Goal: Task Accomplishment & Management: Complete application form

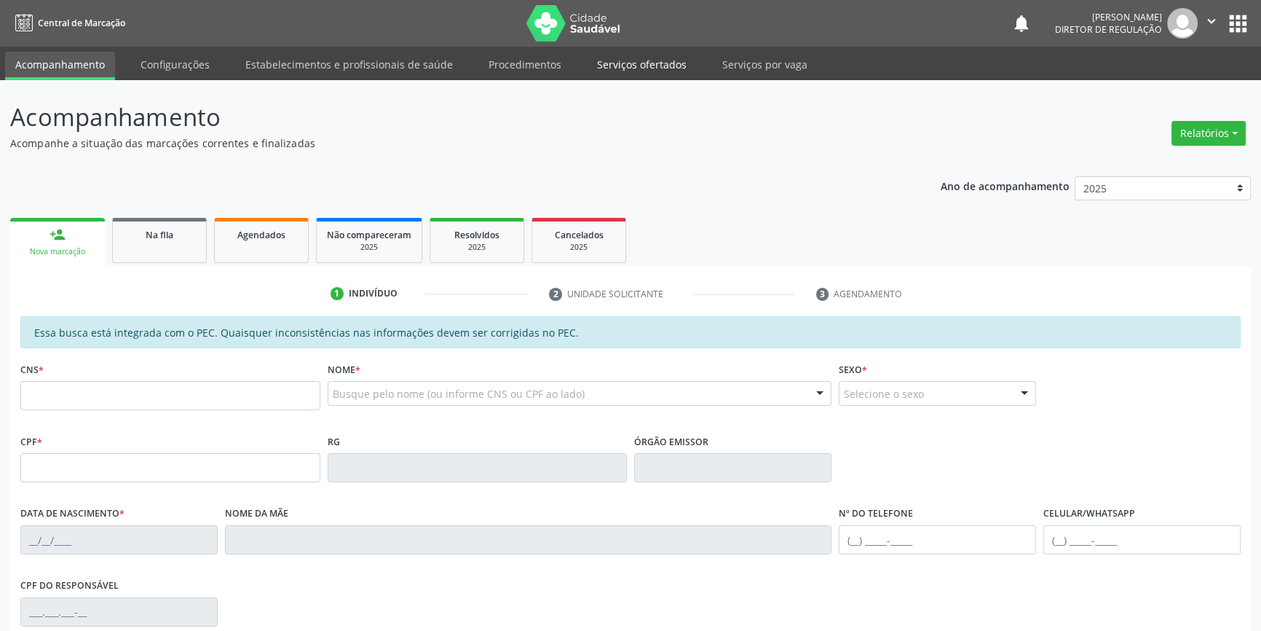
click at [592, 67] on link "Serviços ofertados" at bounding box center [642, 64] width 110 height 25
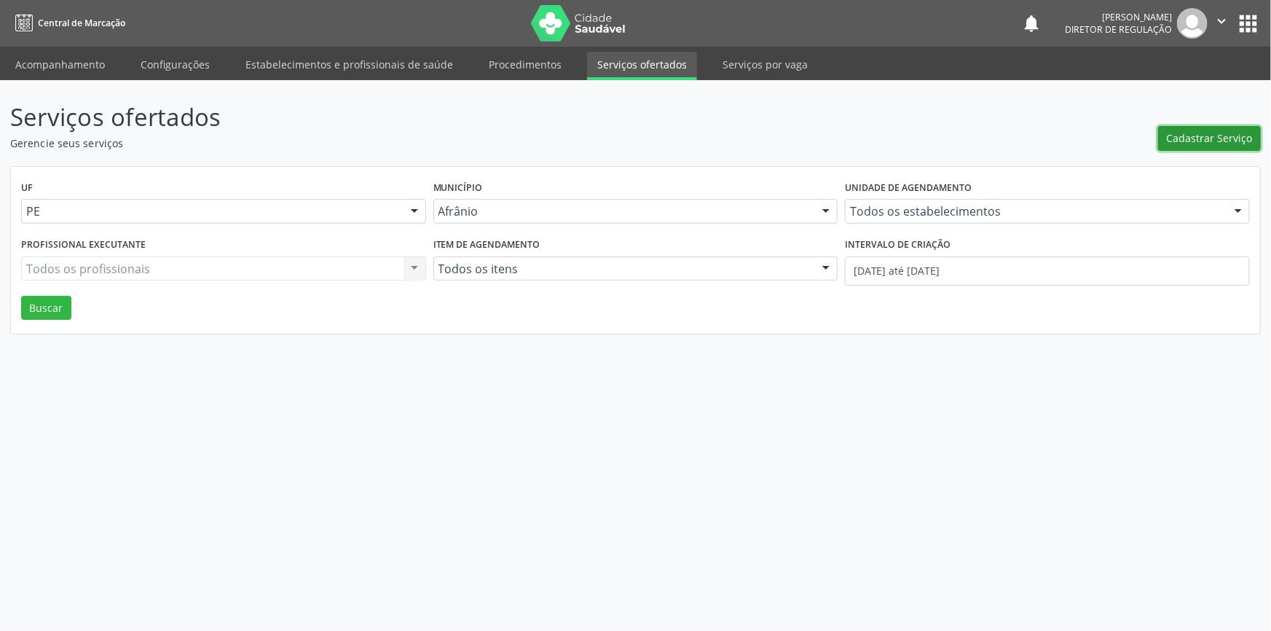
click at [1225, 142] on span "Cadastrar Serviço" at bounding box center [1209, 137] width 86 height 15
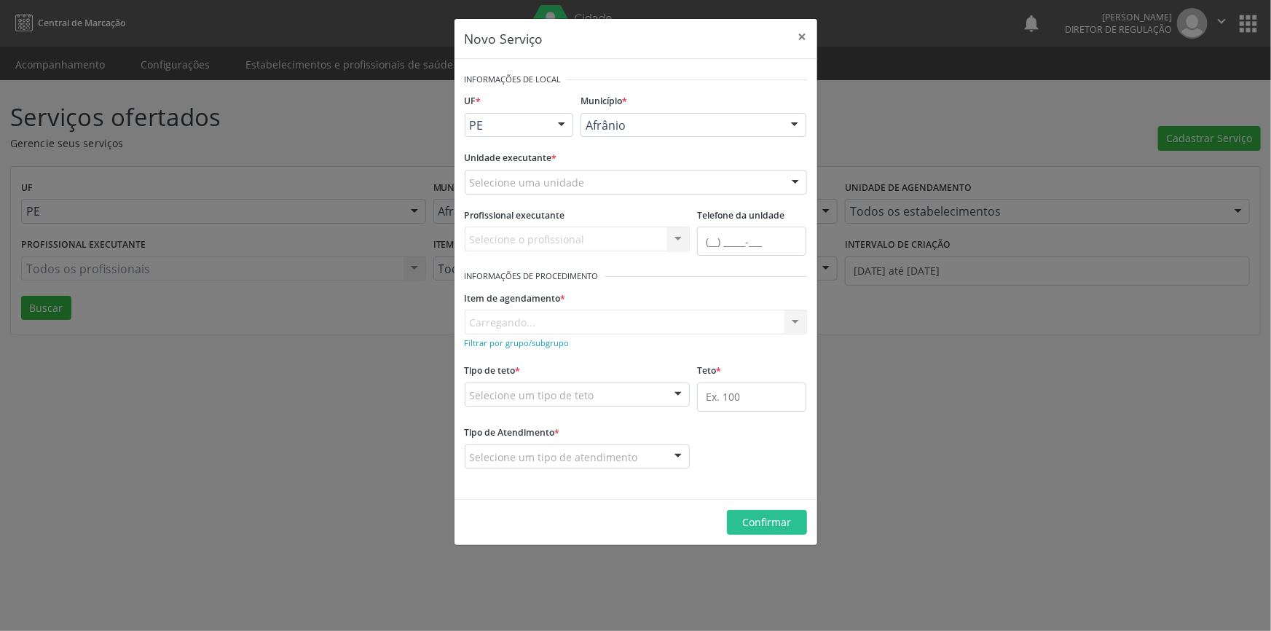
click at [546, 173] on div "Selecione uma unidade" at bounding box center [636, 182] width 342 height 25
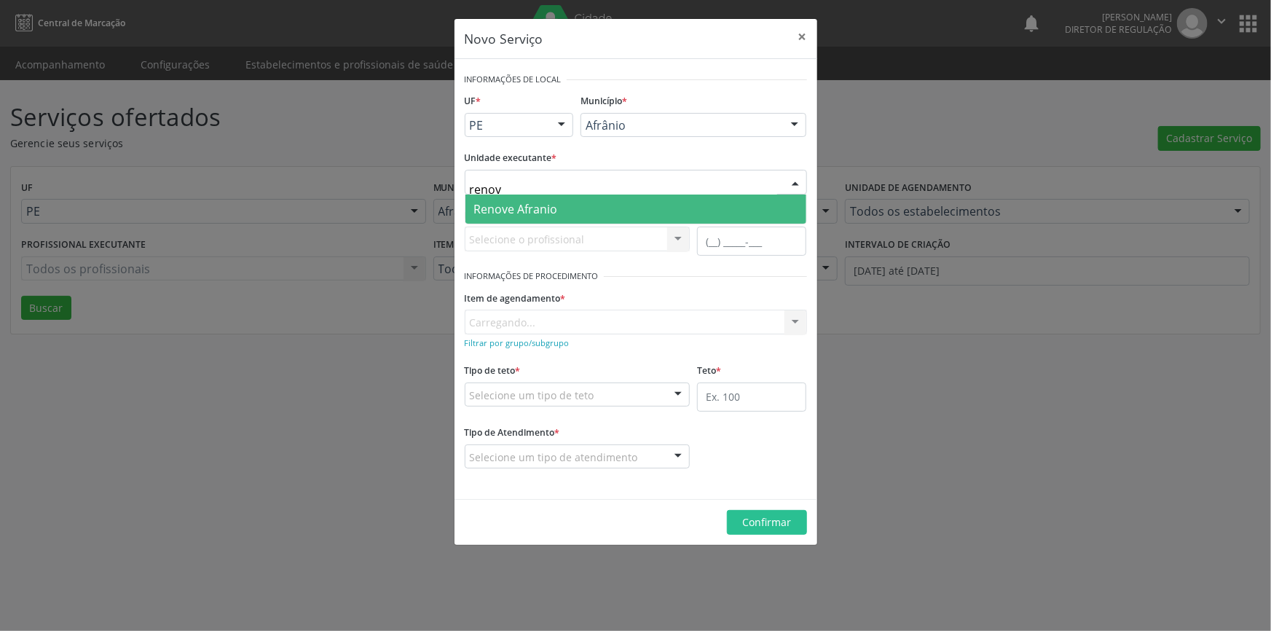
type input "renove"
click at [537, 207] on span "Renove Afranio" at bounding box center [516, 209] width 84 height 16
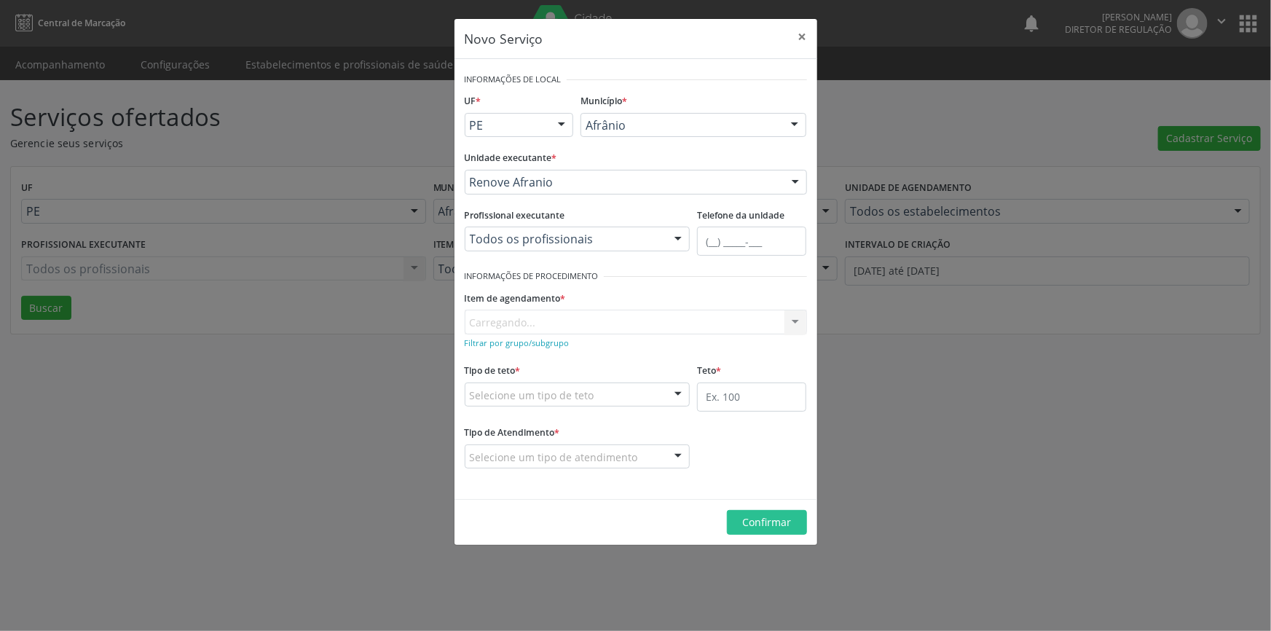
click at [539, 316] on div "Item de agendamento * Carregando... No elements found. Consider changing the se…" at bounding box center [636, 310] width 342 height 47
click at [502, 323] on div "Item de agendamento * Carregando... No elements found. Consider changing the se…" at bounding box center [636, 310] width 342 height 47
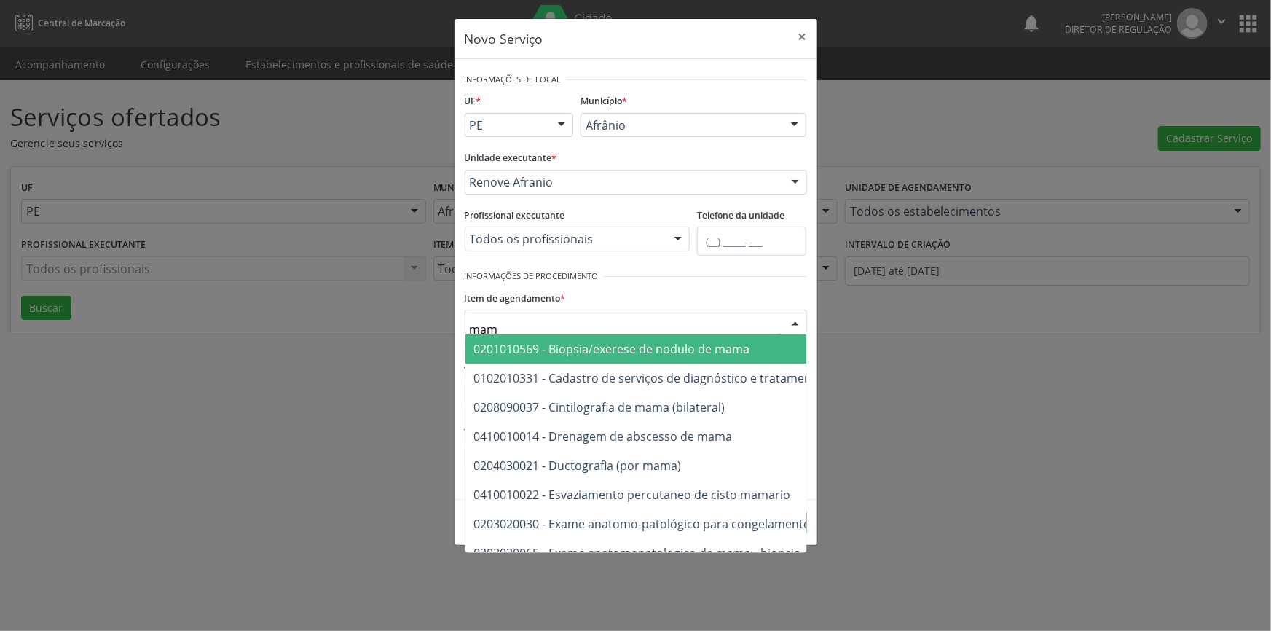
type input "mama"
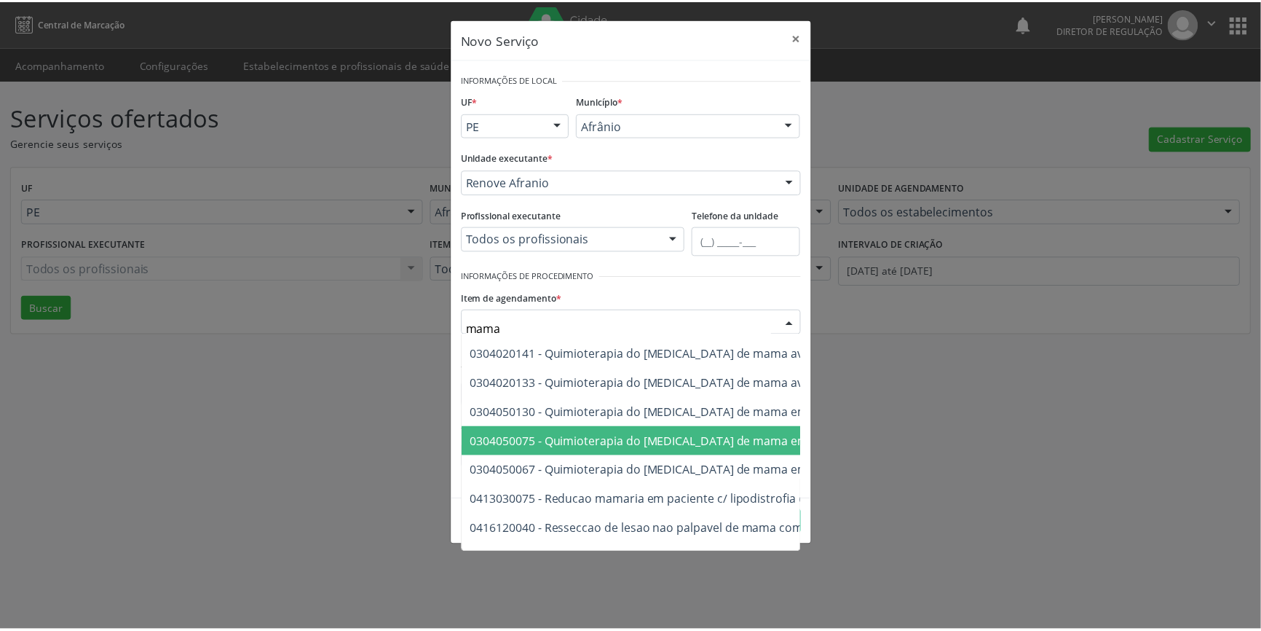
scroll to position [1219, 0]
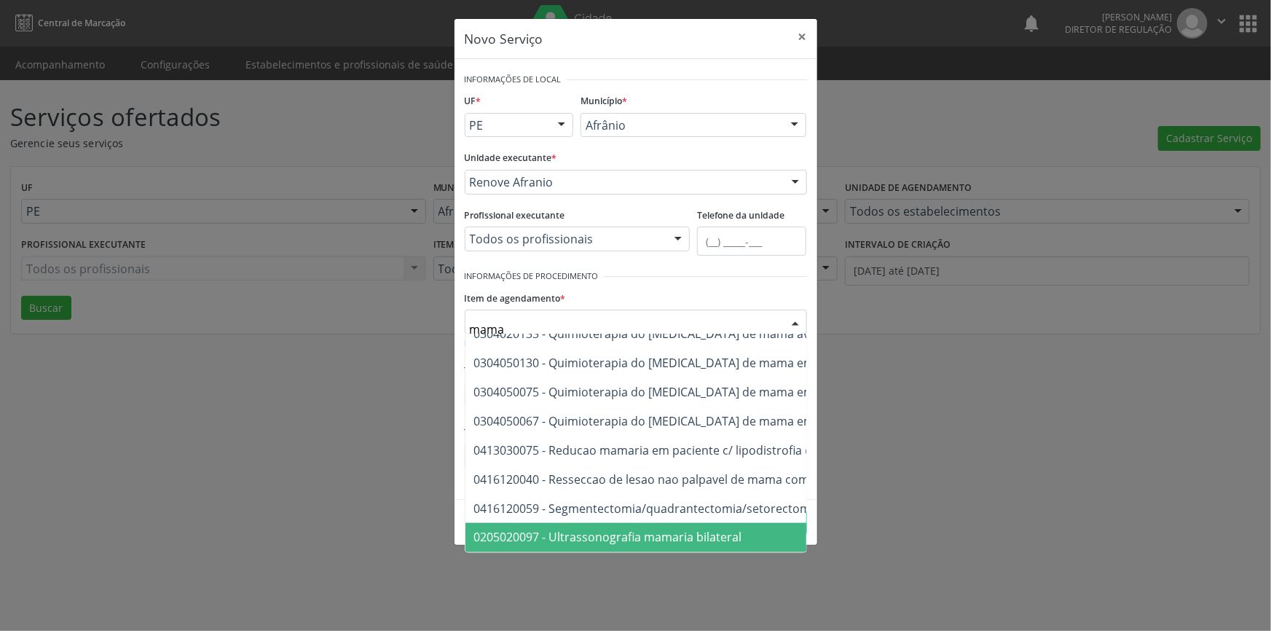
click at [650, 529] on span "0205020097 - Ultrassonografia mamaria bilateral" at bounding box center [608, 537] width 268 height 16
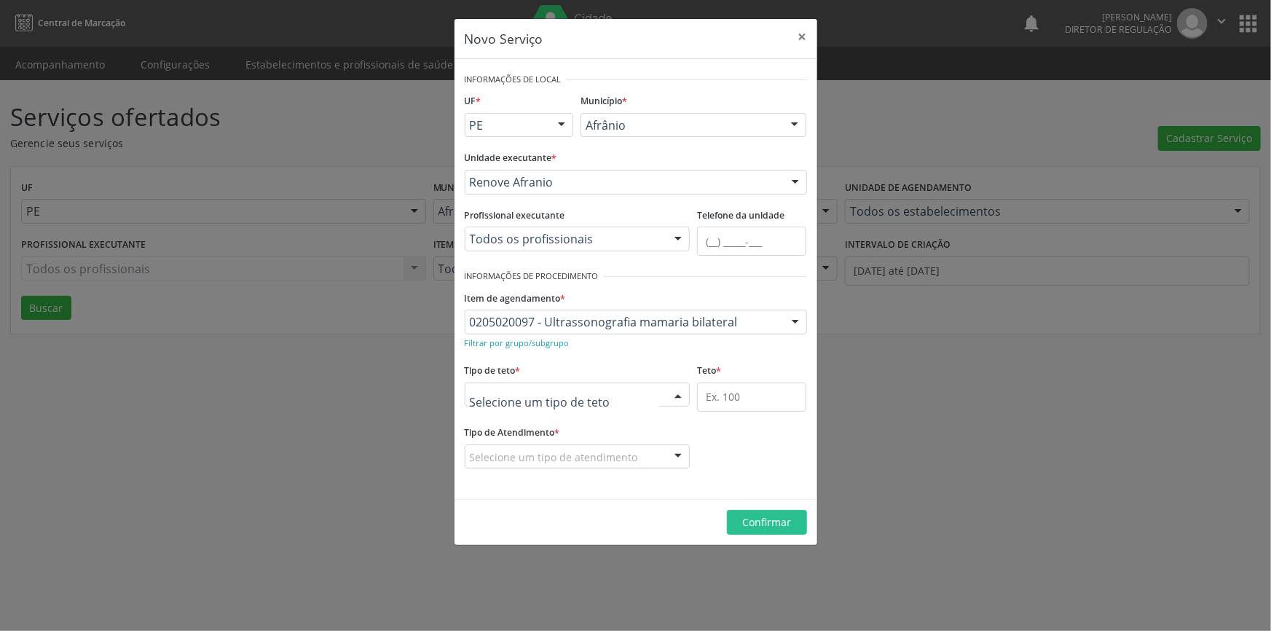
click at [615, 400] on div at bounding box center [578, 394] width 226 height 25
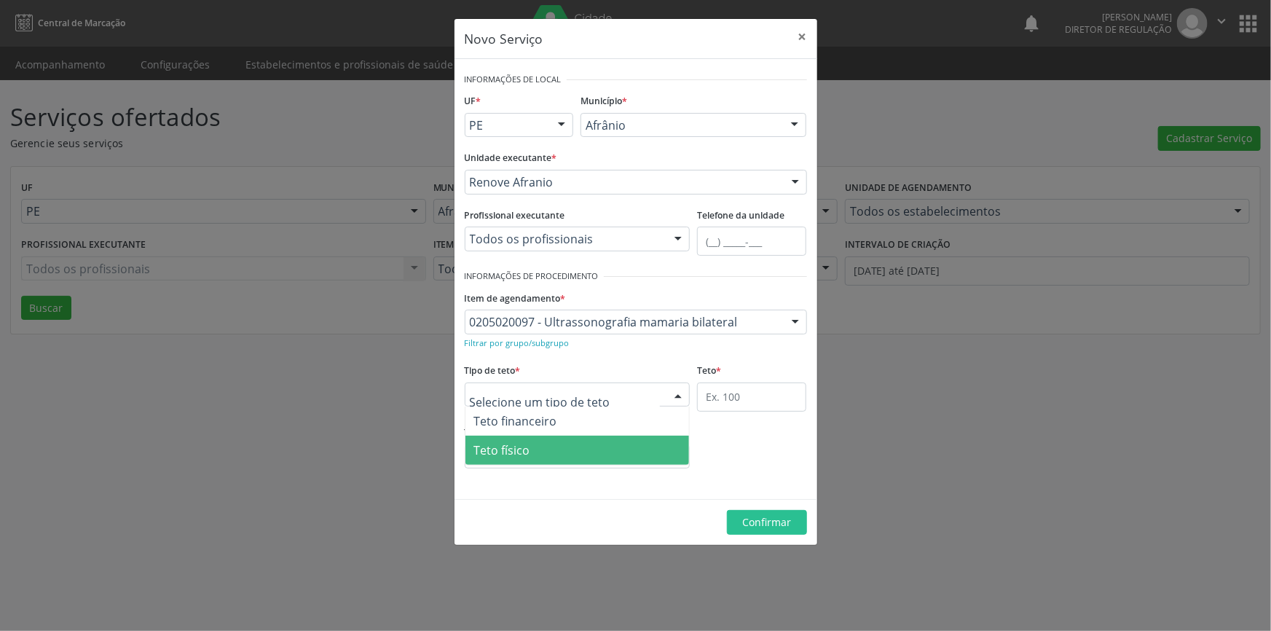
click at [582, 446] on span "Teto físico" at bounding box center [577, 449] width 224 height 29
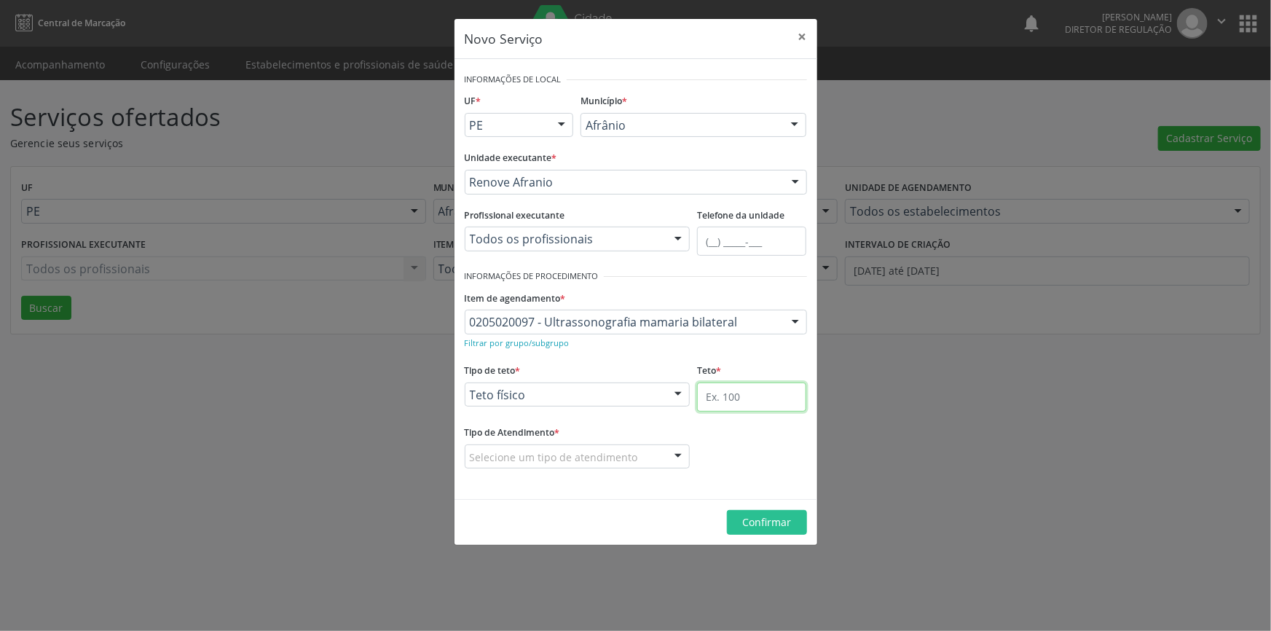
click at [750, 392] on input "text" at bounding box center [751, 396] width 109 height 29
type input "4"
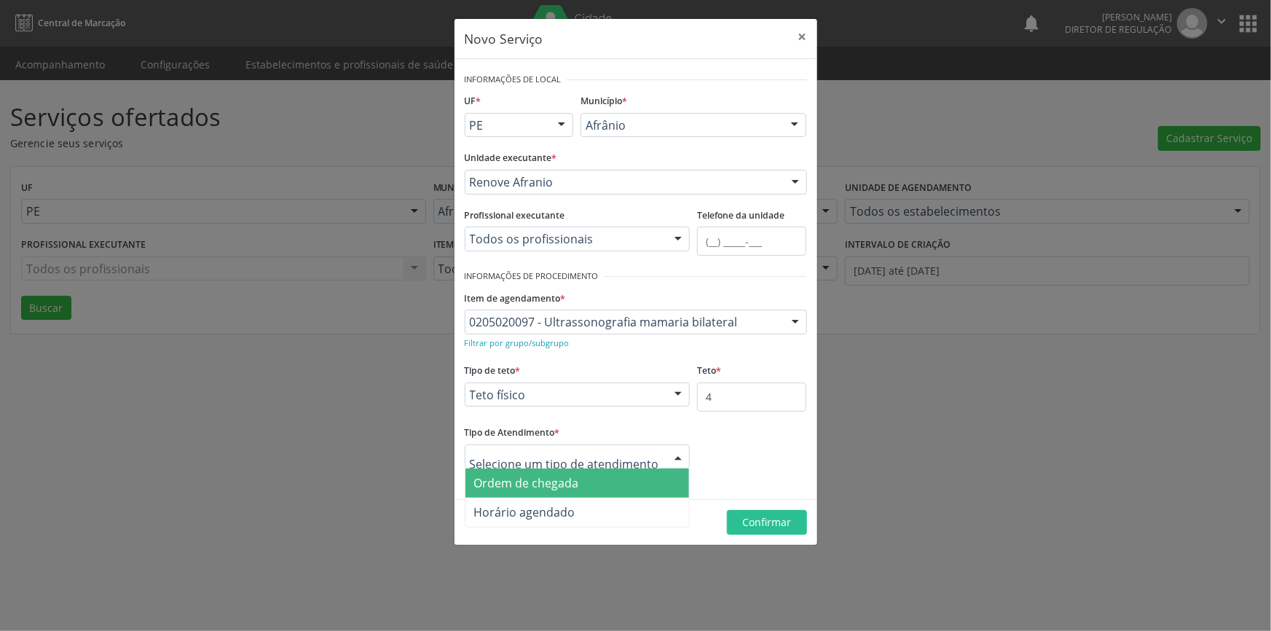
click at [582, 481] on span "Ordem de chegada" at bounding box center [577, 482] width 224 height 29
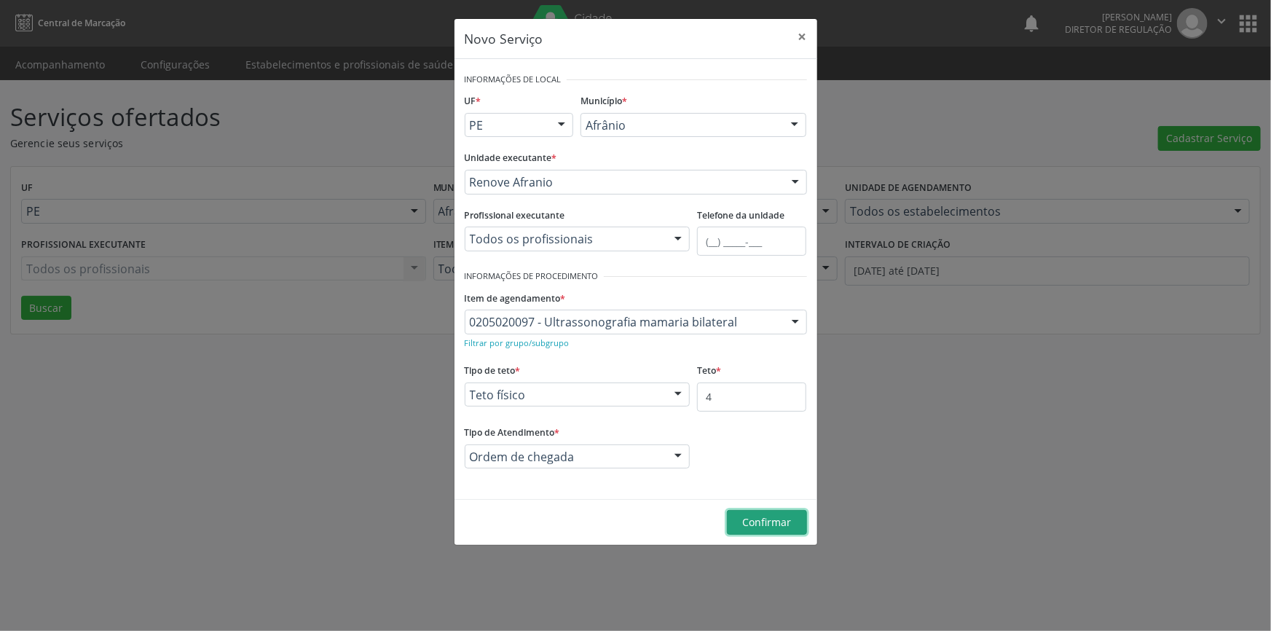
click at [762, 515] on span "Confirmar" at bounding box center [766, 522] width 49 height 14
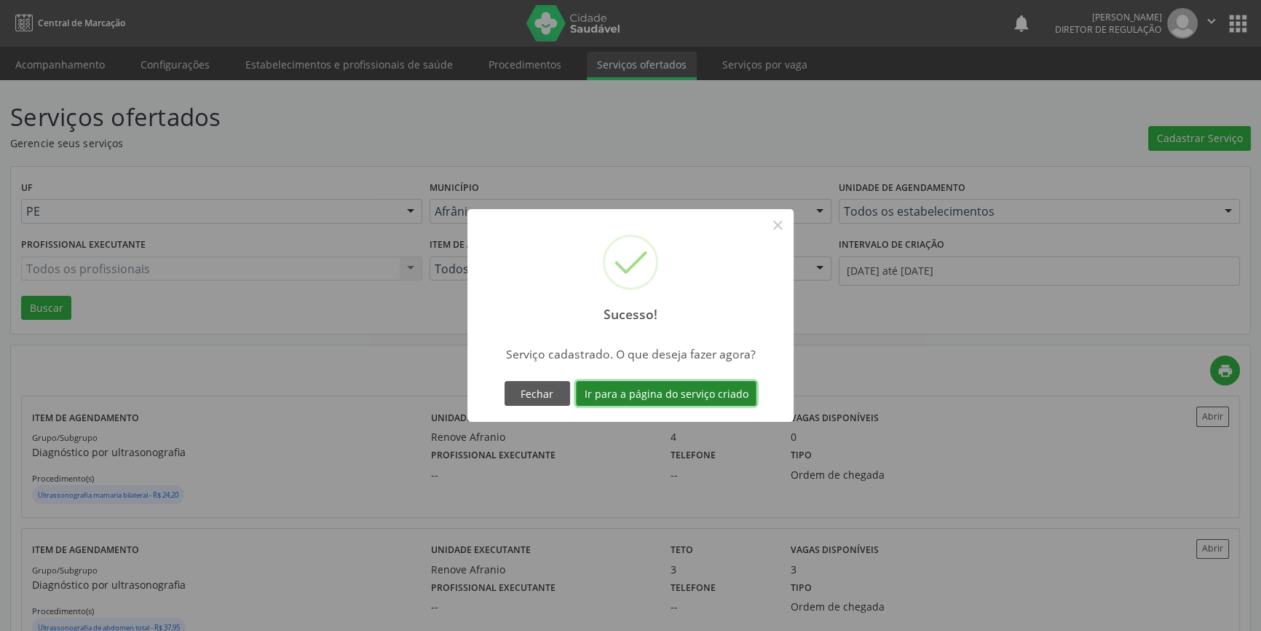
click at [700, 393] on button "Ir para a página do serviço criado" at bounding box center [666, 393] width 181 height 25
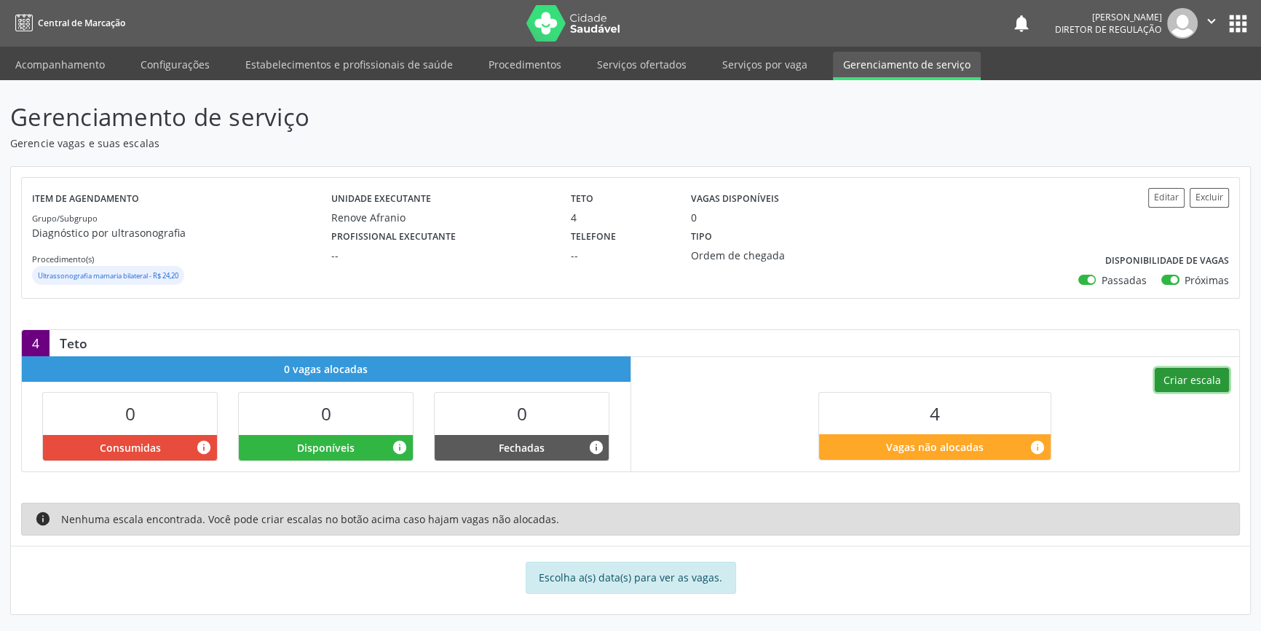
click at [1214, 377] on button "Criar escala" at bounding box center [1192, 380] width 74 height 25
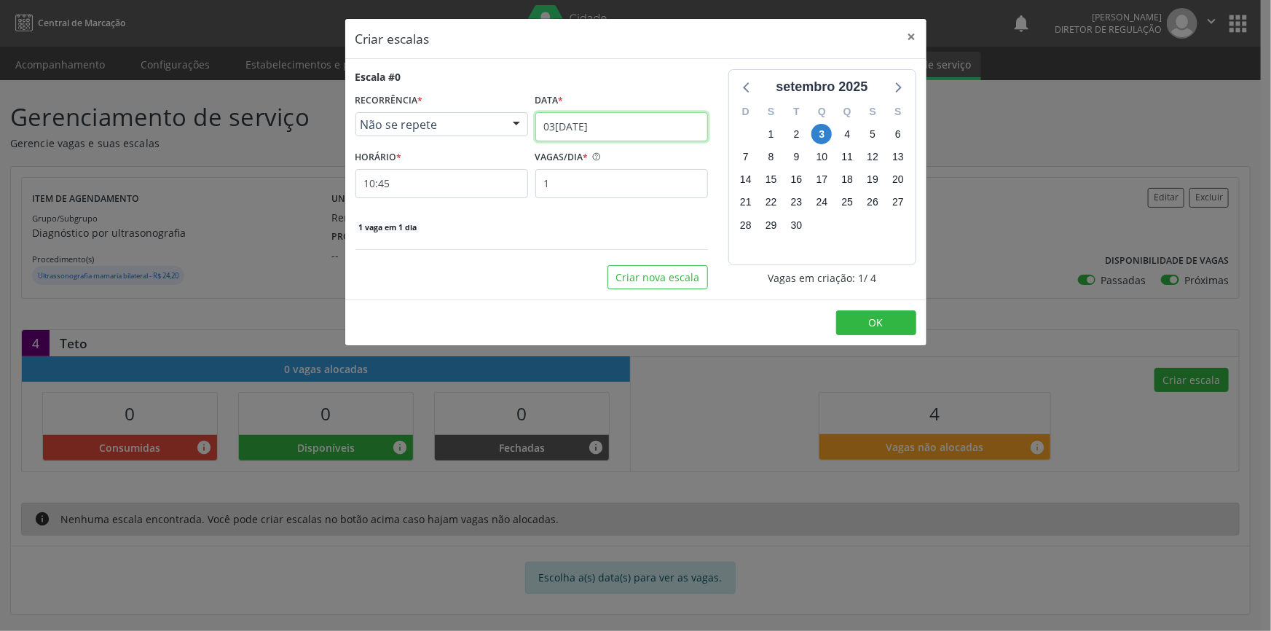
click at [654, 133] on input "[DATE]" at bounding box center [621, 126] width 173 height 29
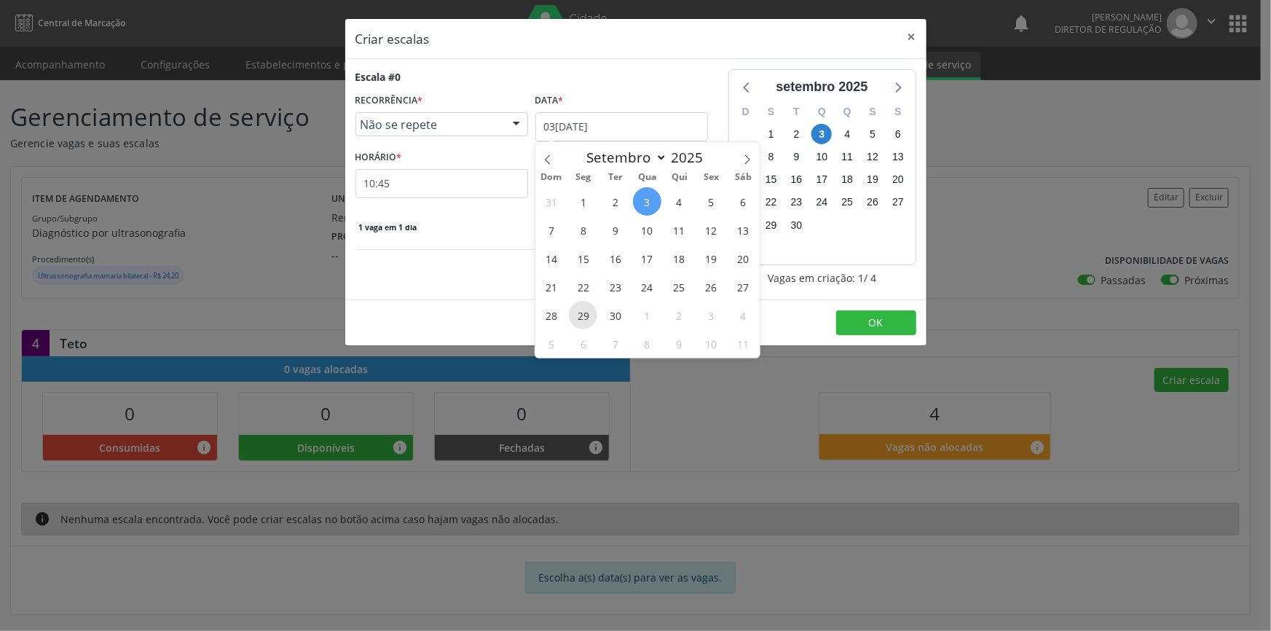
click at [582, 312] on span "29" at bounding box center [583, 315] width 28 height 28
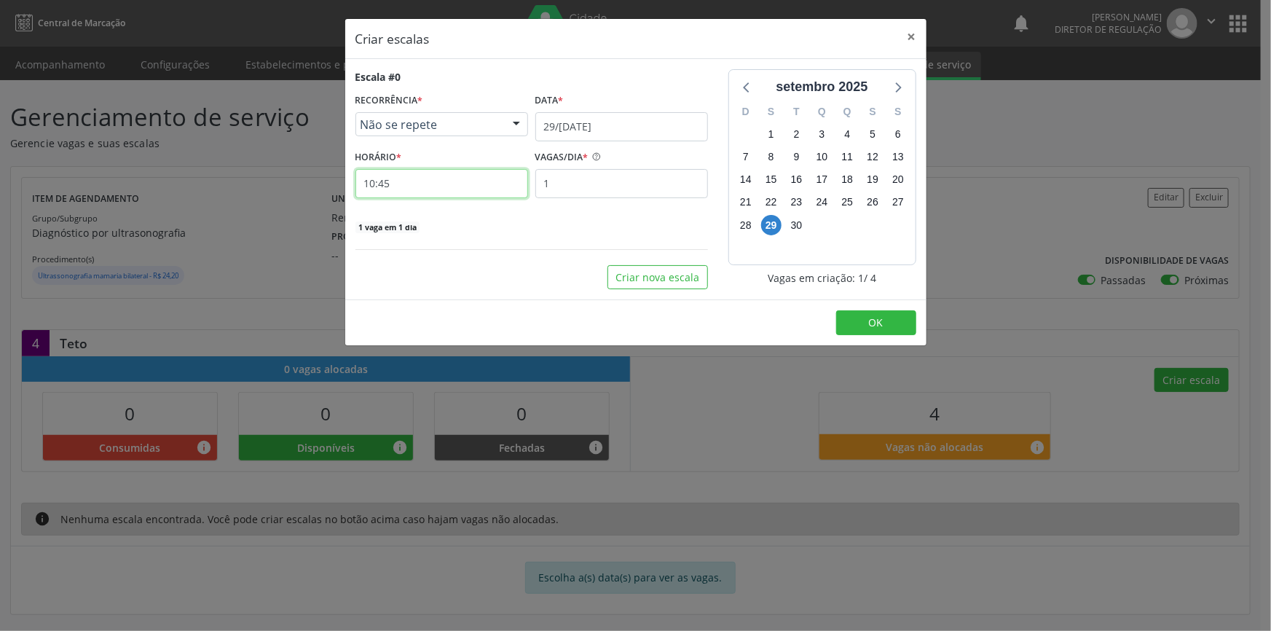
click at [467, 189] on input "10:45" at bounding box center [441, 183] width 173 height 29
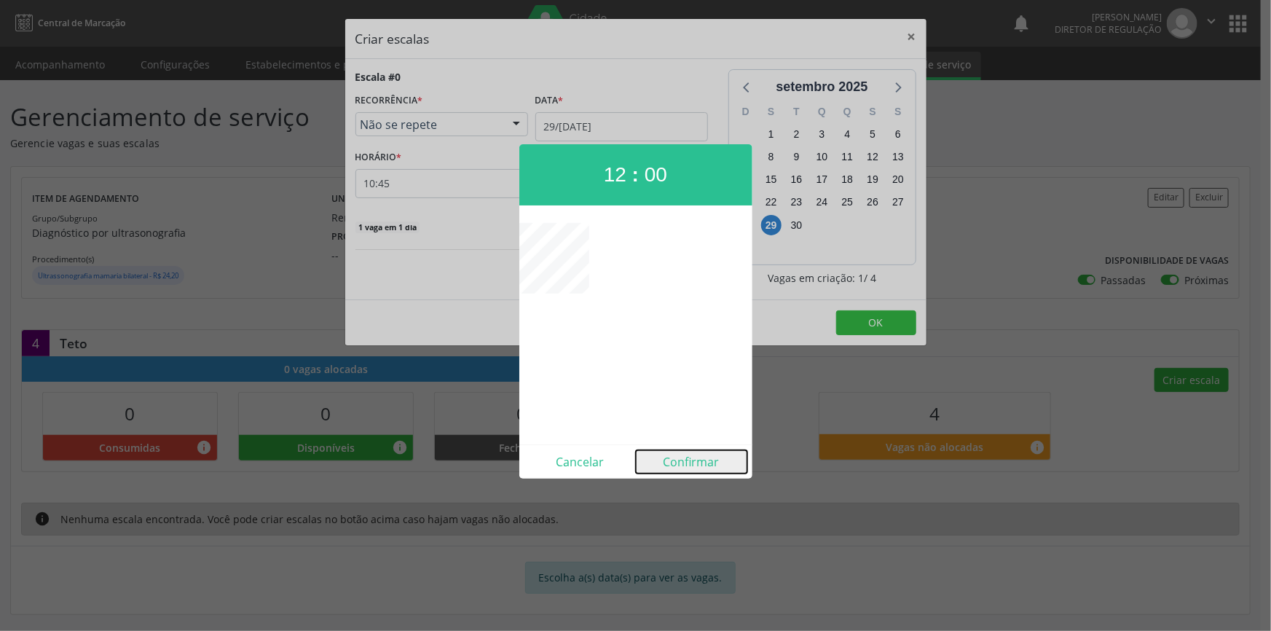
click at [684, 451] on button "Confirmar" at bounding box center [691, 461] width 111 height 23
type input "12:00"
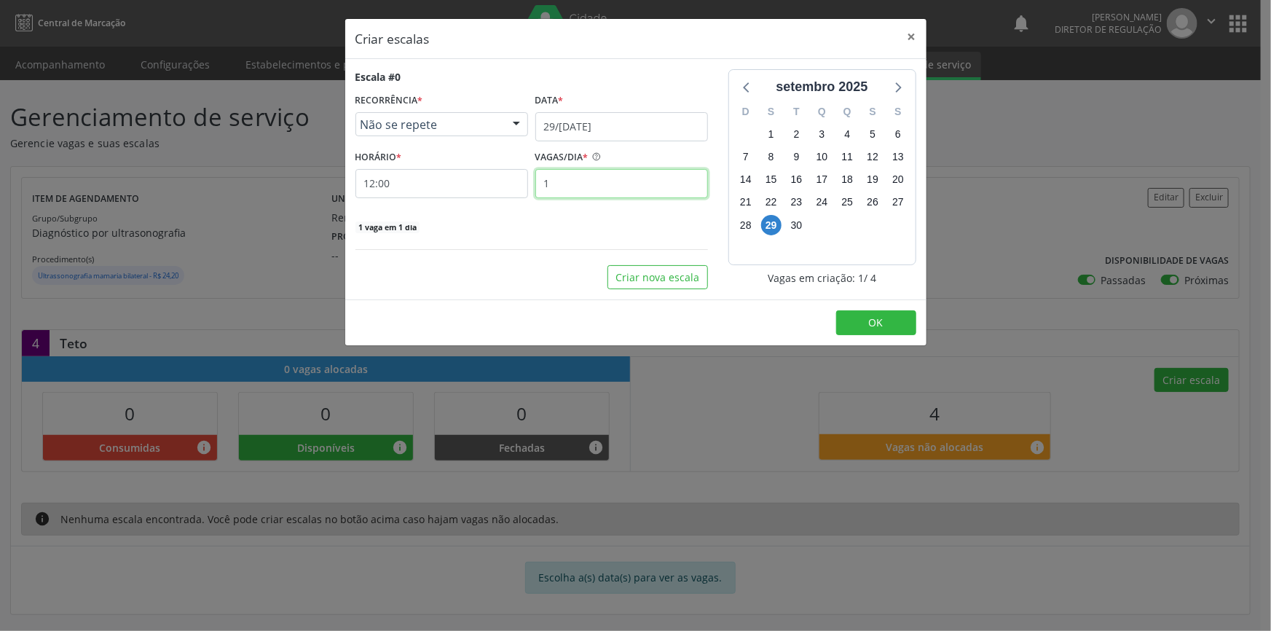
drag, startPoint x: 584, startPoint y: 184, endPoint x: 446, endPoint y: 173, distance: 138.1
click at [446, 173] on div "HORÁRIO * 12:00 VAGAS/DIA * 1" at bounding box center [532, 172] width 360 height 52
type input "4"
click at [870, 321] on span "OK" at bounding box center [876, 322] width 15 height 14
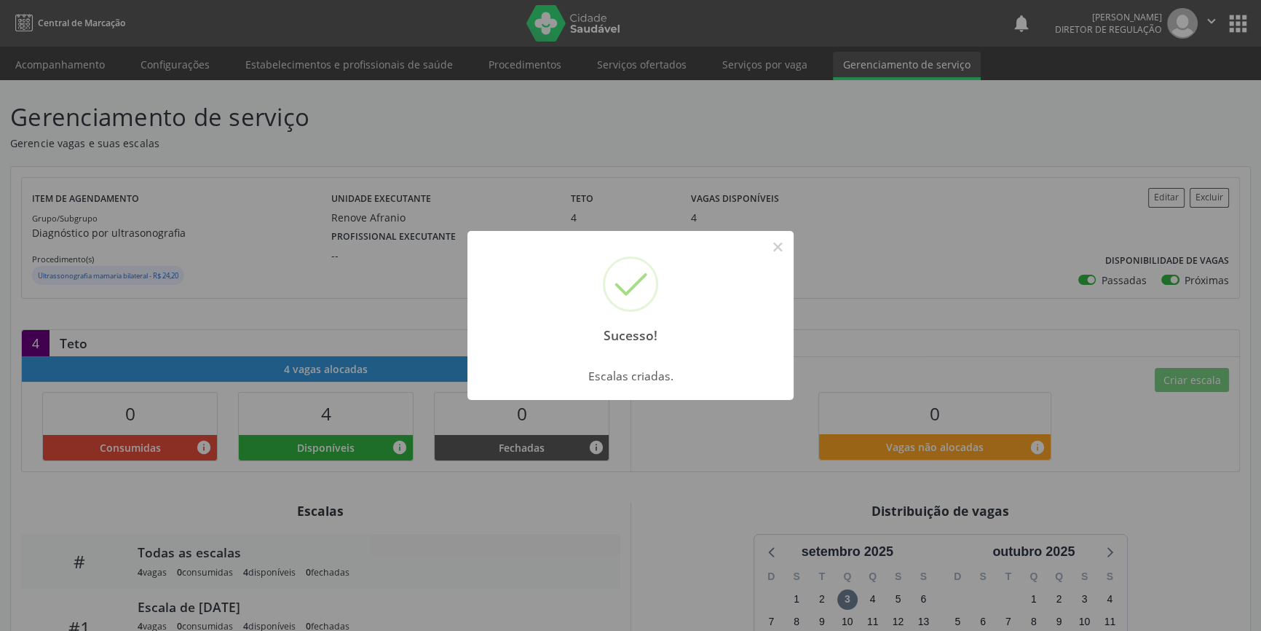
click at [794, 245] on div "Sucesso! × Escalas criadas. OK Cancel" at bounding box center [630, 315] width 1261 height 631
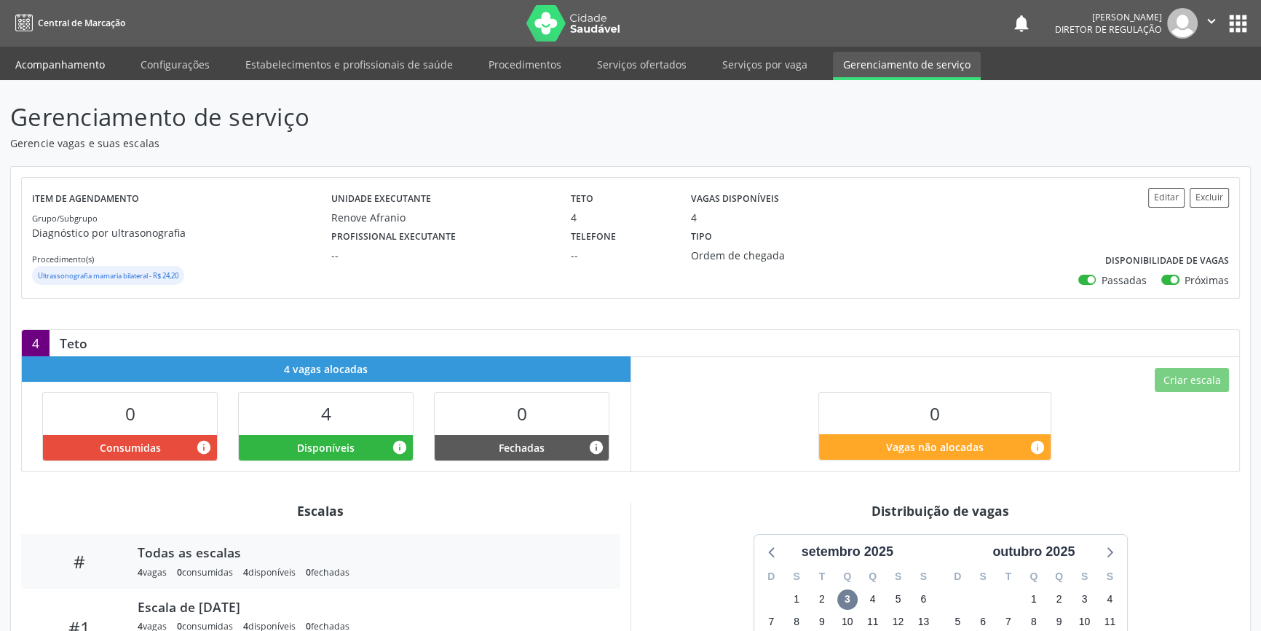
click at [87, 59] on link "Acompanhamento" at bounding box center [60, 64] width 110 height 25
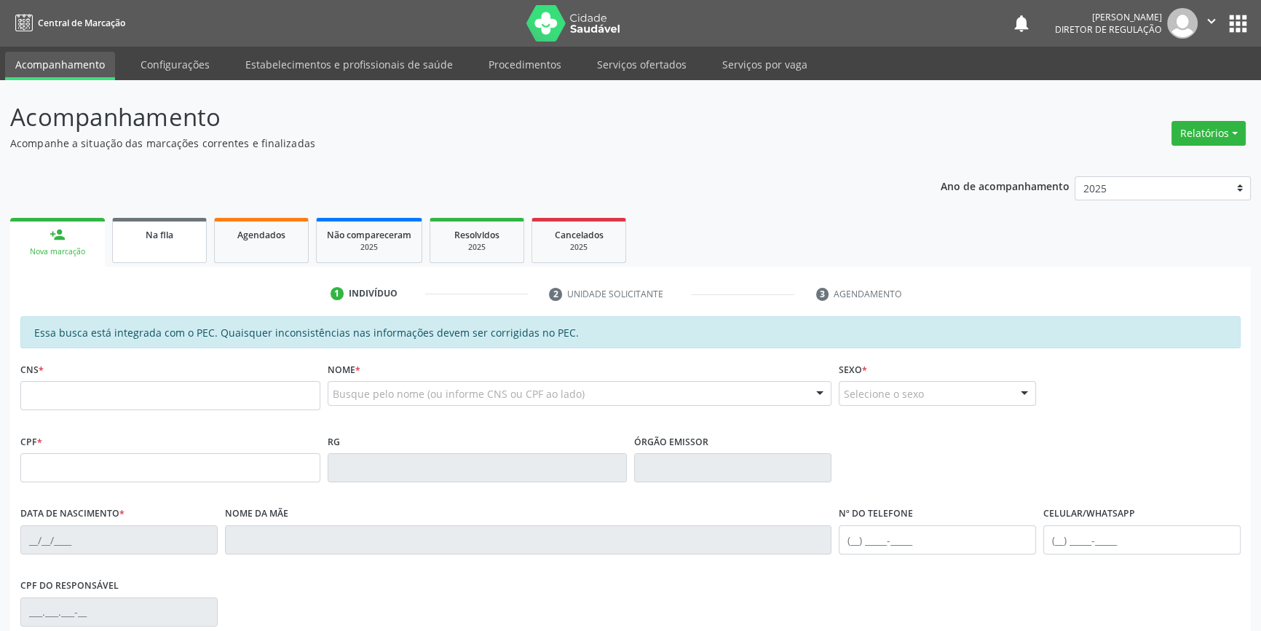
click at [159, 249] on link "Na fila" at bounding box center [159, 240] width 95 height 45
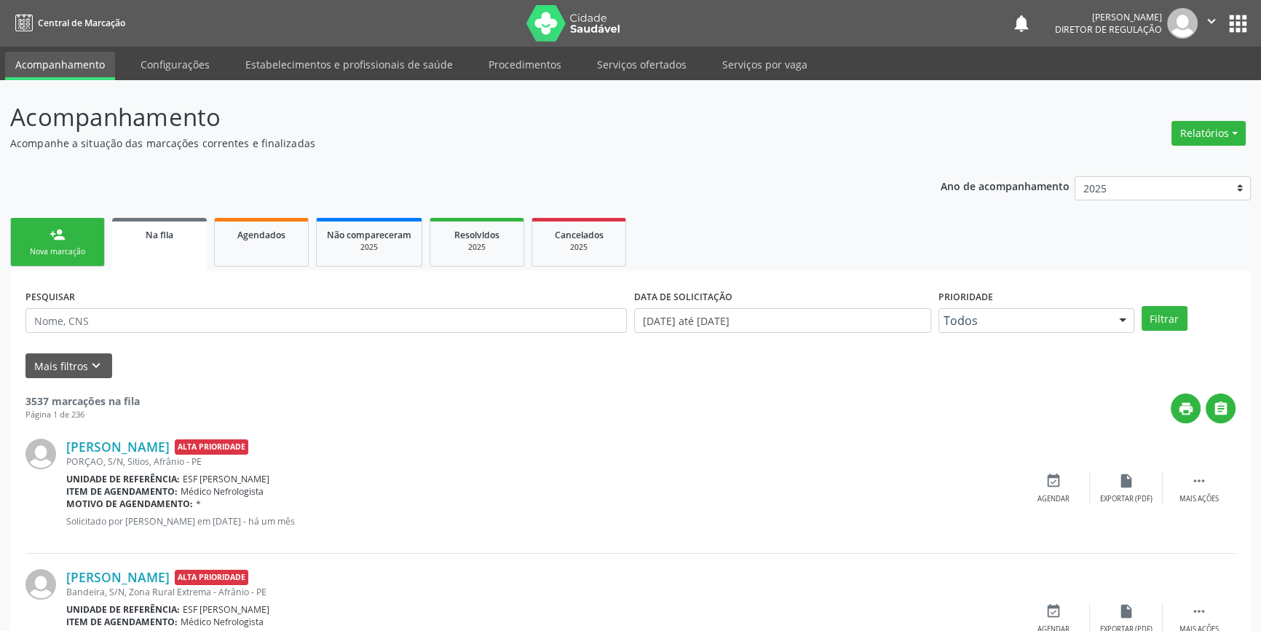
click at [141, 334] on div "PESQUISAR" at bounding box center [326, 313] width 609 height 57
click at [143, 327] on input "text" at bounding box center [325, 320] width 601 height 25
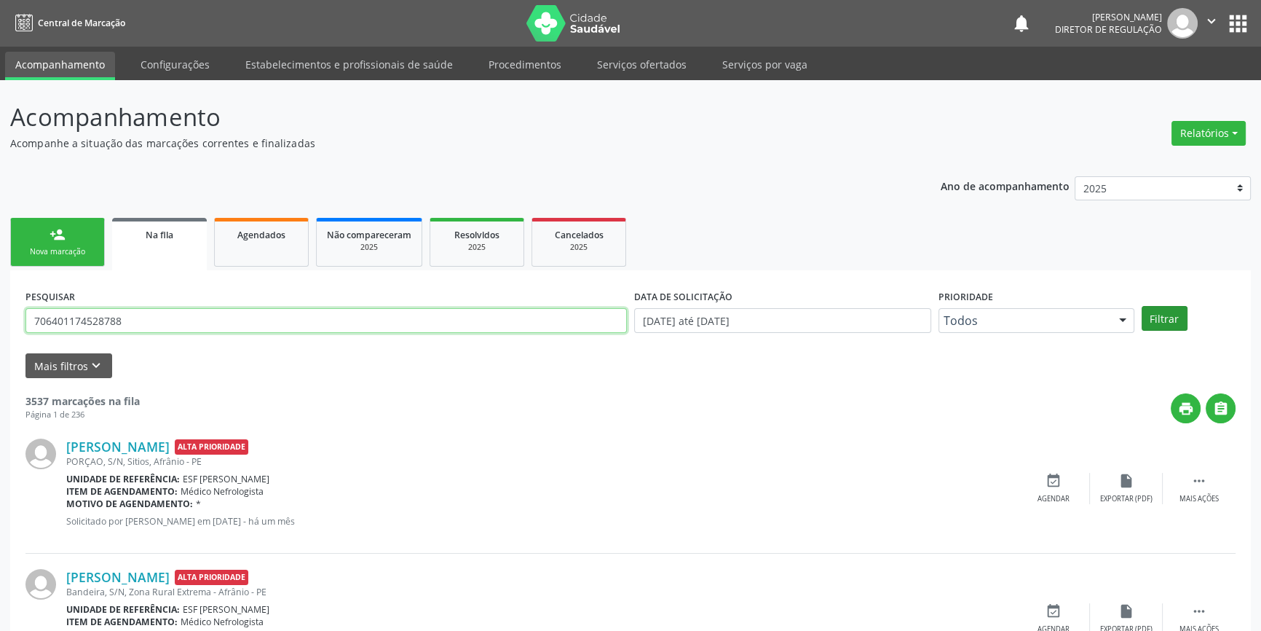
type input "706401174528788"
click at [1171, 326] on button "Filtrar" at bounding box center [1165, 318] width 46 height 25
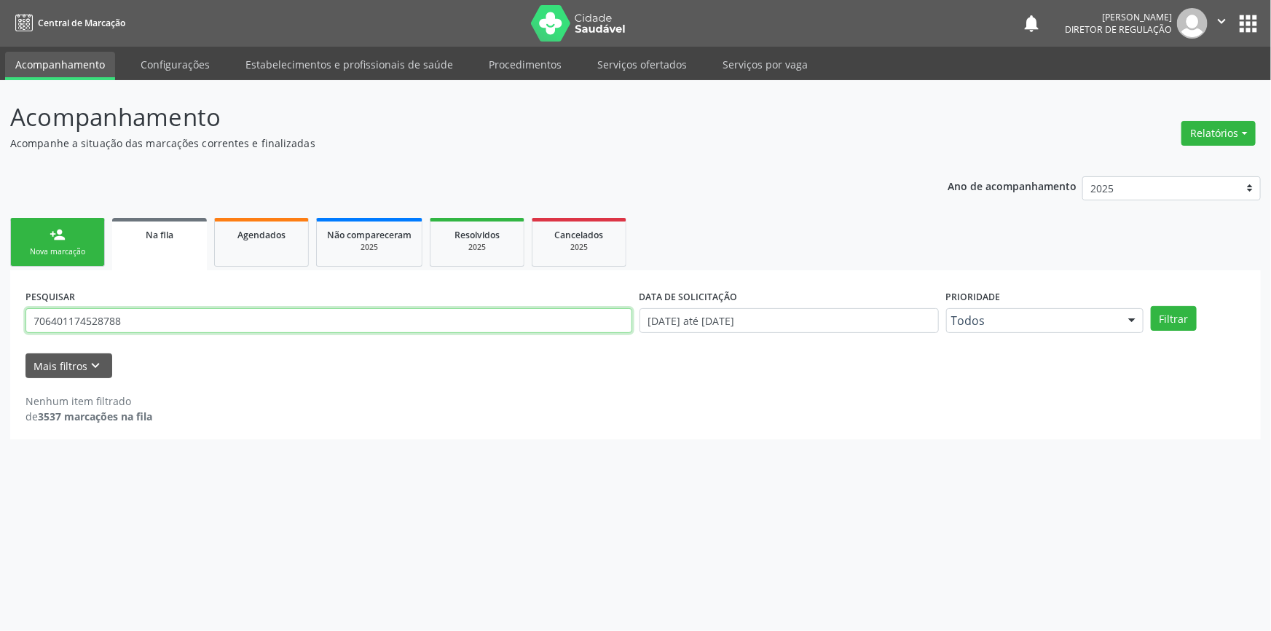
drag, startPoint x: 196, startPoint y: 324, endPoint x: 40, endPoint y: 324, distance: 155.8
click at [40, 324] on input "706401174528788" at bounding box center [328, 320] width 606 height 25
click at [145, 317] on input "706401174528788" at bounding box center [328, 320] width 606 height 25
drag, startPoint x: 145, startPoint y: 317, endPoint x: 17, endPoint y: 320, distance: 128.2
click at [17, 320] on div "PESQUISAR 706401174528788 DATA DE SOLICITAÇÃO 01/01/2018 até 03/09/2025 Priorid…" at bounding box center [635, 354] width 1250 height 169
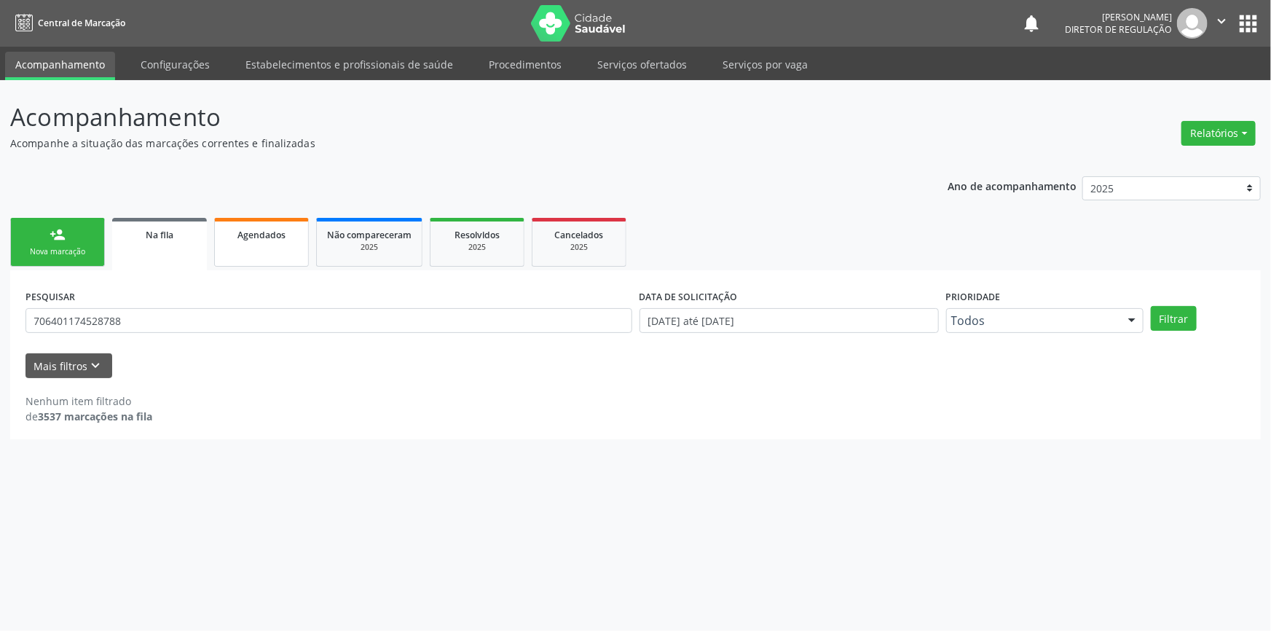
click at [215, 240] on link "Agendados" at bounding box center [261, 242] width 95 height 49
select select "8"
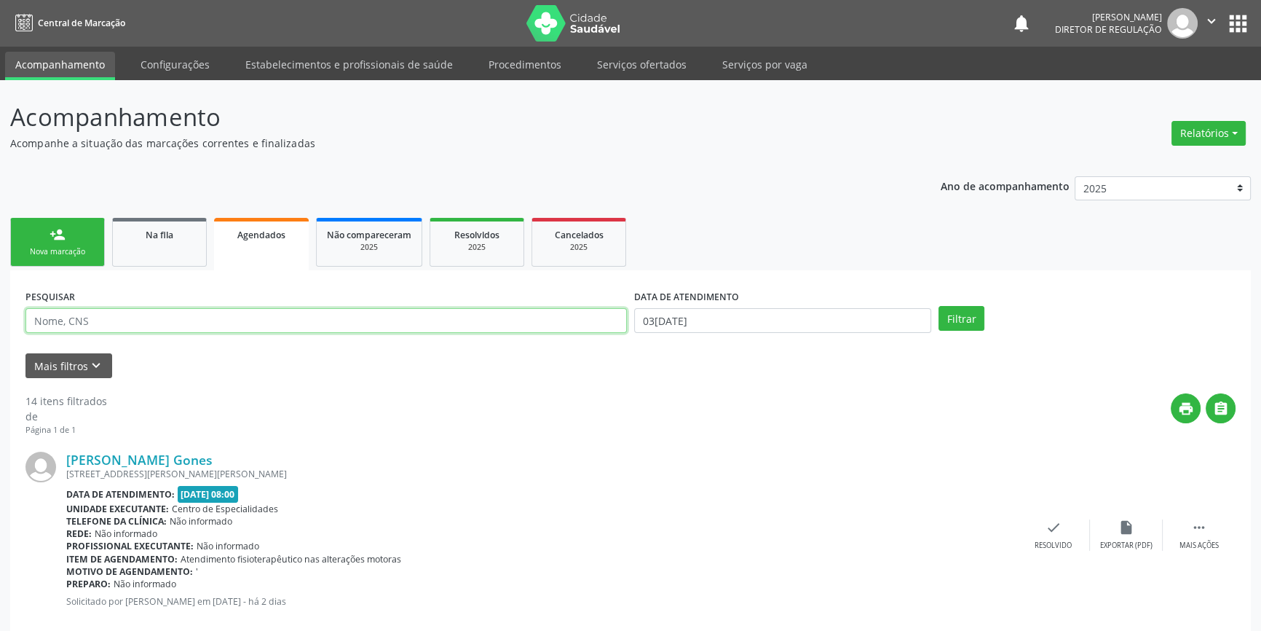
click at [152, 320] on input "text" at bounding box center [325, 320] width 601 height 25
paste input "706401174528788"
type input "706401174528788"
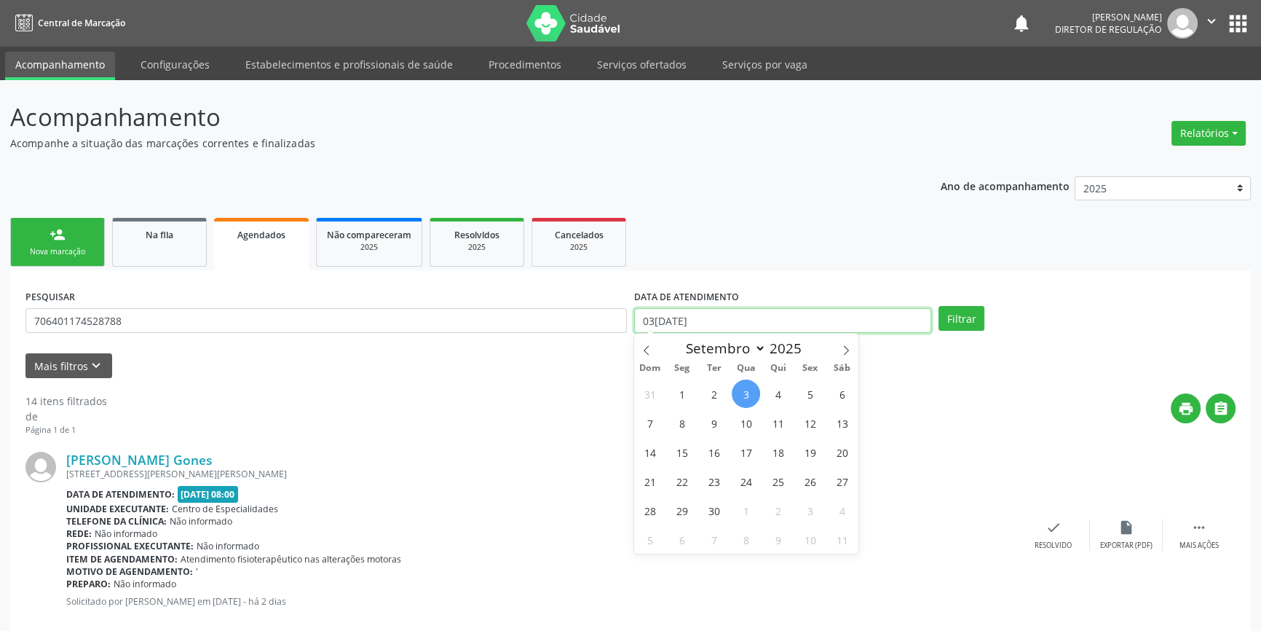
click at [737, 324] on input "[DATE]" at bounding box center [782, 320] width 297 height 25
click at [653, 356] on span at bounding box center [646, 345] width 25 height 25
select select "6"
click at [708, 392] on span "1" at bounding box center [714, 393] width 28 height 28
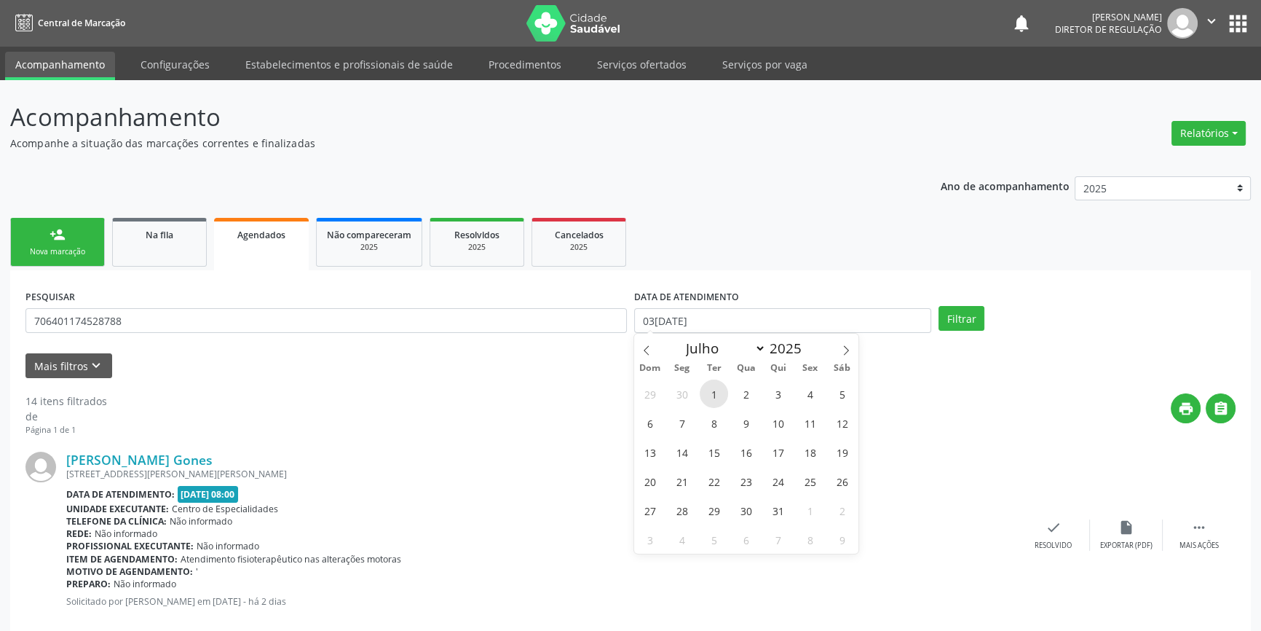
type input "01/07/2025"
click at [845, 354] on icon at bounding box center [846, 350] width 10 height 10
select select "8"
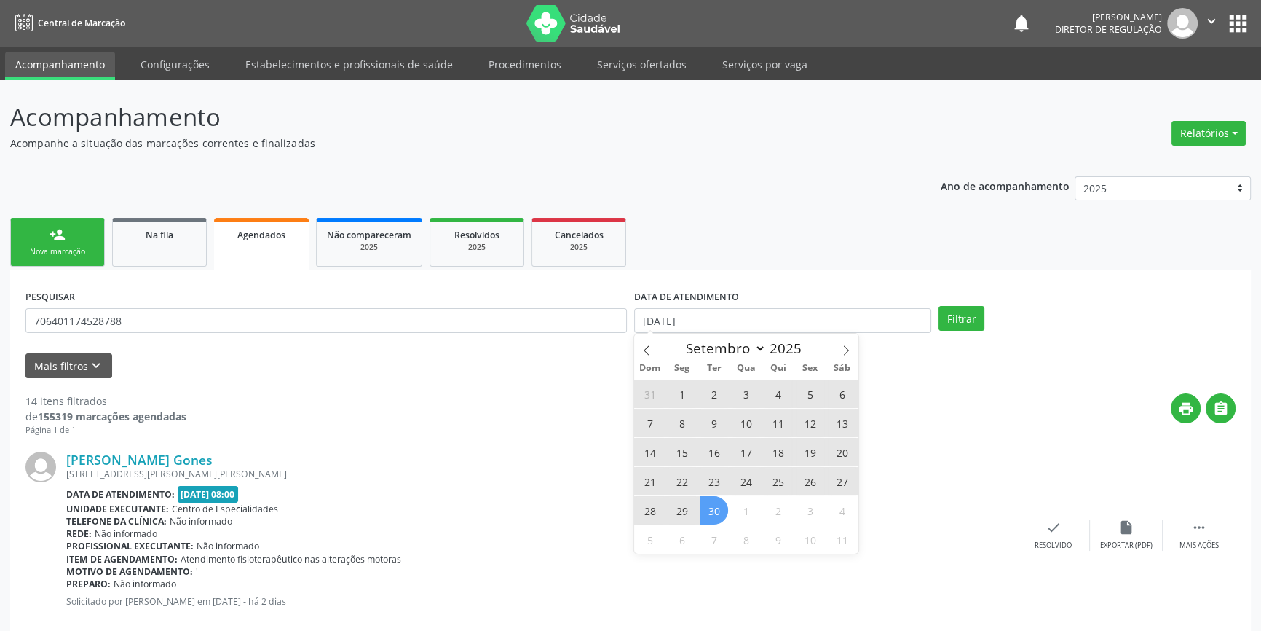
click at [715, 515] on span "30" at bounding box center [714, 510] width 28 height 28
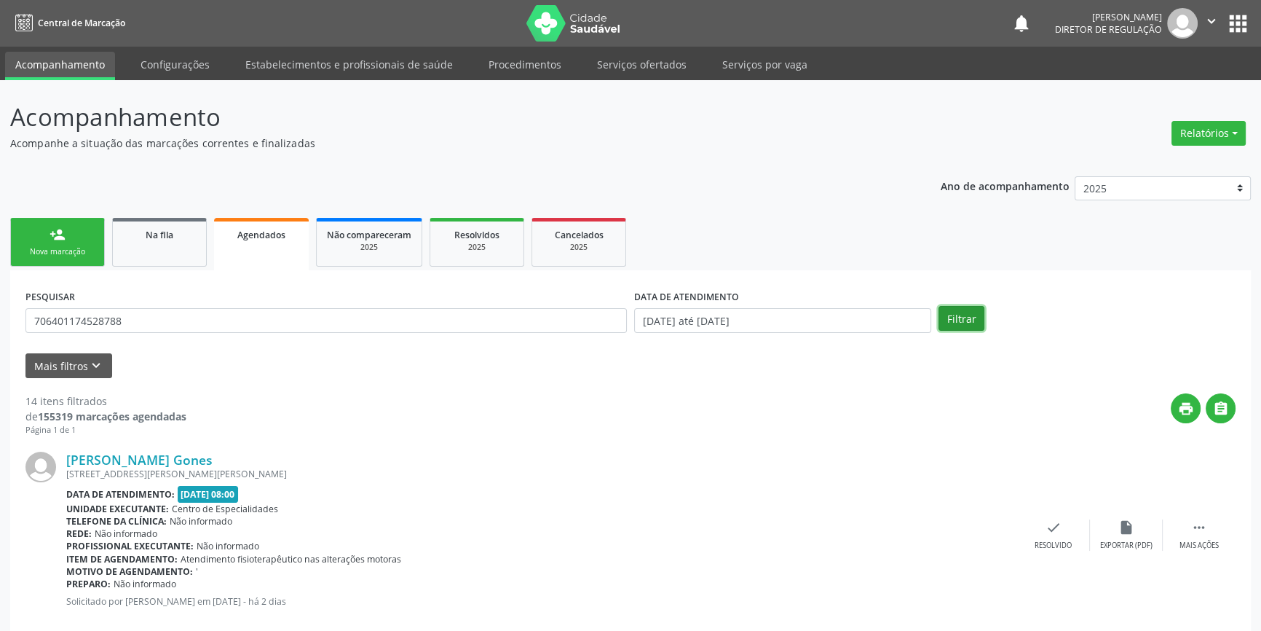
click at [965, 317] on button "Filtrar" at bounding box center [961, 318] width 46 height 25
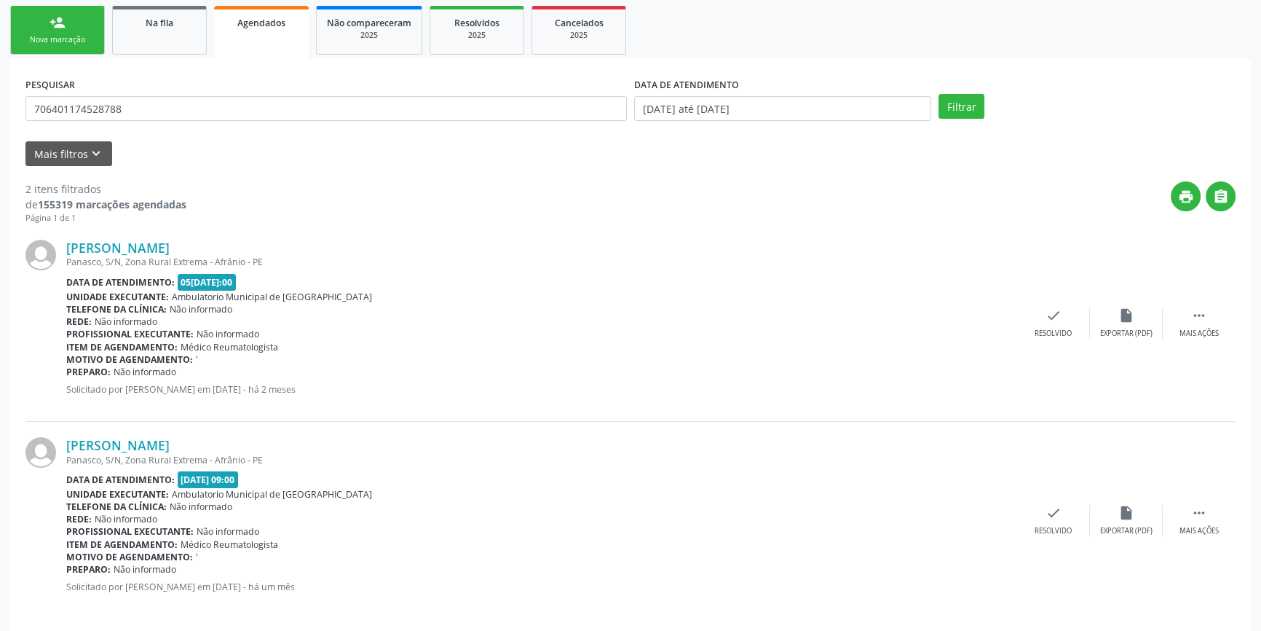
scroll to position [224, 0]
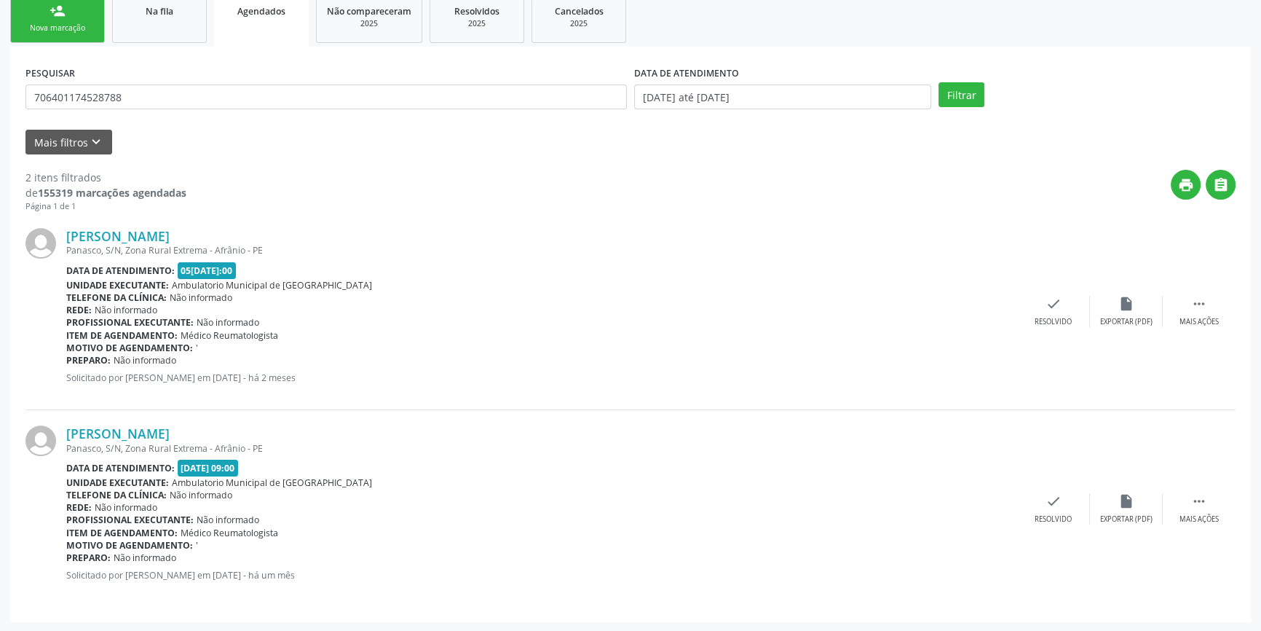
click at [92, 30] on div "Nova marcação" at bounding box center [57, 28] width 73 height 11
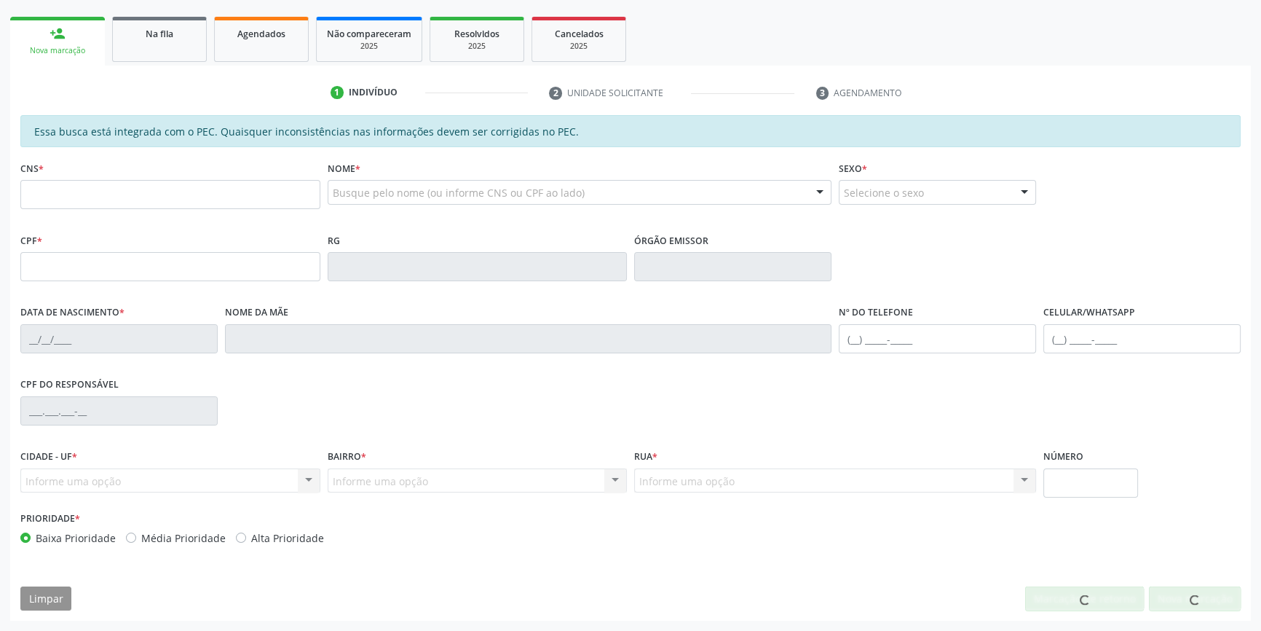
scroll to position [199, 0]
click at [123, 217] on fieldset "CNS *" at bounding box center [170, 190] width 300 height 62
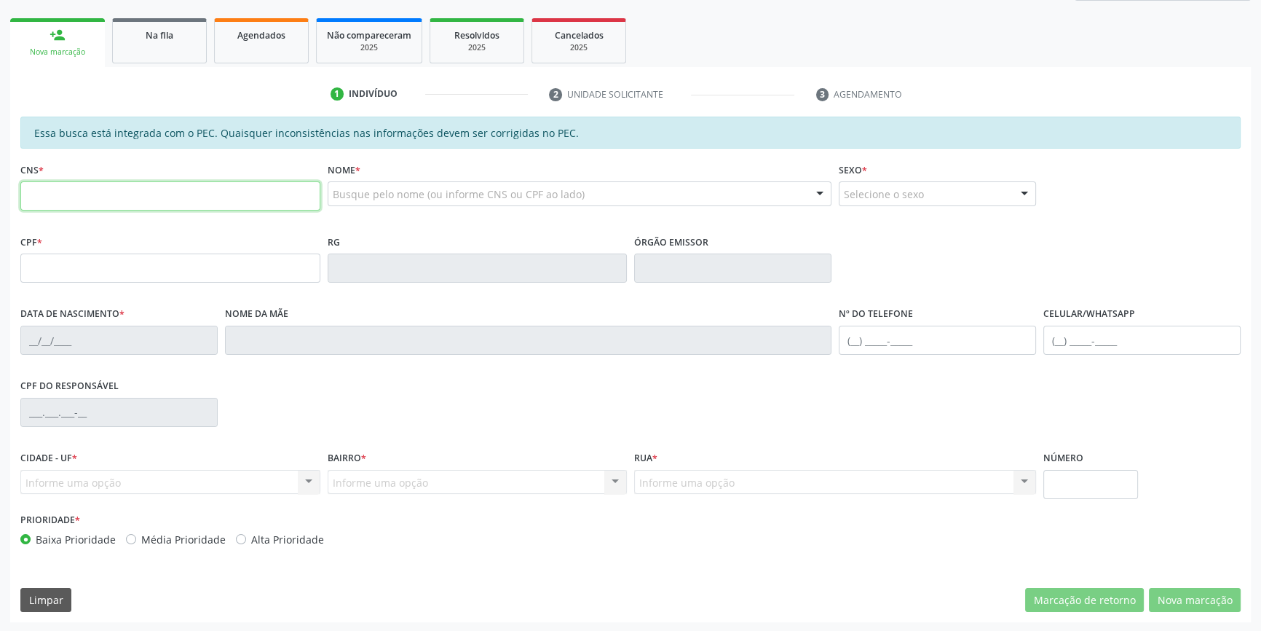
click at [132, 204] on input "text" at bounding box center [170, 195] width 300 height 29
type input "706 4011 7452 8788"
type input "040.075.234-44"
type input "22/10/1980"
type input "Genilda Maria Coelho"
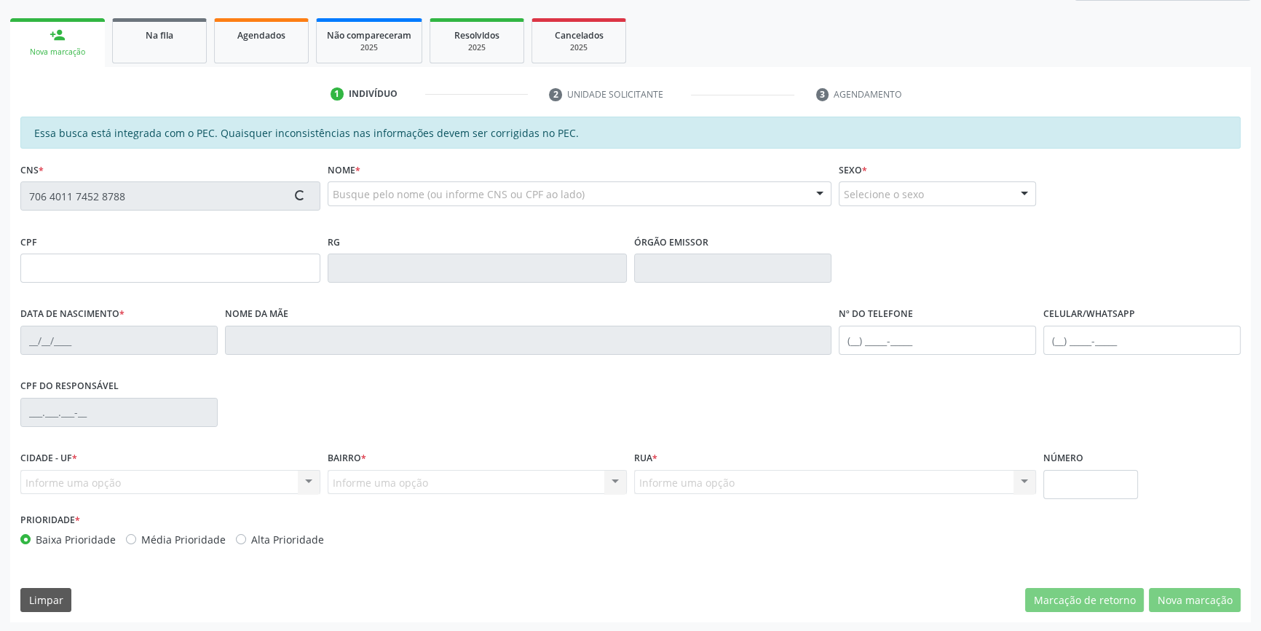
type input "(87) 98853-1723"
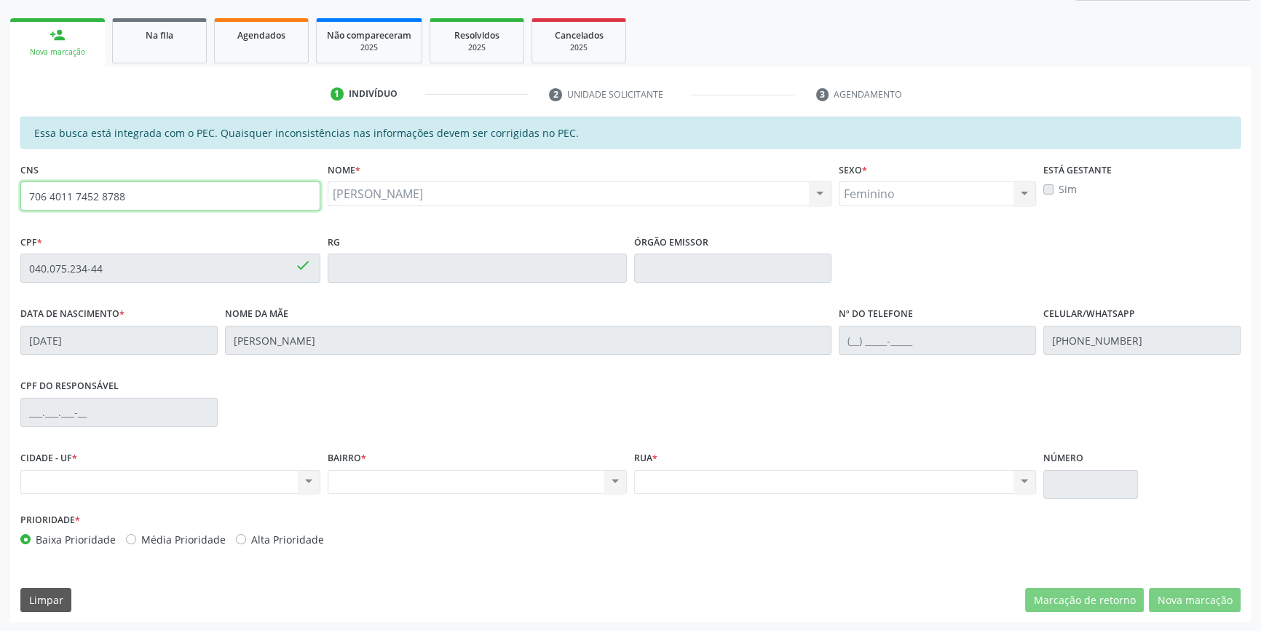
drag, startPoint x: 218, startPoint y: 198, endPoint x: 0, endPoint y: 194, distance: 217.7
click at [0, 194] on div "Acompanhamento Acompanhe a situação das marcações correntes e finalizadas Relat…" at bounding box center [630, 256] width 1261 height 751
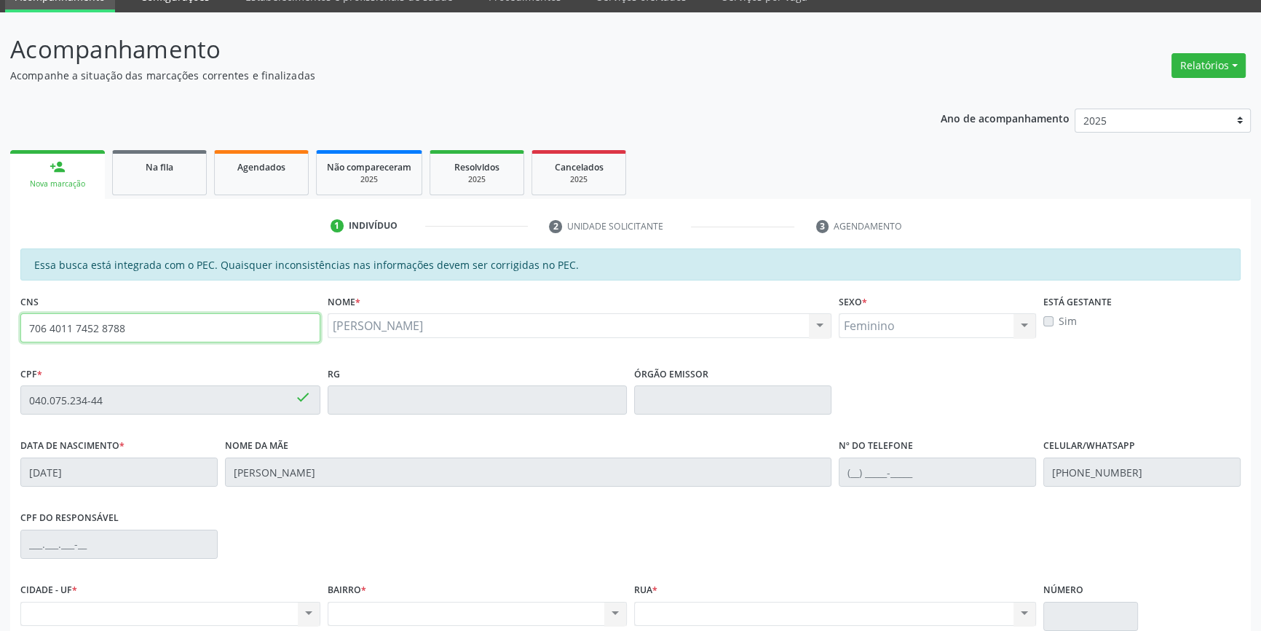
scroll to position [67, 0]
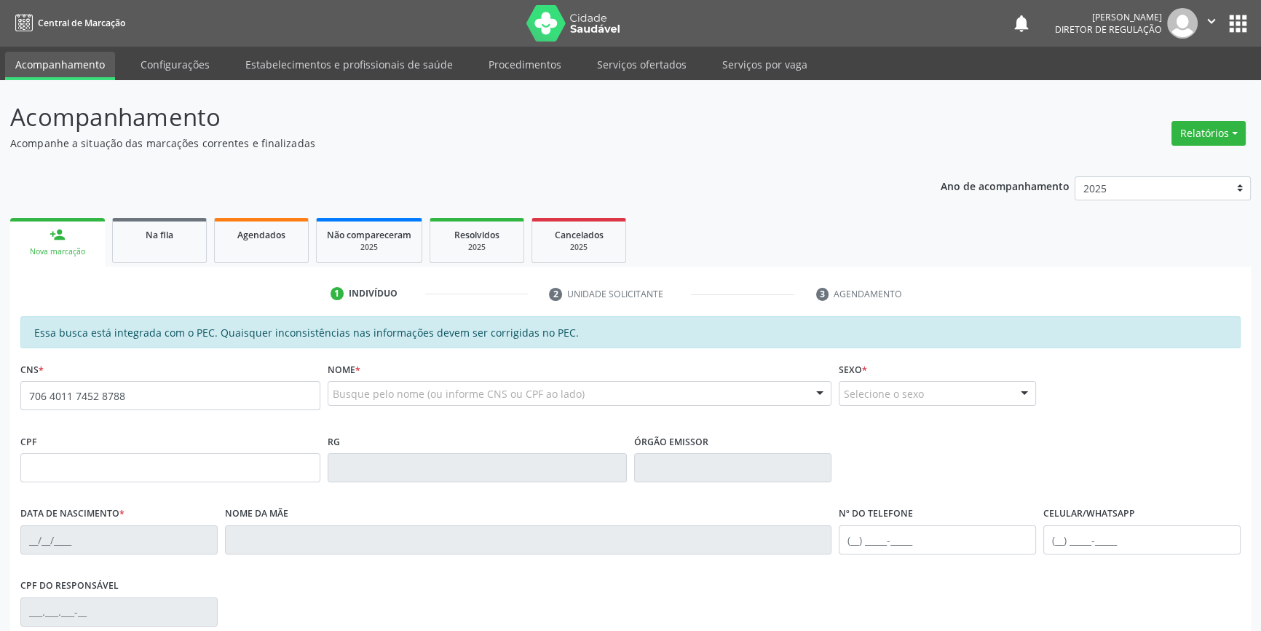
type input "706 4011 7452 8788"
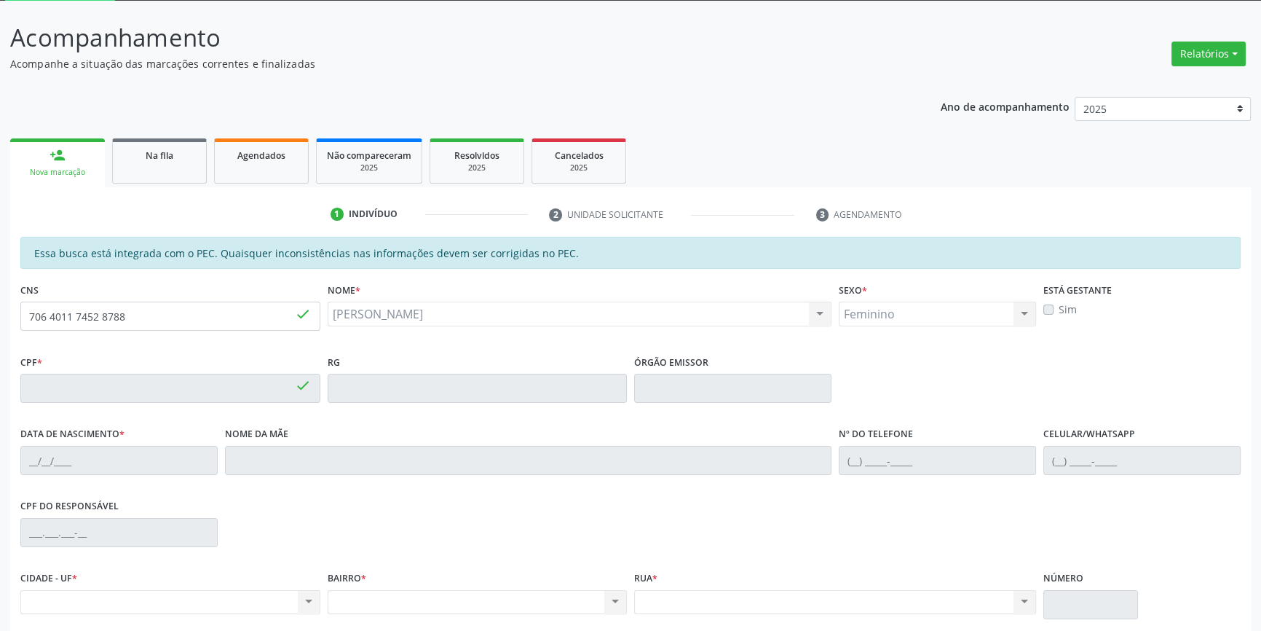
type input "040.075.234-44"
type input "[DATE]"
type input "[PERSON_NAME]"
type input "[PHONE_NUMBER]"
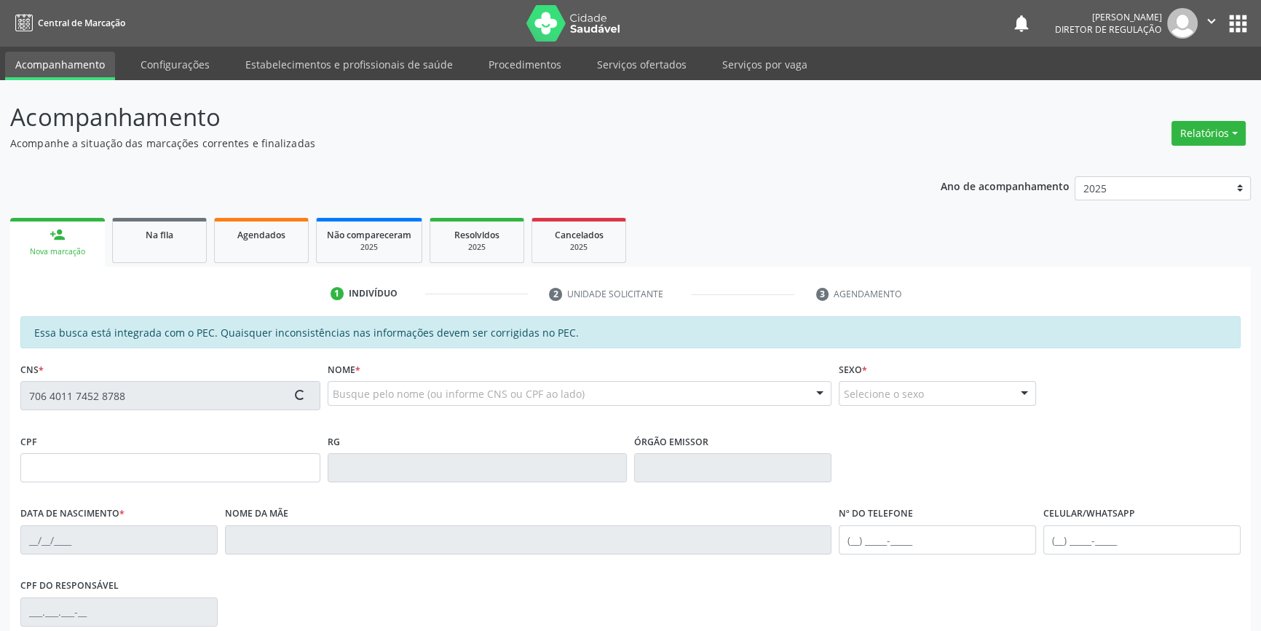
type input "040.075.234-44"
type input "[DATE]"
type input "[PERSON_NAME]"
type input "[PHONE_NUMBER]"
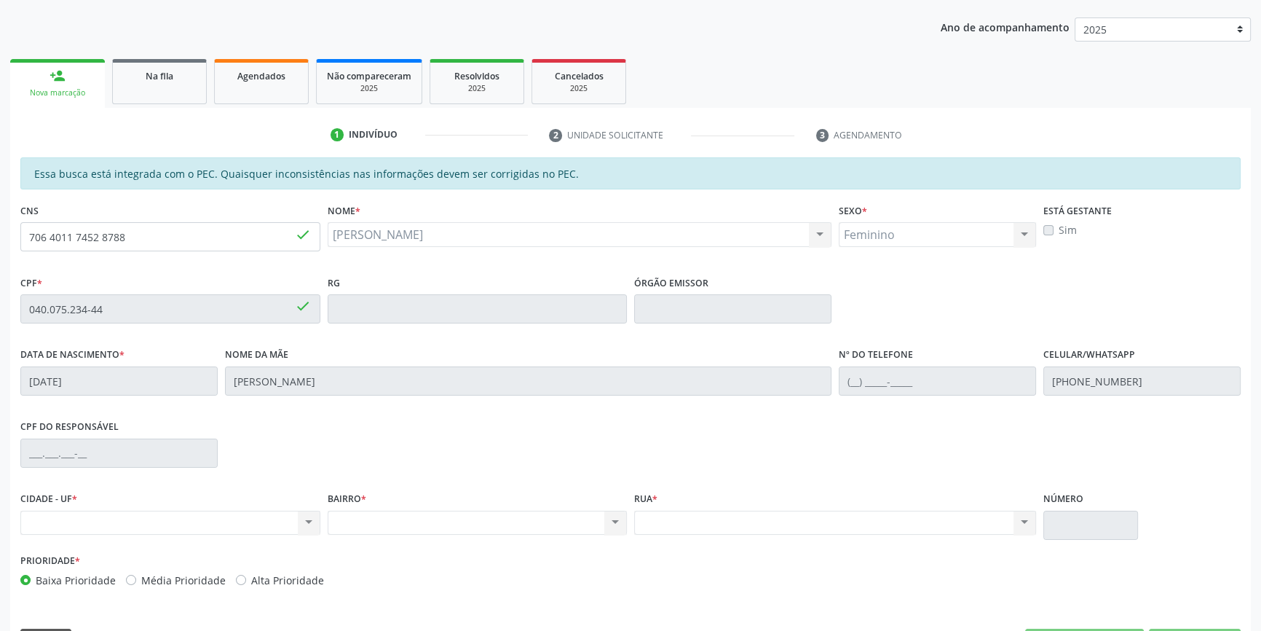
scroll to position [199, 0]
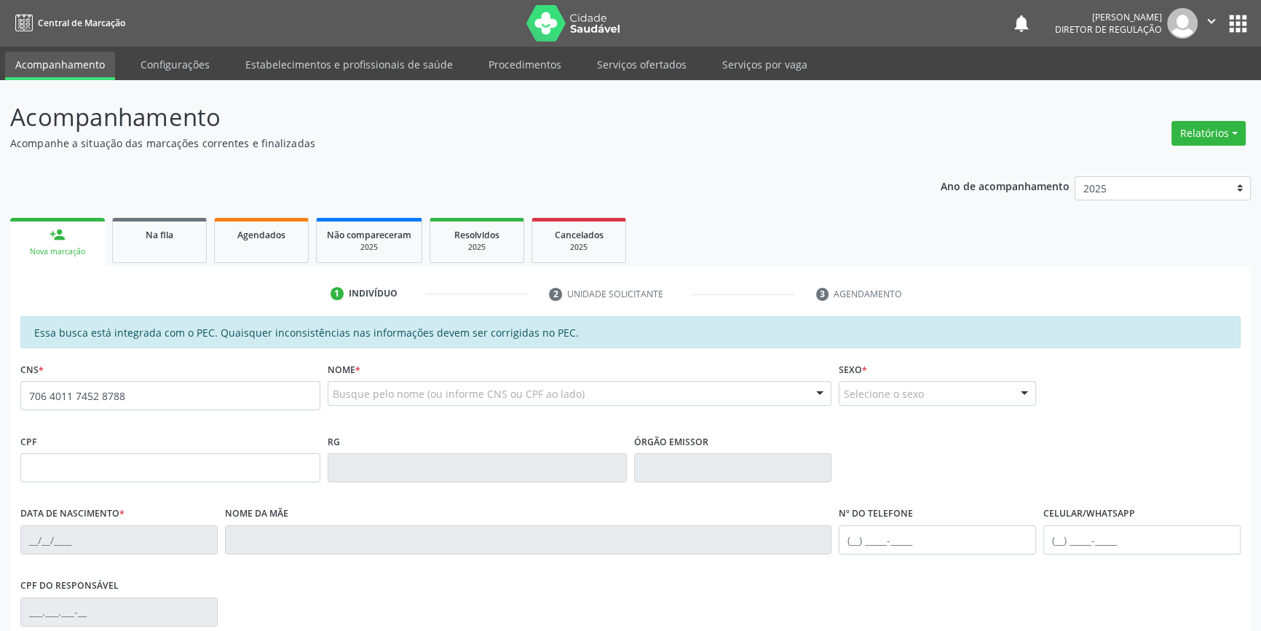
type input "706 4011 7452 8788"
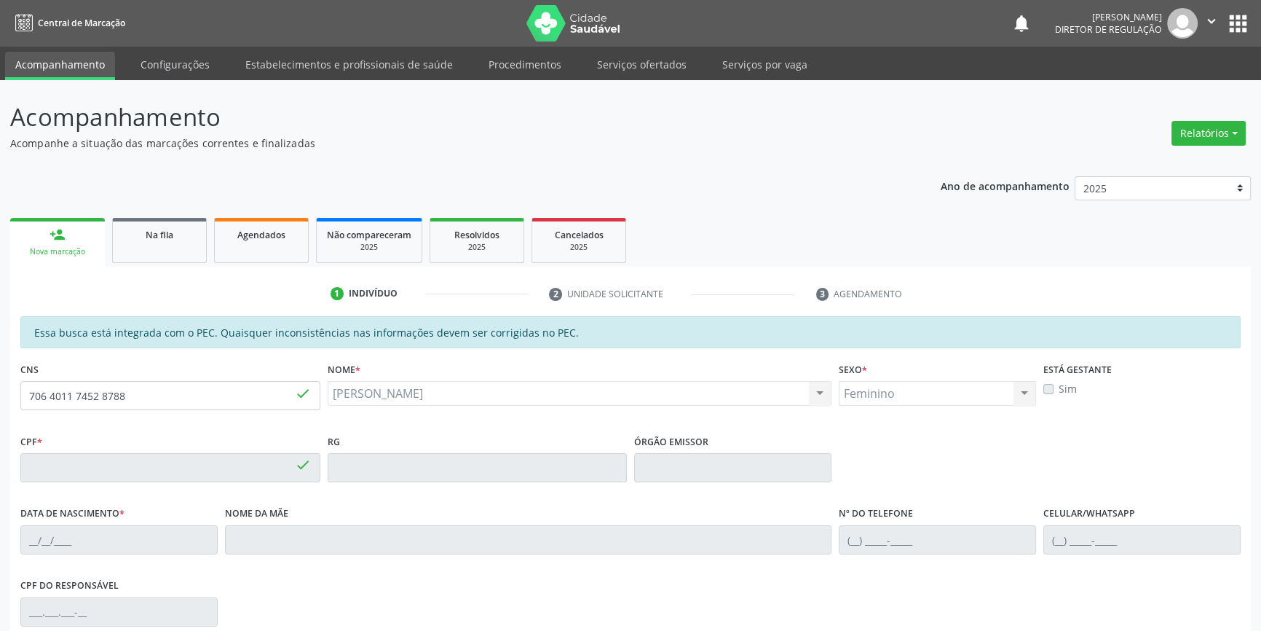
type input "040.075.234-44"
type input "[DATE]"
type input "[PERSON_NAME]"
type input "[PHONE_NUMBER]"
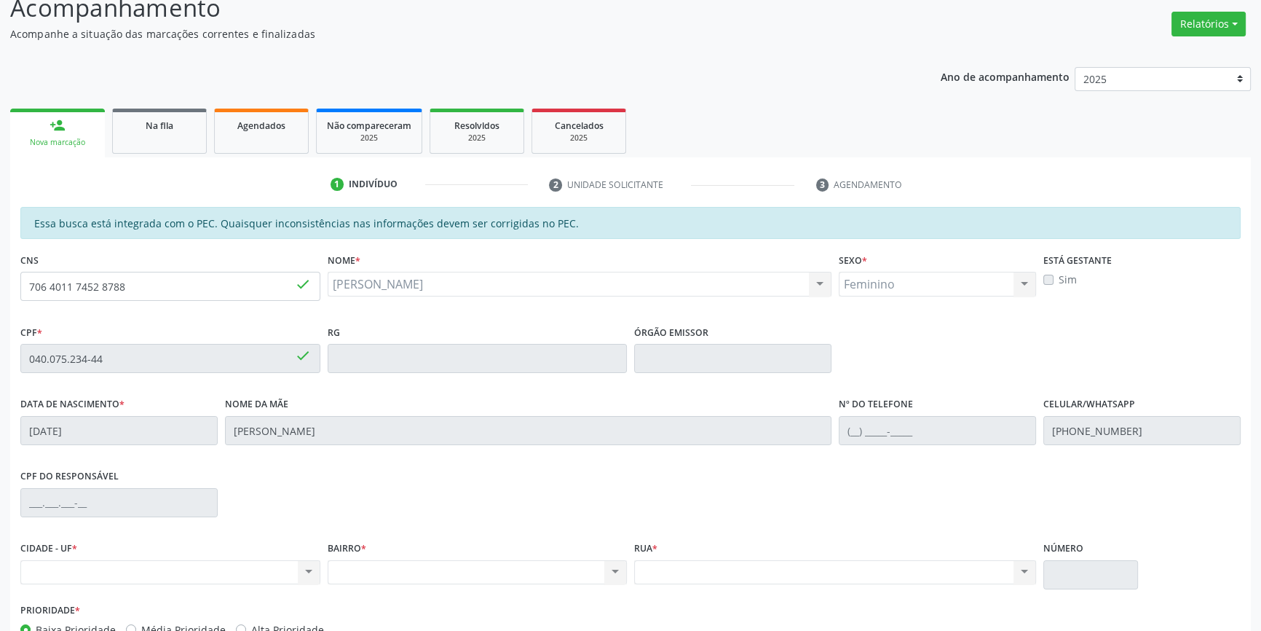
scroll to position [199, 0]
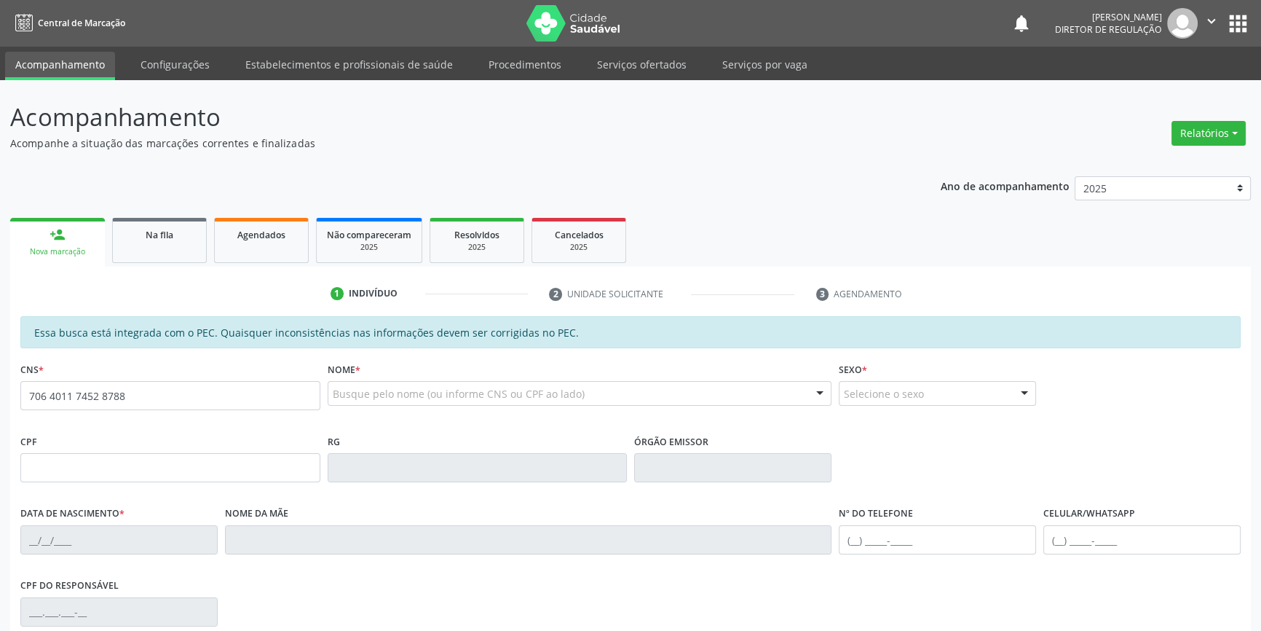
type input "706 4011 7452 8788"
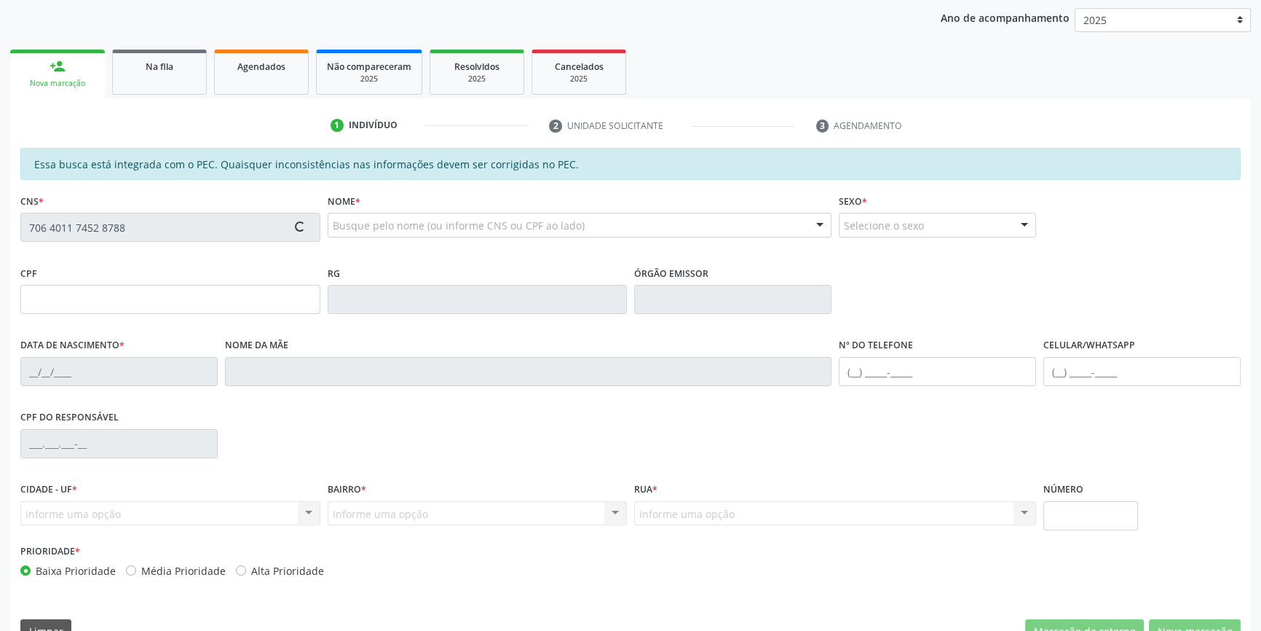
scroll to position [199, 0]
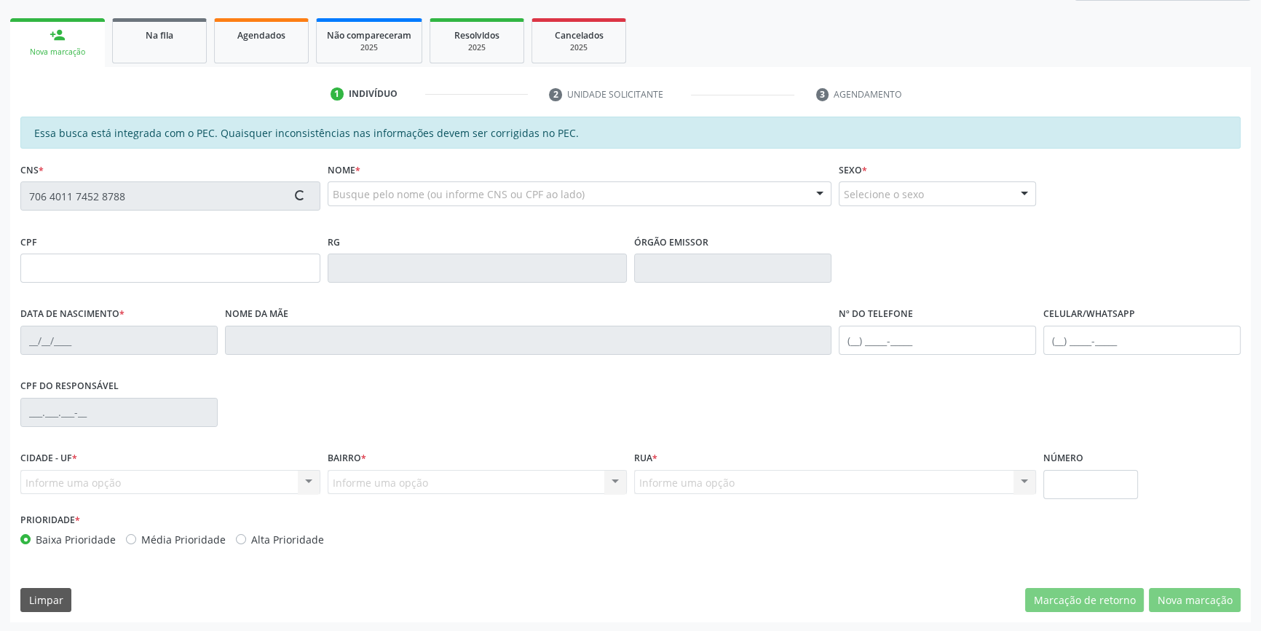
type input "040.075.234-44"
type input "[DATE]"
type input "[PERSON_NAME]"
type input "[PHONE_NUMBER]"
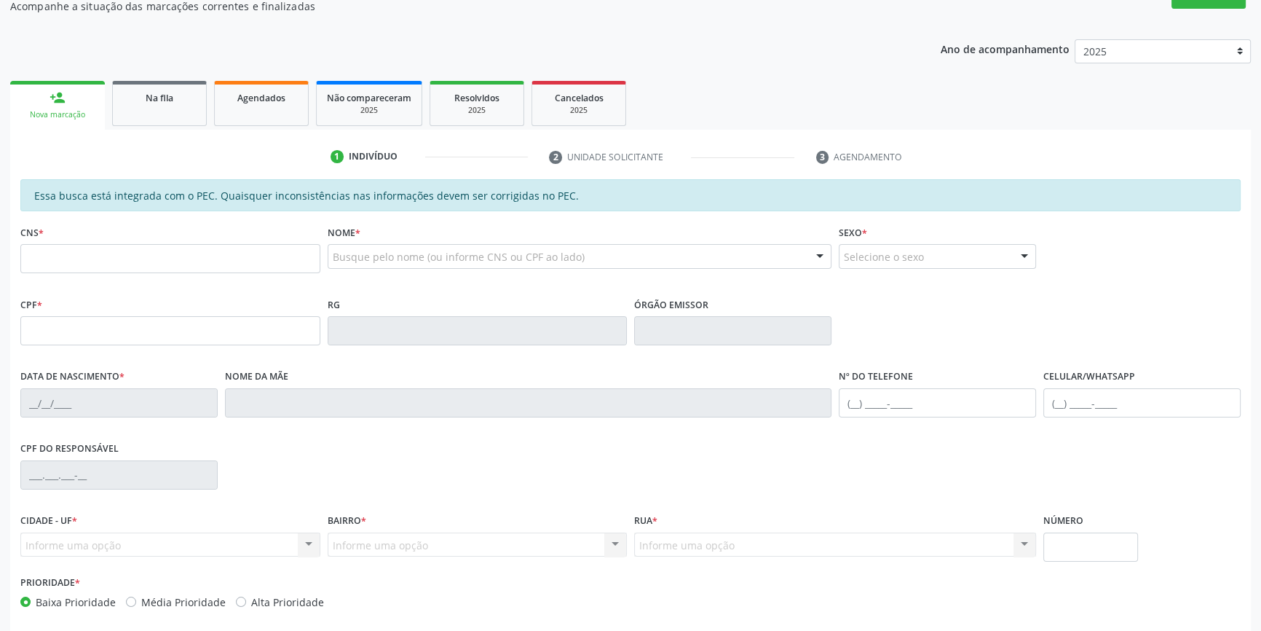
scroll to position [199, 0]
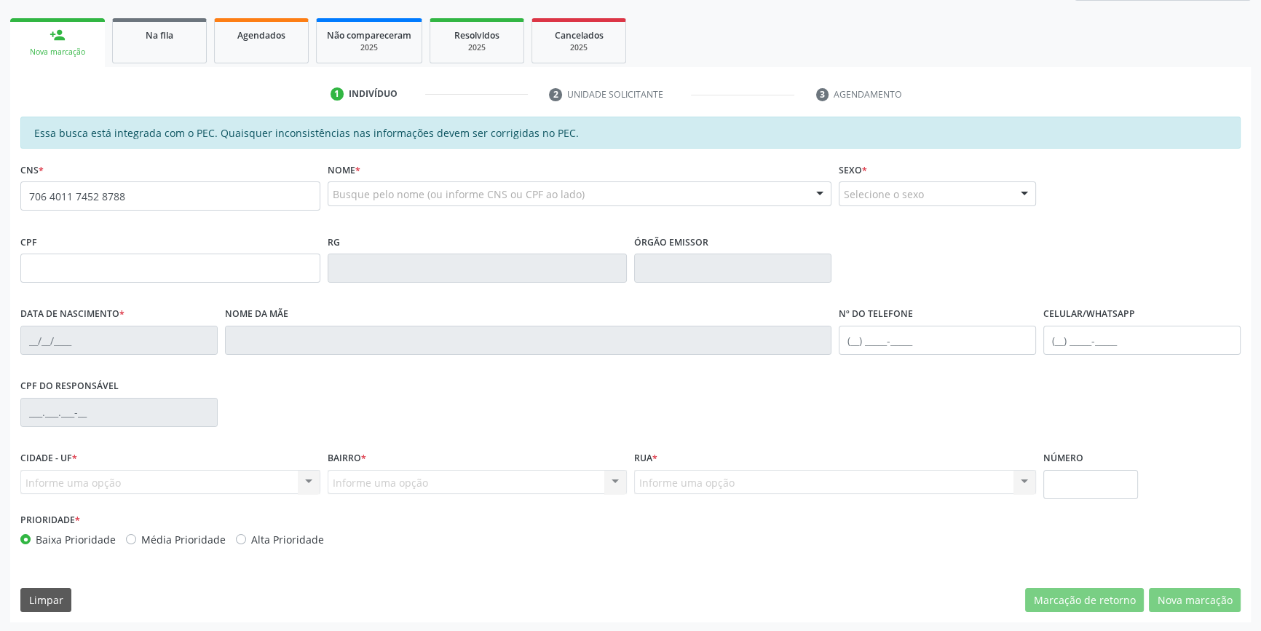
type input "706 4011 7452 8788"
type input "040.075.234-44"
type input "22/10/1980"
type input "Genilda Maria Coelho"
type input "(87) 98853-1723"
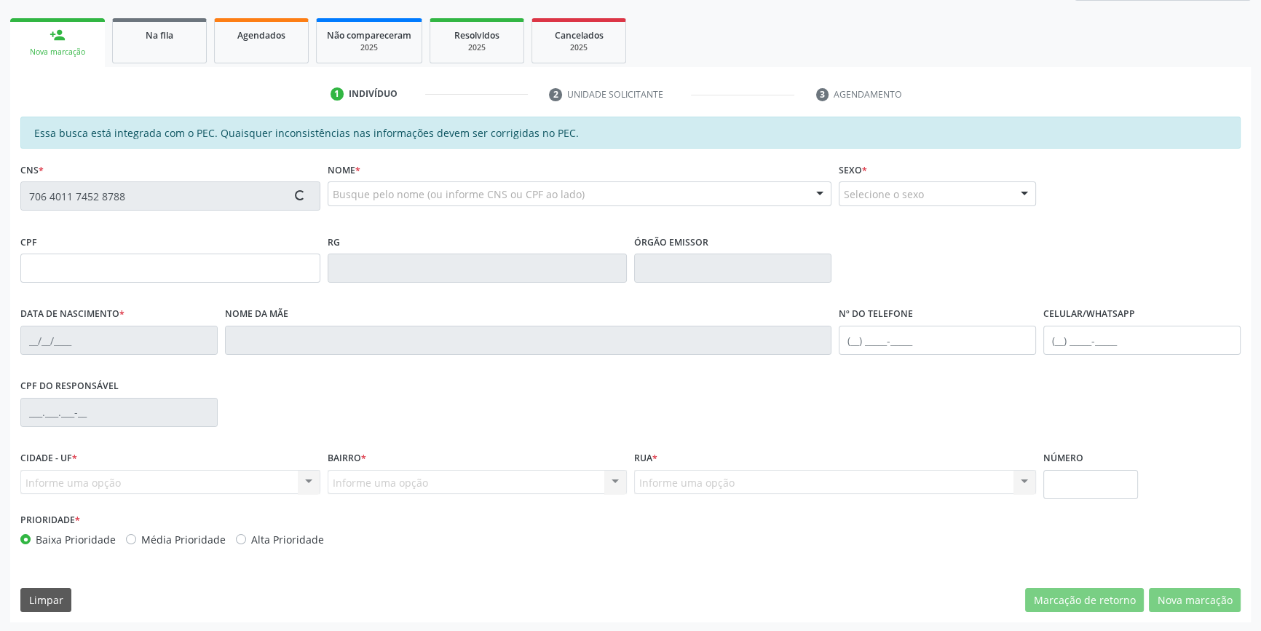
type input "S/N"
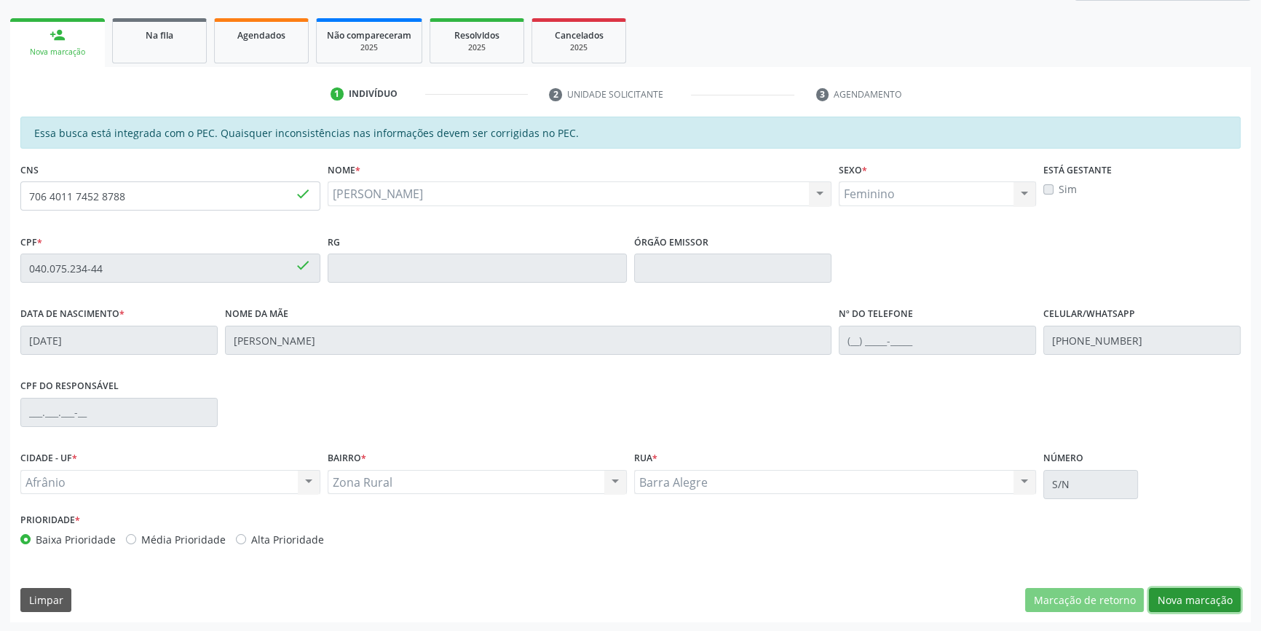
click at [1185, 602] on button "Nova marcação" at bounding box center [1195, 600] width 92 height 25
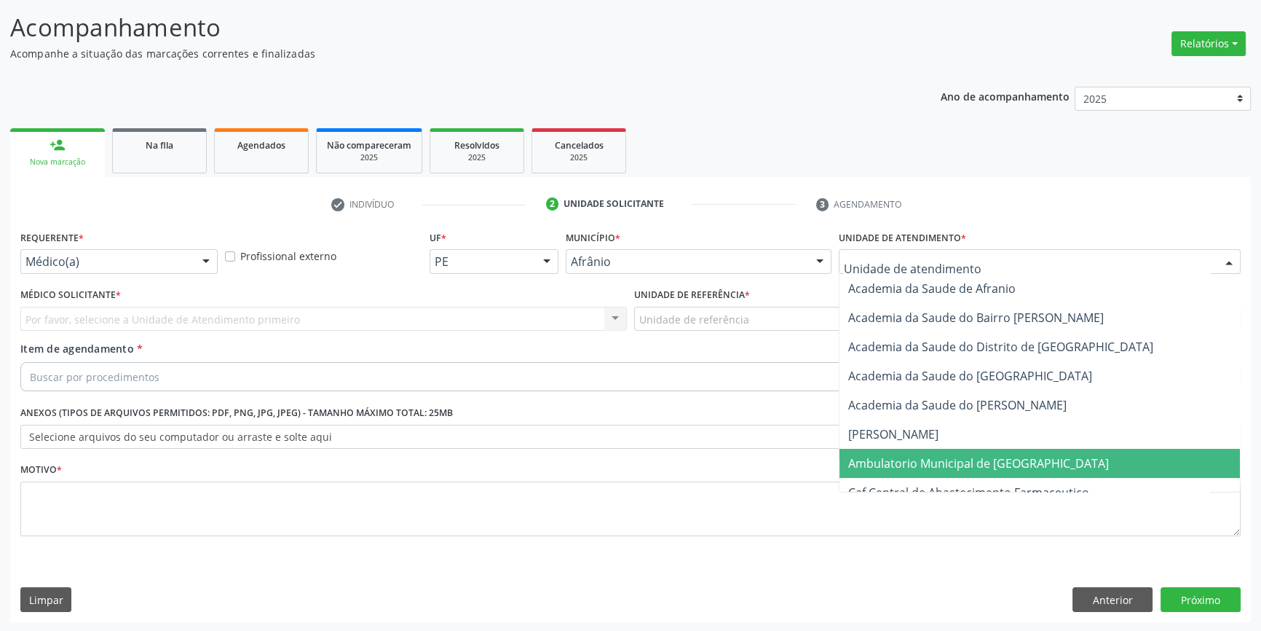
click at [941, 455] on span "Ambulatorio Municipal de [GEOGRAPHIC_DATA]" at bounding box center [978, 463] width 261 height 16
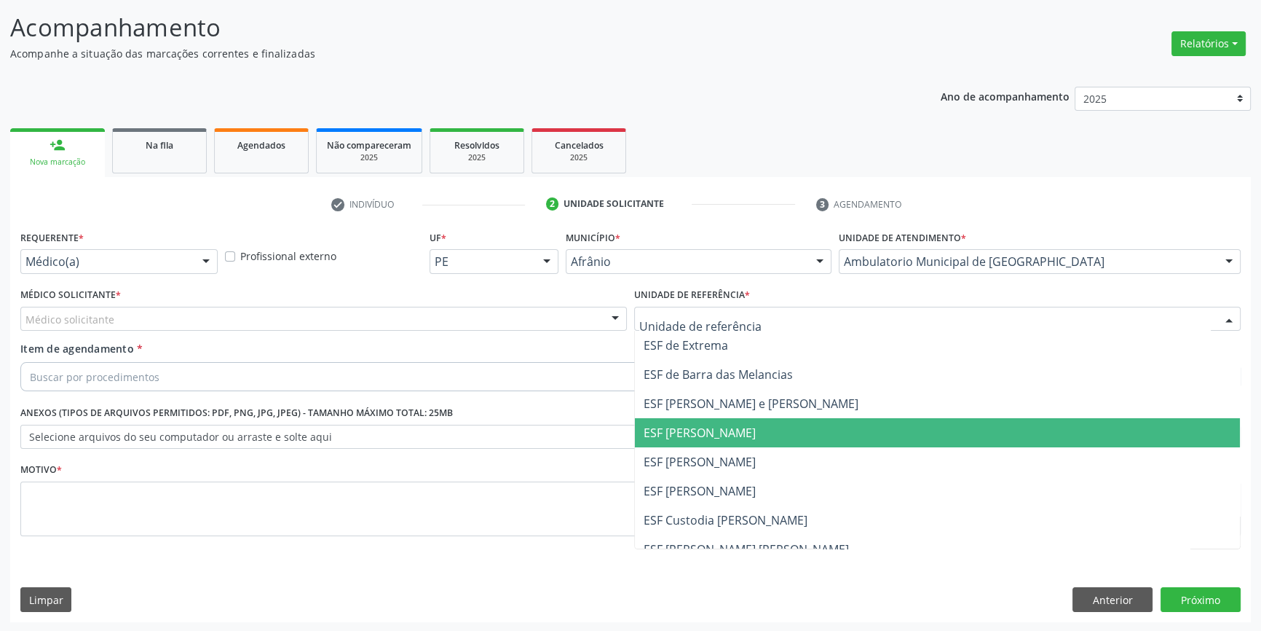
drag, startPoint x: 749, startPoint y: 459, endPoint x: 706, endPoint y: 445, distance: 45.4
click at [743, 459] on span "ESF [PERSON_NAME]" at bounding box center [937, 461] width 605 height 29
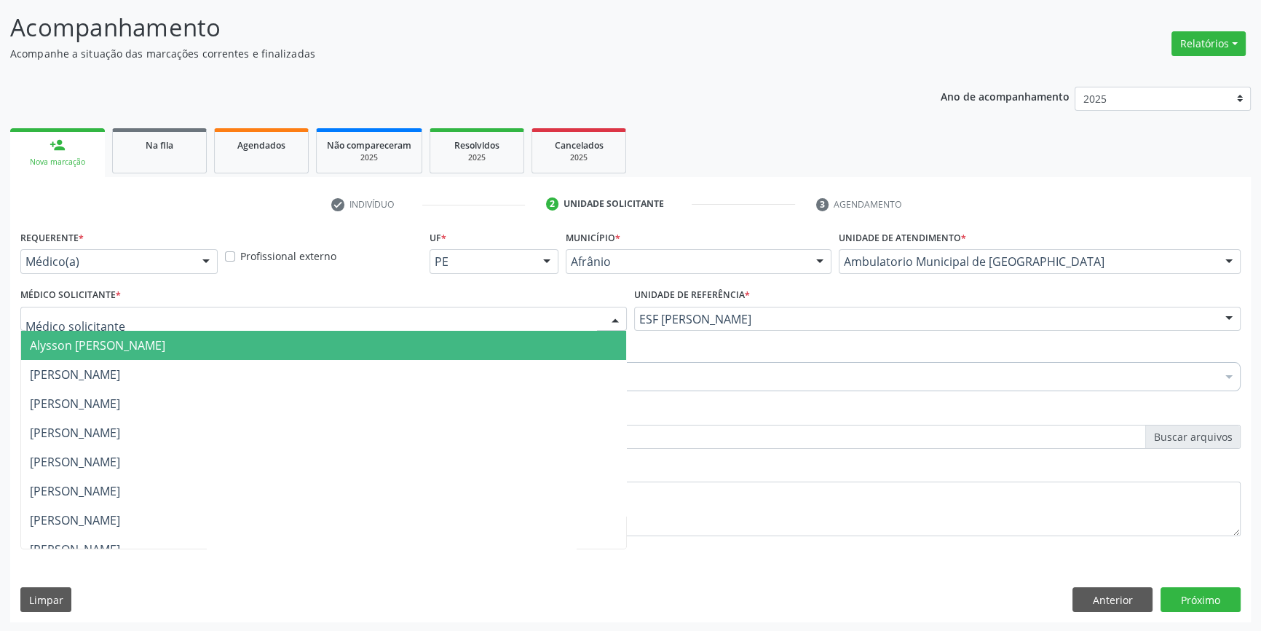
click at [484, 324] on div at bounding box center [323, 319] width 606 height 25
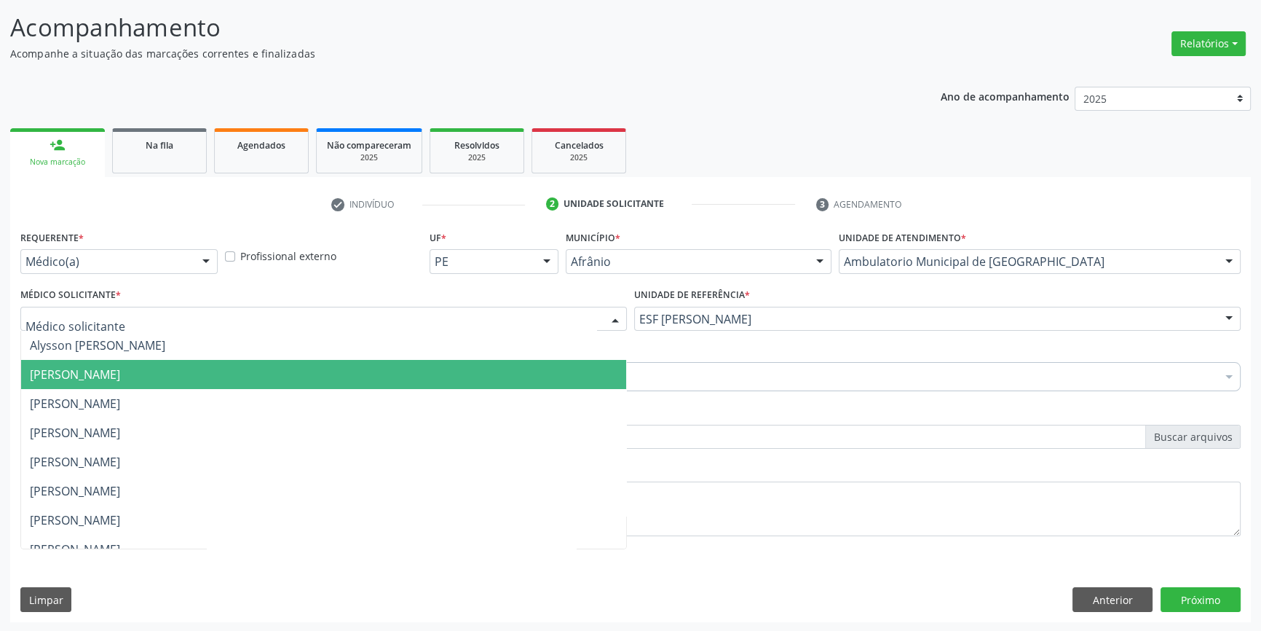
click at [239, 380] on span "[PERSON_NAME]" at bounding box center [323, 374] width 605 height 29
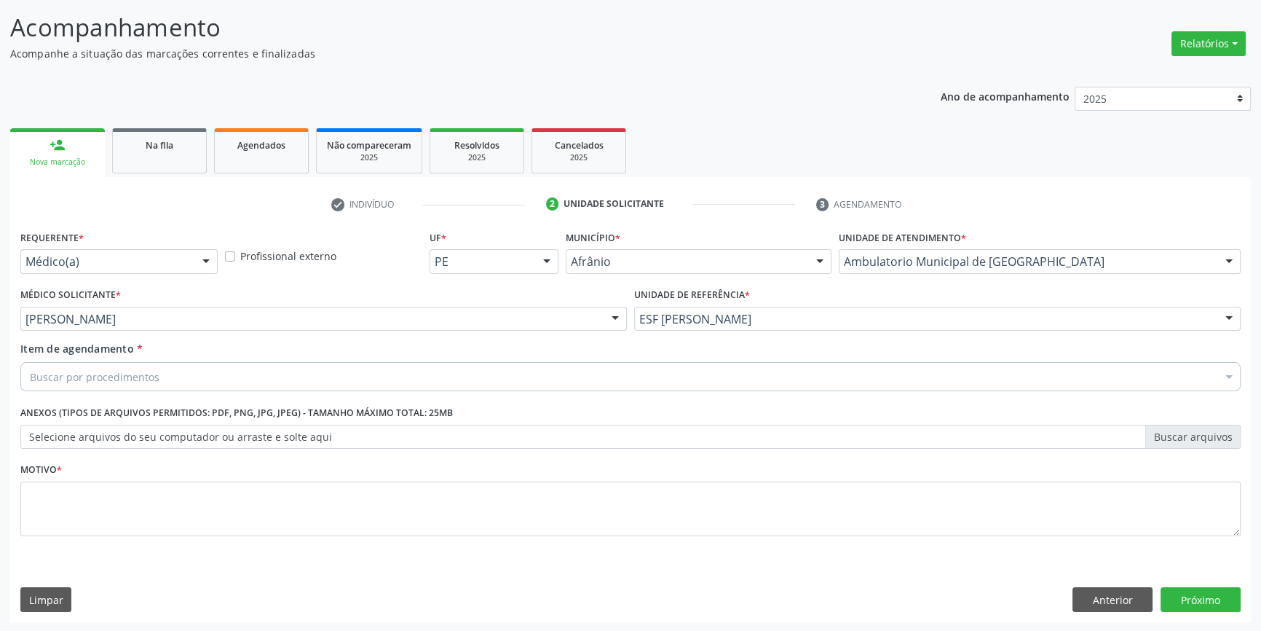
click at [210, 377] on div "Buscar por procedimentos" at bounding box center [630, 376] width 1220 height 29
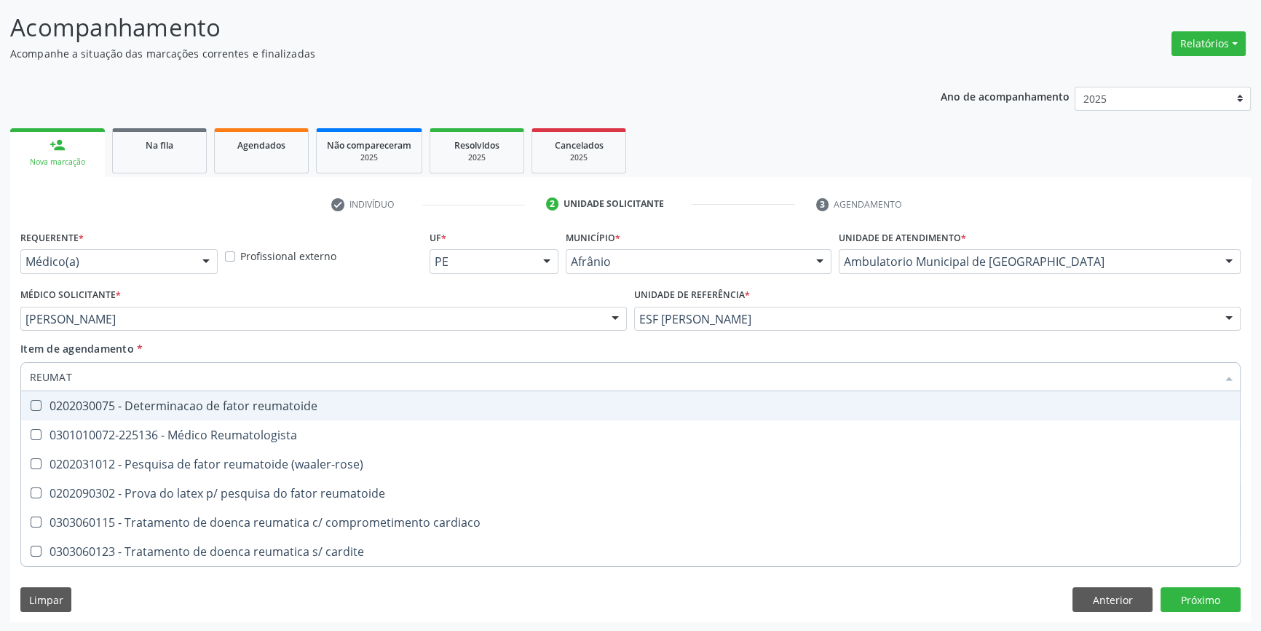
type input "REUMATO"
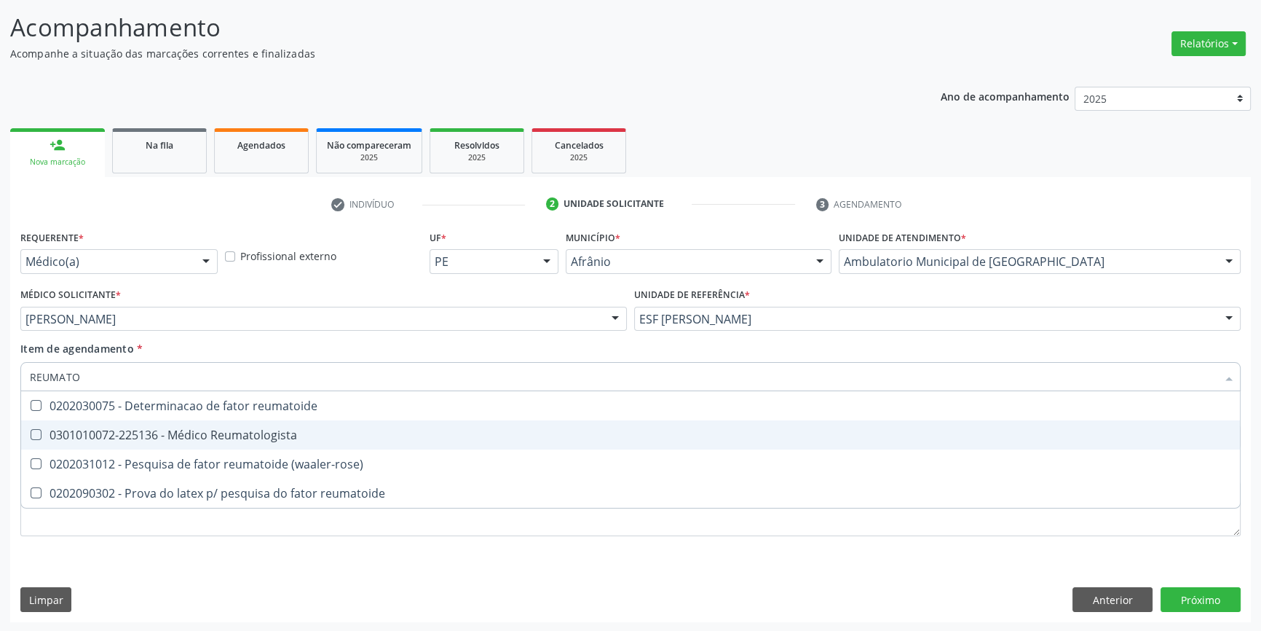
click at [218, 429] on div "0301010072-225136 - Médico Reumatologista" at bounding box center [630, 435] width 1201 height 12
checkbox Reumatologista "true"
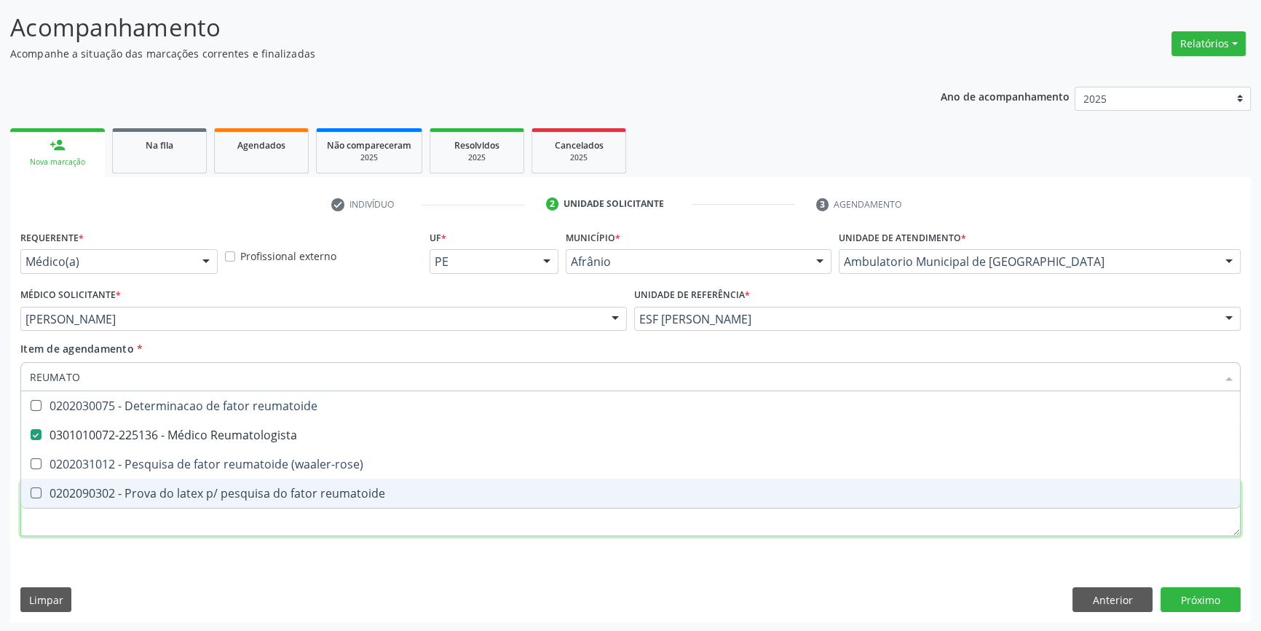
click at [227, 513] on div "Requerente * Médico(a) Médico(a) Enfermeiro(a) Paciente Nenhum resultado encont…" at bounding box center [630, 391] width 1220 height 330
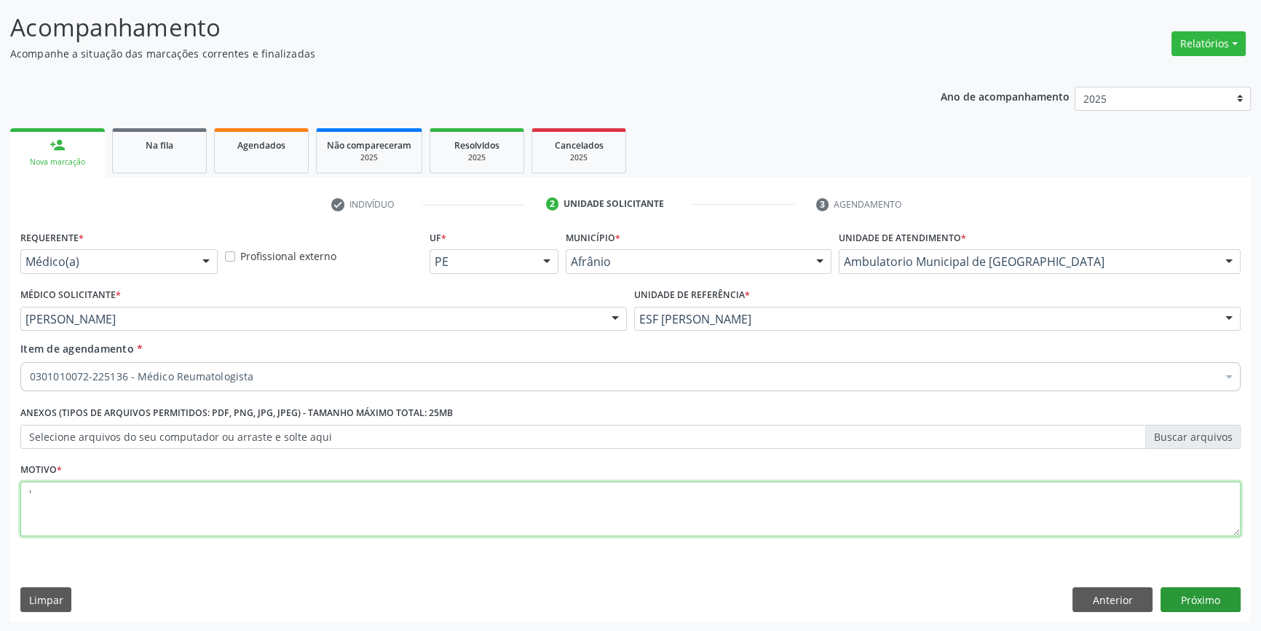
type textarea "'"
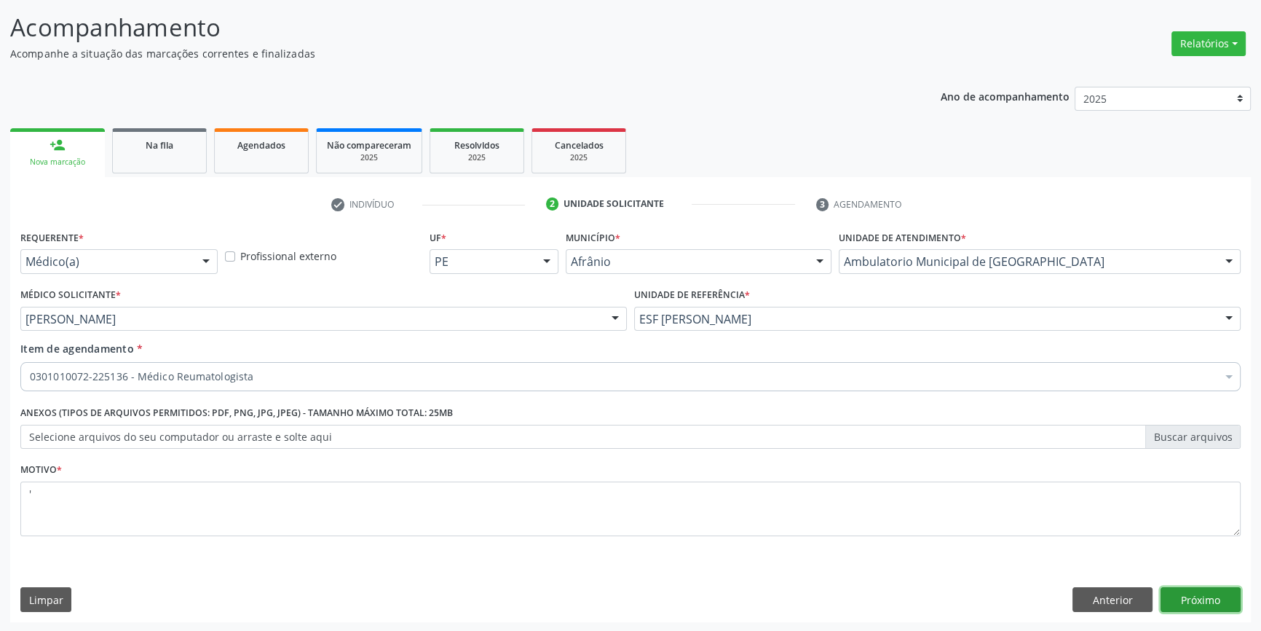
click at [1177, 601] on button "Próximo" at bounding box center [1201, 599] width 80 height 25
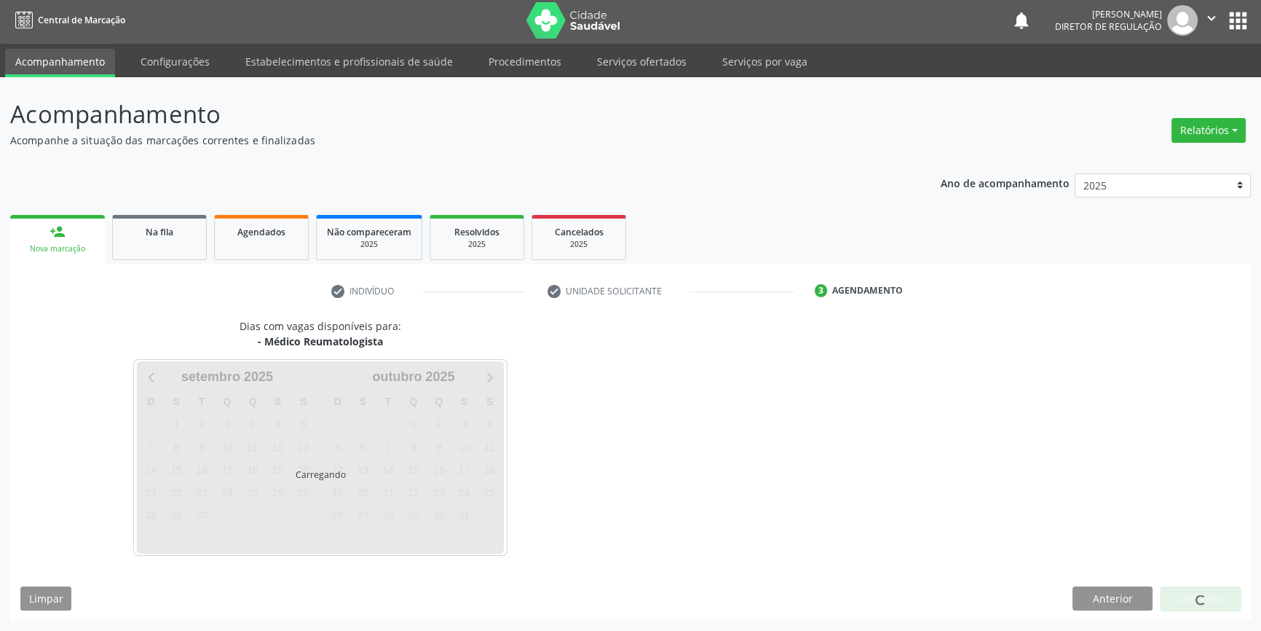
scroll to position [1, 0]
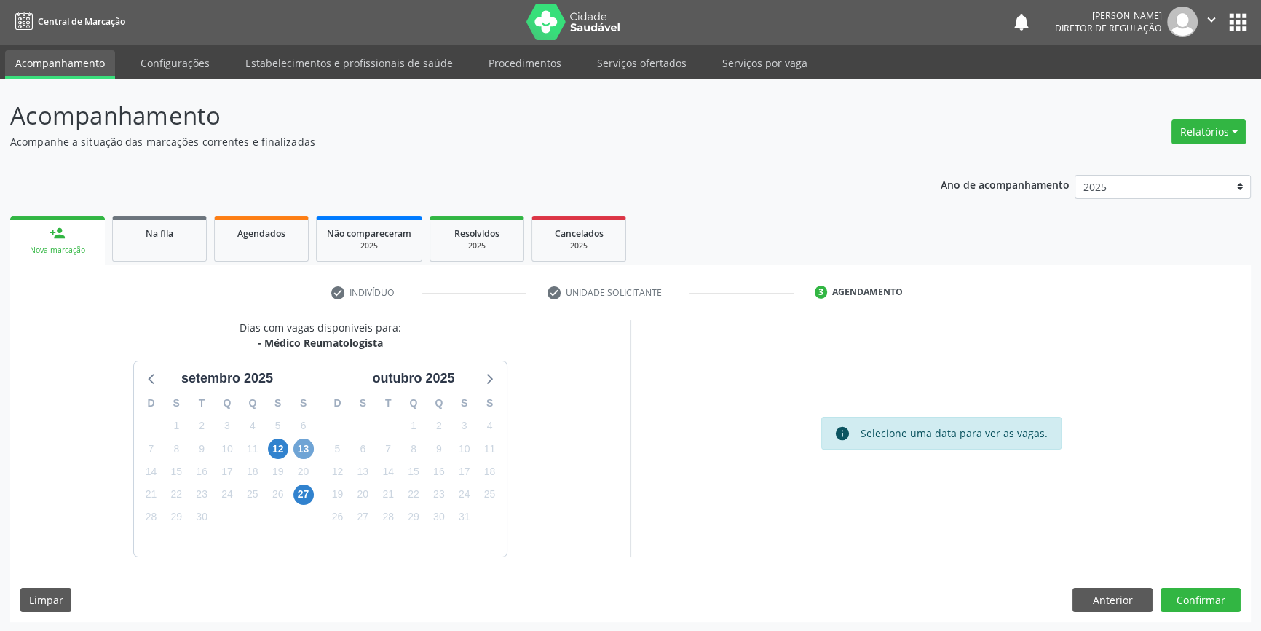
click at [299, 446] on span "13" at bounding box center [303, 448] width 20 height 20
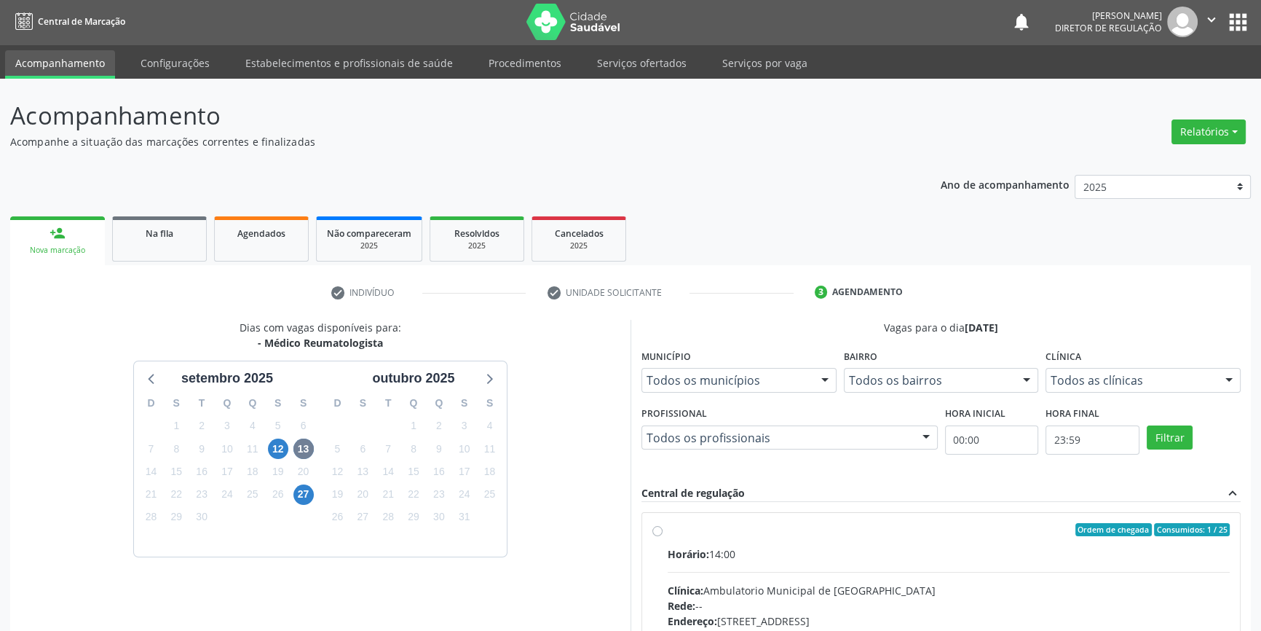
click at [684, 530] on div "Ordem de chegada Consumidos: 1 / 25" at bounding box center [949, 529] width 562 height 13
click at [663, 530] on input "Ordem de chegada Consumidos: 1 / 25 Horário: 14:00 Clínica: Ambulatorio Municip…" at bounding box center [657, 529] width 10 height 13
radio input "true"
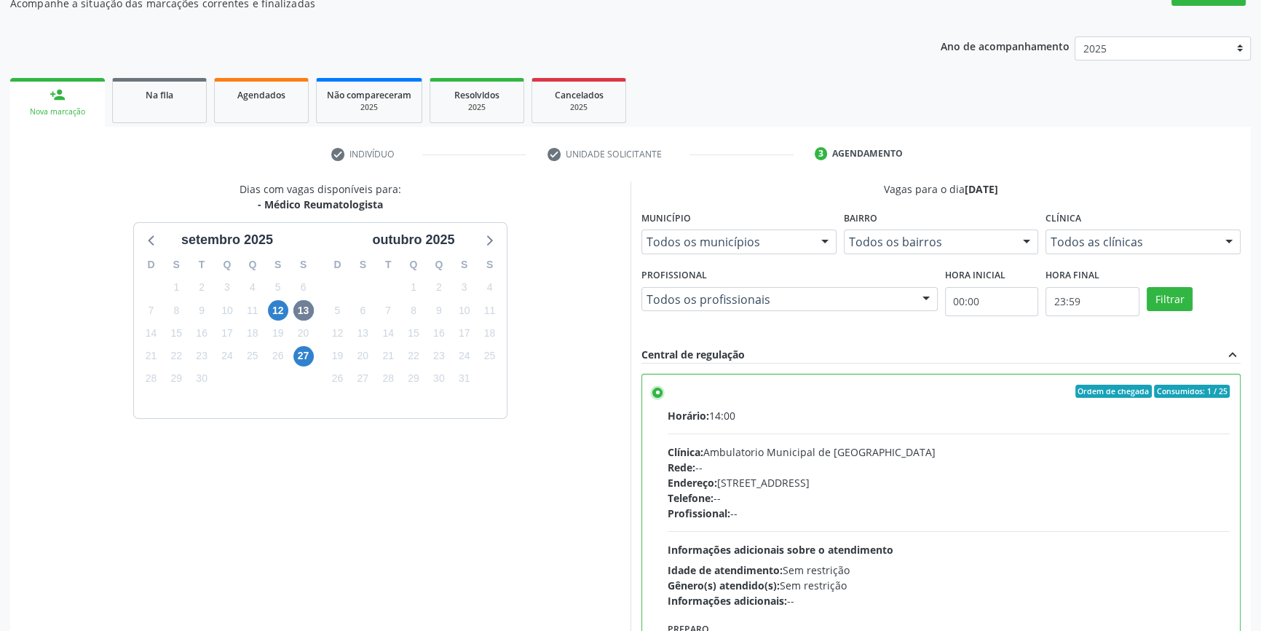
scroll to position [238, 0]
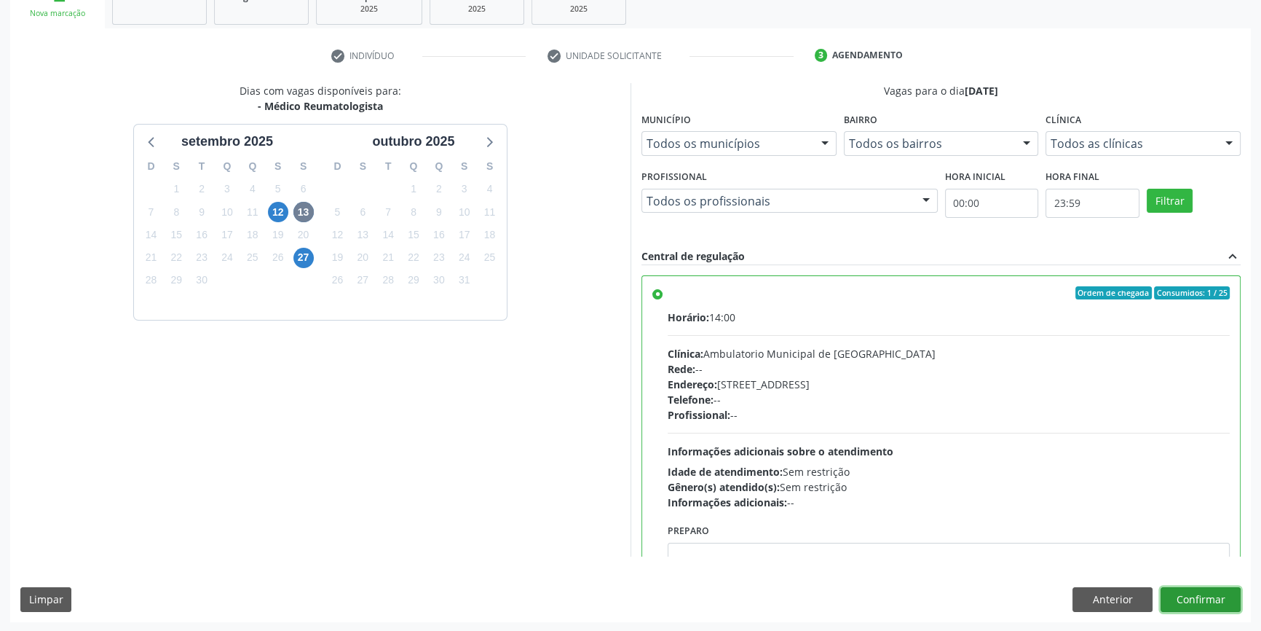
click at [1181, 591] on button "Confirmar" at bounding box center [1201, 599] width 80 height 25
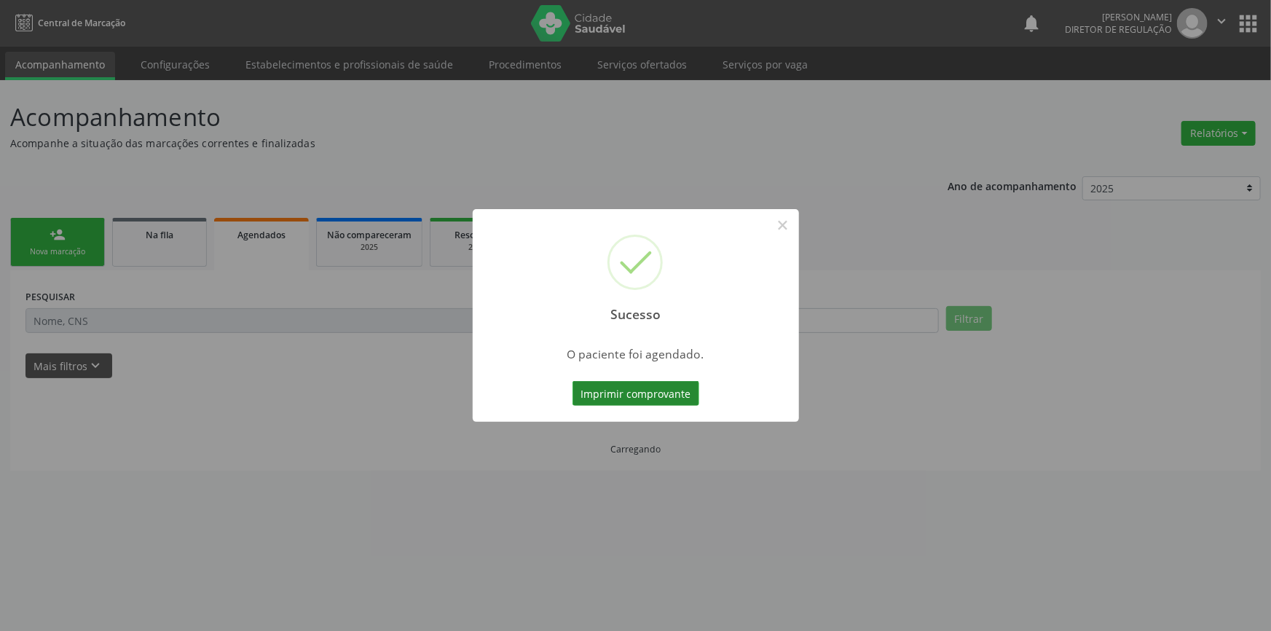
click at [623, 381] on button "Imprimir comprovante" at bounding box center [635, 393] width 127 height 25
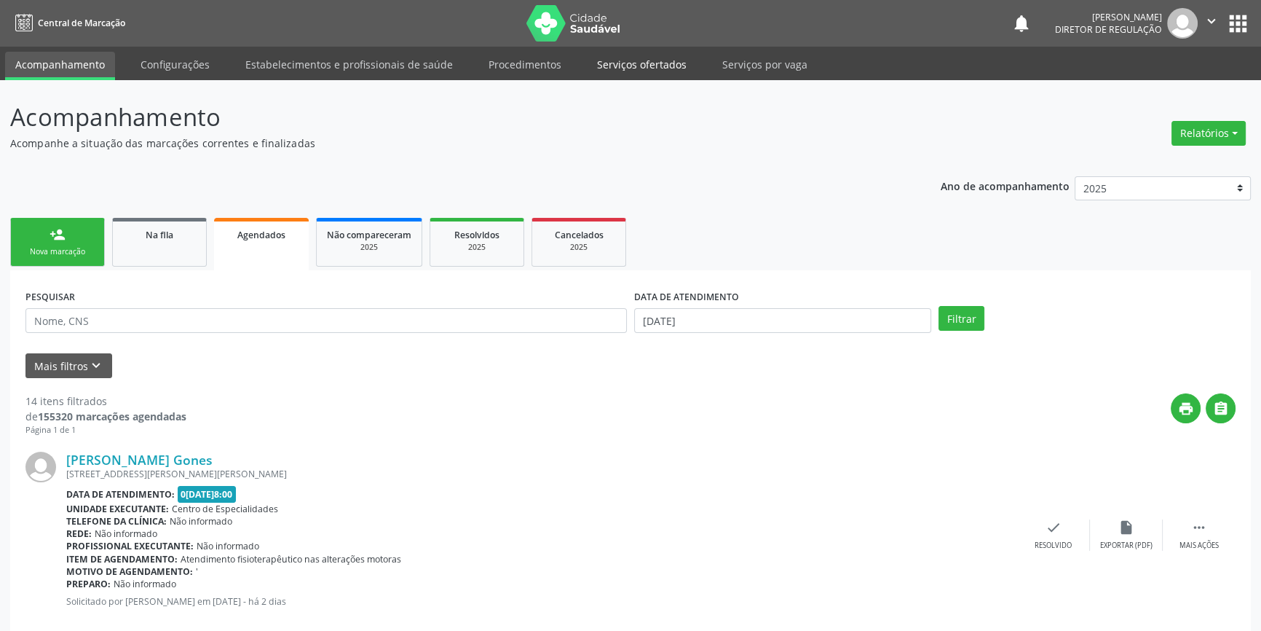
click at [626, 52] on link "Serviços ofertados" at bounding box center [642, 64] width 110 height 25
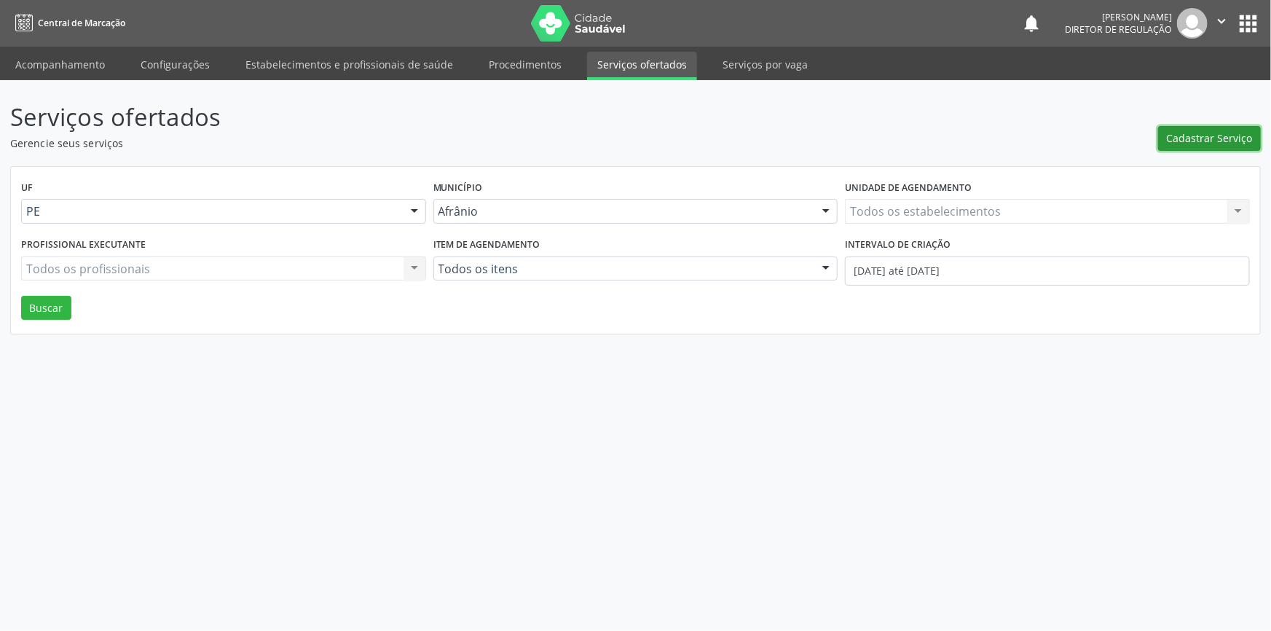
click at [1205, 147] on button "Cadastrar Serviço" at bounding box center [1209, 138] width 103 height 25
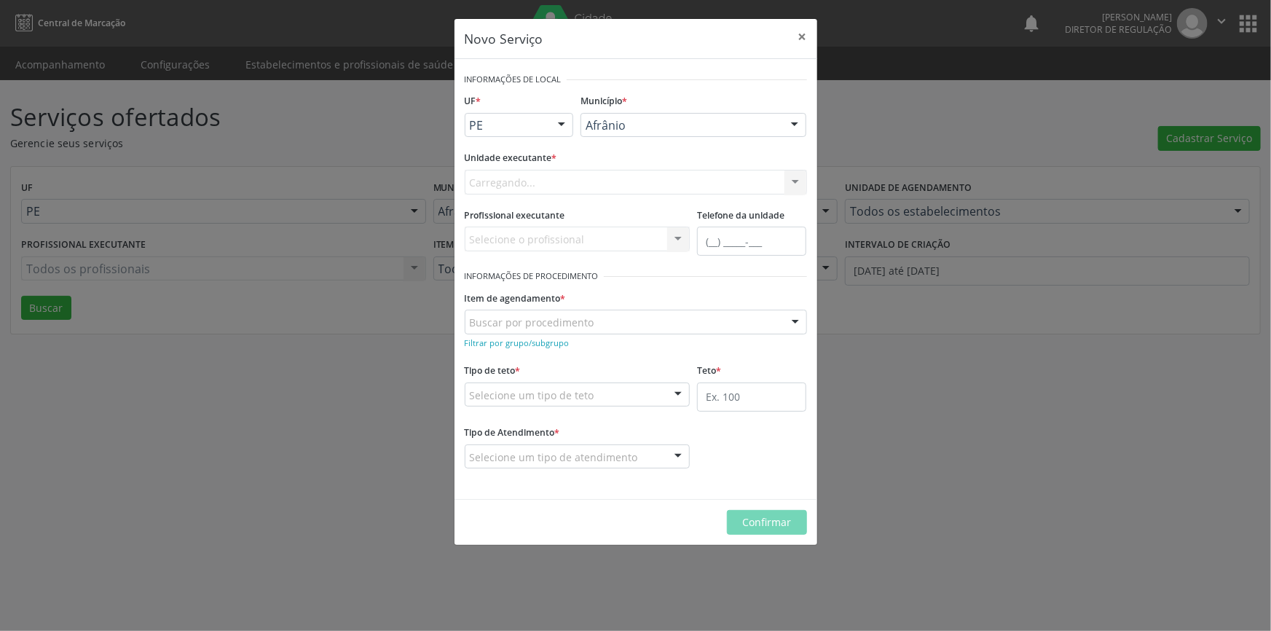
click at [34, 312] on div "Novo Serviço × Informações de Local UF * PE BA PE Nenhum resultado encontrado p…" at bounding box center [635, 315] width 1271 height 631
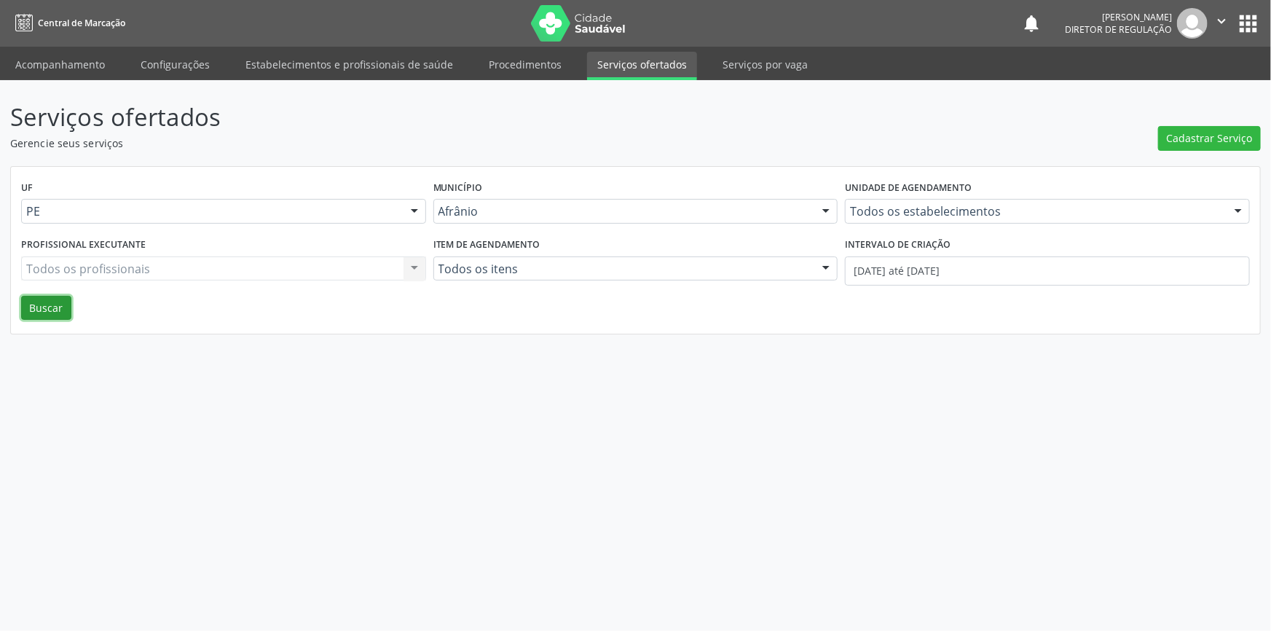
click at [47, 306] on button "Buscar" at bounding box center [46, 308] width 50 height 25
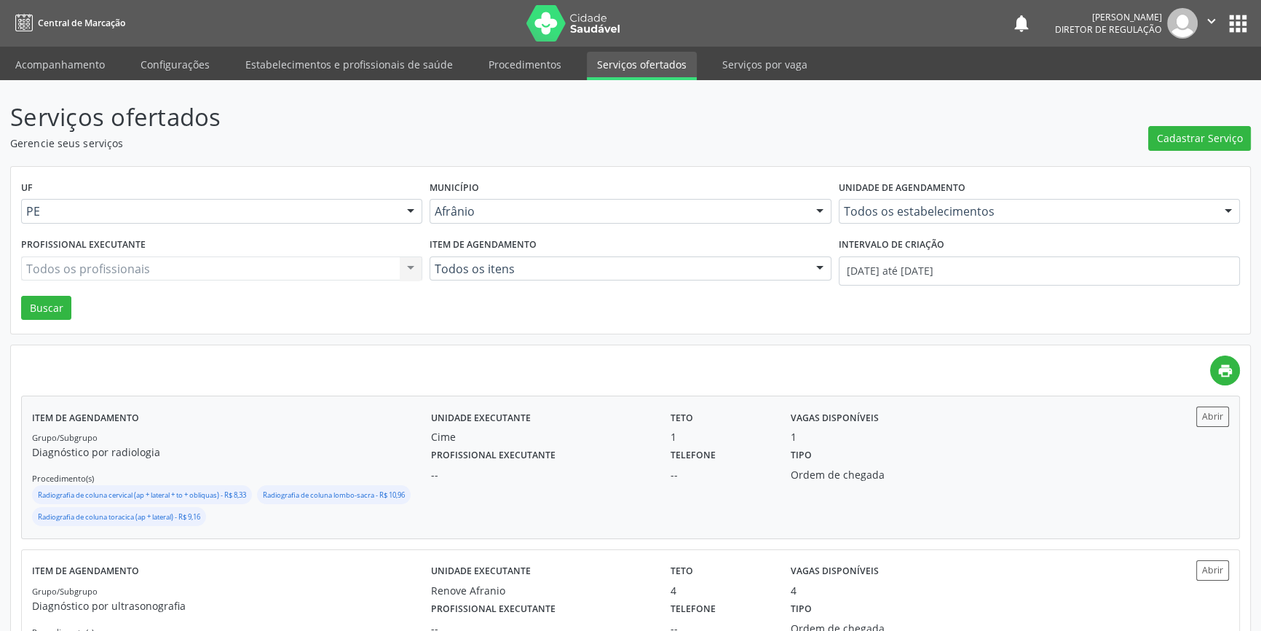
click at [250, 444] on p "Diagnóstico por radiologia" at bounding box center [231, 451] width 399 height 15
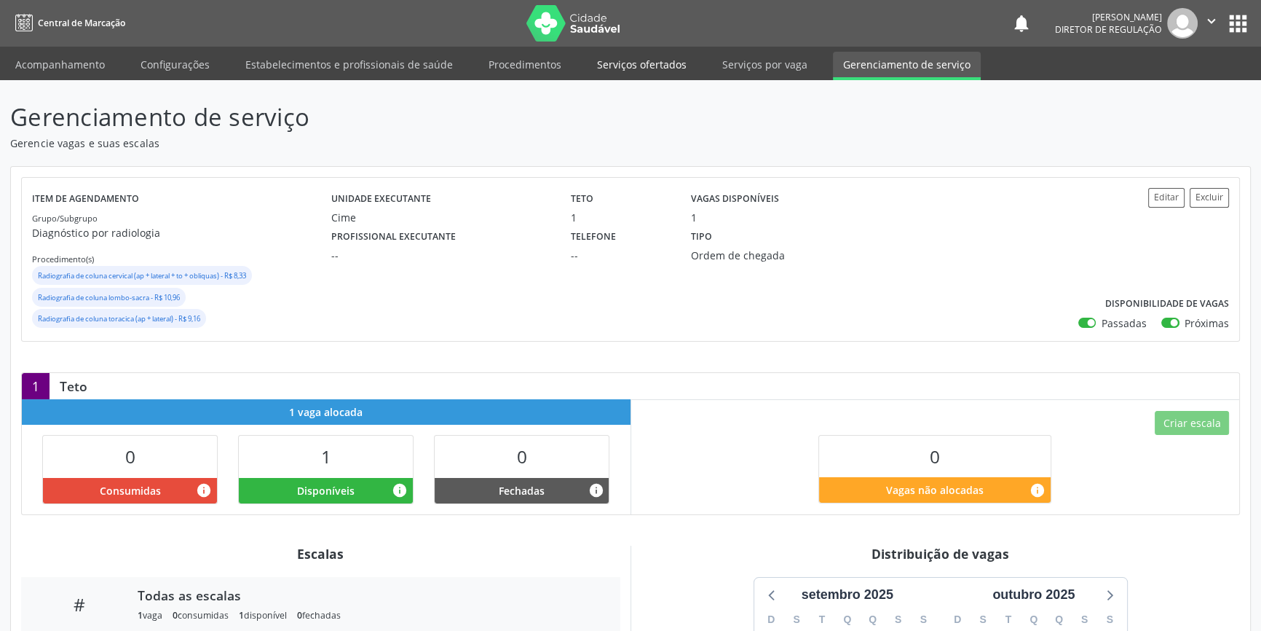
click at [640, 63] on link "Serviços ofertados" at bounding box center [642, 64] width 110 height 25
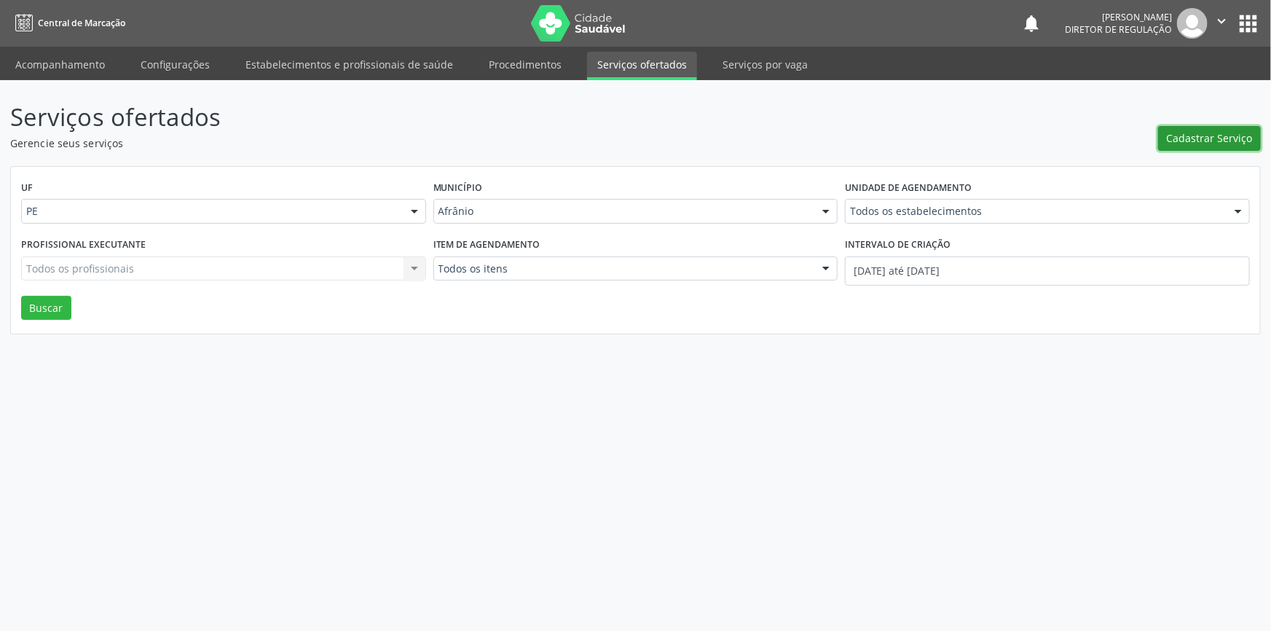
click at [1207, 131] on span "Cadastrar Serviço" at bounding box center [1209, 137] width 86 height 15
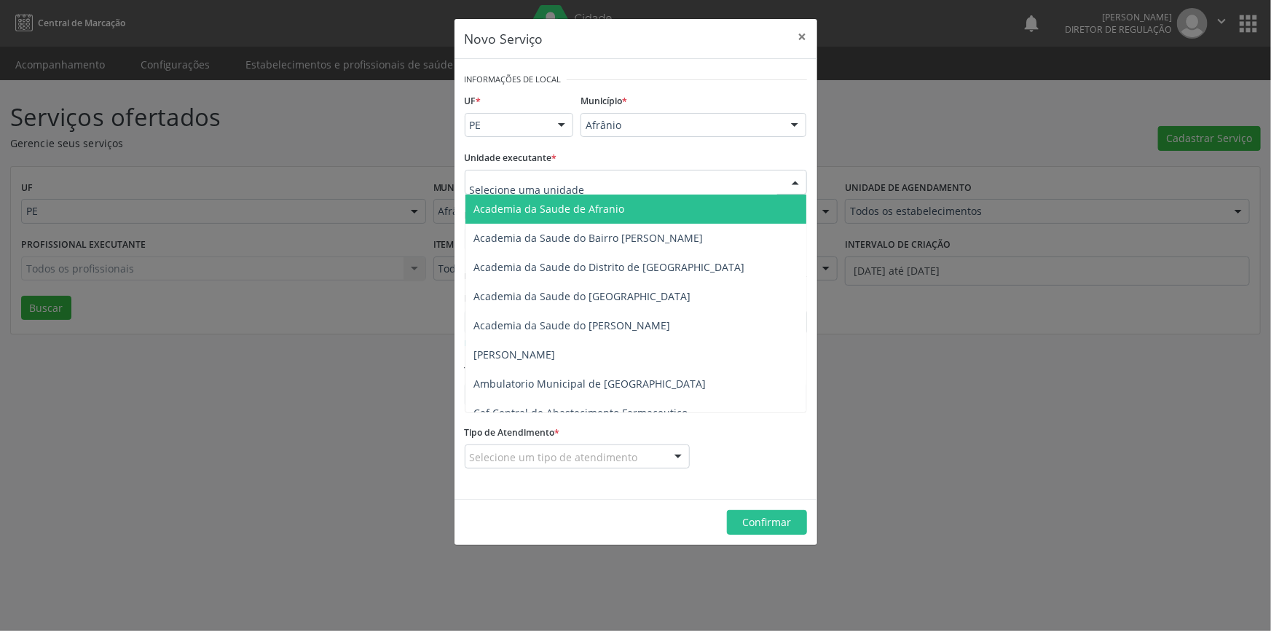
click at [623, 178] on div at bounding box center [636, 182] width 342 height 25
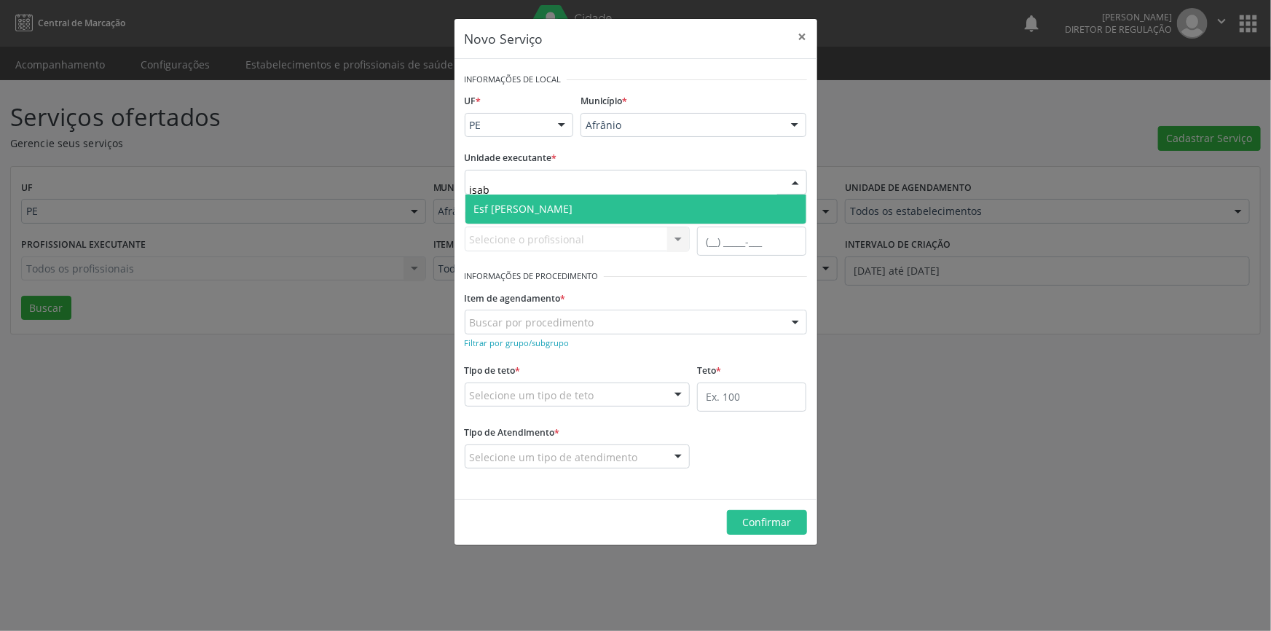
type input "isabe"
click at [547, 203] on span "Esf [PERSON_NAME]" at bounding box center [523, 209] width 99 height 14
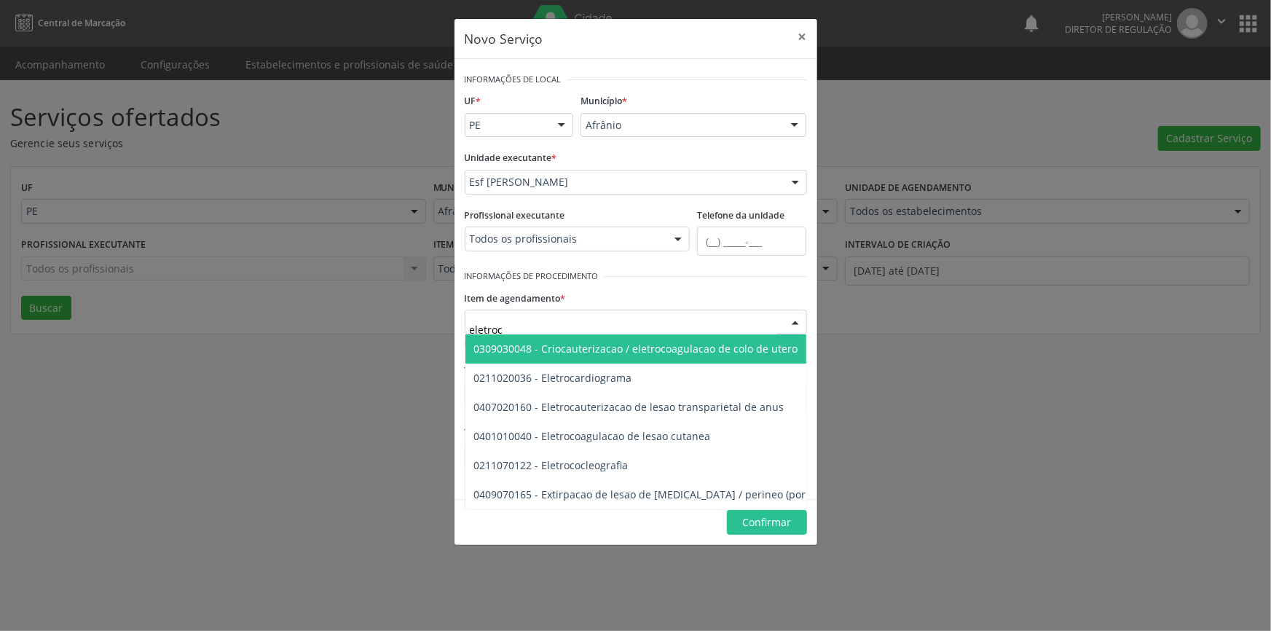
type input "eletroca"
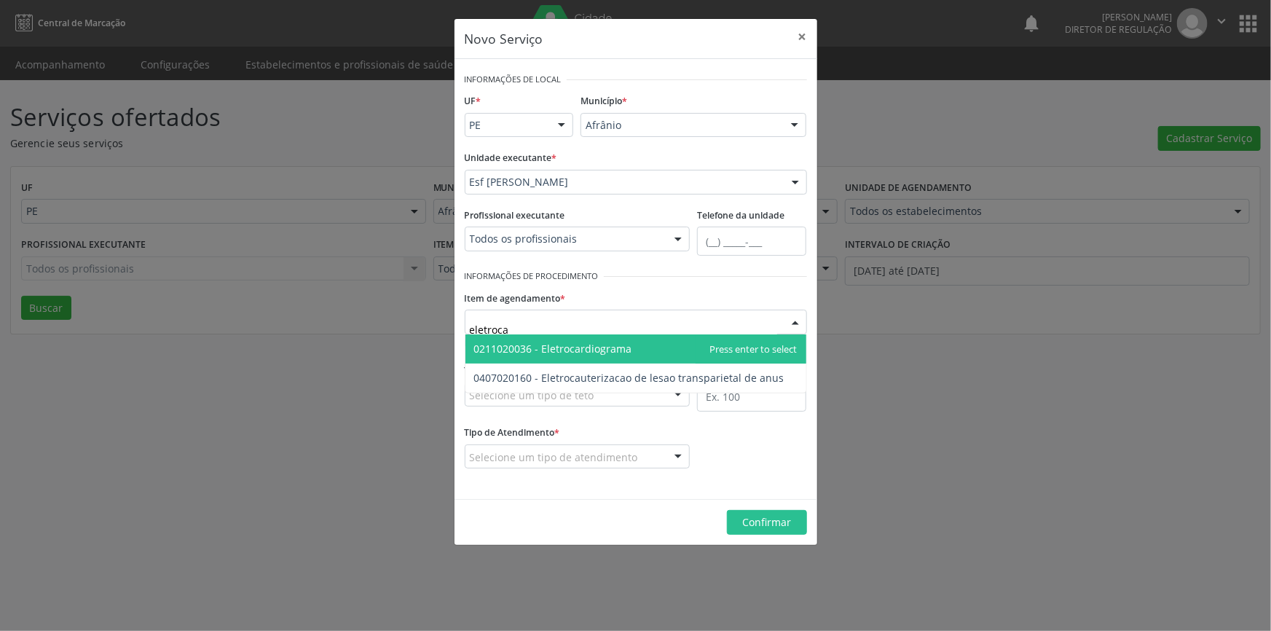
click at [556, 354] on span "0211020036 - Eletrocardiograma" at bounding box center [553, 348] width 158 height 14
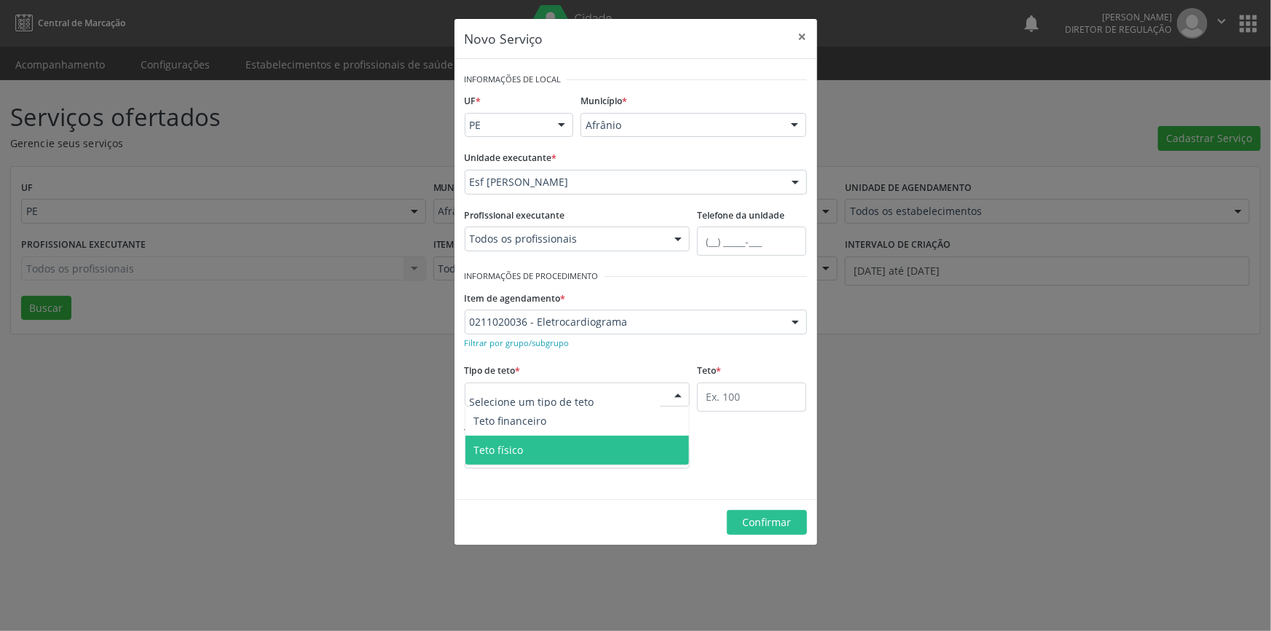
click at [548, 436] on span "Teto físico" at bounding box center [577, 449] width 224 height 29
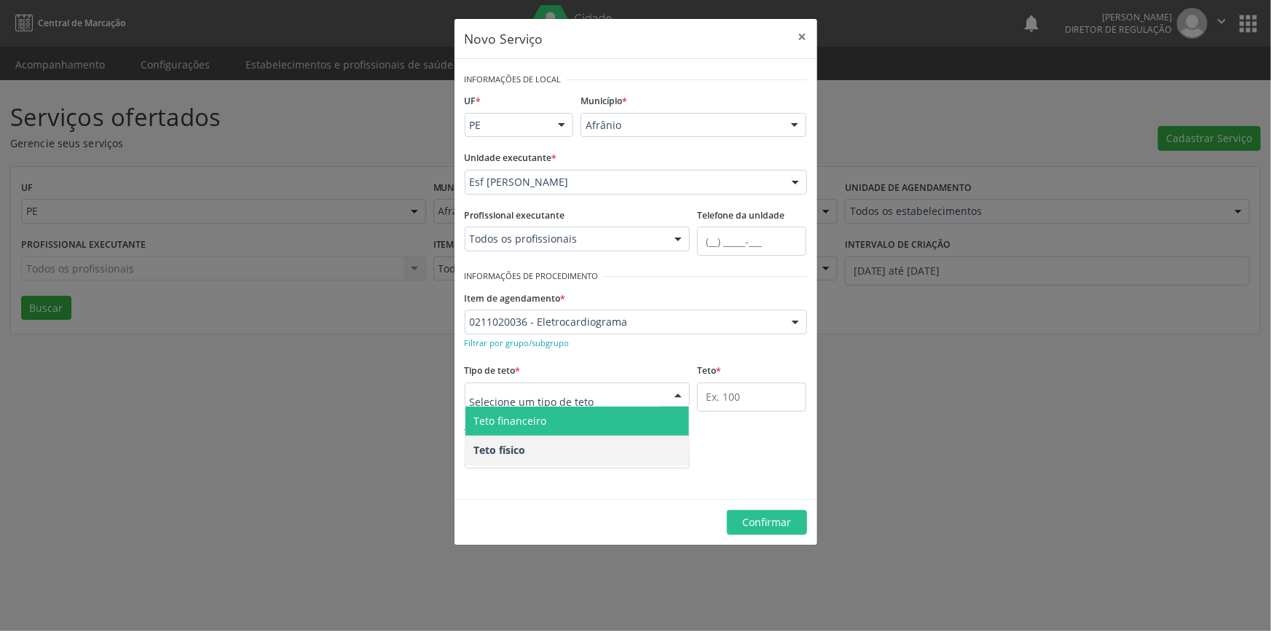
drag, startPoint x: 661, startPoint y: 406, endPoint x: 712, endPoint y: 396, distance: 51.8
click at [662, 406] on div "Teto financeiro Teto físico Nenhum resultado encontrado para: " " Não há nenhum…" at bounding box center [578, 394] width 226 height 25
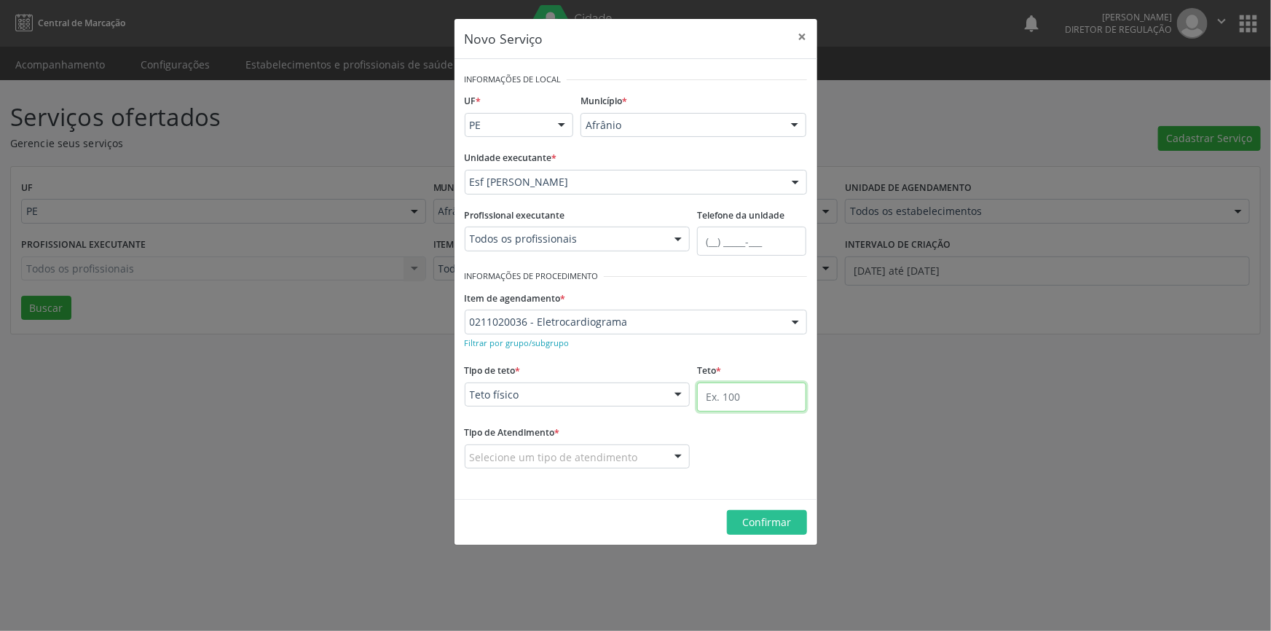
click at [712, 396] on input "text" at bounding box center [751, 396] width 109 height 29
drag, startPoint x: 722, startPoint y: 404, endPoint x: 691, endPoint y: 410, distance: 31.8
click at [691, 410] on div "Tipo de teto * Teto físico Teto financeiro Teto físico Nenhum resultado encontr…" at bounding box center [635, 391] width 349 height 62
type input "1"
drag, startPoint x: 635, startPoint y: 447, endPoint x: 628, endPoint y: 457, distance: 12.1
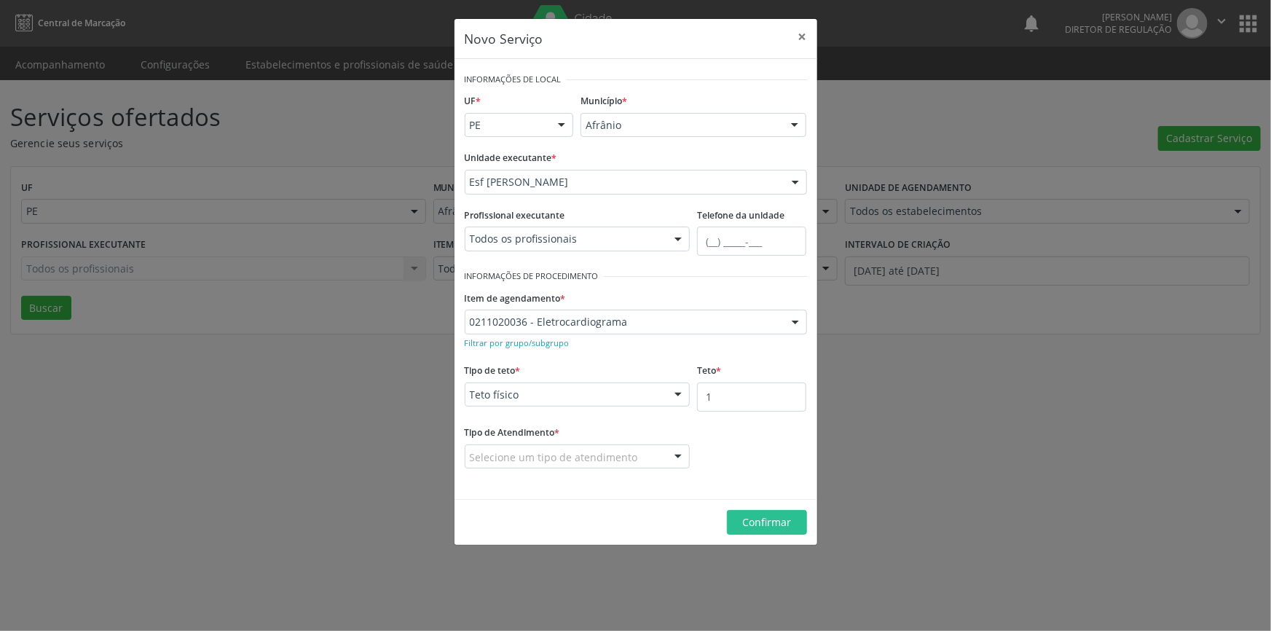
click at [633, 448] on div "Selecione um tipo de atendimento" at bounding box center [578, 456] width 226 height 25
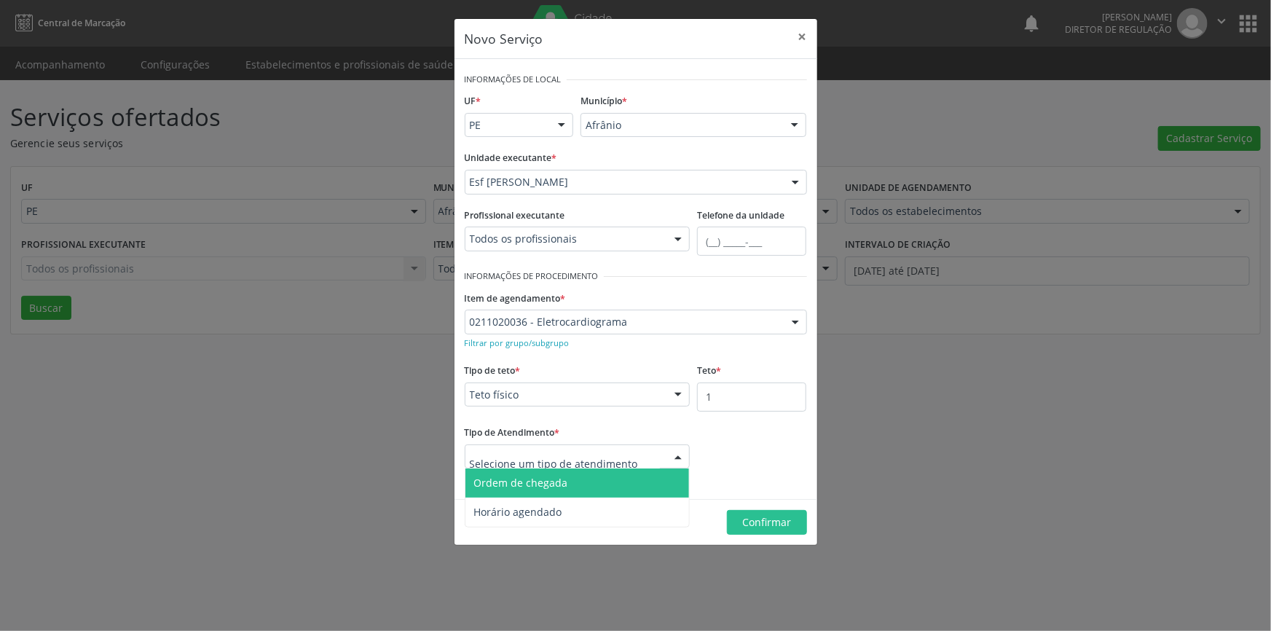
click at [600, 475] on span "Ordem de chegada" at bounding box center [577, 482] width 224 height 29
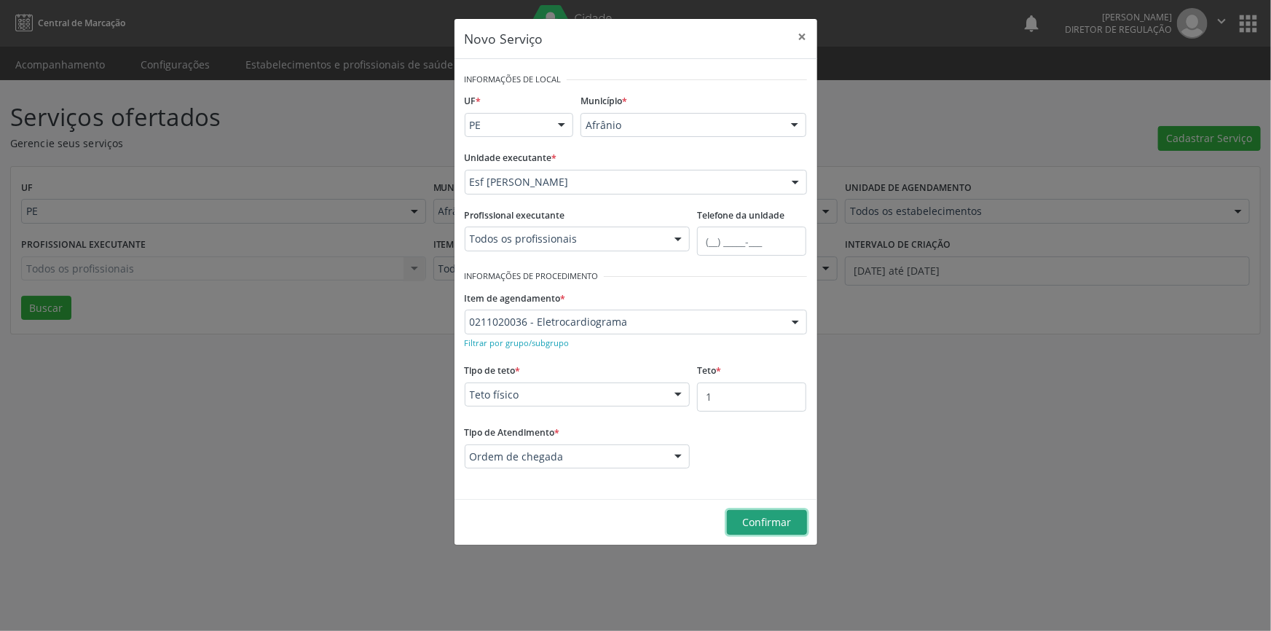
click at [752, 511] on button "Confirmar" at bounding box center [767, 522] width 80 height 25
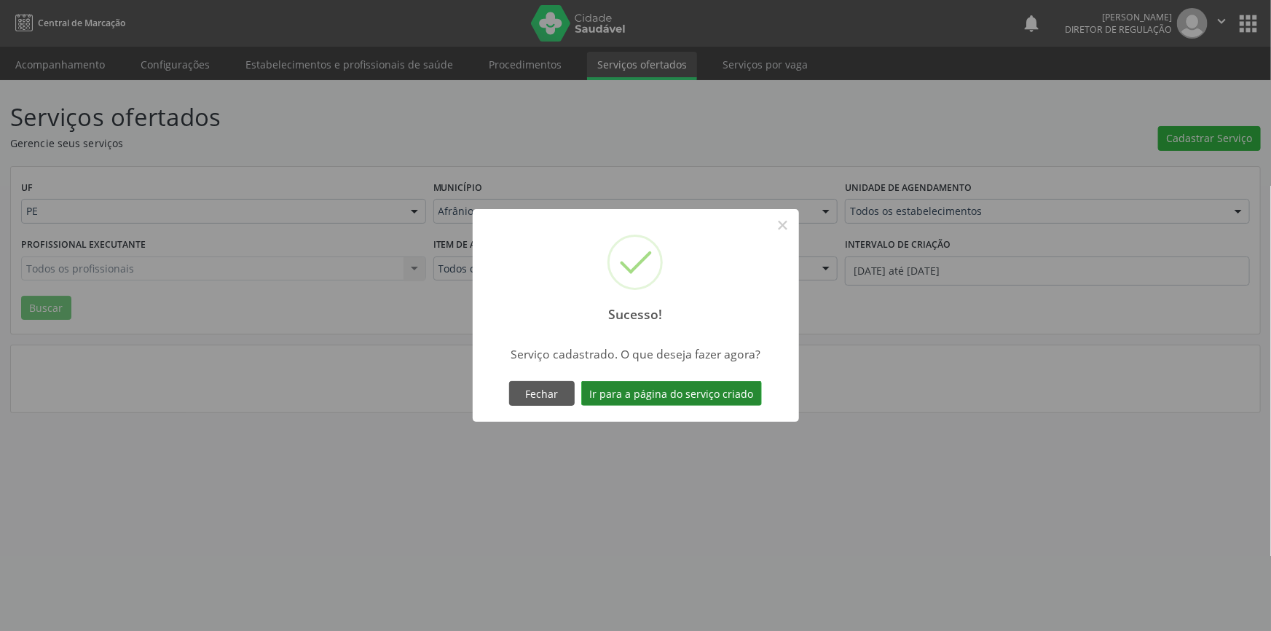
click at [684, 395] on button "Ir para a página do serviço criado" at bounding box center [671, 393] width 181 height 25
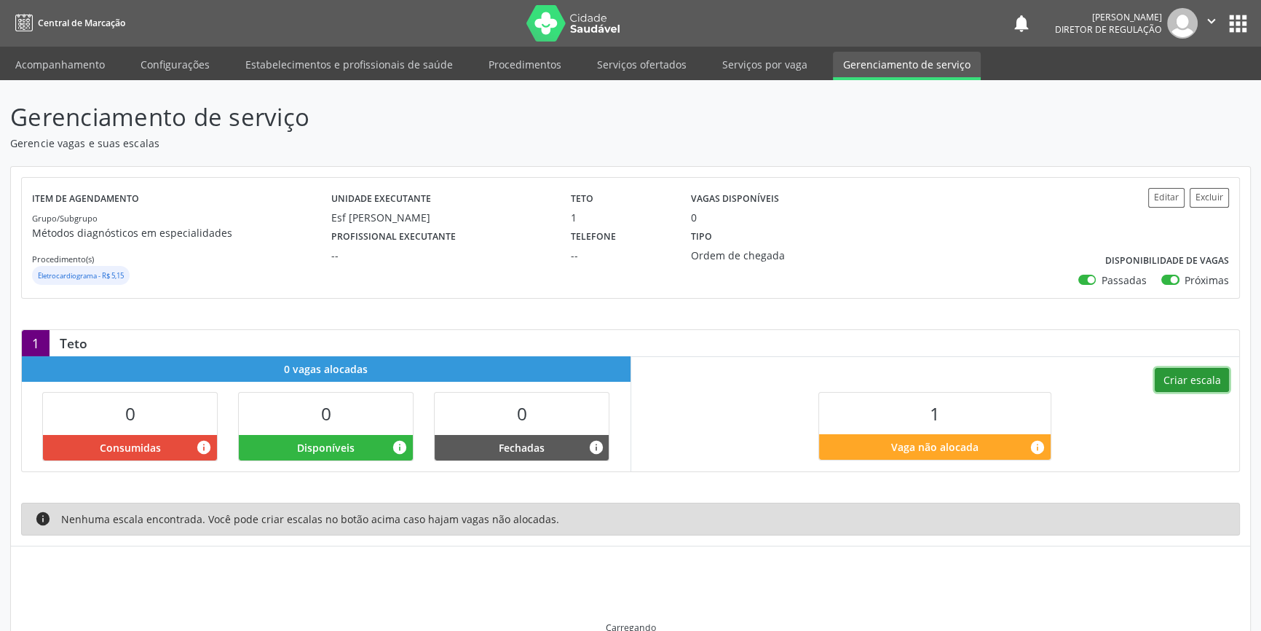
click at [1180, 390] on button "Criar escala" at bounding box center [1192, 380] width 74 height 25
select select "8"
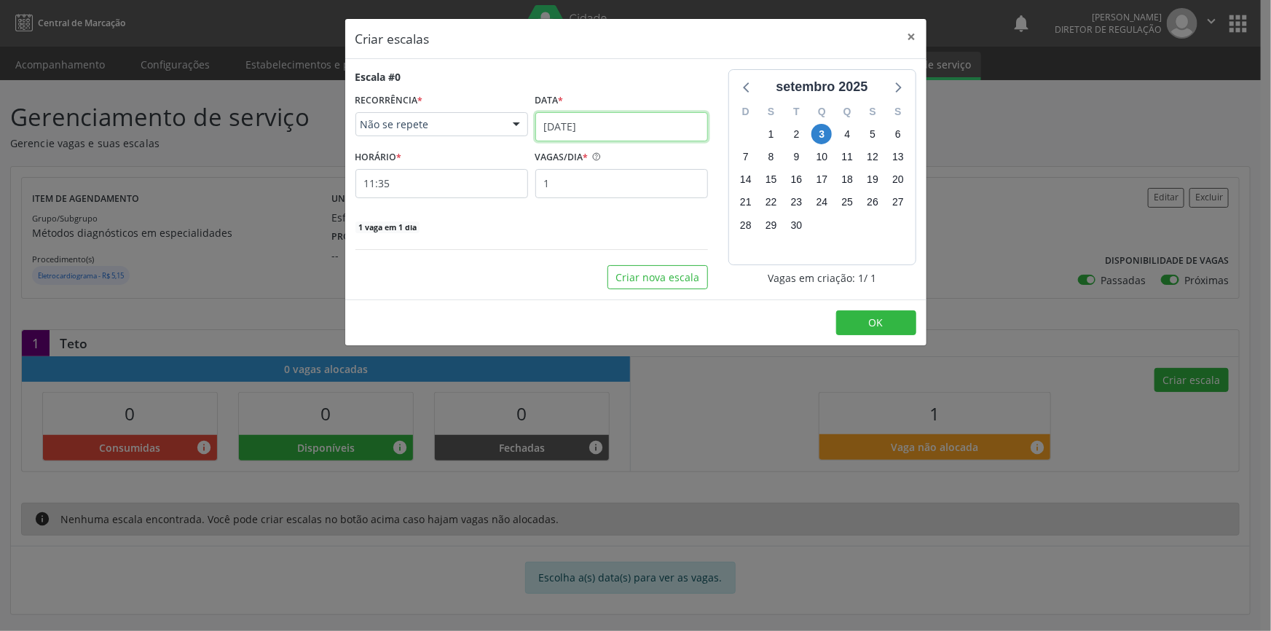
click at [650, 131] on input "[DATE]" at bounding box center [621, 126] width 173 height 29
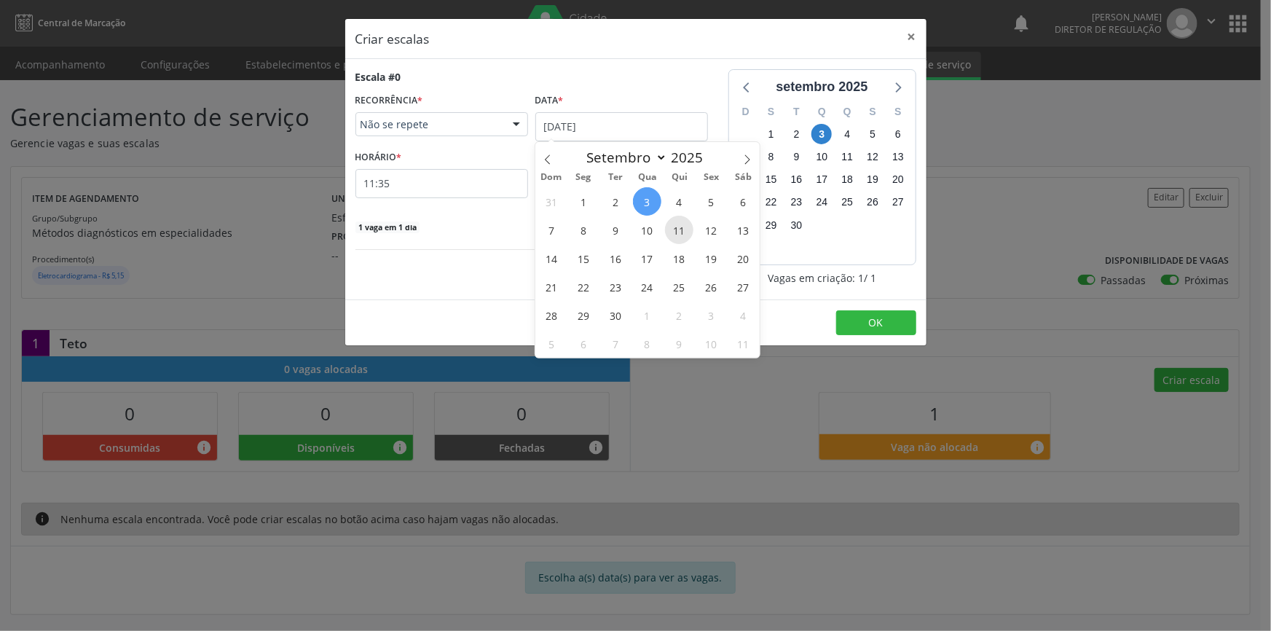
click at [680, 222] on span "11" at bounding box center [679, 230] width 28 height 28
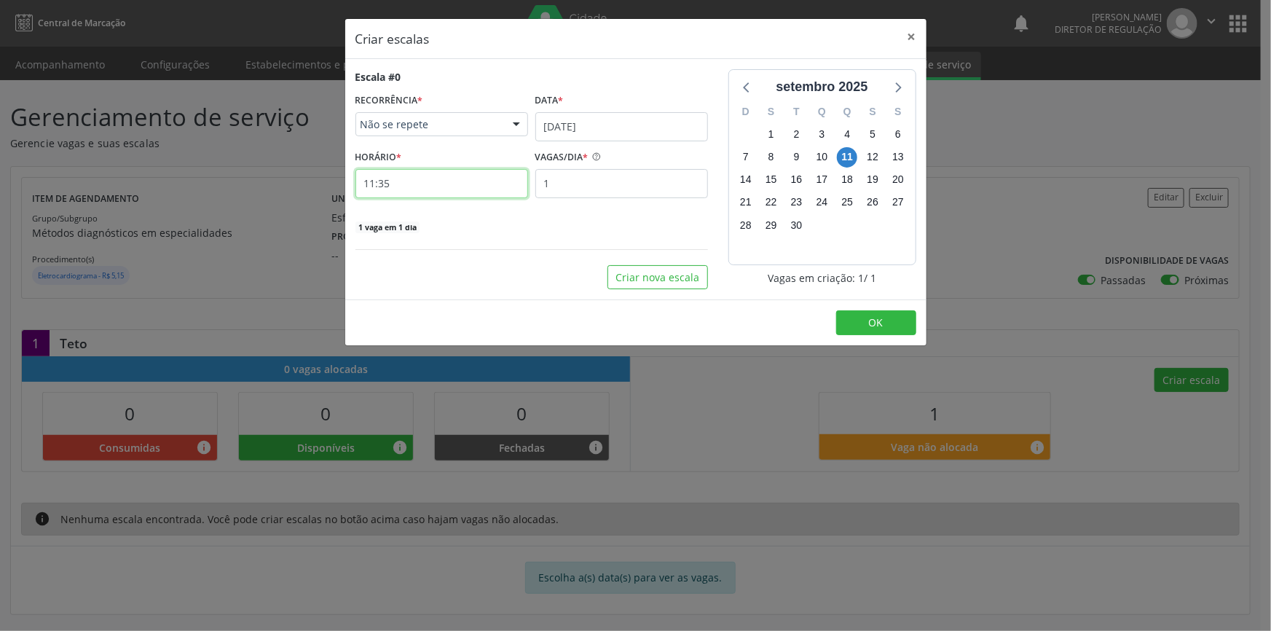
click at [500, 180] on input "11:35" at bounding box center [441, 183] width 173 height 29
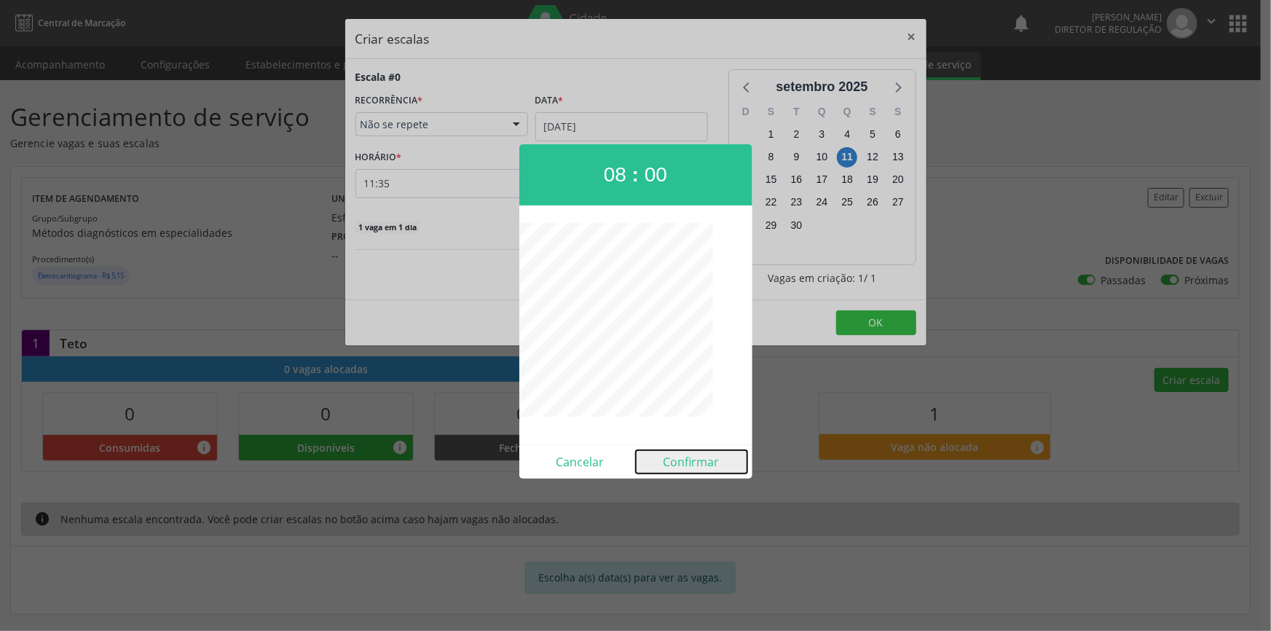
click at [671, 470] on button "Confirmar" at bounding box center [691, 461] width 111 height 23
type input "08:00"
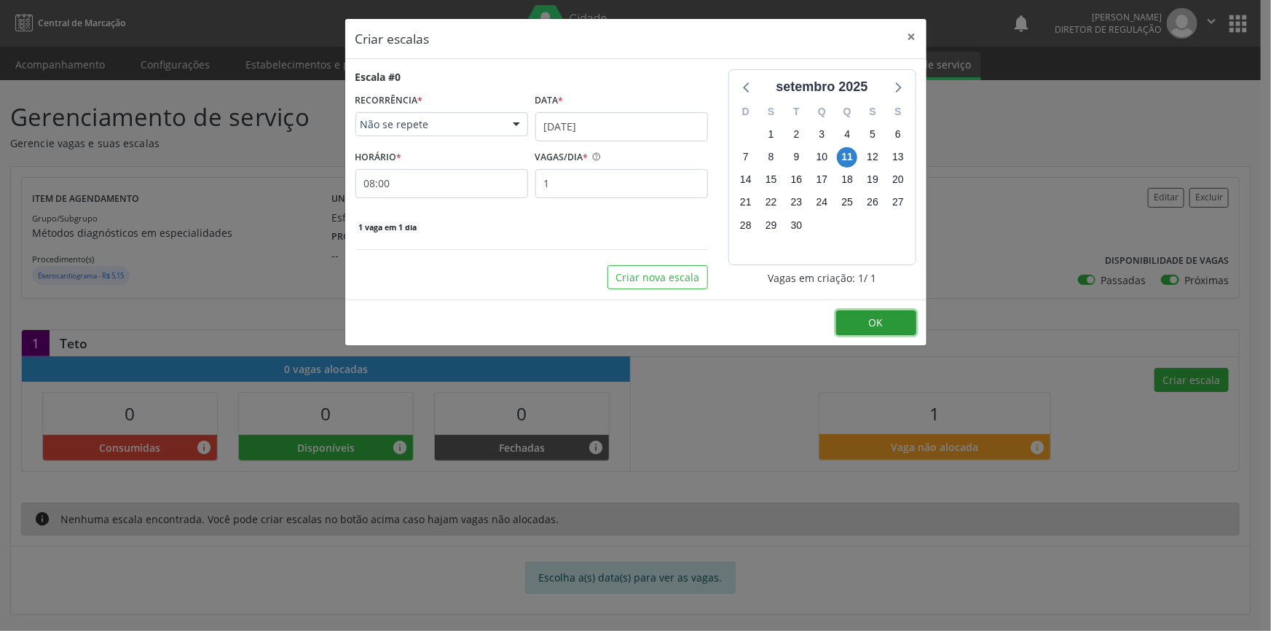
click at [855, 327] on button "OK" at bounding box center [876, 322] width 80 height 25
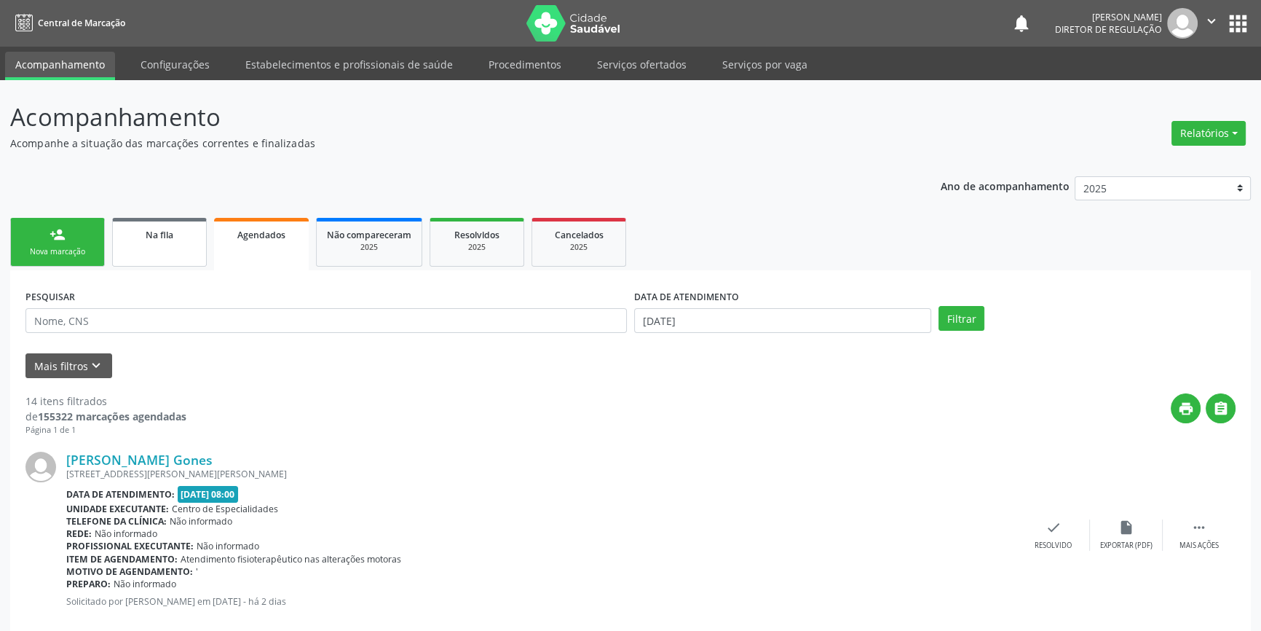
click at [179, 251] on link "Na fila" at bounding box center [159, 242] width 95 height 49
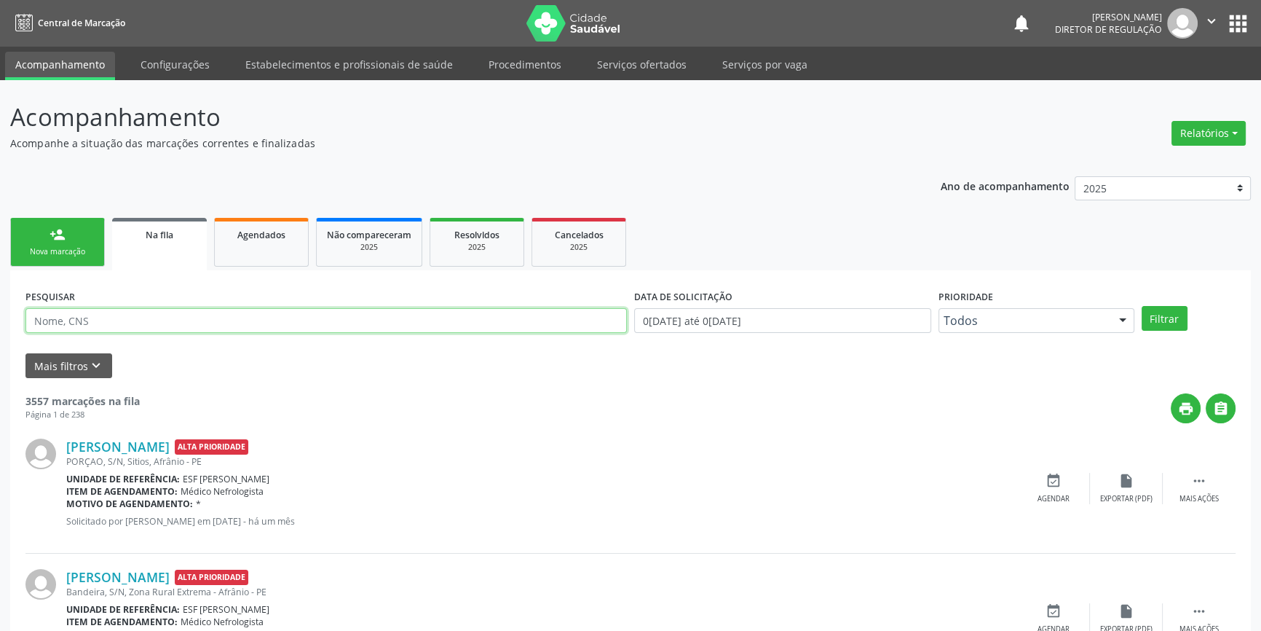
click at [101, 317] on input "text" at bounding box center [325, 320] width 601 height 25
type input "70740408029479"
click at [1143, 316] on button "Filtrar" at bounding box center [1165, 318] width 46 height 25
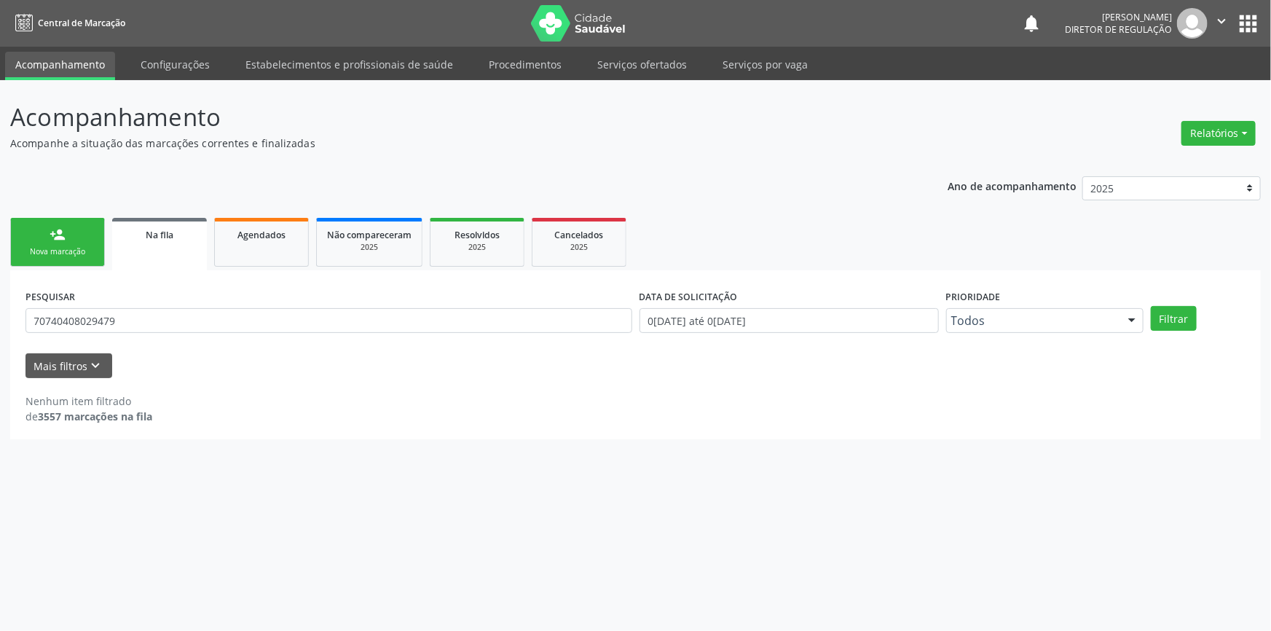
click at [69, 248] on div "Nova marcação" at bounding box center [57, 251] width 73 height 11
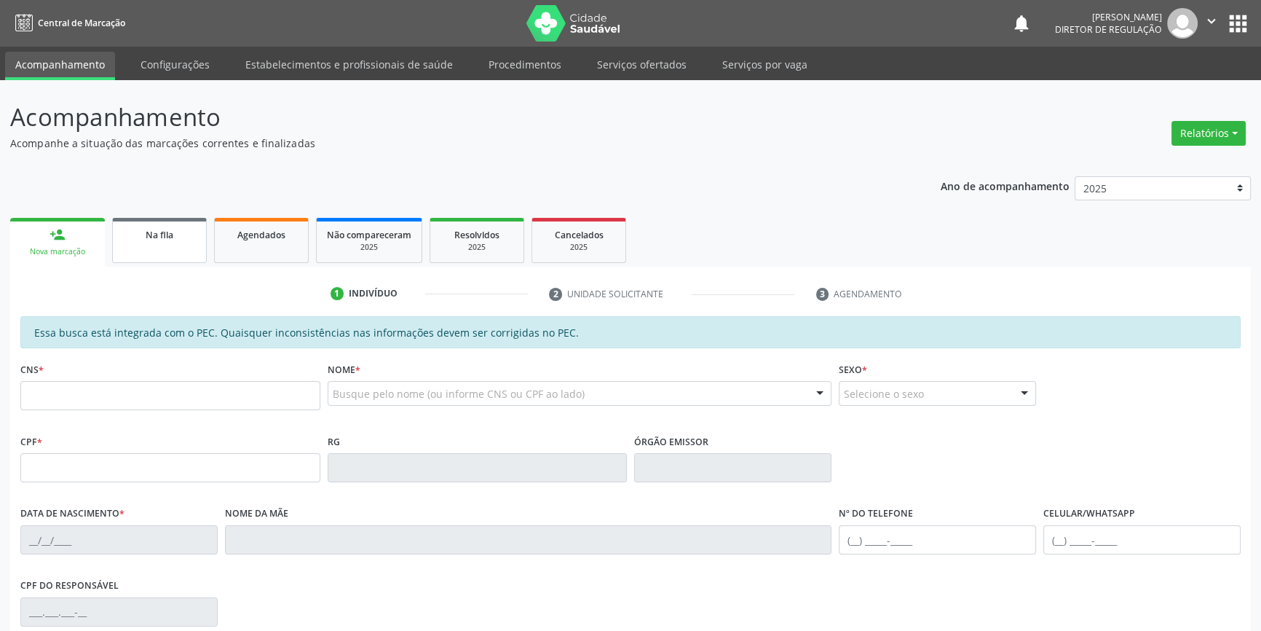
click at [167, 232] on span "Na fila" at bounding box center [160, 235] width 28 height 12
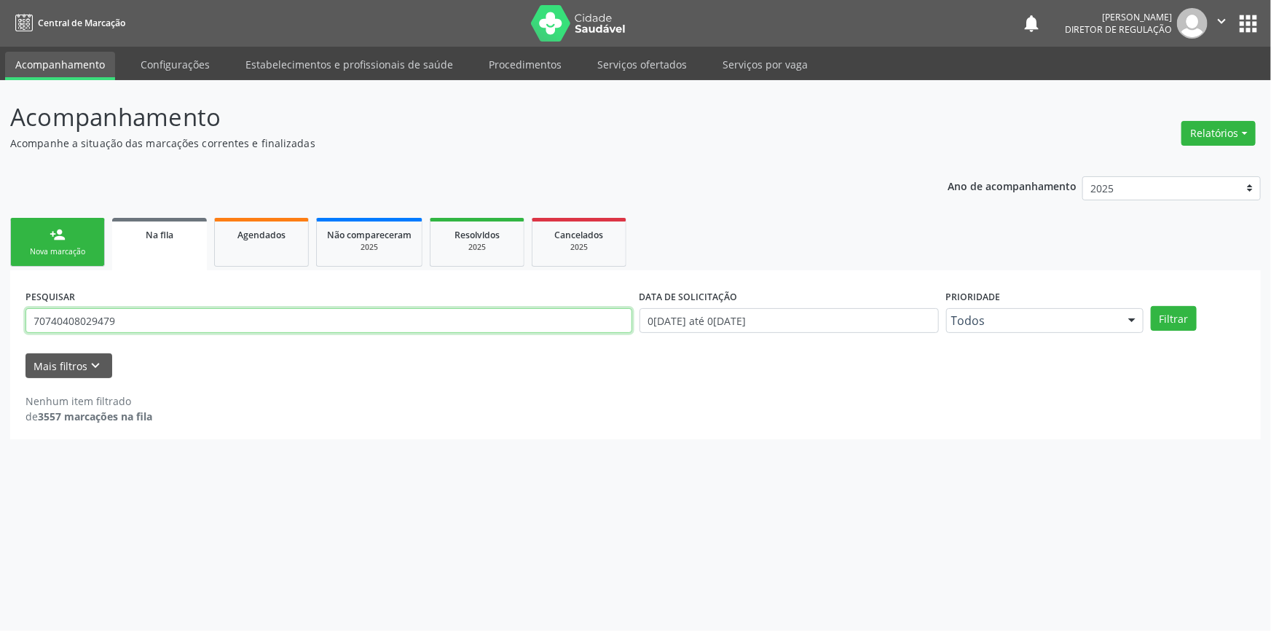
drag, startPoint x: 159, startPoint y: 324, endPoint x: 0, endPoint y: 327, distance: 158.7
click at [0, 327] on div "Acompanhamento Acompanhe a situação das marcações correntes e finalizadas Relat…" at bounding box center [635, 355] width 1271 height 550
type input "708005389440927"
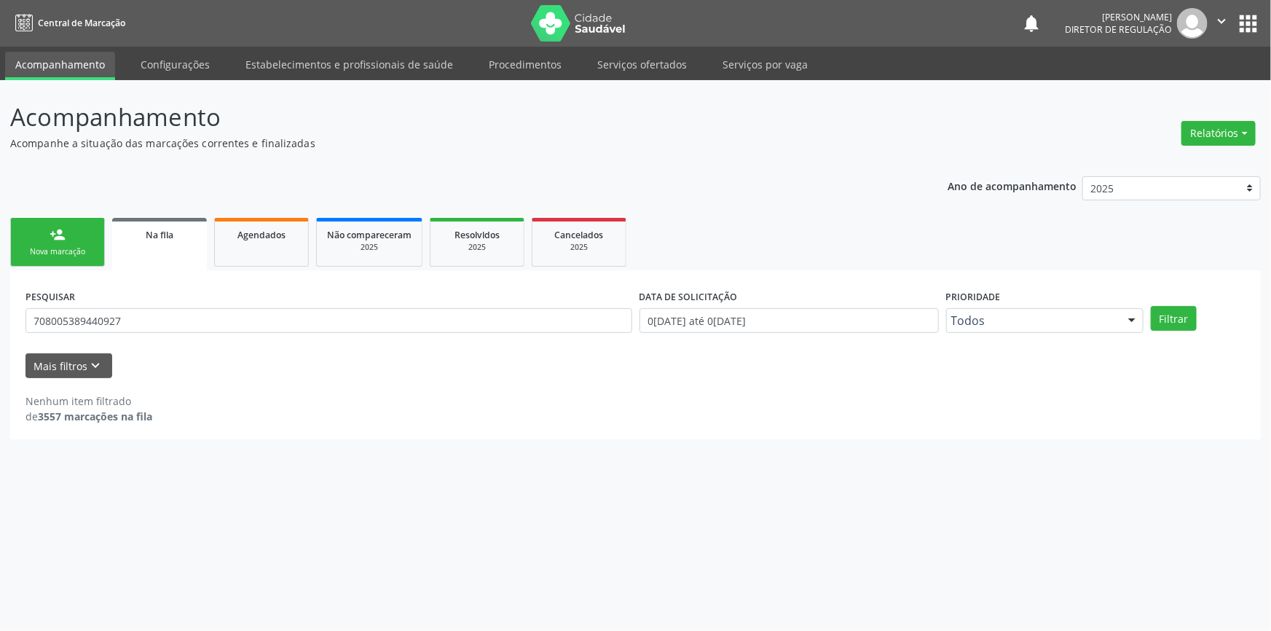
click at [1186, 331] on div "PESQUISAR 708005389440927 DATA DE SOLICITAÇÃO [DATE] até [DATE] Prioridade Todo…" at bounding box center [635, 313] width 1227 height 57
click at [1179, 322] on button "Filtrar" at bounding box center [1173, 318] width 46 height 25
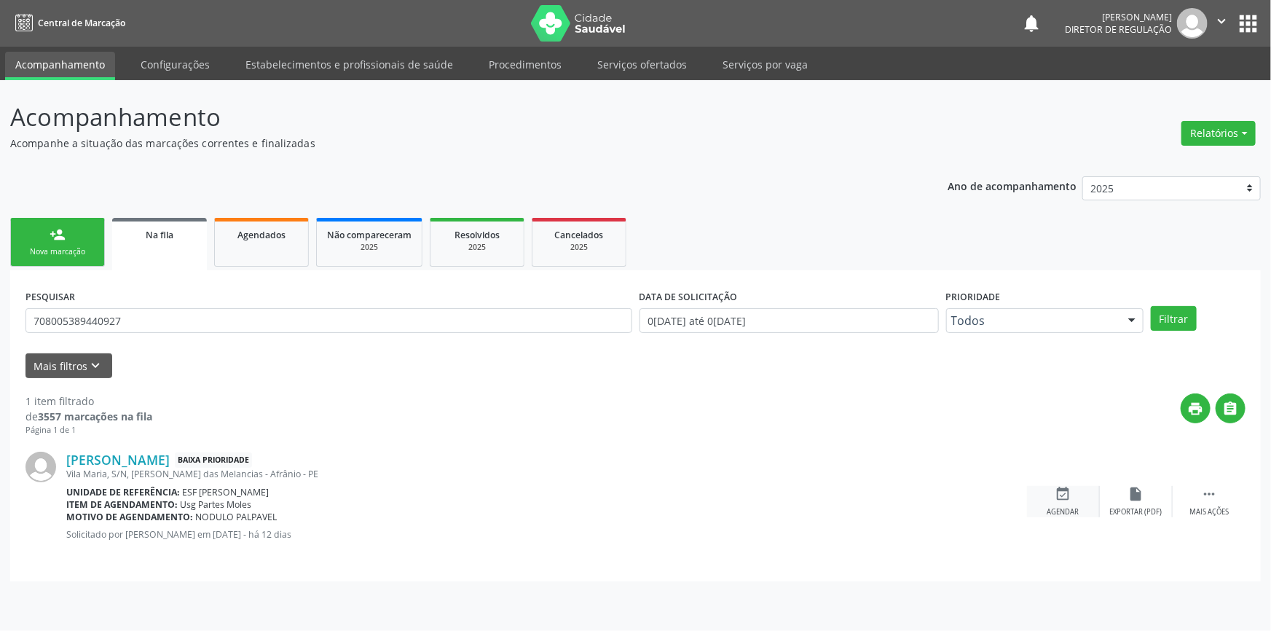
click at [1069, 497] on icon "event_available" at bounding box center [1063, 494] width 16 height 16
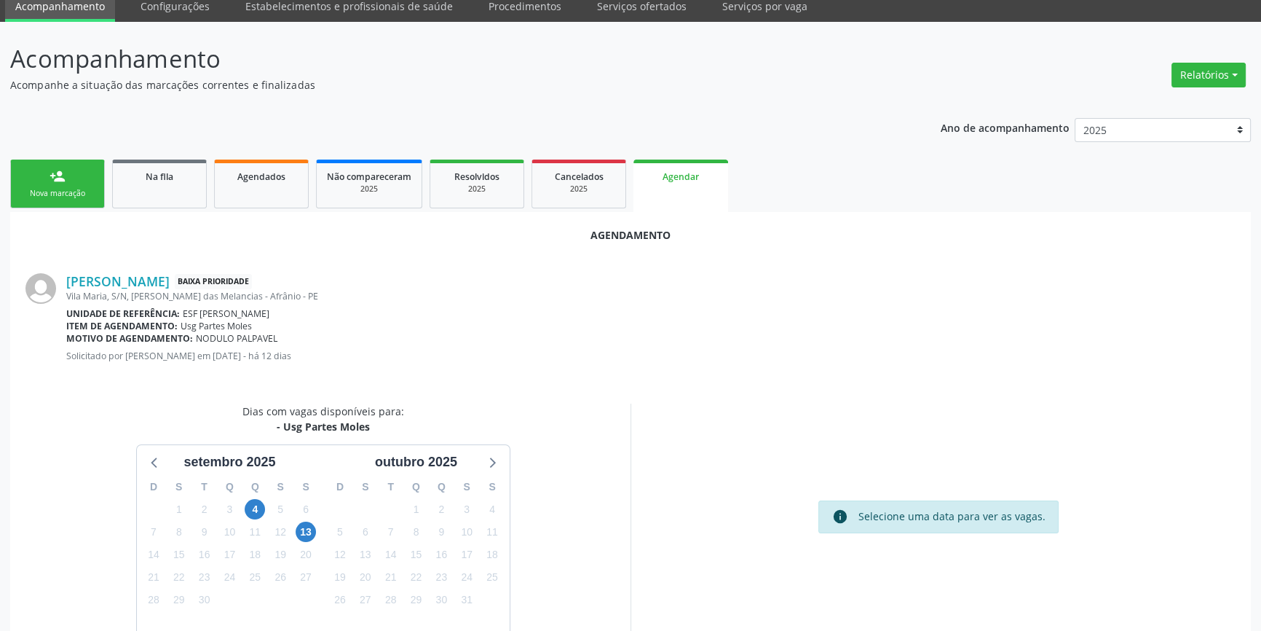
scroll to position [126, 0]
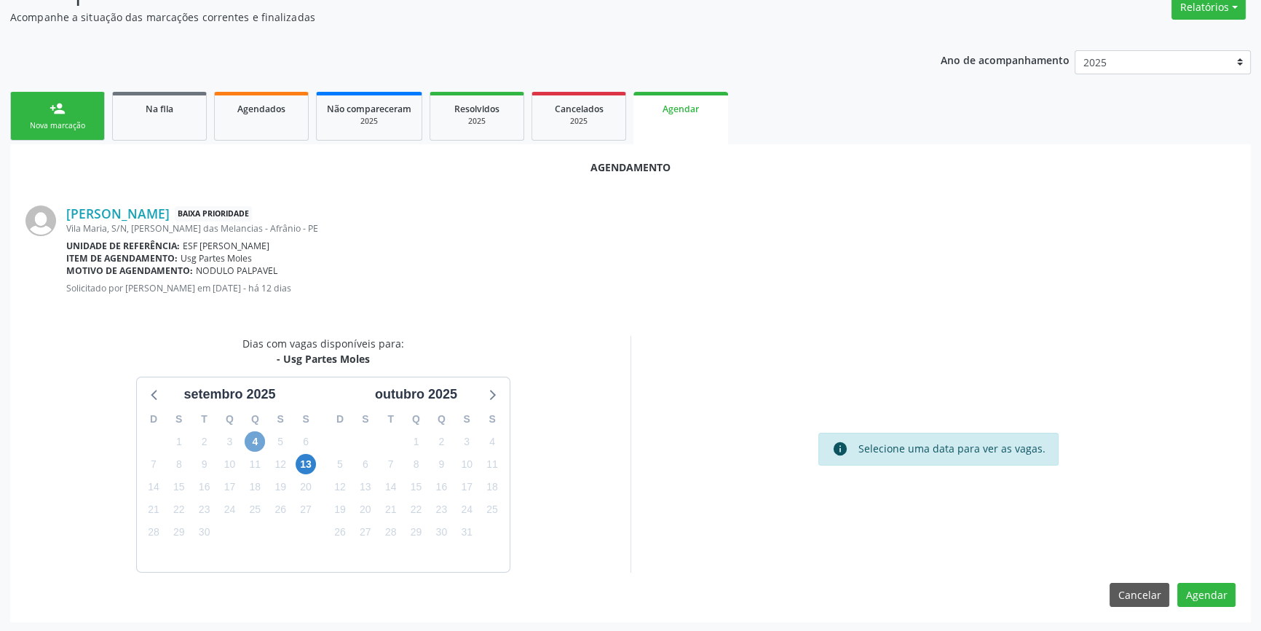
click at [247, 446] on span "4" at bounding box center [255, 441] width 20 height 20
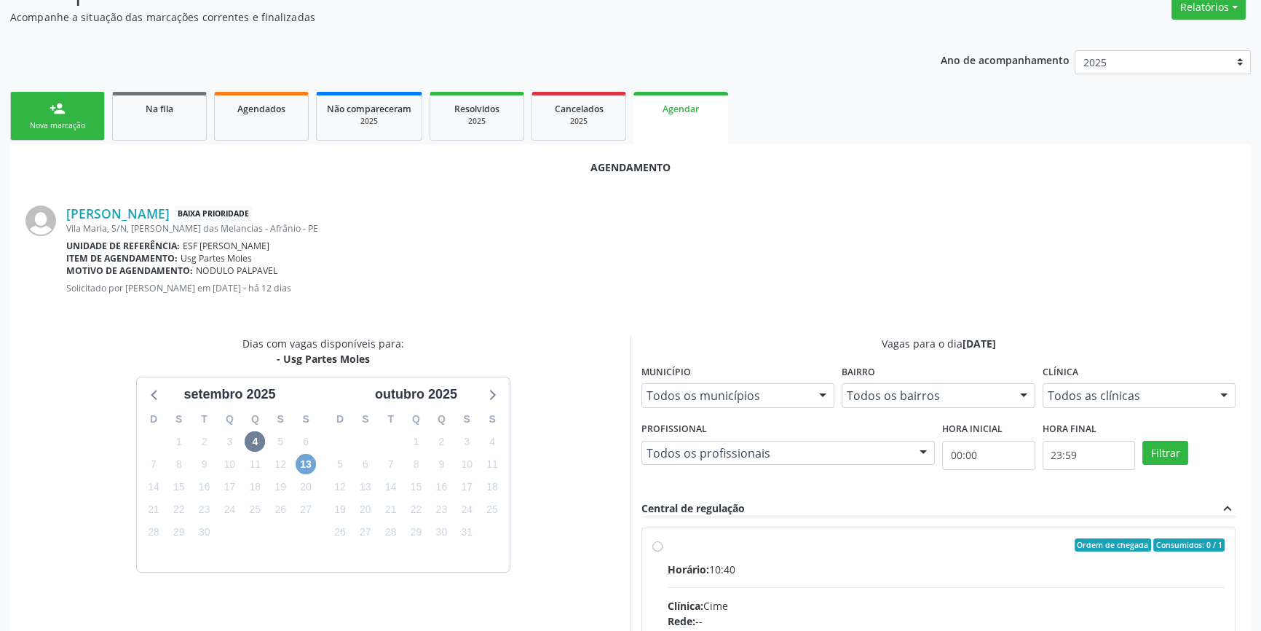
click at [311, 459] on span "13" at bounding box center [306, 464] width 20 height 20
click at [656, 549] on input "Ordem de chegada Consumidos: 0 / 10 Horário: 10:00 Clínica: Renove Afranio Rede…" at bounding box center [657, 544] width 10 height 13
radio input "true"
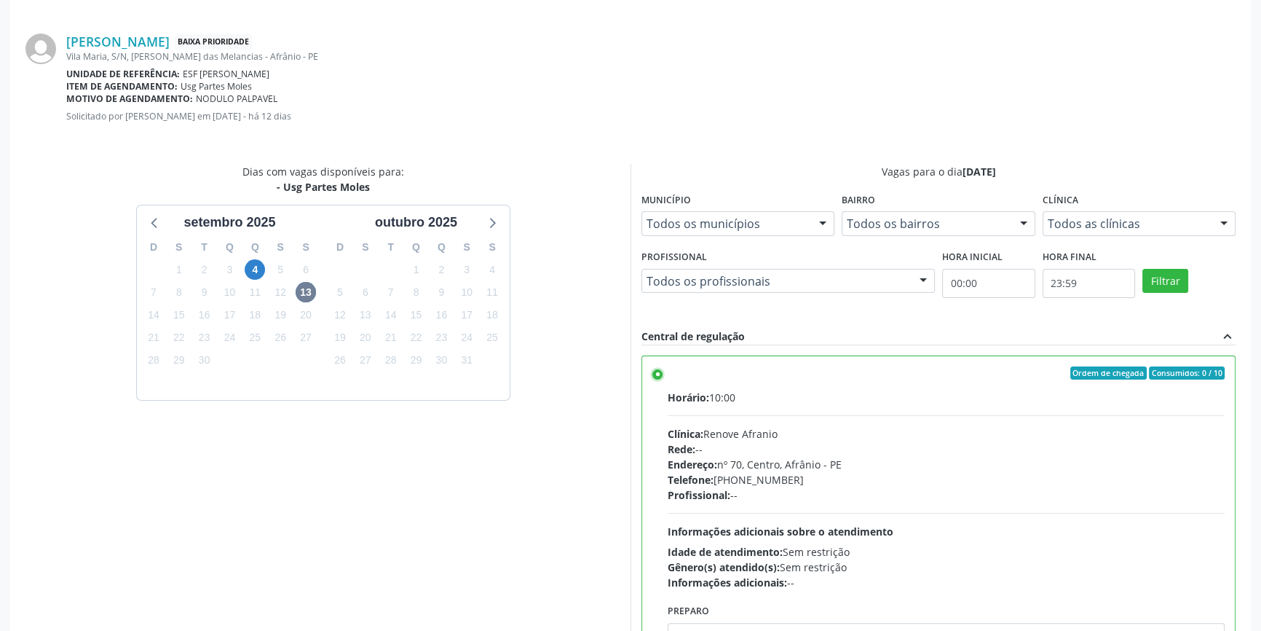
scroll to position [363, 0]
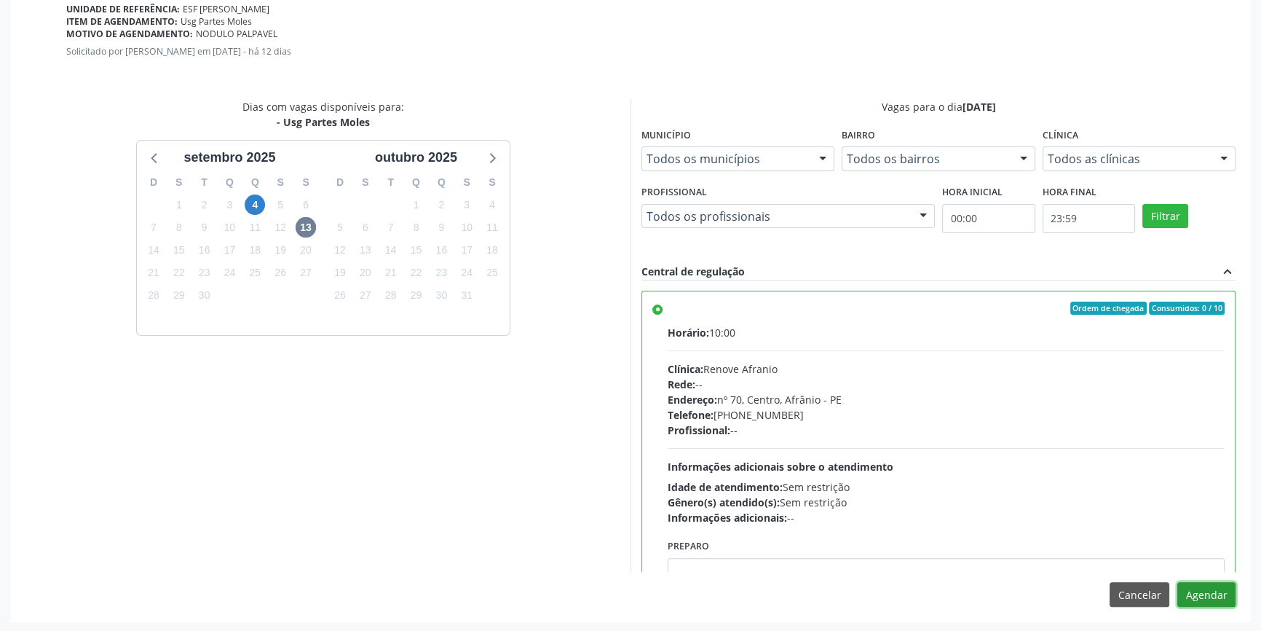
click at [1222, 586] on button "Agendar" at bounding box center [1206, 594] width 58 height 25
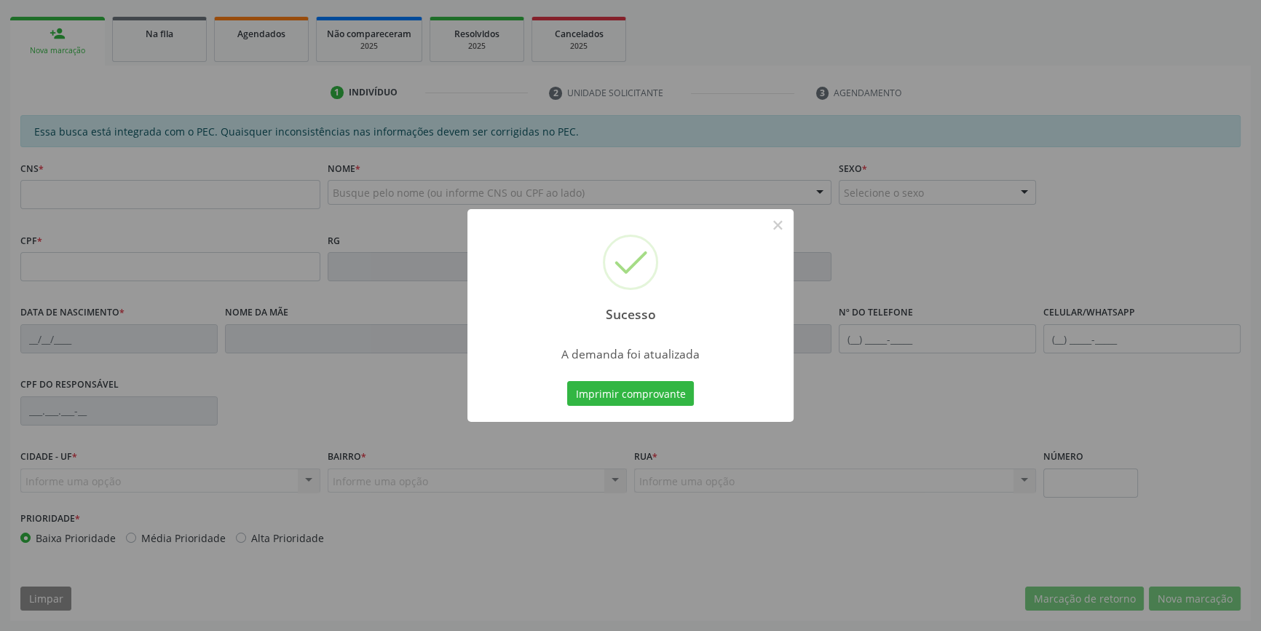
scroll to position [199, 0]
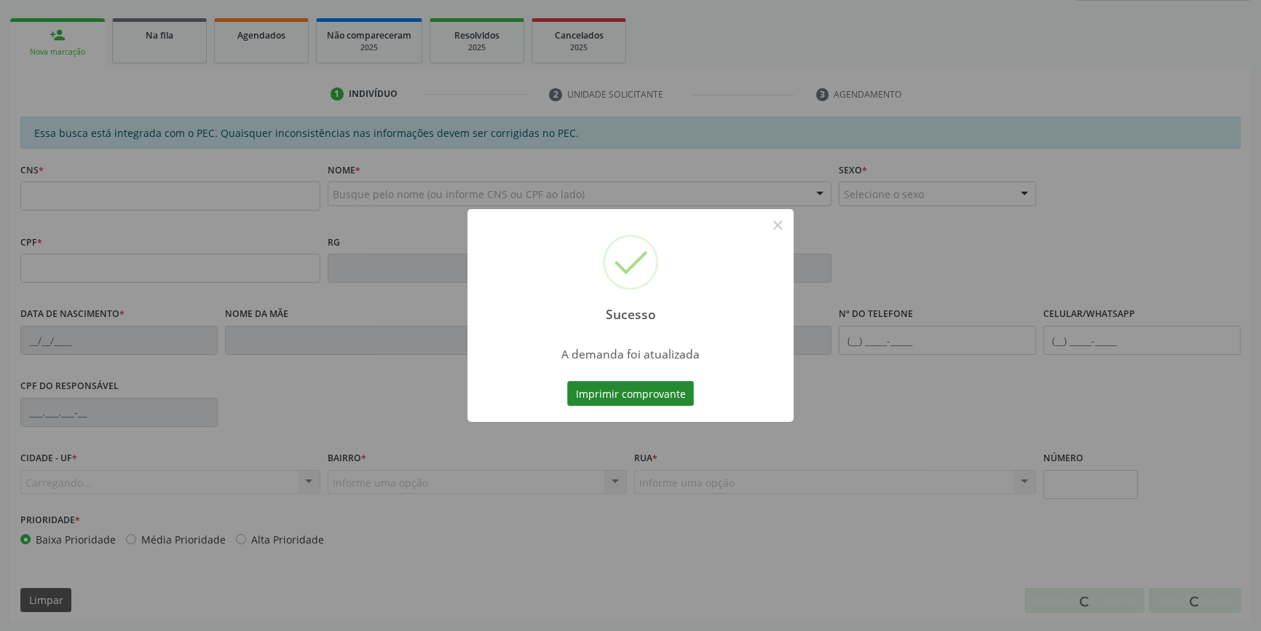
click at [649, 398] on button "Imprimir comprovante" at bounding box center [630, 393] width 127 height 25
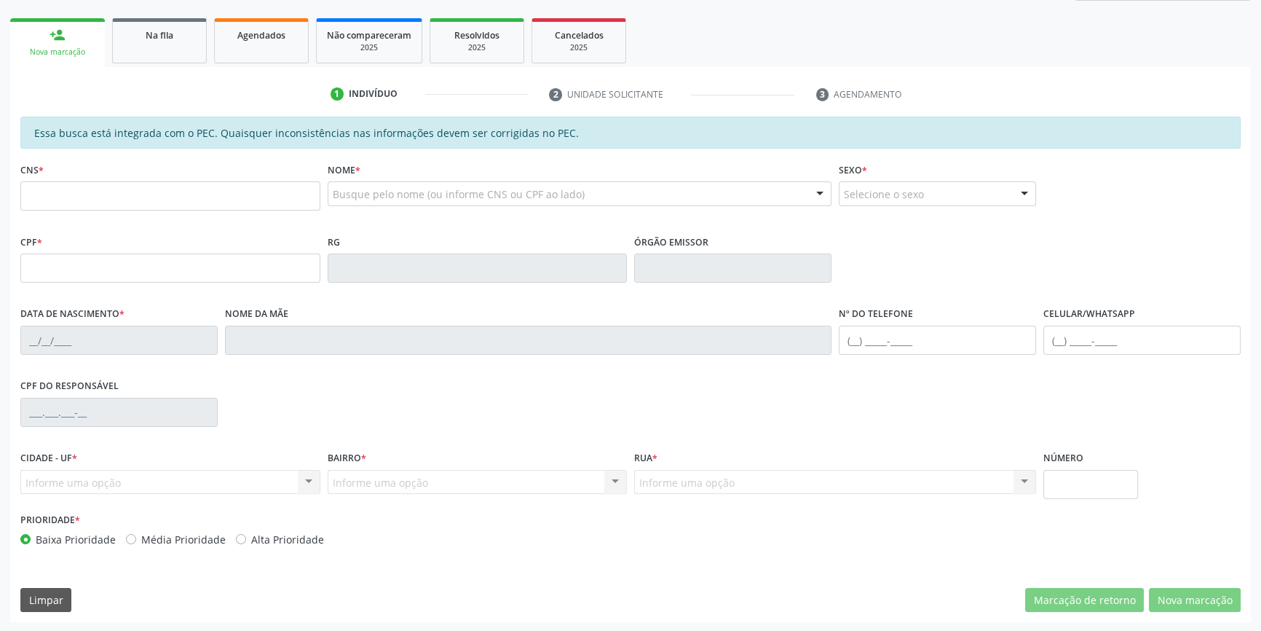
click at [148, 175] on div "CNS *" at bounding box center [170, 185] width 300 height 52
click at [177, 58] on link "Na fila" at bounding box center [159, 40] width 95 height 45
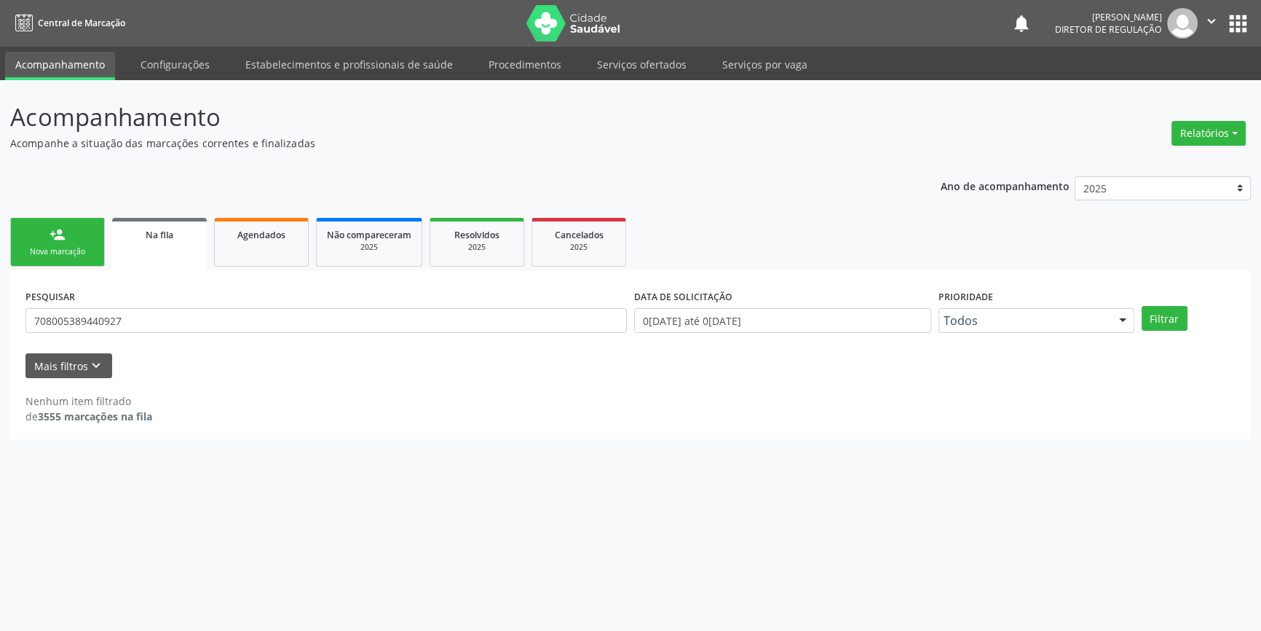
scroll to position [0, 0]
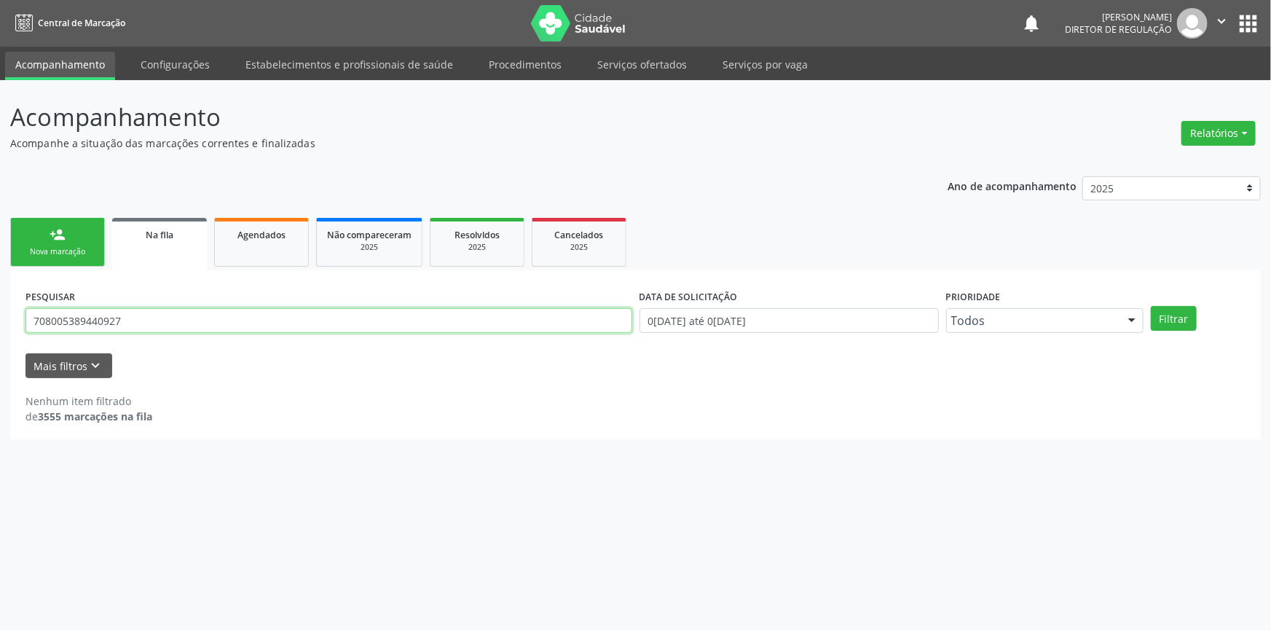
click at [0, 314] on div "Acompanhamento Acompanhe a situação das marcações correntes e finalizadas Relat…" at bounding box center [635, 355] width 1271 height 550
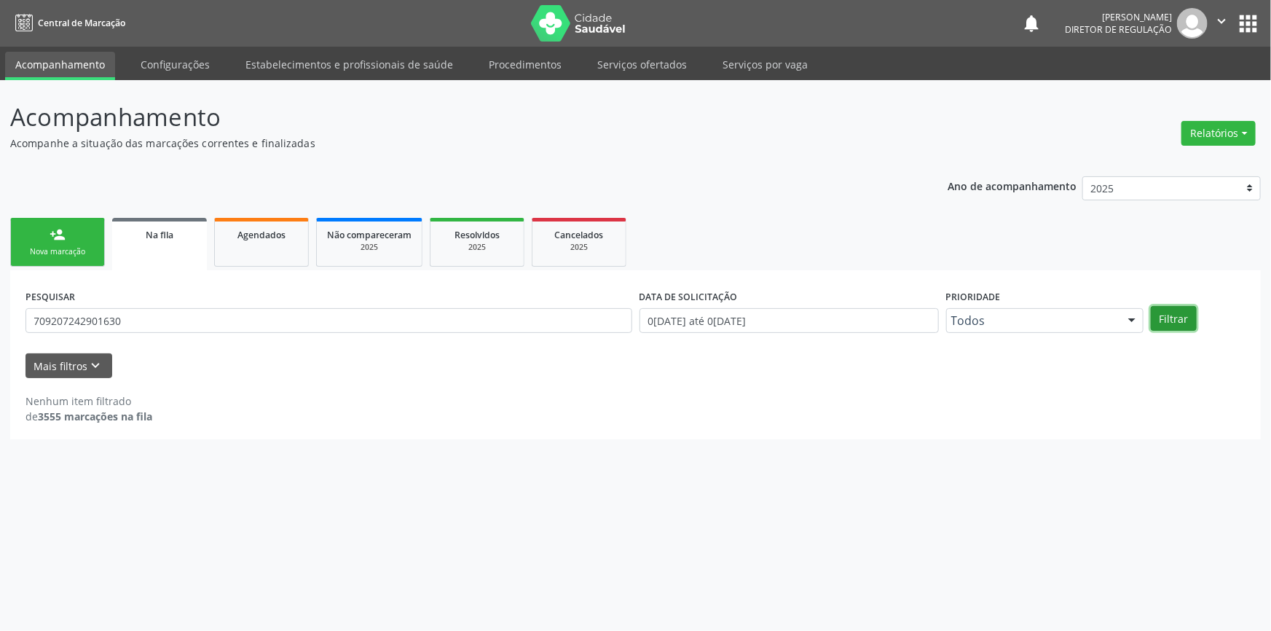
click at [1171, 320] on button "Filtrar" at bounding box center [1173, 318] width 46 height 25
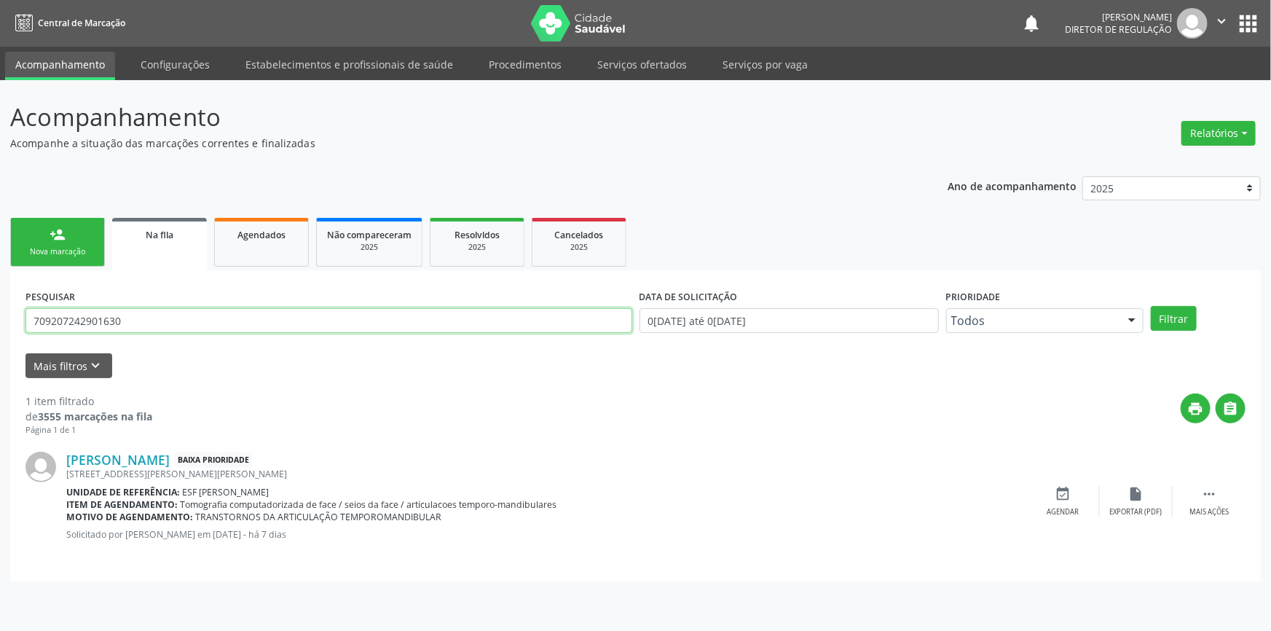
drag, startPoint x: 173, startPoint y: 331, endPoint x: 0, endPoint y: 305, distance: 175.1
click at [0, 308] on div "Acompanhamento Acompanhe a situação das marcações correntes e finalizadas Relat…" at bounding box center [635, 355] width 1271 height 550
type input "701807259901077"
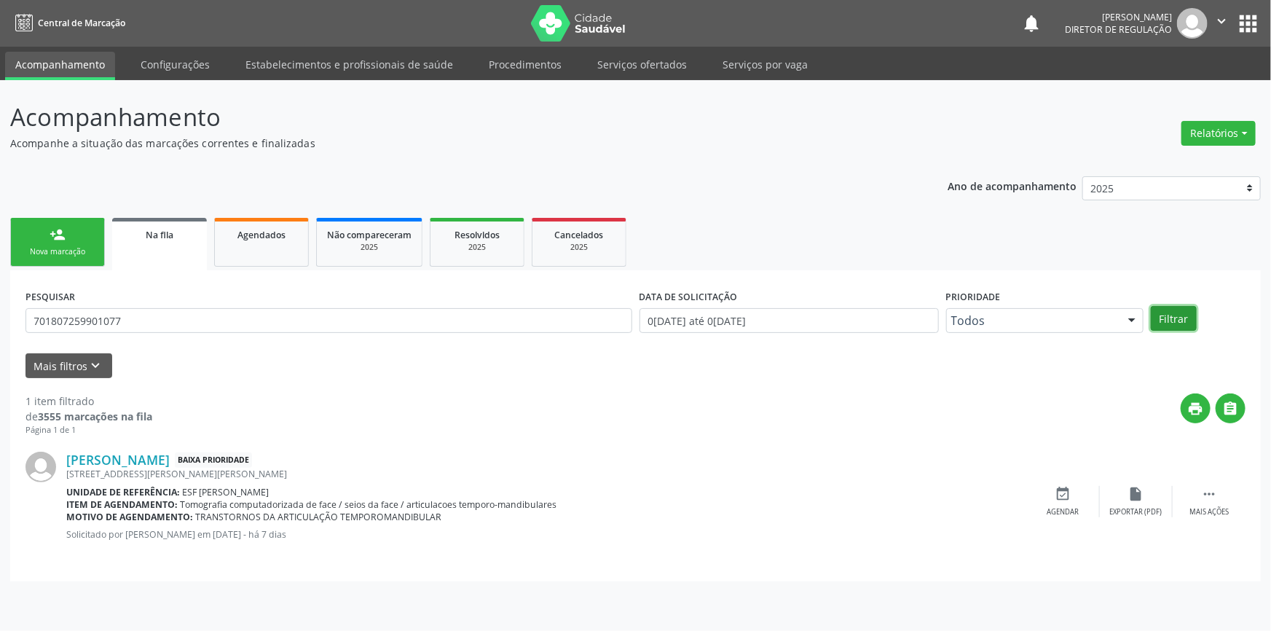
click at [1177, 322] on button "Filtrar" at bounding box center [1173, 318] width 46 height 25
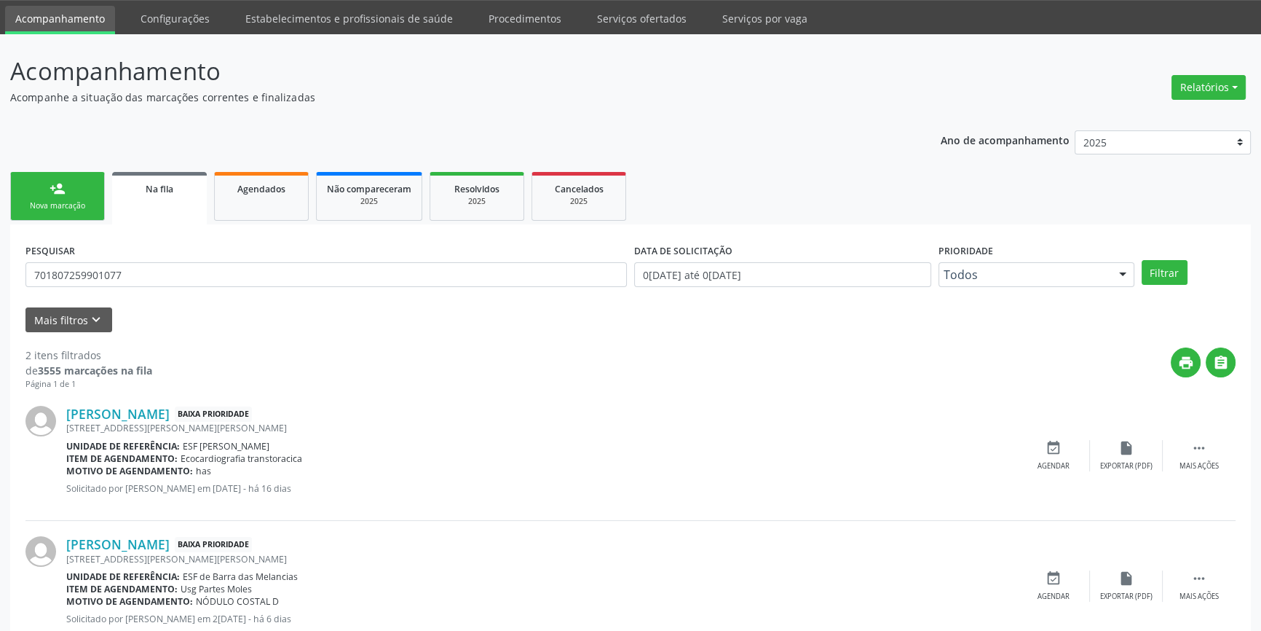
scroll to position [90, 0]
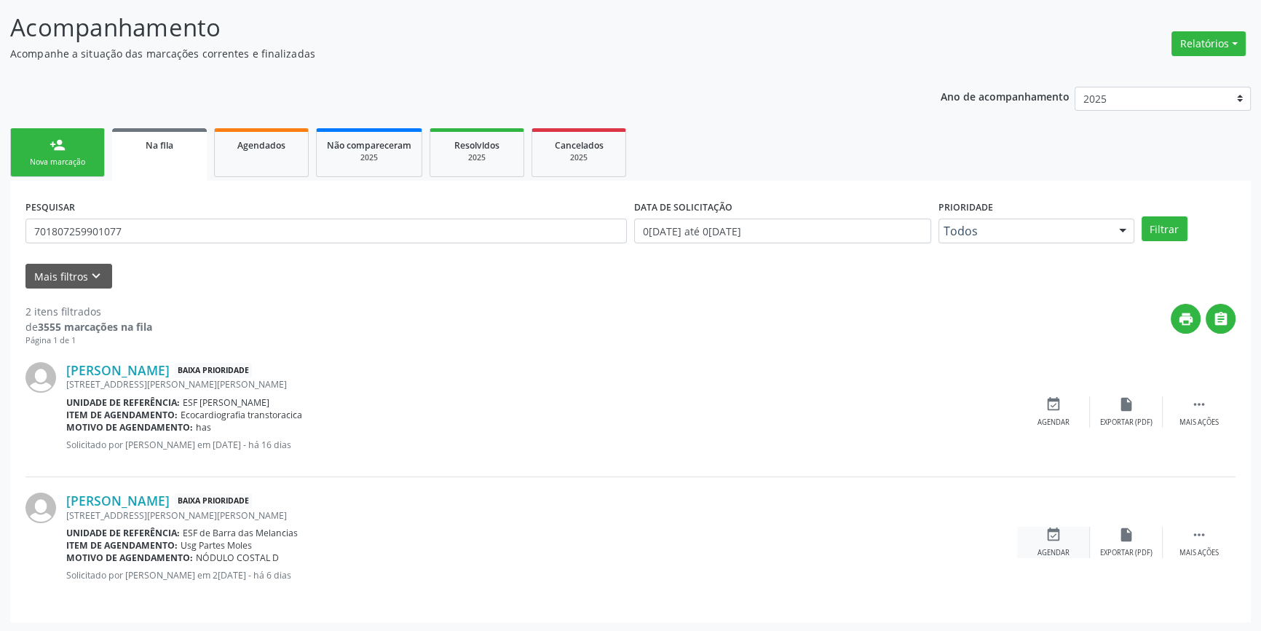
click at [1062, 545] on div "event_available Agendar" at bounding box center [1053, 541] width 73 height 31
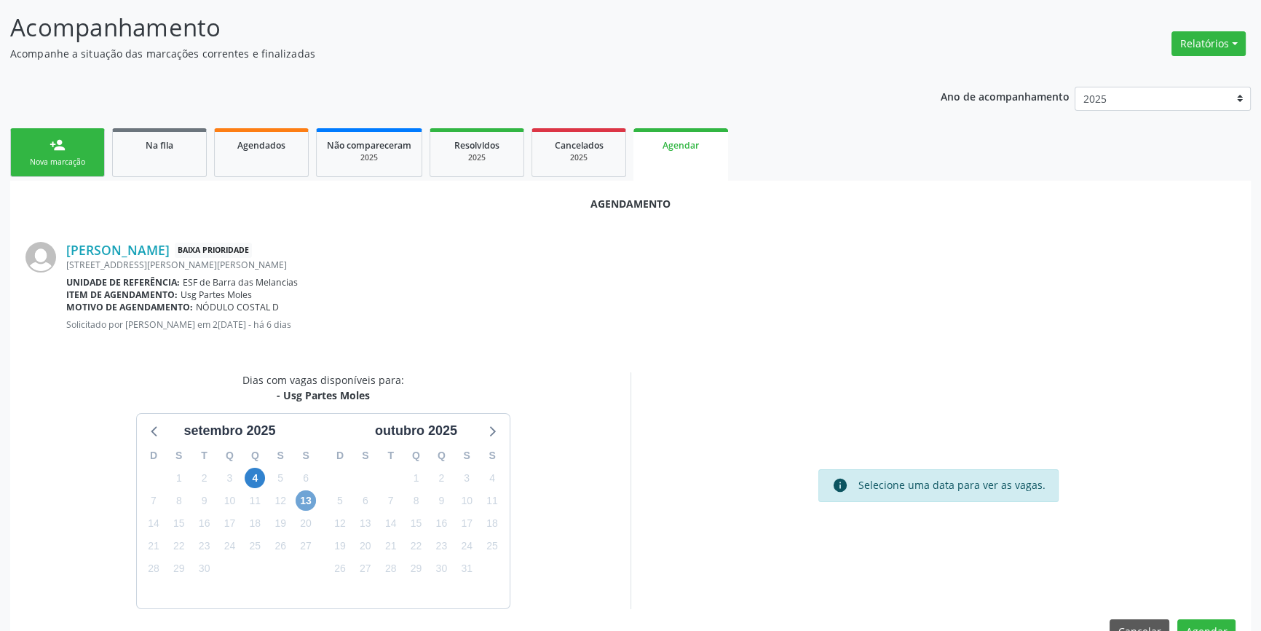
click at [303, 495] on span "13" at bounding box center [306, 500] width 20 height 20
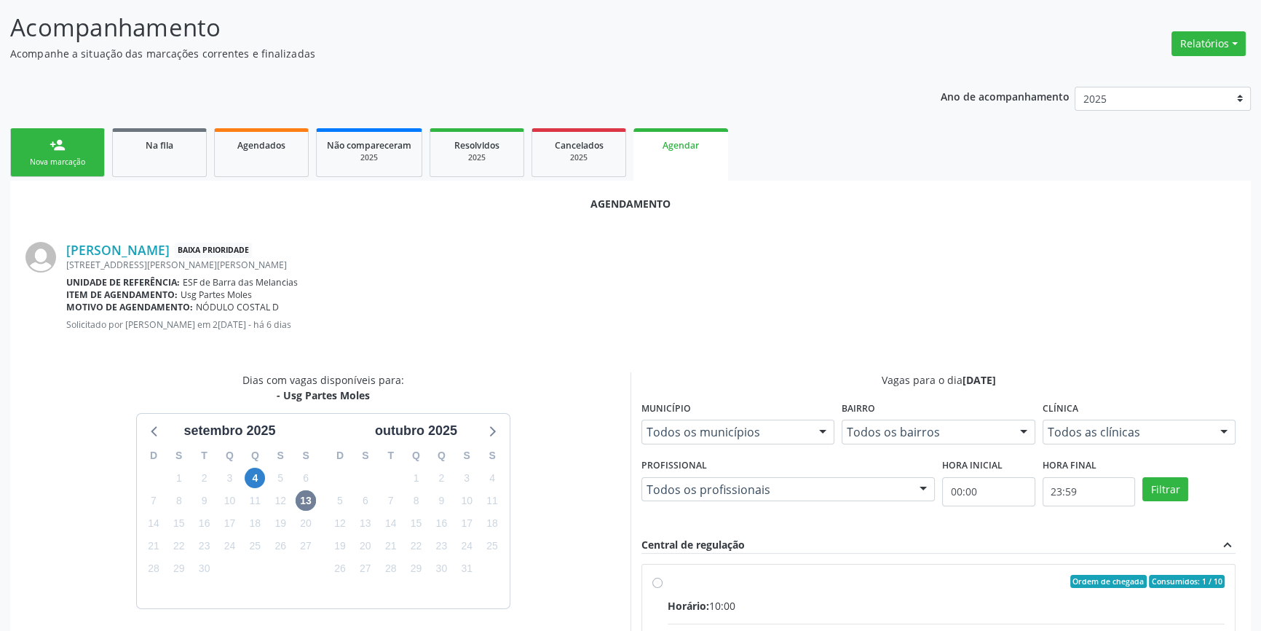
click at [663, 586] on input "Ordem de chegada Consumidos: 1 / 10 Horário: 10:00 Clínica: Renove Afranio Rede…" at bounding box center [657, 580] width 10 height 13
radio input "true"
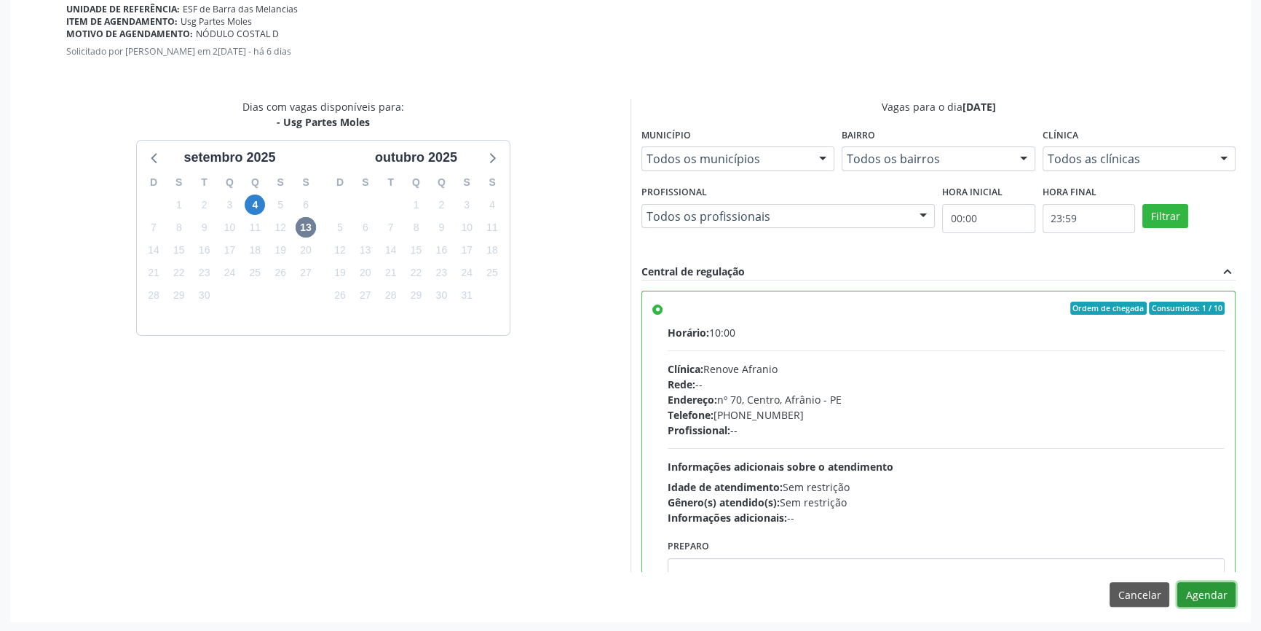
click at [1220, 595] on button "Agendar" at bounding box center [1206, 594] width 58 height 25
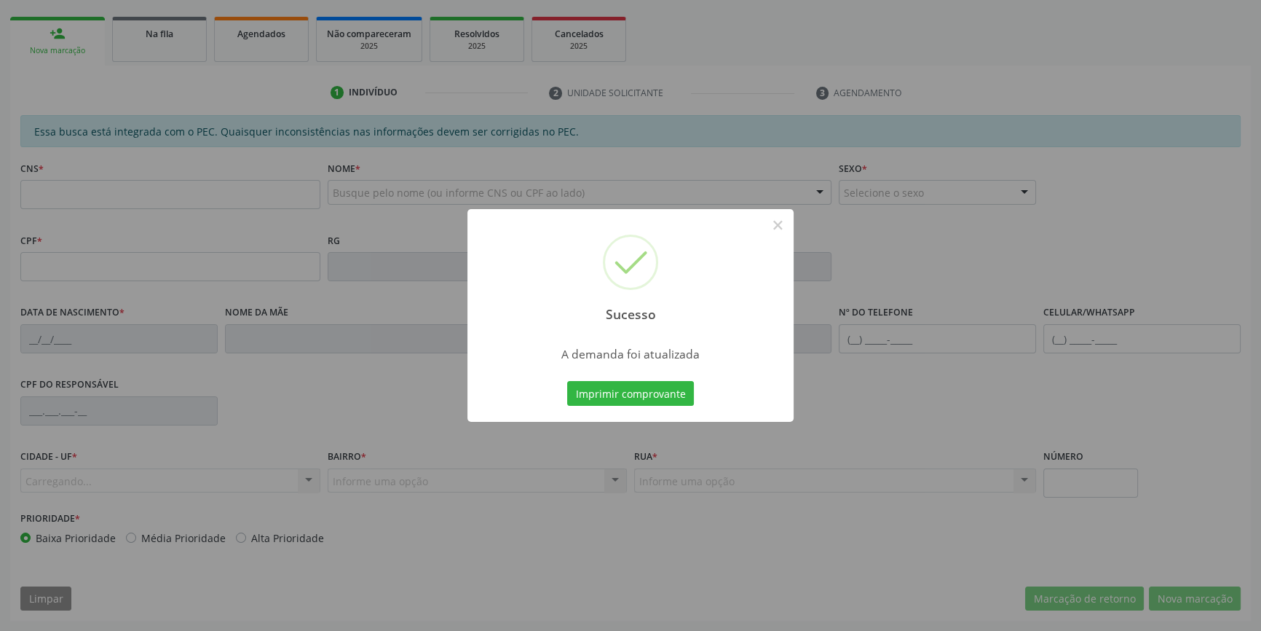
scroll to position [199, 0]
click at [668, 390] on button "Imprimir comprovante" at bounding box center [630, 393] width 127 height 25
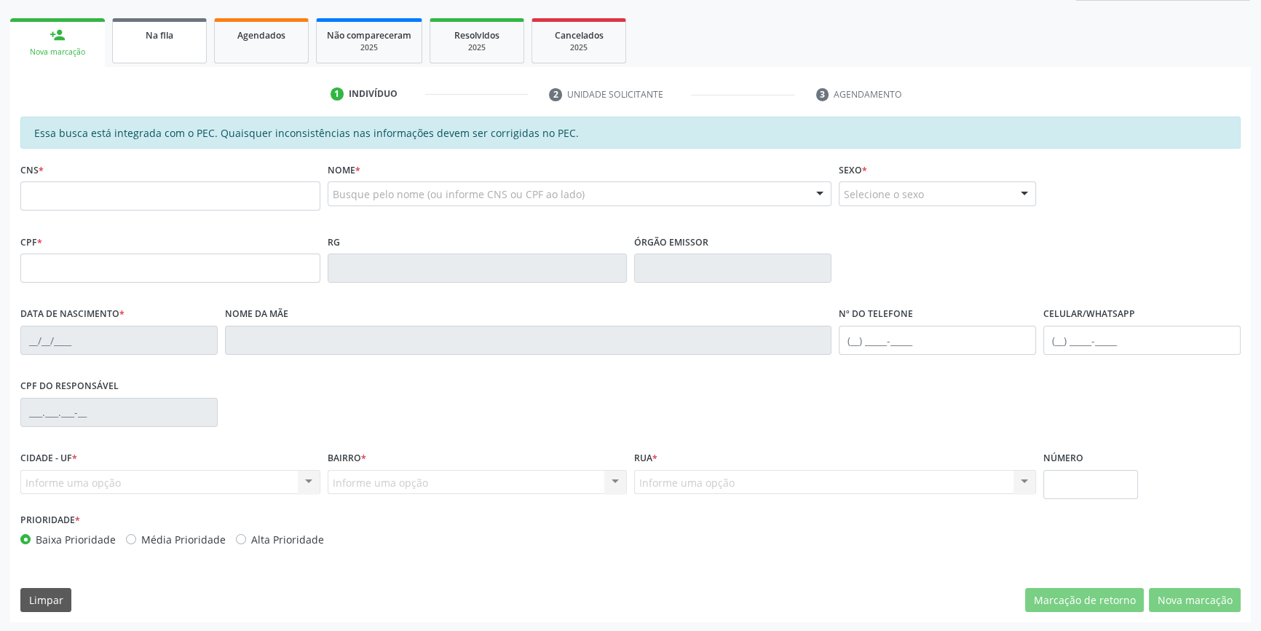
click at [145, 42] on link "Na fila" at bounding box center [159, 40] width 95 height 45
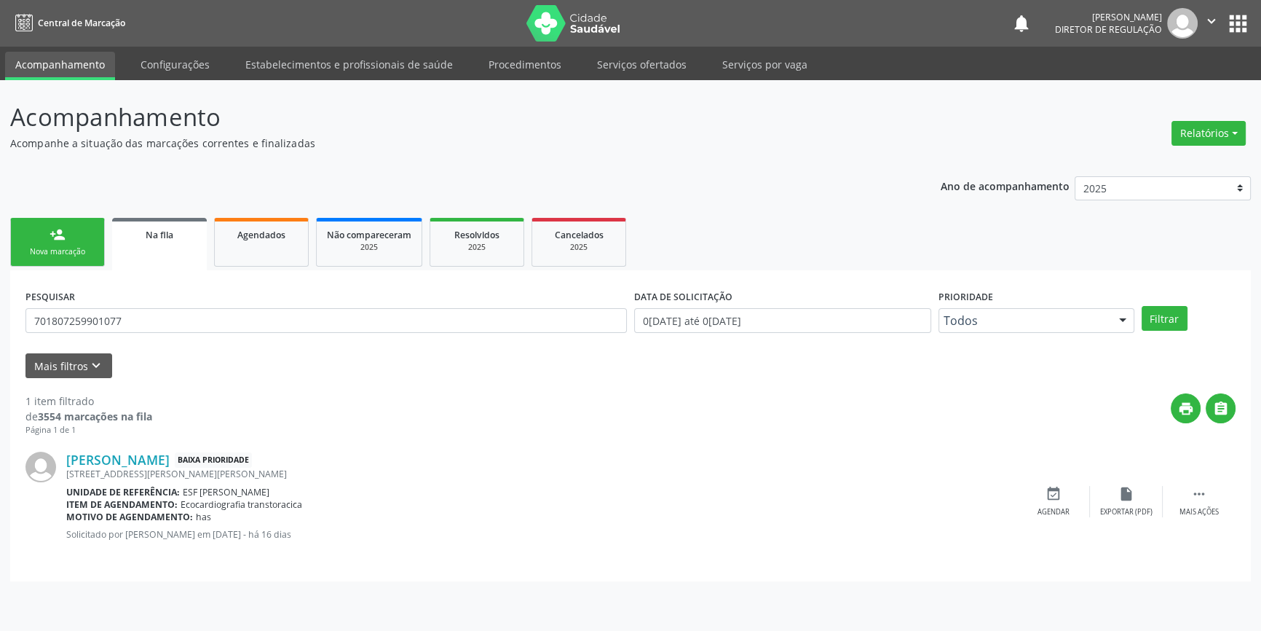
scroll to position [0, 0]
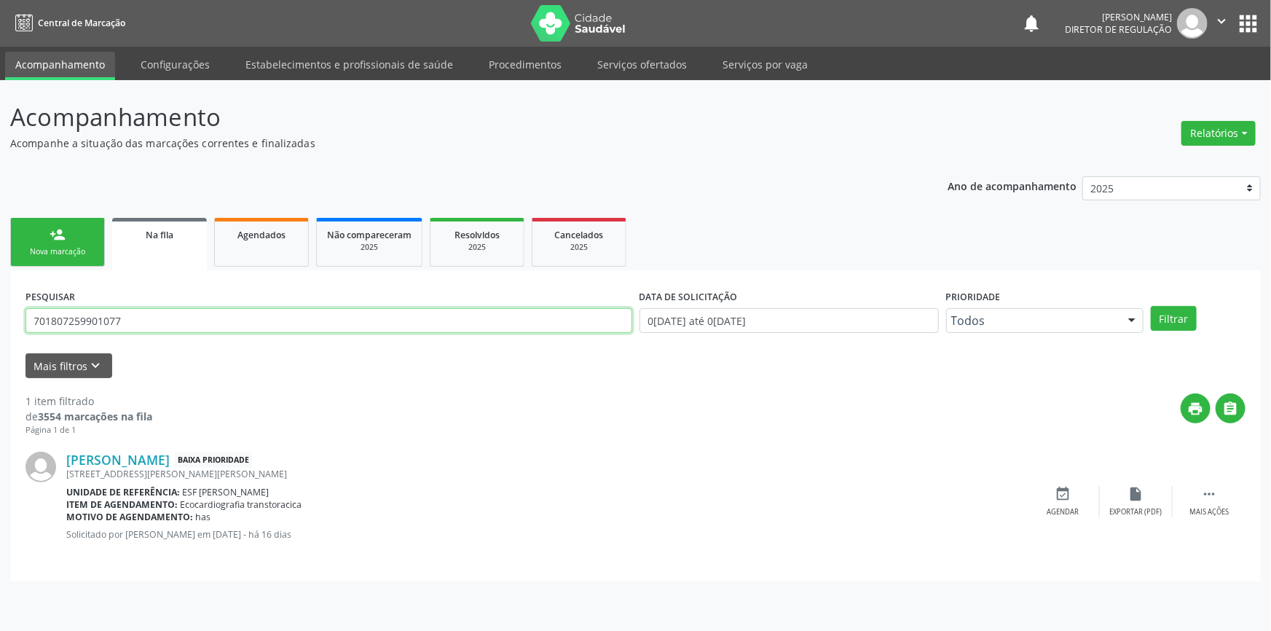
drag, startPoint x: 178, startPoint y: 320, endPoint x: 0, endPoint y: 315, distance: 178.4
click at [0, 315] on div "Acompanhamento Acompanhe a situação das marcações correntes e finalizadas Relat…" at bounding box center [635, 355] width 1271 height 550
type input "703402215652719"
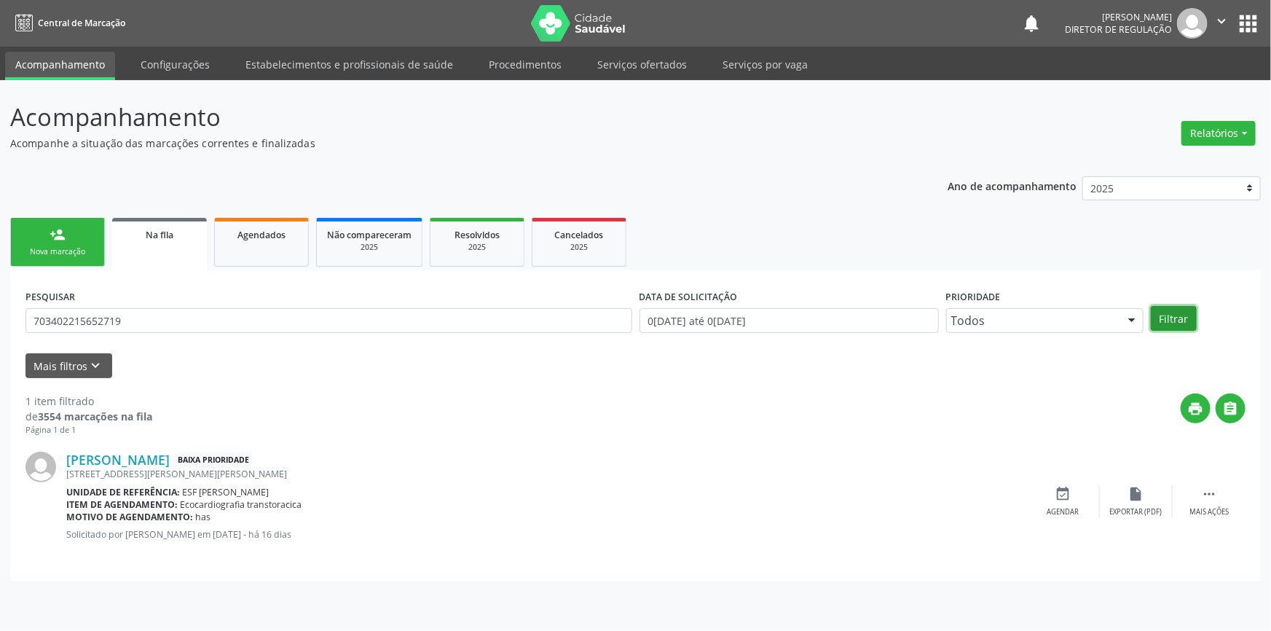
click at [1165, 315] on button "Filtrar" at bounding box center [1173, 318] width 46 height 25
click at [1064, 491] on icon "event_available" at bounding box center [1063, 494] width 16 height 16
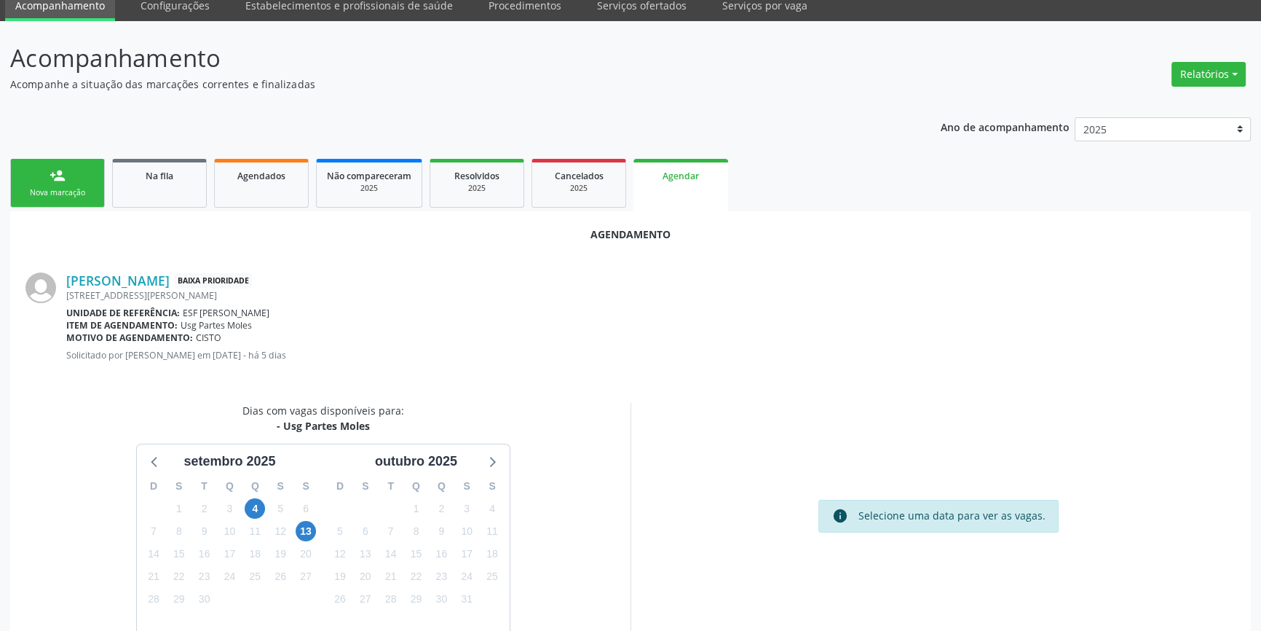
scroll to position [126, 0]
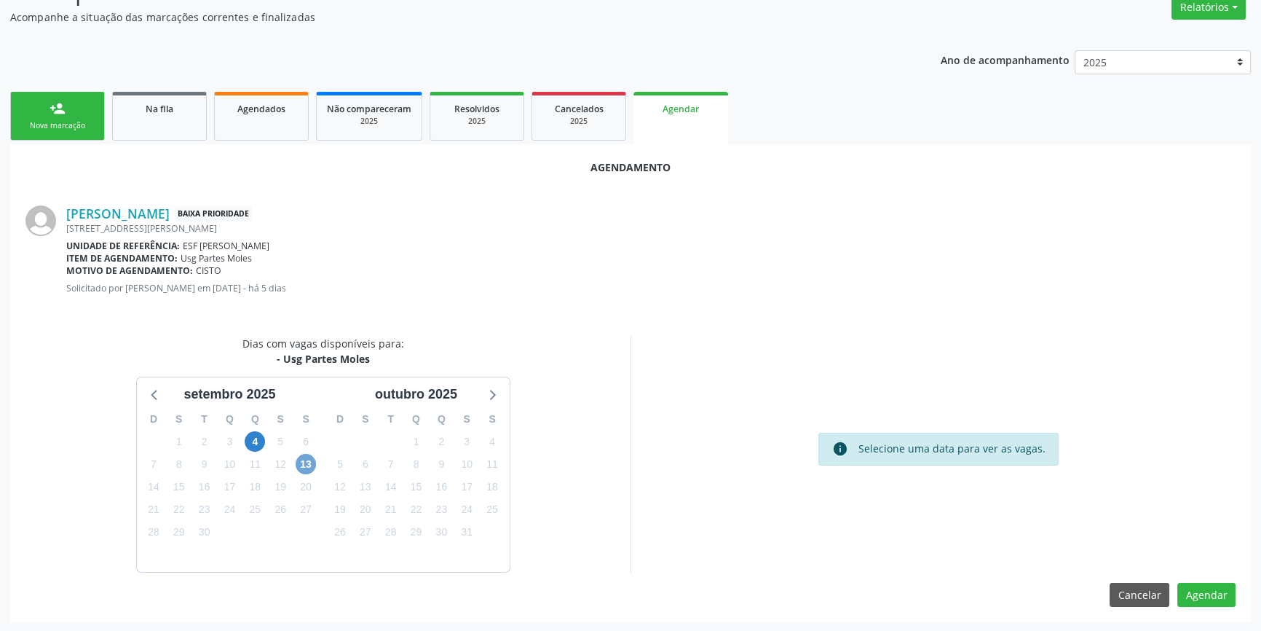
click at [306, 463] on span "13" at bounding box center [306, 464] width 20 height 20
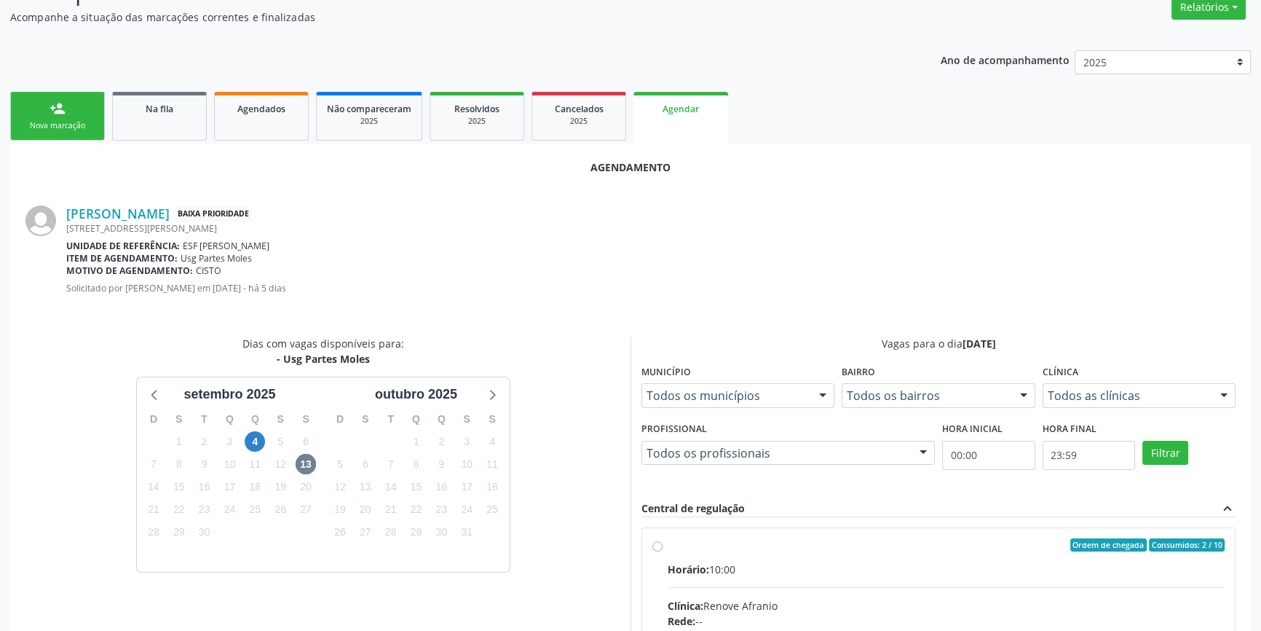
click at [668, 546] on div "Ordem de chegada Consumidos: 2 / 10" at bounding box center [946, 544] width 557 height 13
click at [663, 546] on input "Ordem de chegada Consumidos: 2 / 10 Horário: 10:00 Clínica: Renove Afranio Rede…" at bounding box center [657, 544] width 10 height 13
radio input "true"
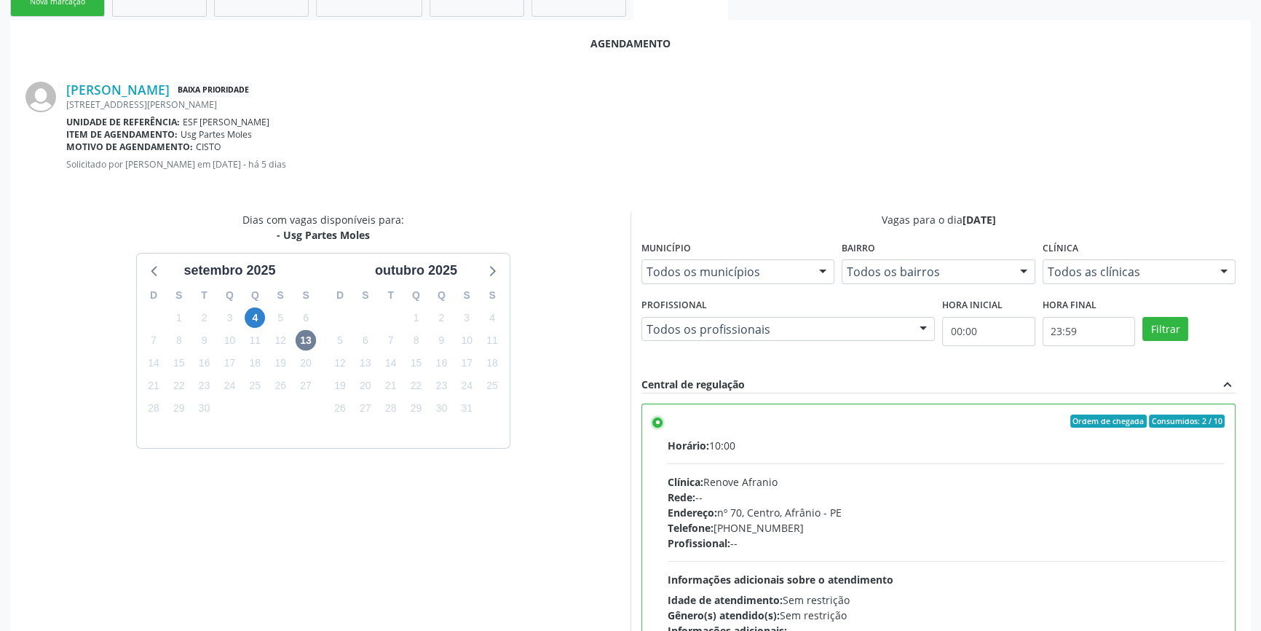
scroll to position [363, 0]
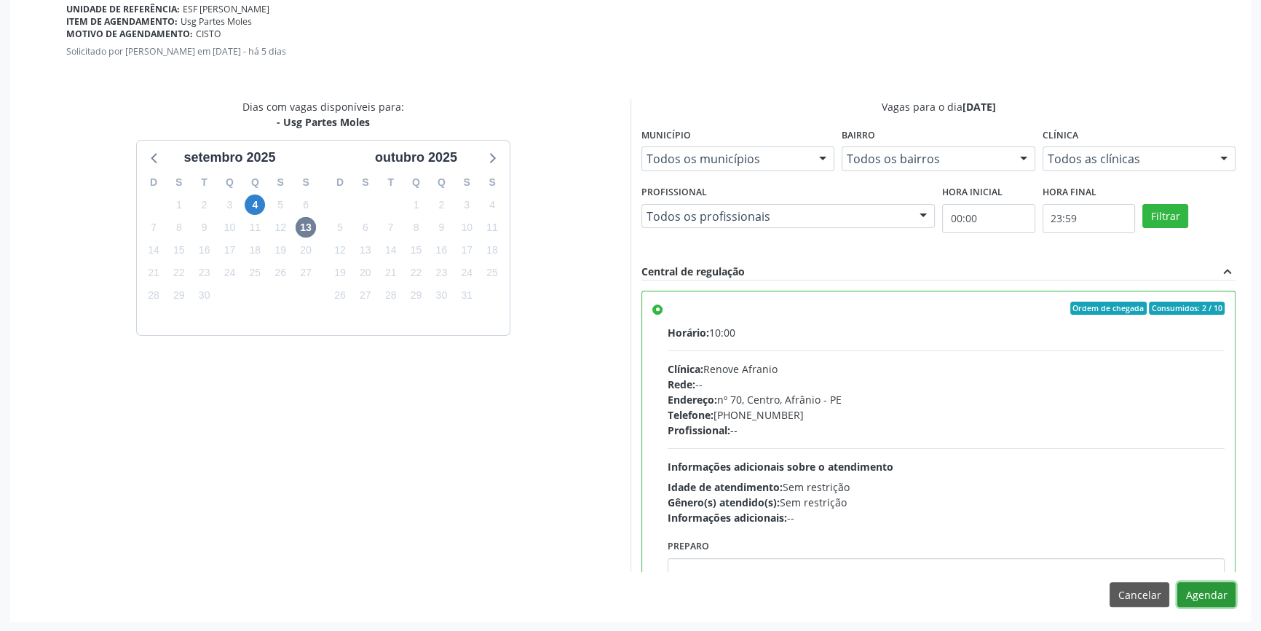
click at [1215, 601] on button "Agendar" at bounding box center [1206, 594] width 58 height 25
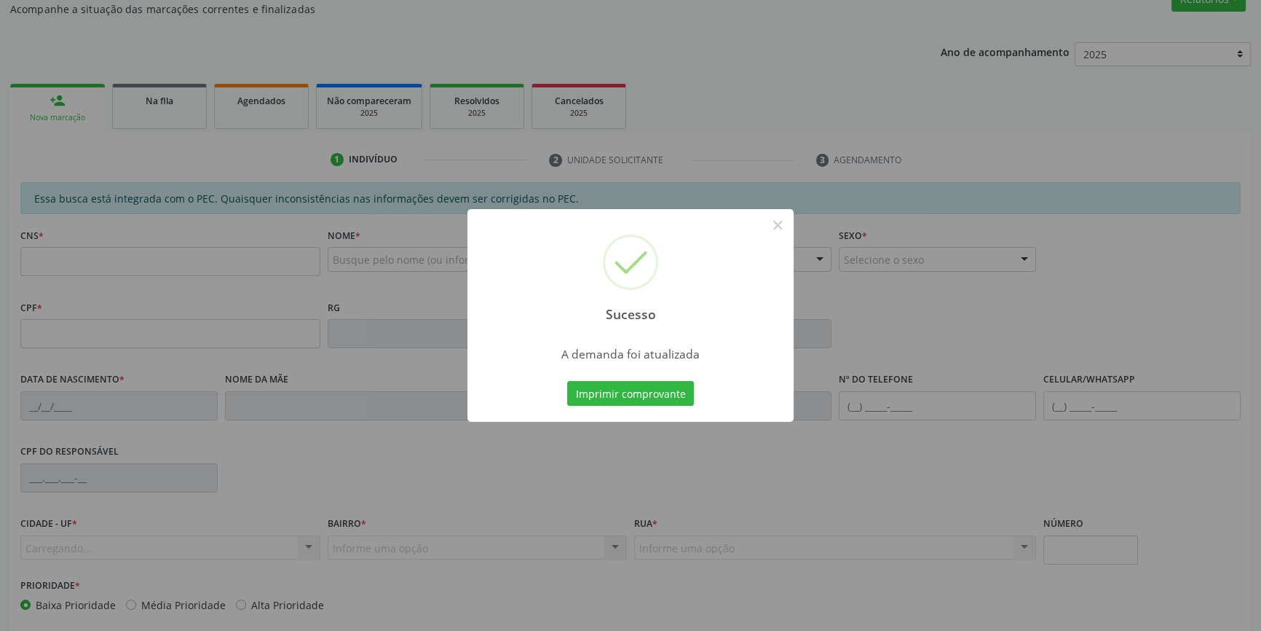
scroll to position [133, 0]
click at [647, 408] on div "Sucesso × A demanda foi atualizada Imprimir comprovante Cancel" at bounding box center [630, 315] width 326 height 213
click at [655, 398] on button "Imprimir comprovante" at bounding box center [630, 393] width 127 height 25
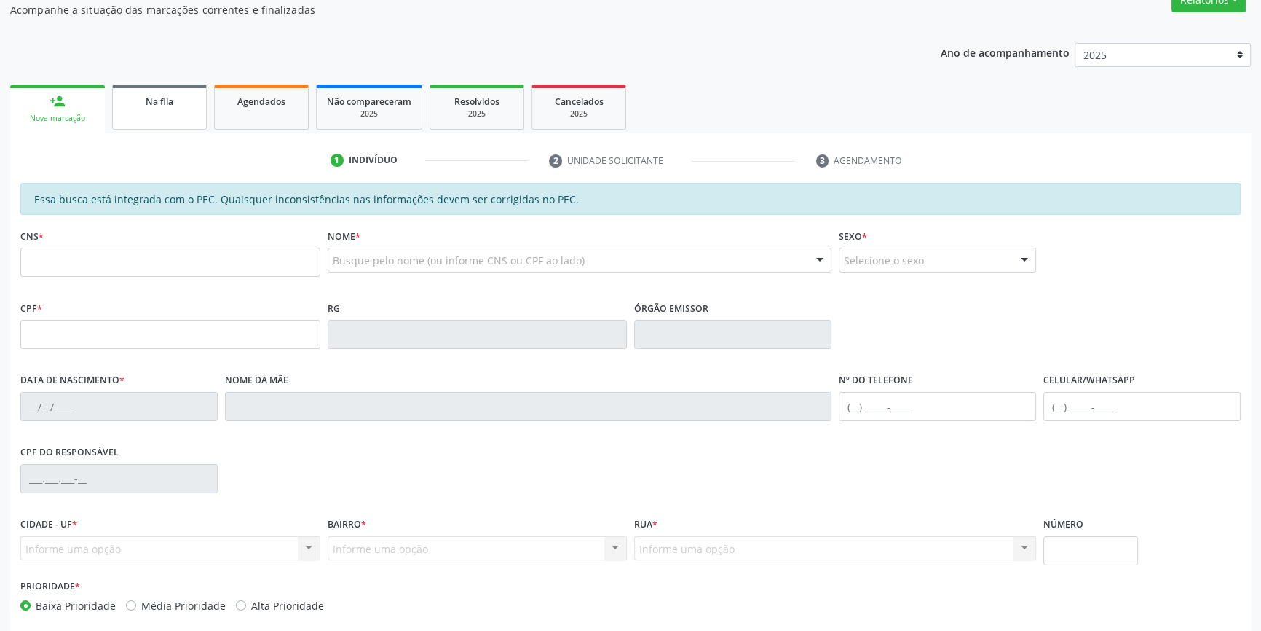
click at [159, 87] on link "Na fila" at bounding box center [159, 106] width 95 height 45
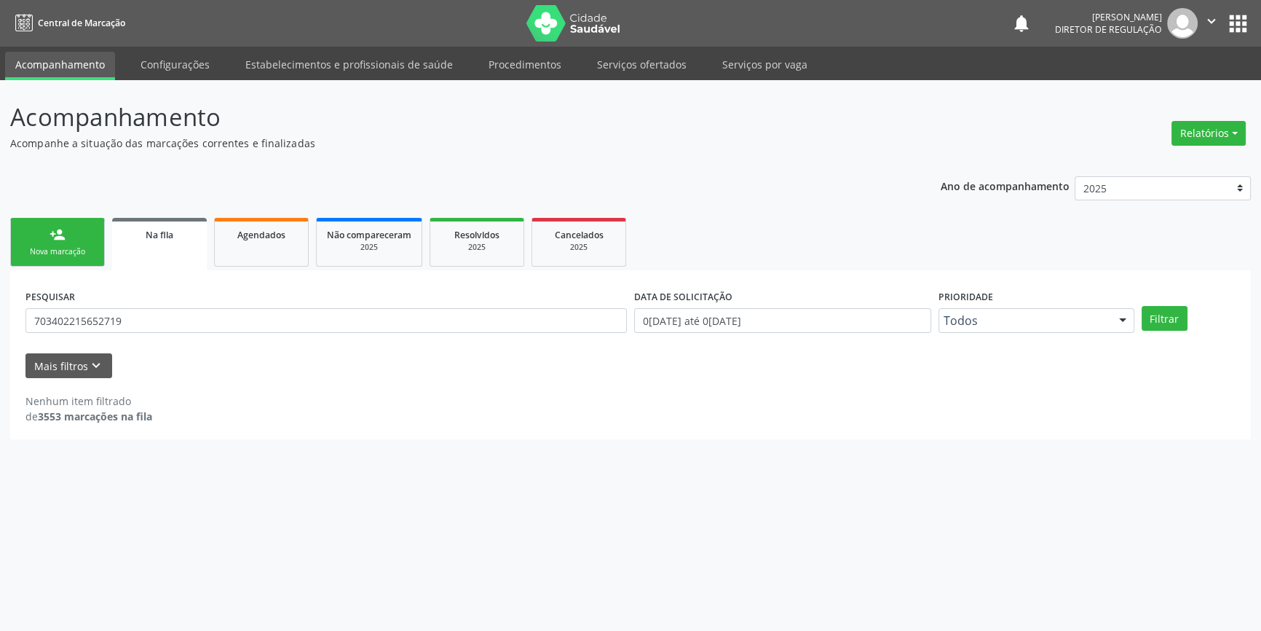
scroll to position [0, 0]
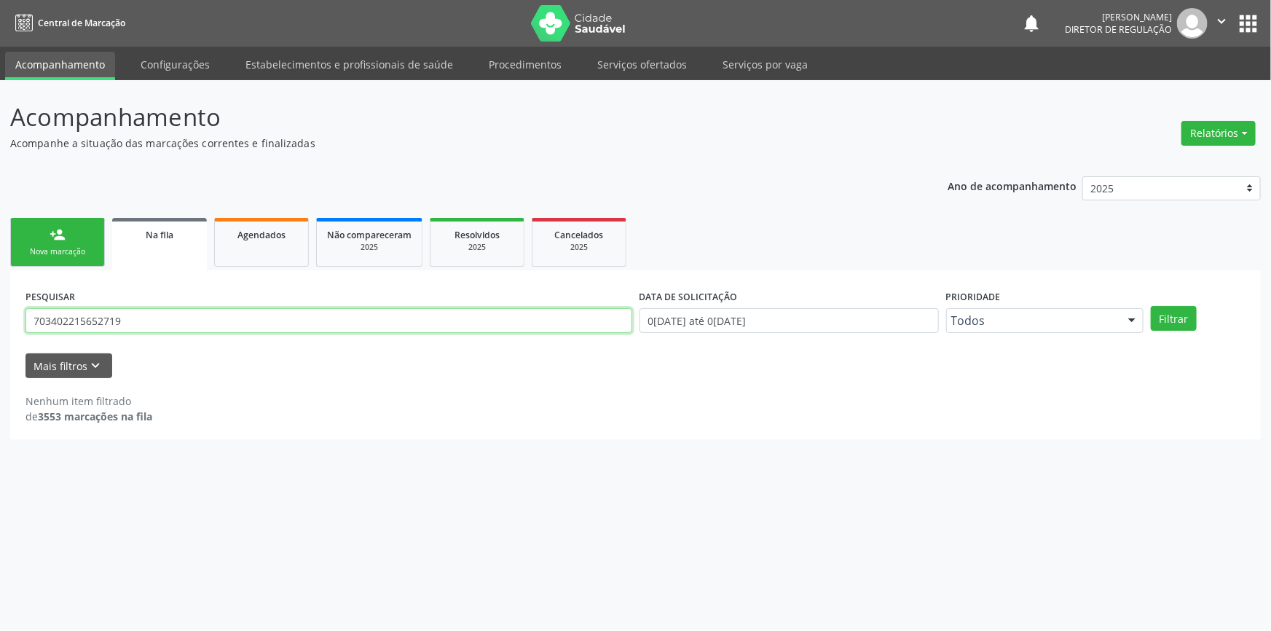
drag, startPoint x: 144, startPoint y: 312, endPoint x: 0, endPoint y: 300, distance: 144.7
click at [0, 300] on div "Acompanhamento Acompanhe a situação das marcações correntes e finalizadas Relat…" at bounding box center [635, 355] width 1271 height 550
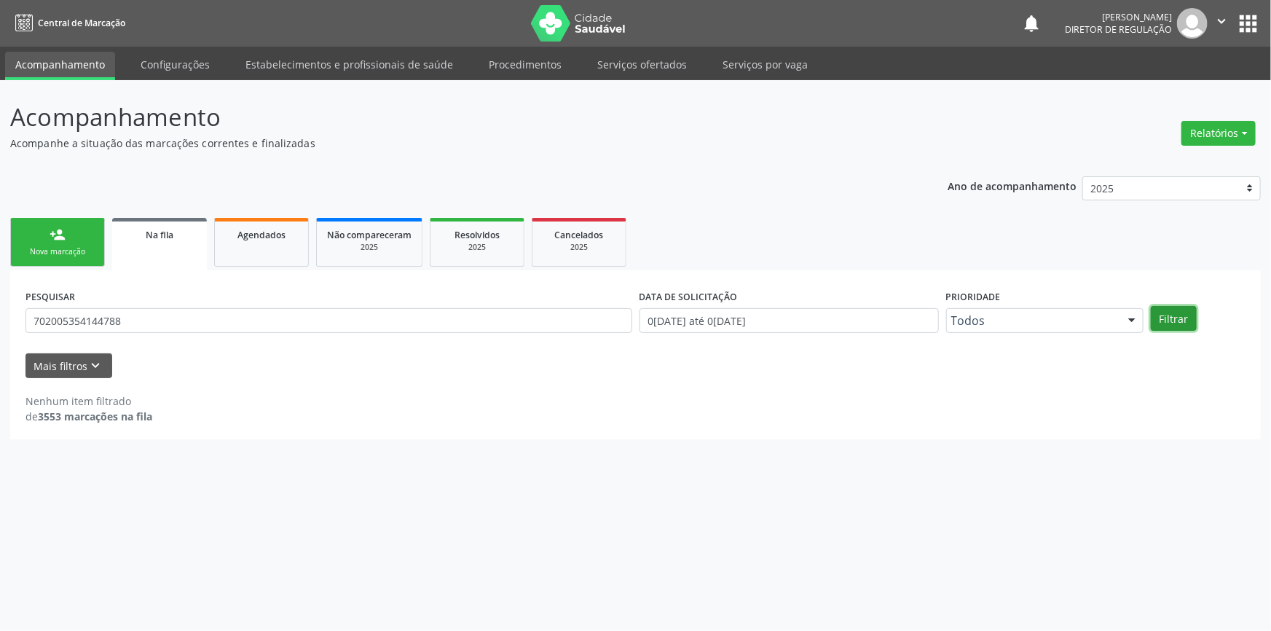
click at [1166, 306] on button "Filtrar" at bounding box center [1173, 318] width 46 height 25
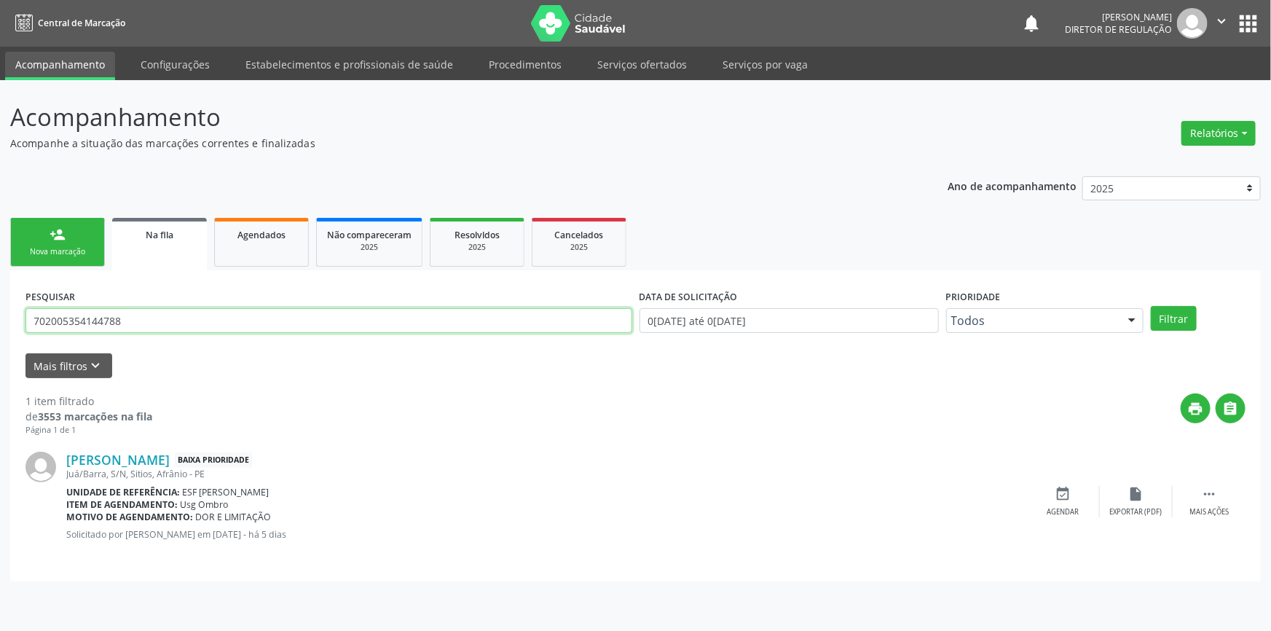
drag, startPoint x: 160, startPoint y: 317, endPoint x: 0, endPoint y: 317, distance: 160.2
click at [0, 316] on div "Acompanhamento Acompanhe a situação das marcações correntes e finalizadas Relat…" at bounding box center [635, 355] width 1271 height 550
type input "706009874753440"
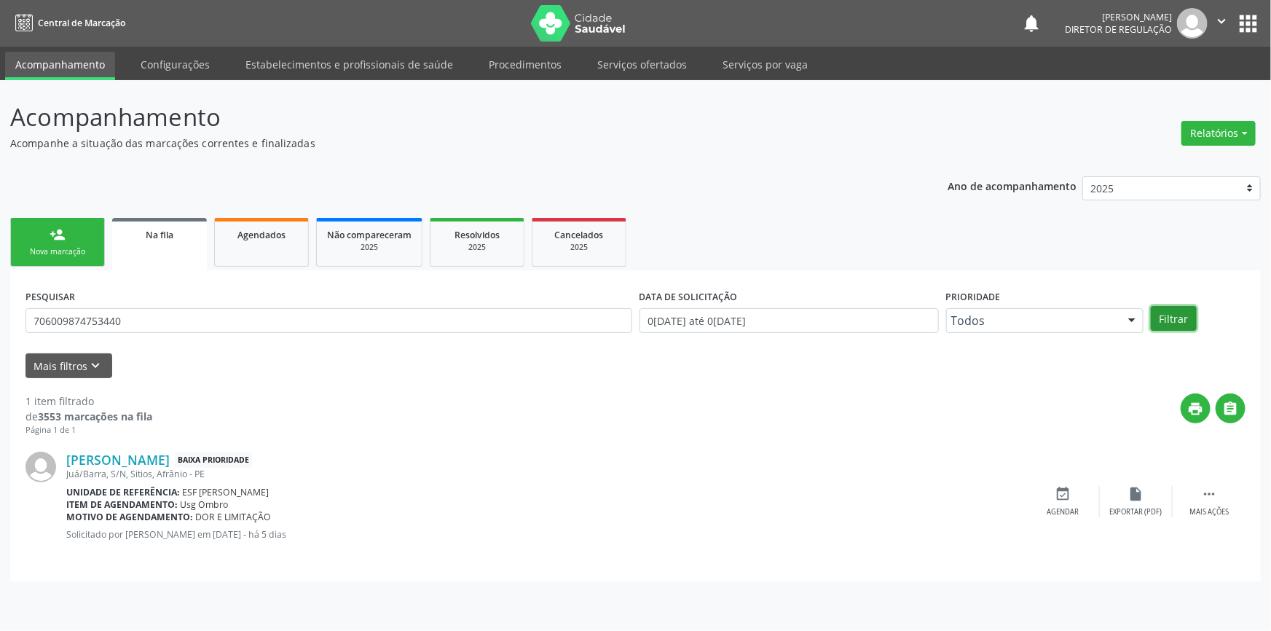
click at [1161, 317] on button "Filtrar" at bounding box center [1173, 318] width 46 height 25
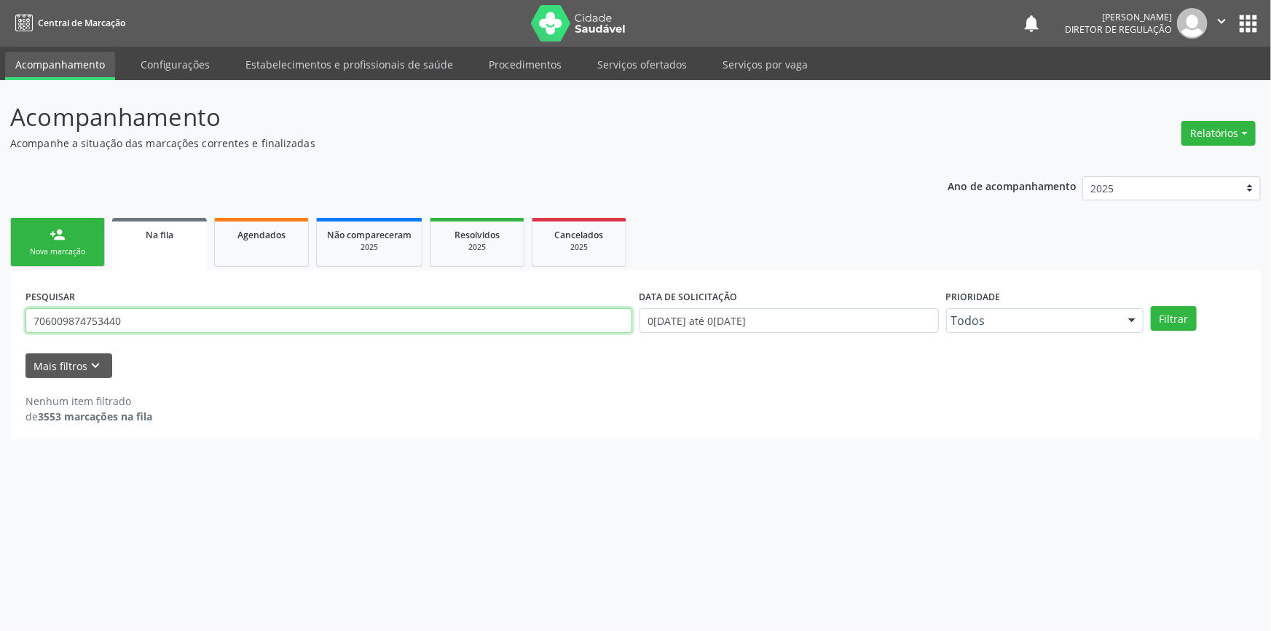
drag, startPoint x: 165, startPoint y: 327, endPoint x: 1, endPoint y: 316, distance: 164.2
click at [1, 316] on div "Acompanhamento Acompanhe a situação das marcações correntes e finalizadas Relat…" at bounding box center [635, 355] width 1271 height 550
type input "MARIA CRISTINA P"
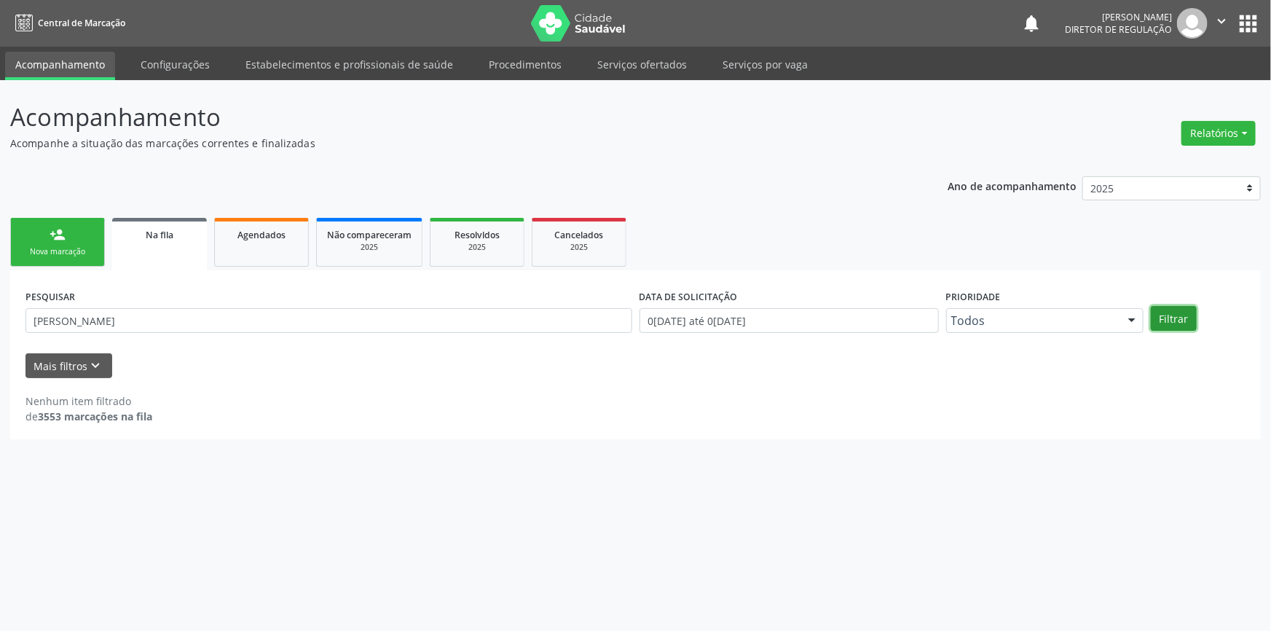
drag, startPoint x: 272, startPoint y: 304, endPoint x: 1167, endPoint y: 321, distance: 895.0
click at [1167, 321] on button "Filtrar" at bounding box center [1173, 318] width 46 height 25
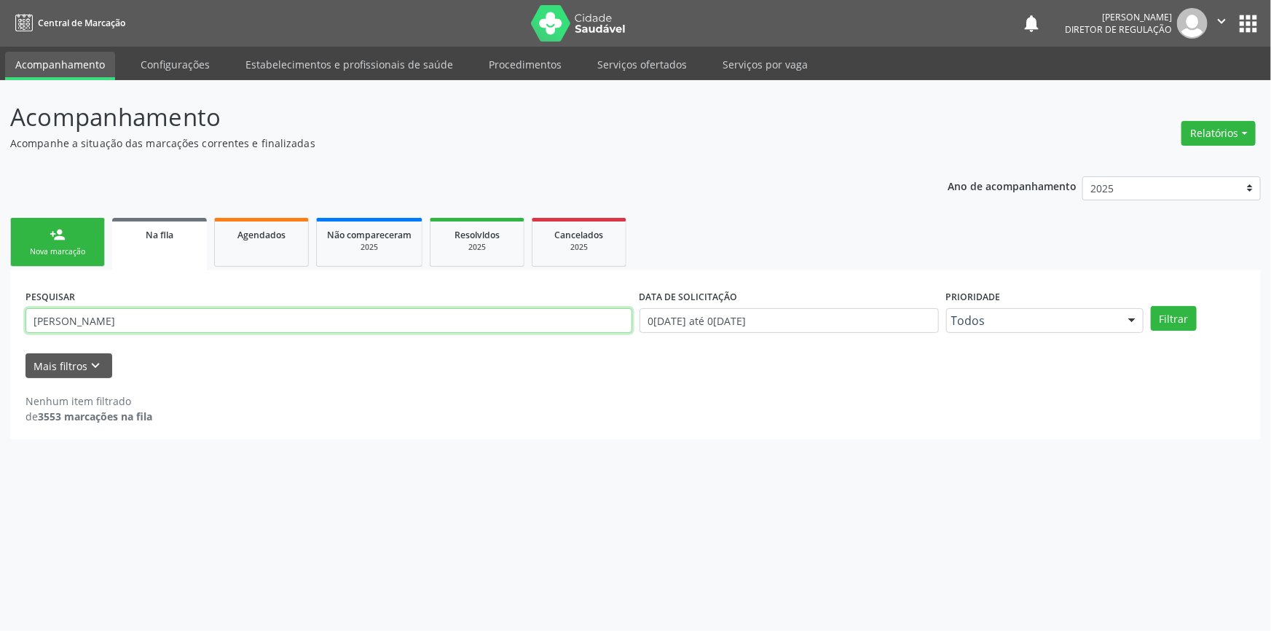
drag, startPoint x: 124, startPoint y: 318, endPoint x: 0, endPoint y: 312, distance: 123.9
click at [0, 312] on div "Acompanhamento Acompanhe a situação das marcações correntes e finalizadas Relat…" at bounding box center [635, 355] width 1271 height 550
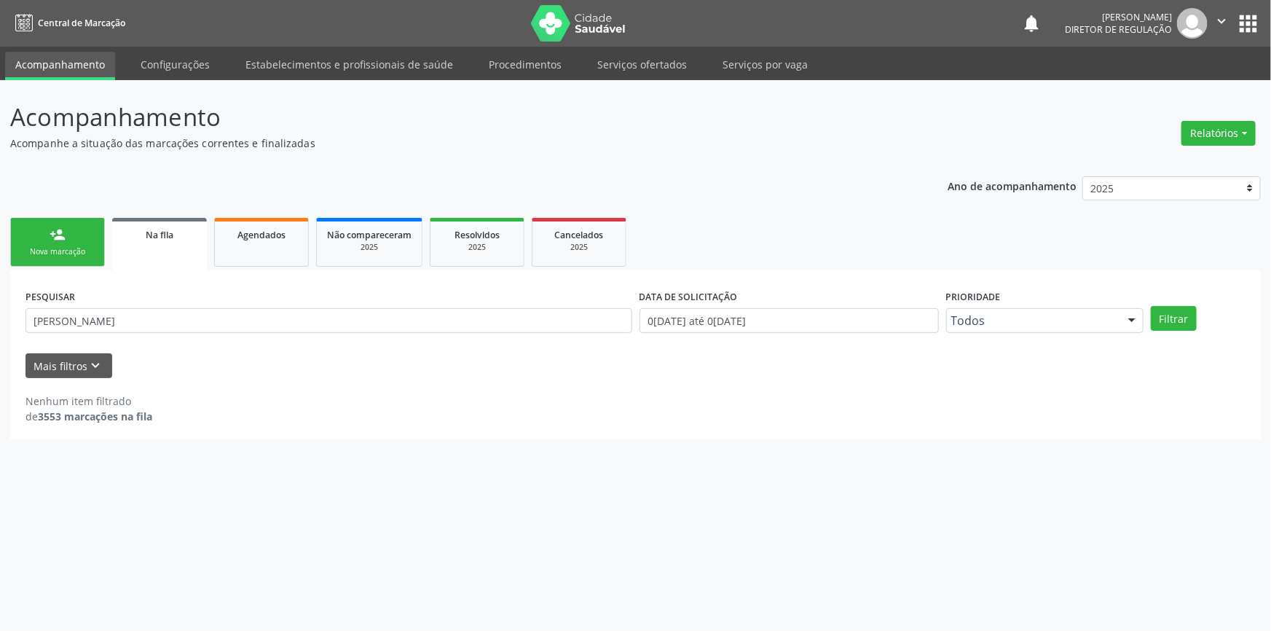
click at [94, 239] on link "person_add Nova marcação" at bounding box center [57, 242] width 95 height 49
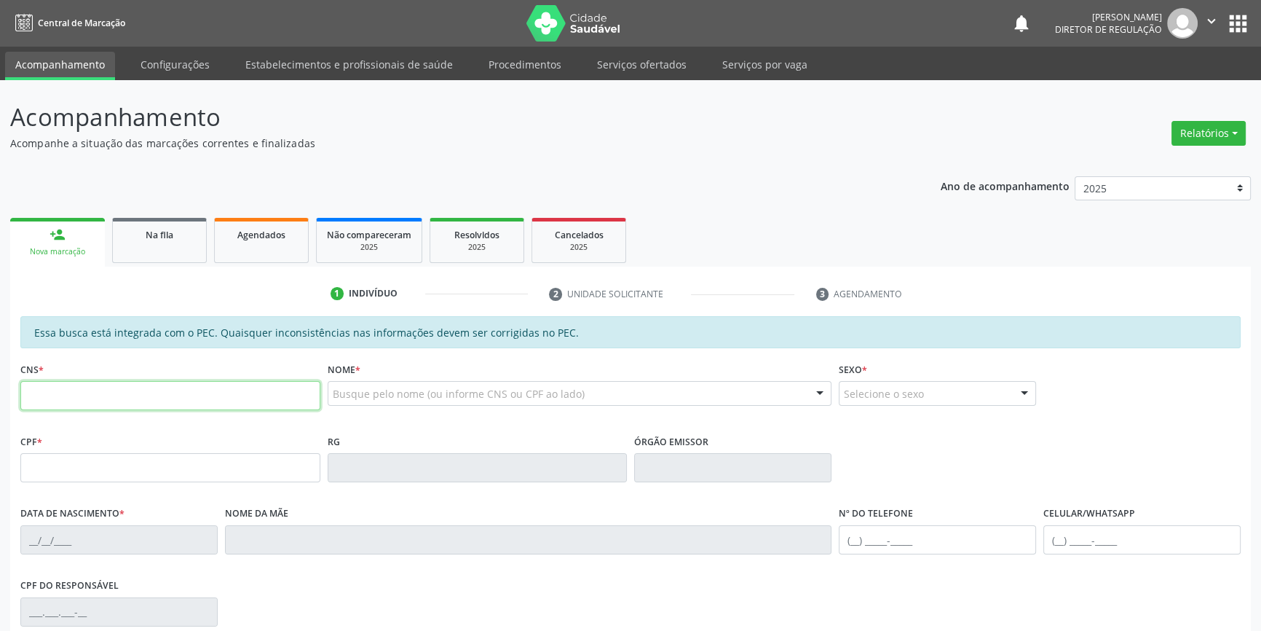
click at [111, 398] on input "text" at bounding box center [170, 395] width 300 height 29
type input "706 0098 7475 3440"
type input "27/03/1976"
type input "Cristina Pereira Rocha"
type input "(87) 98818-9362"
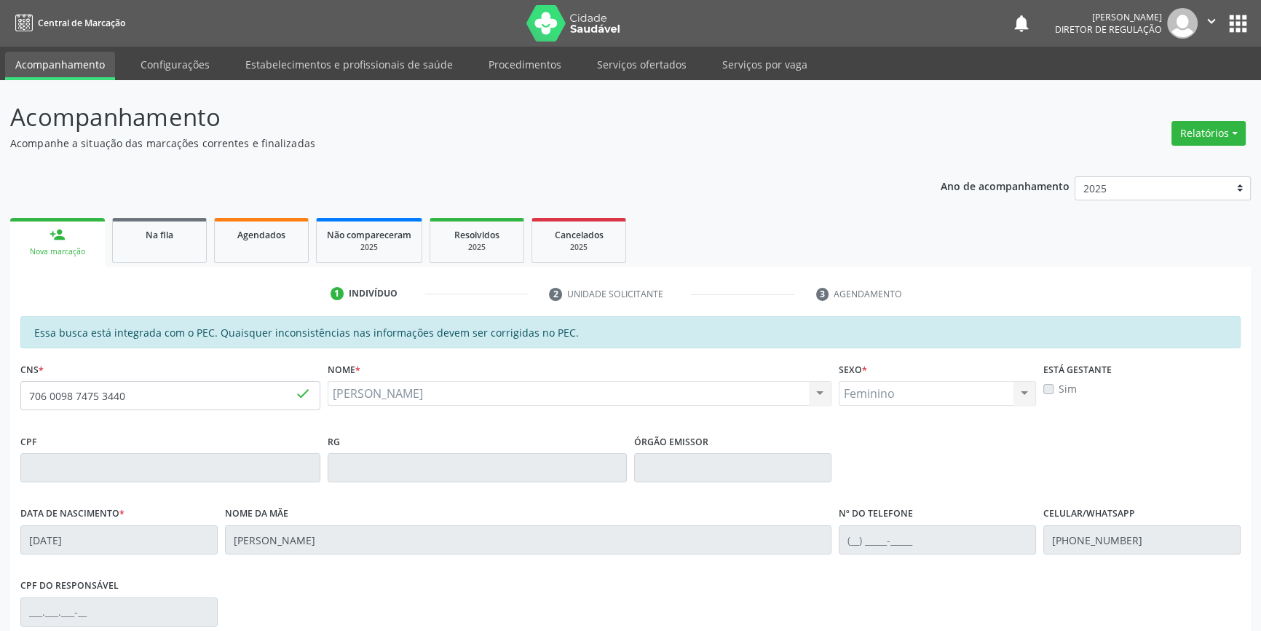
scroll to position [199, 0]
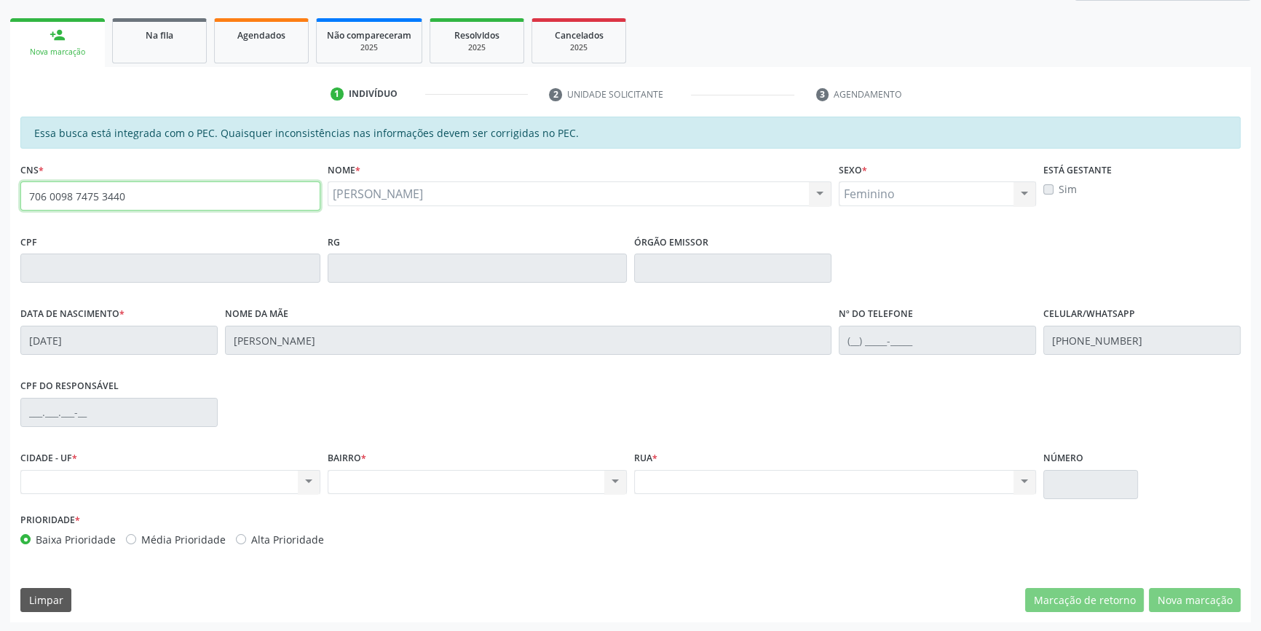
drag, startPoint x: 178, startPoint y: 197, endPoint x: 0, endPoint y: 176, distance: 178.9
click at [0, 176] on div "Acompanhamento Acompanhe a situação das marcações correntes e finalizadas Relat…" at bounding box center [630, 256] width 1261 height 751
type input "700 3089 0022 5539"
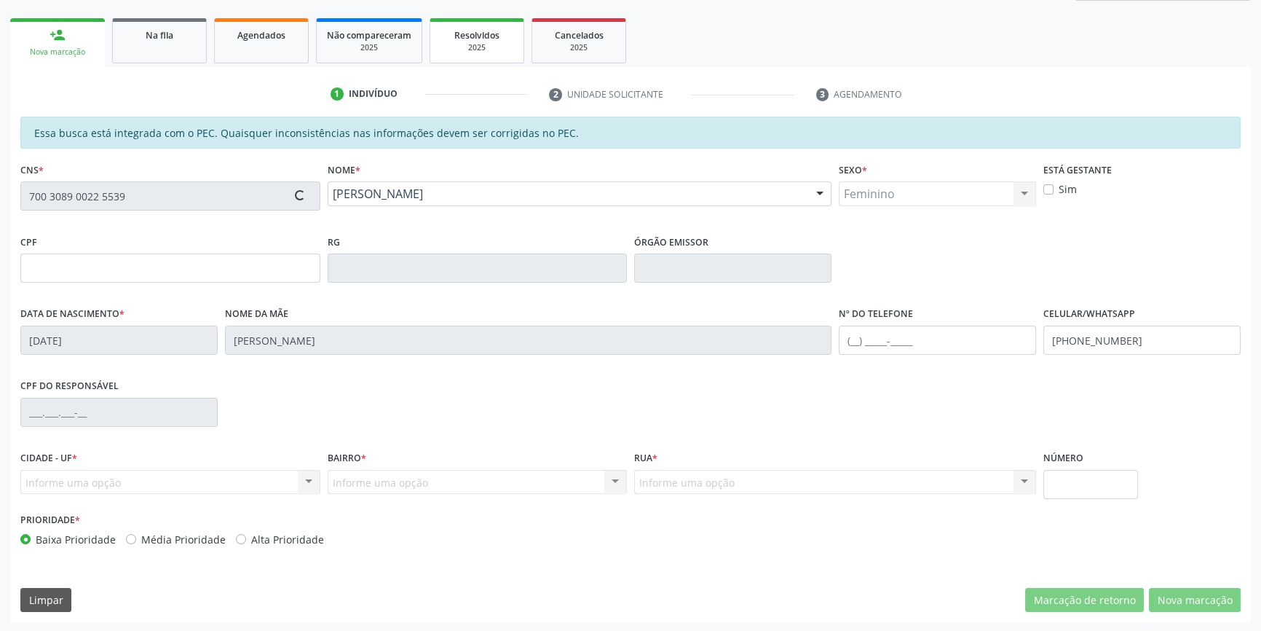
type input "047.256.814-07"
type input "08/09/1982"
type input "Porfira Maria da Silva Lucas"
type input "(87) 98812-2494"
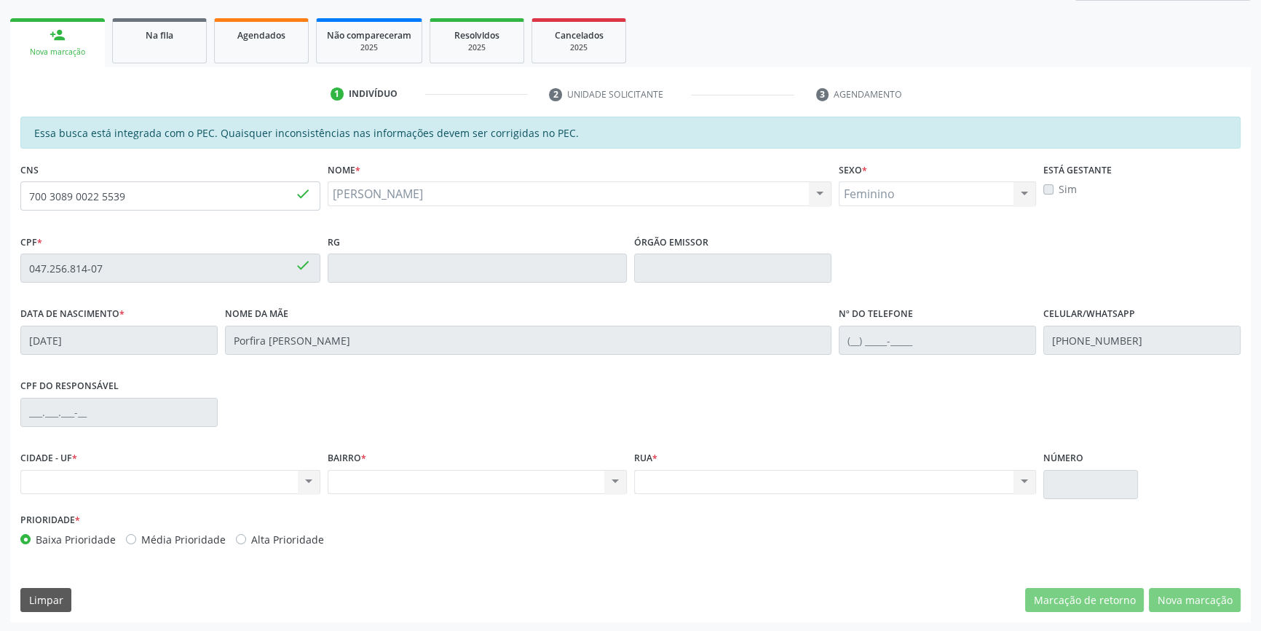
drag, startPoint x: 210, startPoint y: 170, endPoint x: 205, endPoint y: 176, distance: 8.2
click at [205, 175] on div "CNS 700 3089 0022 5539 done" at bounding box center [170, 185] width 300 height 52
drag, startPoint x: 157, startPoint y: 194, endPoint x: 0, endPoint y: 198, distance: 157.3
click at [0, 197] on div "Acompanhamento Acompanhe a situação das marcações correntes e finalizadas Relat…" at bounding box center [630, 256] width 1261 height 751
type input "702 4010 0390 5525"
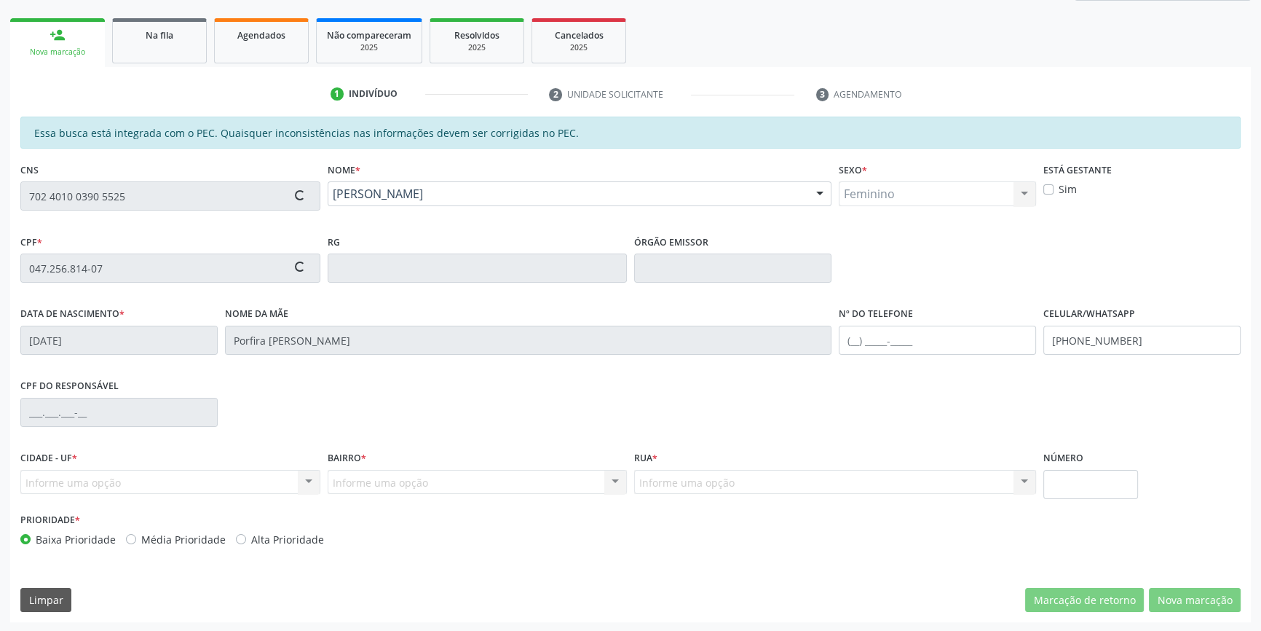
type input "116.273.064-12"
type input "22/03/1999"
type input "Adelaide Santos Feitoza"
type input "(87) 98844-5148"
type input "S/N"
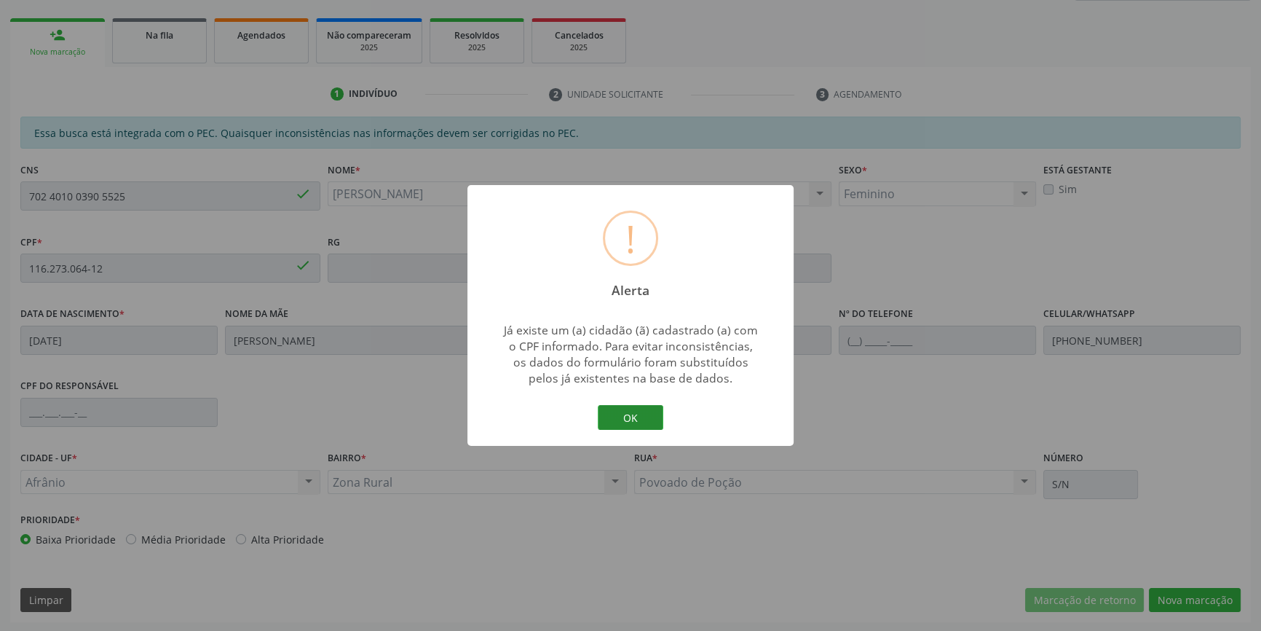
click at [640, 422] on button "OK" at bounding box center [631, 417] width 66 height 25
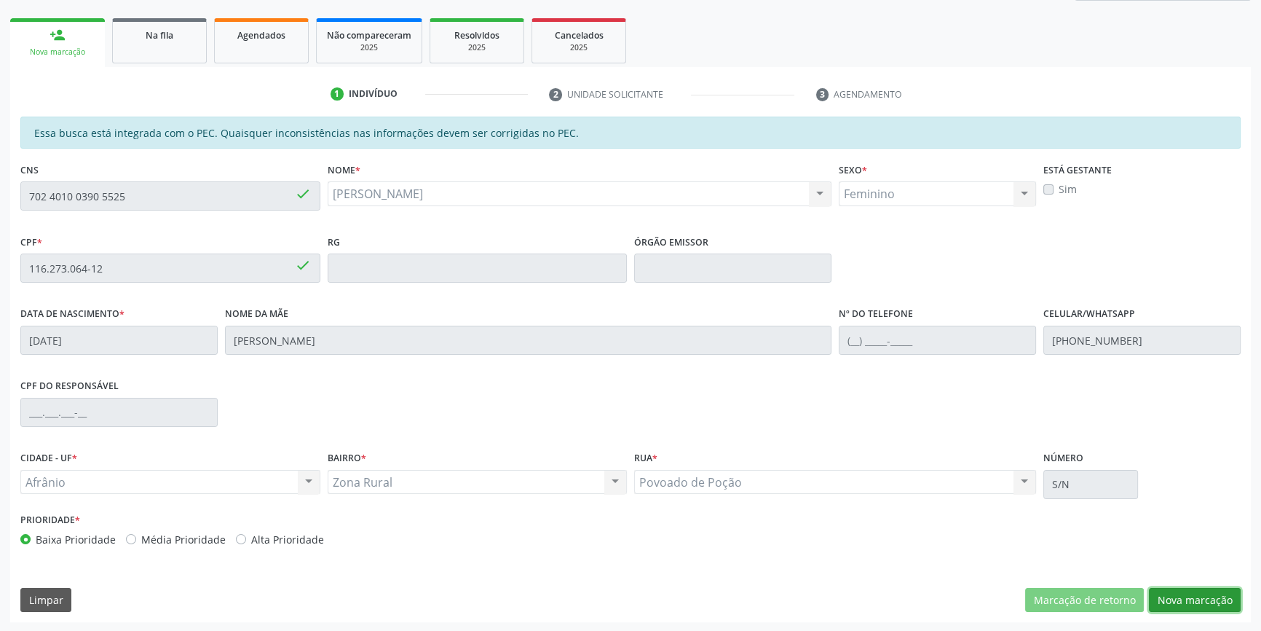
click at [1172, 596] on button "Nova marcação" at bounding box center [1195, 600] width 92 height 25
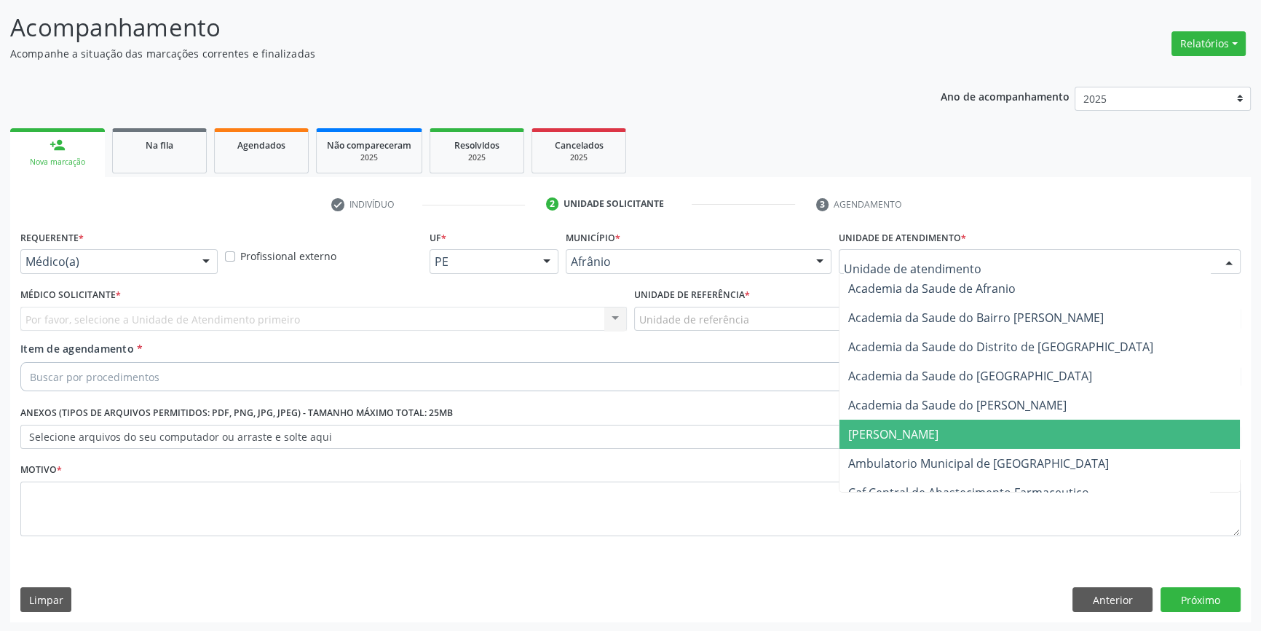
drag, startPoint x: 933, startPoint y: 467, endPoint x: 781, endPoint y: 366, distance: 182.3
click at [926, 465] on span "Ambulatorio Municipal de [GEOGRAPHIC_DATA]" at bounding box center [978, 463] width 261 height 16
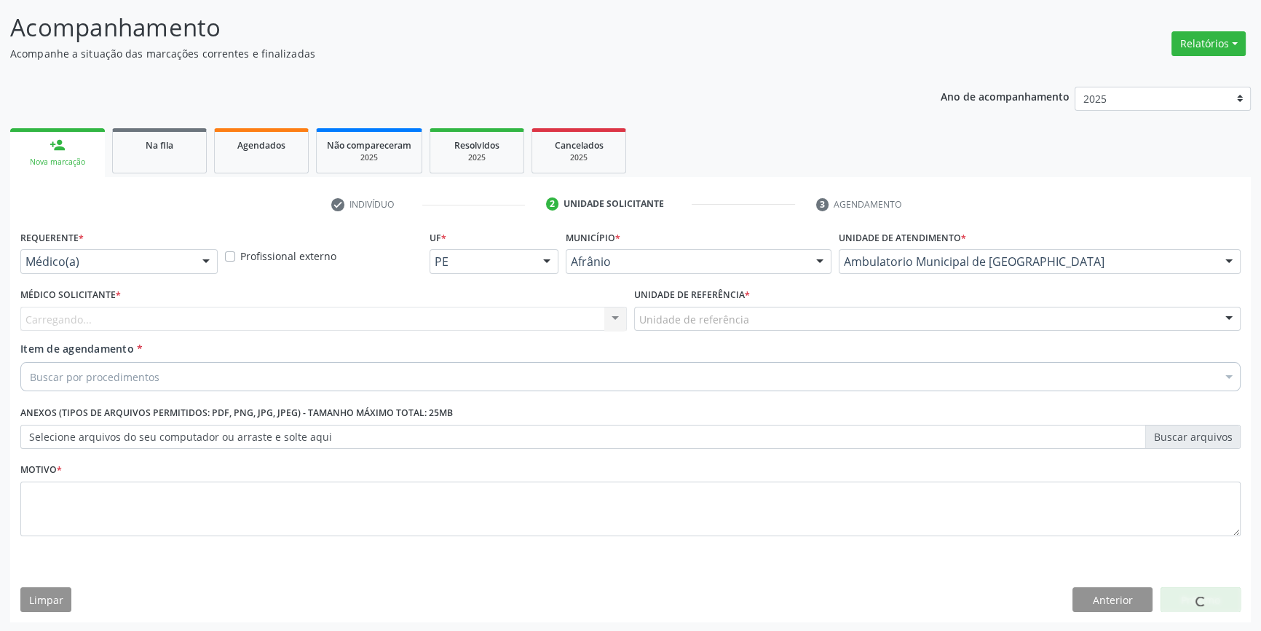
click at [714, 307] on div "Unidade de referência" at bounding box center [937, 319] width 606 height 25
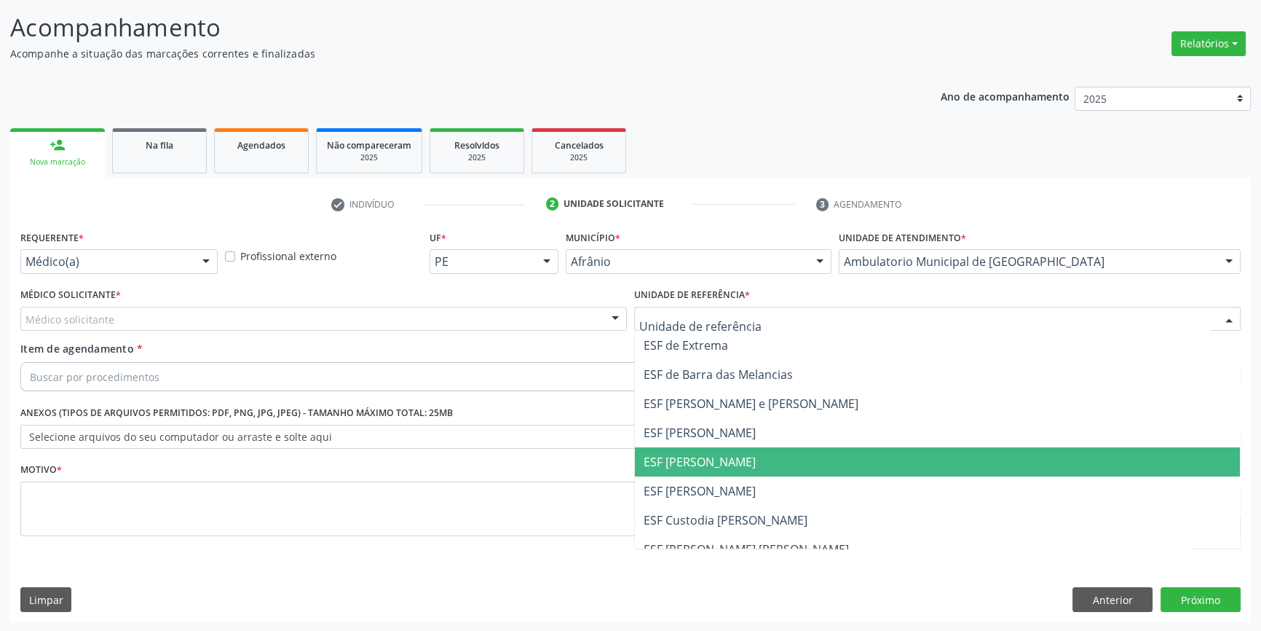
click at [733, 443] on ul "ESF de Extrema ESF de Barra das Melancias ESF Jose e Maria Rodrigues de Macedo …" at bounding box center [937, 476] width 605 height 291
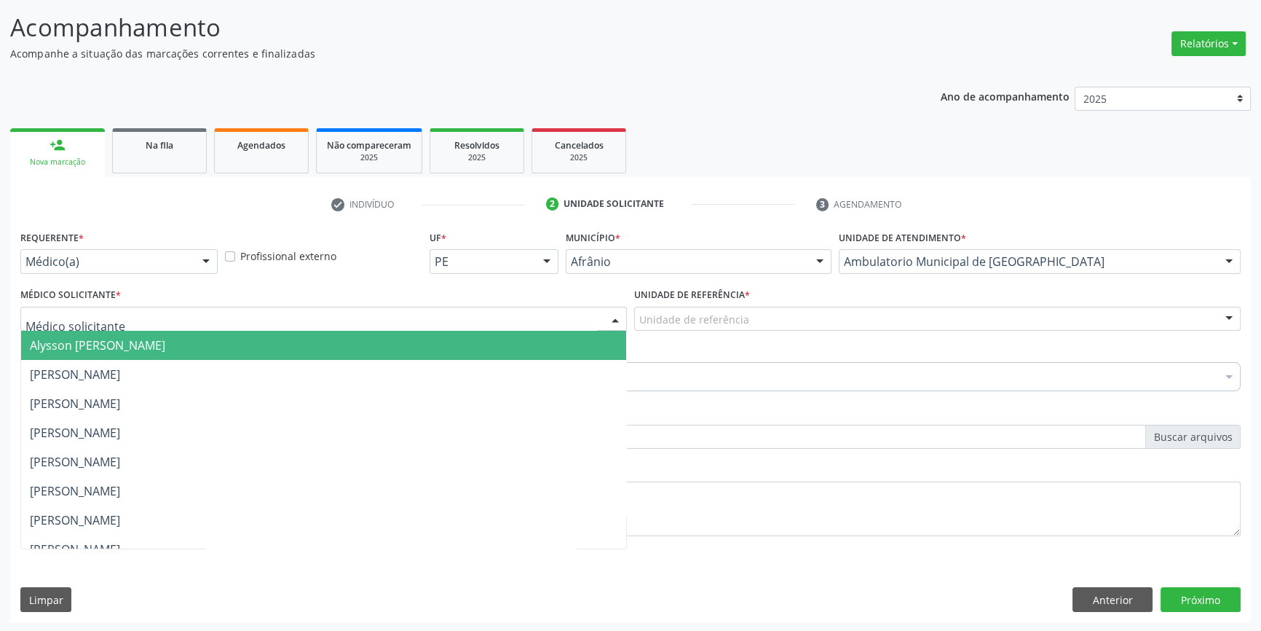
click at [448, 315] on div at bounding box center [323, 319] width 606 height 25
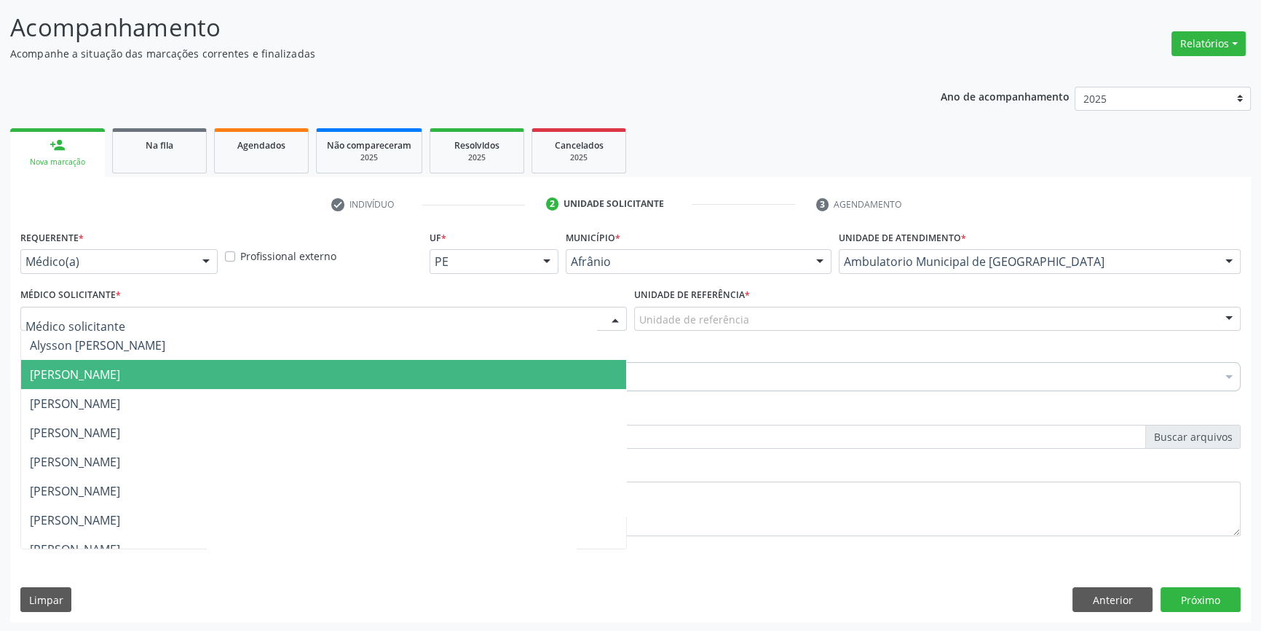
click at [302, 378] on span "[PERSON_NAME]" at bounding box center [323, 374] width 605 height 29
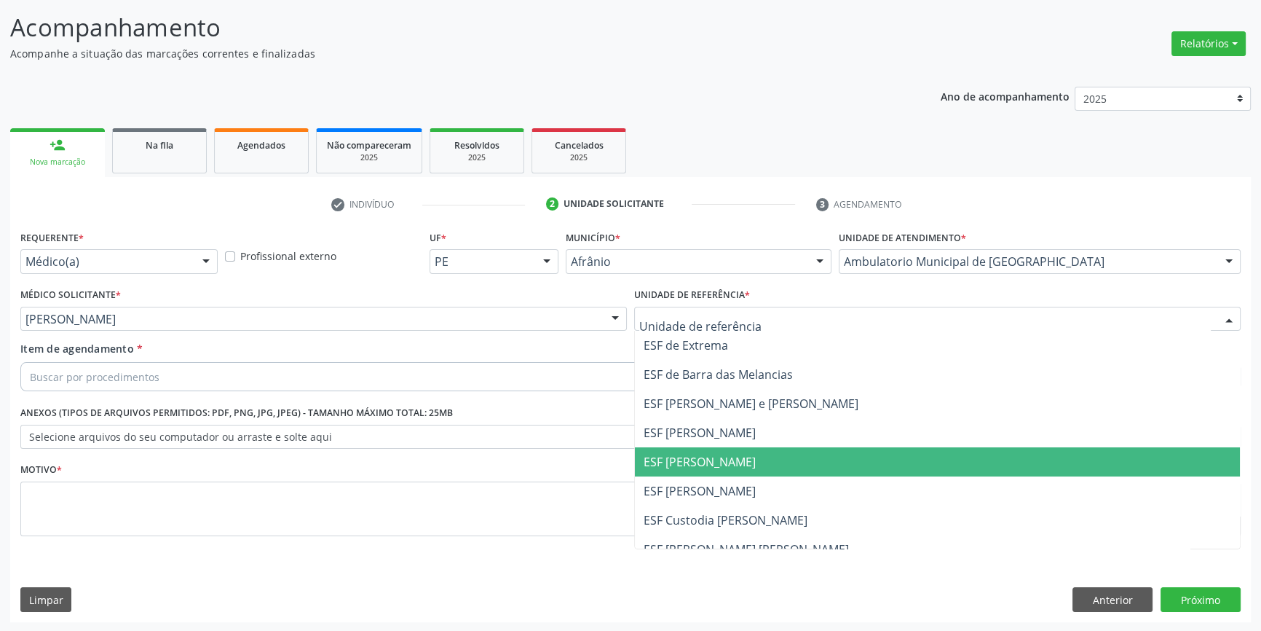
drag, startPoint x: 689, startPoint y: 451, endPoint x: 434, endPoint y: 336, distance: 280.3
click at [682, 454] on span "ESF [PERSON_NAME]" at bounding box center [700, 462] width 112 height 16
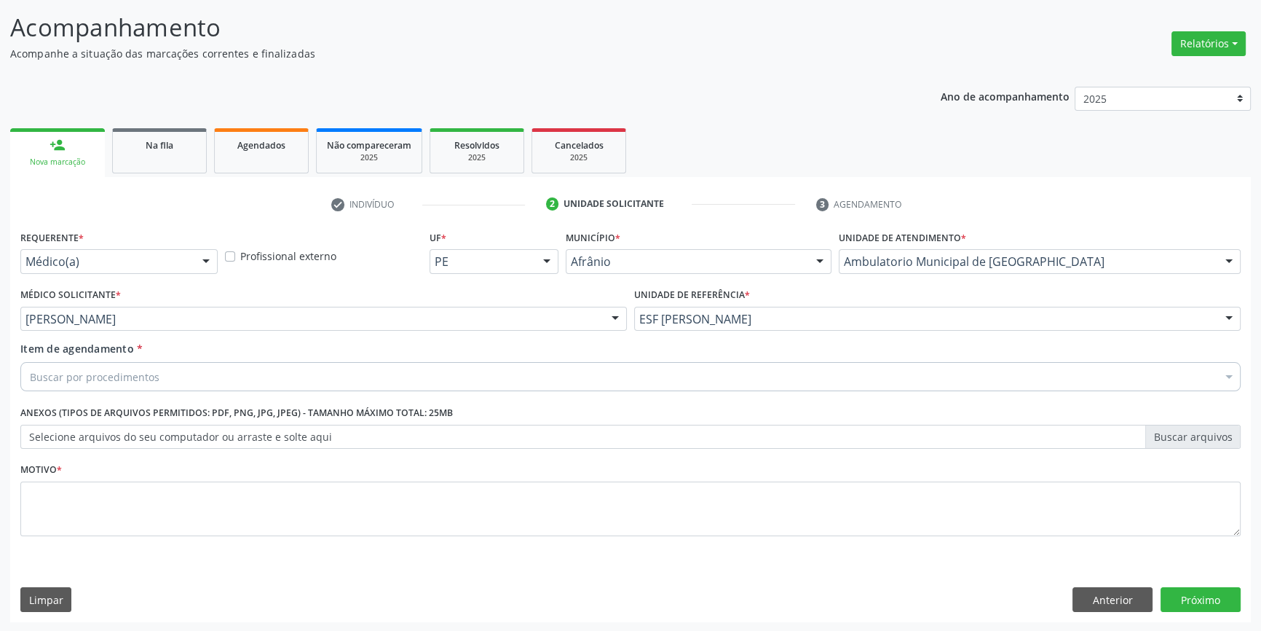
click at [376, 383] on div "Buscar por procedimentos" at bounding box center [630, 376] width 1220 height 29
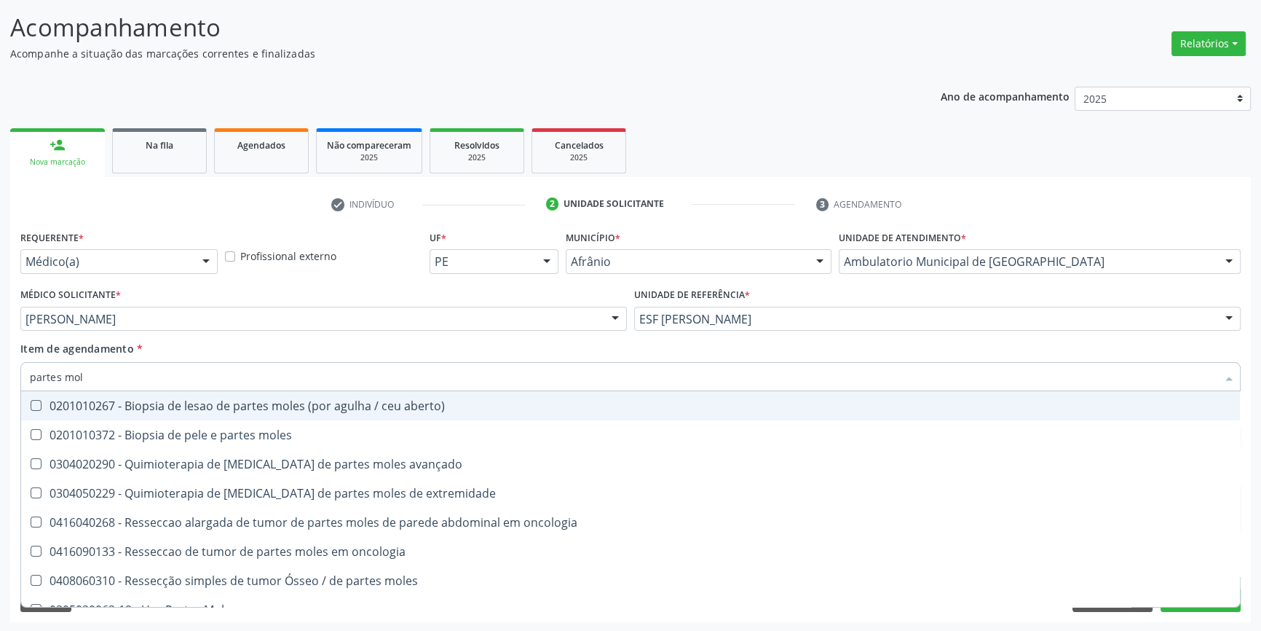
type input "partes mole"
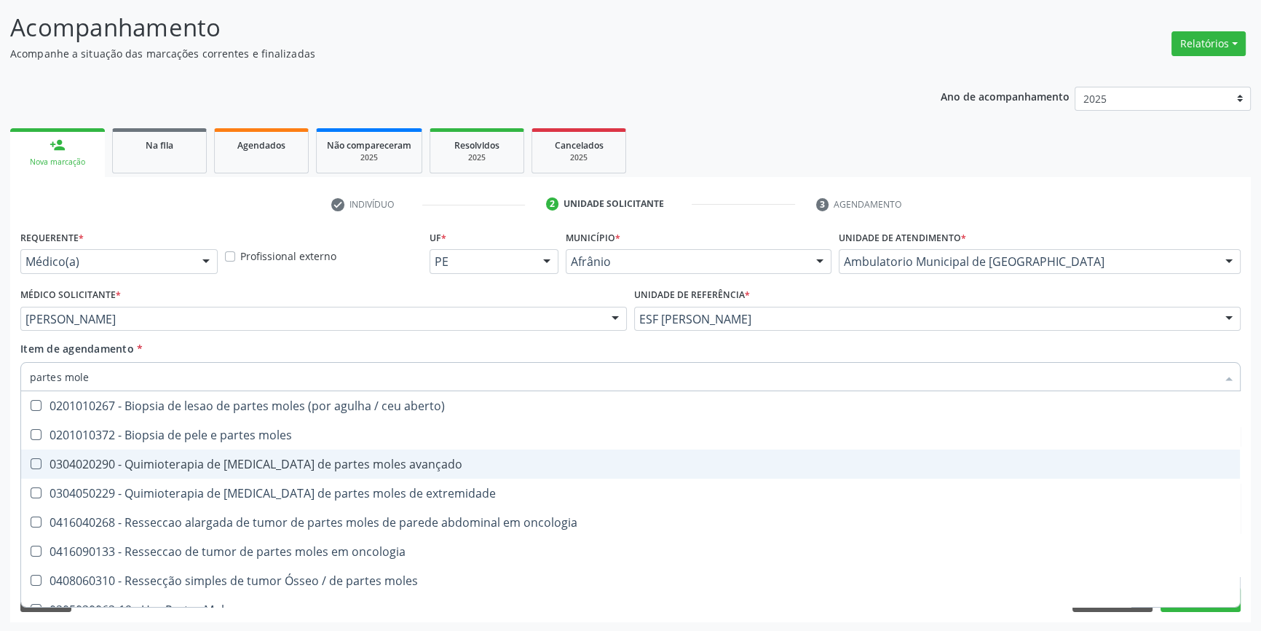
scroll to position [17, 0]
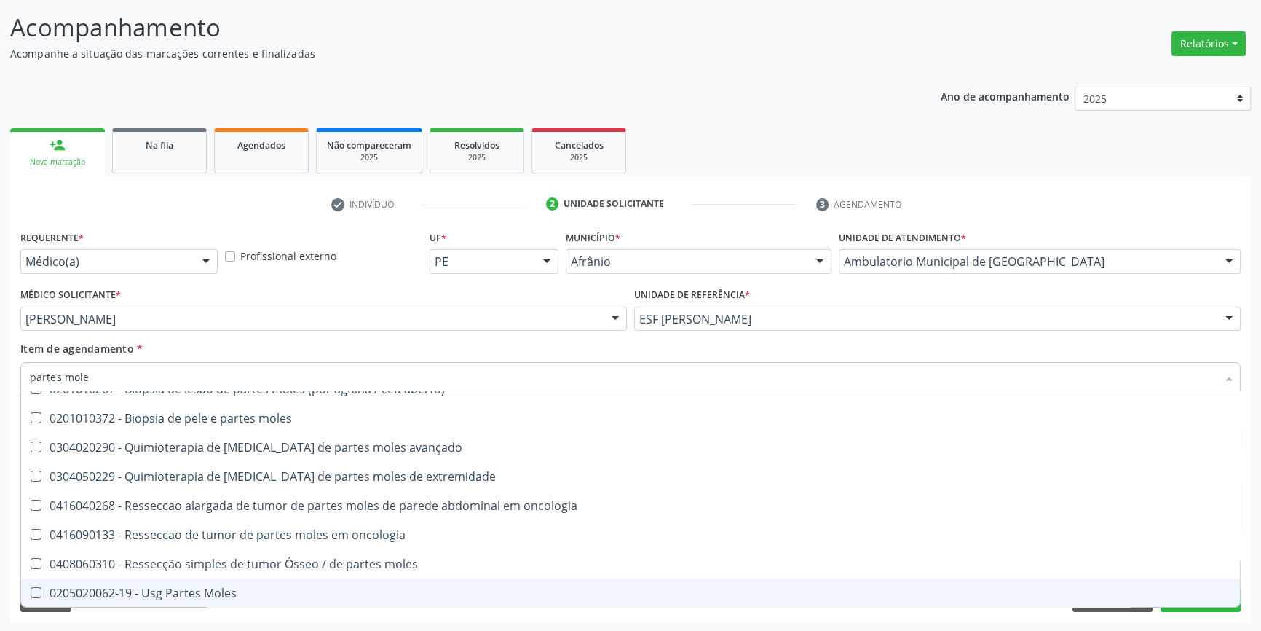
click at [252, 587] on div "0205020062-19 - Usg Partes Moles" at bounding box center [630, 593] width 1201 height 12
checkbox Moles "true"
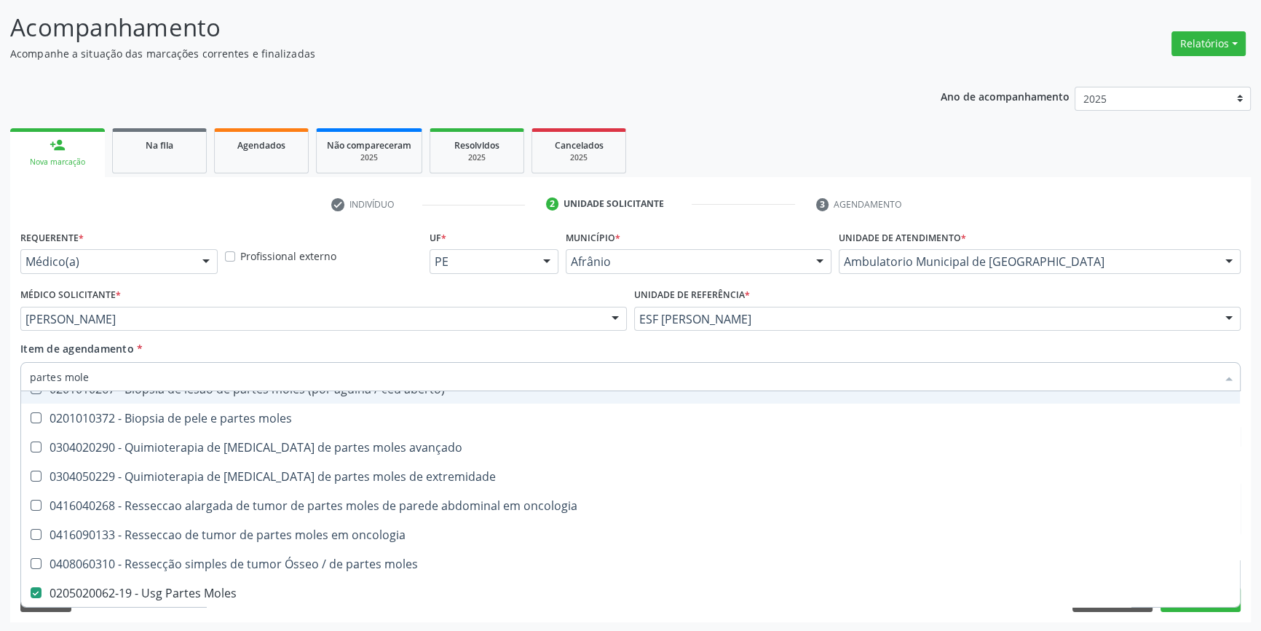
click at [379, 355] on div "Item de agendamento * partes mole Desfazer seleção 0201010267 - Biopsia de lesa…" at bounding box center [630, 364] width 1220 height 46
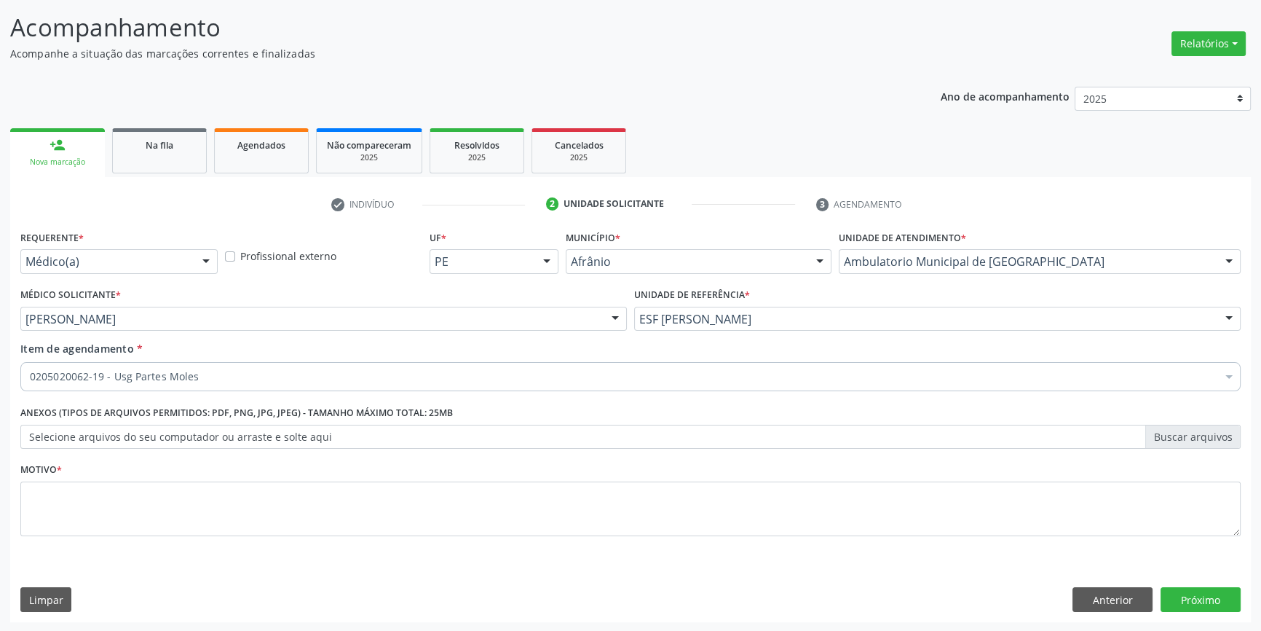
scroll to position [0, 0]
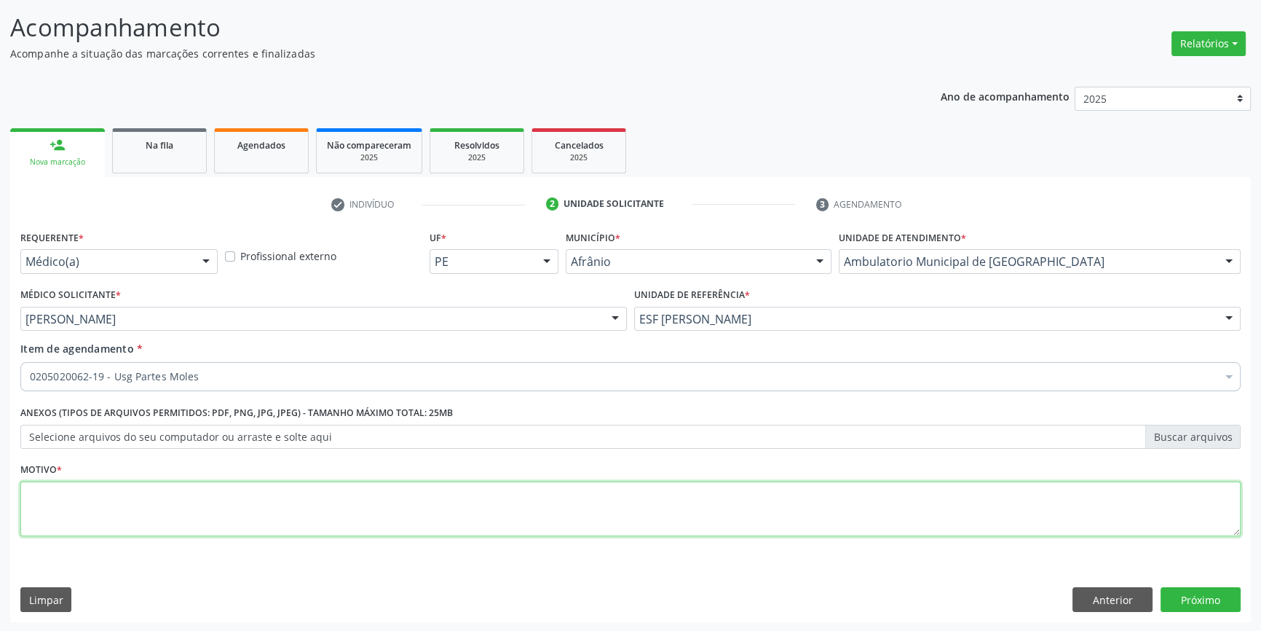
click at [197, 497] on textarea at bounding box center [630, 508] width 1220 height 55
type textarea "'"
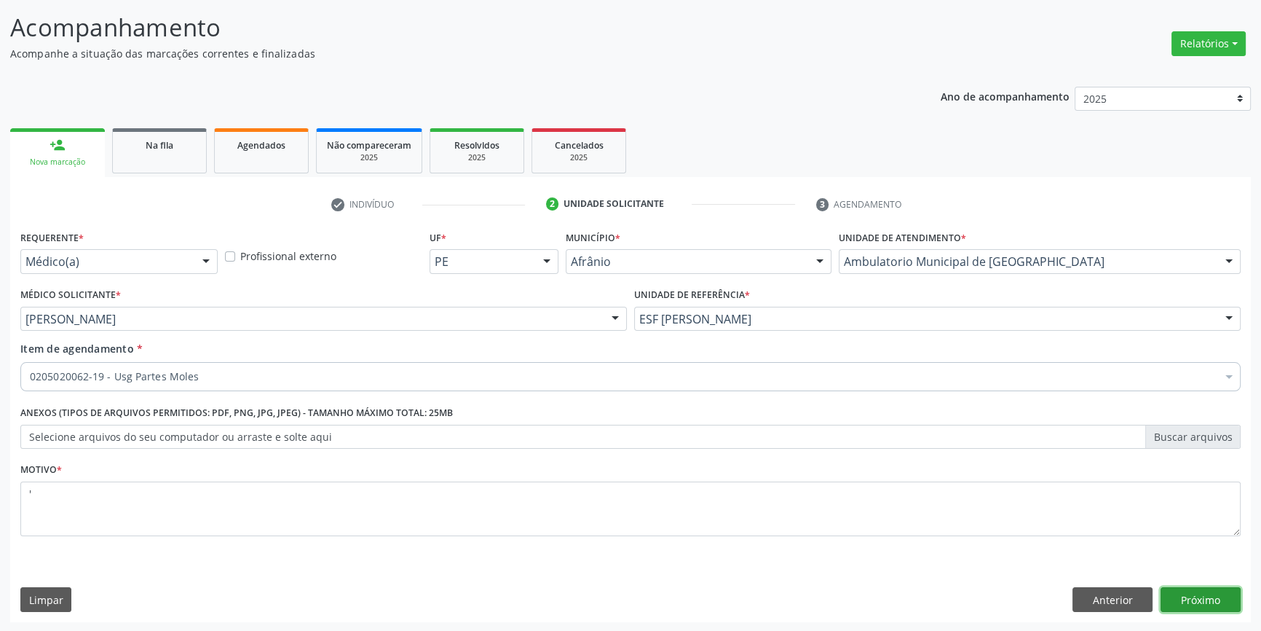
click at [1201, 606] on button "Próximo" at bounding box center [1201, 599] width 80 height 25
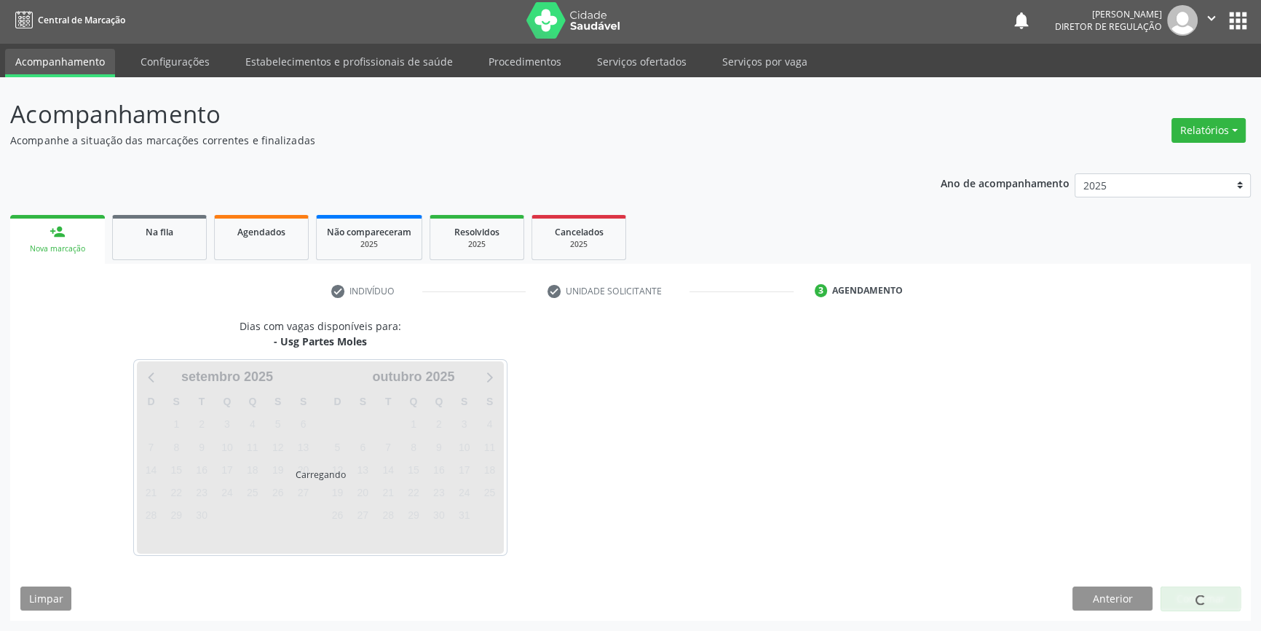
scroll to position [1, 0]
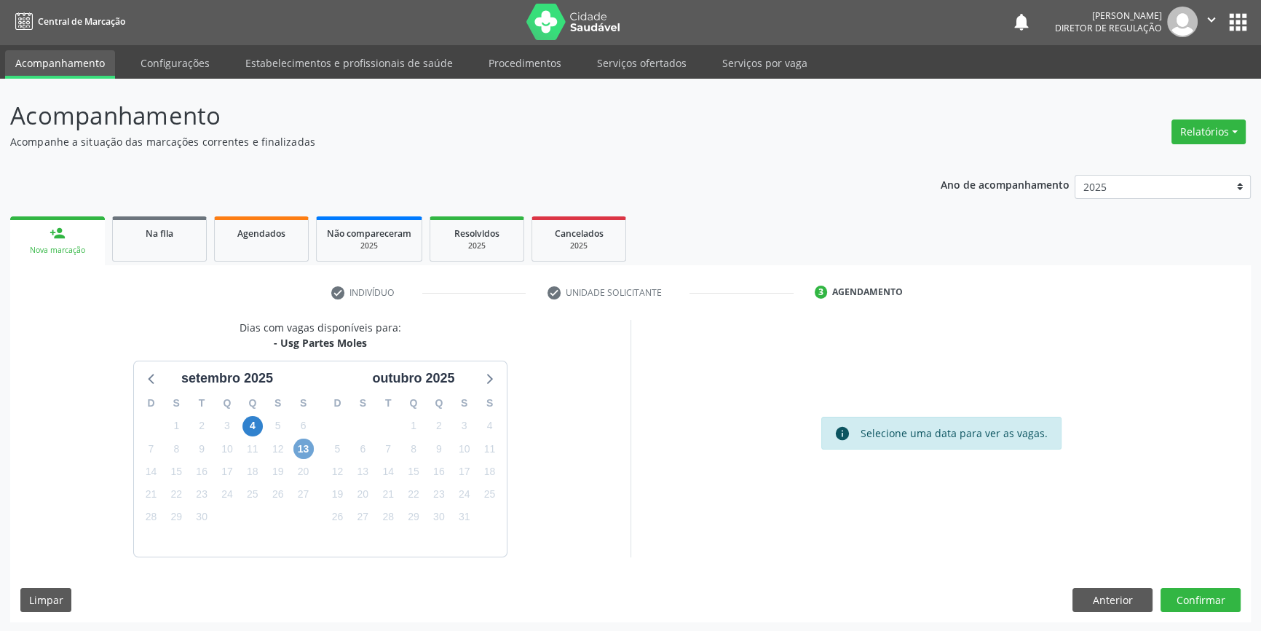
click at [306, 446] on span "13" at bounding box center [303, 448] width 20 height 20
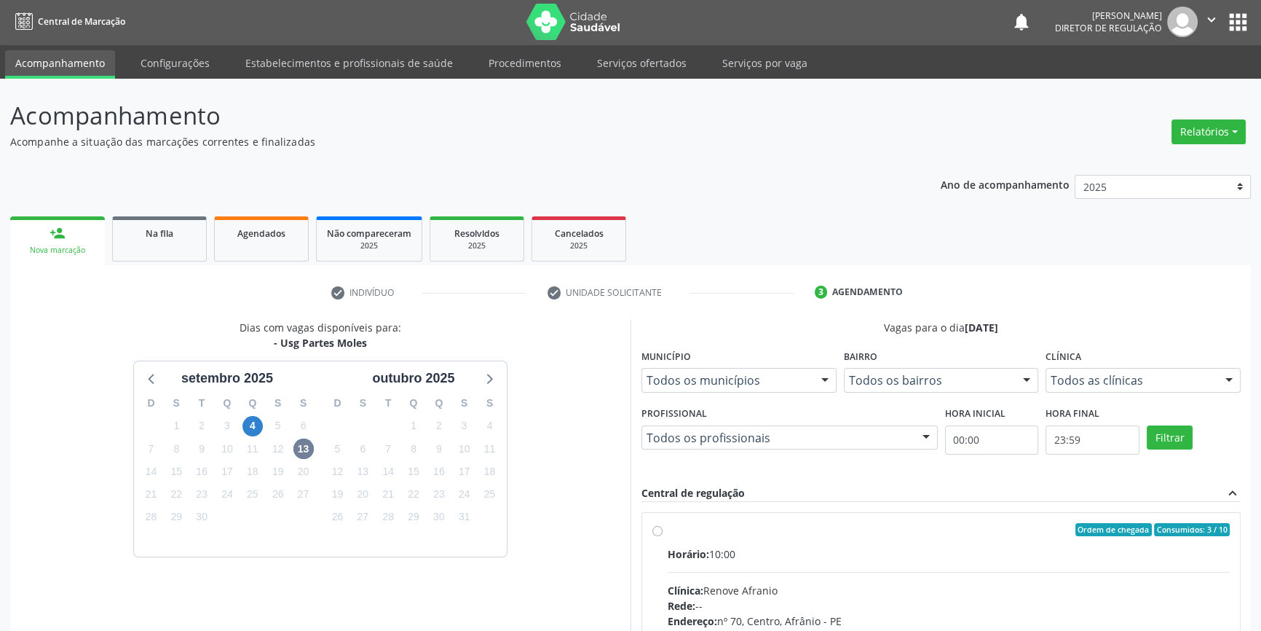
click at [706, 547] on span "Horário:" at bounding box center [689, 554] width 42 height 14
click at [663, 536] on input "Ordem de chegada Consumidos: 3 / 10 Horário: 10:00 Clínica: Renove Afranio Rede…" at bounding box center [657, 529] width 10 height 13
radio input "true"
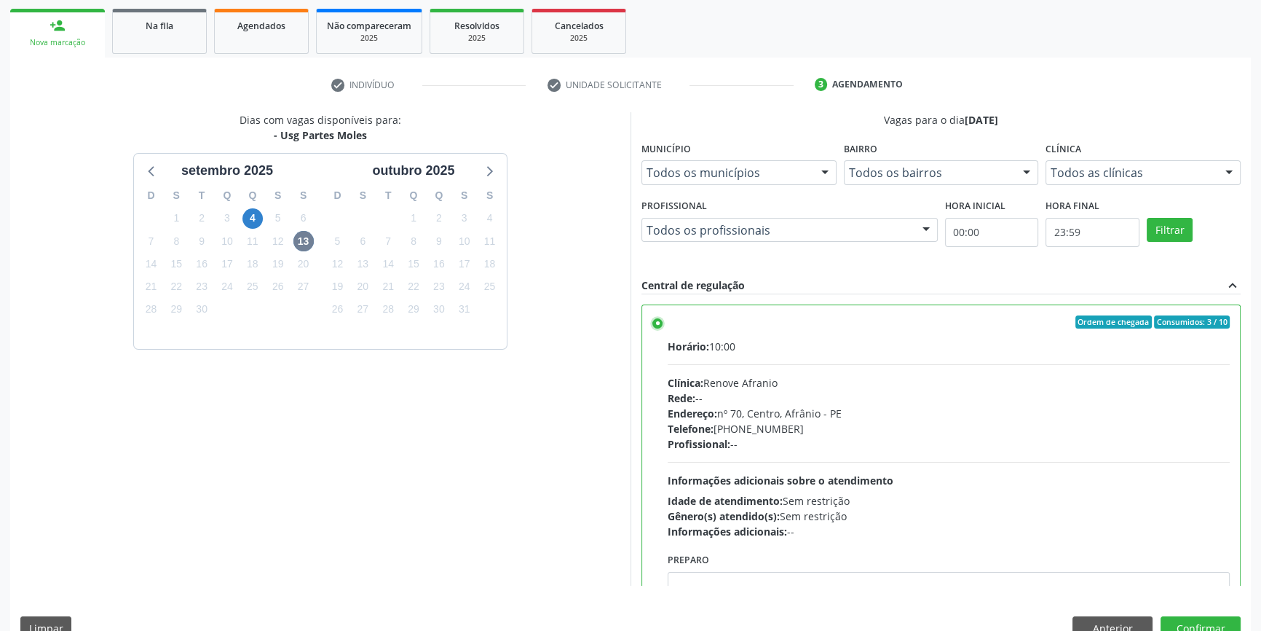
scroll to position [238, 0]
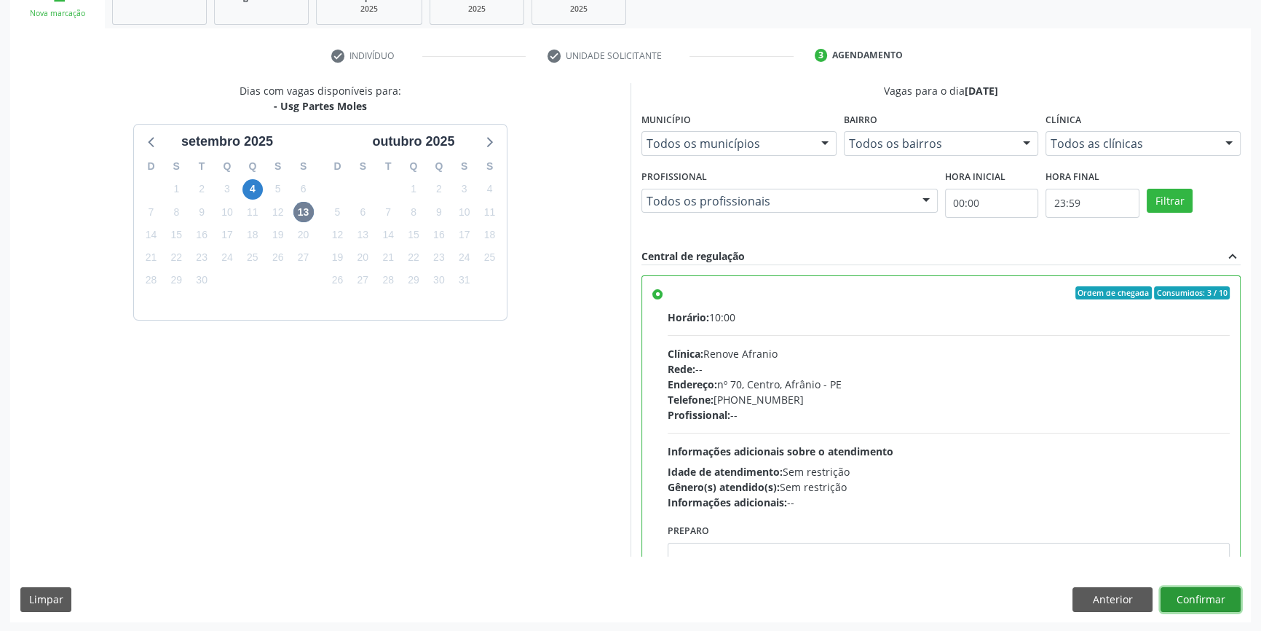
click at [1212, 607] on button "Confirmar" at bounding box center [1201, 599] width 80 height 25
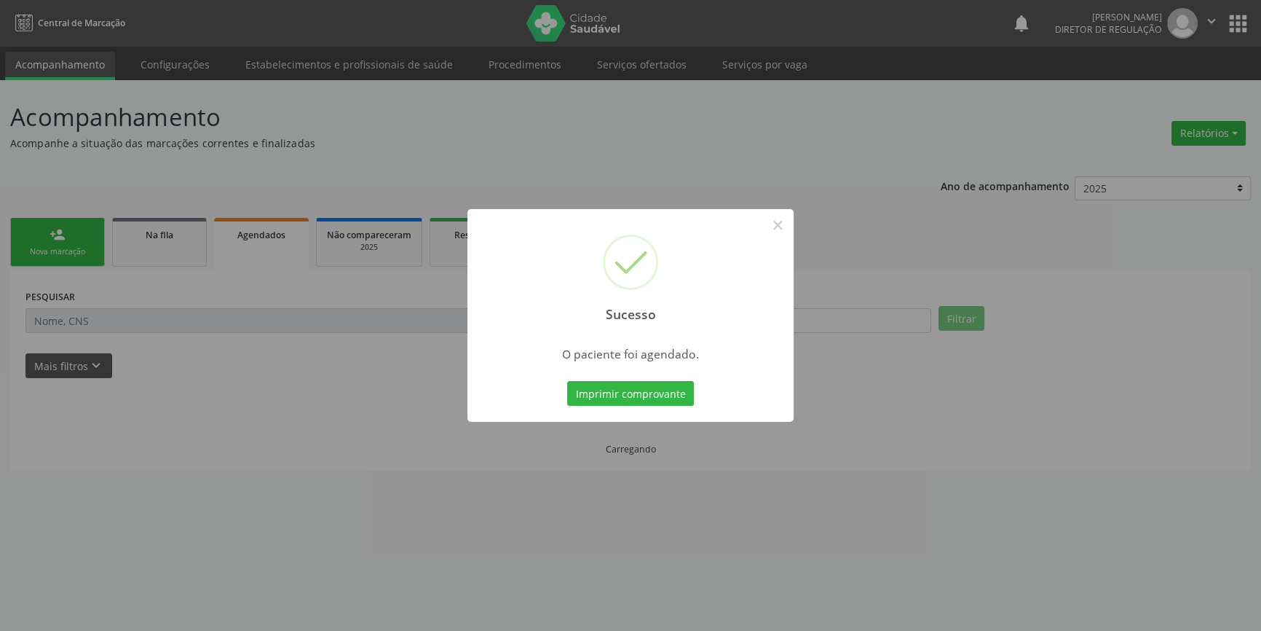
scroll to position [0, 0]
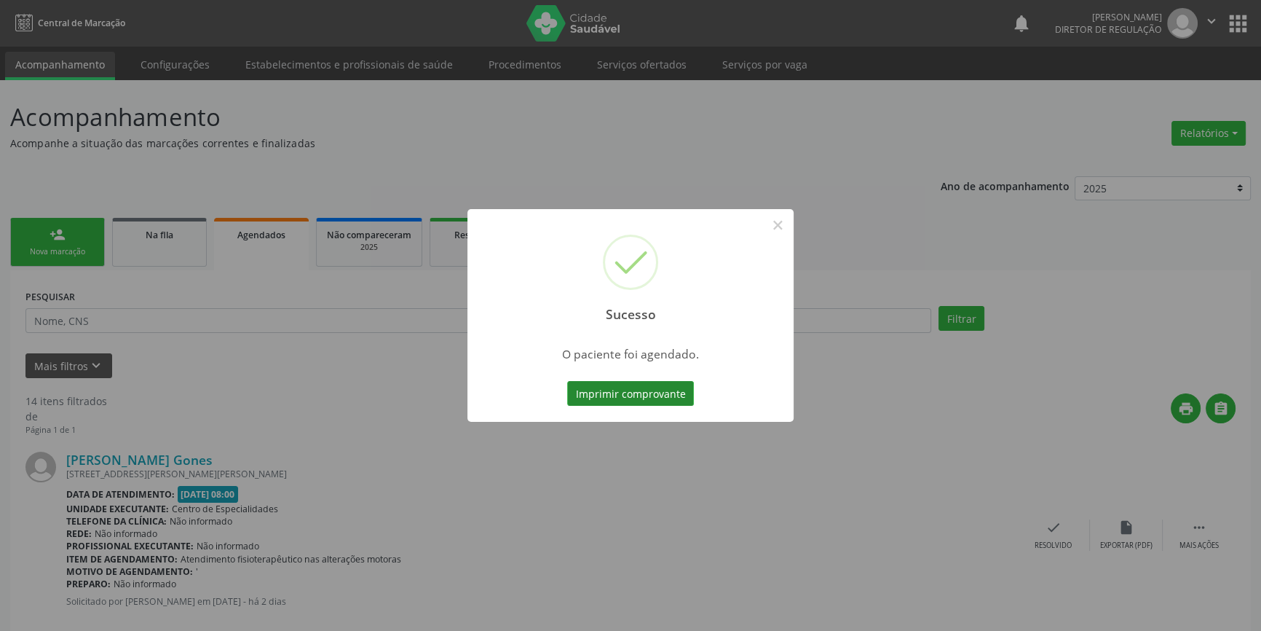
click at [654, 398] on button "Imprimir comprovante" at bounding box center [630, 393] width 127 height 25
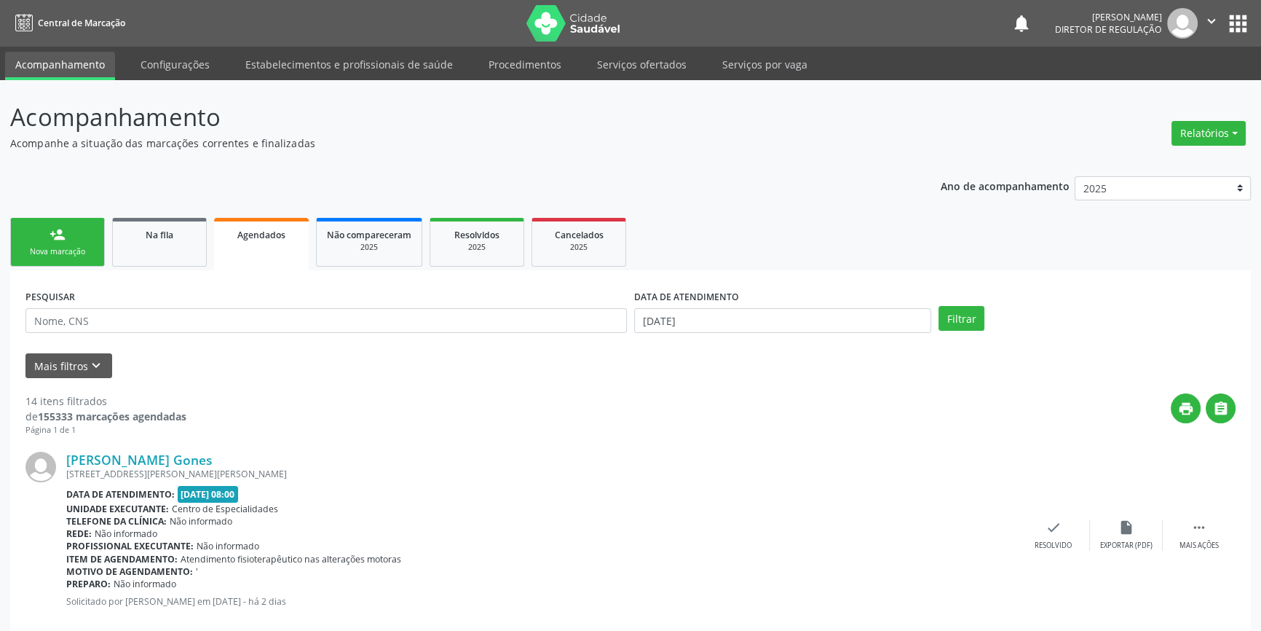
click at [77, 255] on div "Nova marcação" at bounding box center [57, 251] width 73 height 11
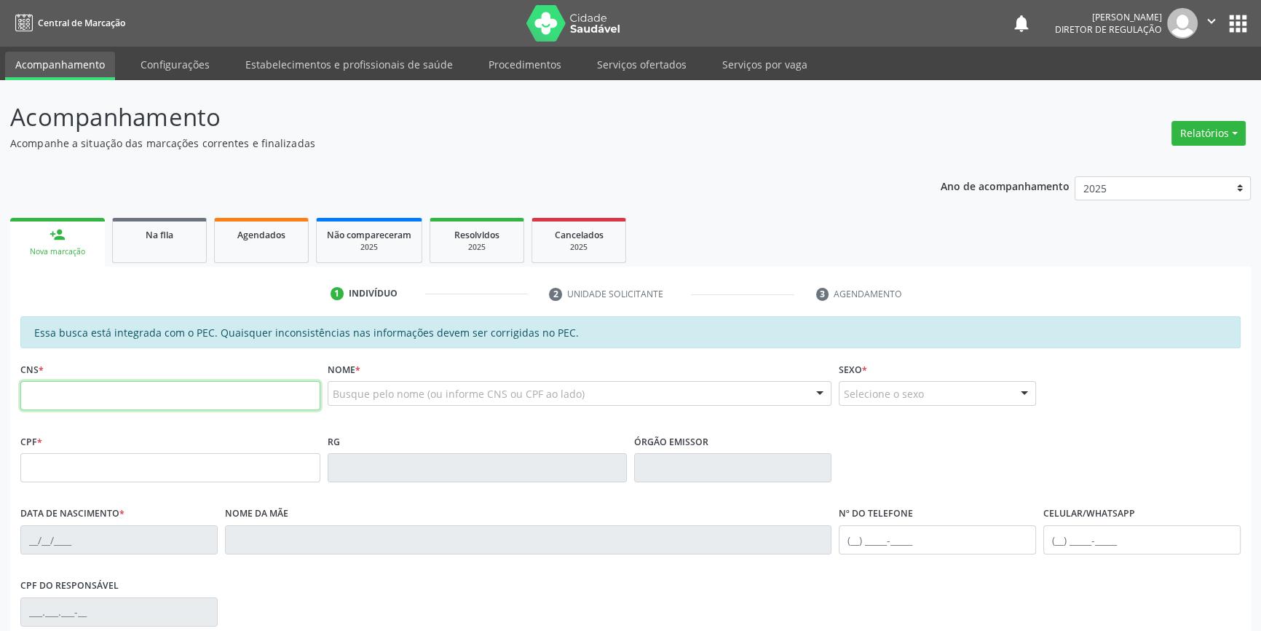
click at [141, 387] on input "text" at bounding box center [170, 395] width 300 height 29
type input "707 4040 8029 0479"
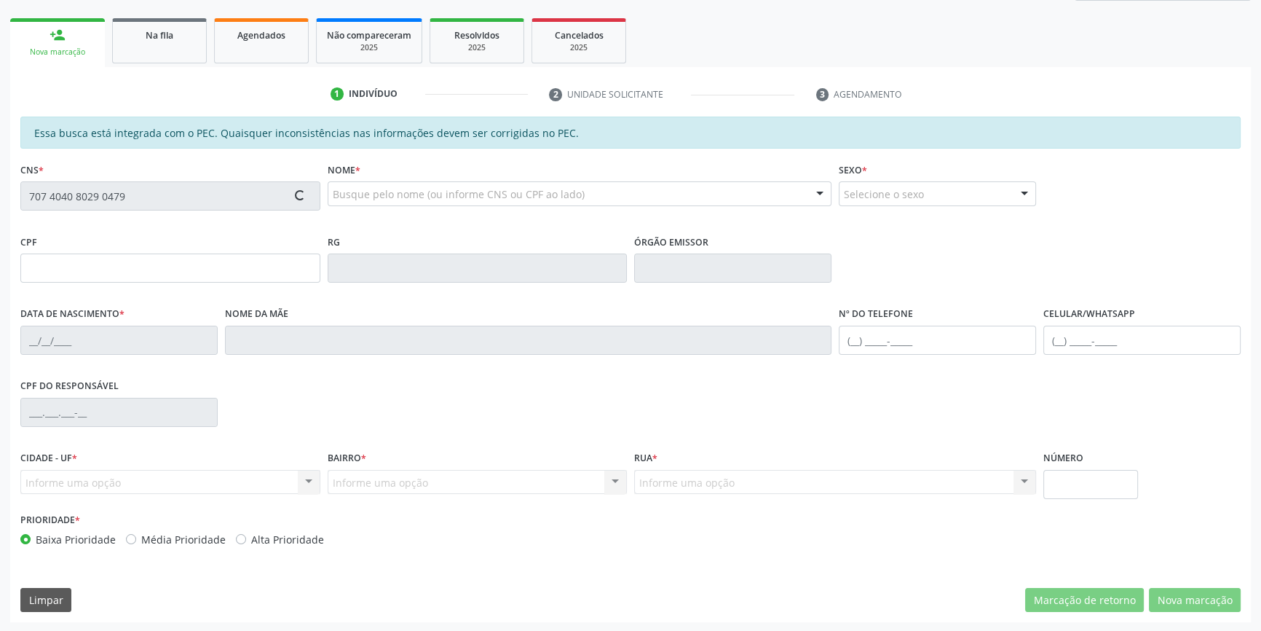
type input "047.256.824-89"
type input "05/04/1977"
type input "Benedita Irene da Paixao"
type input "(87) 98839-5634"
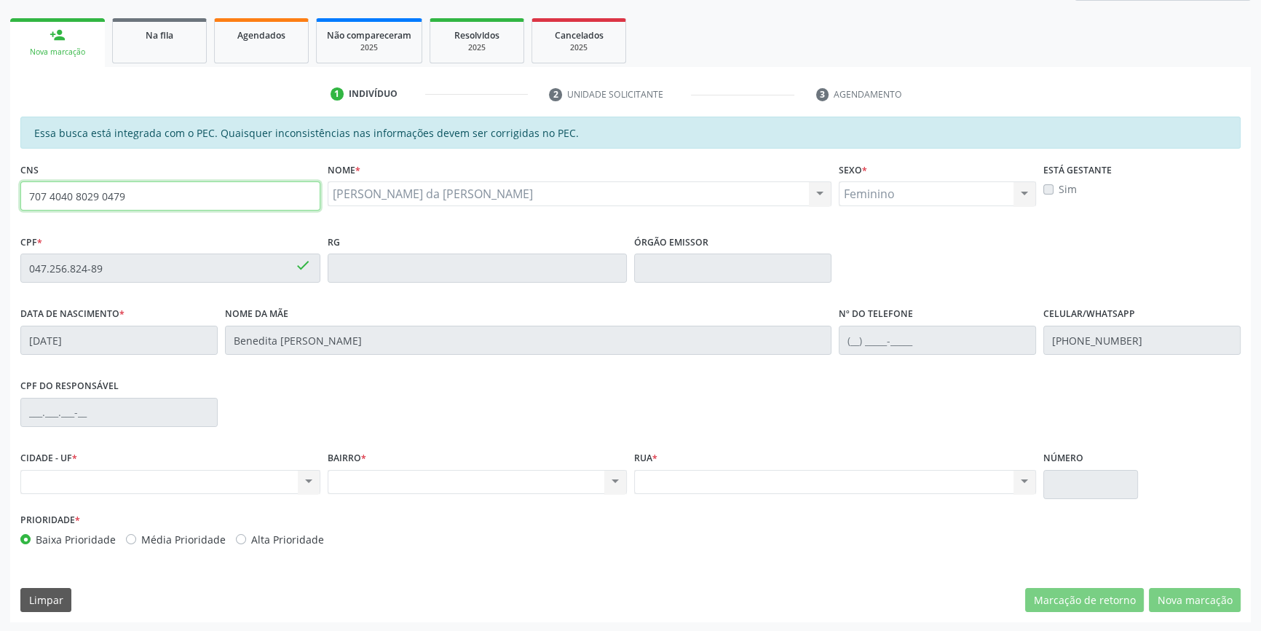
drag, startPoint x: 39, startPoint y: 189, endPoint x: 0, endPoint y: 178, distance: 40.8
click at [0, 178] on div "Acompanhamento Acompanhe a situação das marcações correntes e finalizadas Relat…" at bounding box center [630, 256] width 1261 height 751
type input "709 2072 4290 1630"
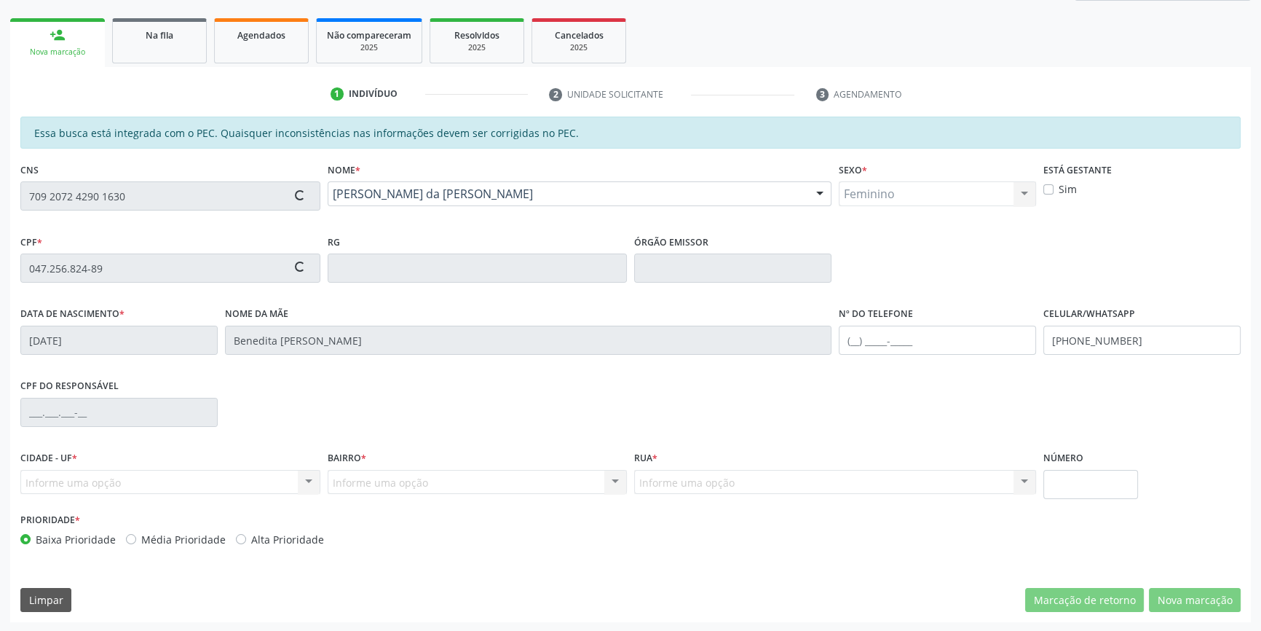
type input "14/02/2011"
type input "Lucicleide Jacira dos Santos"
type input "(87) 98857-5216"
type input "9"
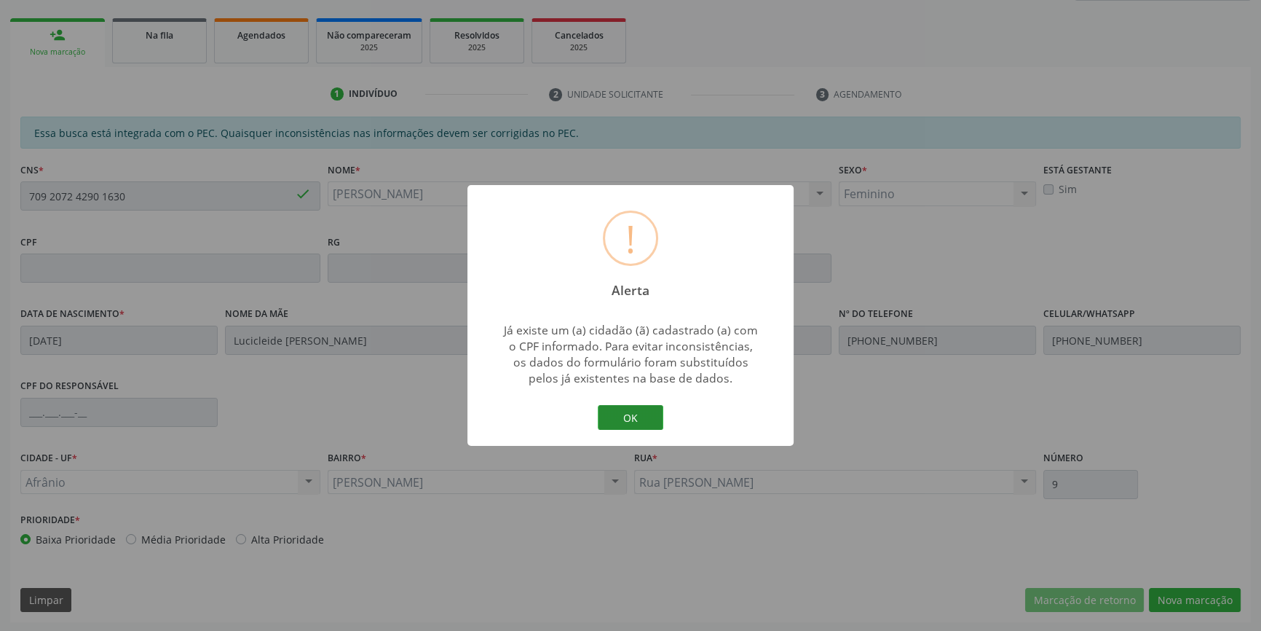
click at [619, 414] on button "OK" at bounding box center [631, 417] width 66 height 25
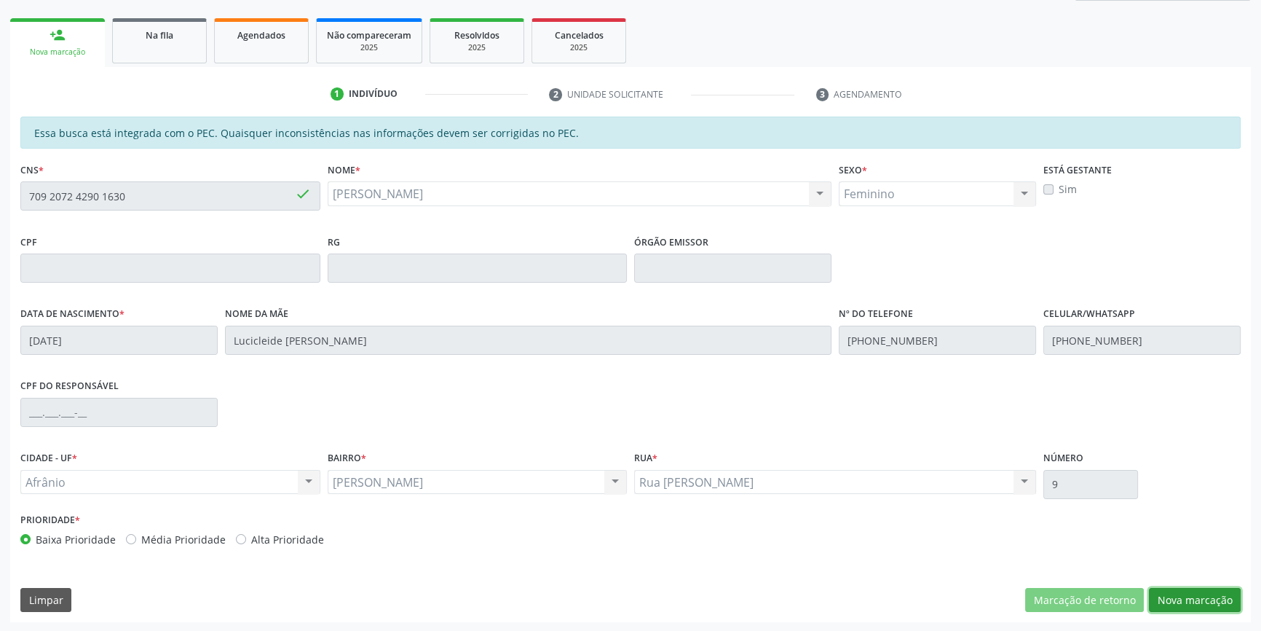
click at [1214, 601] on button "Nova marcação" at bounding box center [1195, 600] width 92 height 25
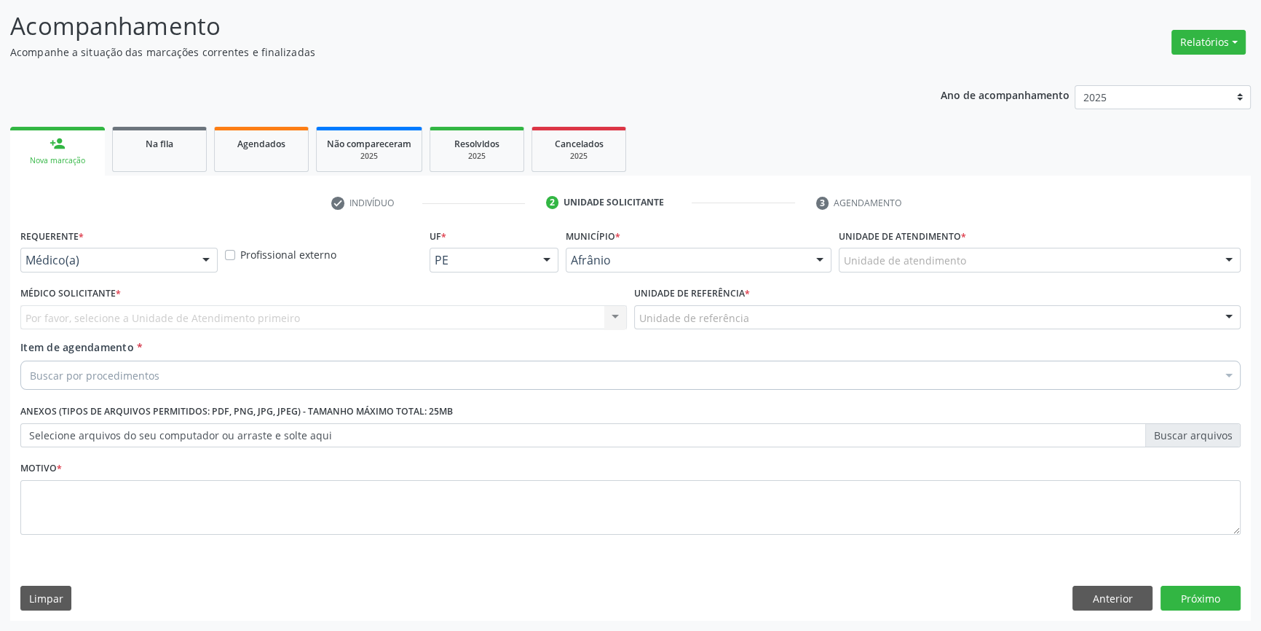
scroll to position [90, 0]
click at [85, 173] on link "person_add Nova marcação" at bounding box center [57, 152] width 95 height 49
click at [69, 151] on link "person_add Nova marcação" at bounding box center [57, 152] width 95 height 49
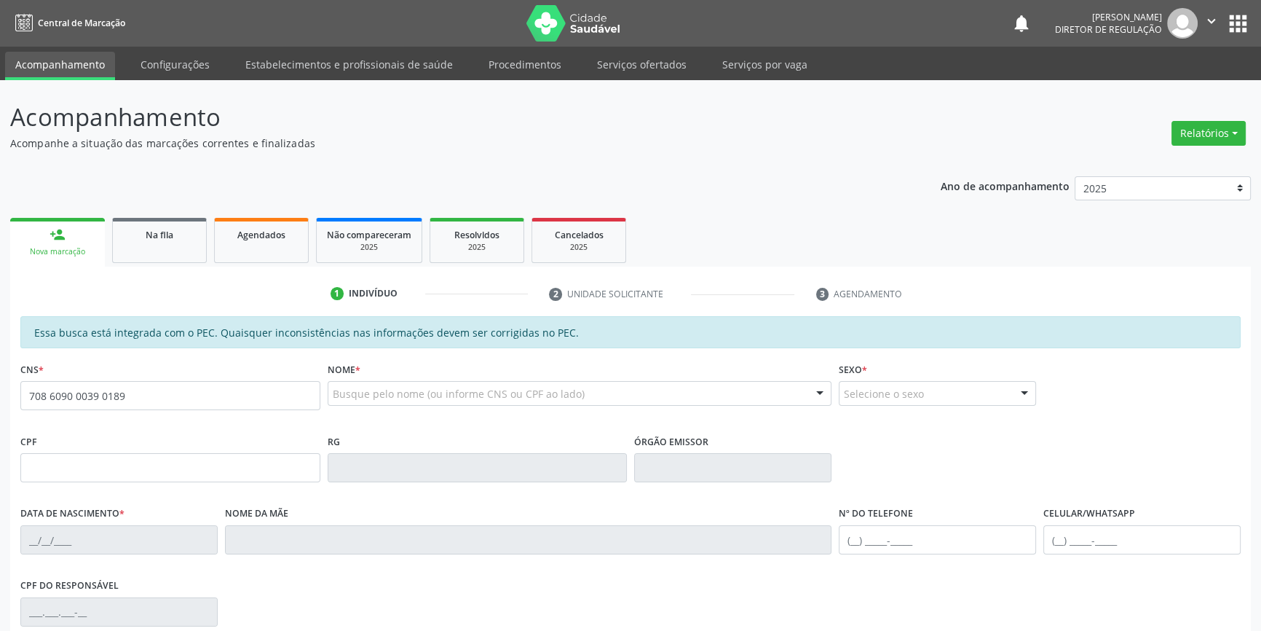
type input "708 6090 0039 0189"
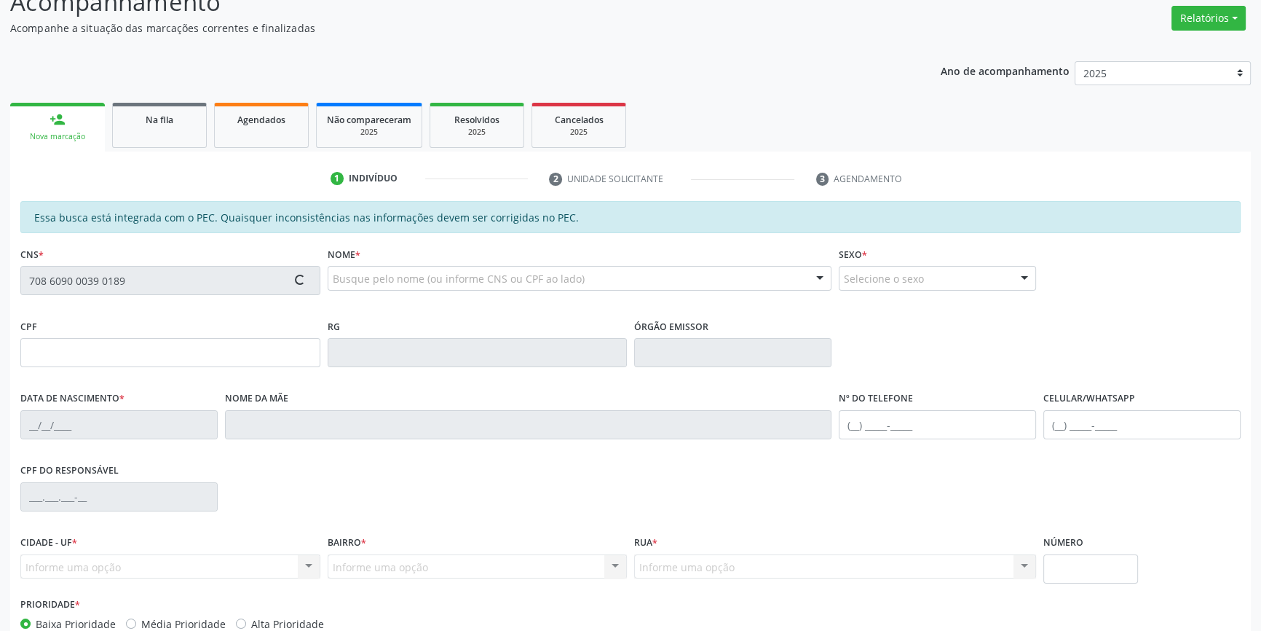
scroll to position [199, 0]
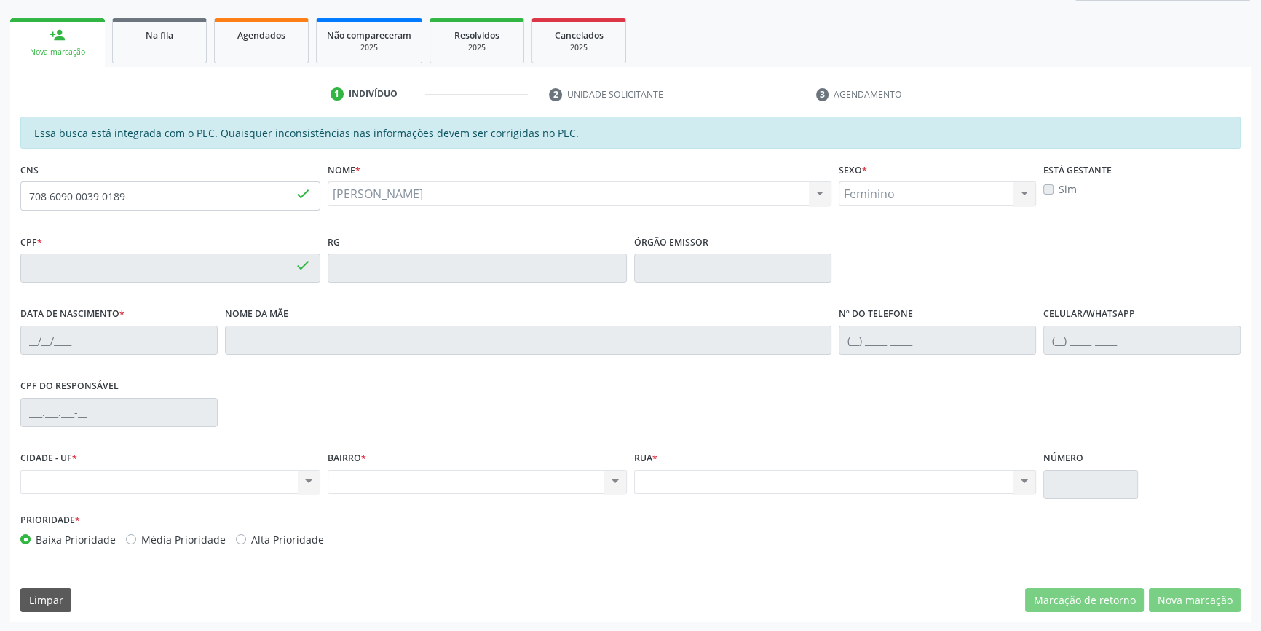
type input "126.305.014-00"
type input "[DATE]"
type input "Rosimeire de [PERSON_NAME]"
type input "[PHONE_NUMBER]"
drag, startPoint x: 170, startPoint y: 205, endPoint x: 0, endPoint y: 203, distance: 170.4
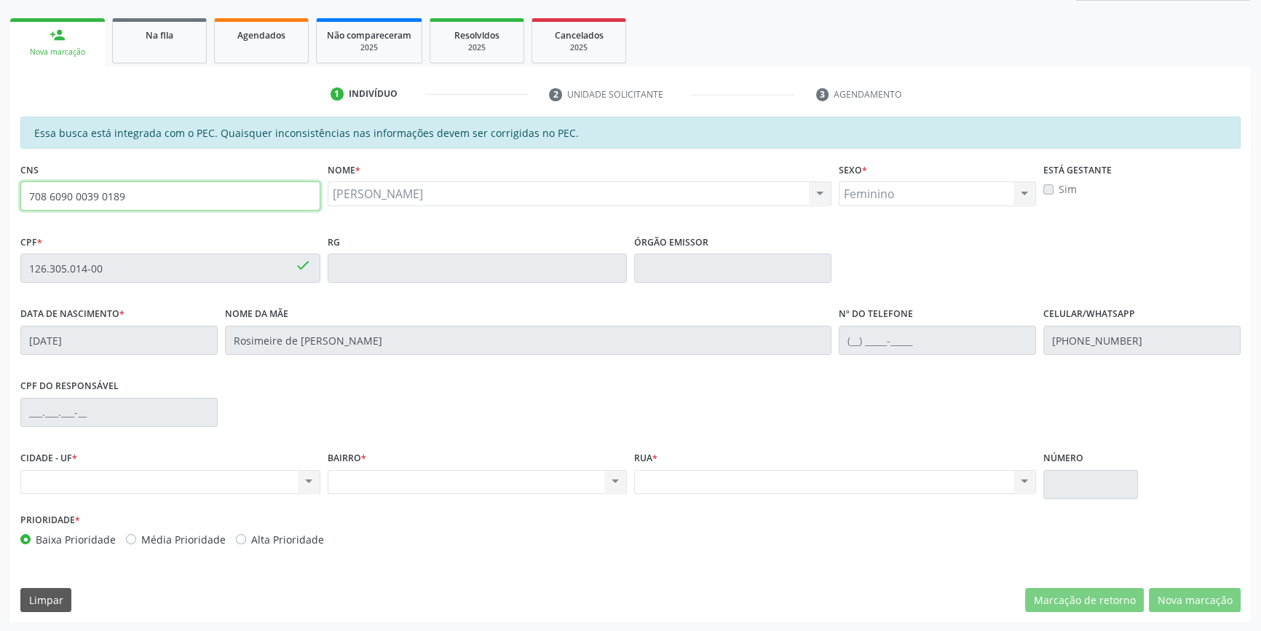
click at [0, 203] on div "Acompanhamento Acompanhe a situação das marcações correntes e finalizadas Relat…" at bounding box center [630, 256] width 1261 height 751
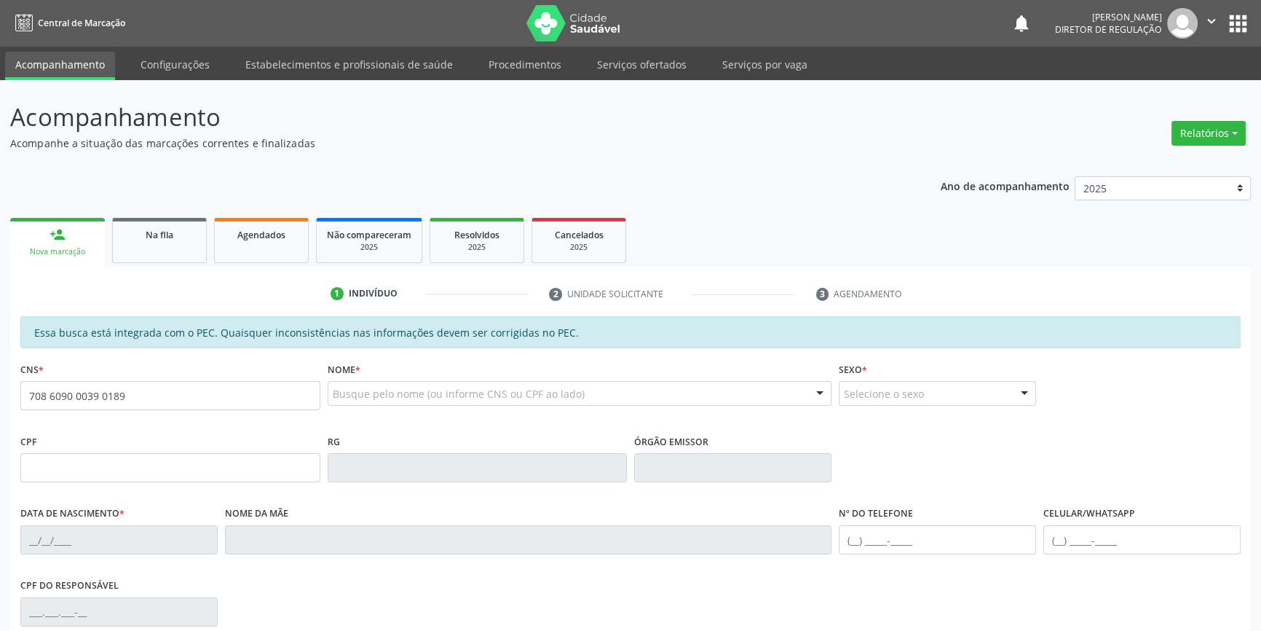
type input "708 6090 0039 0189"
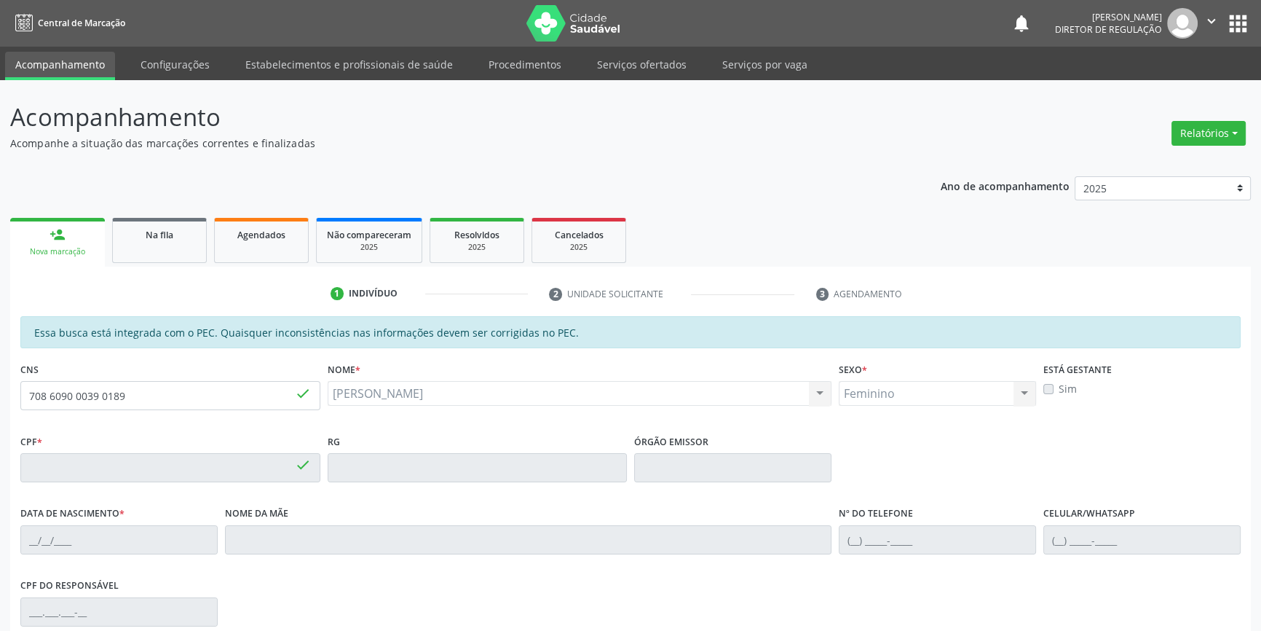
type input "126.305.014-00"
type input "04/10/2004"
type input "Rosimeire de Arruda Silva"
type input "(87) 98817-8502"
type input "S/N"
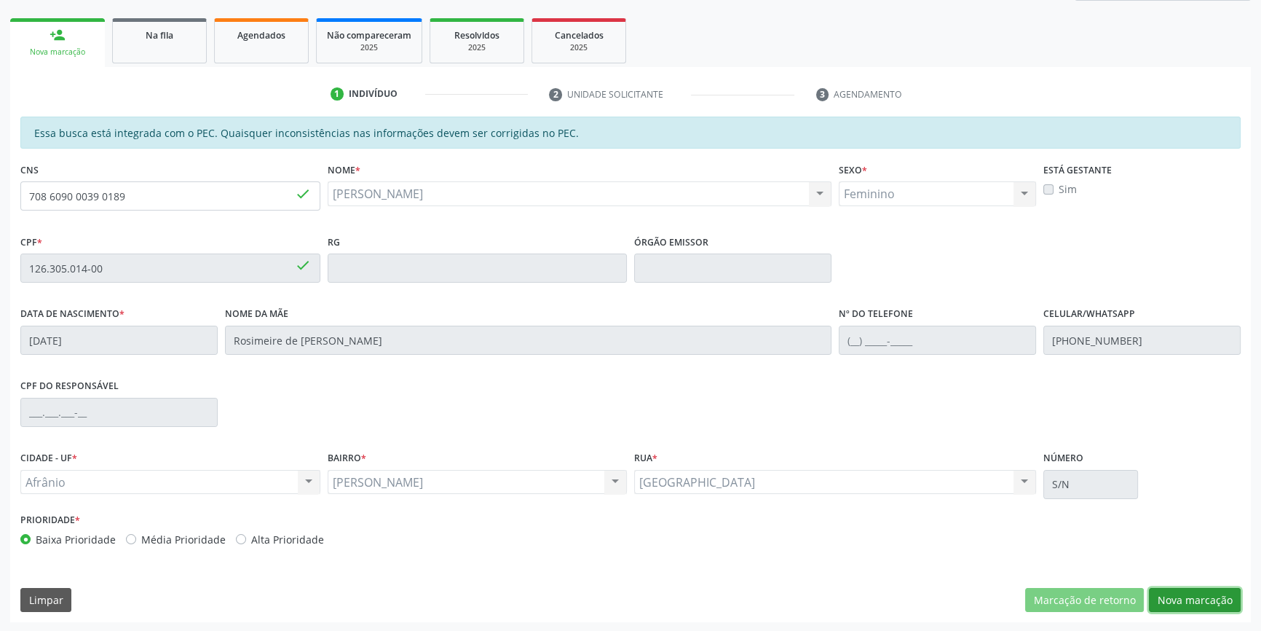
click at [1196, 601] on button "Nova marcação" at bounding box center [1195, 600] width 92 height 25
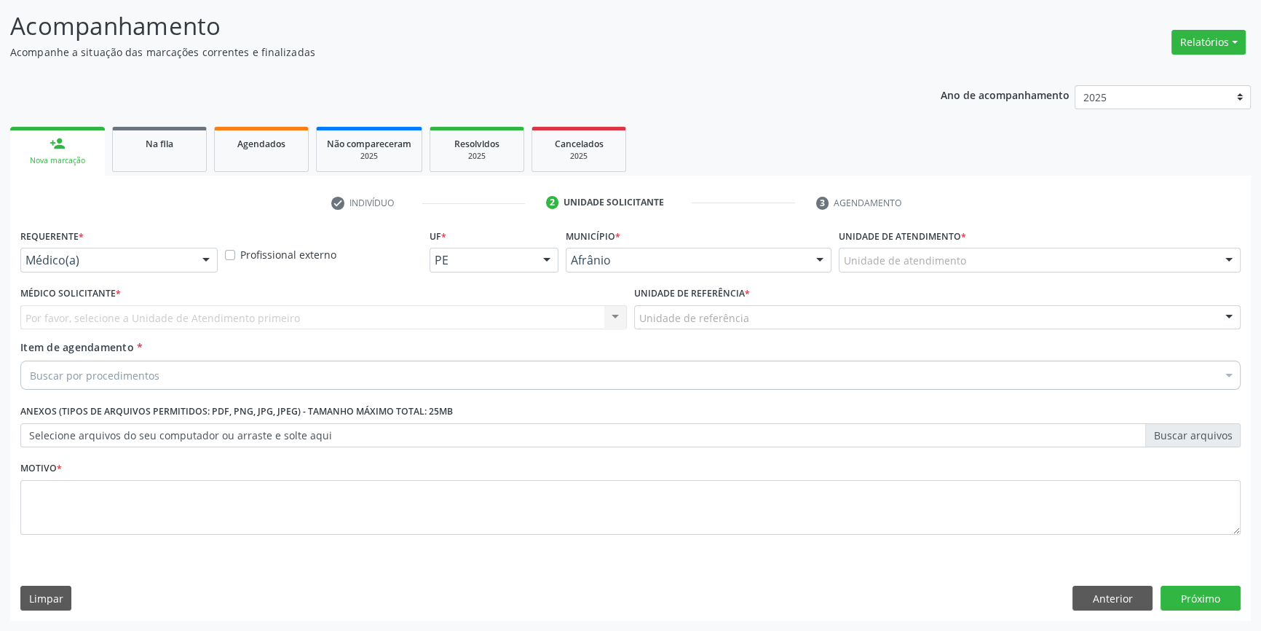
scroll to position [90, 0]
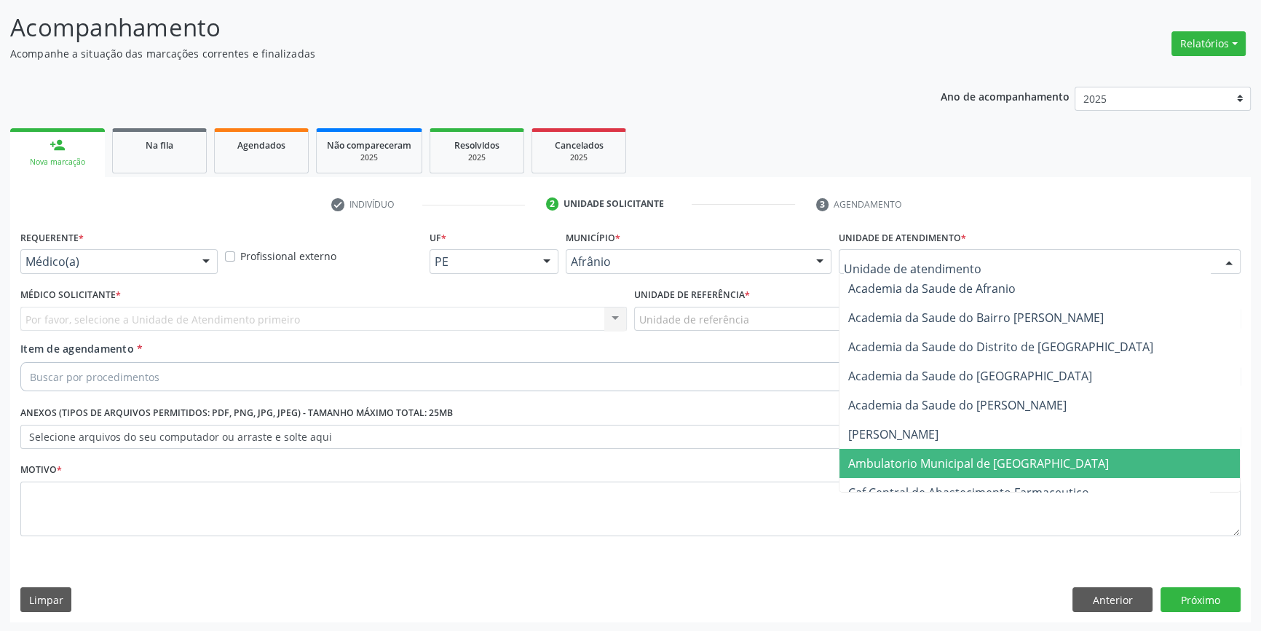
drag, startPoint x: 945, startPoint y: 456, endPoint x: 858, endPoint y: 403, distance: 101.6
click at [941, 455] on span "Ambulatorio Municipal de [GEOGRAPHIC_DATA]" at bounding box center [978, 463] width 261 height 16
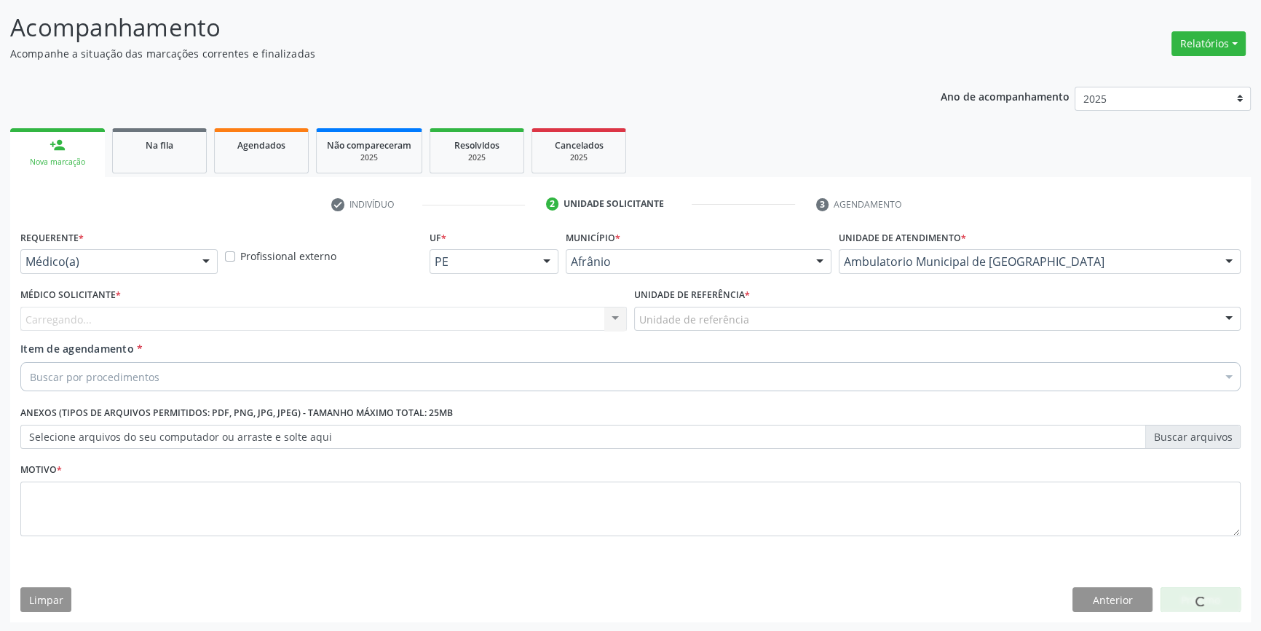
click at [755, 324] on div "Unidade de referência" at bounding box center [937, 319] width 606 height 25
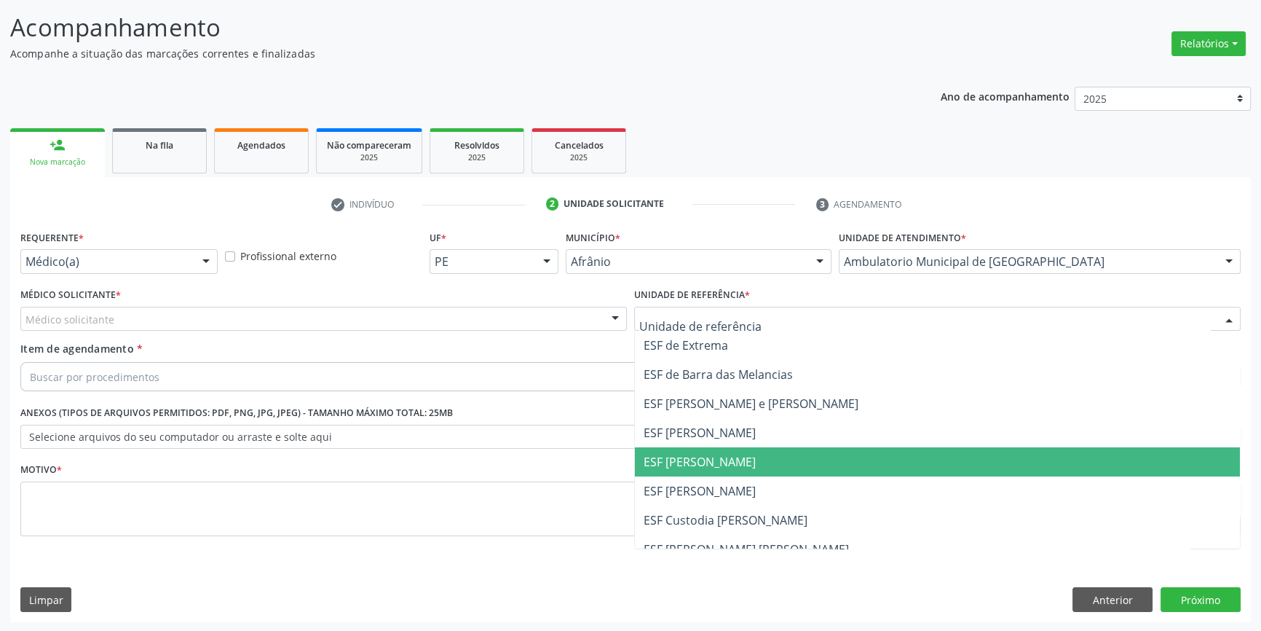
click at [726, 461] on span "ESF [PERSON_NAME]" at bounding box center [700, 462] width 112 height 16
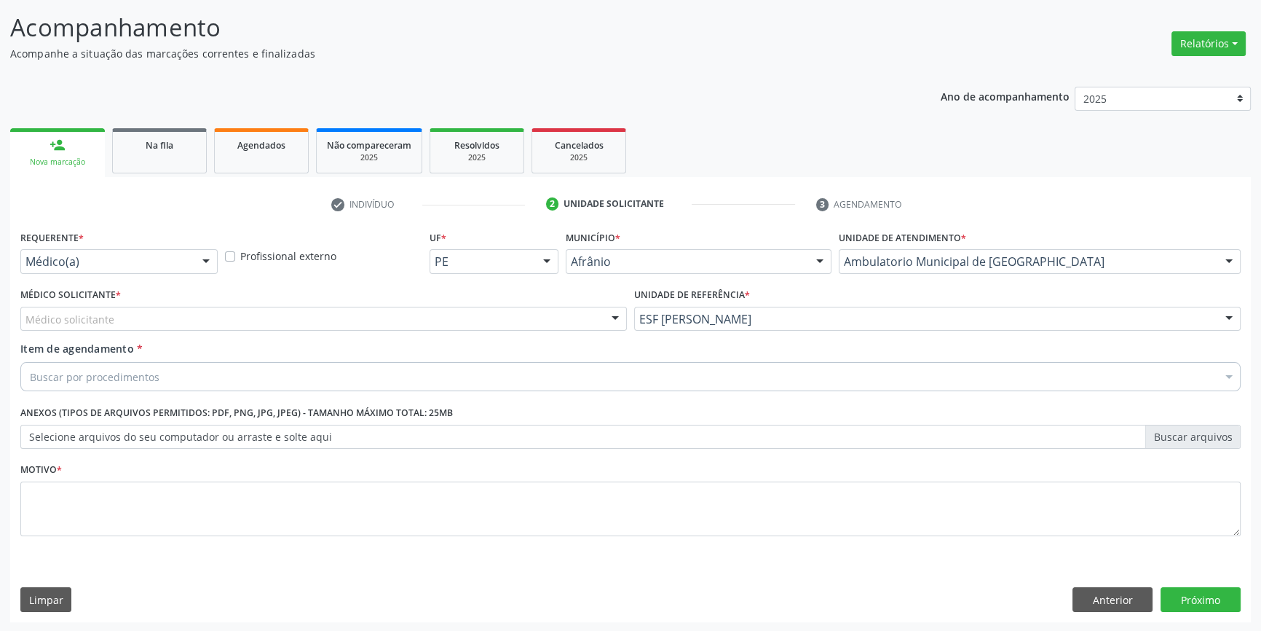
drag, startPoint x: 370, startPoint y: 316, endPoint x: 356, endPoint y: 323, distance: 15.3
click at [369, 316] on div "Médico solicitante" at bounding box center [323, 319] width 606 height 25
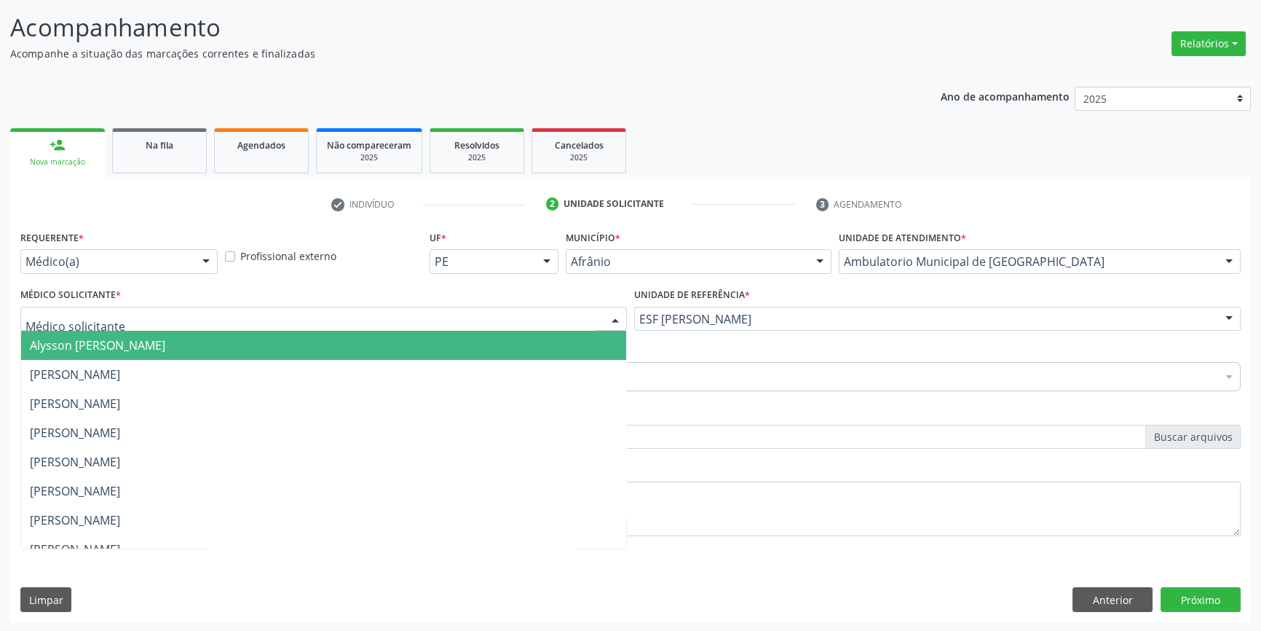
click at [165, 341] on span "Alysson [PERSON_NAME]" at bounding box center [97, 345] width 135 height 16
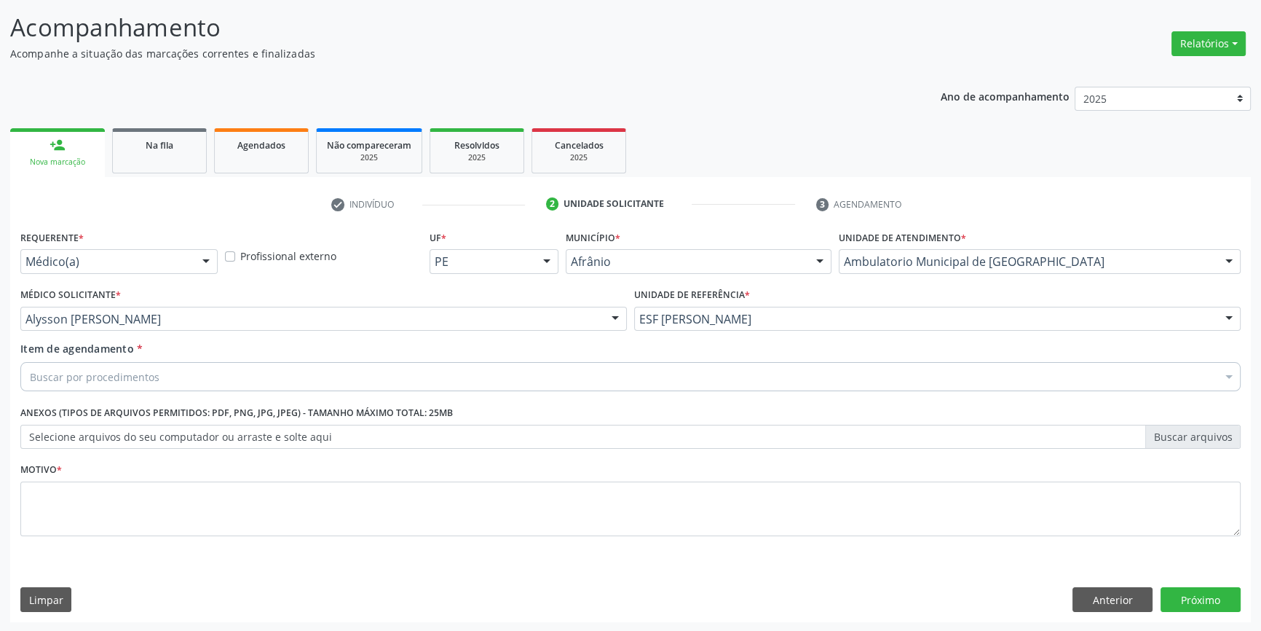
click at [163, 363] on div "Buscar por procedimentos" at bounding box center [630, 376] width 1220 height 29
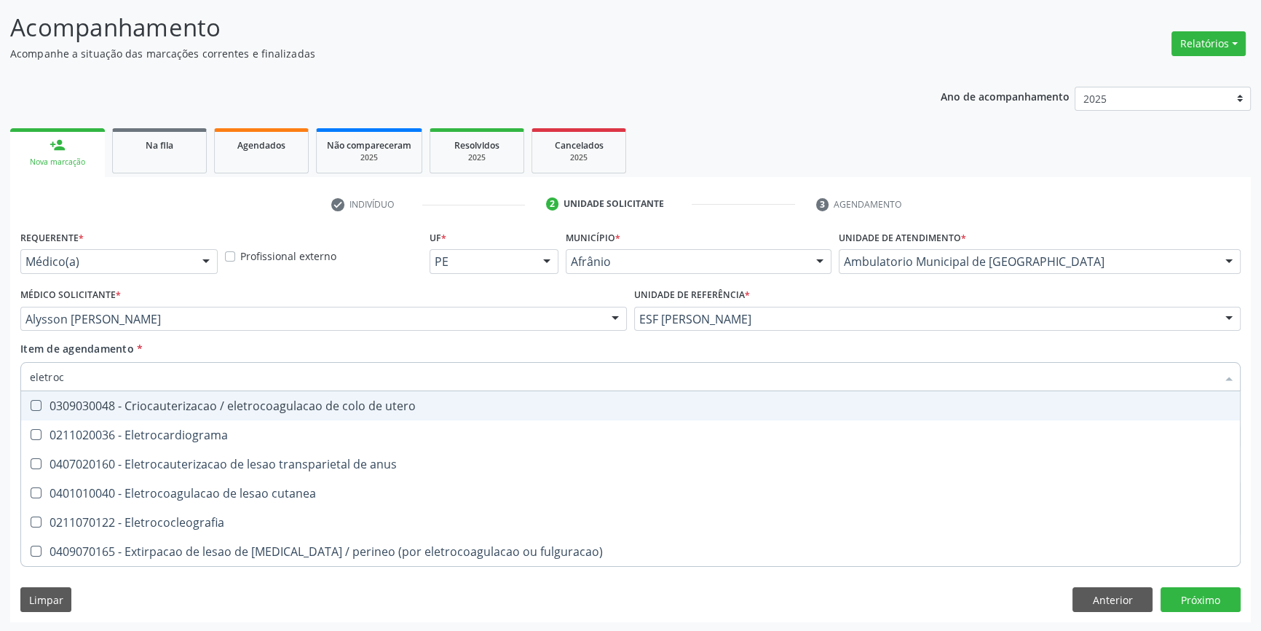
type input "eletroca"
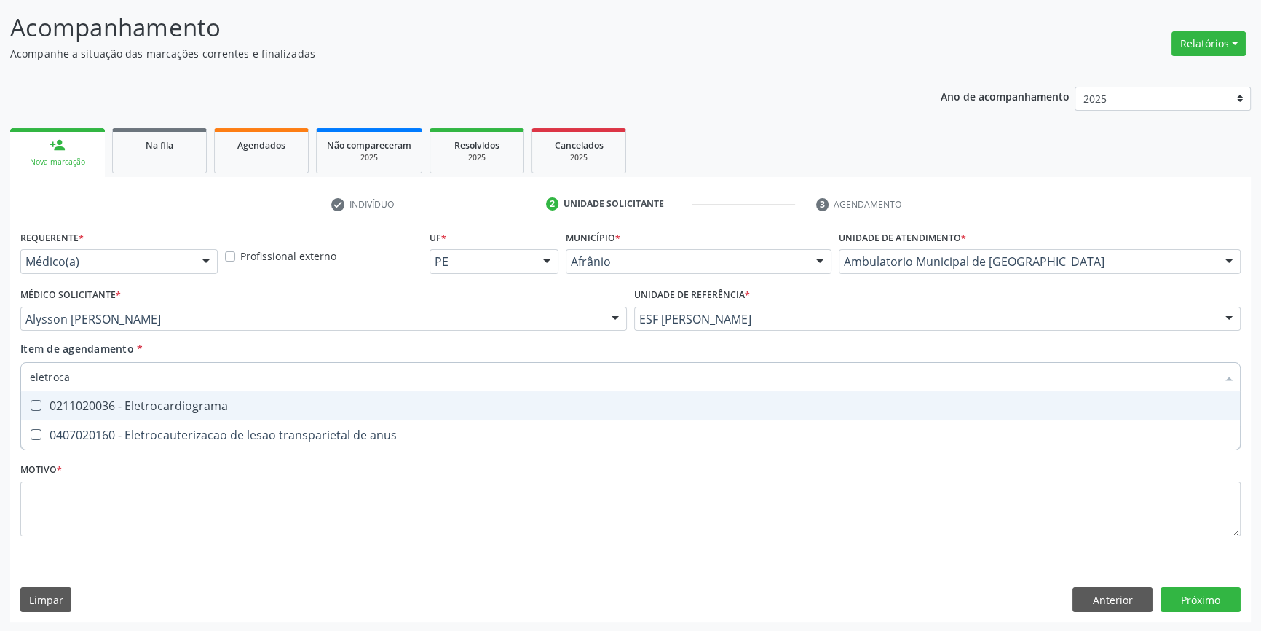
click at [177, 408] on div "0211020036 - Eletrocardiograma" at bounding box center [630, 406] width 1201 height 12
checkbox Eletrocardiograma "true"
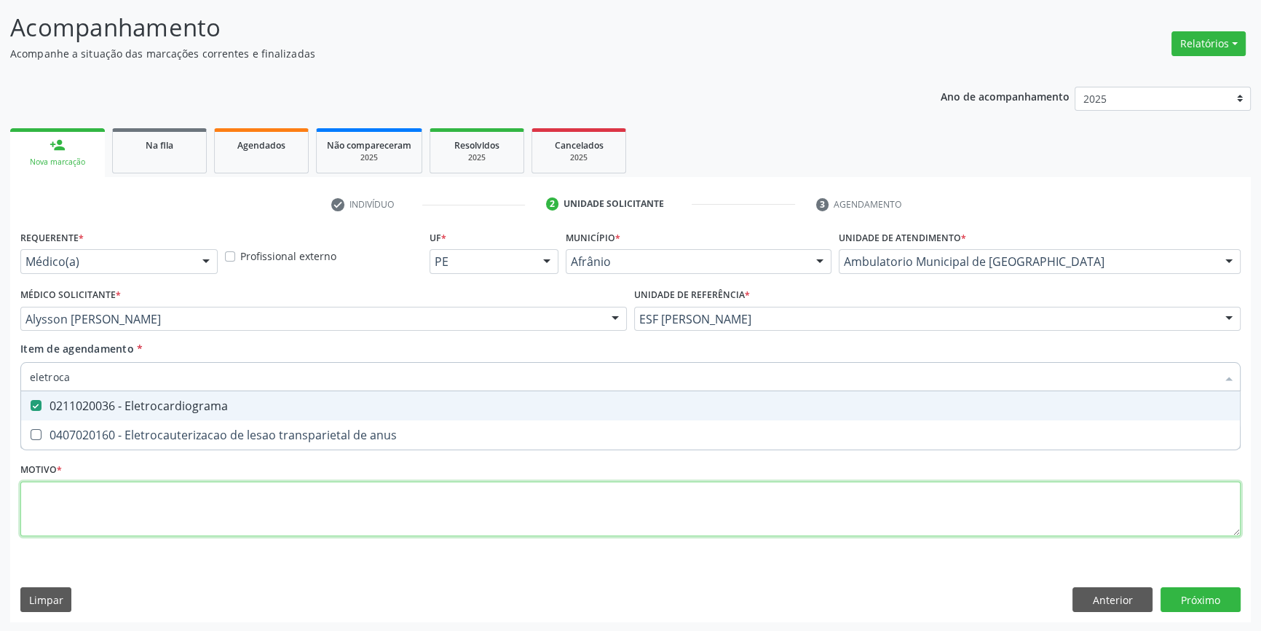
click at [146, 503] on div "Requerente * Médico(a) Médico(a) Enfermeiro(a) Paciente Nenhum resultado encont…" at bounding box center [630, 391] width 1220 height 330
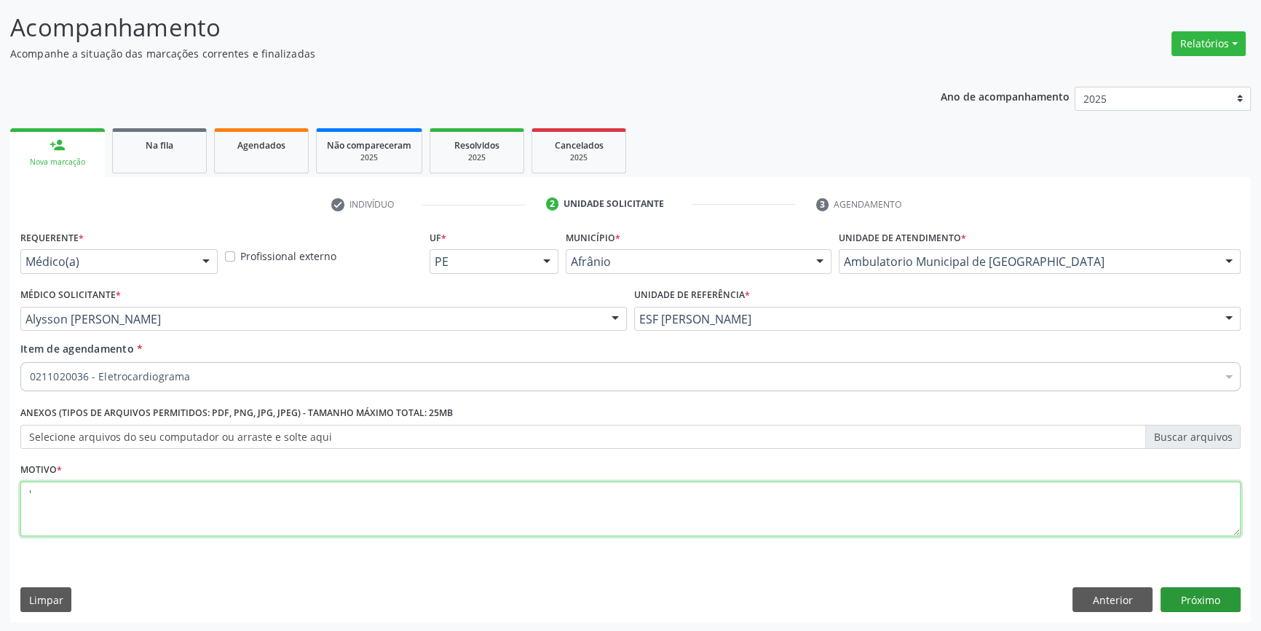
type textarea "'"
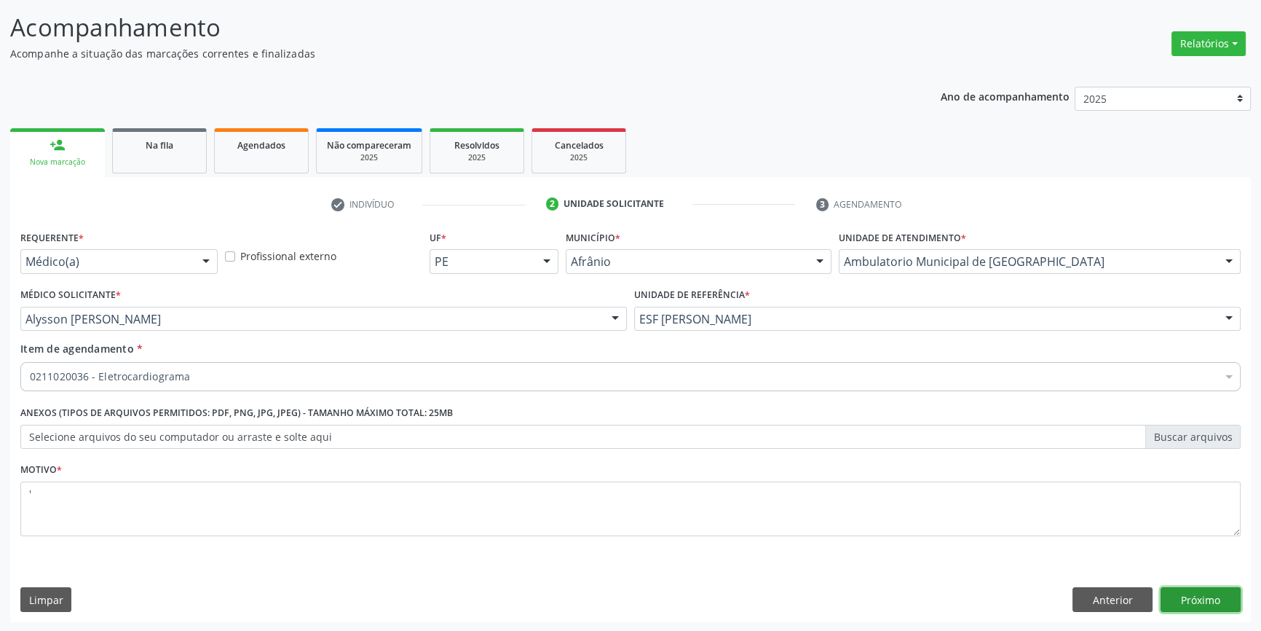
click at [1182, 605] on button "Próximo" at bounding box center [1201, 599] width 80 height 25
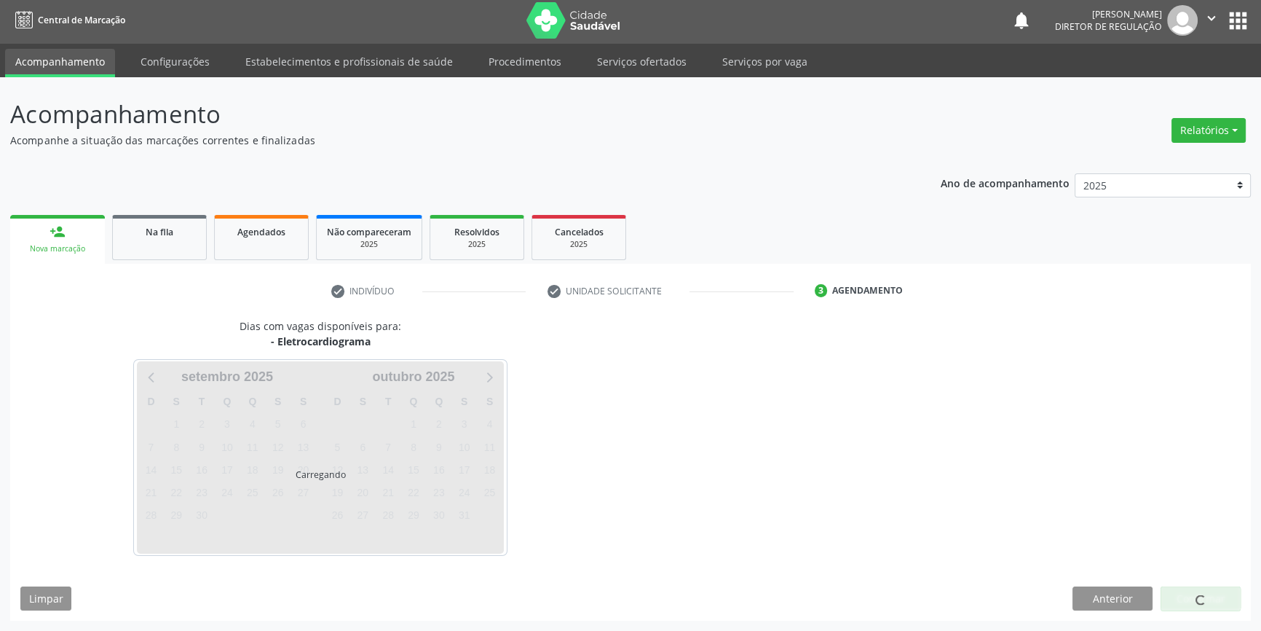
scroll to position [1, 0]
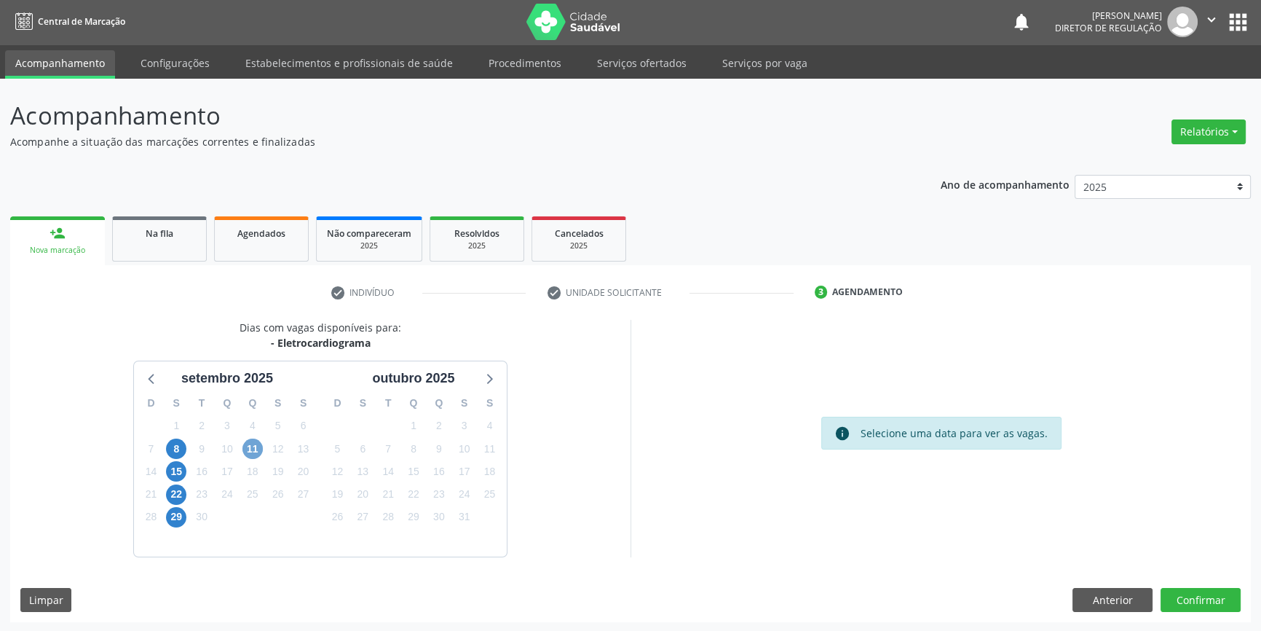
click at [255, 450] on span "11" at bounding box center [252, 448] width 20 height 20
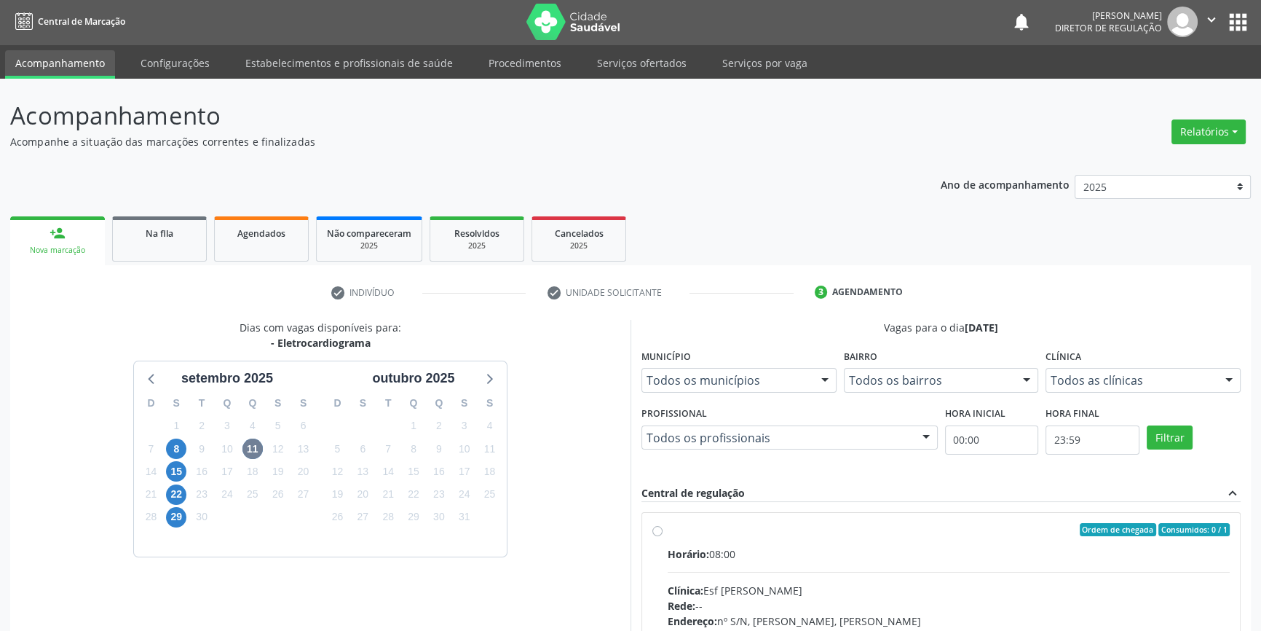
click at [671, 540] on label "Ordem de chegada Consumidos: 0 / 1 Horário: 08:00 Clínica: Esf Isabel Gomes Red…" at bounding box center [949, 635] width 562 height 224
click at [663, 536] on input "Ordem de chegada Consumidos: 0 / 1 Horário: 08:00 Clínica: Esf Isabel Gomes Red…" at bounding box center [657, 529] width 10 height 13
radio input "true"
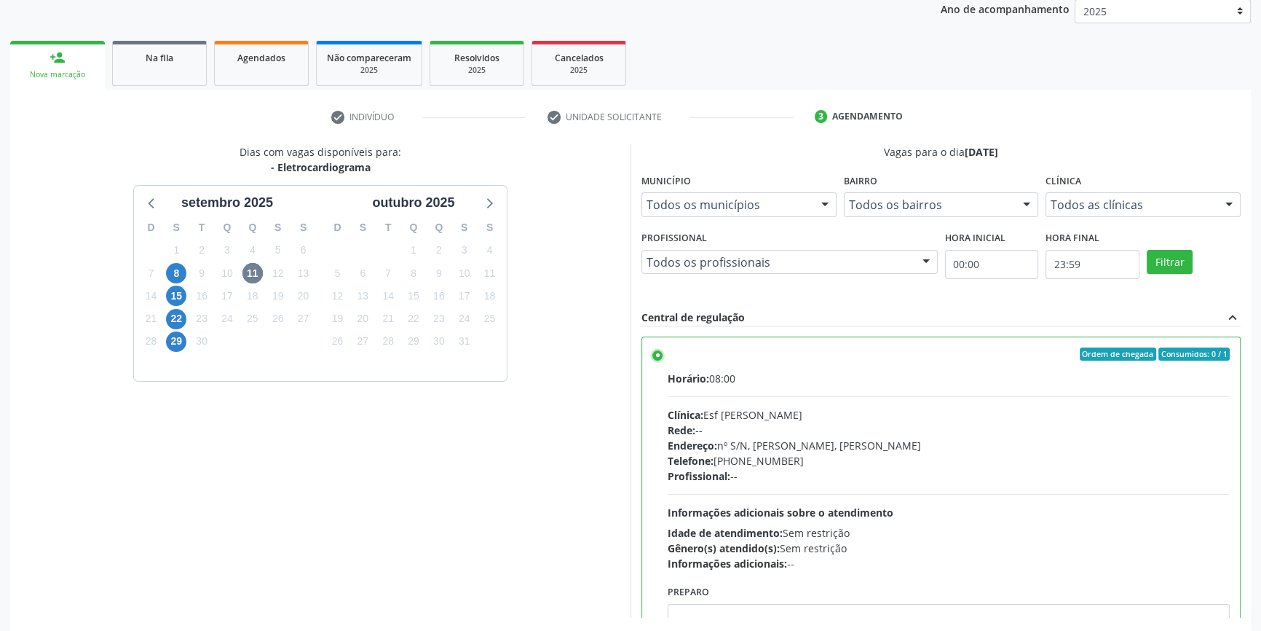
scroll to position [238, 0]
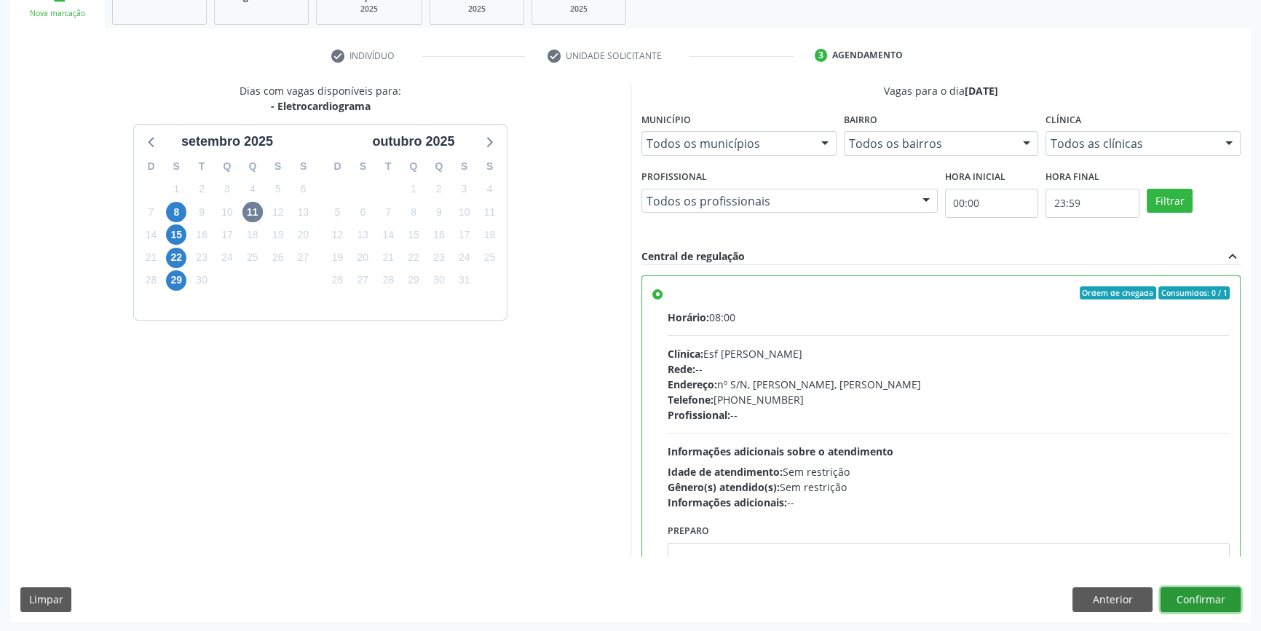
click at [1187, 591] on button "Confirmar" at bounding box center [1201, 599] width 80 height 25
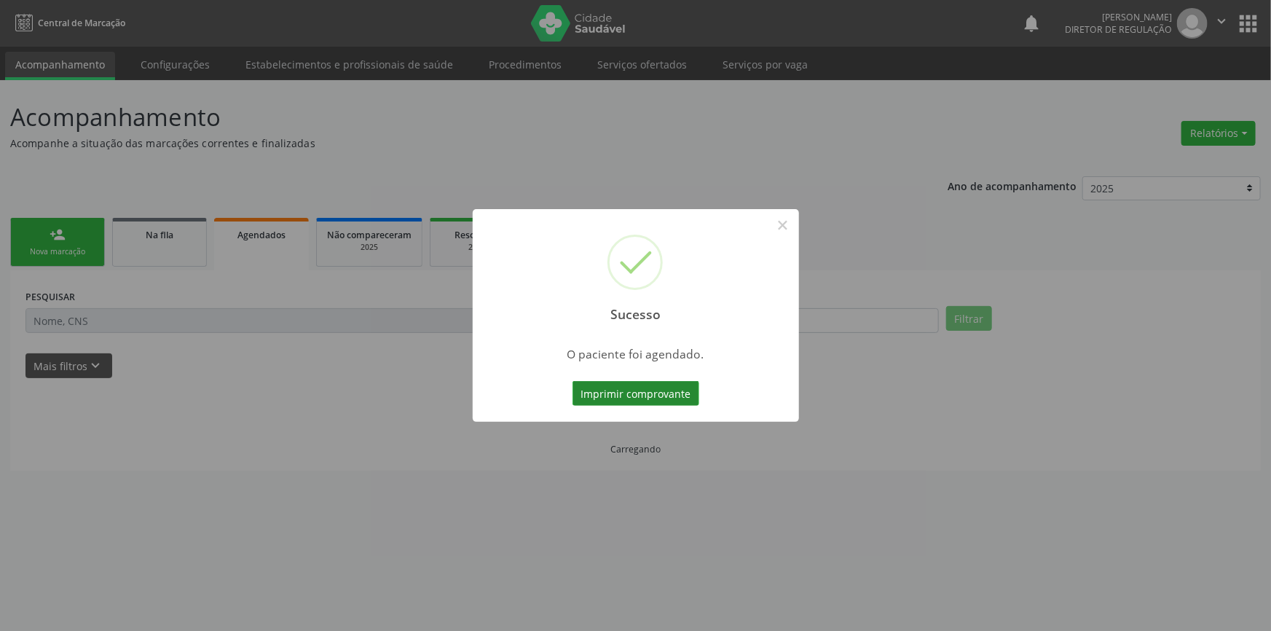
click at [670, 398] on button "Imprimir comprovante" at bounding box center [635, 393] width 127 height 25
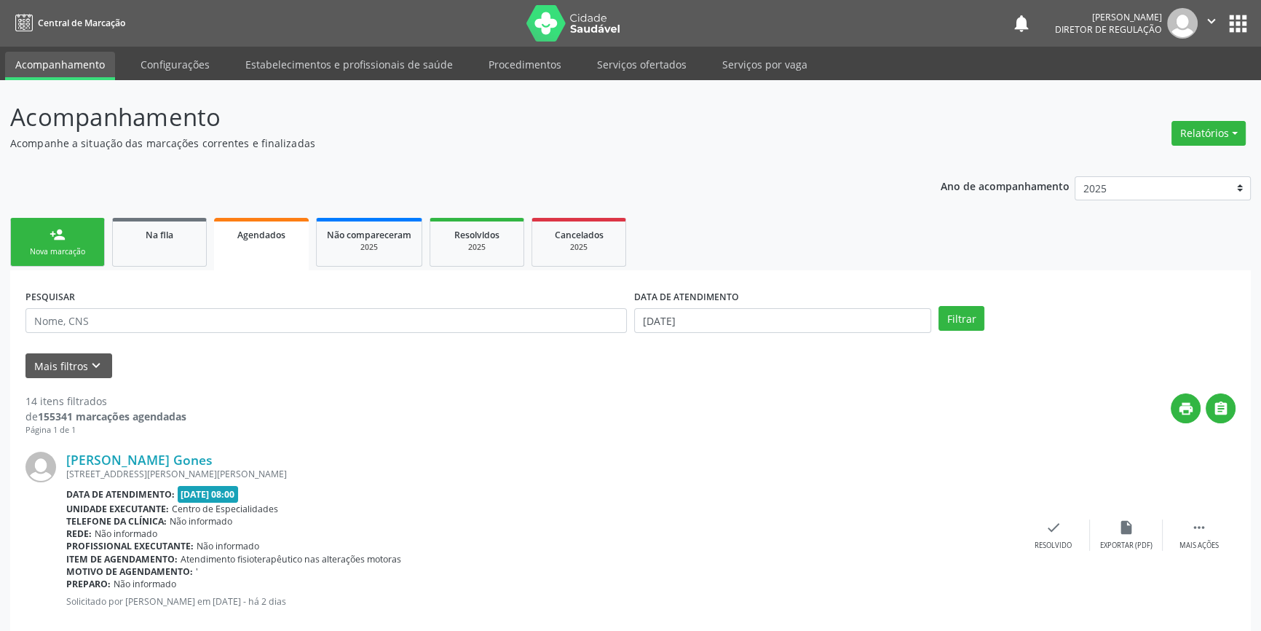
click at [82, 253] on div "Nova marcação" at bounding box center [57, 251] width 73 height 11
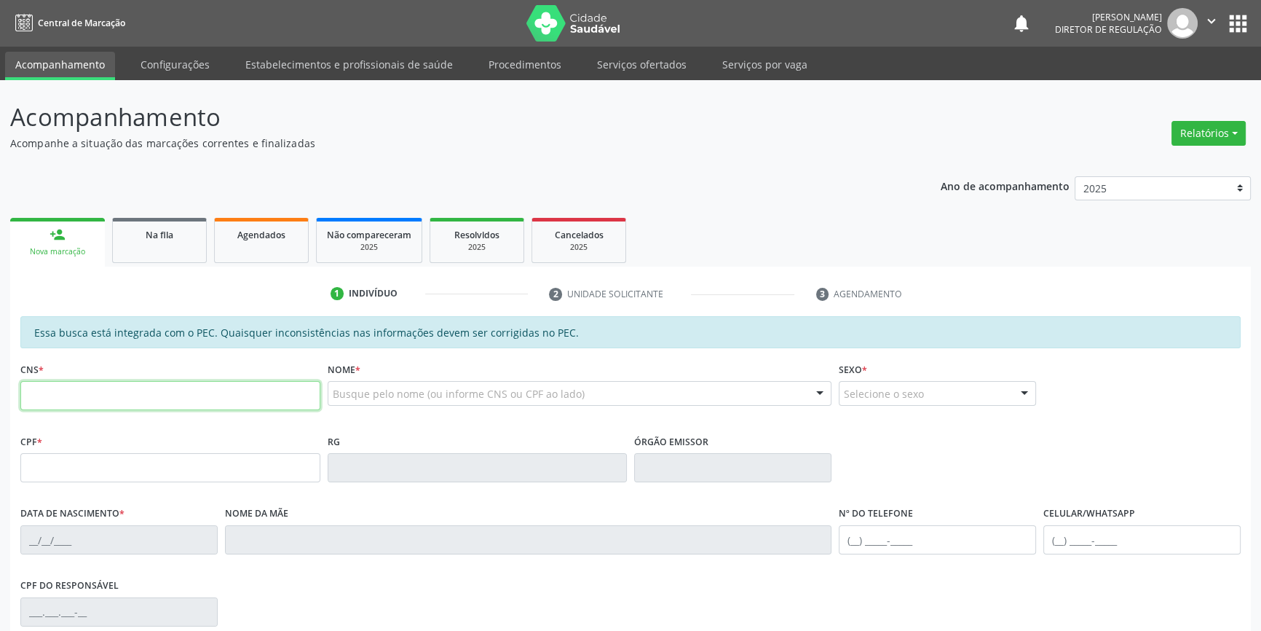
click at [85, 393] on input "text" at bounding box center [170, 395] width 300 height 29
type input "700 3089 0022 5539"
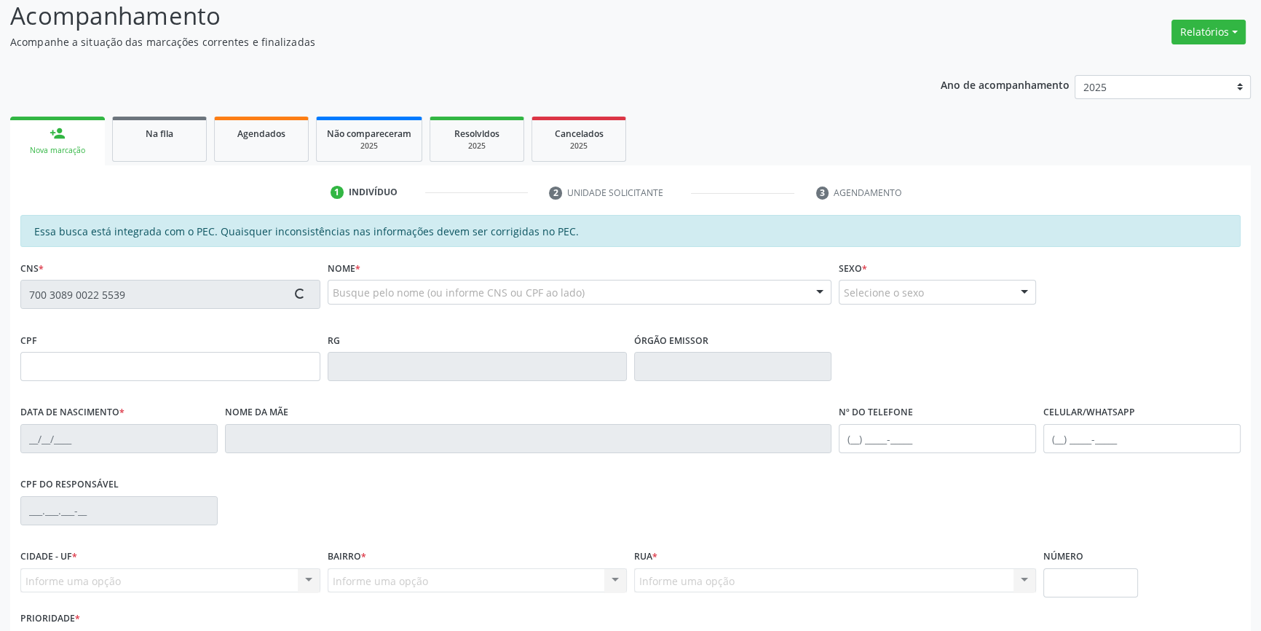
scroll to position [199, 0]
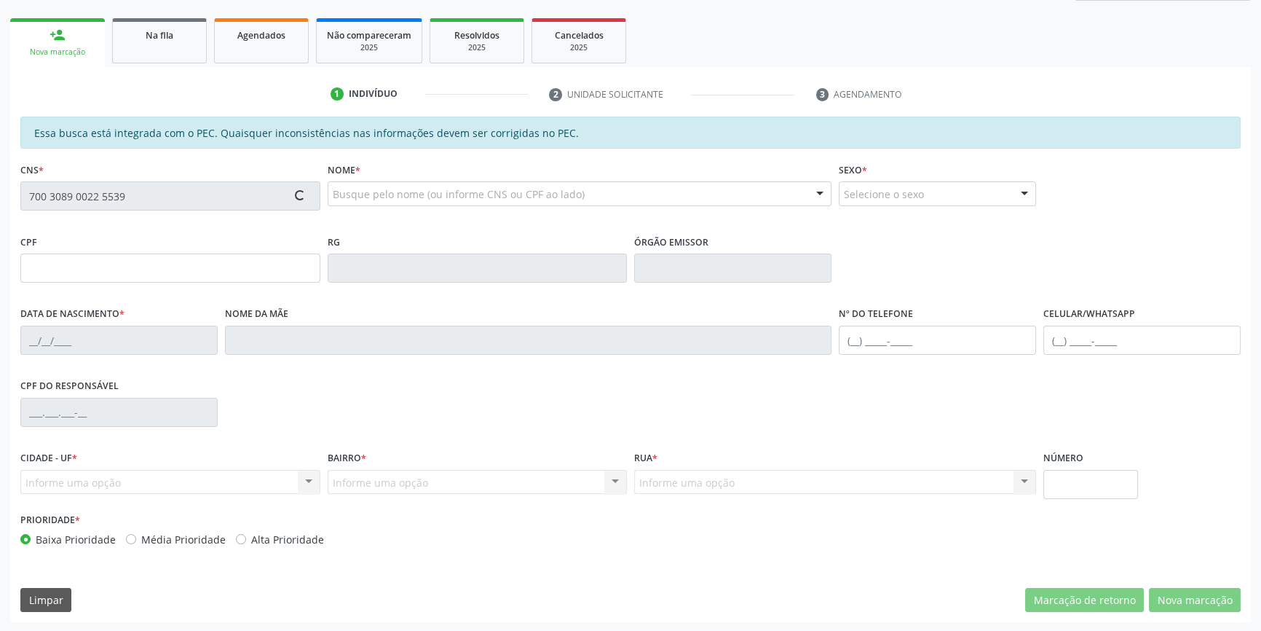
type input "047.256.814-07"
type input "08/09/1982"
type input "Porfira Maria da Silva Lucas"
type input "(87) 98812-2494"
type input "S/N"
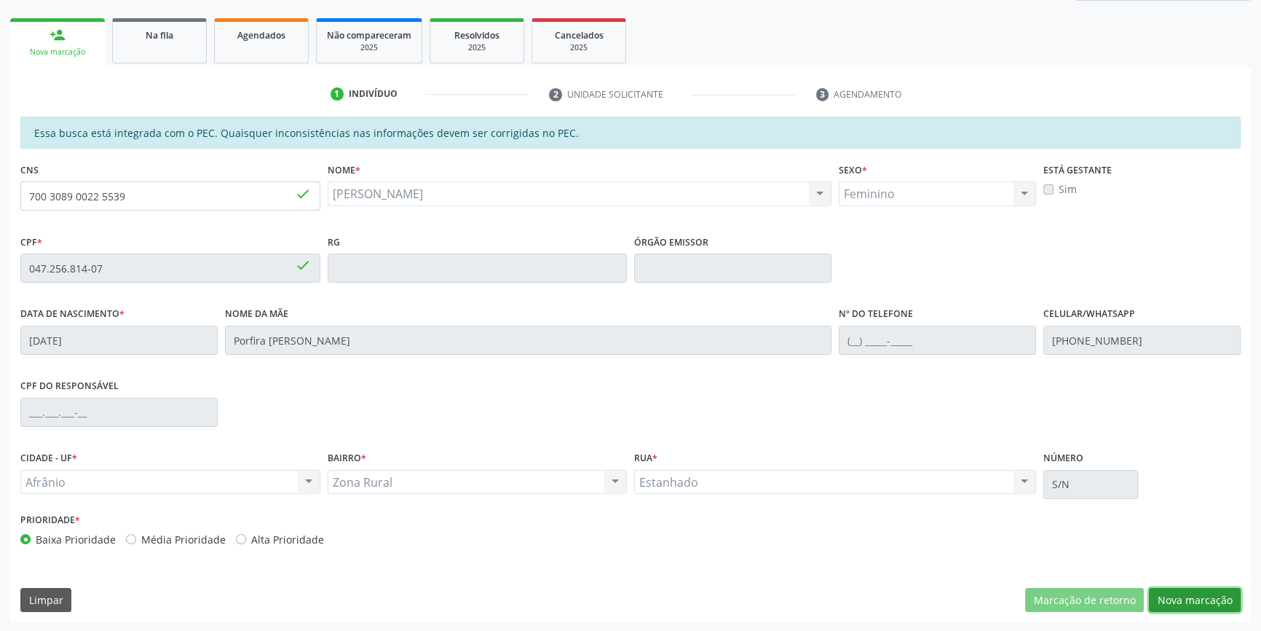
click at [1169, 595] on button "Nova marcação" at bounding box center [1195, 600] width 92 height 25
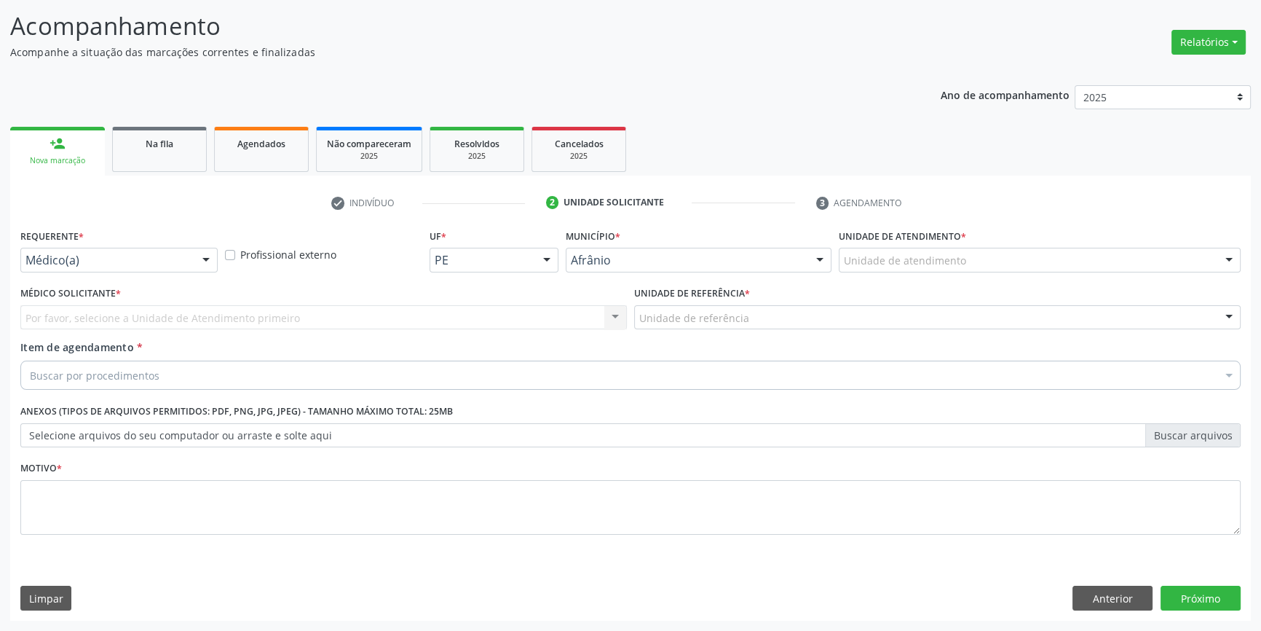
scroll to position [90, 0]
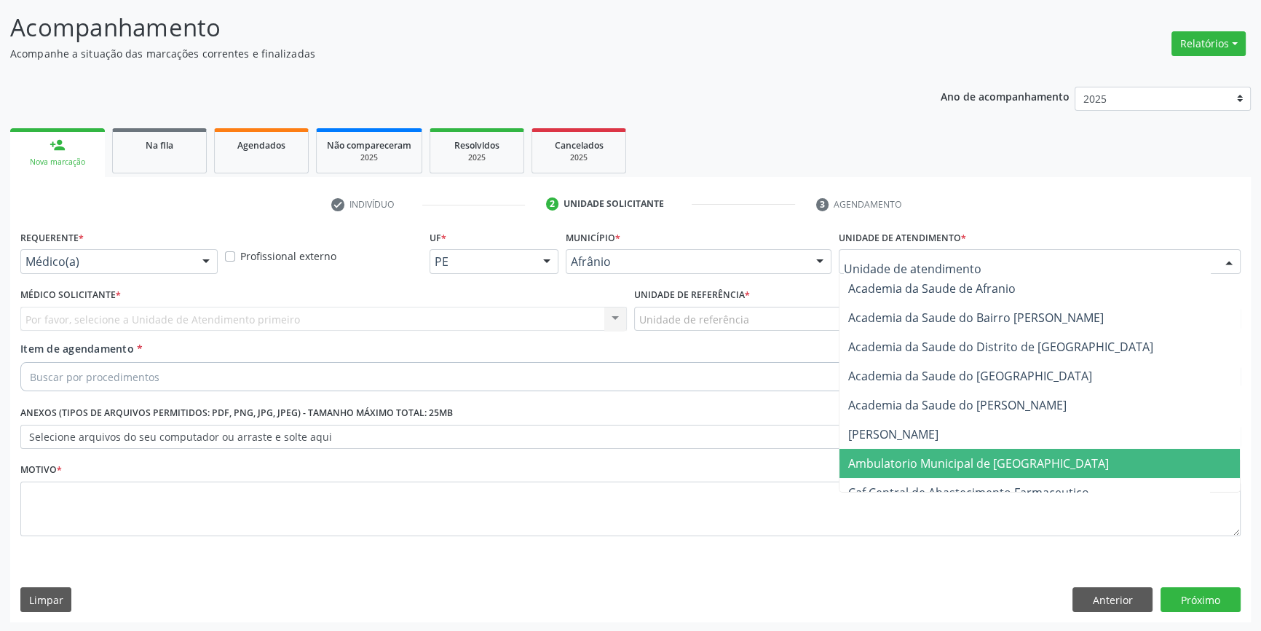
click at [910, 473] on span "Ambulatorio Municipal de [GEOGRAPHIC_DATA]" at bounding box center [1039, 462] width 400 height 29
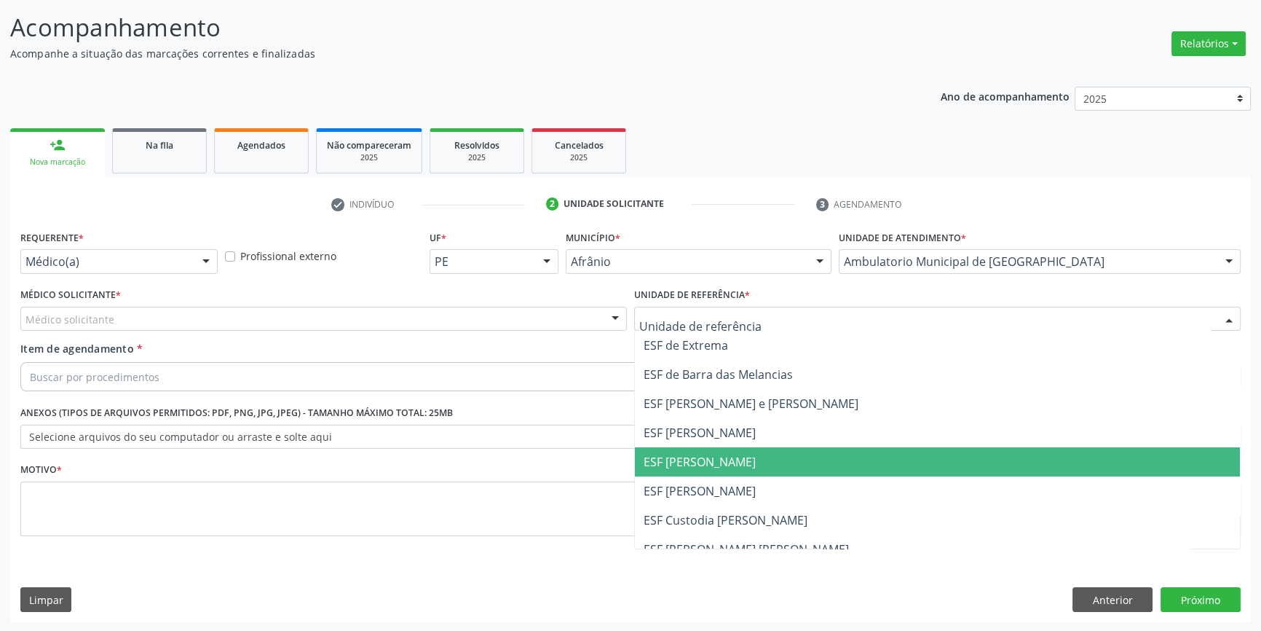
drag, startPoint x: 729, startPoint y: 467, endPoint x: 691, endPoint y: 432, distance: 51.5
click at [727, 465] on span "ESF [PERSON_NAME]" at bounding box center [700, 462] width 112 height 16
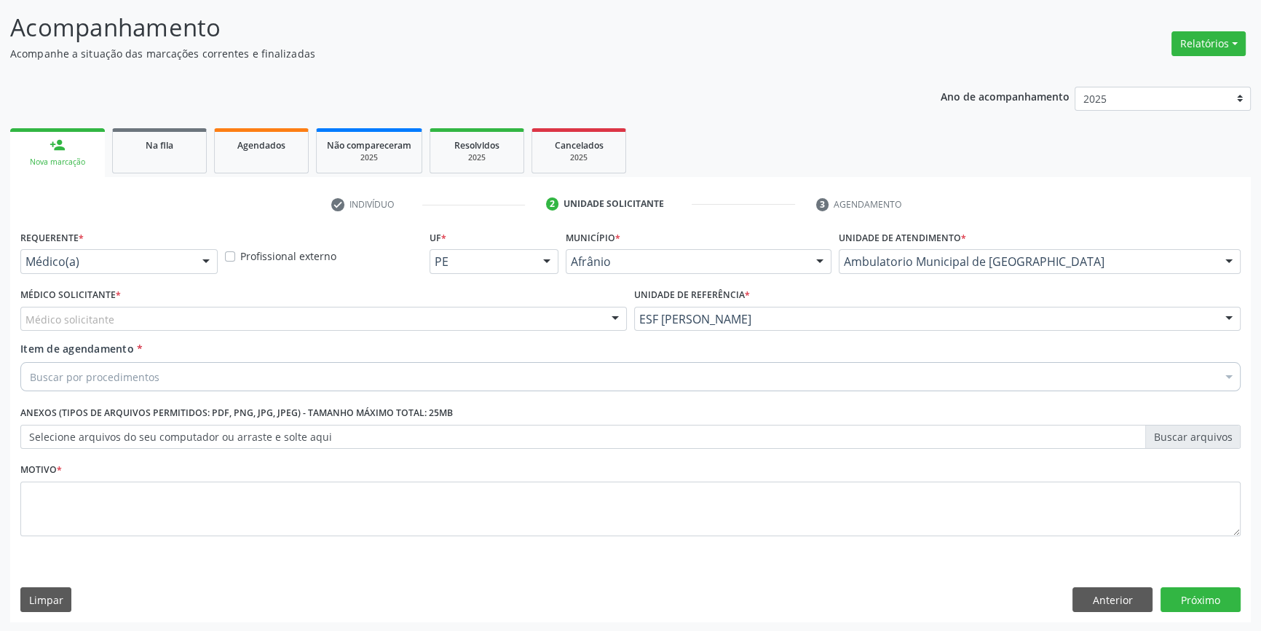
click at [421, 323] on div "Médico solicitante" at bounding box center [323, 319] width 606 height 25
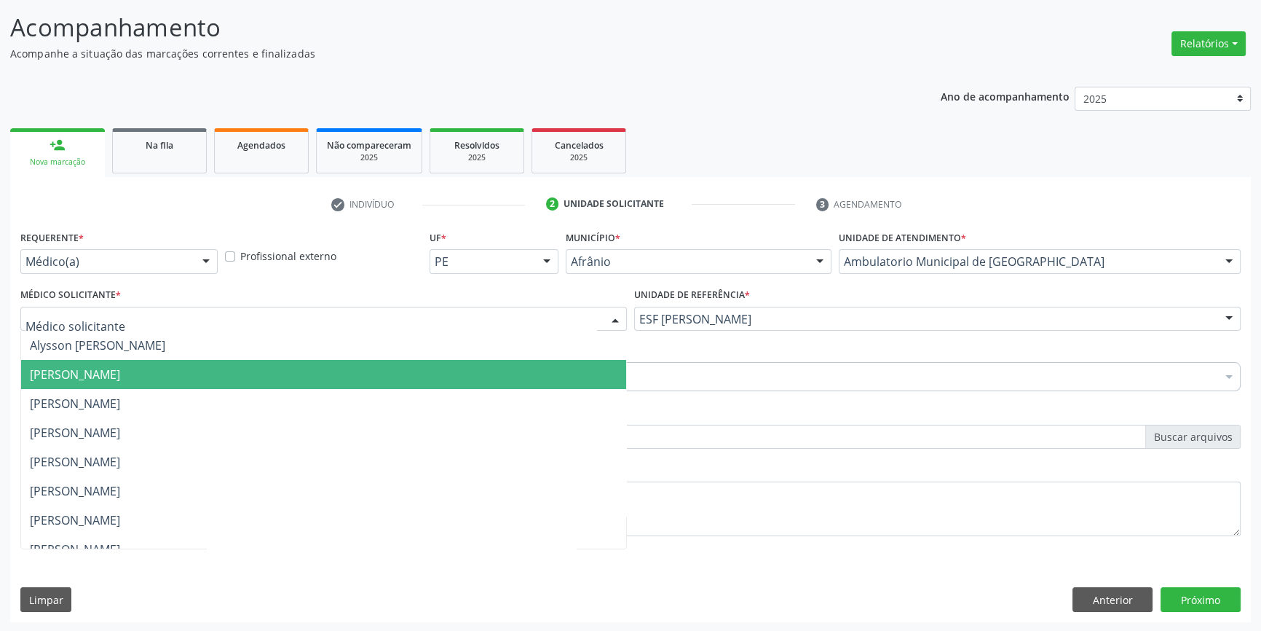
click at [205, 372] on span "[PERSON_NAME]" at bounding box center [323, 374] width 605 height 29
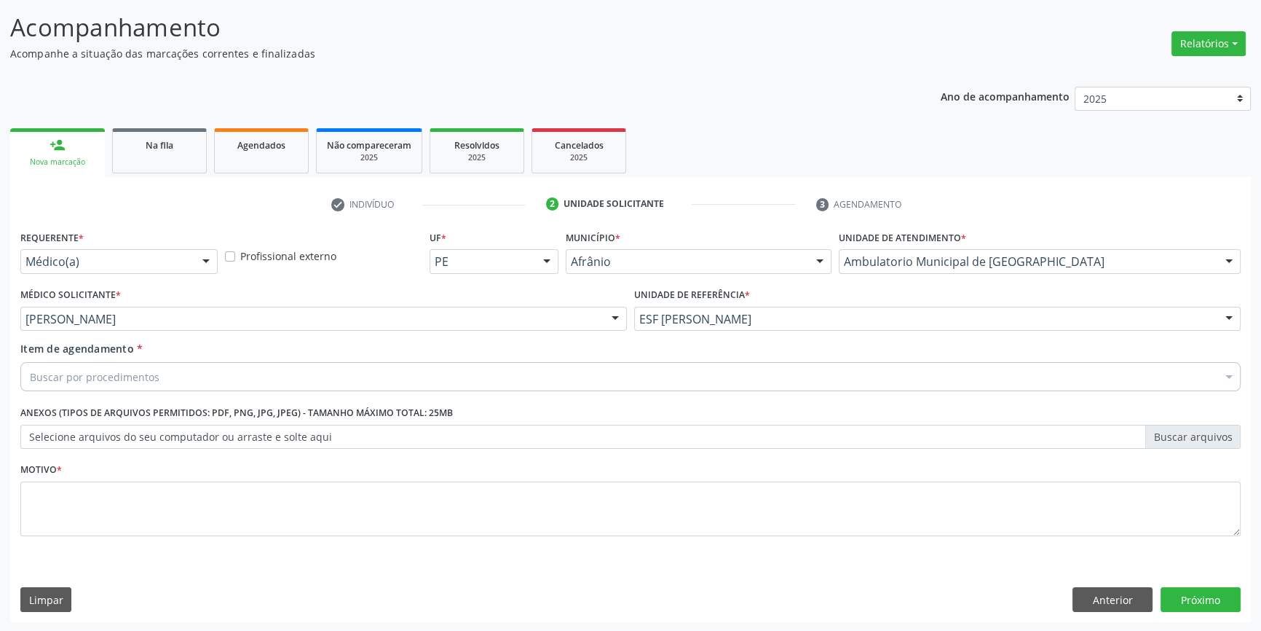
click at [170, 374] on div "Buscar por procedimentos" at bounding box center [630, 376] width 1220 height 29
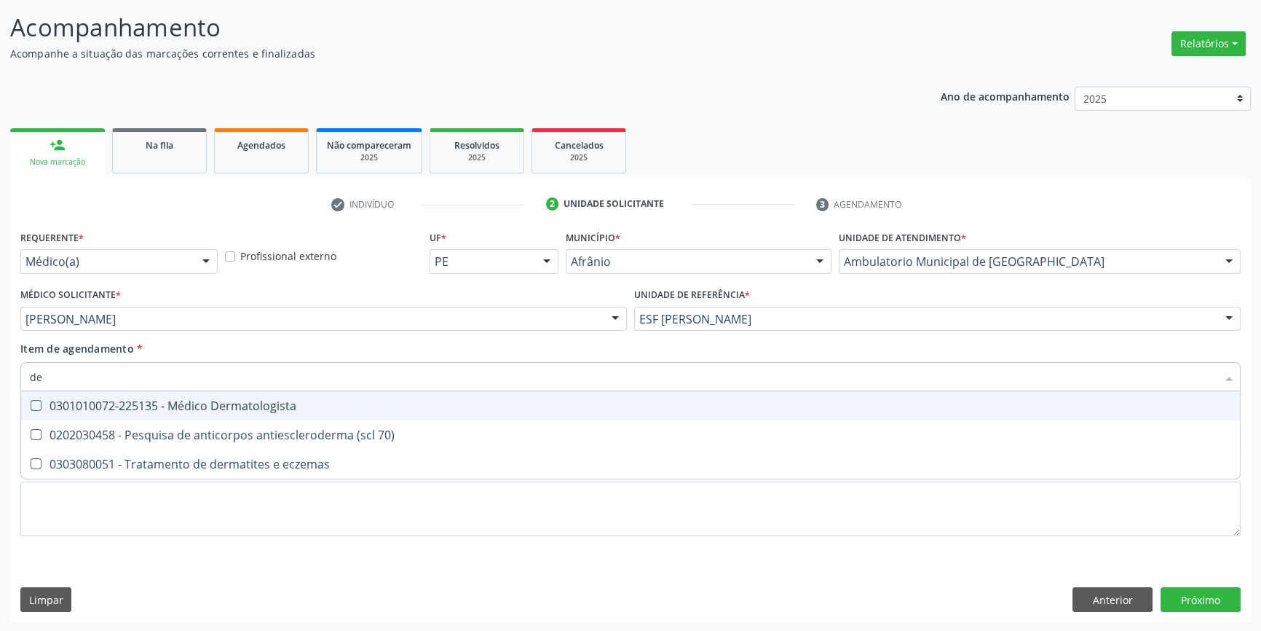
type input "d"
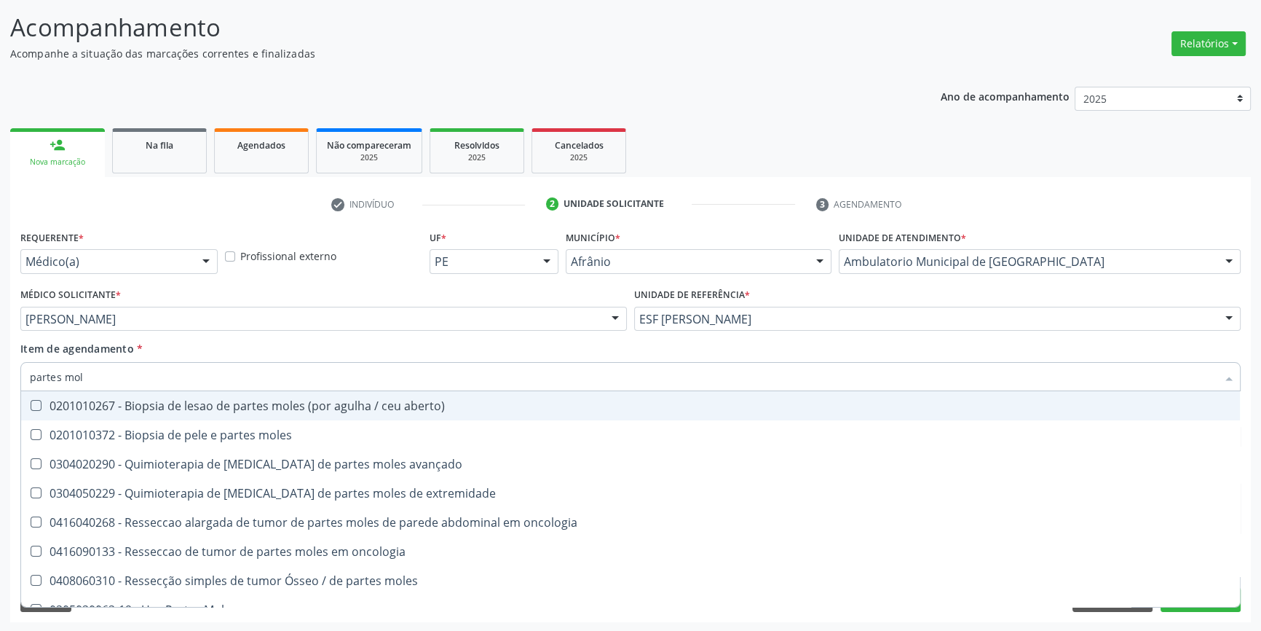
type input "partes mole"
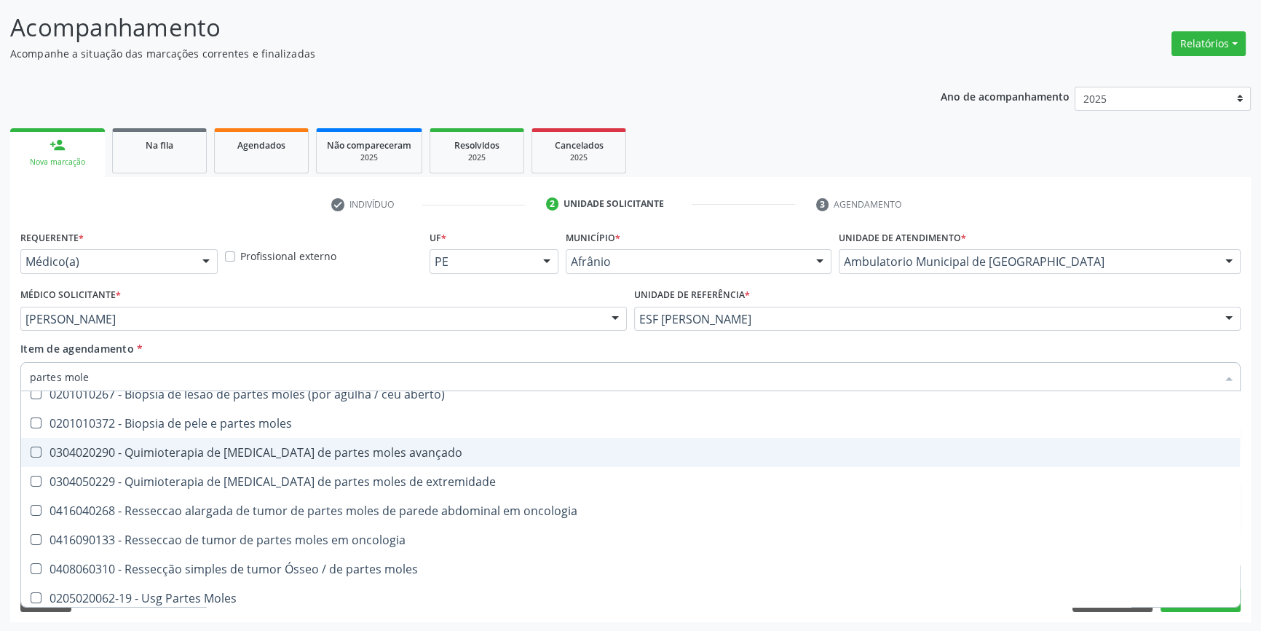
scroll to position [17, 0]
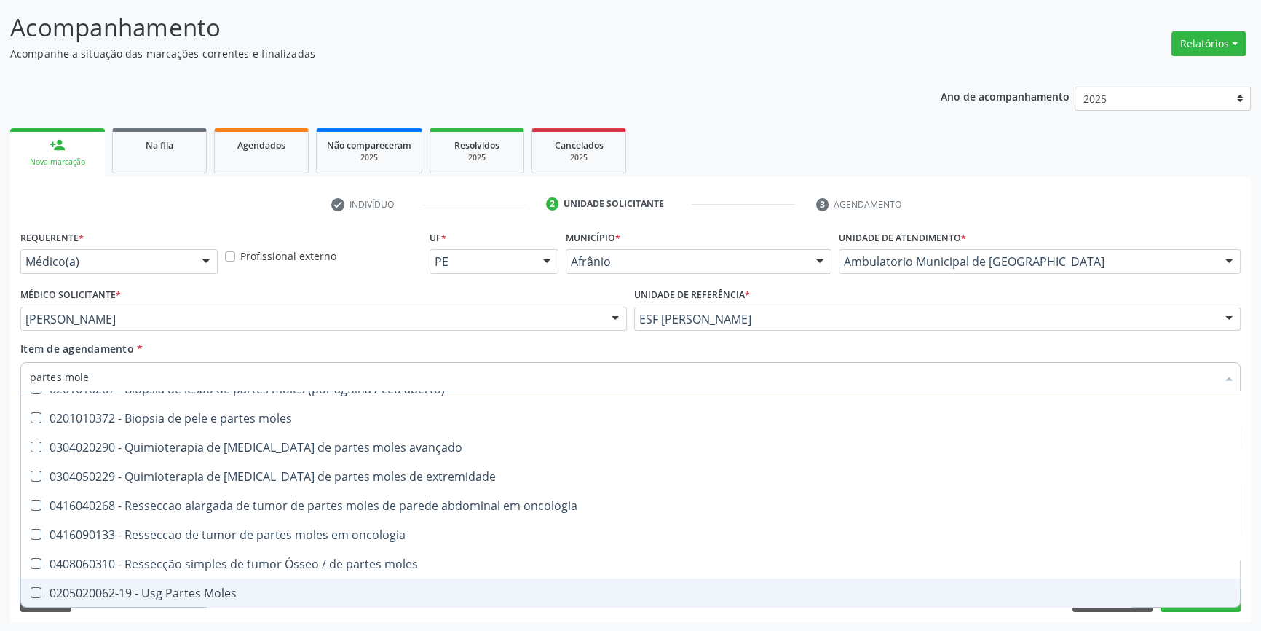
click at [199, 590] on div "0205020062-19 - Usg Partes Moles" at bounding box center [630, 593] width 1201 height 12
checkbox Moles "true"
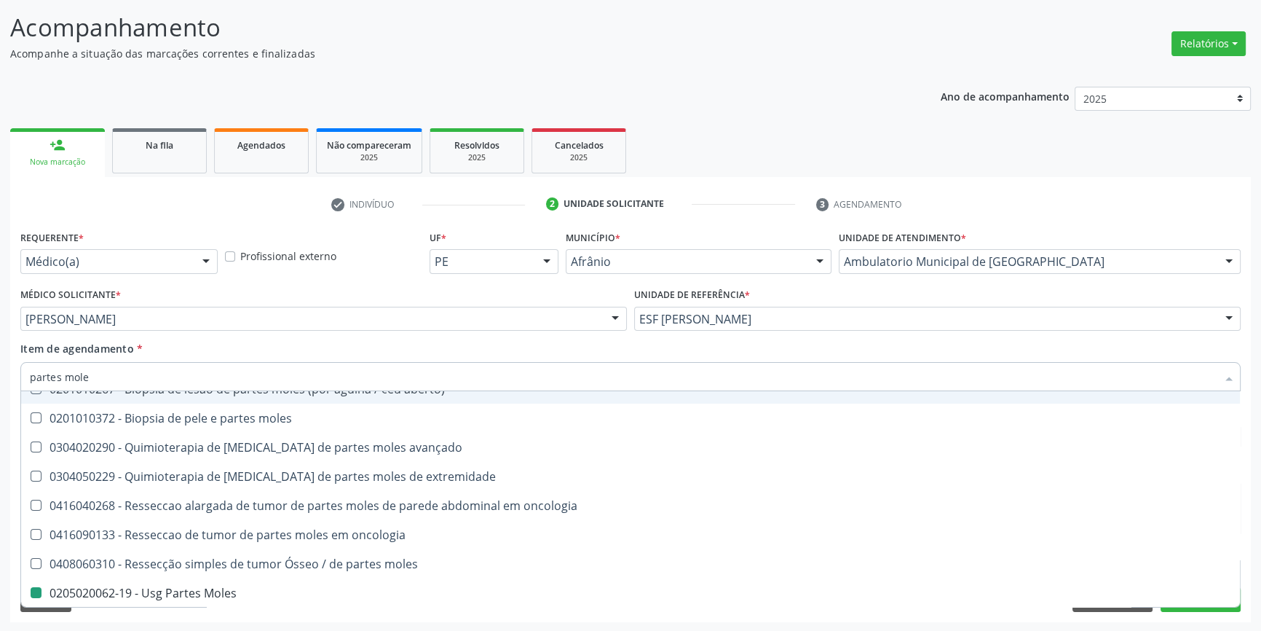
click at [312, 353] on div "Item de agendamento * partes mole Desfazer seleção 0201010267 - Biopsia de lesa…" at bounding box center [630, 364] width 1220 height 46
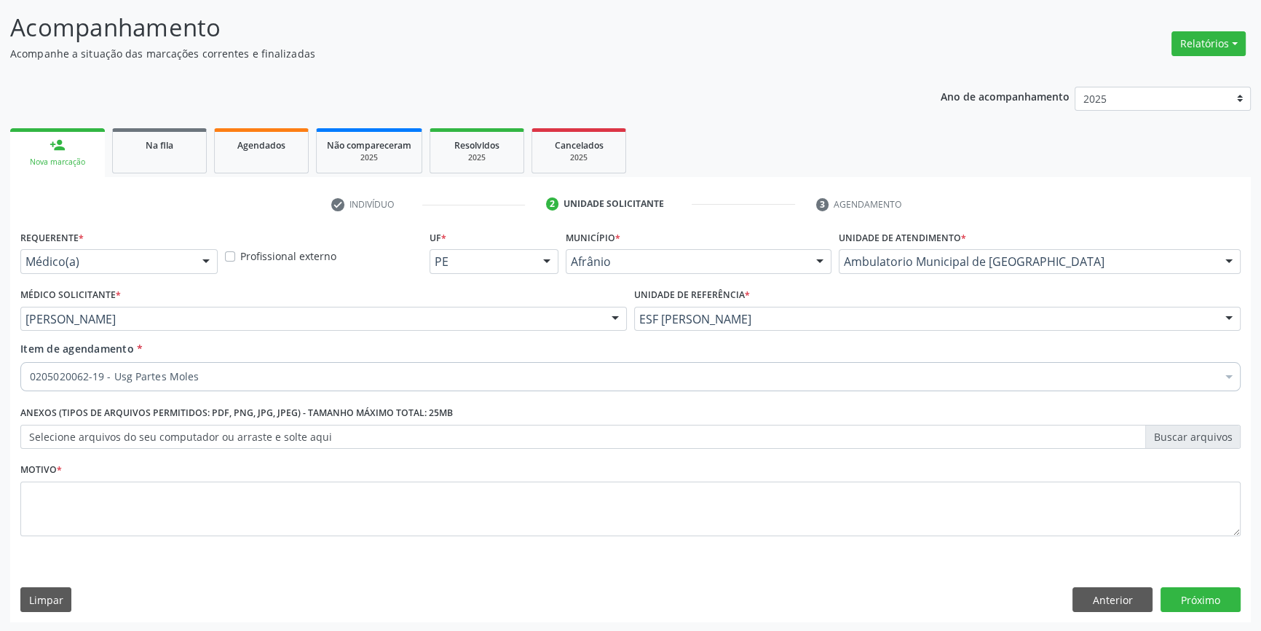
scroll to position [0, 0]
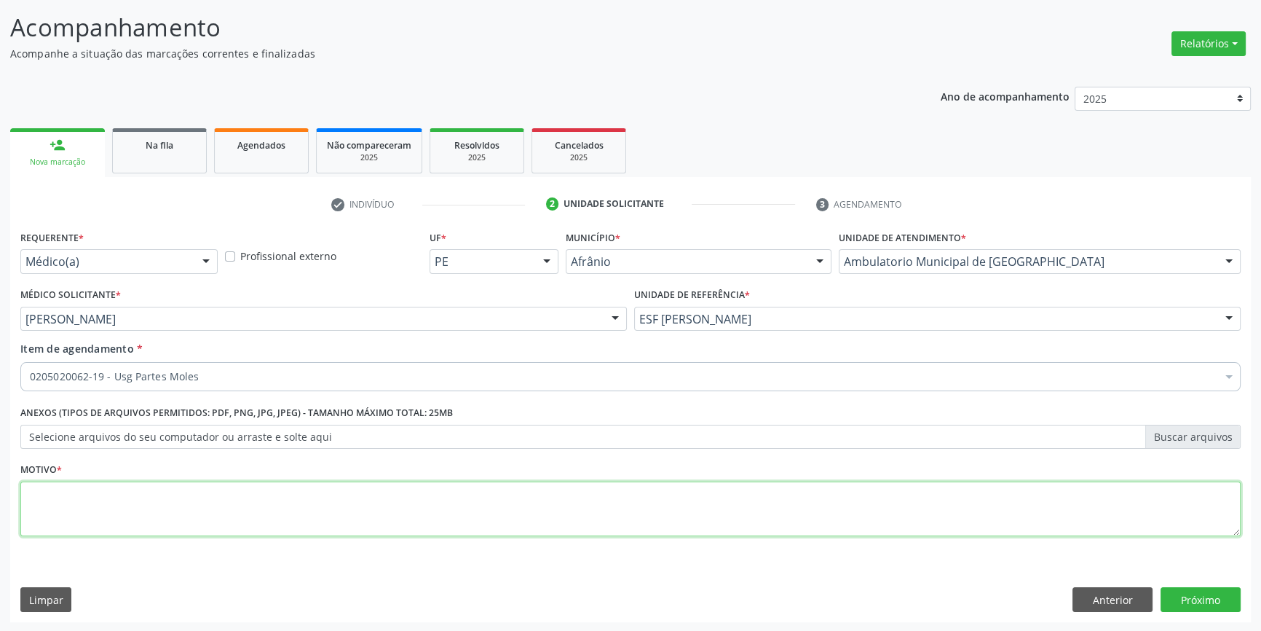
click at [167, 489] on textarea at bounding box center [630, 508] width 1220 height 55
type textarea "'"
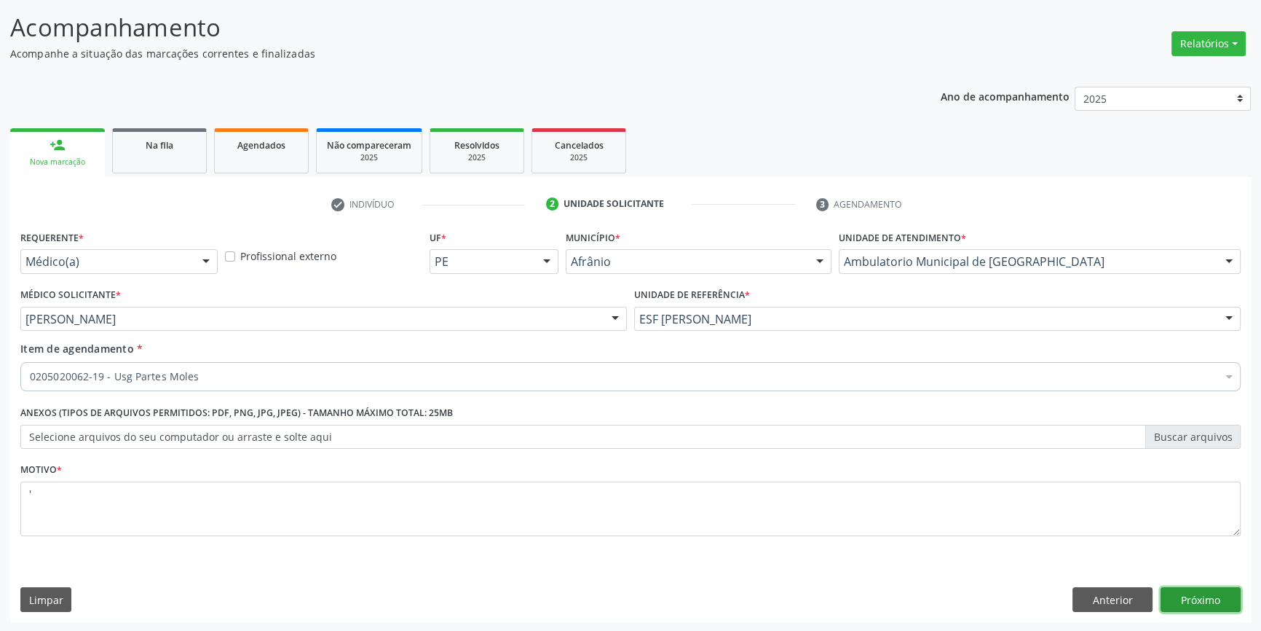
click at [1205, 592] on button "Próximo" at bounding box center [1201, 599] width 80 height 25
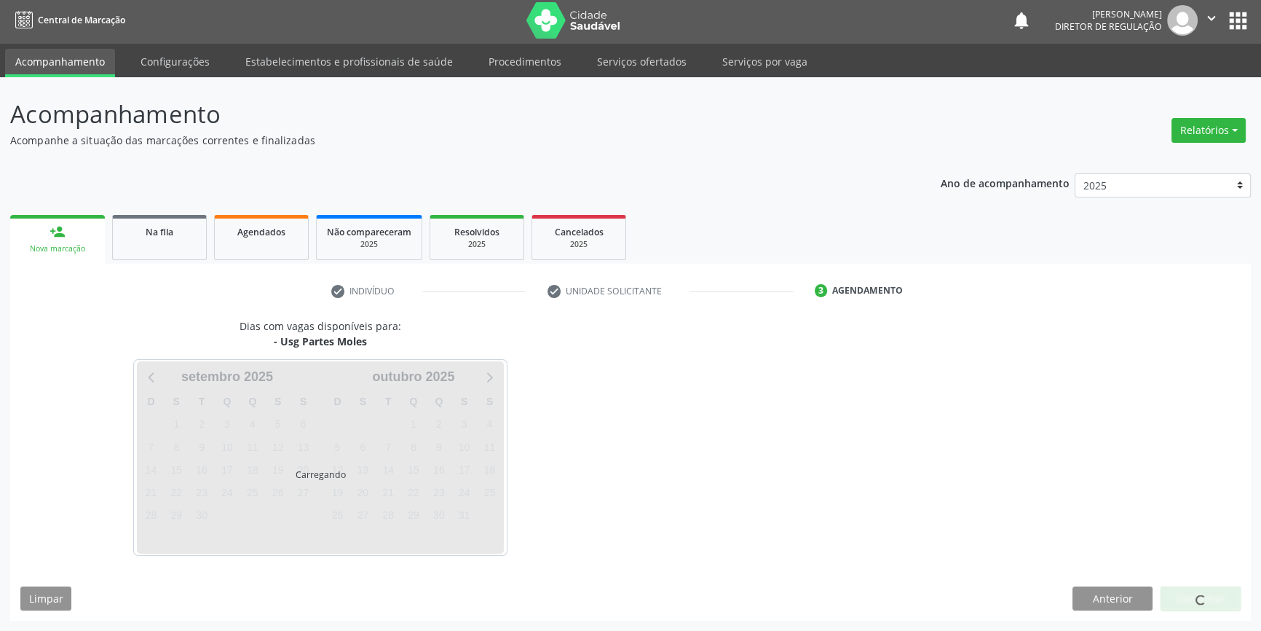
scroll to position [1, 0]
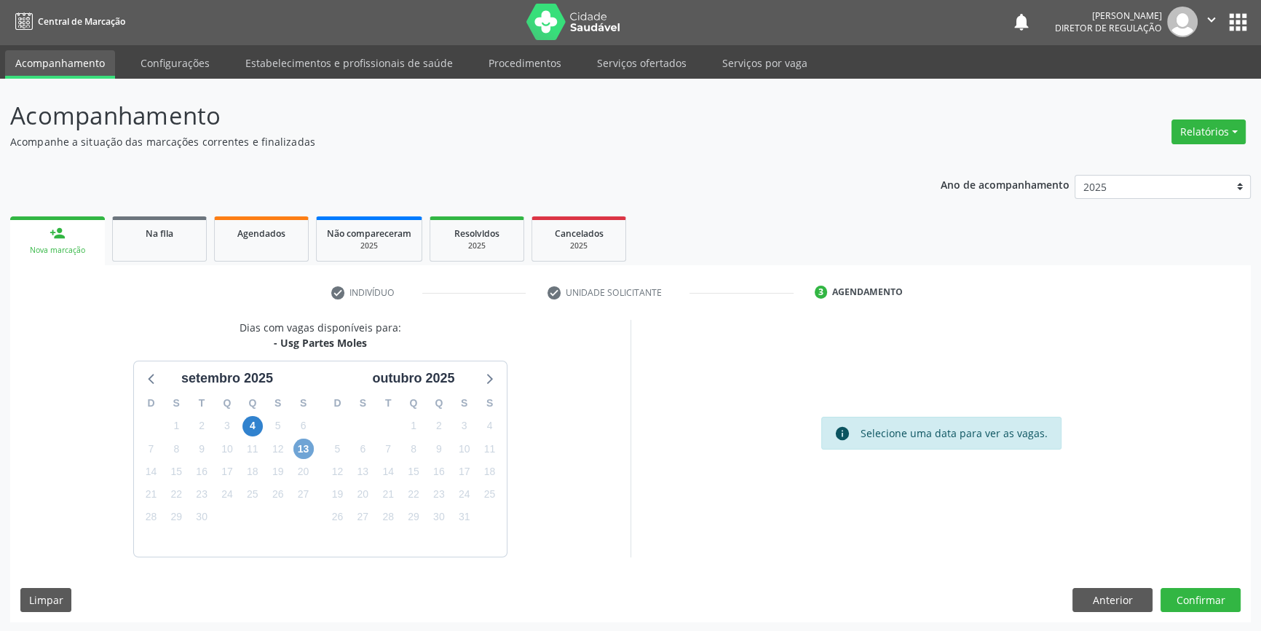
click at [299, 450] on span "13" at bounding box center [303, 448] width 20 height 20
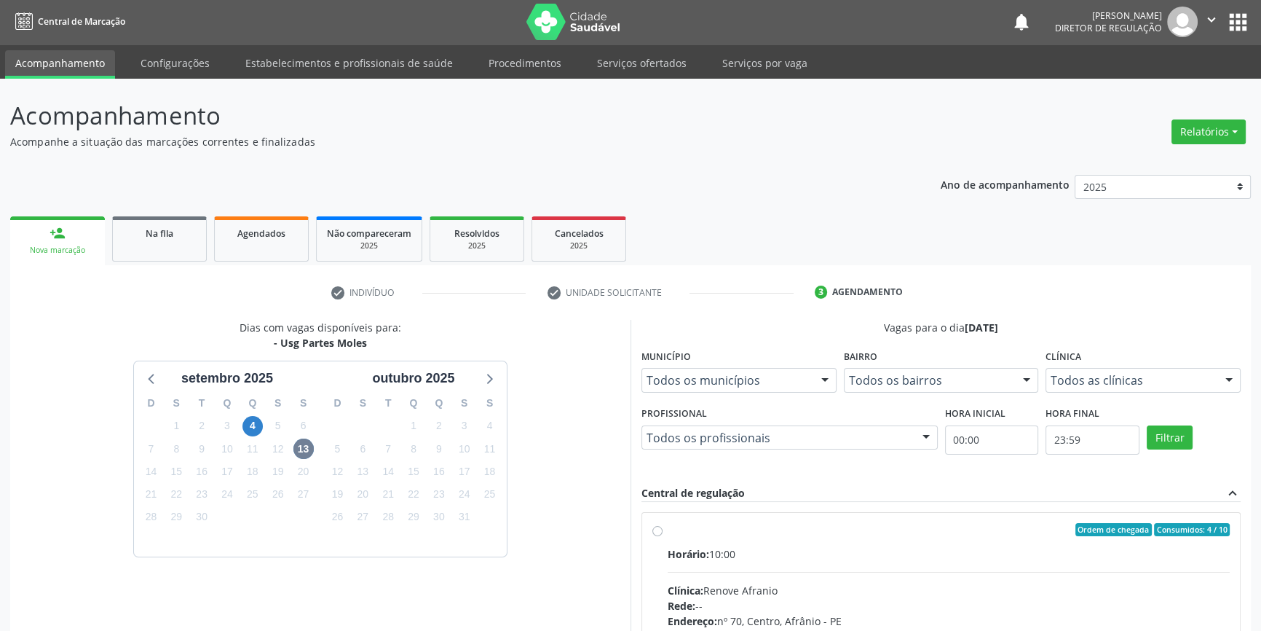
click at [684, 534] on label "Ordem de chegada Consumidos: 4 / 10 Horário: 10:00 Clínica: Renove Afranio Rede…" at bounding box center [949, 635] width 562 height 224
click at [663, 534] on input "Ordem de chegada Consumidos: 4 / 10 Horário: 10:00 Clínica: Renove Afranio Rede…" at bounding box center [657, 529] width 10 height 13
radio input "true"
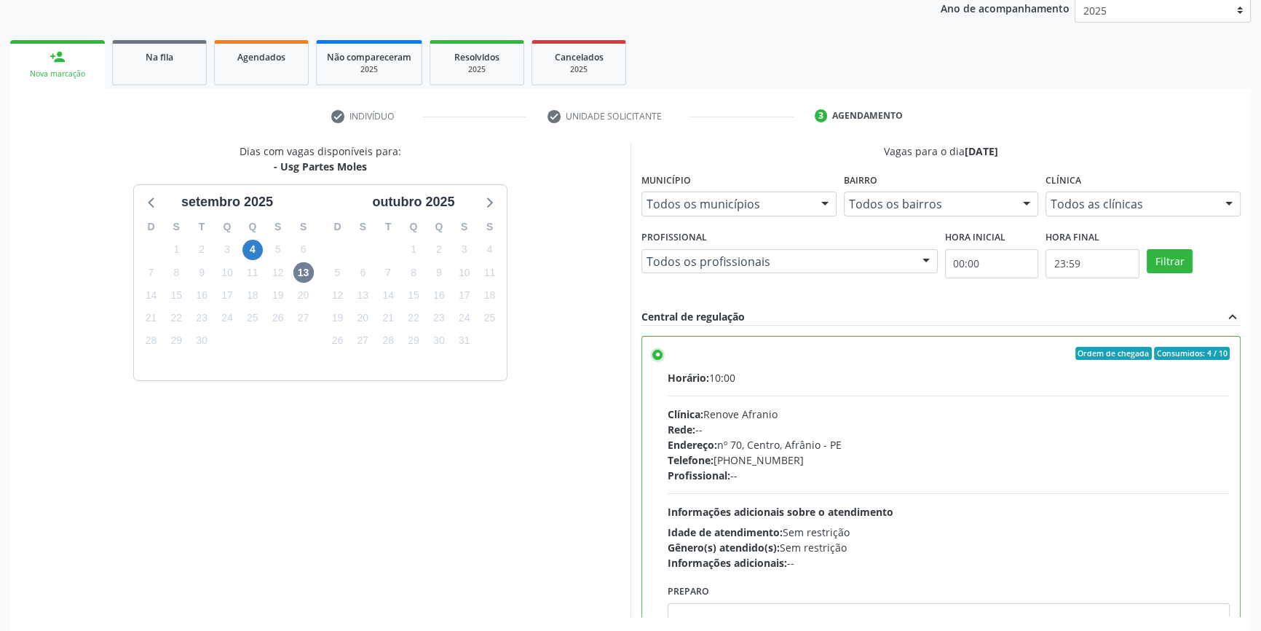
scroll to position [238, 0]
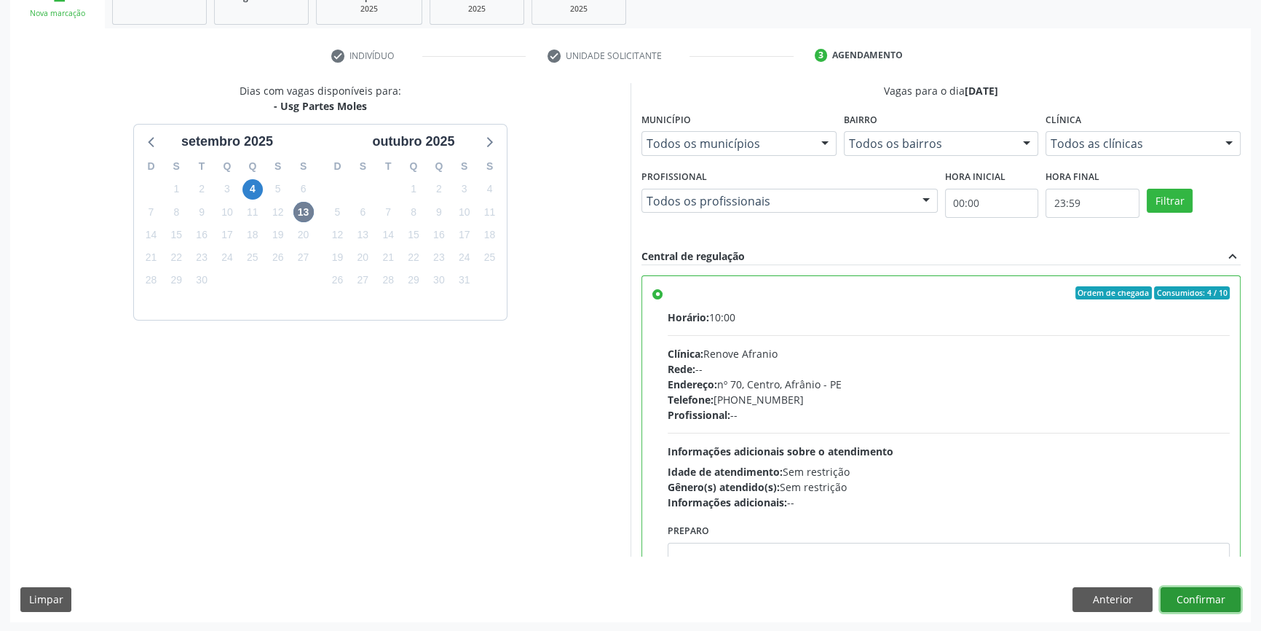
click at [1203, 593] on button "Confirmar" at bounding box center [1201, 599] width 80 height 25
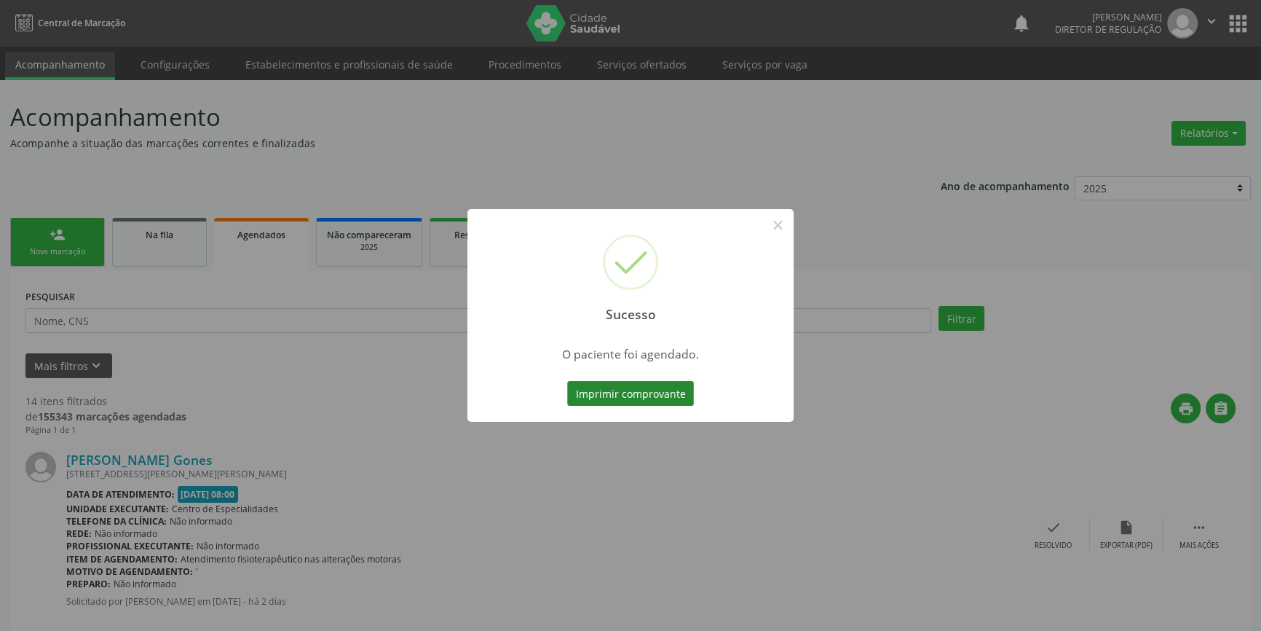
click at [669, 395] on button "Imprimir comprovante" at bounding box center [630, 393] width 127 height 25
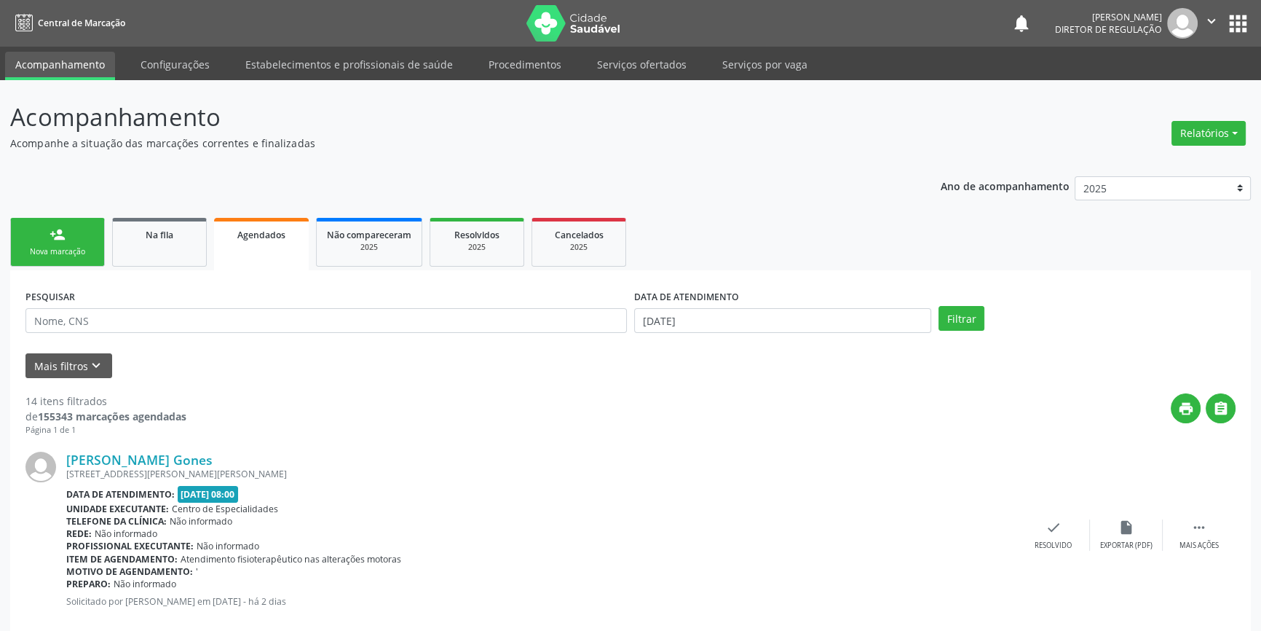
click at [90, 238] on link "person_add Nova marcação" at bounding box center [57, 242] width 95 height 49
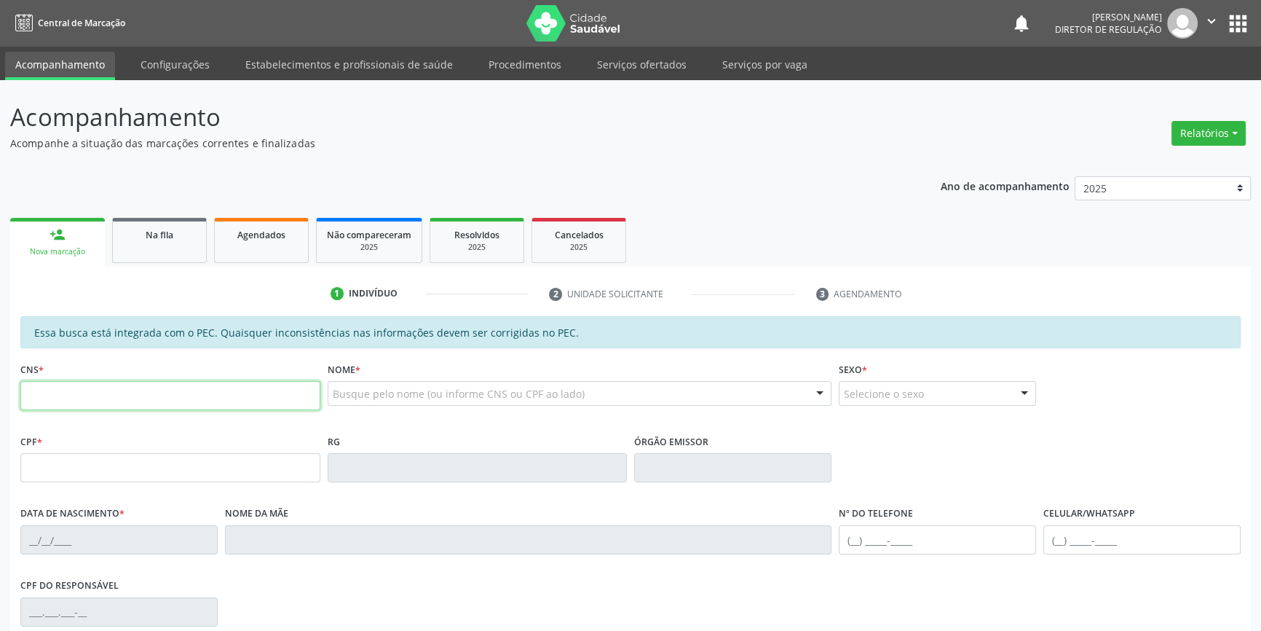
click at [60, 392] on input "text" at bounding box center [170, 395] width 300 height 29
type input "706 0096 7475 3440"
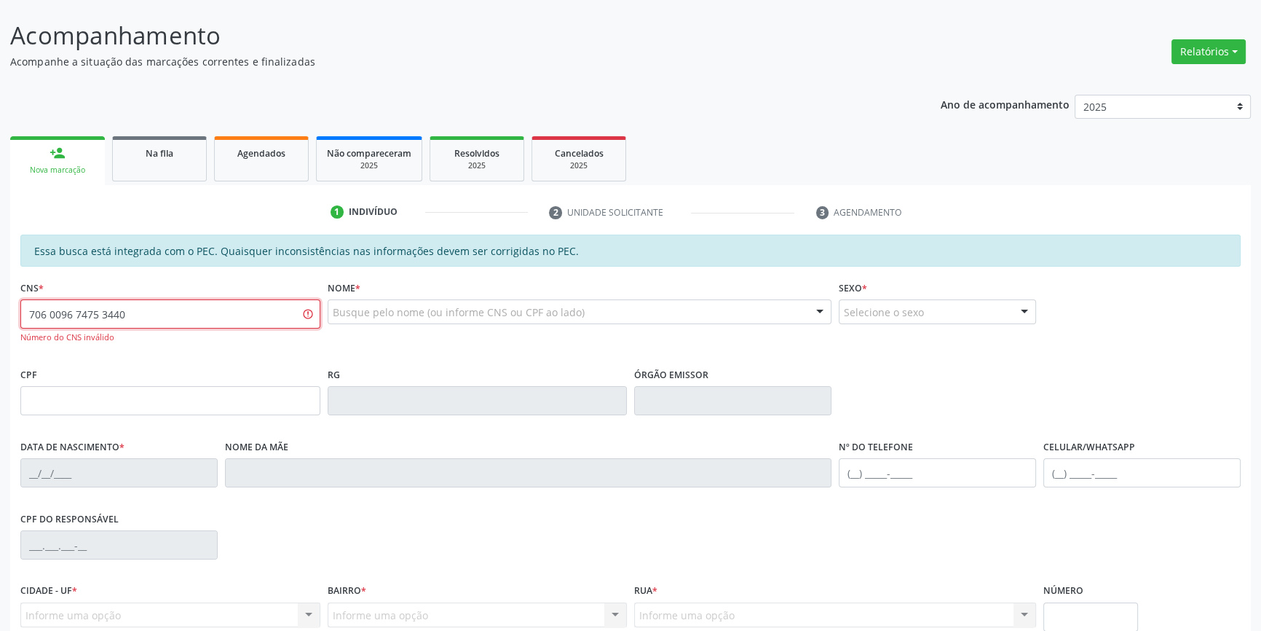
scroll to position [215, 0]
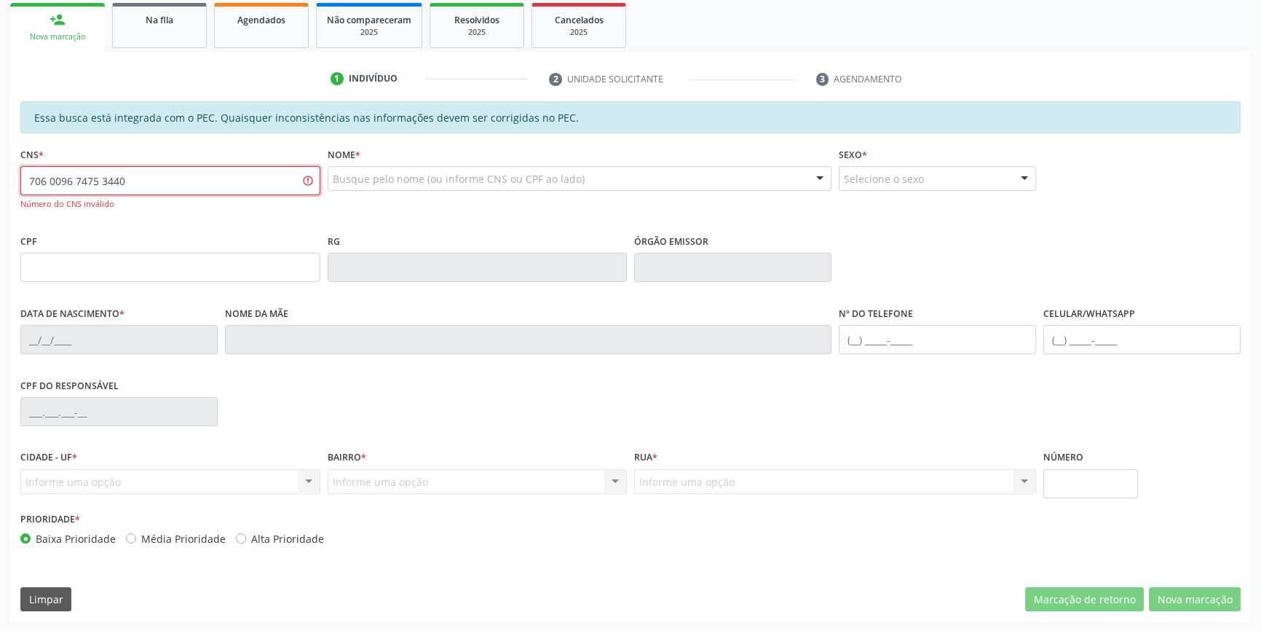
drag, startPoint x: 150, startPoint y: 170, endPoint x: 0, endPoint y: 138, distance: 153.4
click at [0, 161] on div "Acompanhamento Acompanhe a situação das marcações correntes e finalizadas Relat…" at bounding box center [630, 248] width 1261 height 766
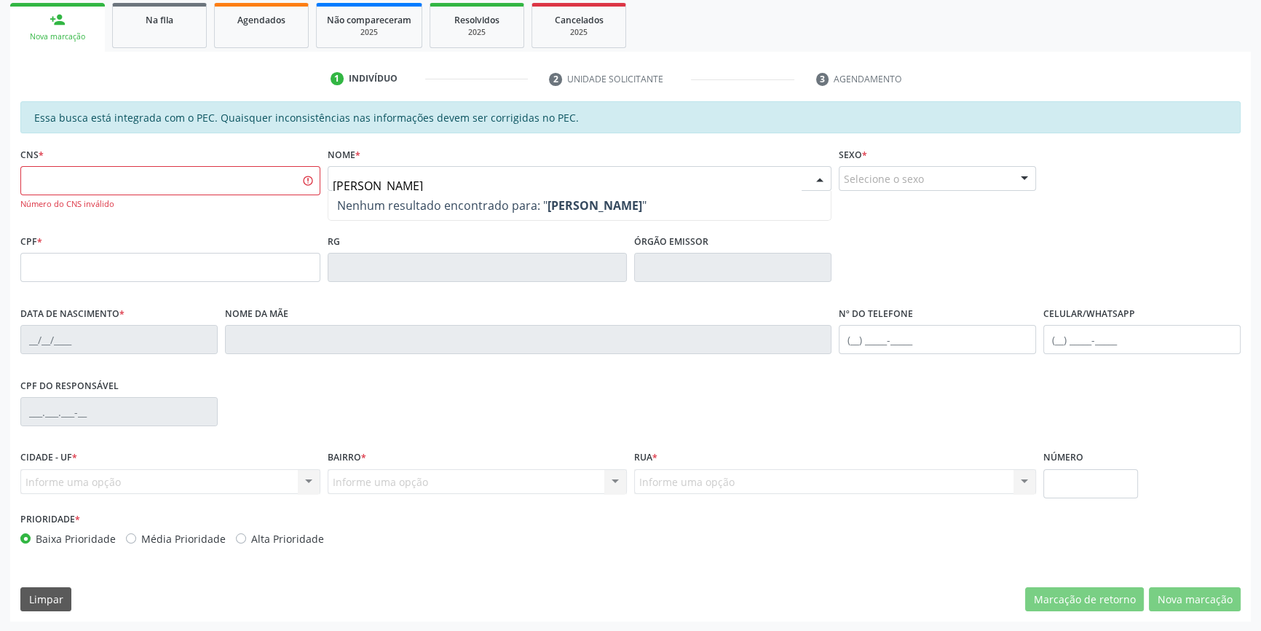
type input "MARIA CRISTINAP L"
drag, startPoint x: 471, startPoint y: 189, endPoint x: 264, endPoint y: 191, distance: 206.8
click at [264, 191] on div "CNS * Número do CNS inválido Nome * MARIA CRISTINAP L Nenhum resultado encontra…" at bounding box center [631, 186] width 1228 height 87
click at [266, 46] on link "Agendados" at bounding box center [261, 25] width 95 height 45
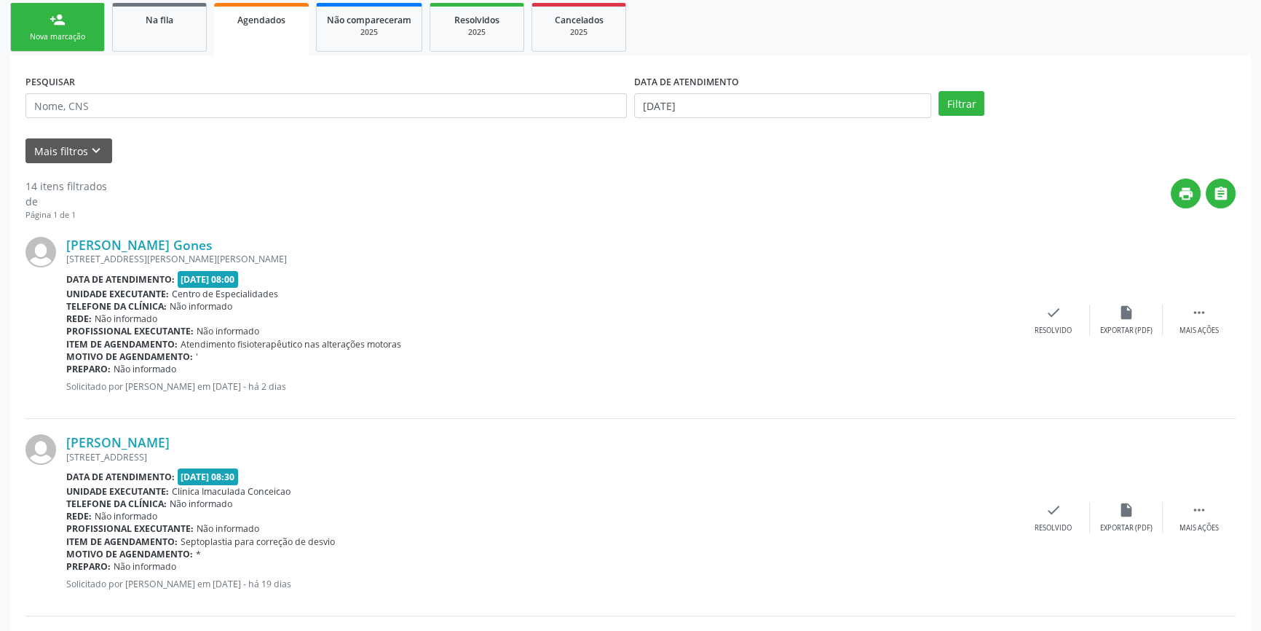
scroll to position [0, 0]
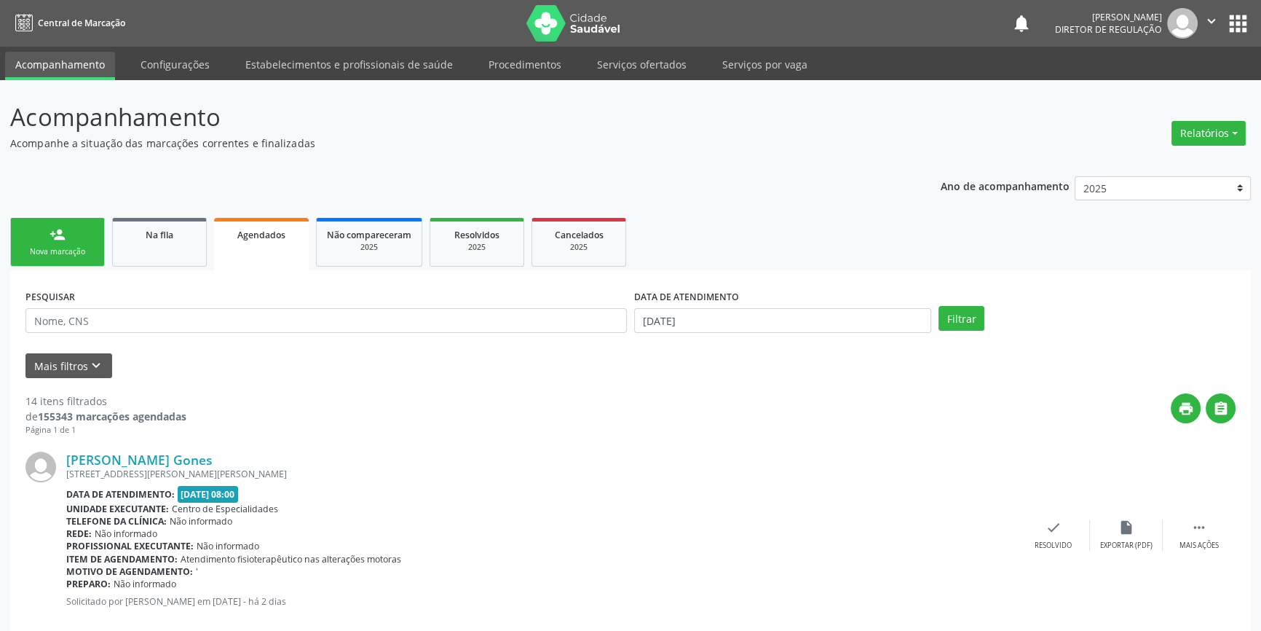
click at [146, 348] on form "PESQUISAR DATA DE ATENDIMENTO 03/09/2025 Filtrar UNIDADE DE REFERÊNCIA Selecion…" at bounding box center [630, 331] width 1210 height 92
click at [159, 327] on input "text" at bounding box center [325, 320] width 601 height 25
type input "700308900225539"
click at [815, 327] on body "Central de Marcação notifications Maria Aparecida Rodrigues da Silva Diretor de…" at bounding box center [630, 315] width 1261 height 631
click at [847, 423] on span "13" at bounding box center [842, 422] width 28 height 28
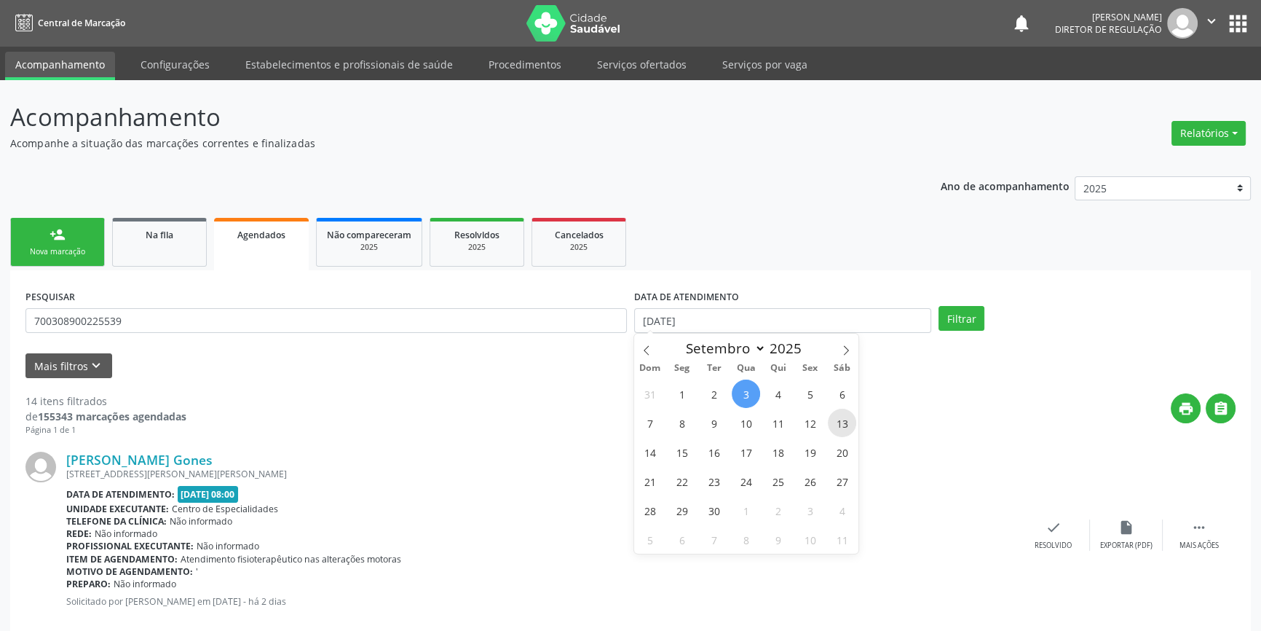
type input "[DATE]"
click at [847, 423] on span "13" at bounding box center [842, 422] width 28 height 28
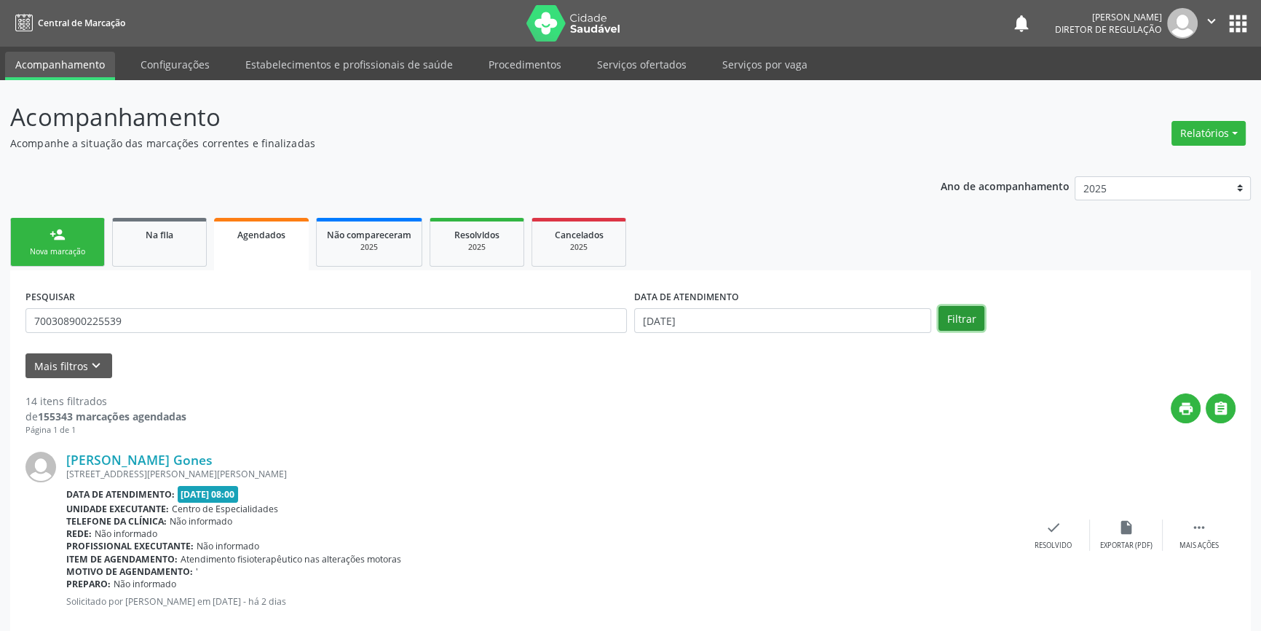
click at [974, 318] on button "Filtrar" at bounding box center [961, 318] width 46 height 25
click at [1187, 525] on div " Mais ações" at bounding box center [1199, 534] width 73 height 31
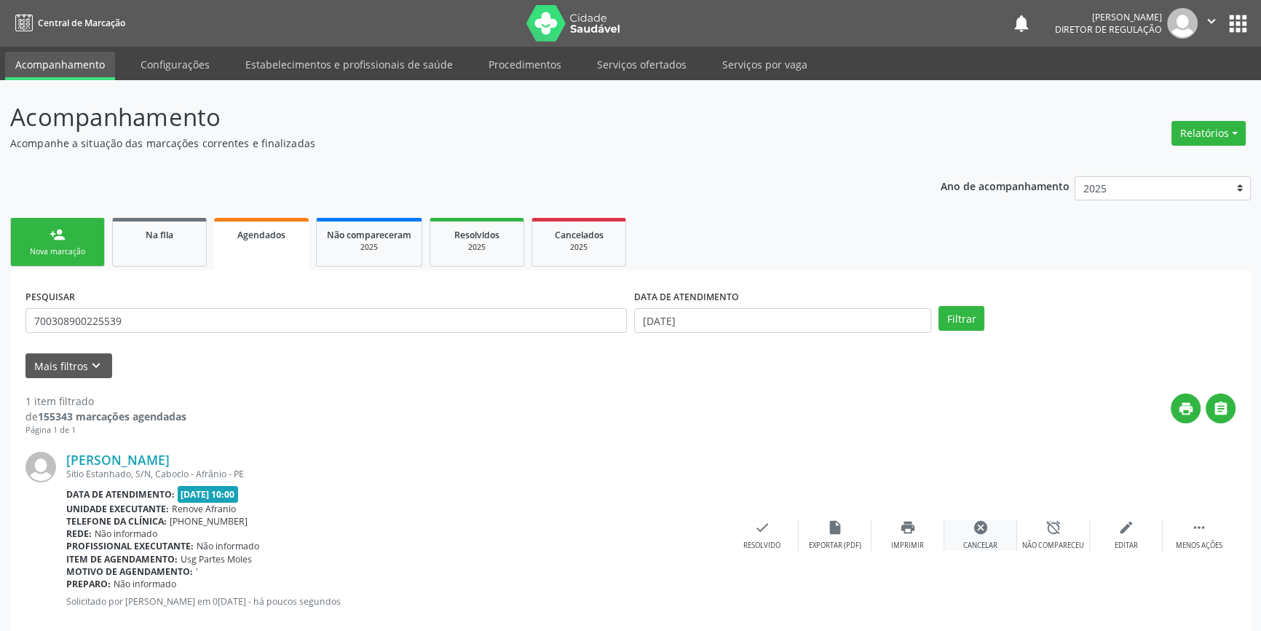
click at [981, 532] on icon "cancel" at bounding box center [981, 527] width 16 height 16
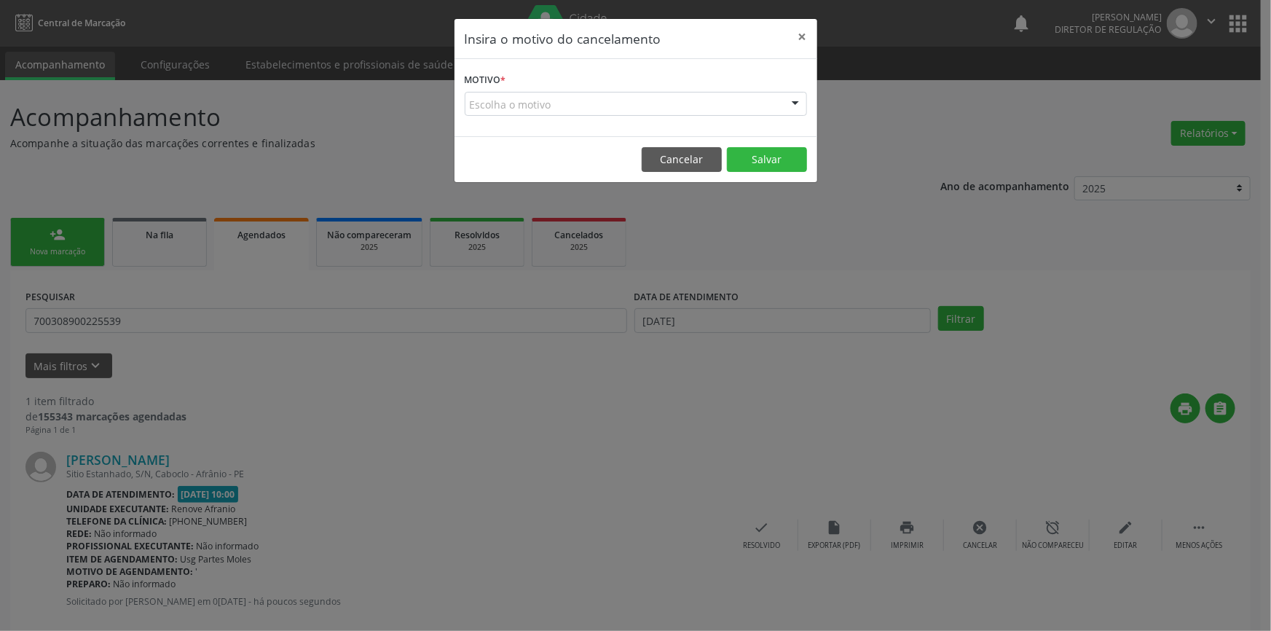
click at [662, 106] on div "Escolha o motivo" at bounding box center [636, 104] width 342 height 25
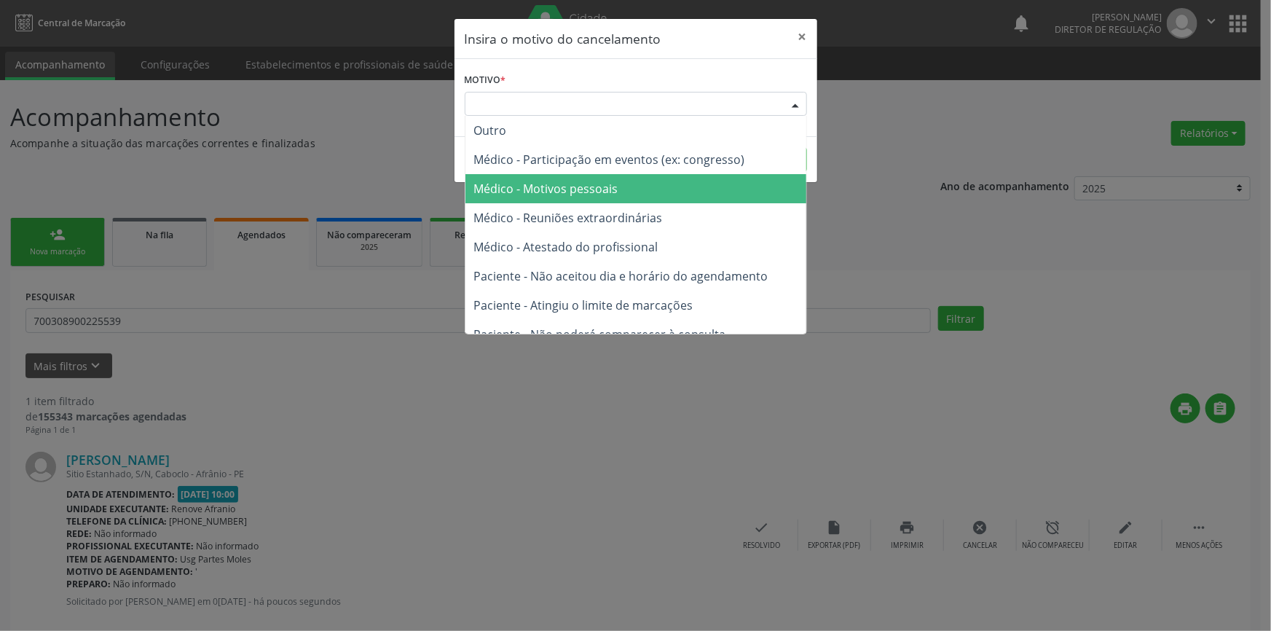
click at [590, 181] on span "Médico - Motivos pessoais" at bounding box center [546, 189] width 144 height 16
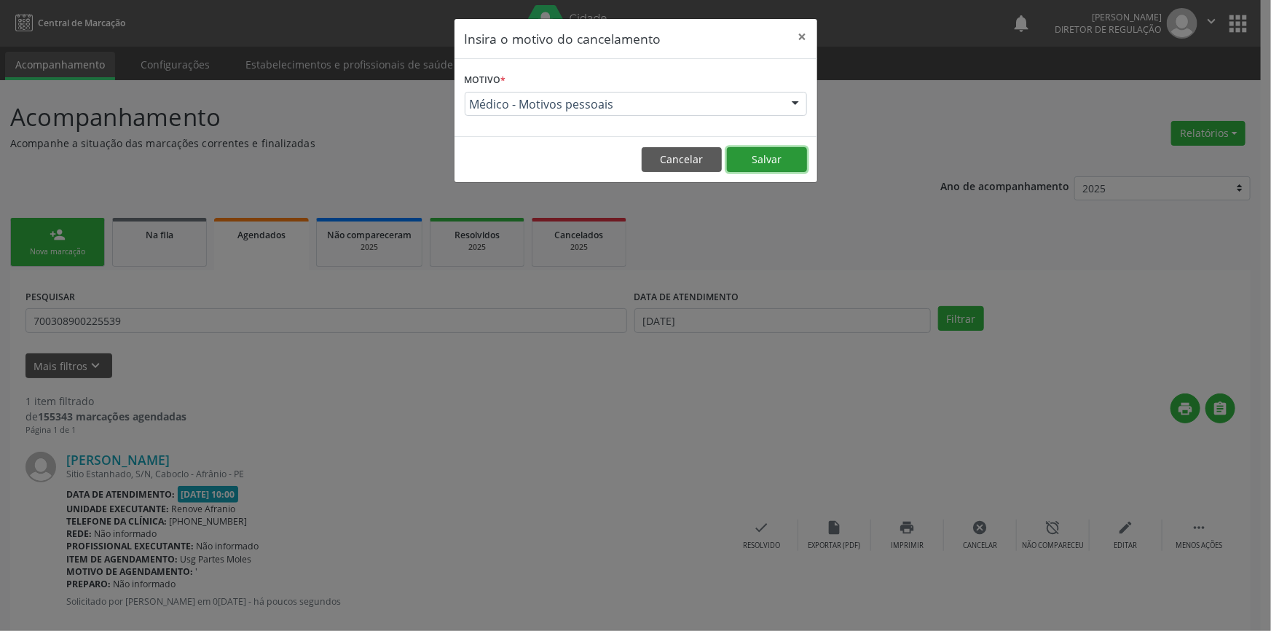
click at [755, 164] on button "Salvar" at bounding box center [767, 159] width 80 height 25
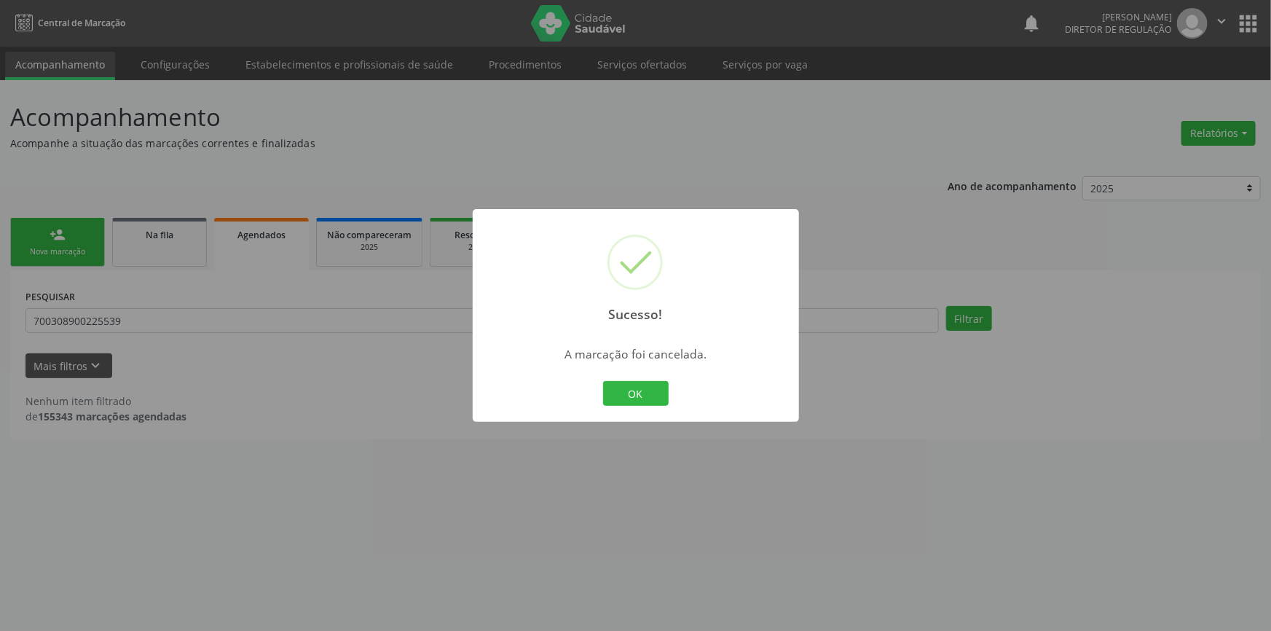
click at [185, 304] on div "Sucesso! × A marcação foi cancelada. OK Cancel" at bounding box center [635, 315] width 1271 height 631
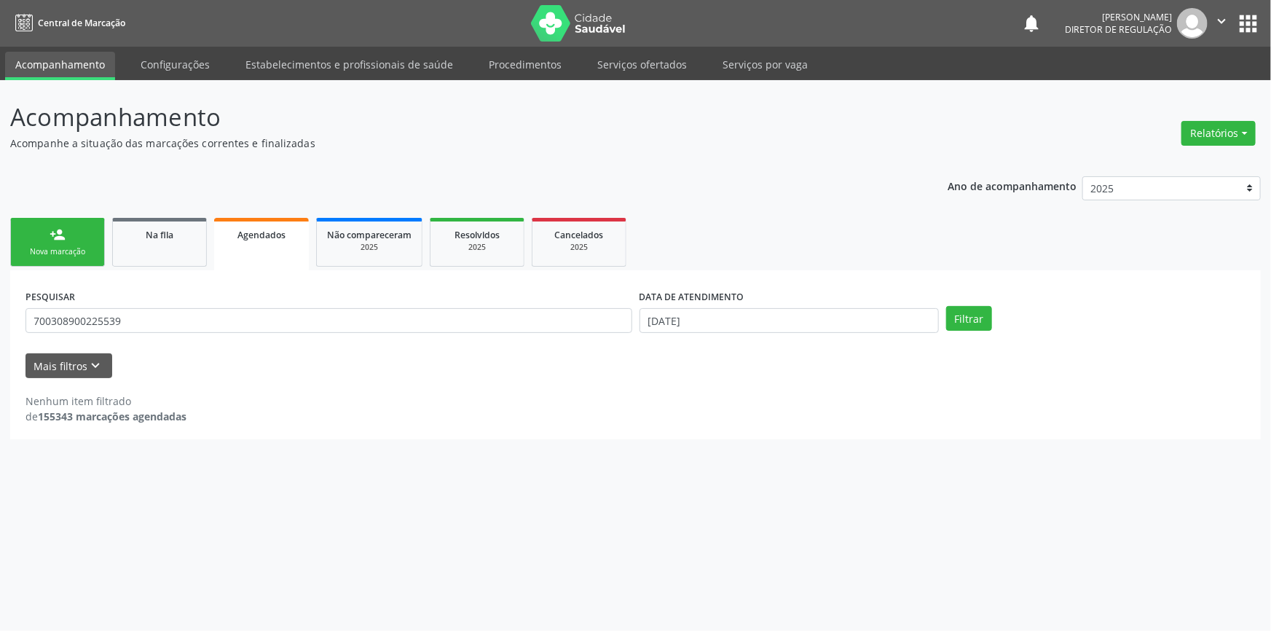
click at [65, 234] on div "person_add" at bounding box center [58, 234] width 16 height 16
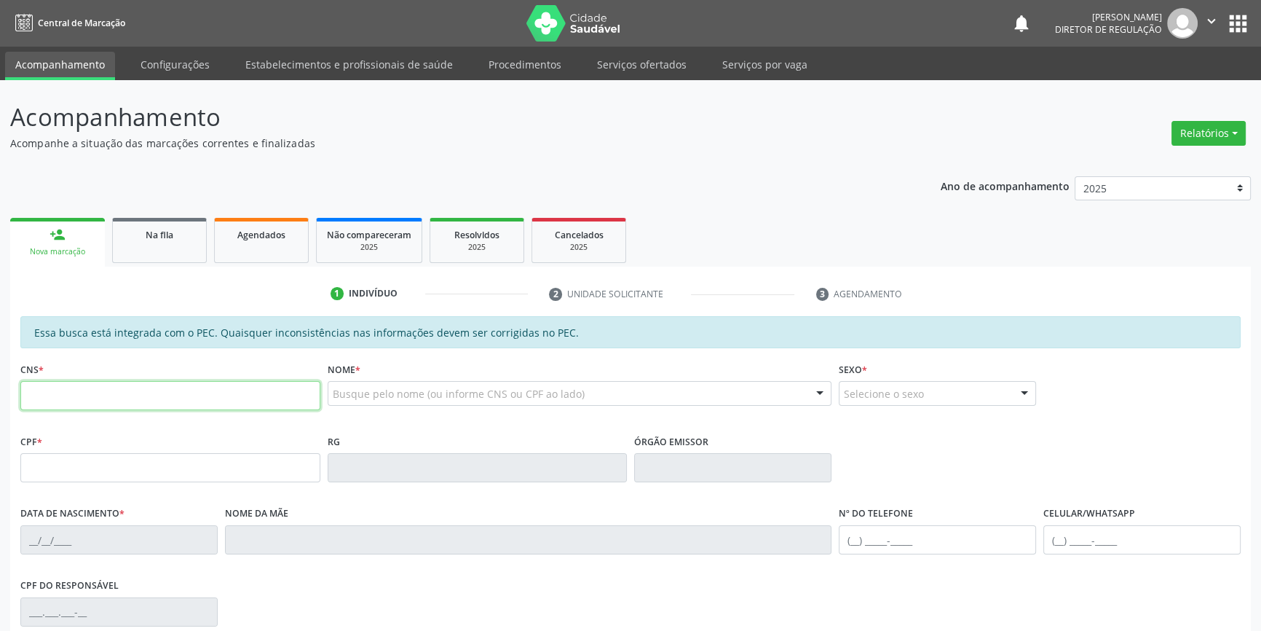
click at [77, 400] on input "text" at bounding box center [170, 395] width 300 height 29
type input "700 3089 0022 5539"
type input "047.256.814-07"
type input "08/09/1982"
type input "Porfira Maria da Silva Lucas"
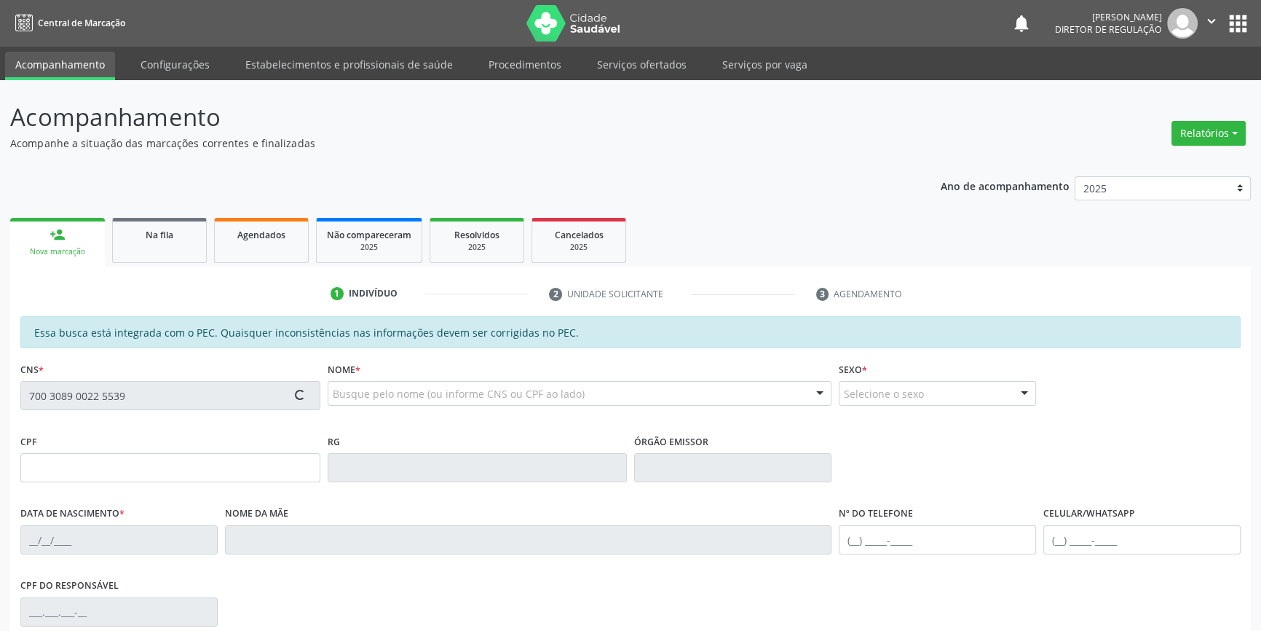
type input "(87) 98812-2494"
type input "S/N"
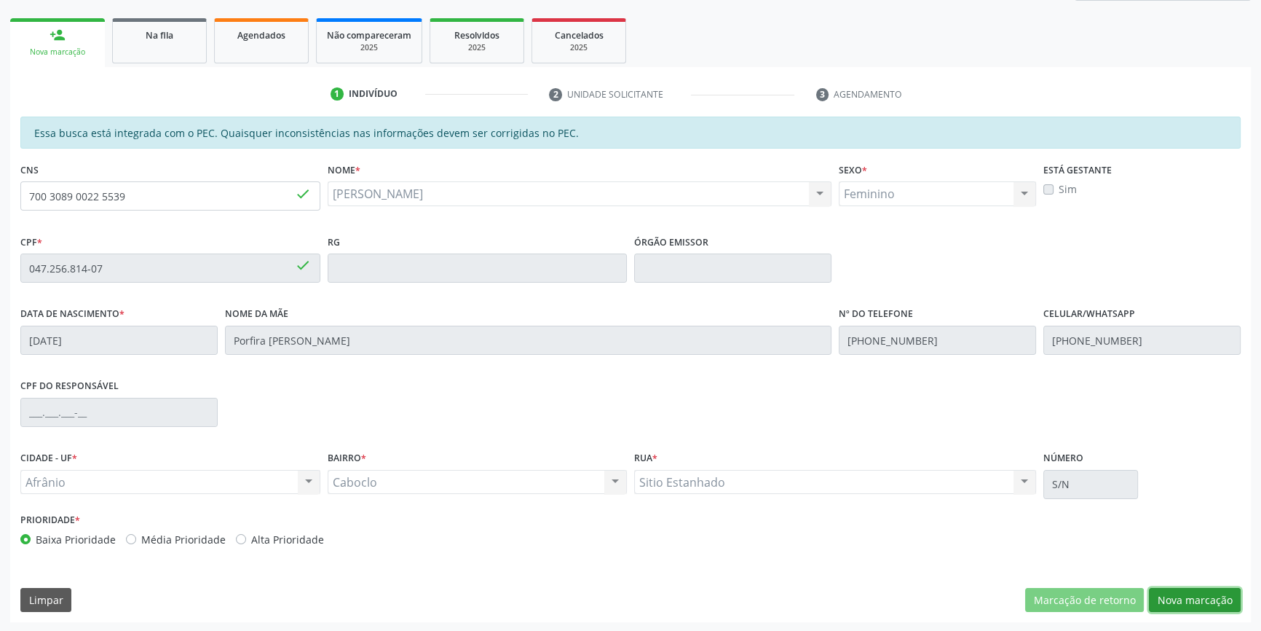
click at [1205, 606] on button "Nova marcação" at bounding box center [1195, 600] width 92 height 25
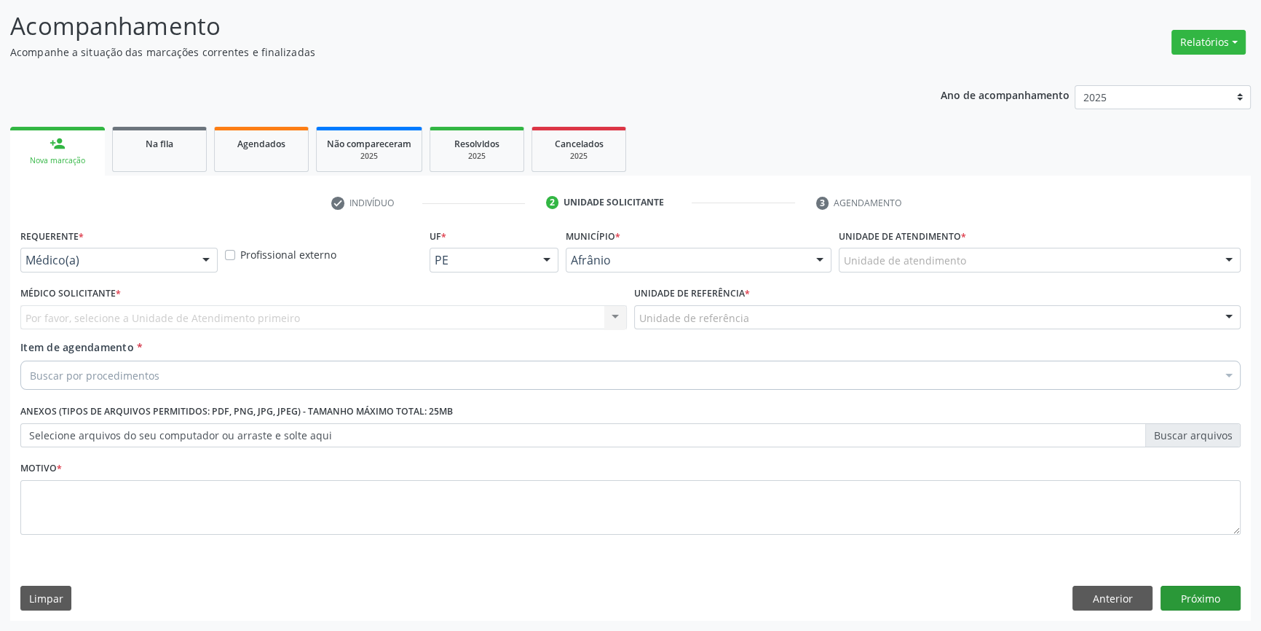
scroll to position [90, 0]
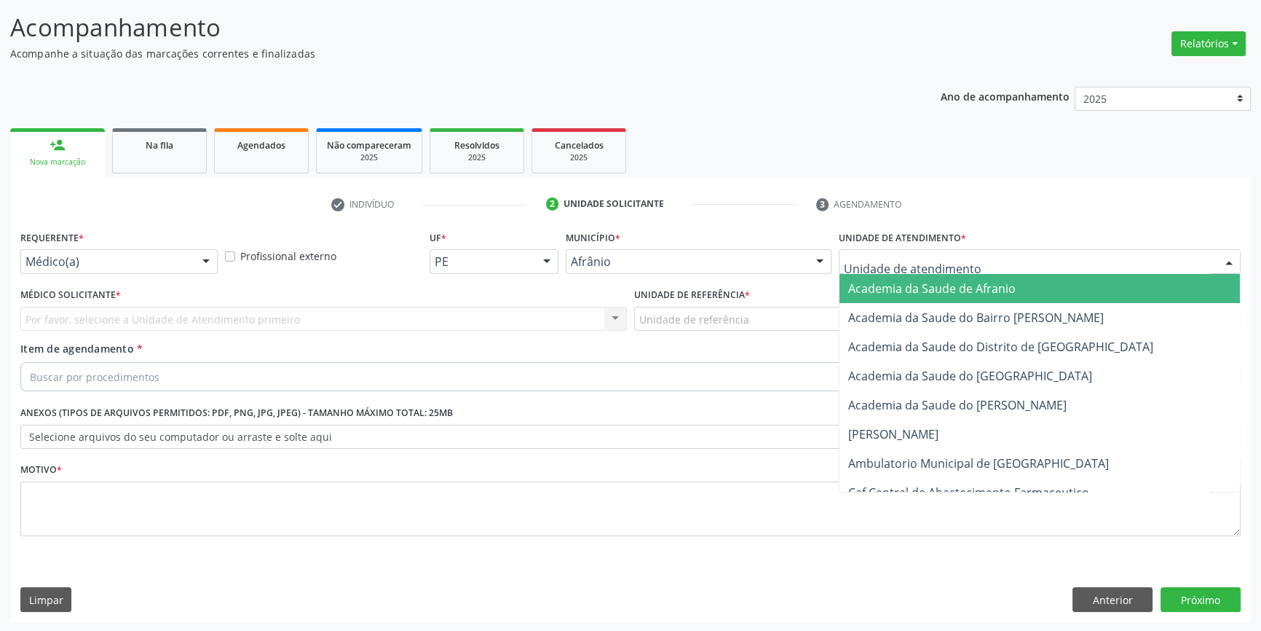
click at [963, 262] on div at bounding box center [1040, 261] width 402 height 25
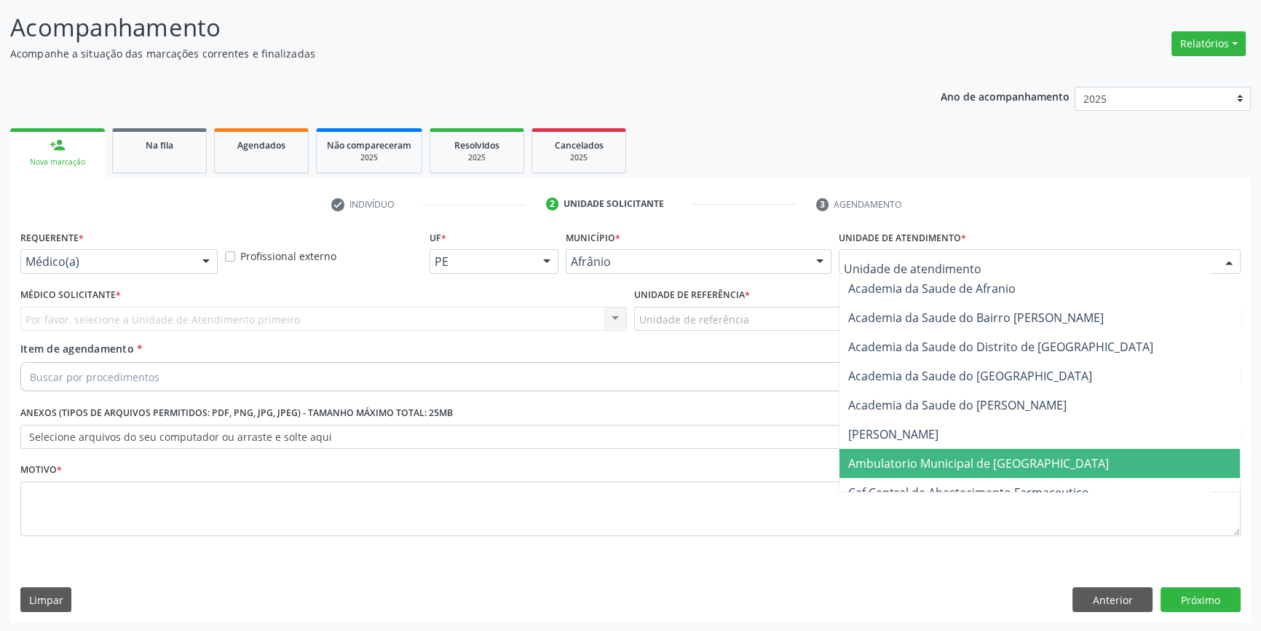
drag, startPoint x: 921, startPoint y: 453, endPoint x: 805, endPoint y: 379, distance: 137.8
click at [917, 455] on span "Ambulatorio Municipal de [GEOGRAPHIC_DATA]" at bounding box center [978, 463] width 261 height 16
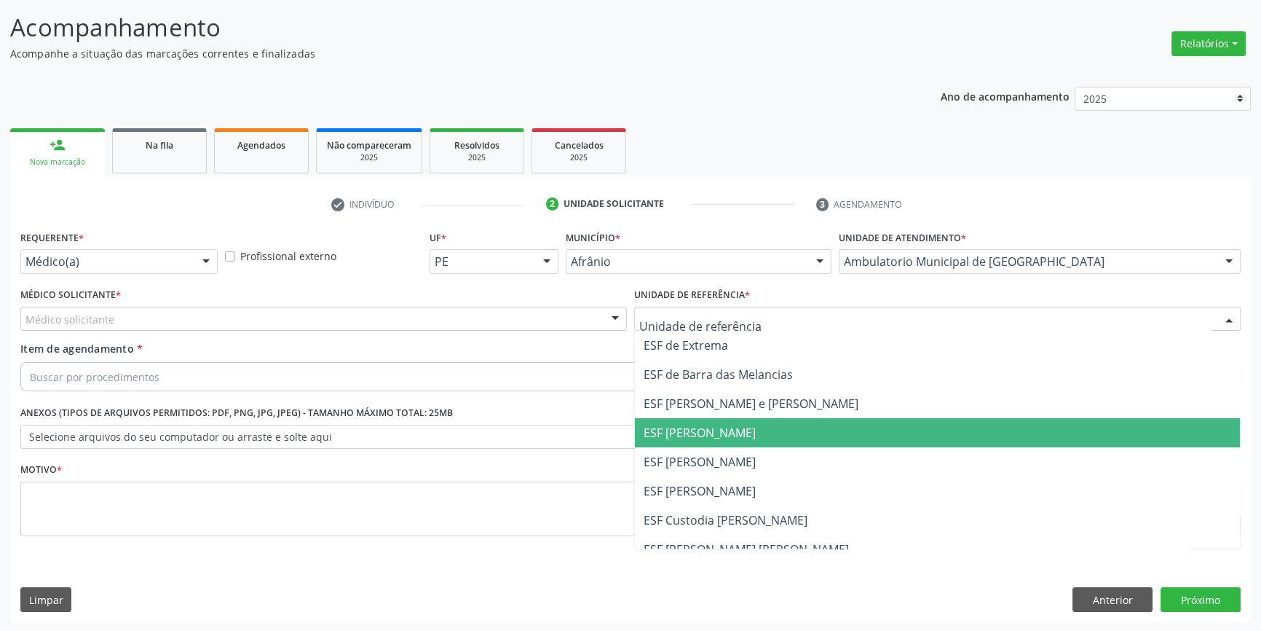
click at [687, 443] on span "ESF [PERSON_NAME]" at bounding box center [937, 432] width 605 height 29
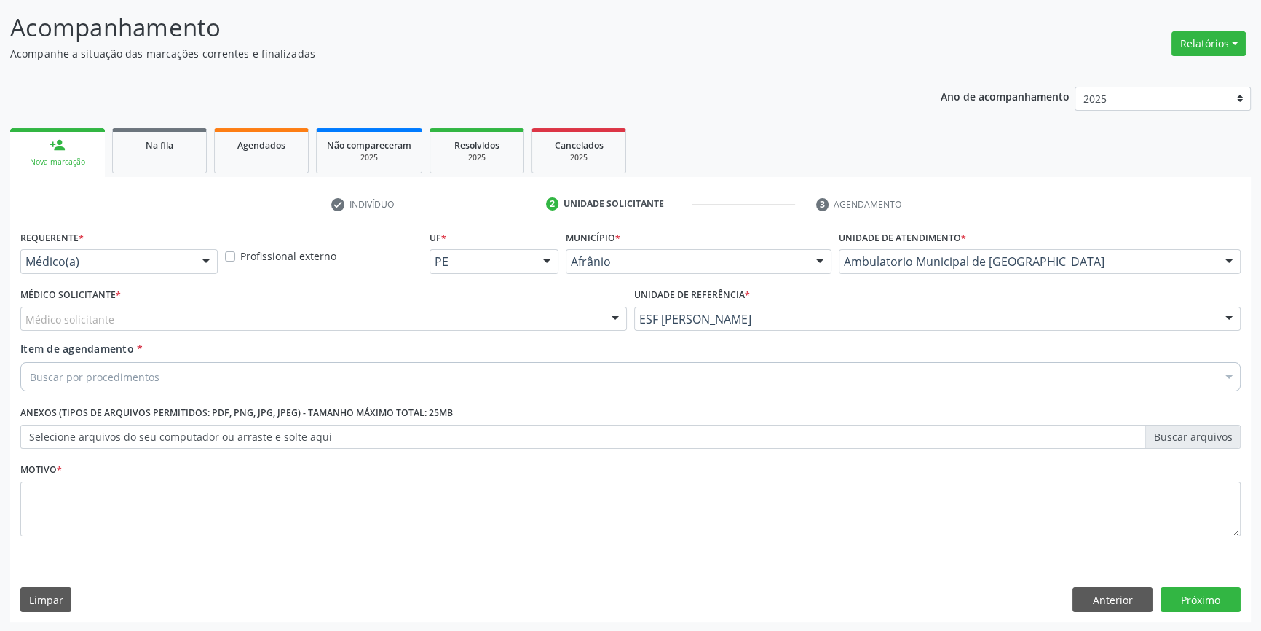
drag, startPoint x: 489, startPoint y: 339, endPoint x: 443, endPoint y: 323, distance: 48.6
click at [481, 335] on div "Requerente * Médico(a) Médico(a) Enfermeiro(a) Paciente Nenhum resultado encont…" at bounding box center [630, 391] width 1220 height 330
click at [390, 317] on div "Médico solicitante" at bounding box center [323, 319] width 606 height 25
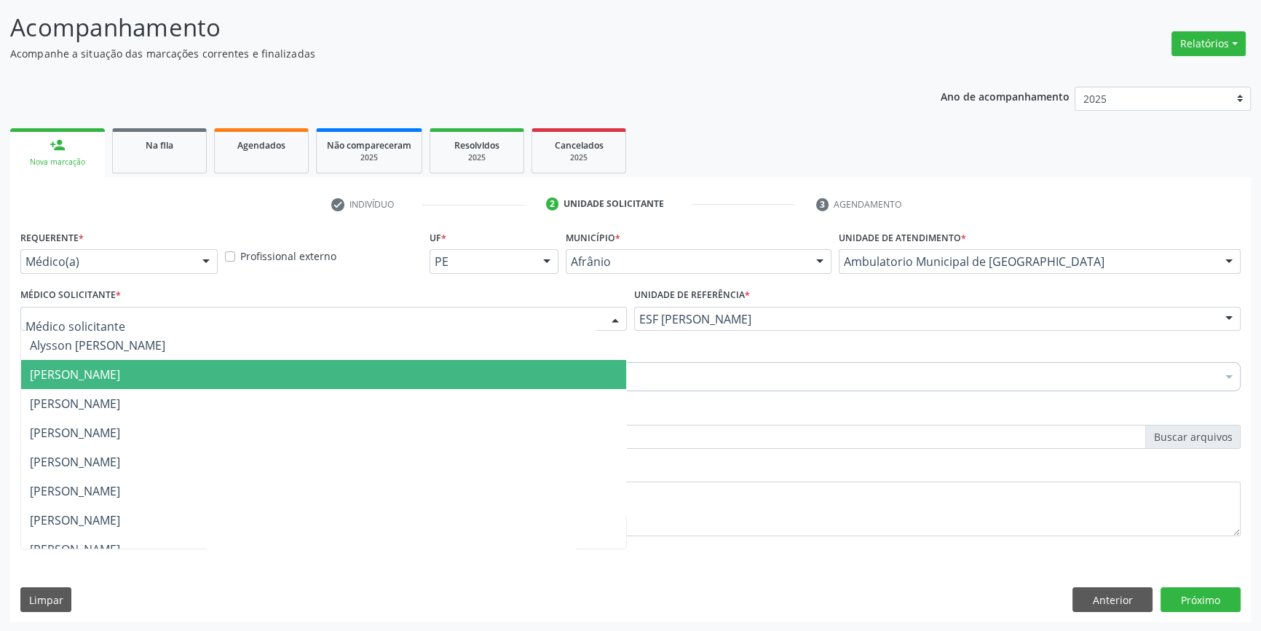
click at [109, 371] on span "[PERSON_NAME]" at bounding box center [75, 374] width 90 height 16
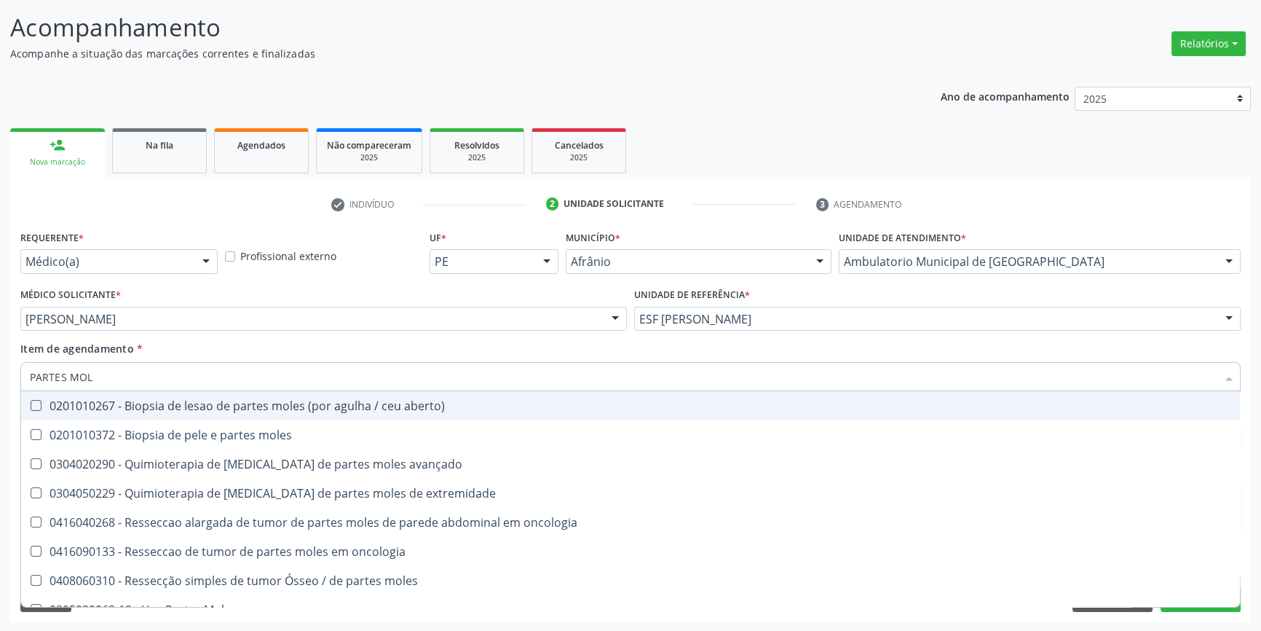
type input "PARTES MOLE"
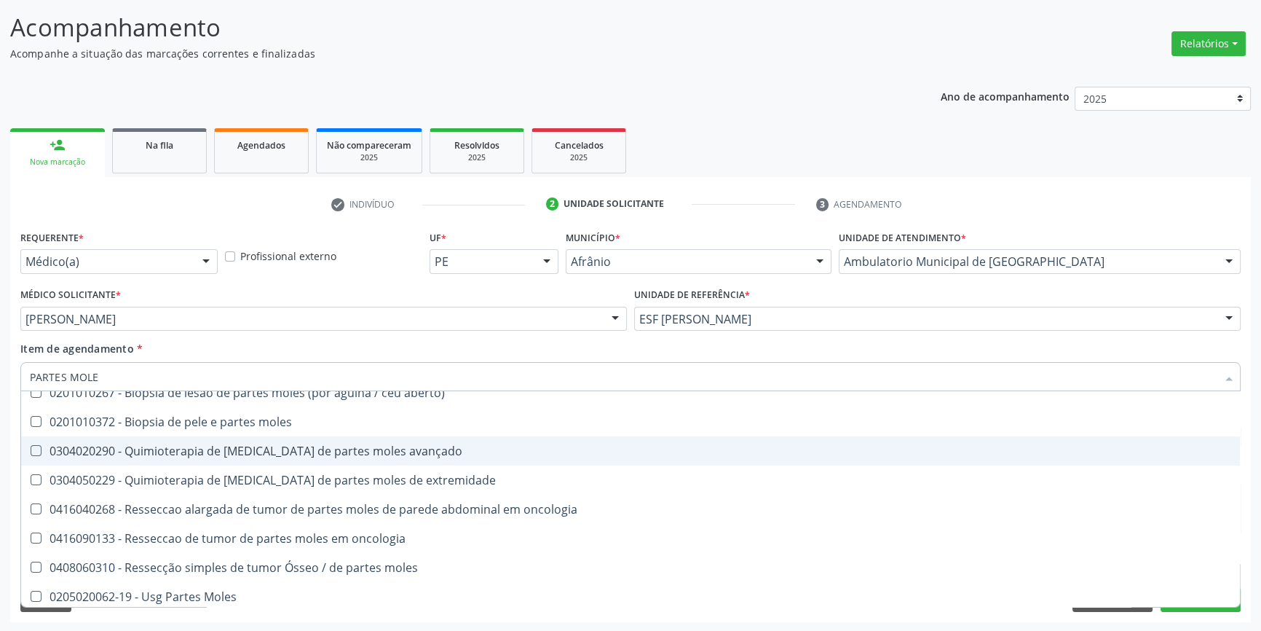
scroll to position [17, 0]
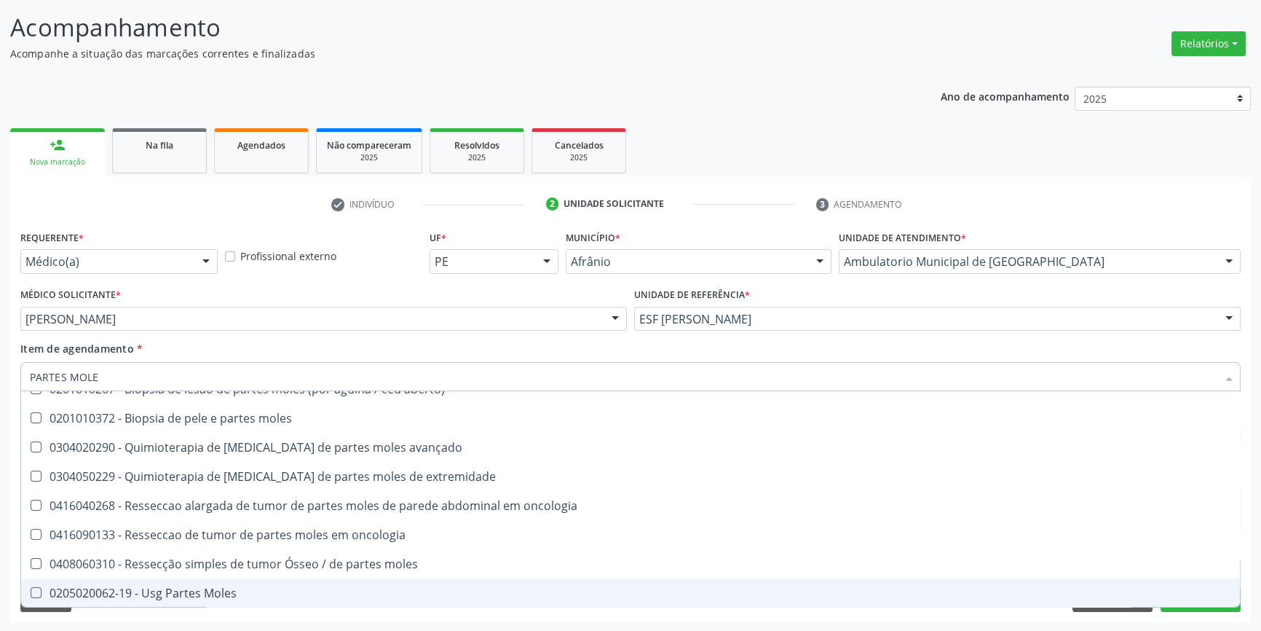
click at [209, 602] on span "0205020062-19 - Usg Partes Moles" at bounding box center [630, 592] width 1219 height 29
checkbox Moles "true"
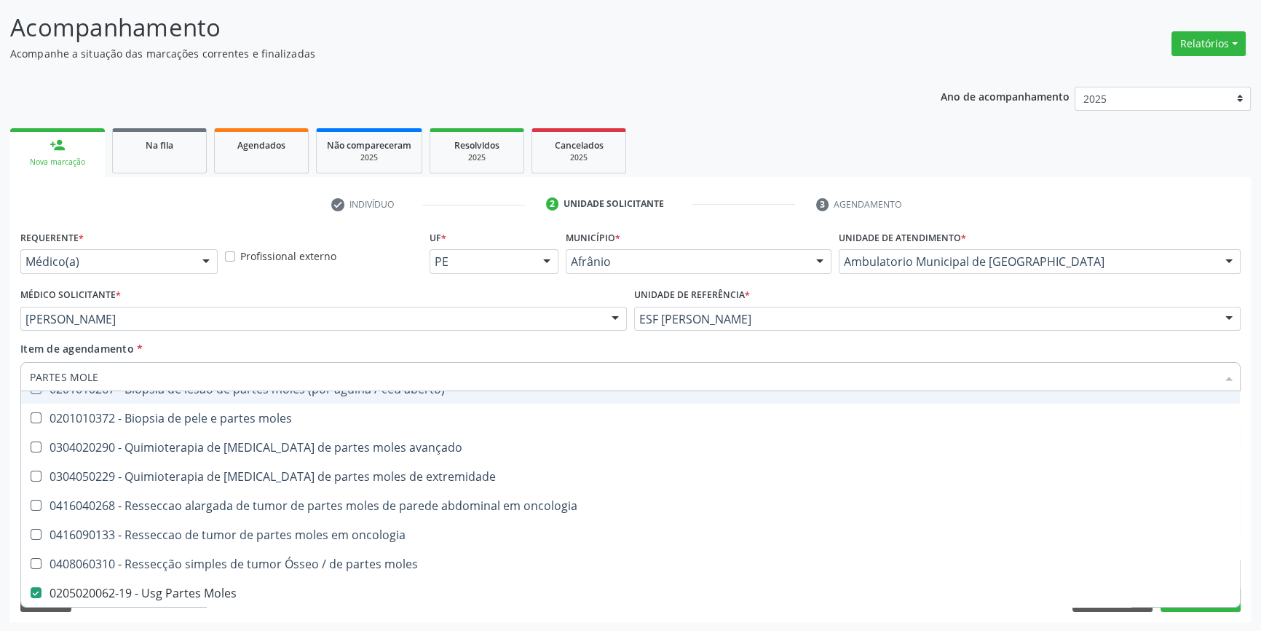
click at [341, 359] on div "Item de agendamento * PARTES MOLE Desfazer seleção 0201010267 - Biopsia de lesa…" at bounding box center [630, 364] width 1220 height 46
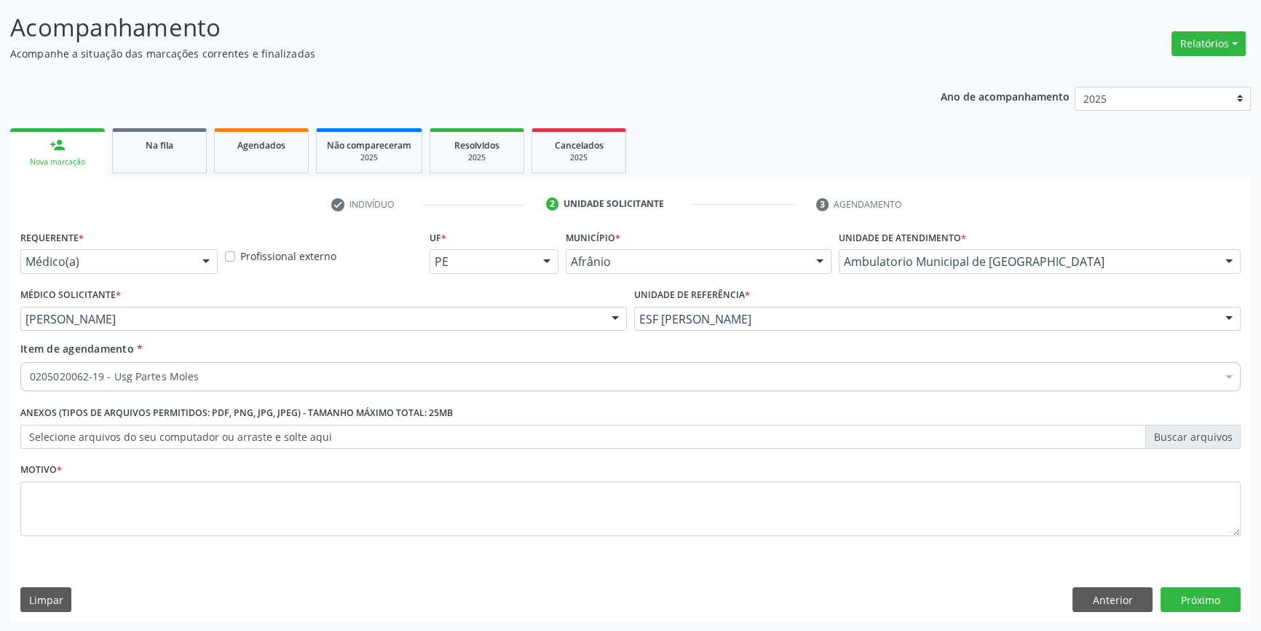
scroll to position [0, 0]
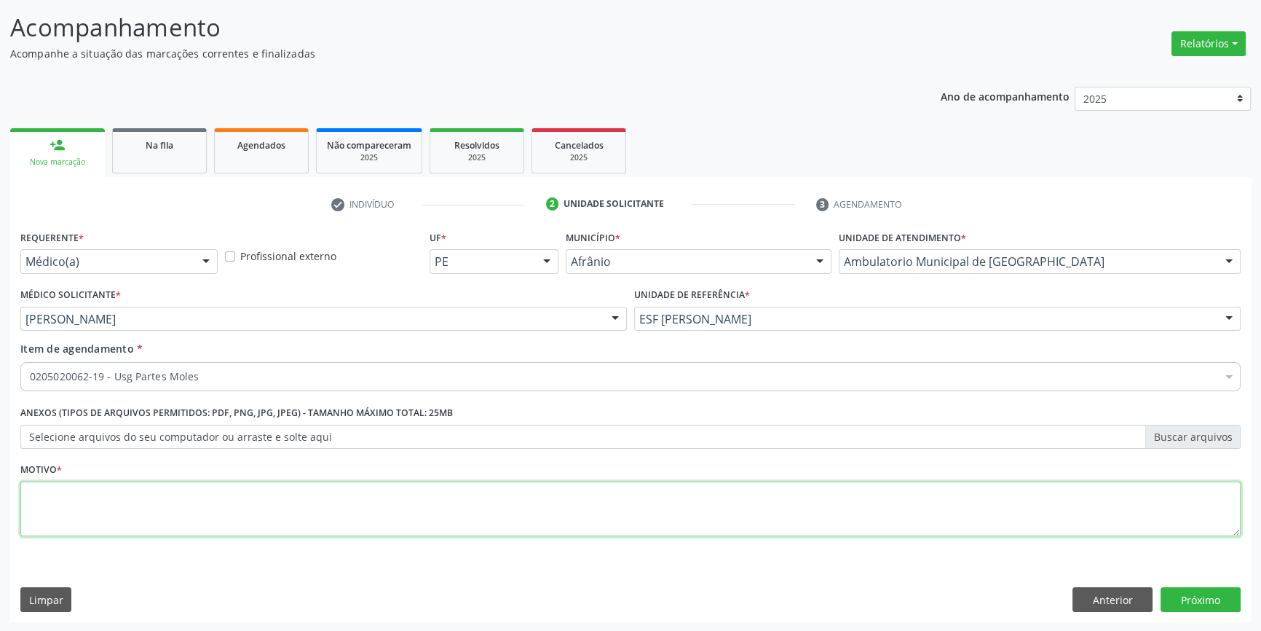
click at [263, 509] on textarea at bounding box center [630, 508] width 1220 height 55
type textarea "'"
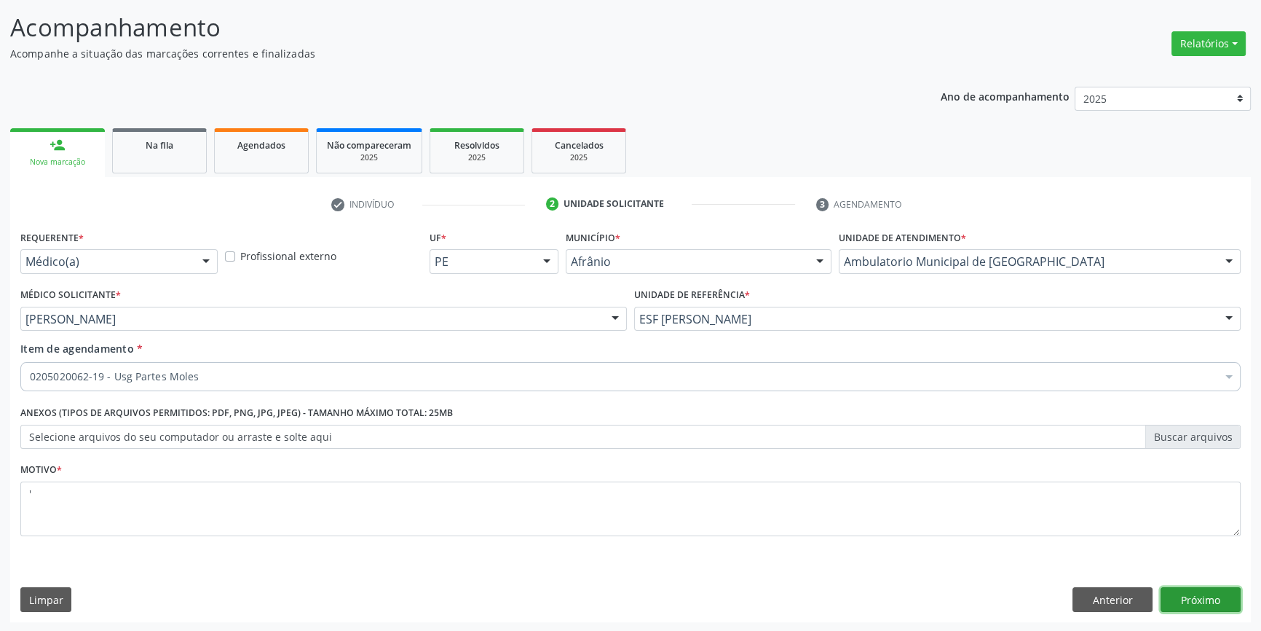
click at [1190, 604] on button "Próximo" at bounding box center [1201, 599] width 80 height 25
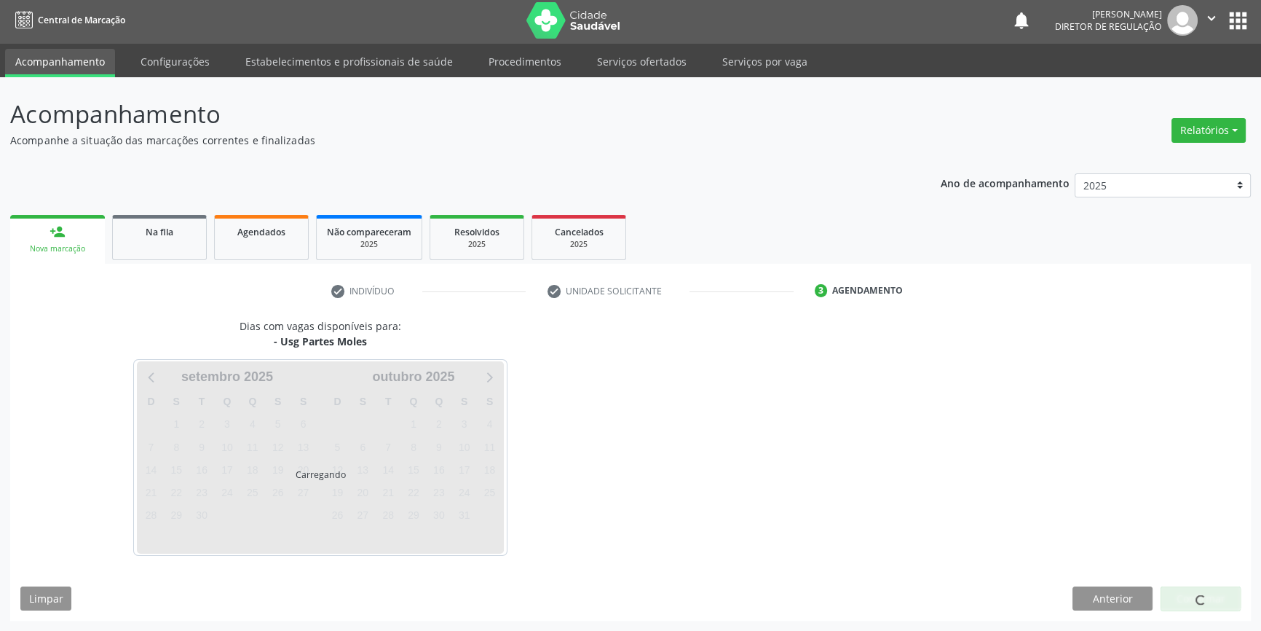
scroll to position [1, 0]
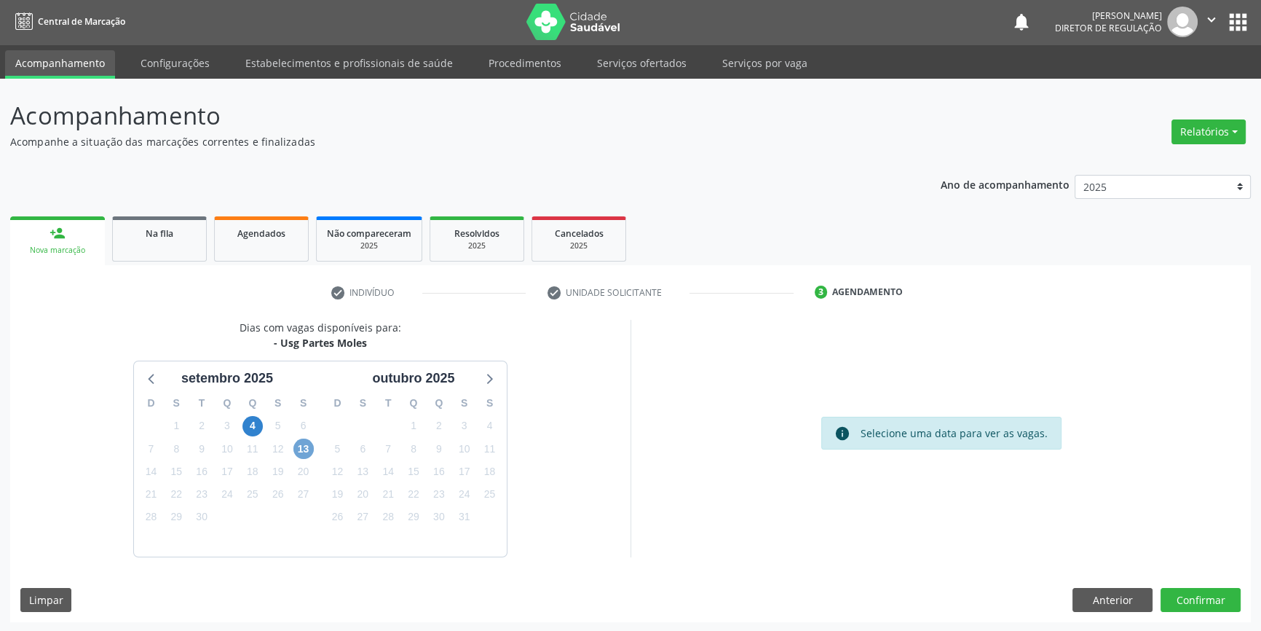
click at [298, 443] on span "13" at bounding box center [303, 448] width 20 height 20
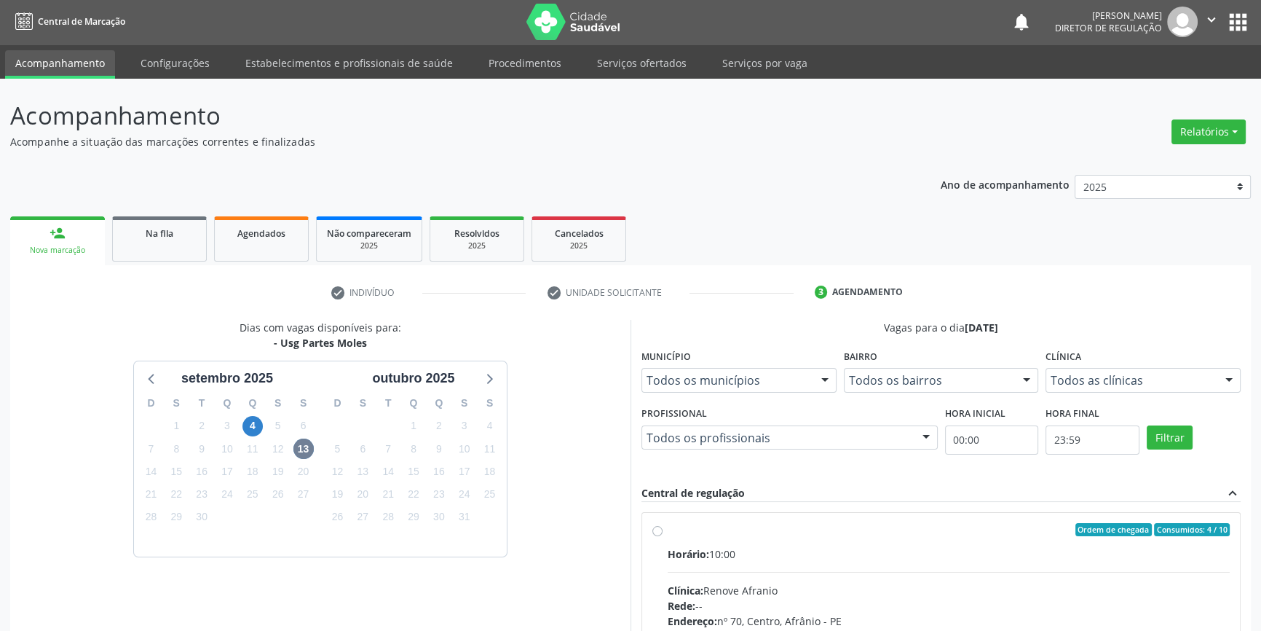
click at [676, 550] on span "Horário:" at bounding box center [689, 554] width 42 height 14
click at [663, 536] on input "Ordem de chegada Consumidos: 4 / 10 Horário: 10:00 Clínica: Renove Afranio Rede…" at bounding box center [657, 529] width 10 height 13
radio input "true"
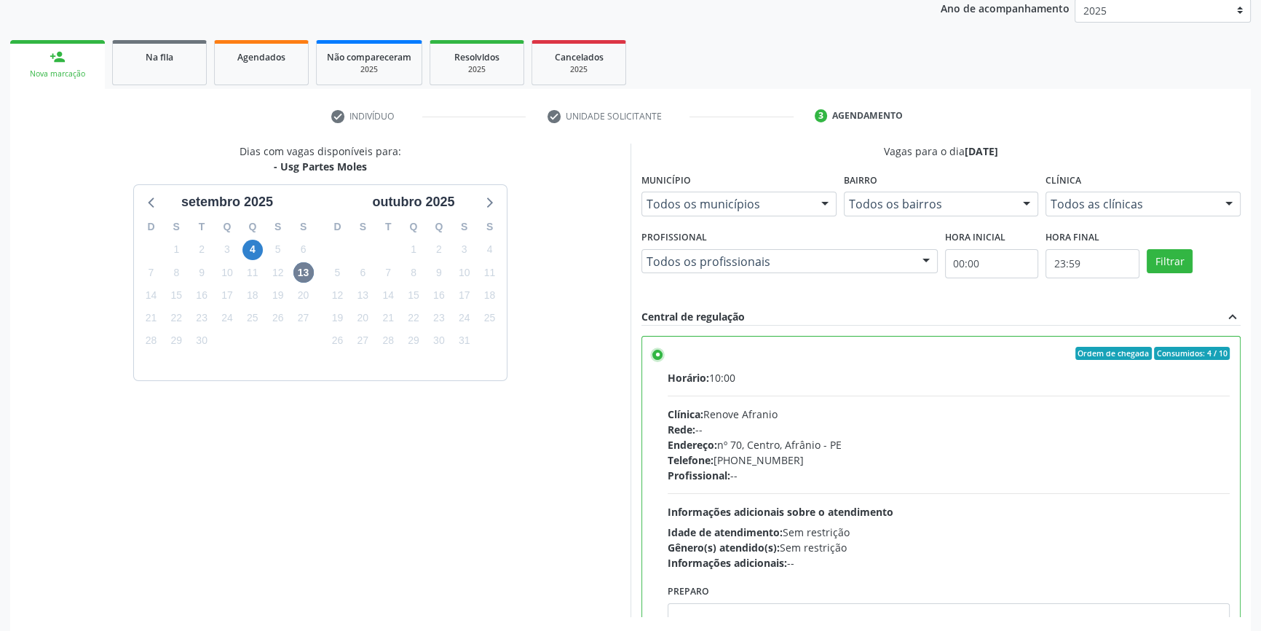
scroll to position [238, 0]
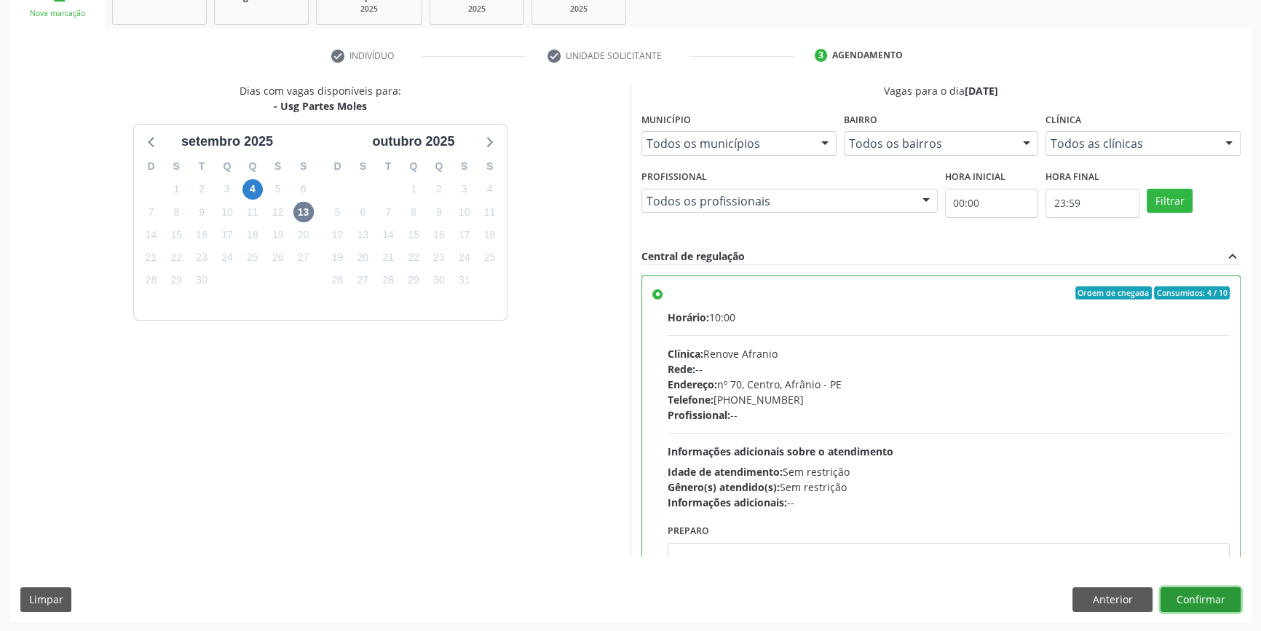
click at [1235, 597] on button "Confirmar" at bounding box center [1201, 599] width 80 height 25
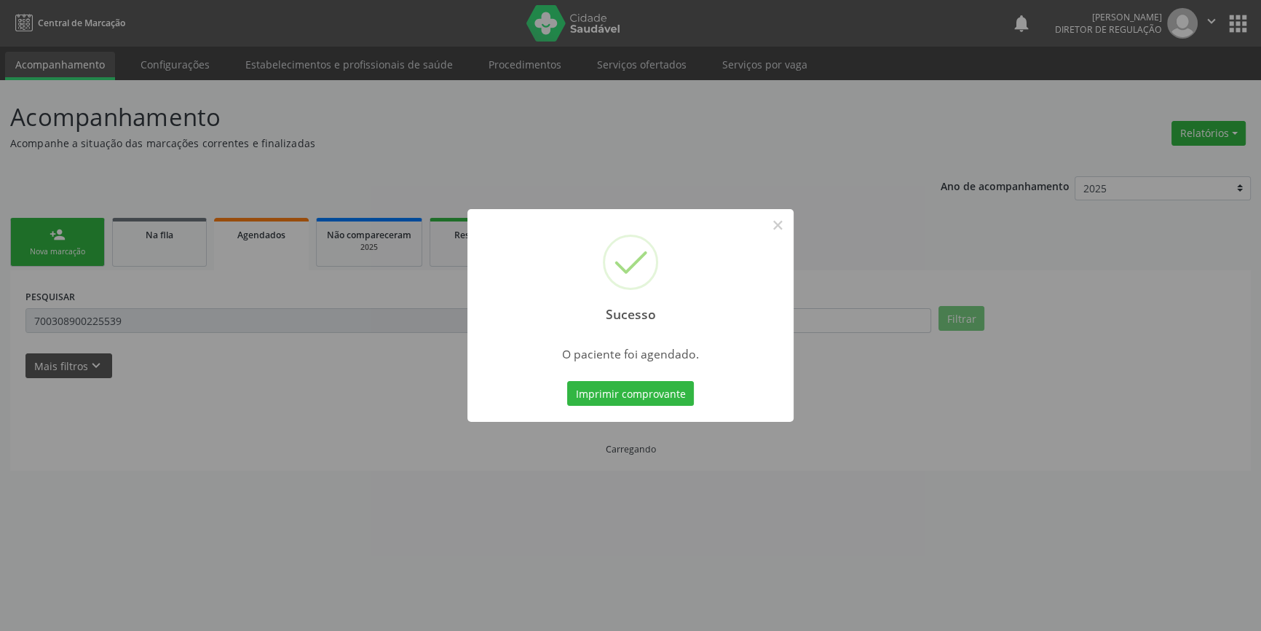
scroll to position [0, 0]
click at [660, 400] on button "Imprimir comprovante" at bounding box center [630, 393] width 127 height 25
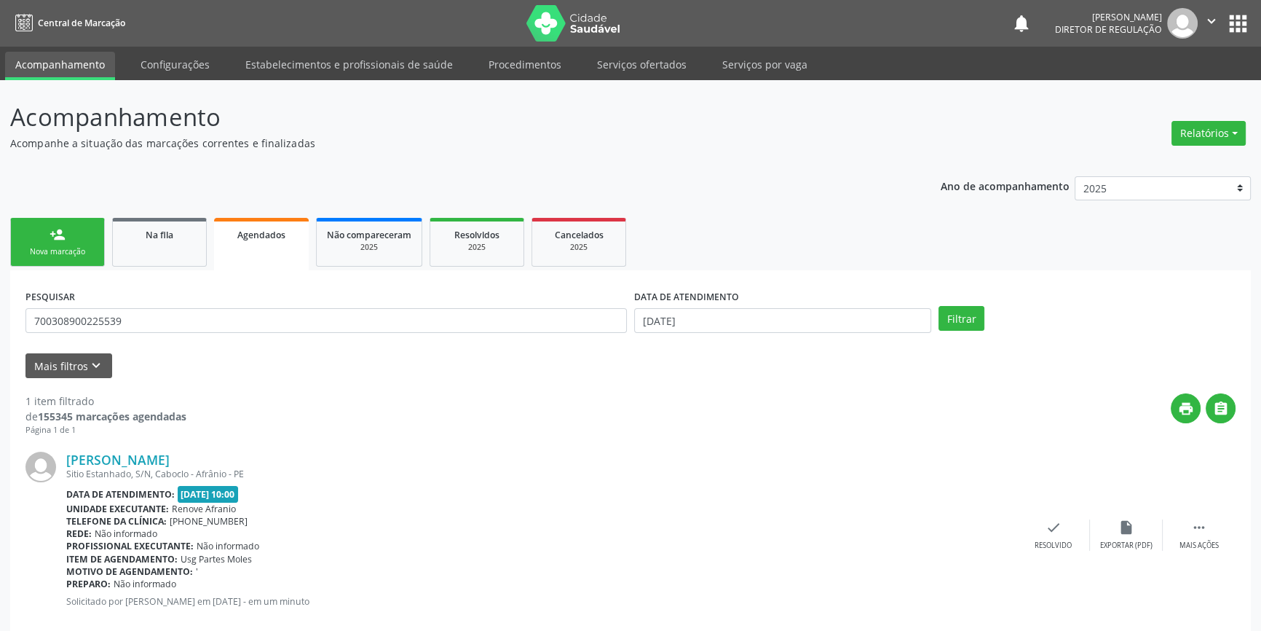
click at [165, 202] on div "Sucesso × O paciente foi agendado. Imprimir comprovante Cancel" at bounding box center [630, 315] width 1261 height 631
click at [161, 241] on link "Na fila" at bounding box center [159, 242] width 95 height 49
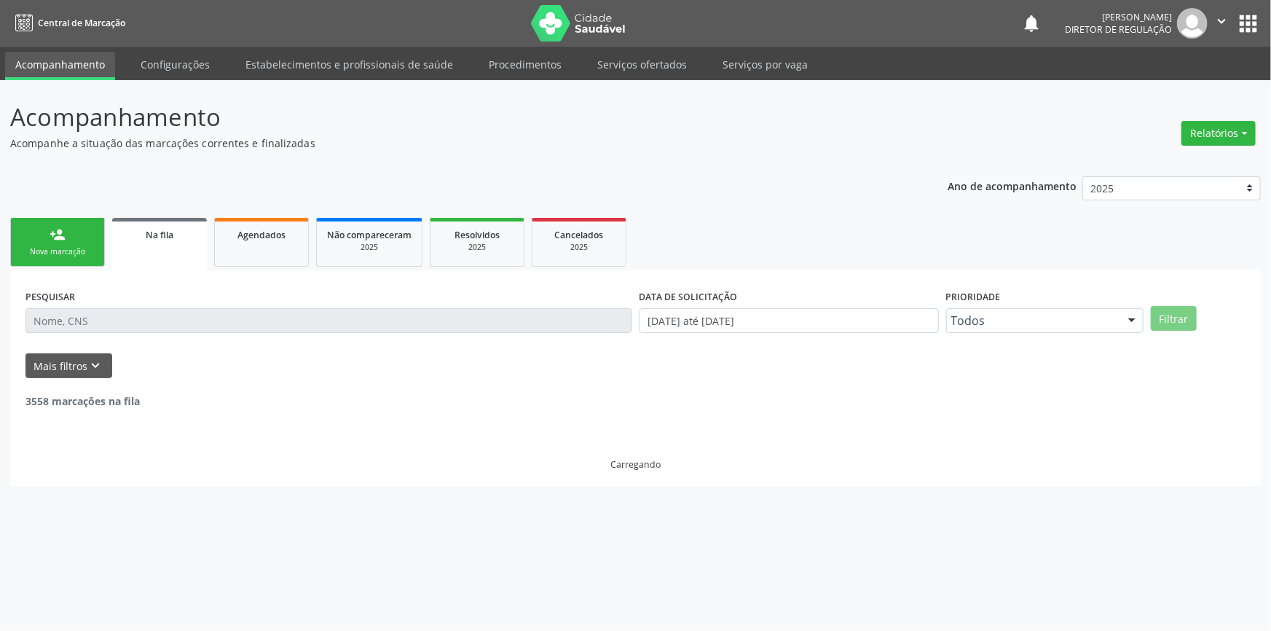
click at [32, 250] on div "Nova marcação" at bounding box center [57, 251] width 73 height 11
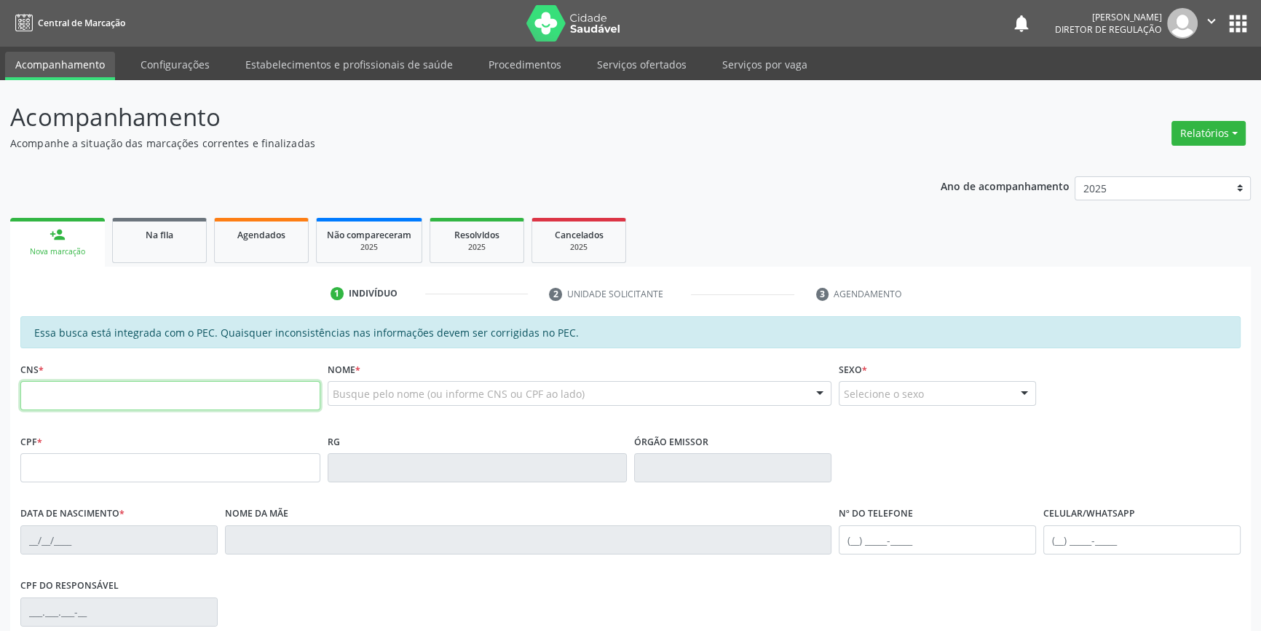
click at [91, 386] on input "text" at bounding box center [170, 395] width 300 height 29
type input "709 2072 4290 1630"
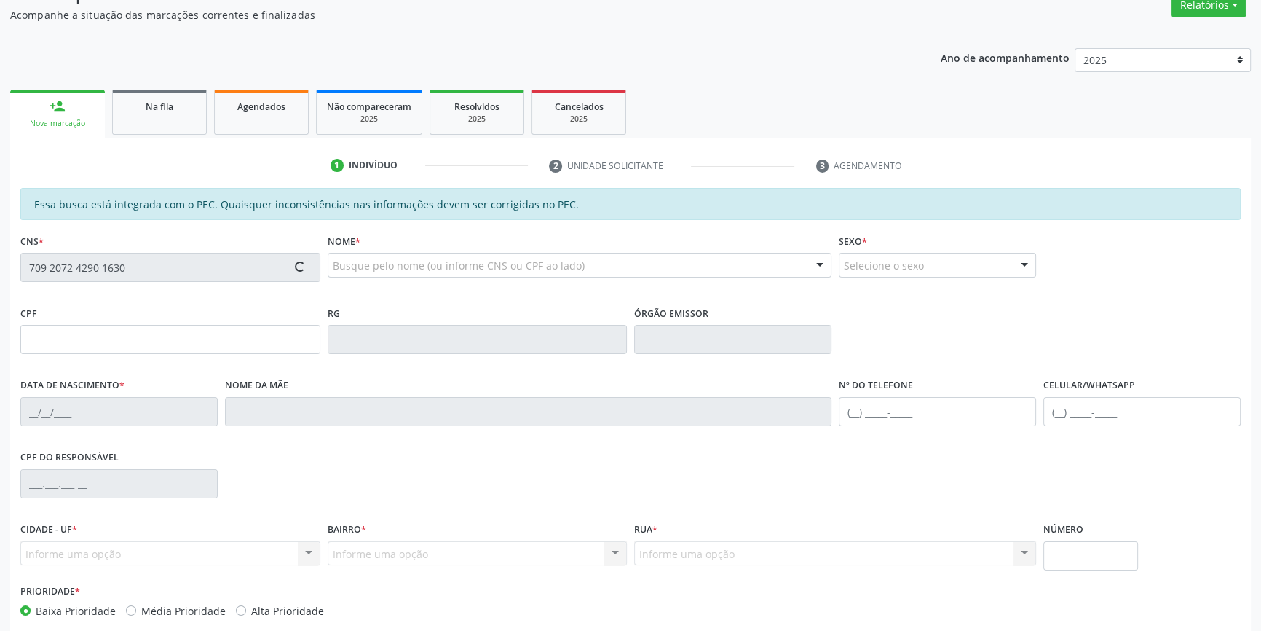
scroll to position [199, 0]
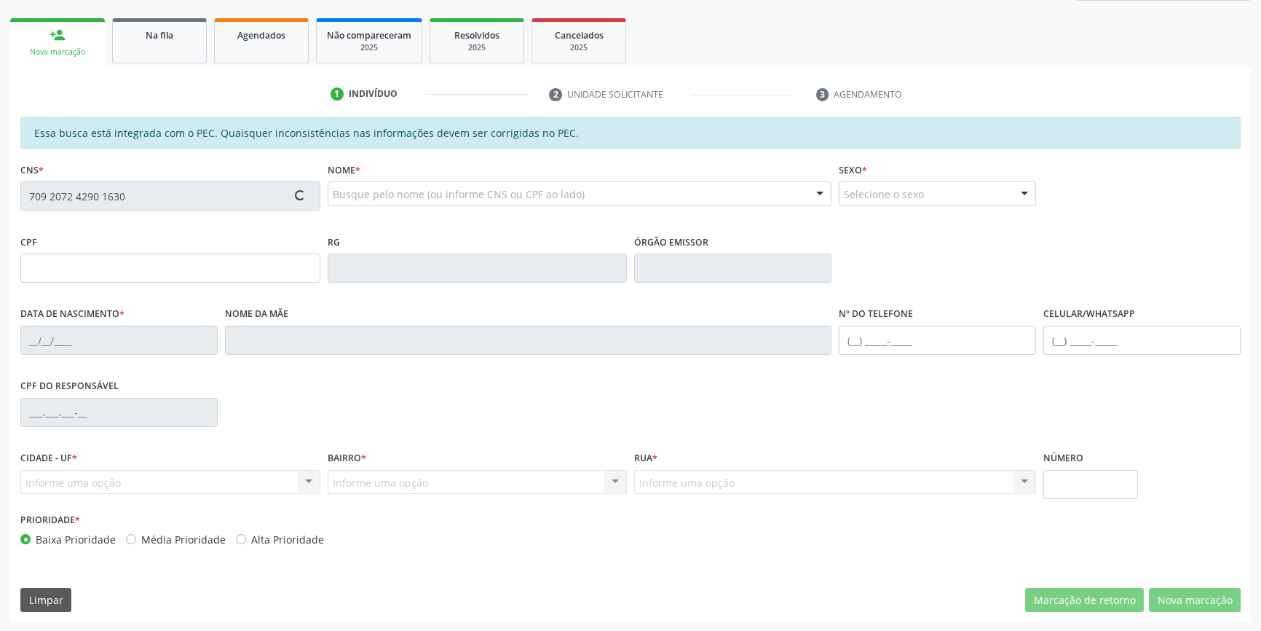
type input "14/02/2011"
type input "Lucicleide Jacira dos Santos"
type input "(87) 98857-5216"
type input "9"
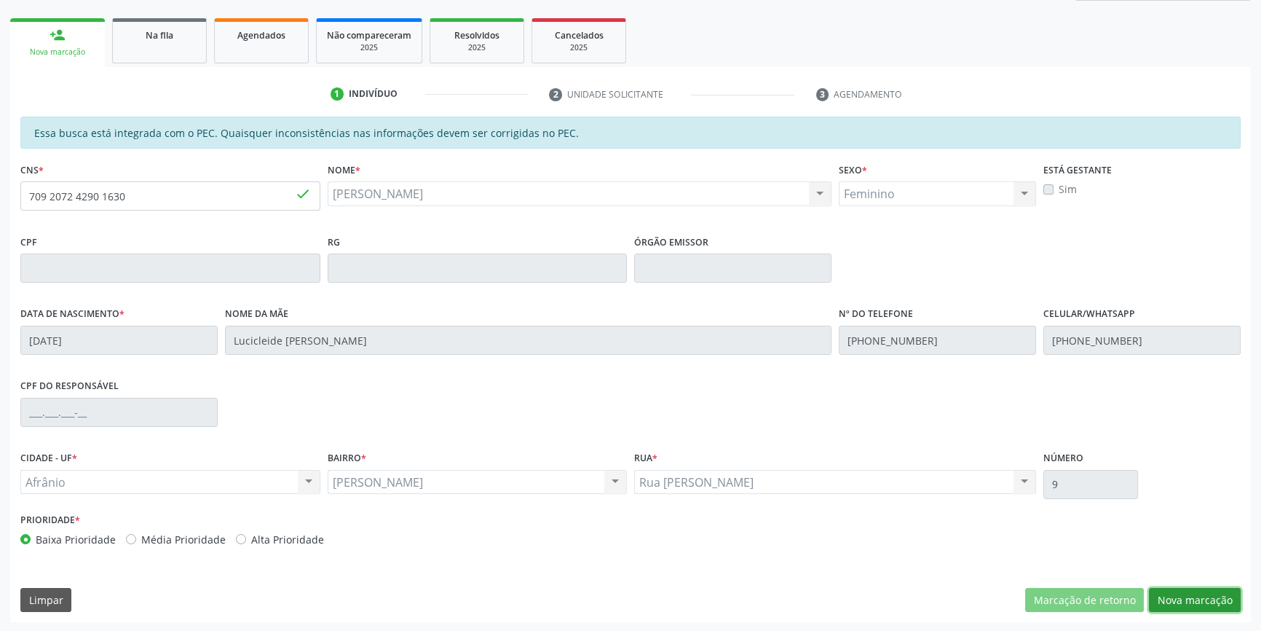
click at [1183, 588] on button "Nova marcação" at bounding box center [1195, 600] width 92 height 25
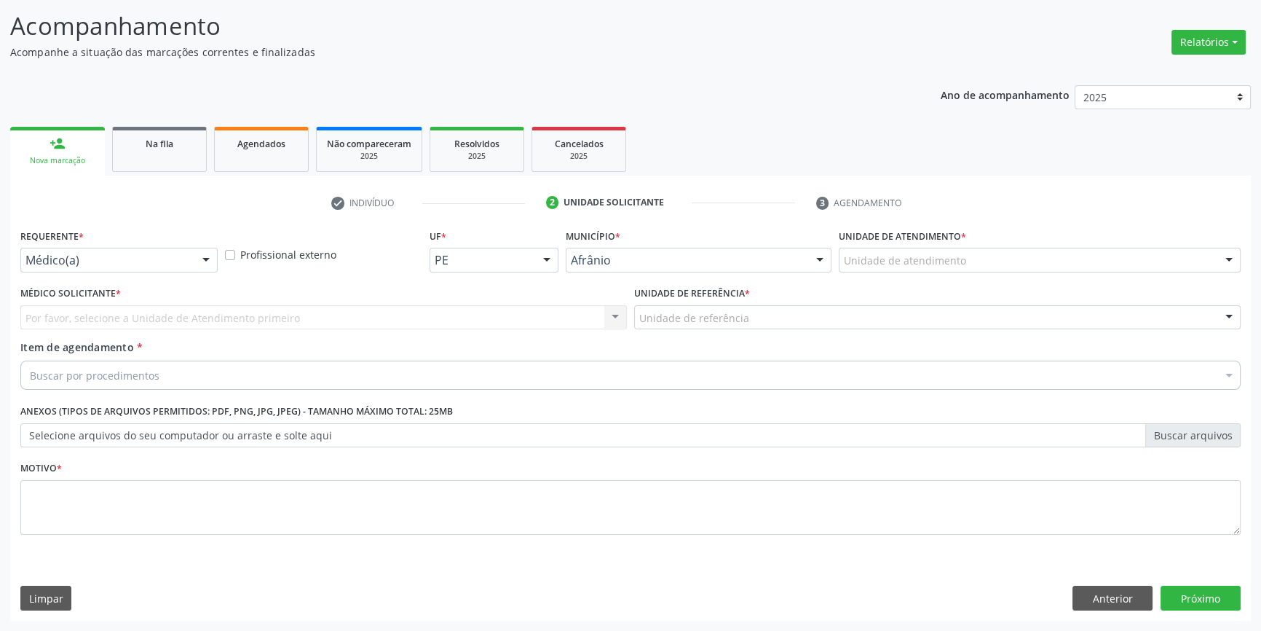
scroll to position [90, 0]
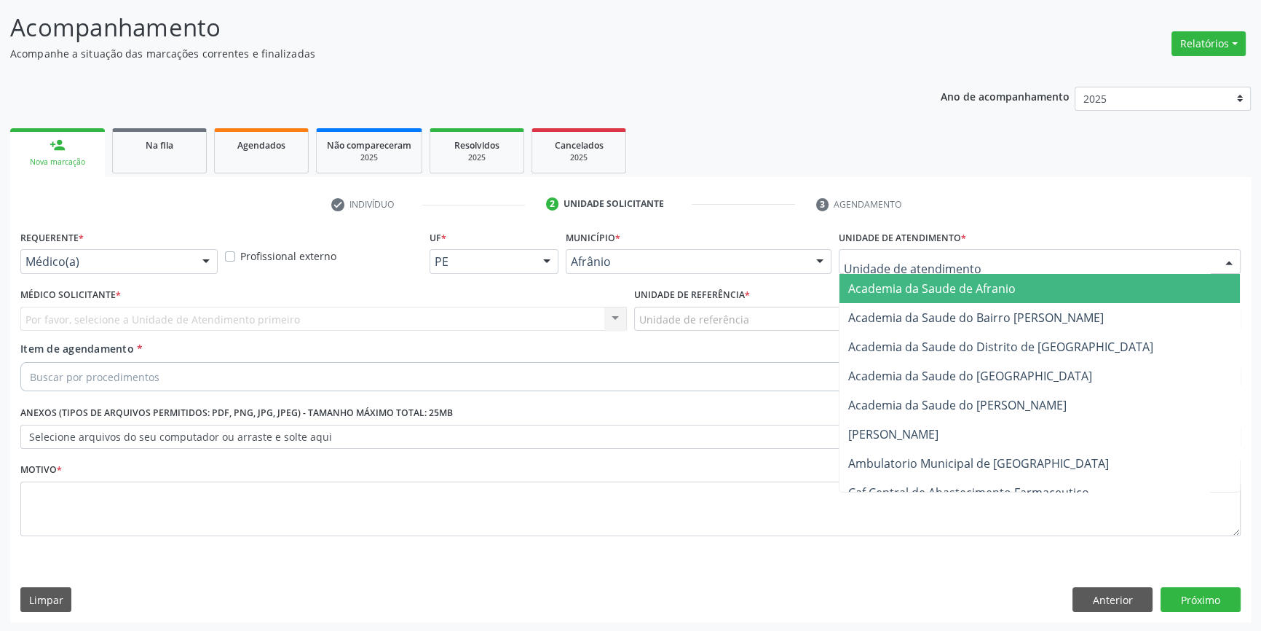
click at [975, 256] on div at bounding box center [1040, 261] width 402 height 25
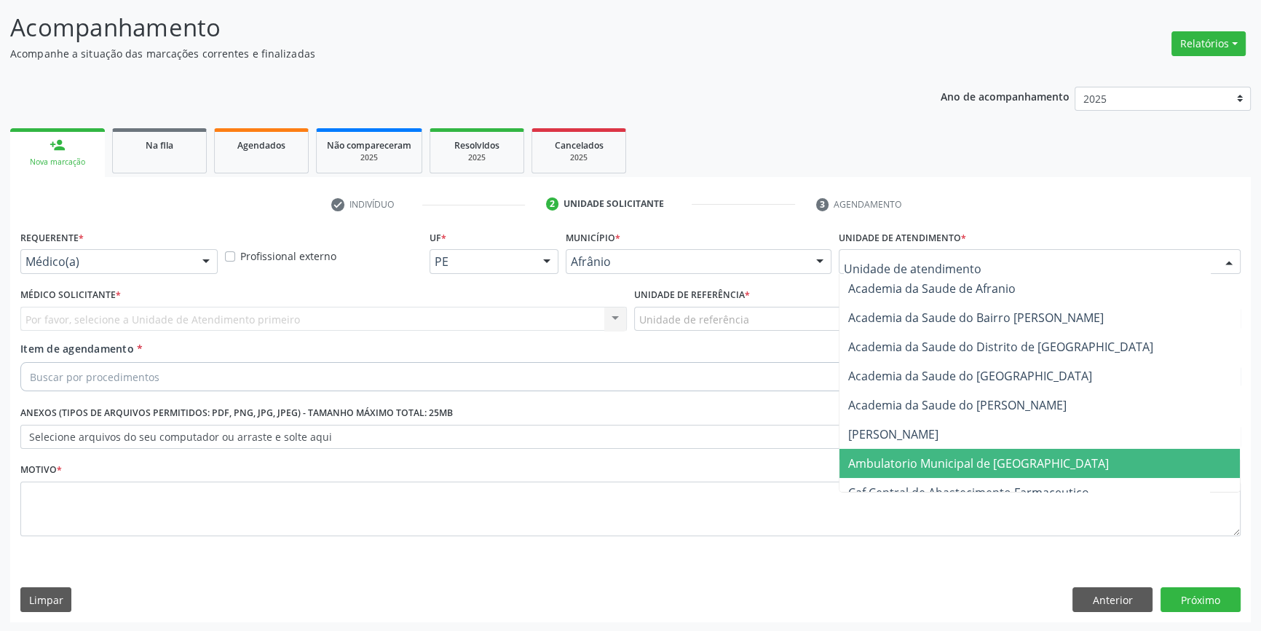
click at [950, 459] on span "Ambulatorio Municipal de [GEOGRAPHIC_DATA]" at bounding box center [978, 463] width 261 height 16
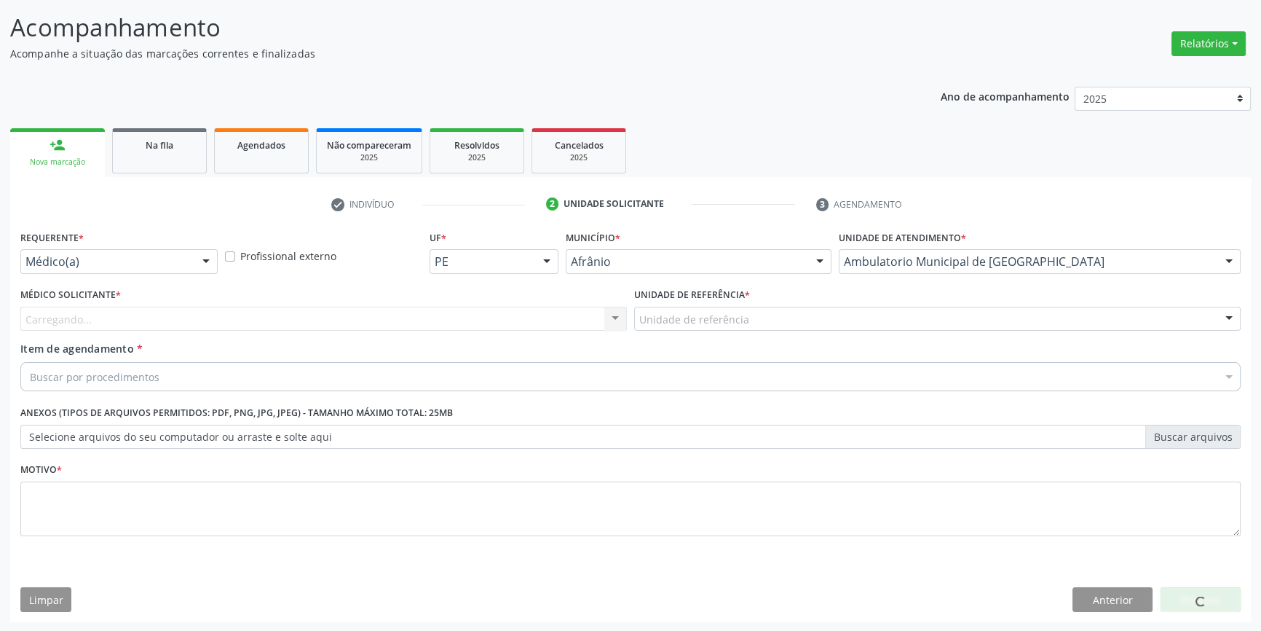
click at [738, 332] on div "Unidade de referência * Unidade de referência ESF de Extrema ESF de Barra das M…" at bounding box center [938, 312] width 614 height 57
click at [756, 323] on div "Unidade de referência" at bounding box center [937, 319] width 606 height 25
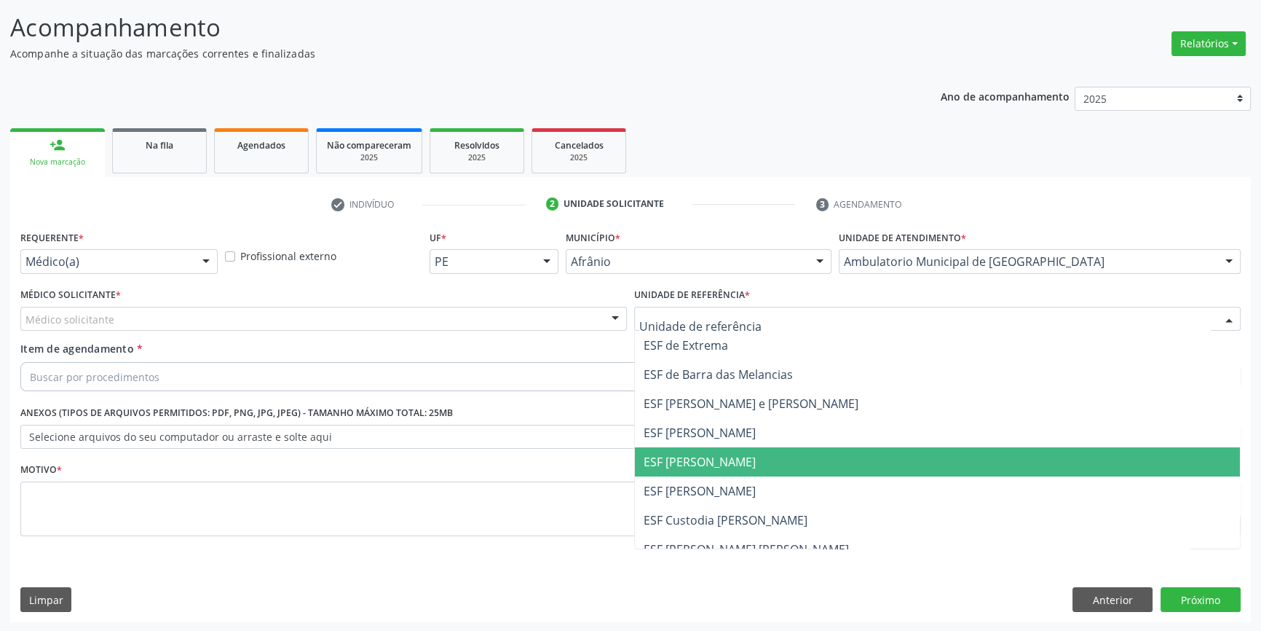
click at [703, 447] on span "ESF [PERSON_NAME]" at bounding box center [937, 461] width 605 height 29
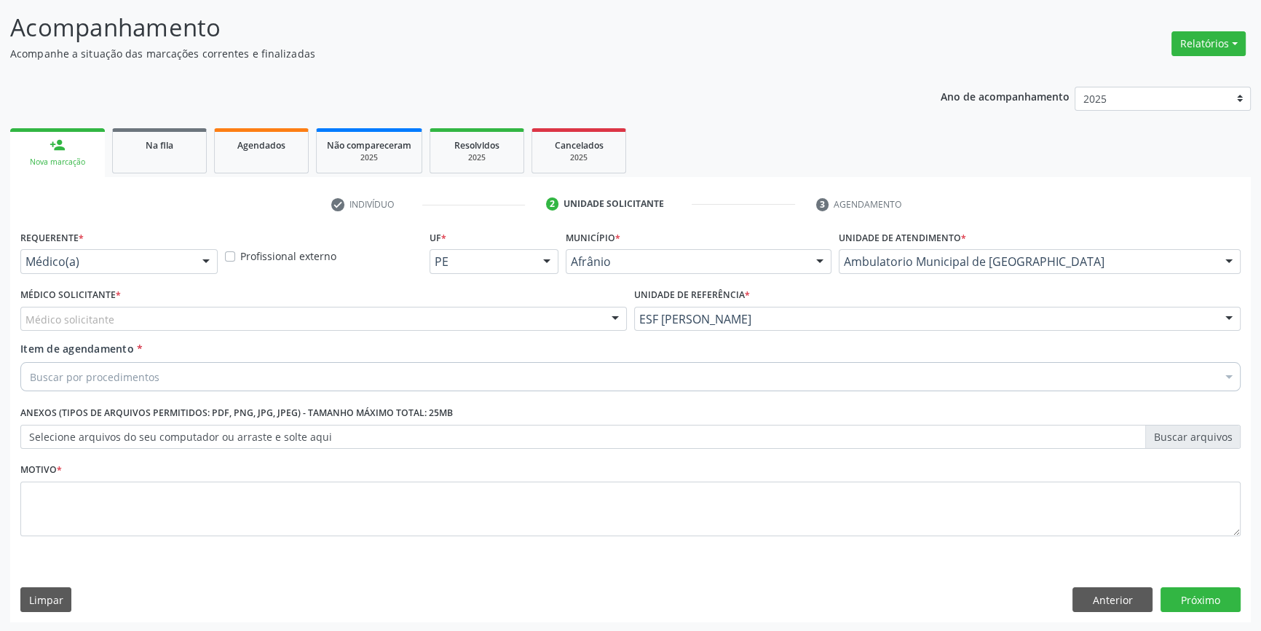
drag, startPoint x: 521, startPoint y: 332, endPoint x: 472, endPoint y: 330, distance: 49.6
click at [494, 330] on div "Médico Solicitante * Médico solicitante Alysson Rodrigo Ferreira Cavalcanti Bru…" at bounding box center [324, 312] width 614 height 57
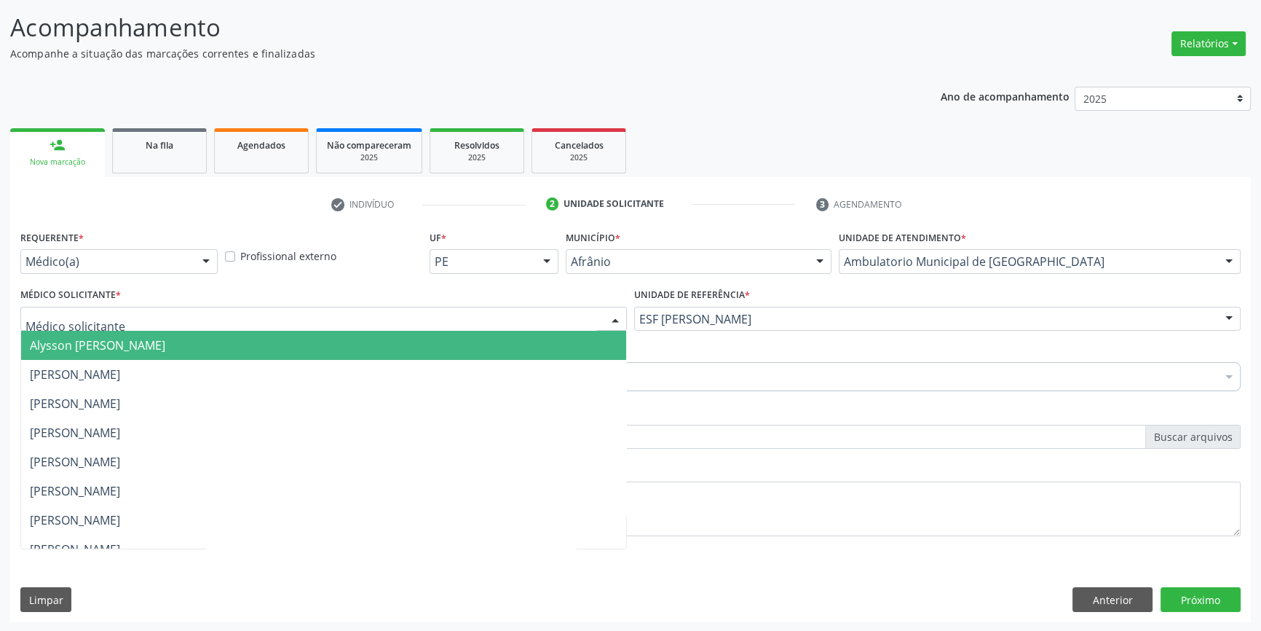
drag, startPoint x: 396, startPoint y: 328, endPoint x: 274, endPoint y: 330, distance: 122.3
click at [393, 328] on div at bounding box center [323, 319] width 606 height 25
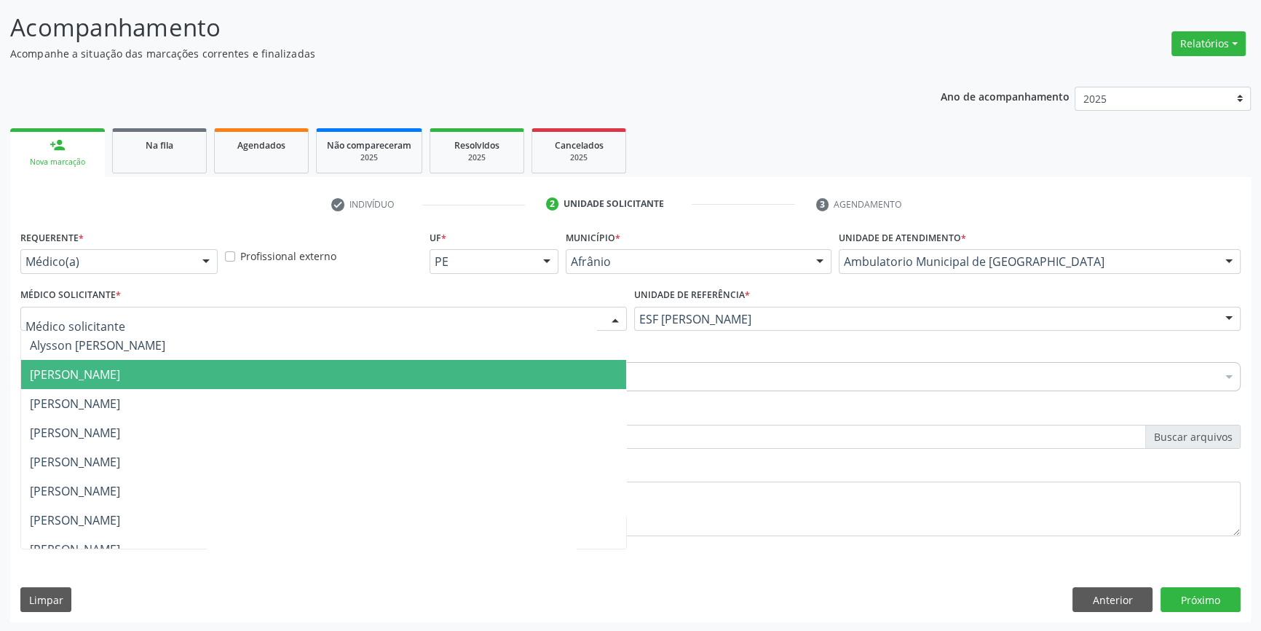
click at [184, 363] on span "[PERSON_NAME]" at bounding box center [323, 374] width 605 height 29
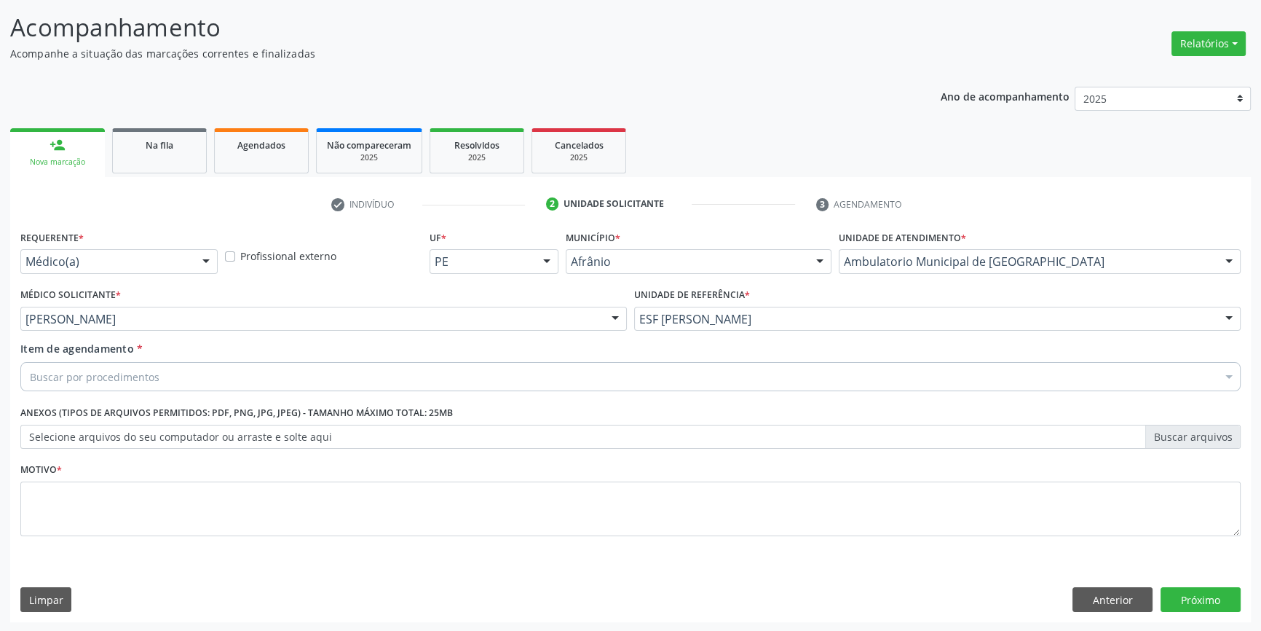
click at [172, 368] on div "Buscar por procedimentos" at bounding box center [630, 376] width 1220 height 29
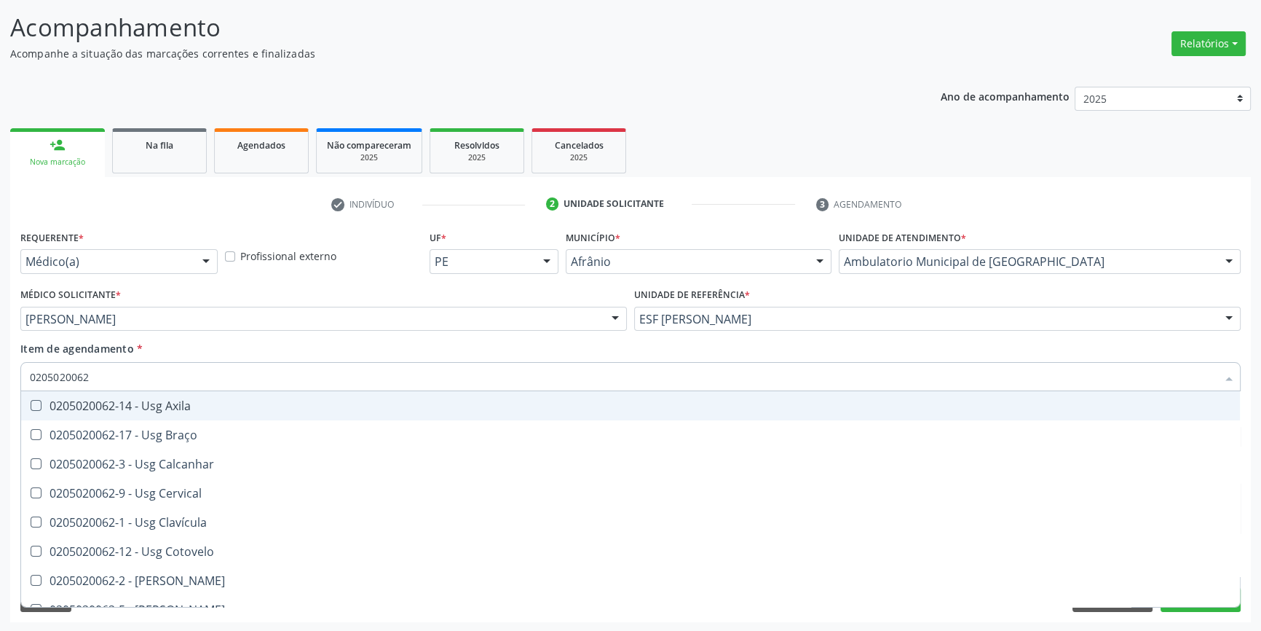
drag, startPoint x: 135, startPoint y: 379, endPoint x: 0, endPoint y: 382, distance: 134.7
click at [0, 384] on div "Acompanhamento Acompanhe a situação das marcações correntes e finalizadas Relat…" at bounding box center [630, 311] width 1261 height 641
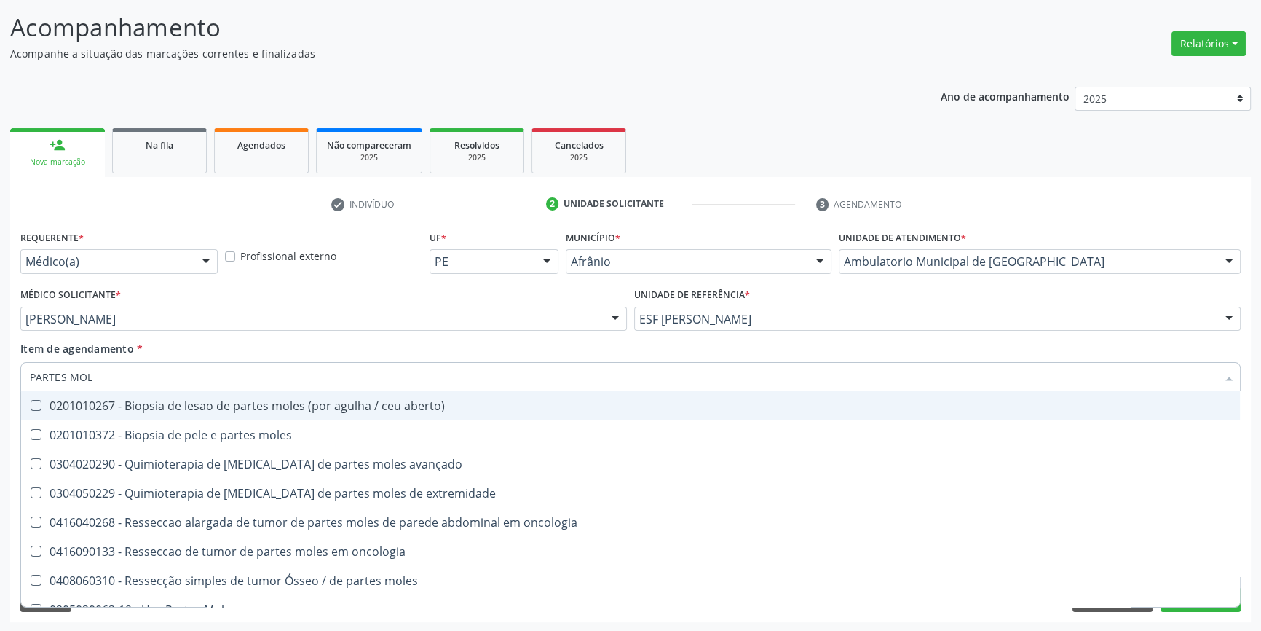
type input "PARTES MOLE"
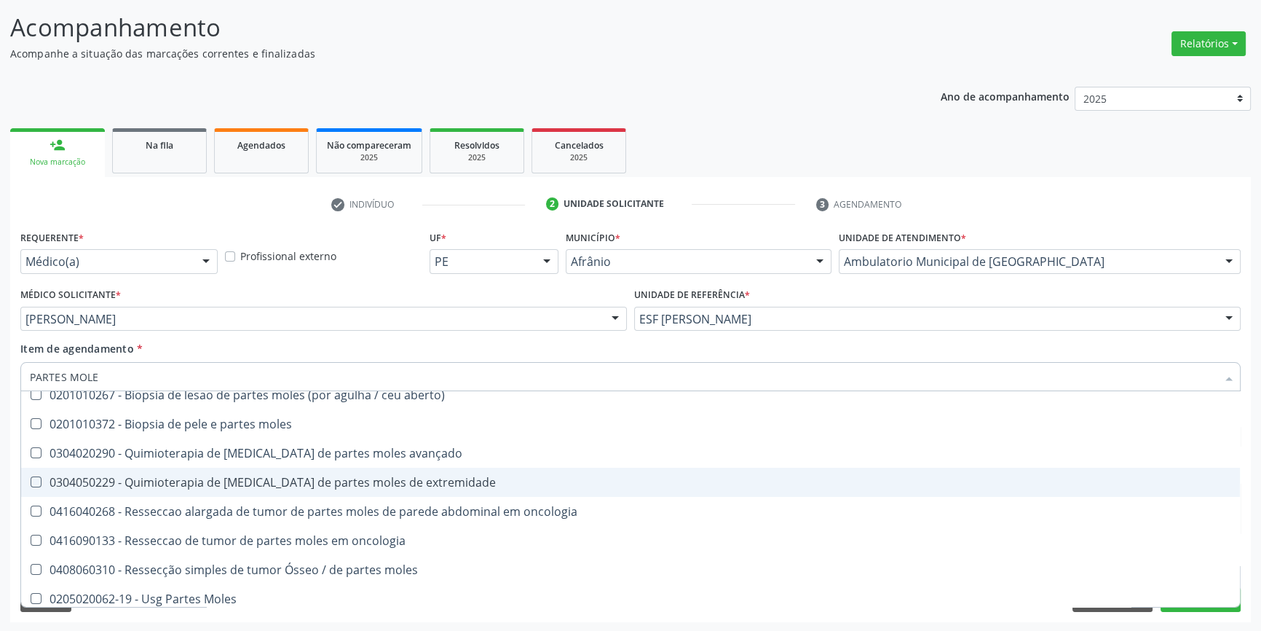
scroll to position [17, 0]
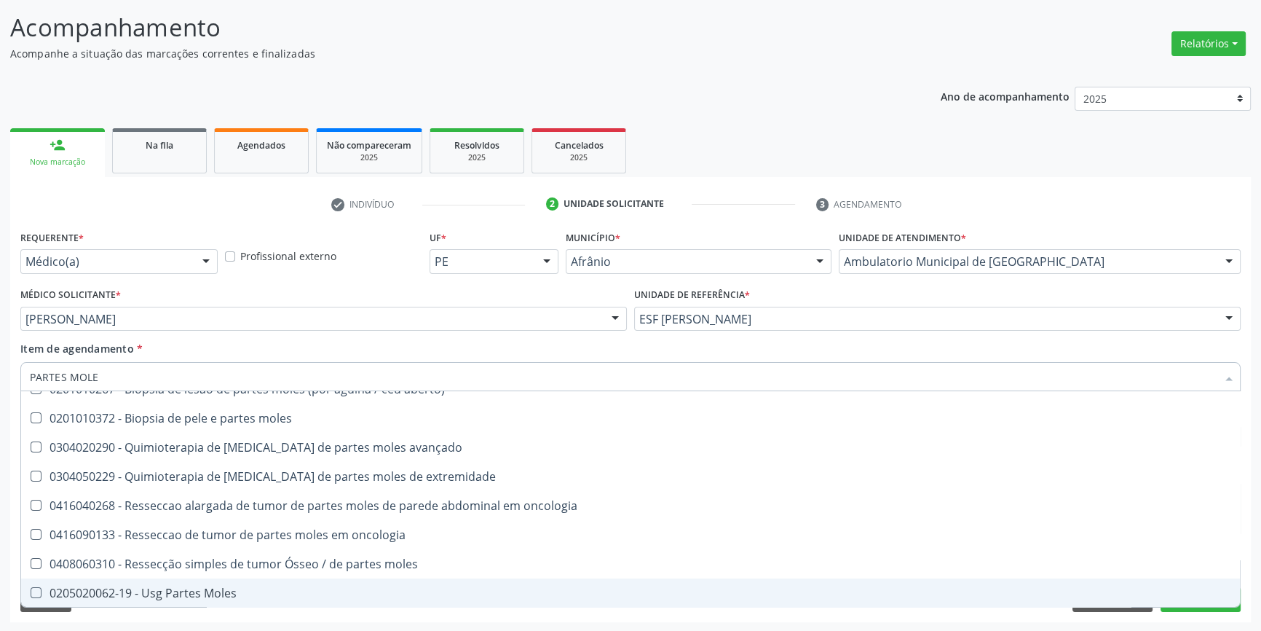
click at [231, 597] on div "0205020062-19 - Usg Partes Moles" at bounding box center [630, 593] width 1201 height 12
checkbox Moles "true"
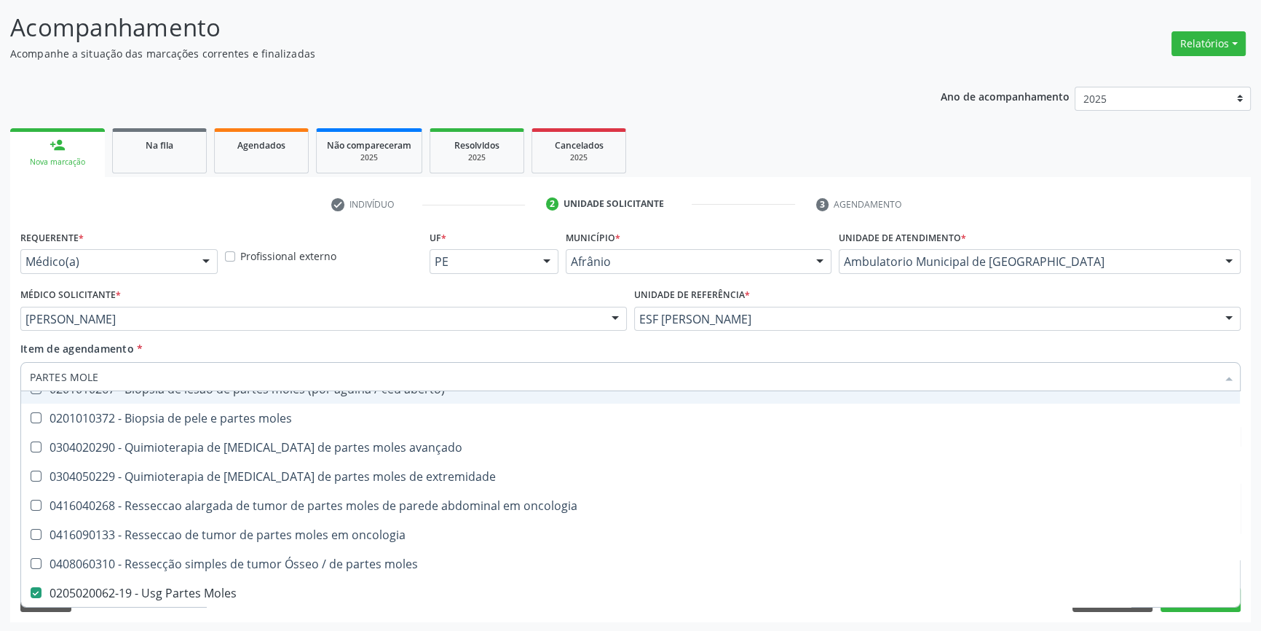
click at [275, 349] on div "Item de agendamento * PARTES MOLE Desfazer seleção 0201010267 - Biopsia de lesa…" at bounding box center [630, 364] width 1220 height 46
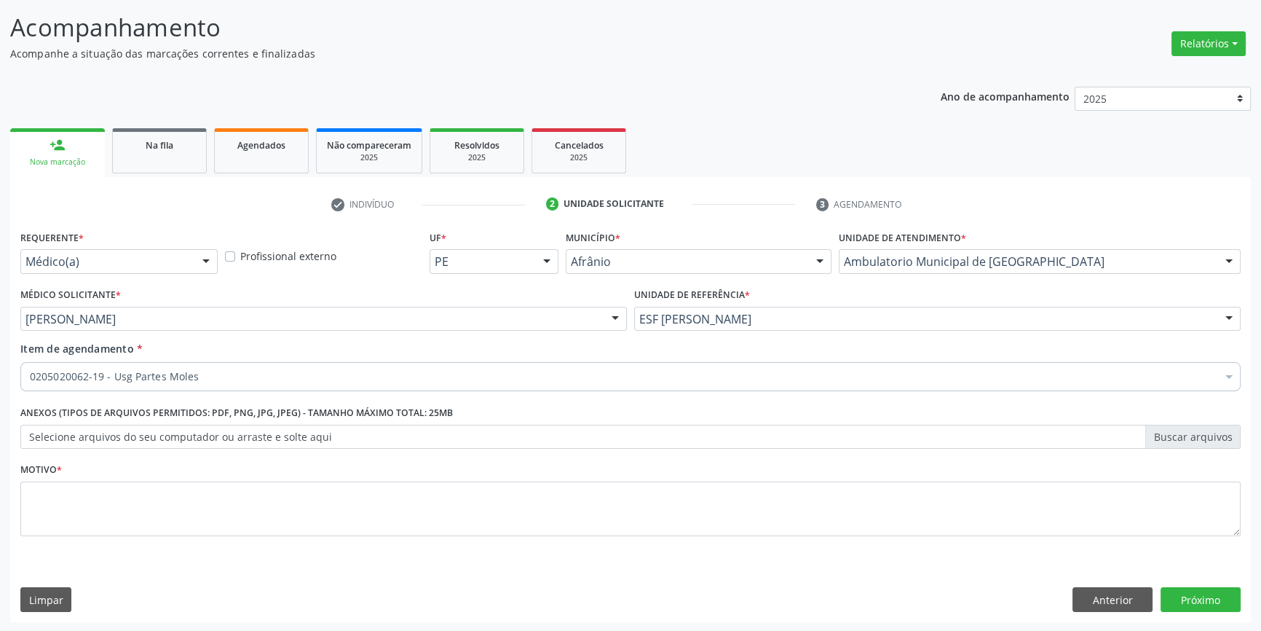
scroll to position [0, 0]
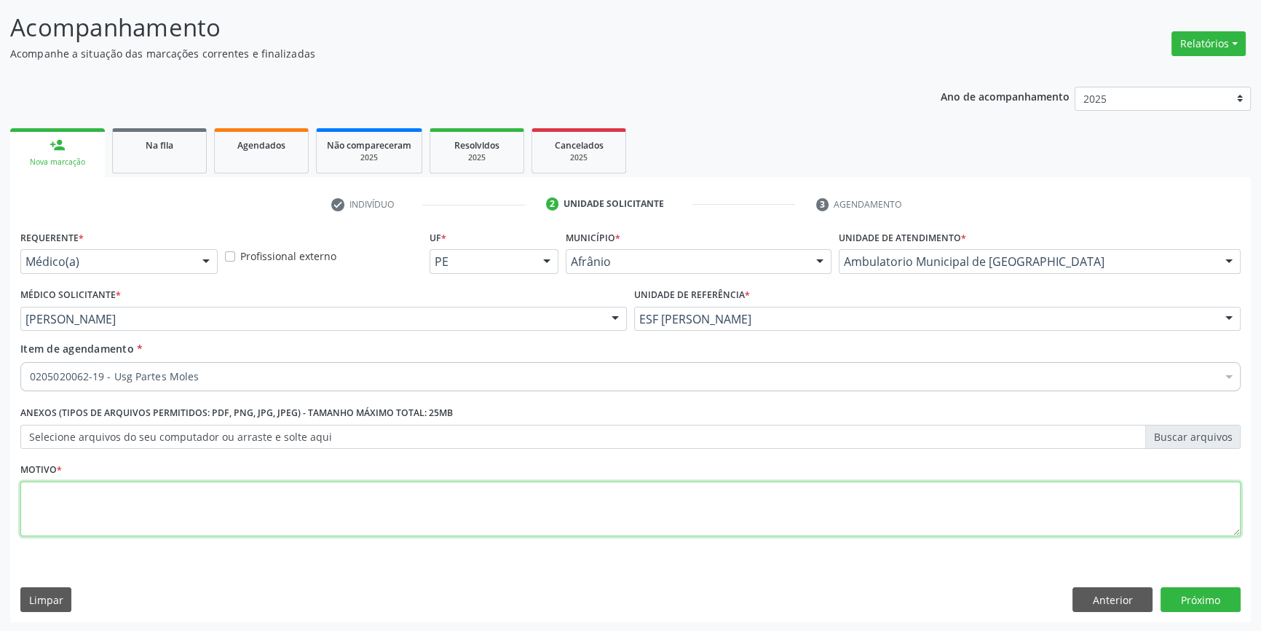
click at [211, 501] on textarea at bounding box center [630, 508] width 1220 height 55
type textarea "'"
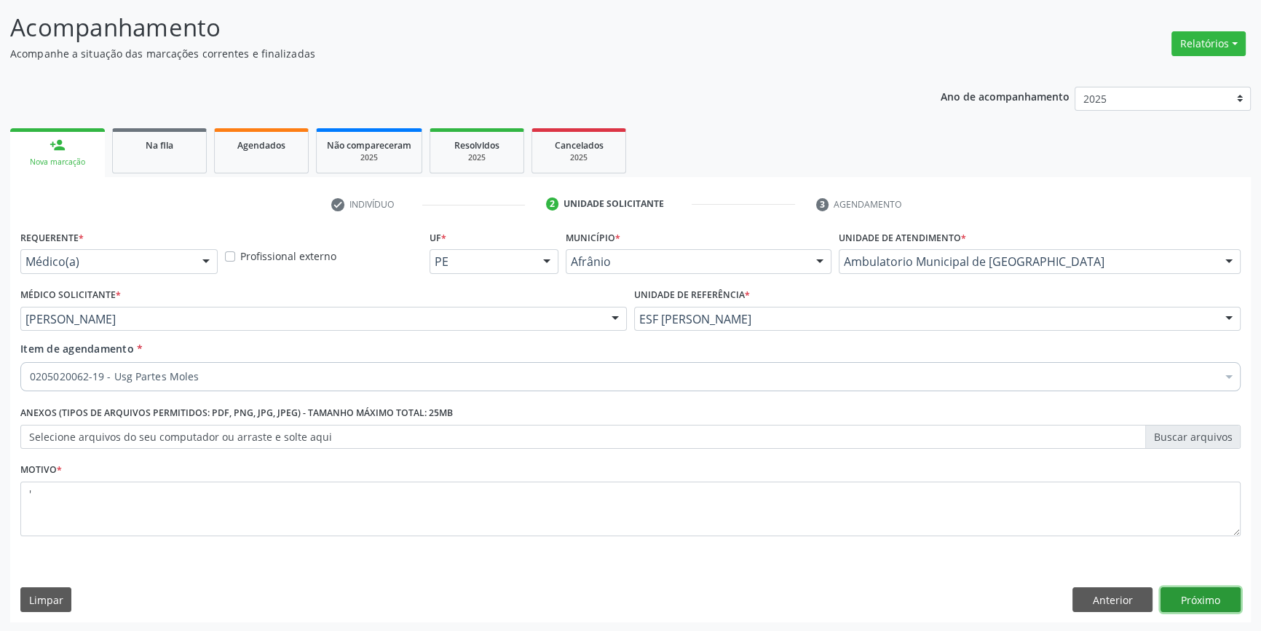
click at [1215, 590] on button "Próximo" at bounding box center [1201, 599] width 80 height 25
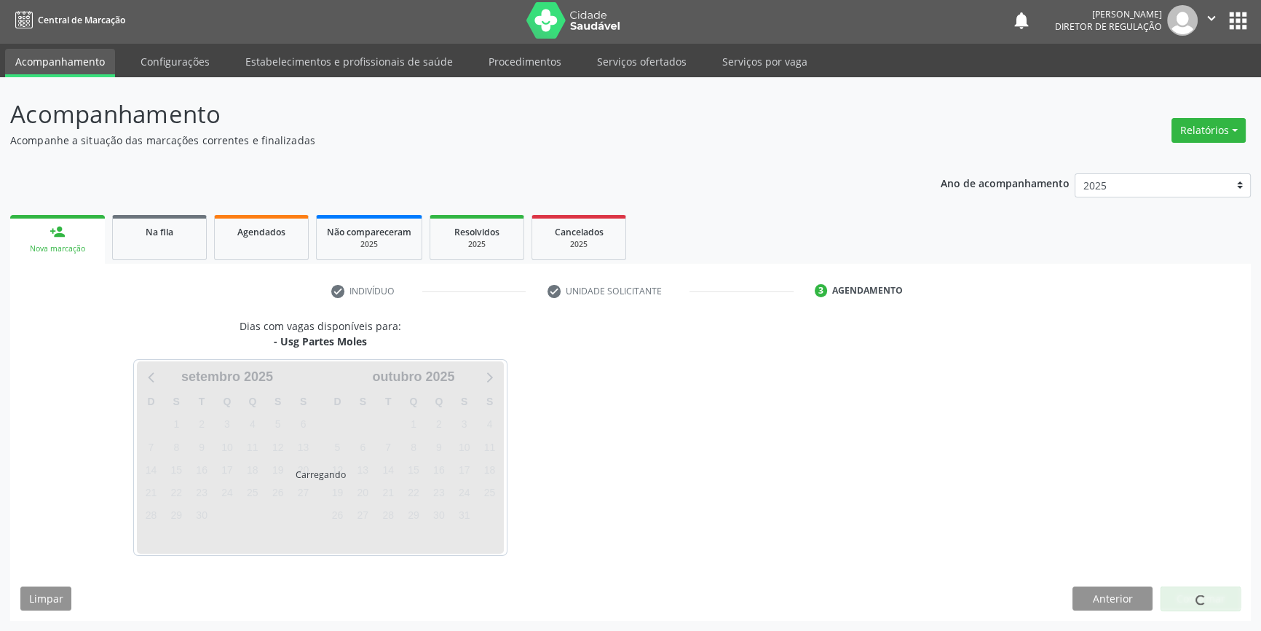
scroll to position [1, 0]
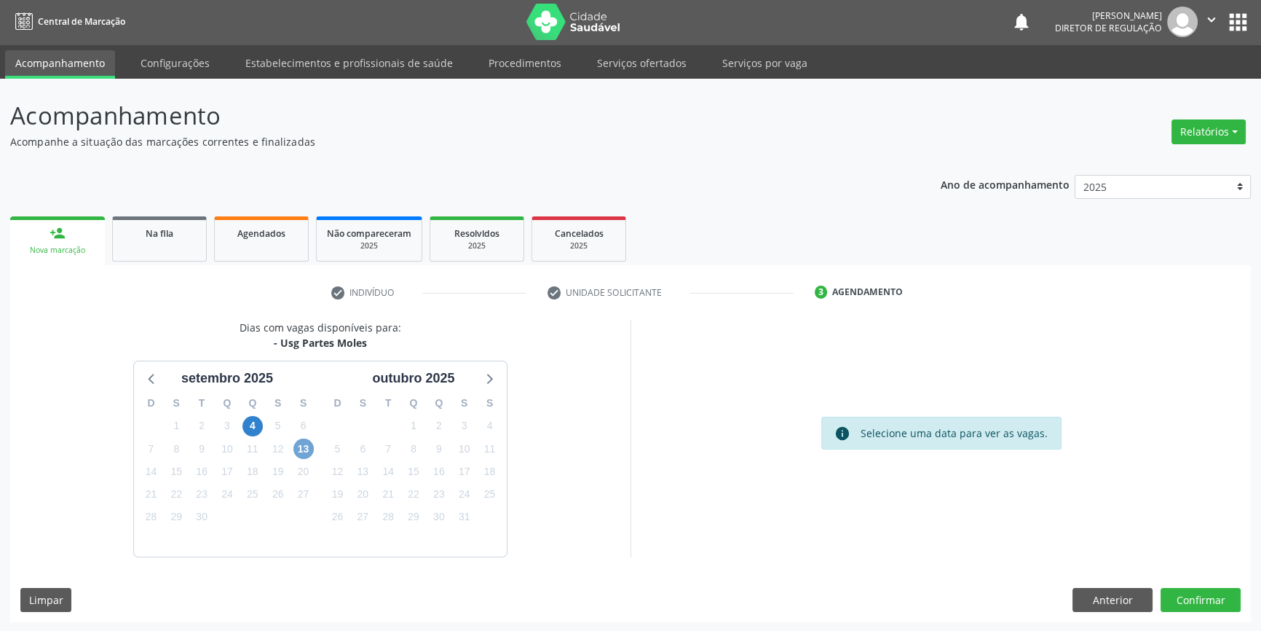
click at [299, 453] on span "13" at bounding box center [303, 448] width 20 height 20
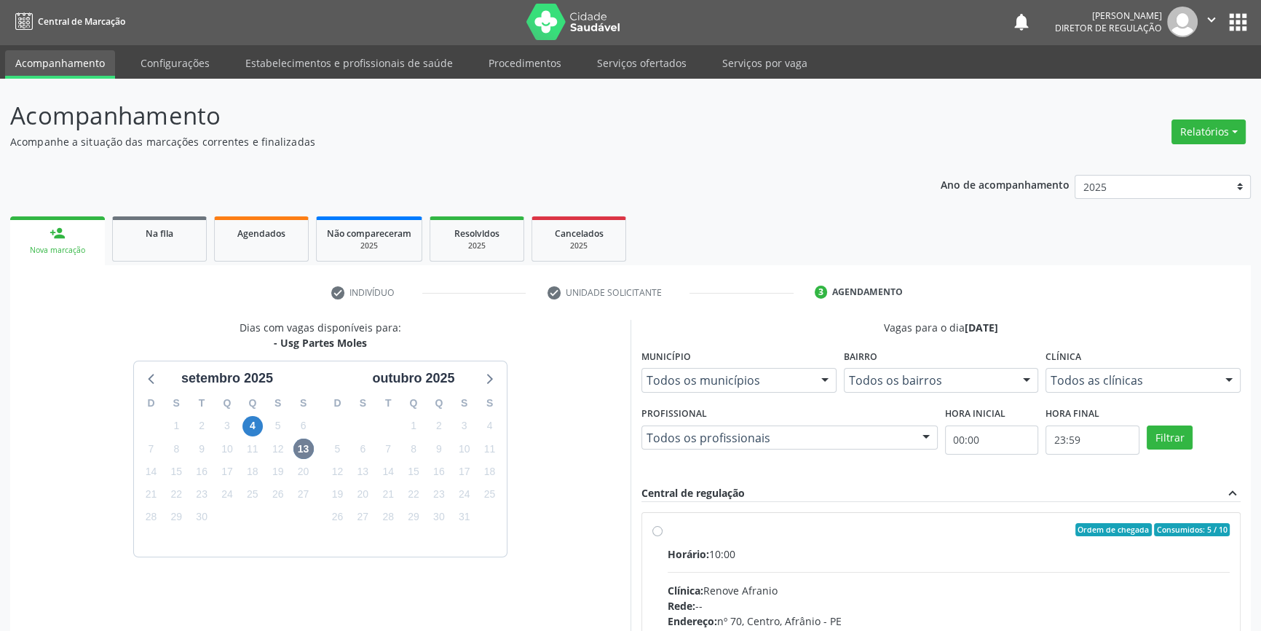
click at [742, 549] on div "Horário: 10:00" at bounding box center [949, 553] width 562 height 15
click at [663, 536] on input "Ordem de chegada Consumidos: 5 / 10 Horário: 10:00 Clínica: Renove Afranio Rede…" at bounding box center [657, 529] width 10 height 13
radio input "true"
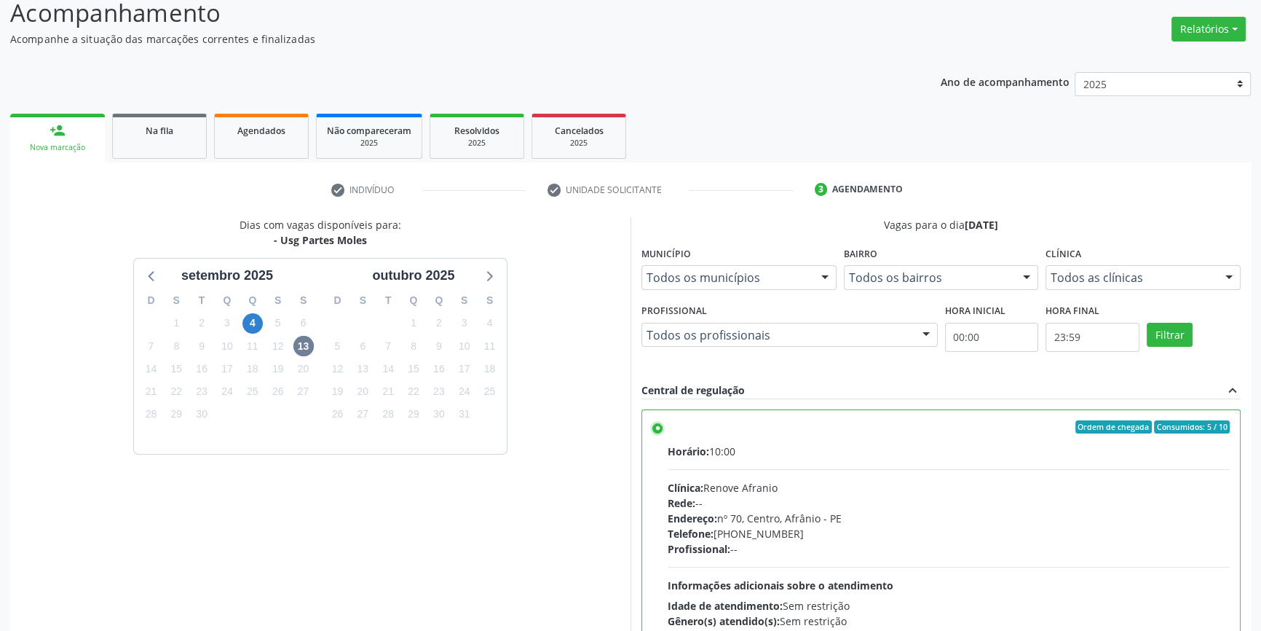
scroll to position [238, 0]
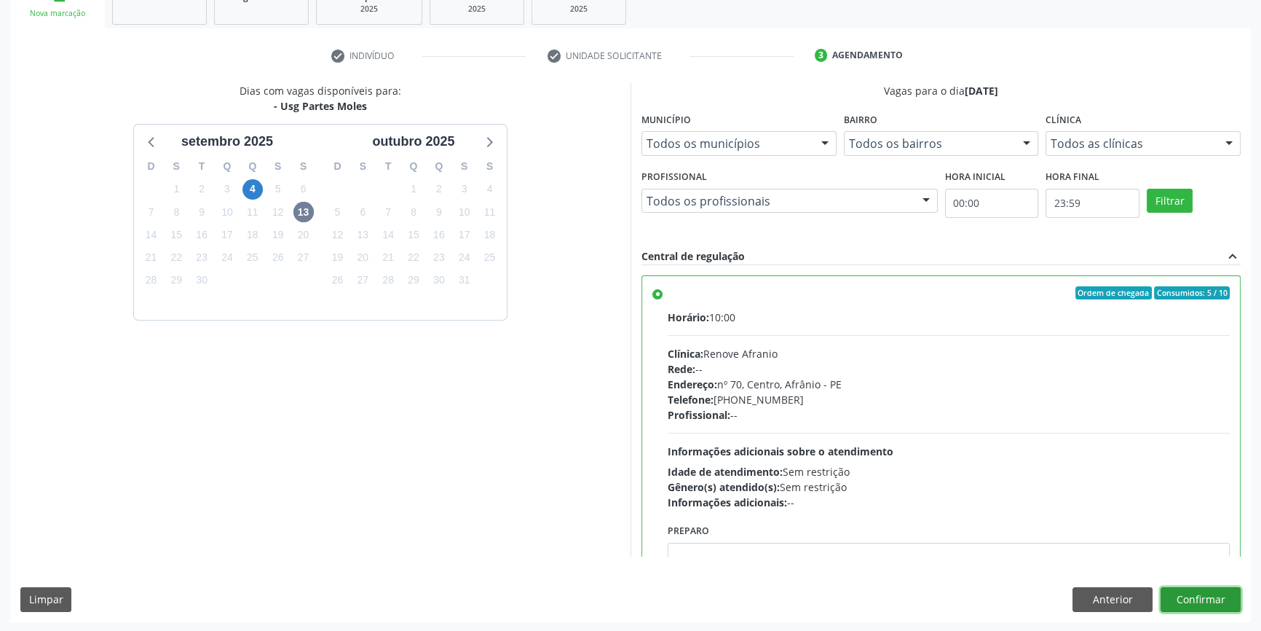
click at [1206, 590] on button "Confirmar" at bounding box center [1201, 599] width 80 height 25
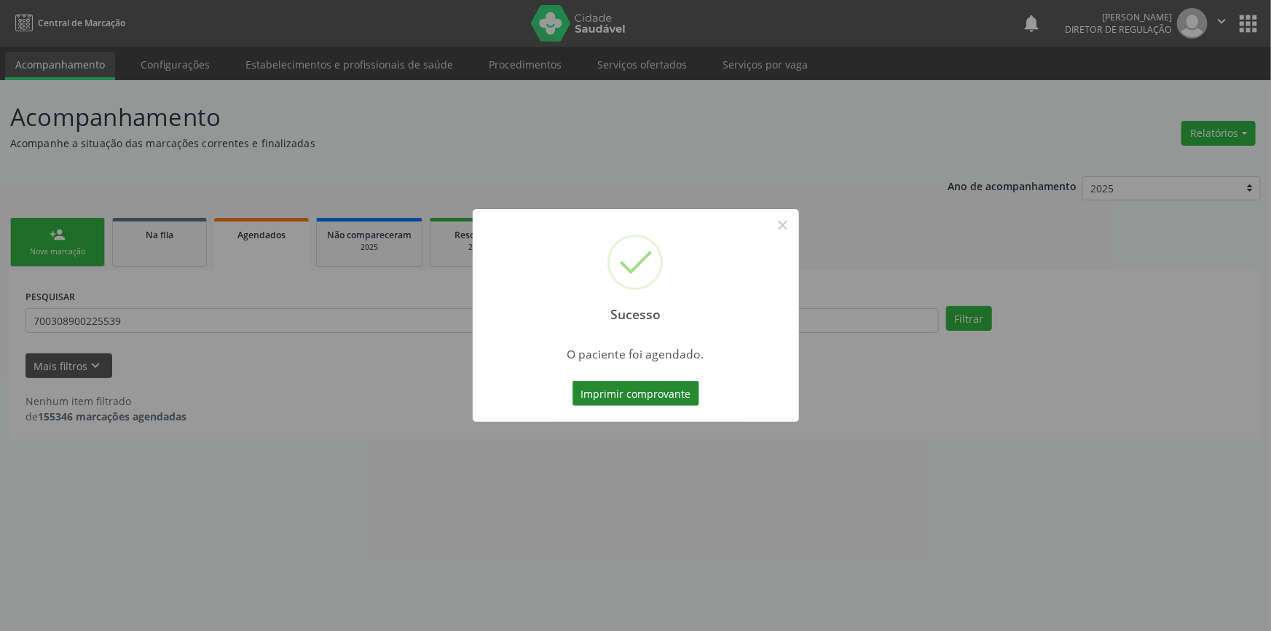
click at [668, 400] on button "Imprimir comprovante" at bounding box center [635, 393] width 127 height 25
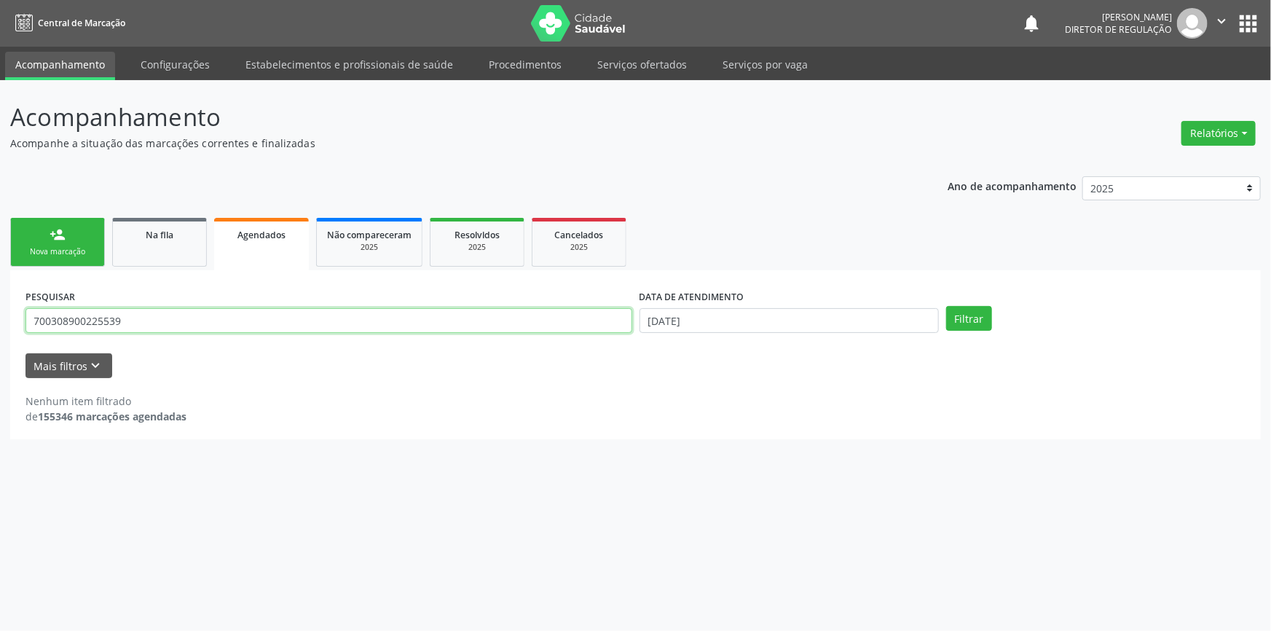
drag, startPoint x: 130, startPoint y: 320, endPoint x: 0, endPoint y: 282, distance: 135.7
click at [0, 282] on div "Acompanhamento Acompanhe a situação das marcações correntes e finalizadas Relat…" at bounding box center [635, 355] width 1271 height 550
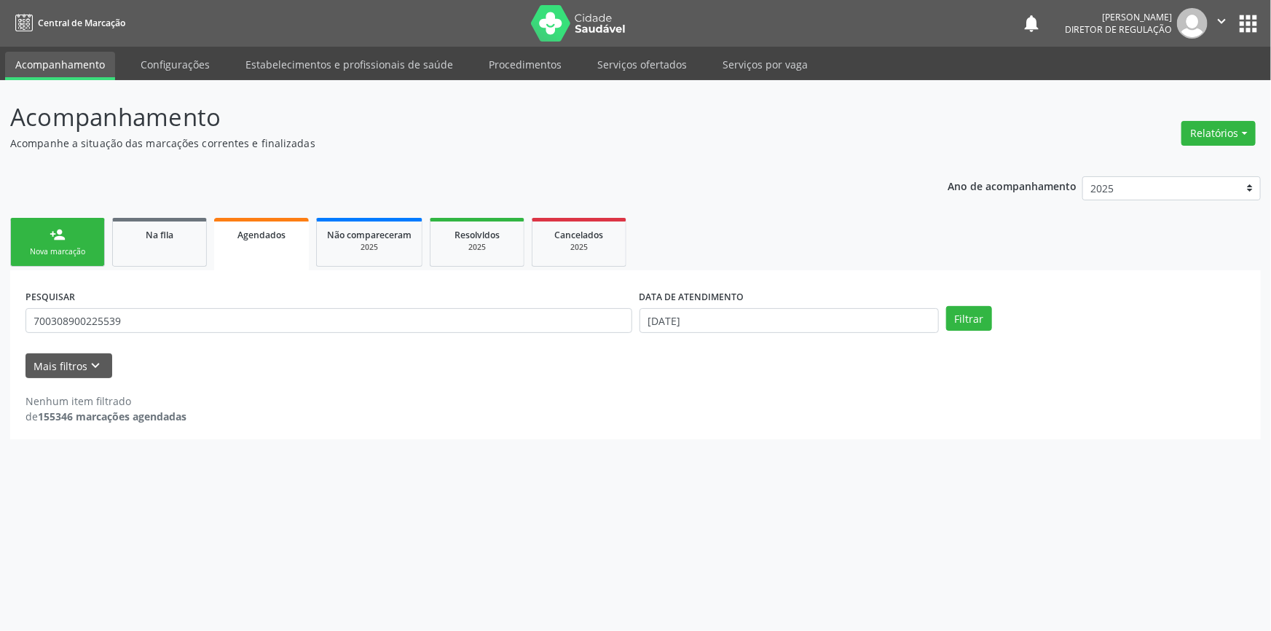
click at [73, 211] on div "Ano de acompanhamento 2025 2024 2023 2022 2021 2020 2019 2018 person_add Nova m…" at bounding box center [635, 303] width 1250 height 274
click at [68, 232] on link "person_add Nova marcação" at bounding box center [57, 242] width 95 height 49
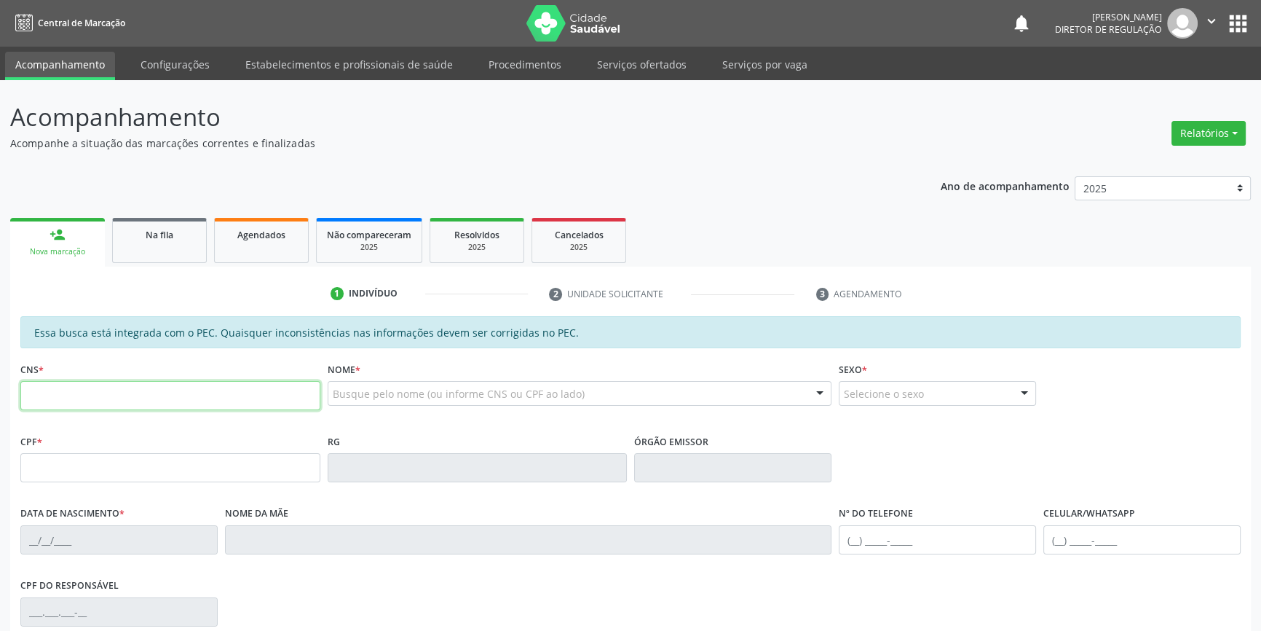
click at [142, 395] on input "text" at bounding box center [170, 395] width 300 height 29
type input "707 4040 8029 0479"
type input "047.256.824-89"
type input "05/04/1977"
type input "Benedita Irene da Paixao"
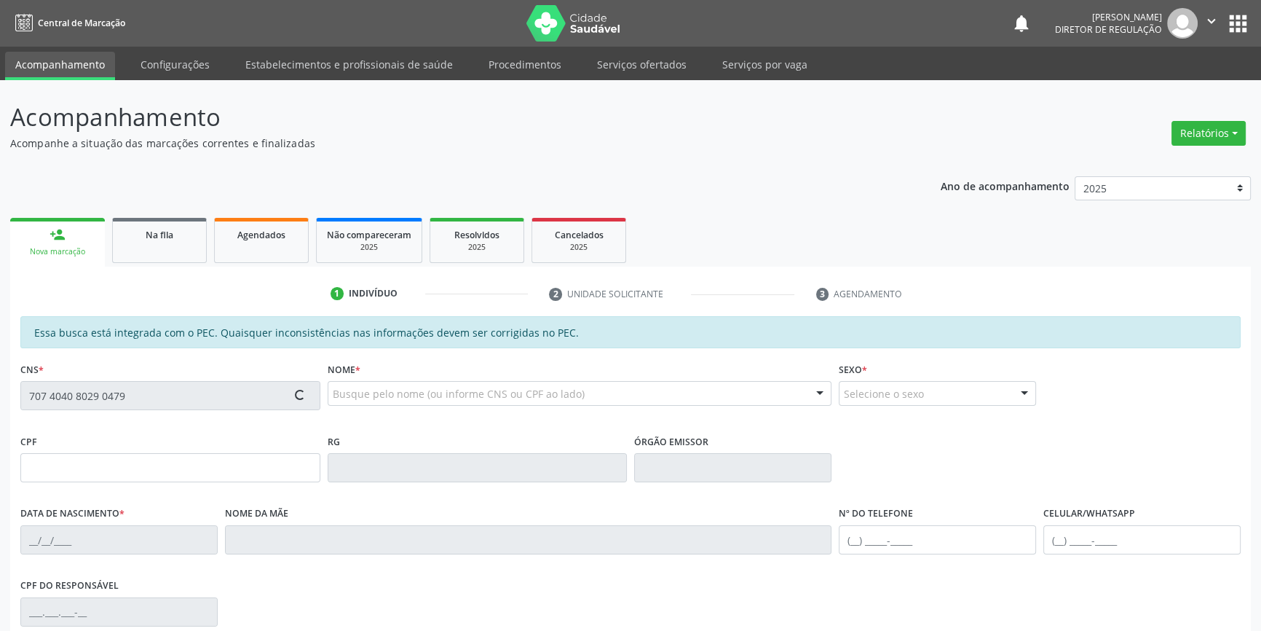
type input "(87) 98839-5634"
type input "S/N"
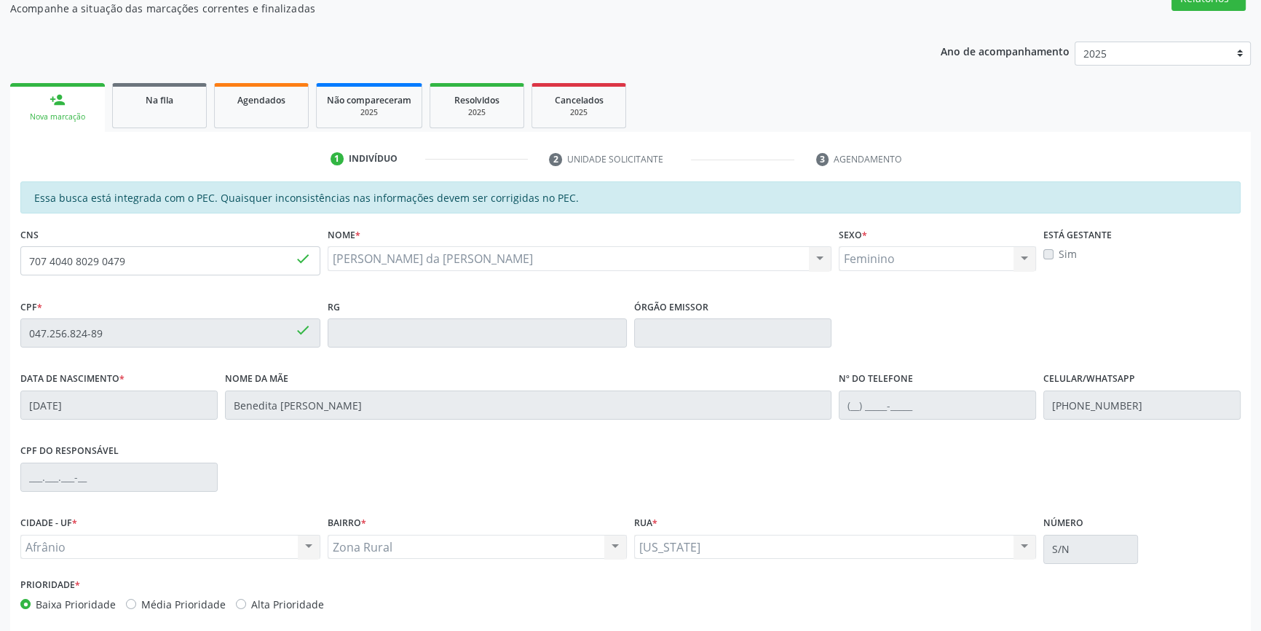
scroll to position [199, 0]
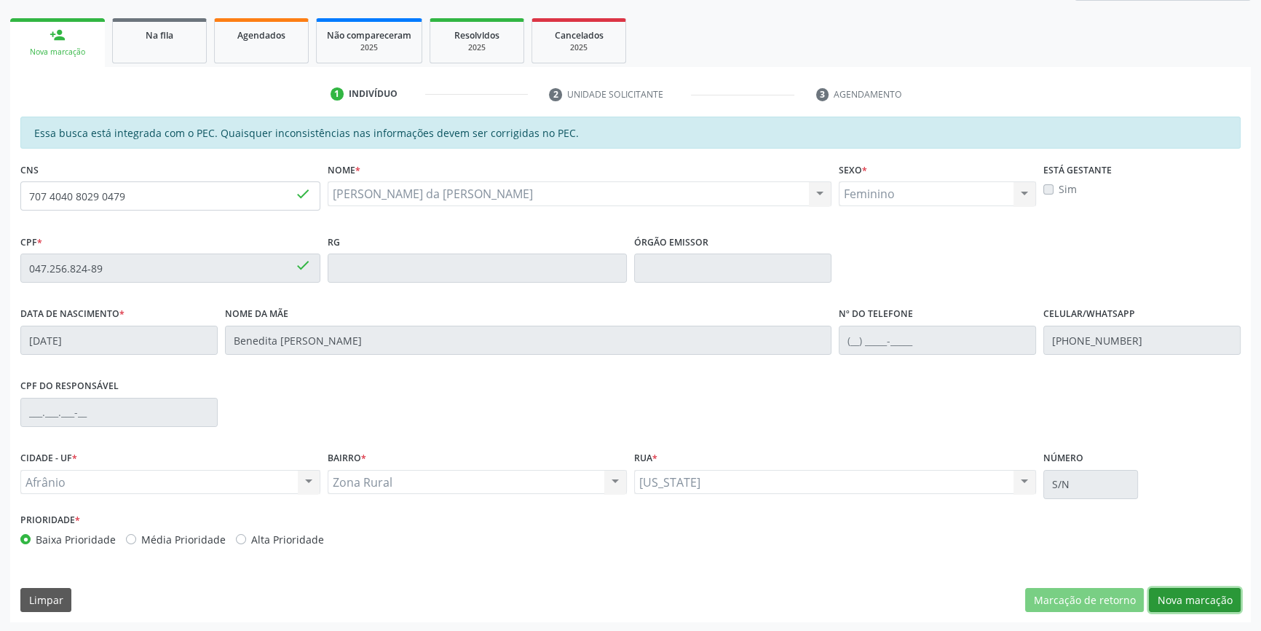
click at [1179, 593] on button "Nova marcação" at bounding box center [1195, 600] width 92 height 25
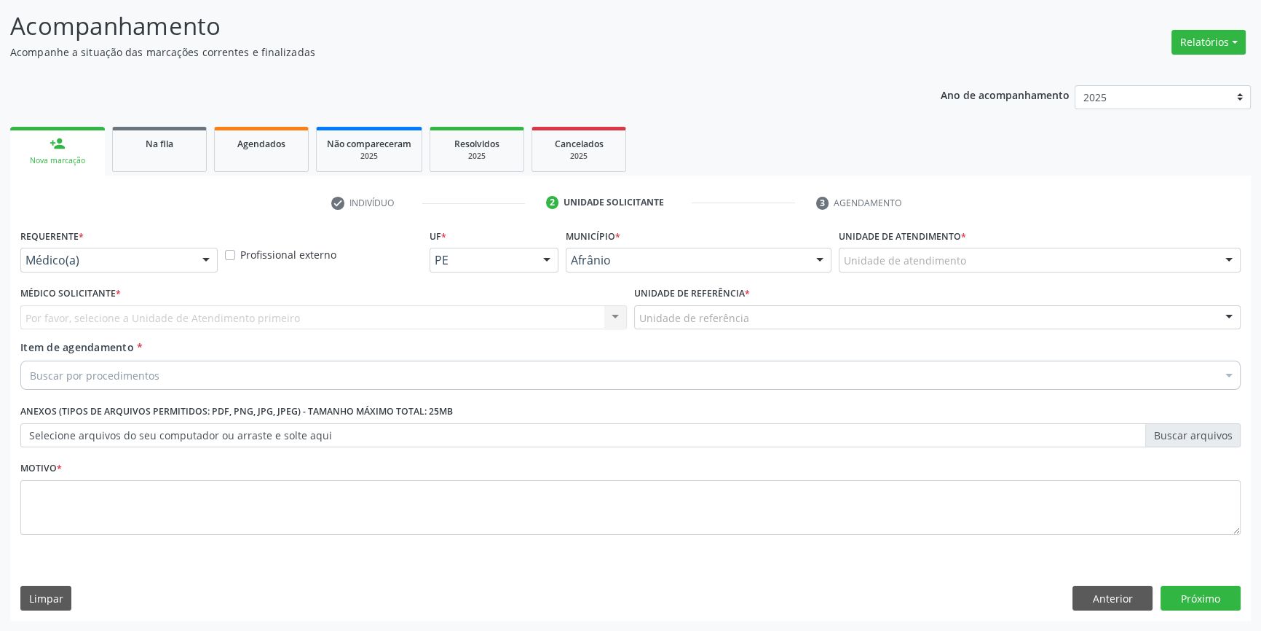
scroll to position [90, 0]
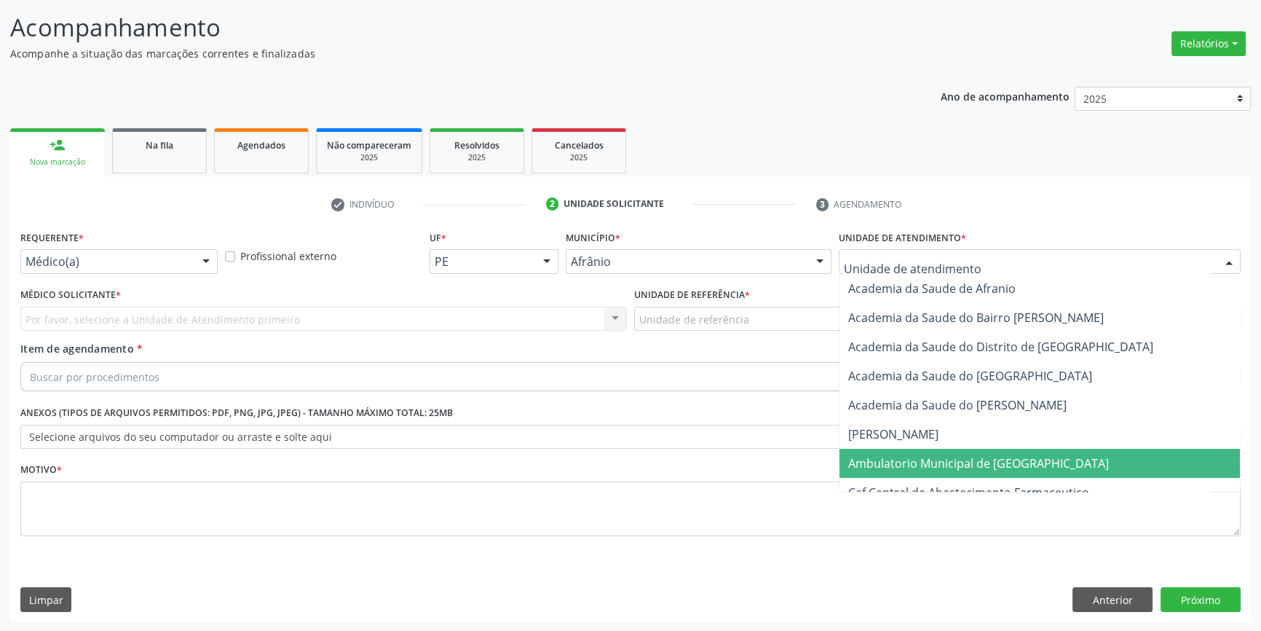
click at [963, 459] on span "Ambulatorio Municipal de [GEOGRAPHIC_DATA]" at bounding box center [978, 463] width 261 height 16
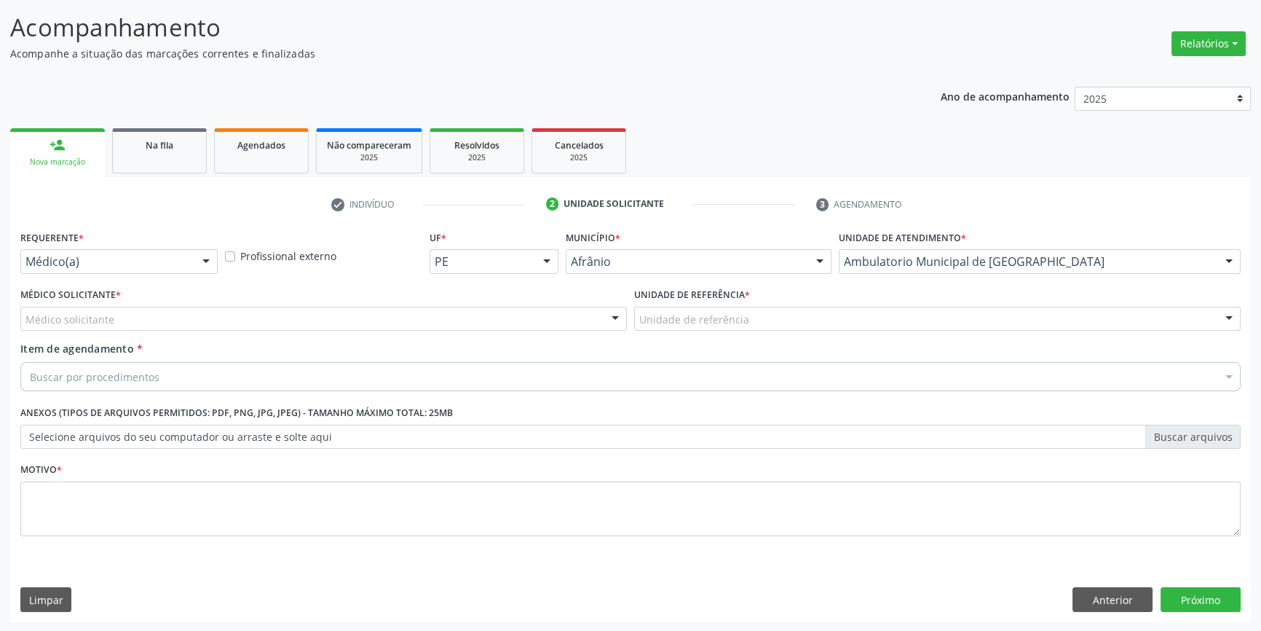
click at [748, 304] on label "Unidade de referência *" at bounding box center [692, 295] width 116 height 23
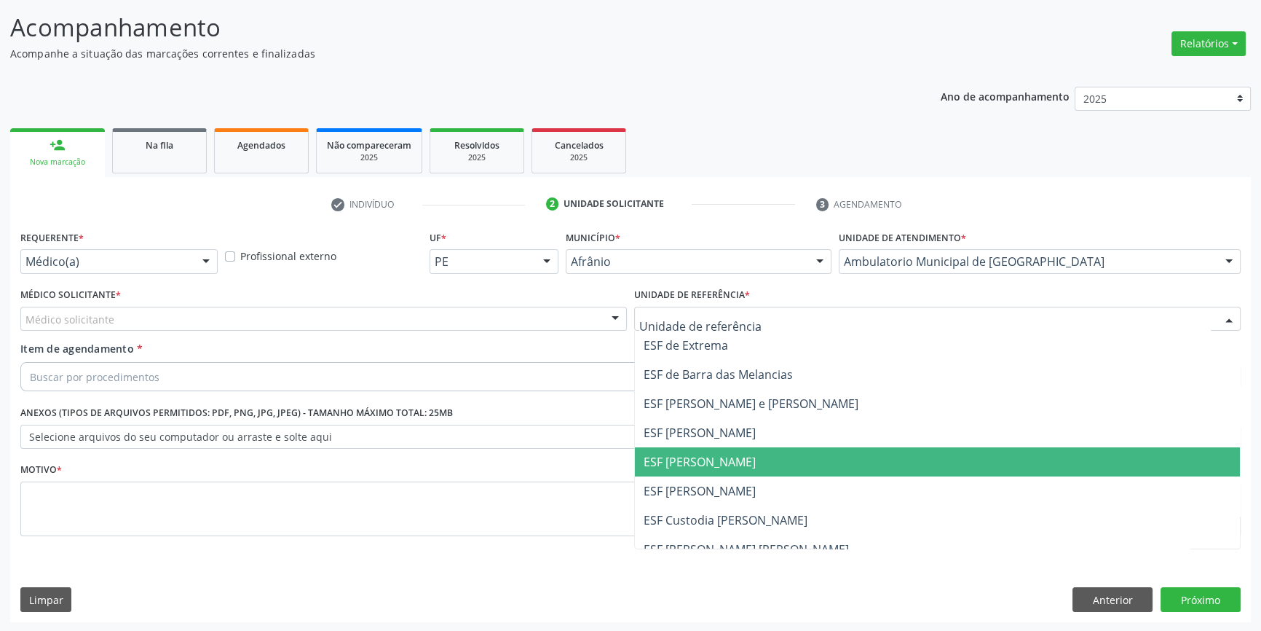
click at [719, 460] on span "ESF [PERSON_NAME]" at bounding box center [700, 462] width 112 height 16
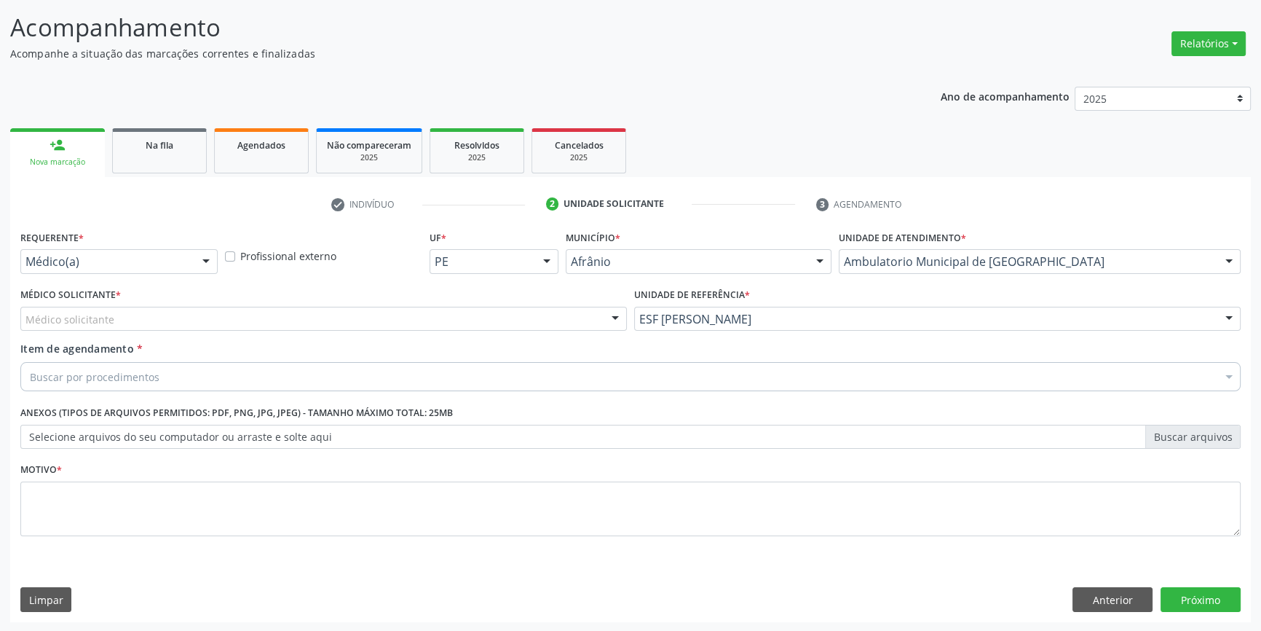
drag, startPoint x: 483, startPoint y: 325, endPoint x: 463, endPoint y: 328, distance: 19.8
click at [481, 325] on div "Médico solicitante" at bounding box center [323, 319] width 606 height 25
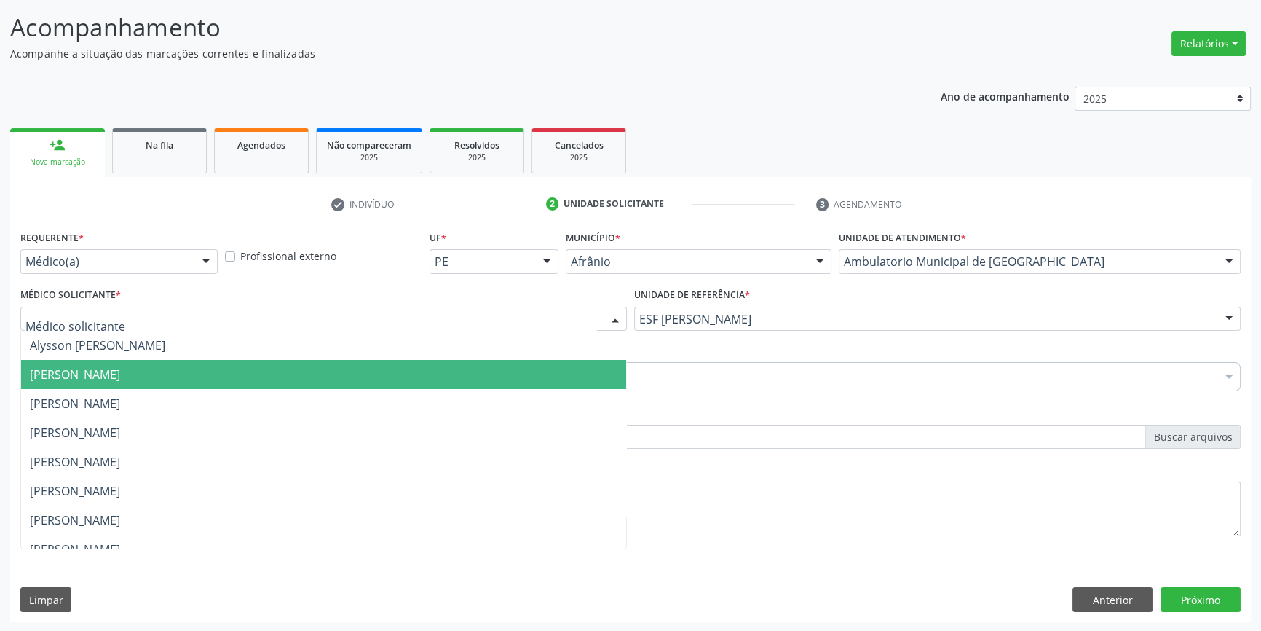
click at [120, 377] on span "[PERSON_NAME]" at bounding box center [75, 374] width 90 height 16
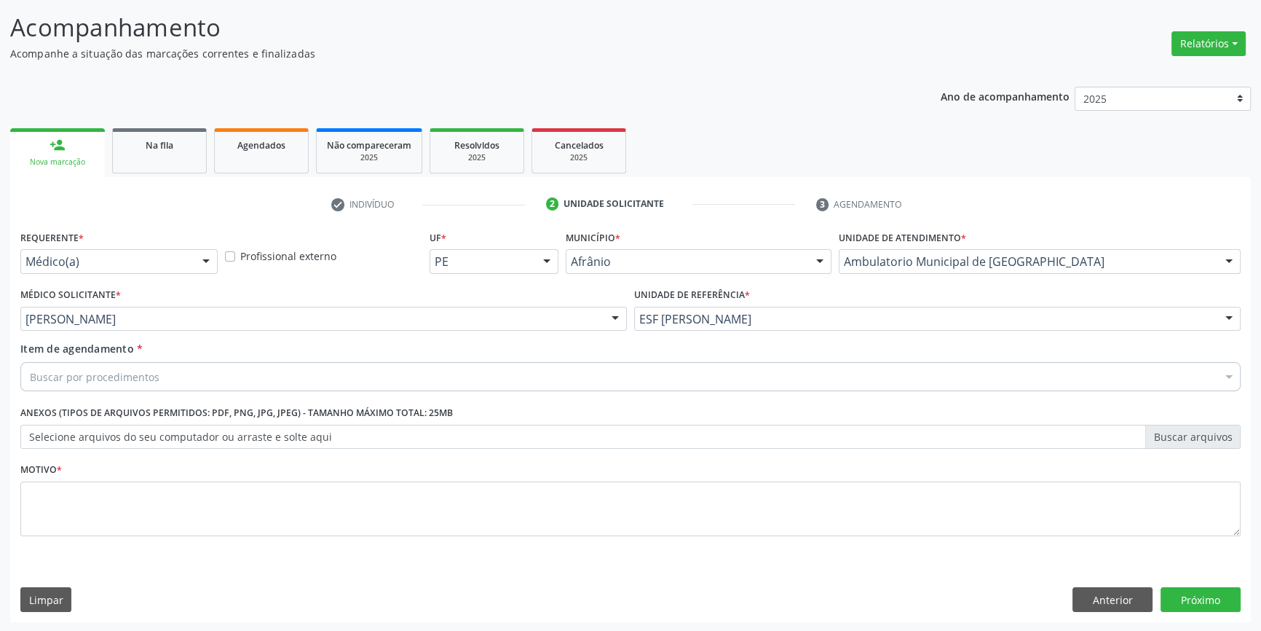
click at [158, 378] on div "Buscar por procedimentos" at bounding box center [630, 376] width 1220 height 29
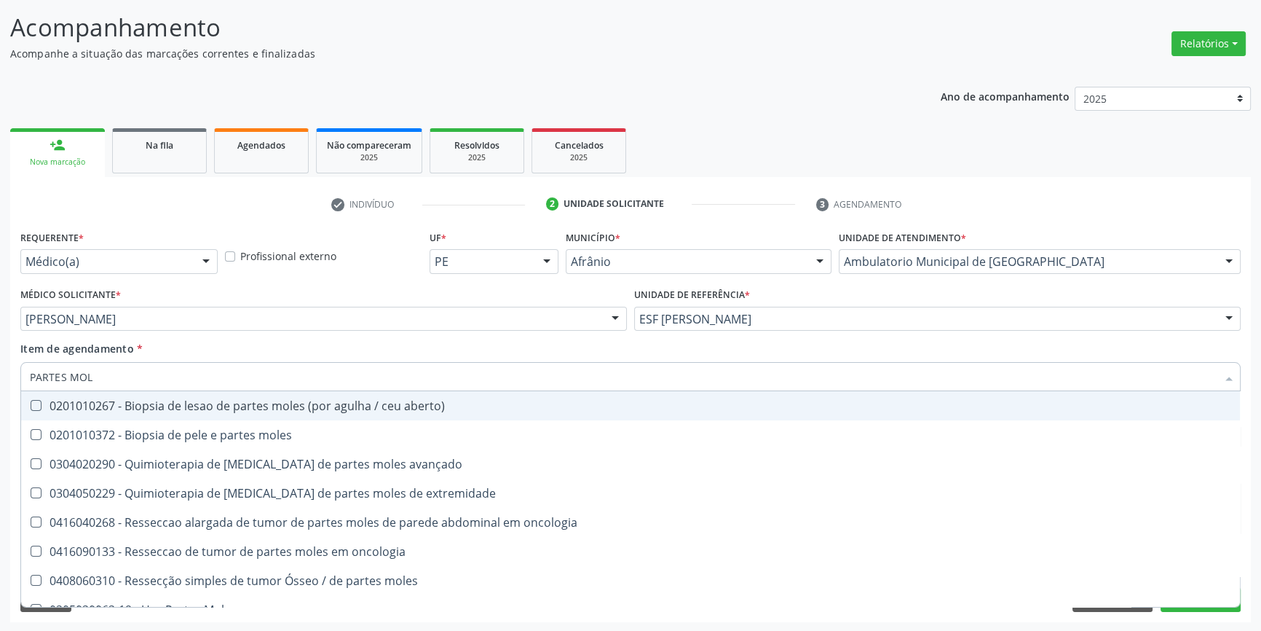
type input "PARTES MOLE"
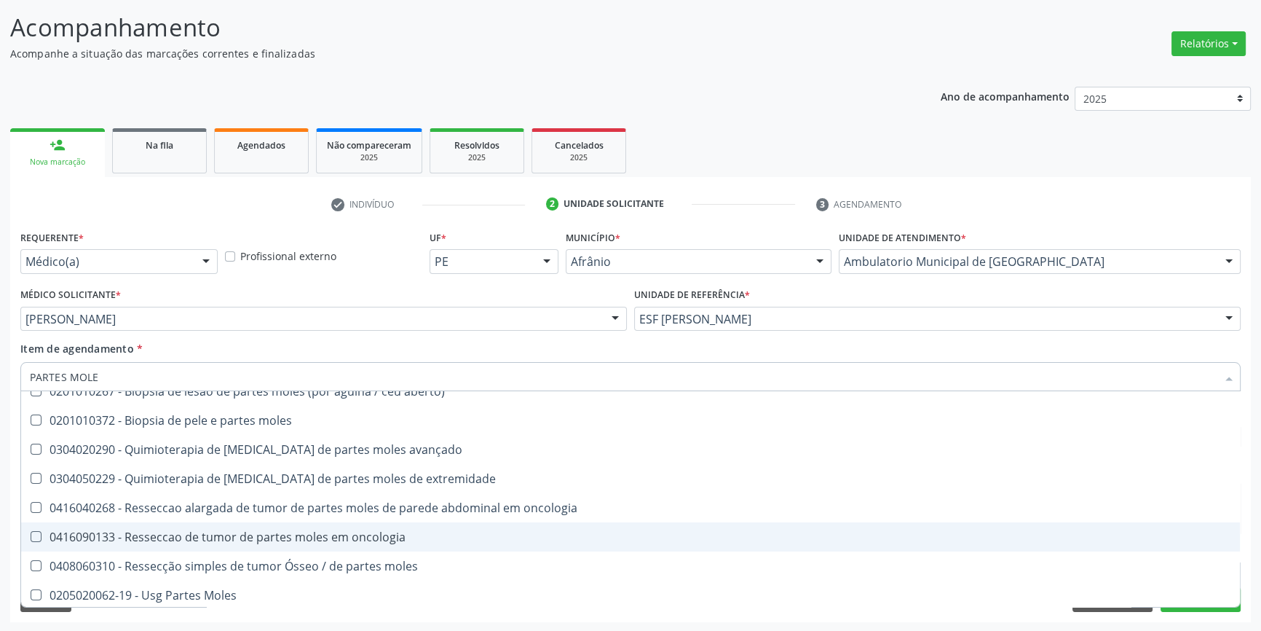
scroll to position [17, 0]
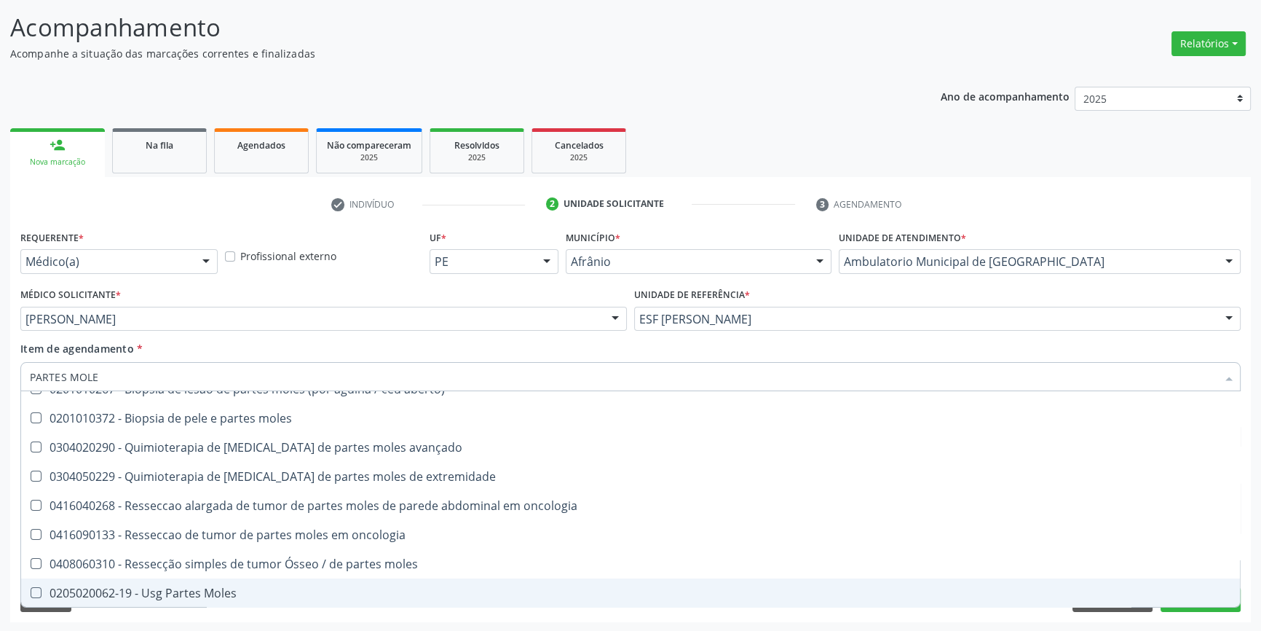
click at [202, 587] on div "0205020062-19 - Usg Partes Moles" at bounding box center [630, 593] width 1201 height 12
checkbox Moles "true"
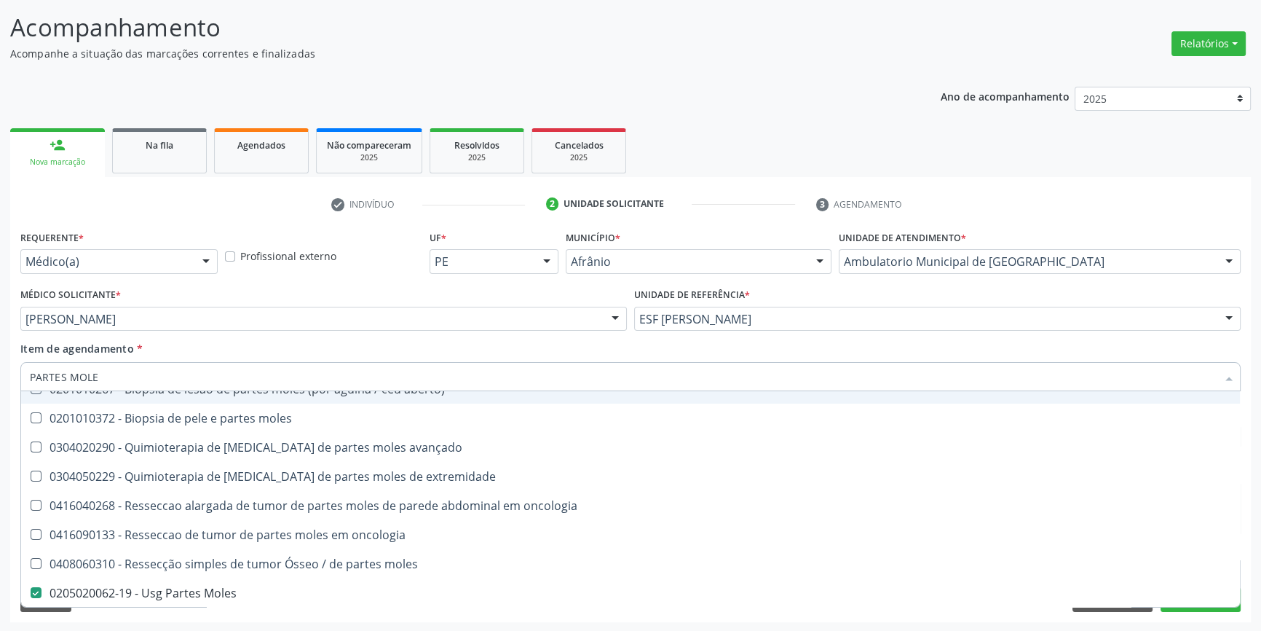
click at [256, 347] on div "Item de agendamento * PARTES MOLE Desfazer seleção 0201010267 - Biopsia de lesa…" at bounding box center [630, 364] width 1220 height 46
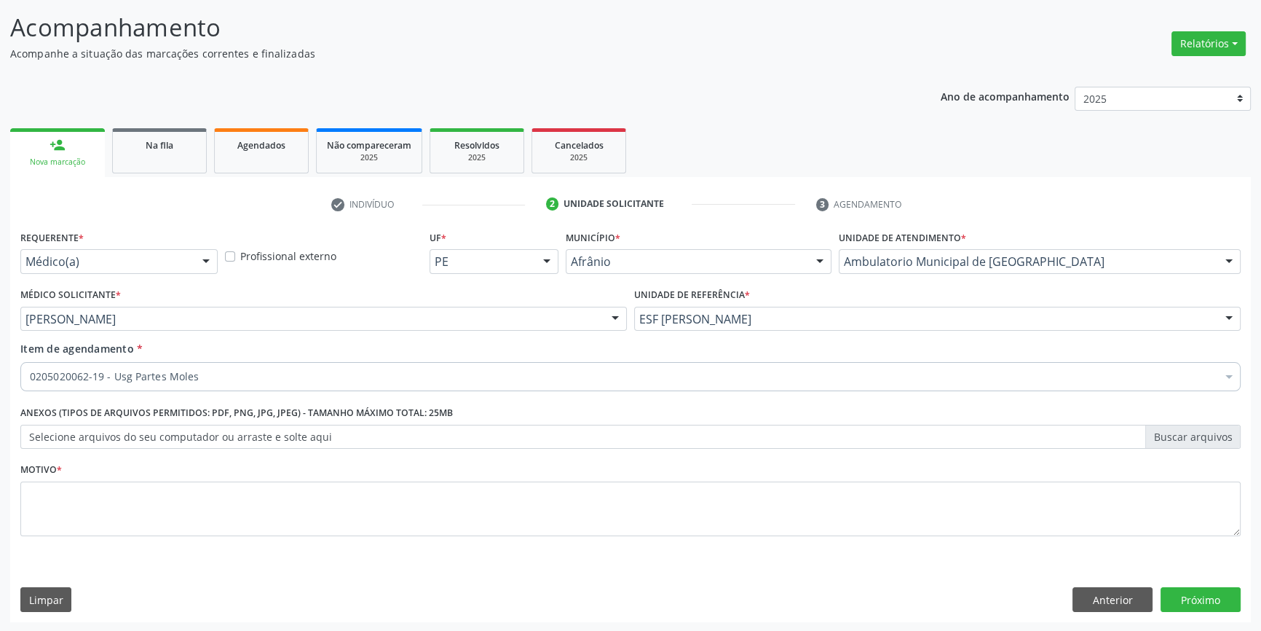
scroll to position [0, 0]
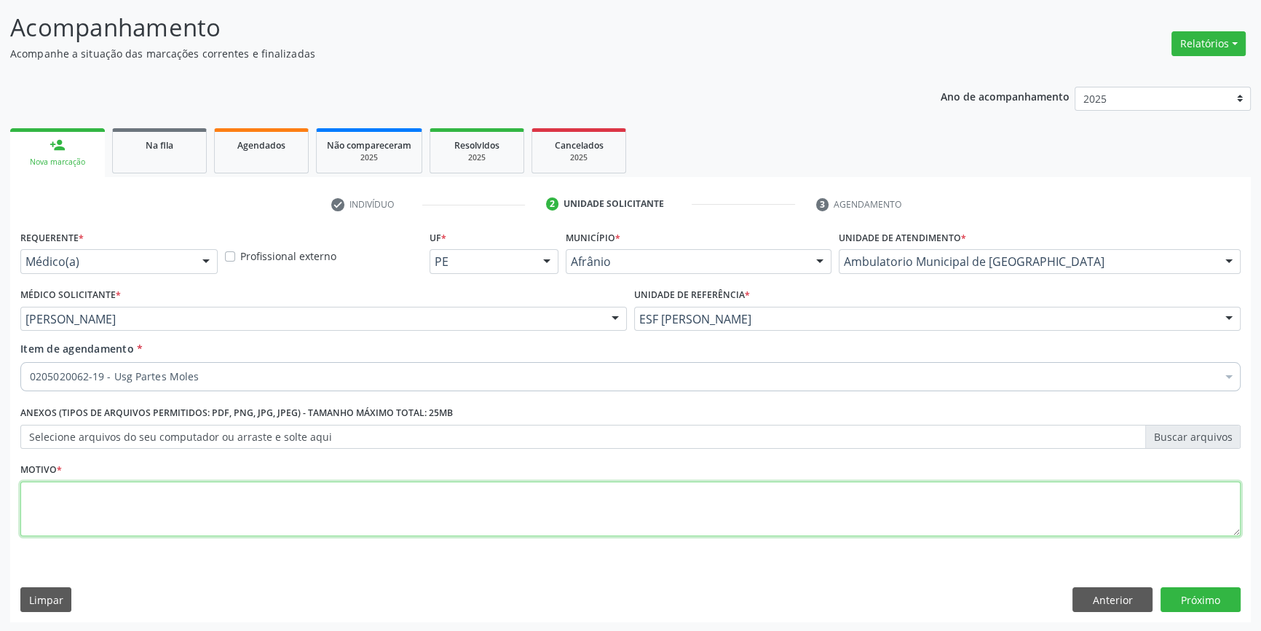
click at [135, 505] on textarea at bounding box center [630, 508] width 1220 height 55
type textarea "'"
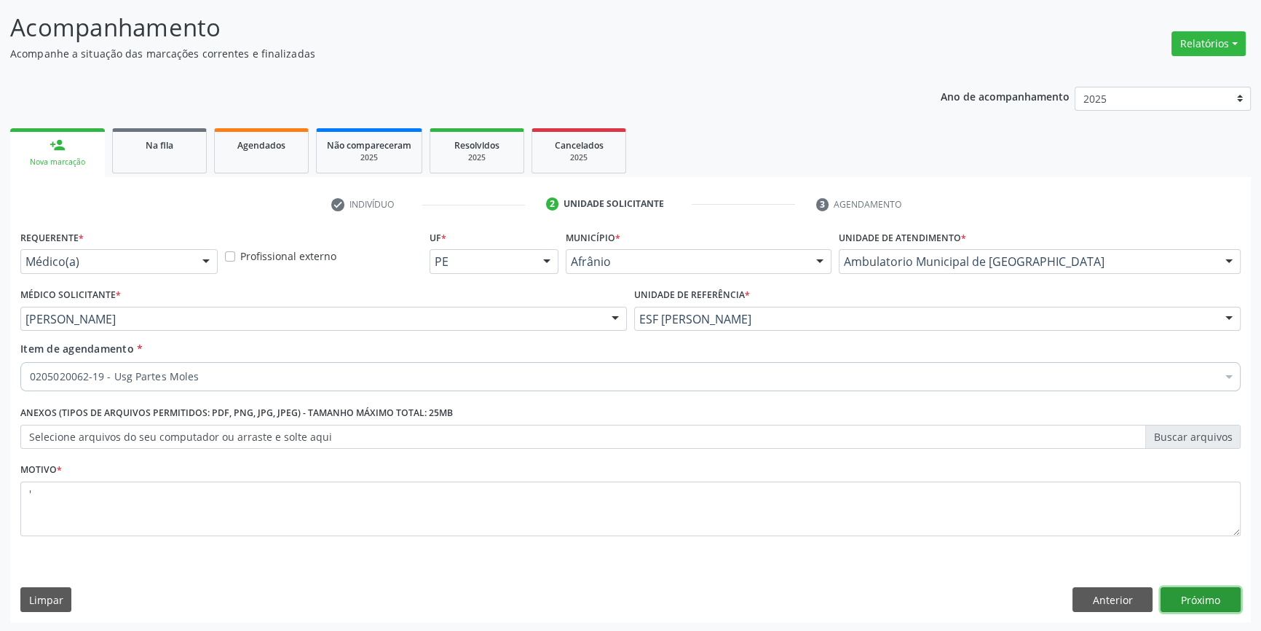
click at [1201, 598] on button "Próximo" at bounding box center [1201, 599] width 80 height 25
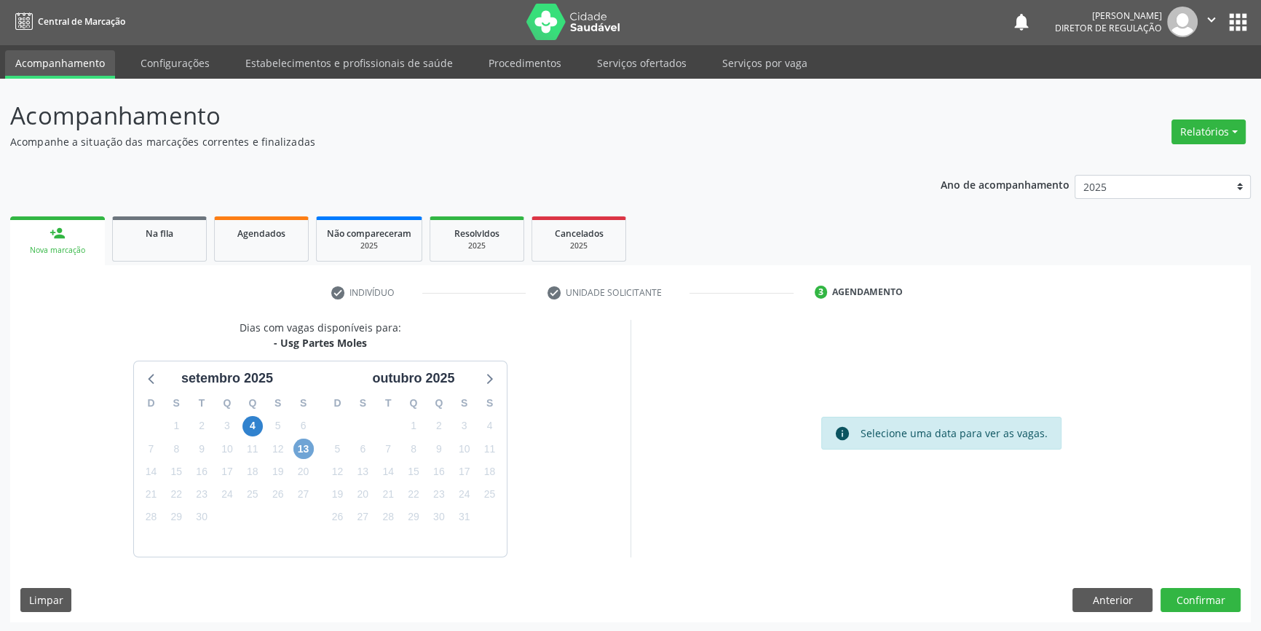
click at [306, 444] on span "13" at bounding box center [303, 448] width 20 height 20
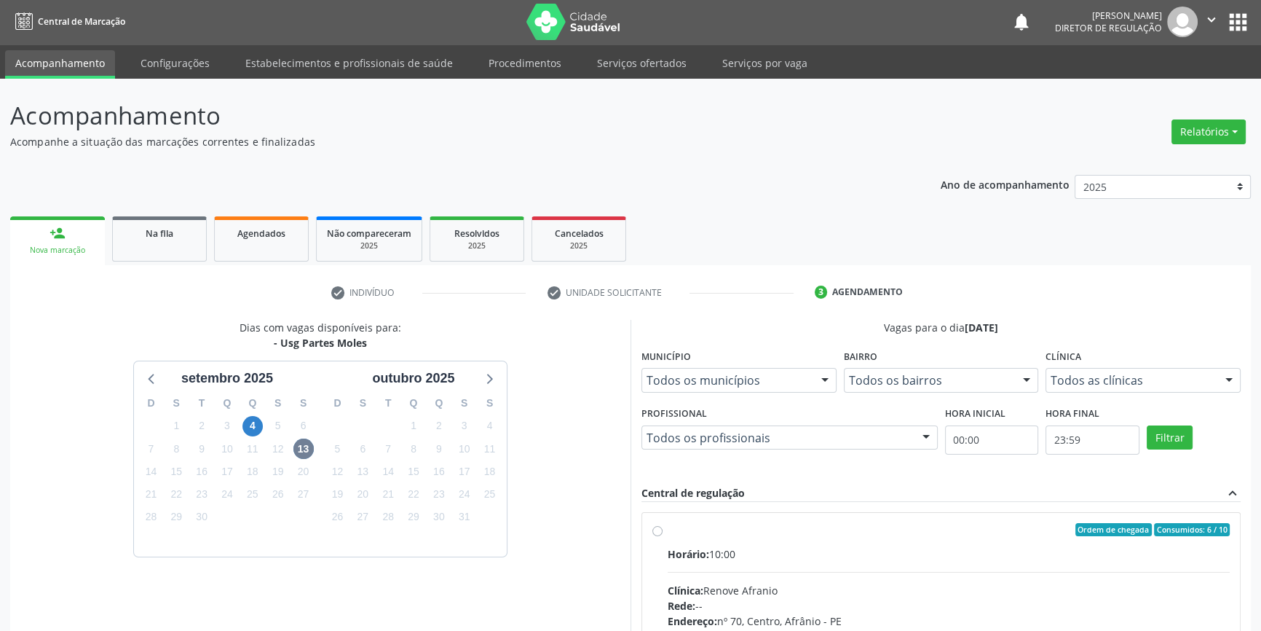
click at [721, 537] on label "Ordem de chegada Consumidos: 6 / 10 Horário: 10:00 Clínica: Renove Afranio Rede…" at bounding box center [949, 635] width 562 height 224
click at [663, 536] on input "Ordem de chegada Consumidos: 6 / 10 Horário: 10:00 Clínica: Renove Afranio Rede…" at bounding box center [657, 529] width 10 height 13
radio input "true"
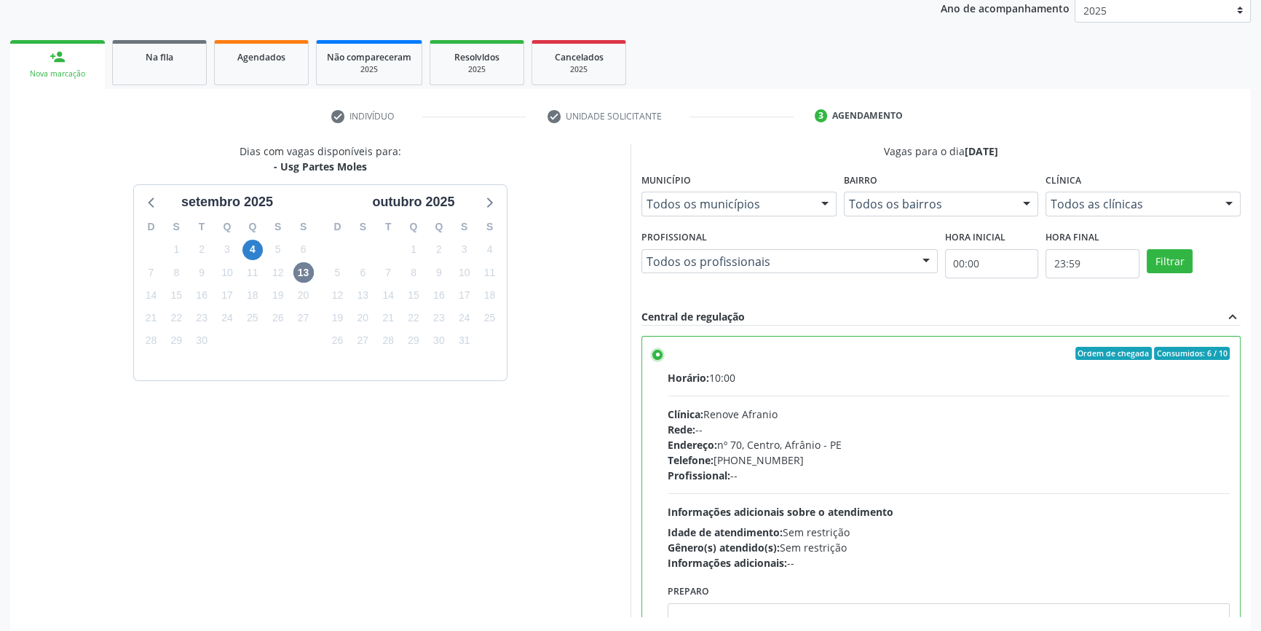
scroll to position [238, 0]
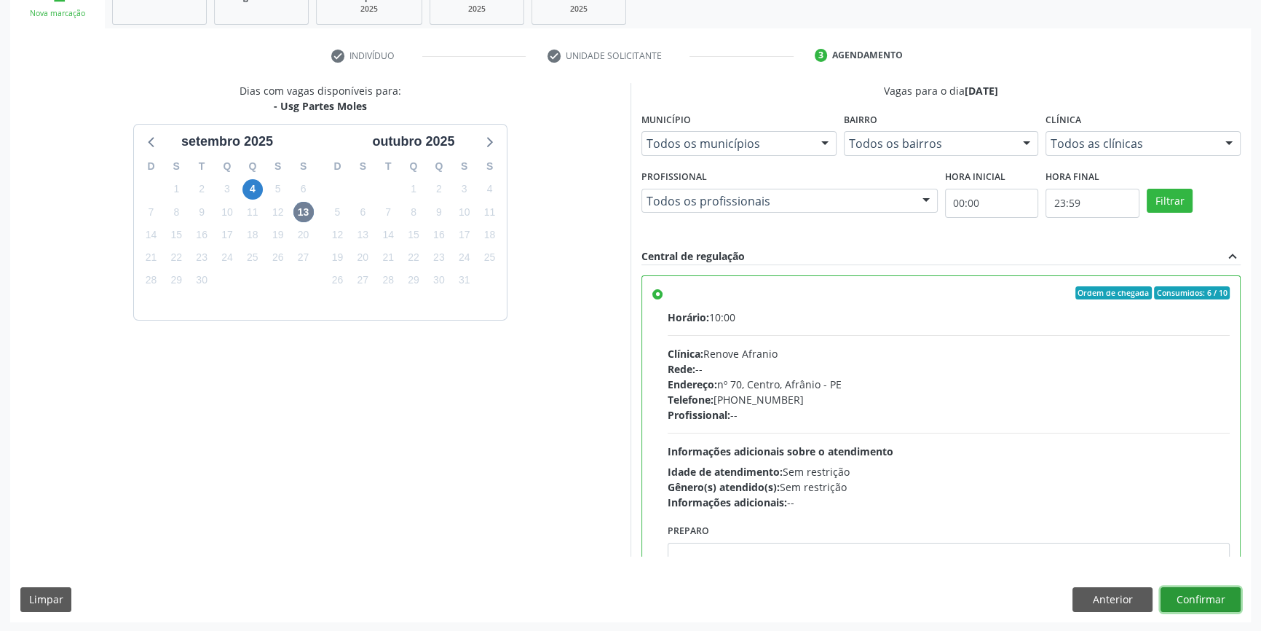
click at [1187, 597] on button "Confirmar" at bounding box center [1201, 599] width 80 height 25
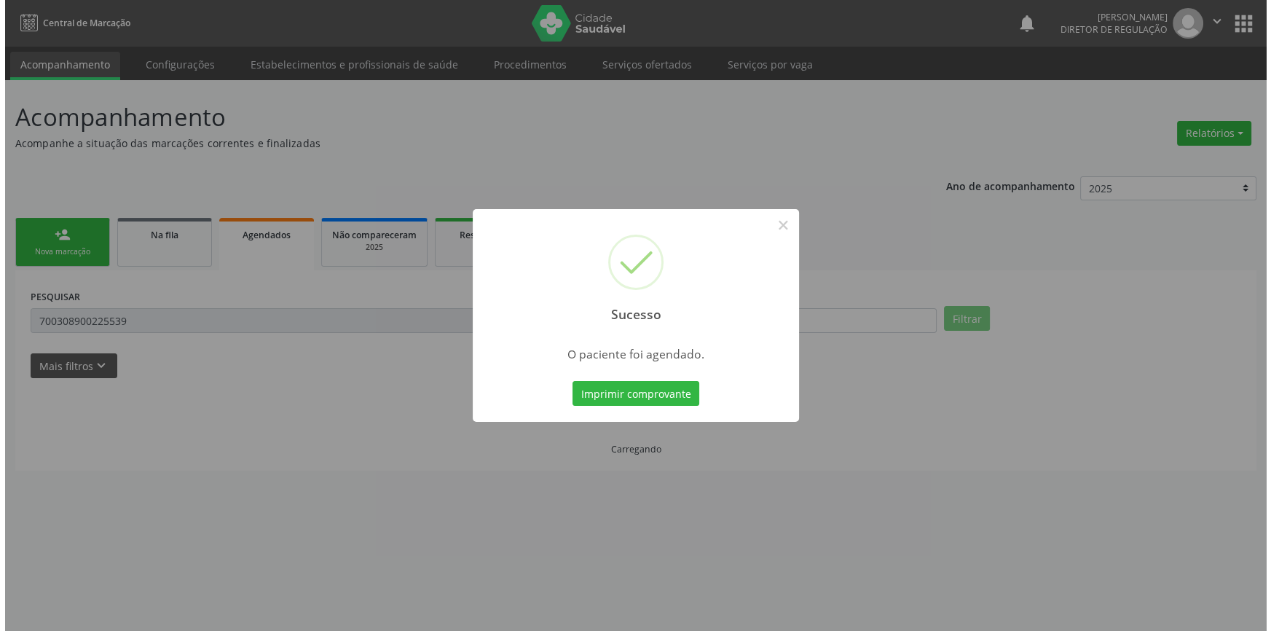
scroll to position [0, 0]
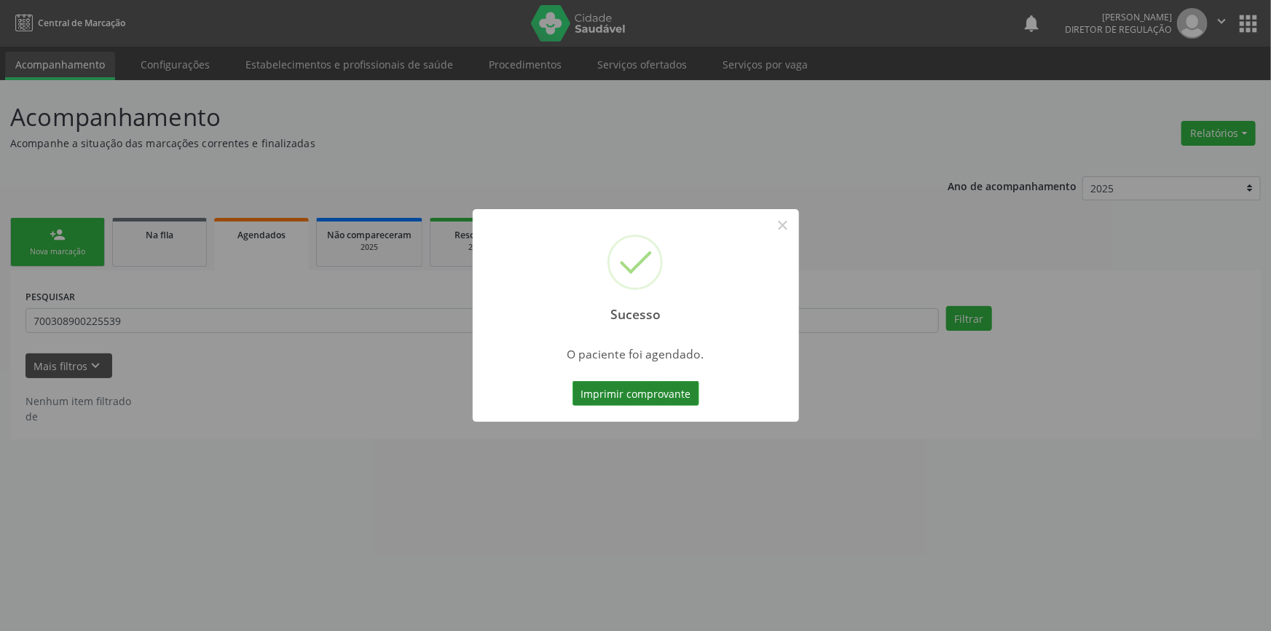
click at [623, 393] on button "Imprimir comprovante" at bounding box center [635, 393] width 127 height 25
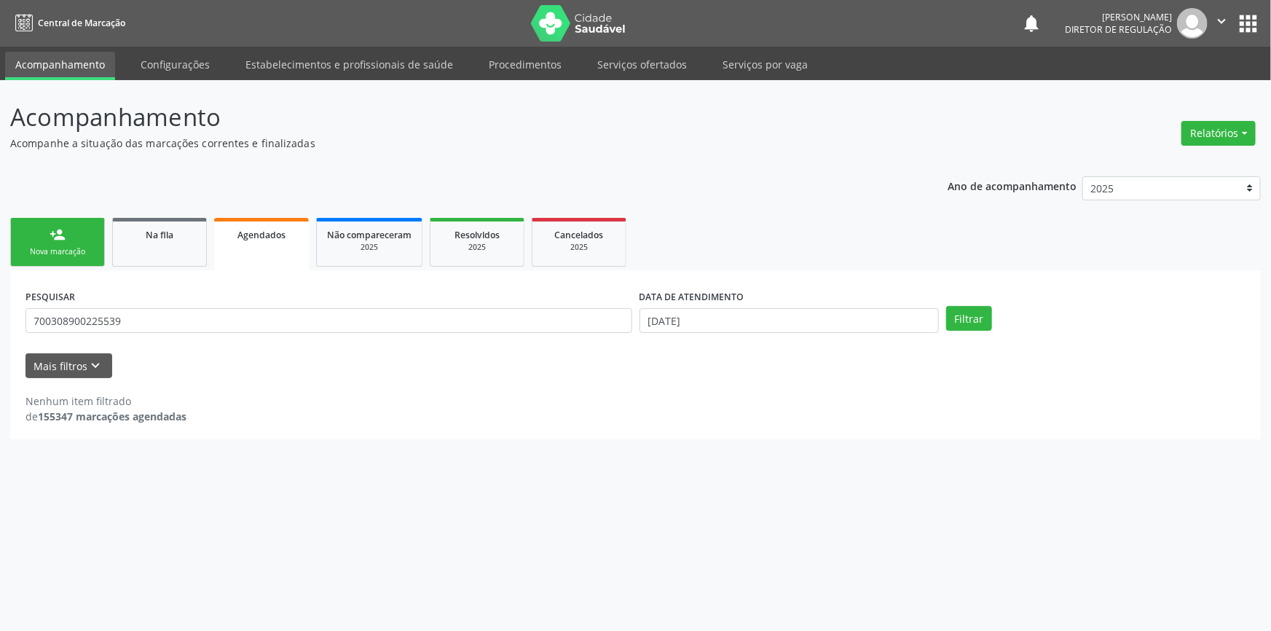
click at [55, 240] on div "person_add" at bounding box center [58, 234] width 16 height 16
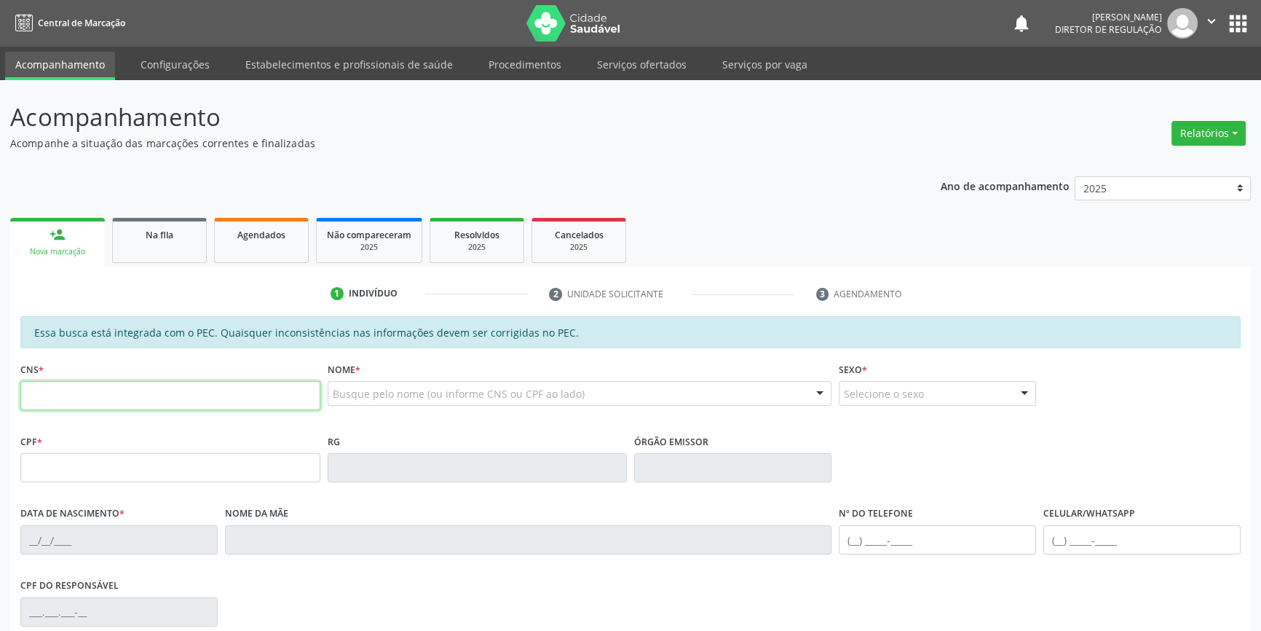
click at [82, 395] on input "text" at bounding box center [170, 395] width 300 height 29
type input "702 0053 5414 4788"
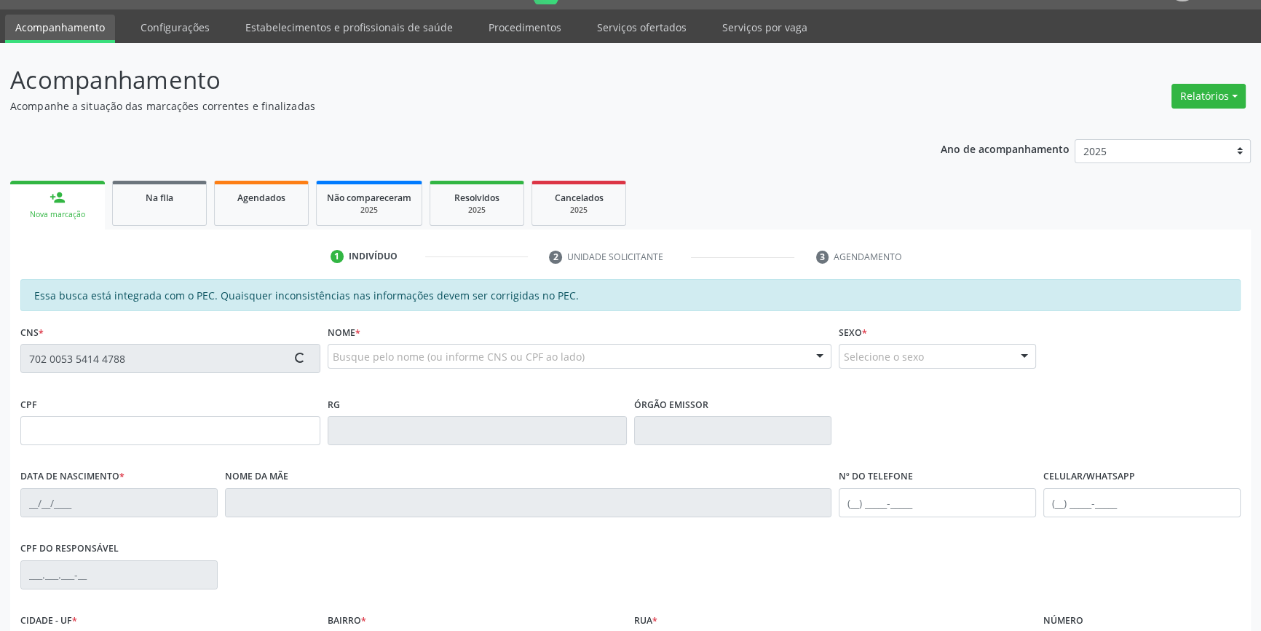
type input "040.588.704-35"
type input "10/05/1971"
type input "Pia Amelia de Sousa"
type input "(87) 98864-8730"
type input "(87) 98881-0576"
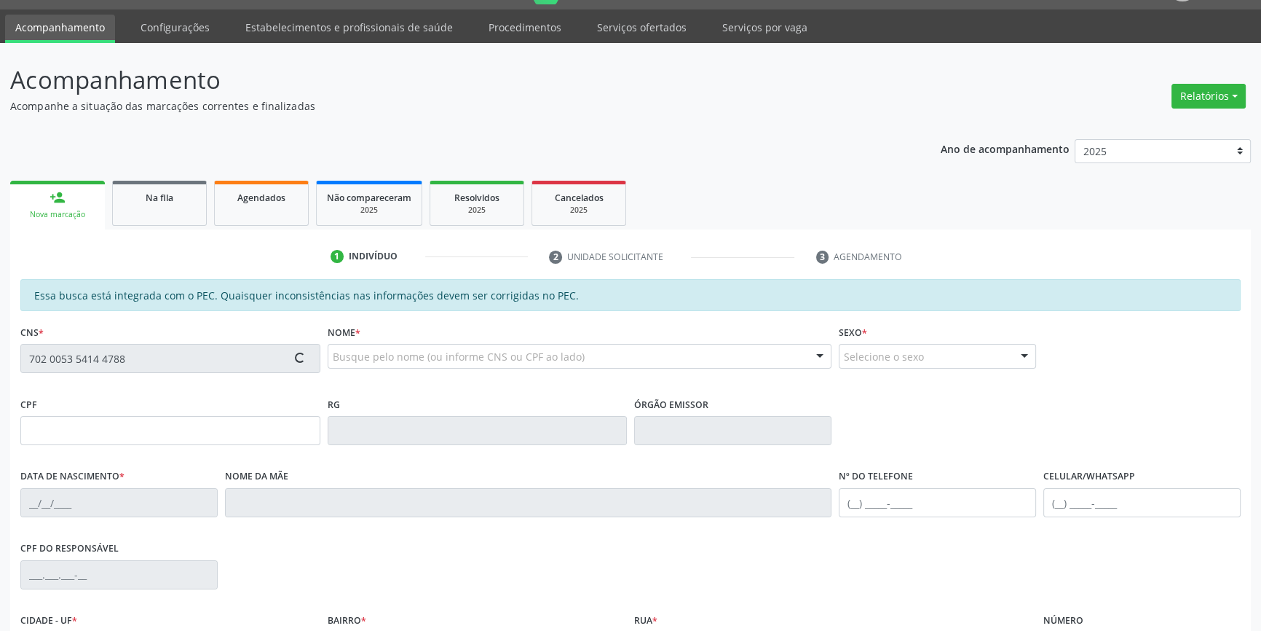
type input "S/N"
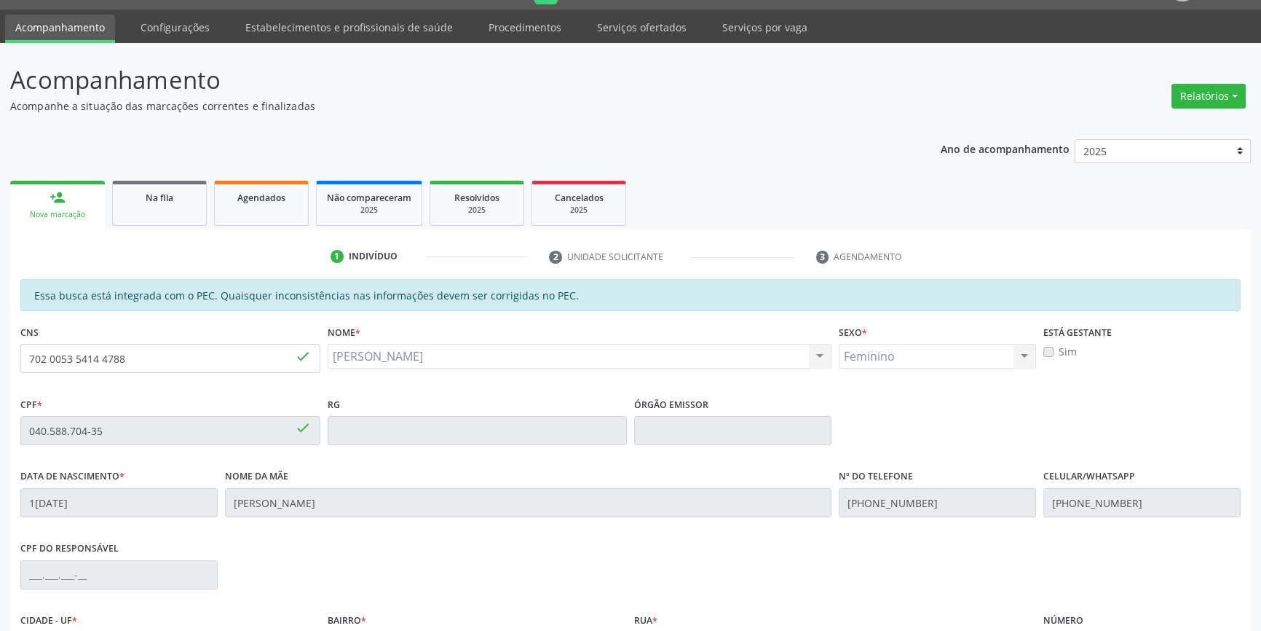
scroll to position [199, 0]
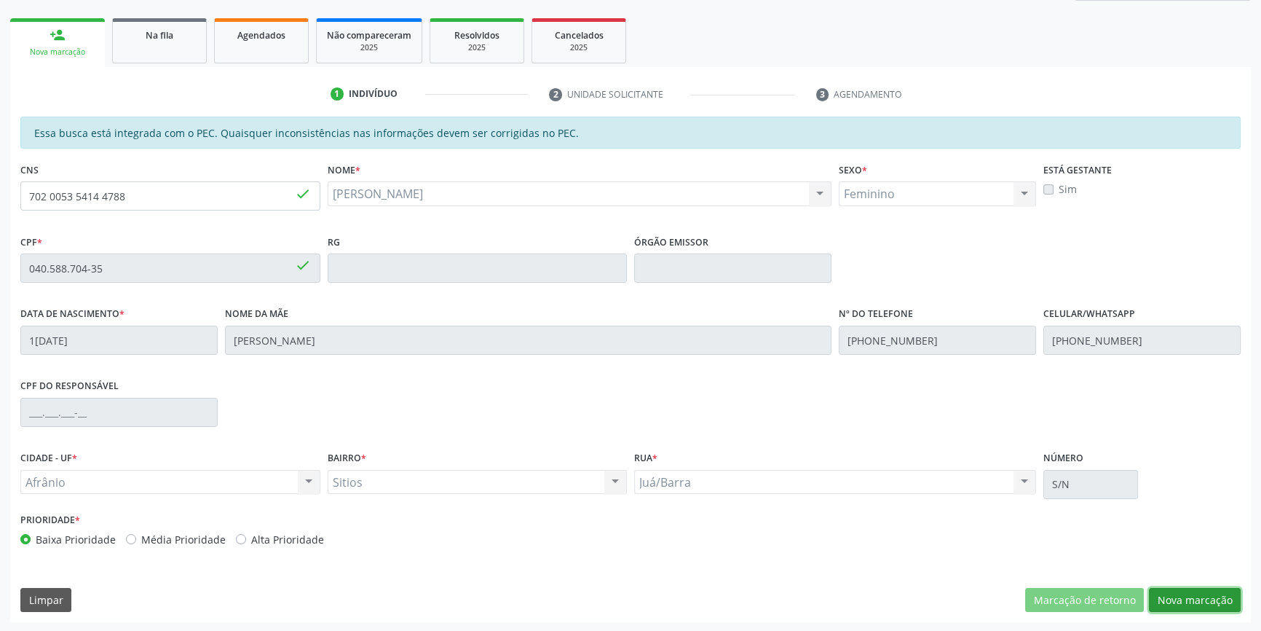
click at [1179, 589] on button "Nova marcação" at bounding box center [1195, 600] width 92 height 25
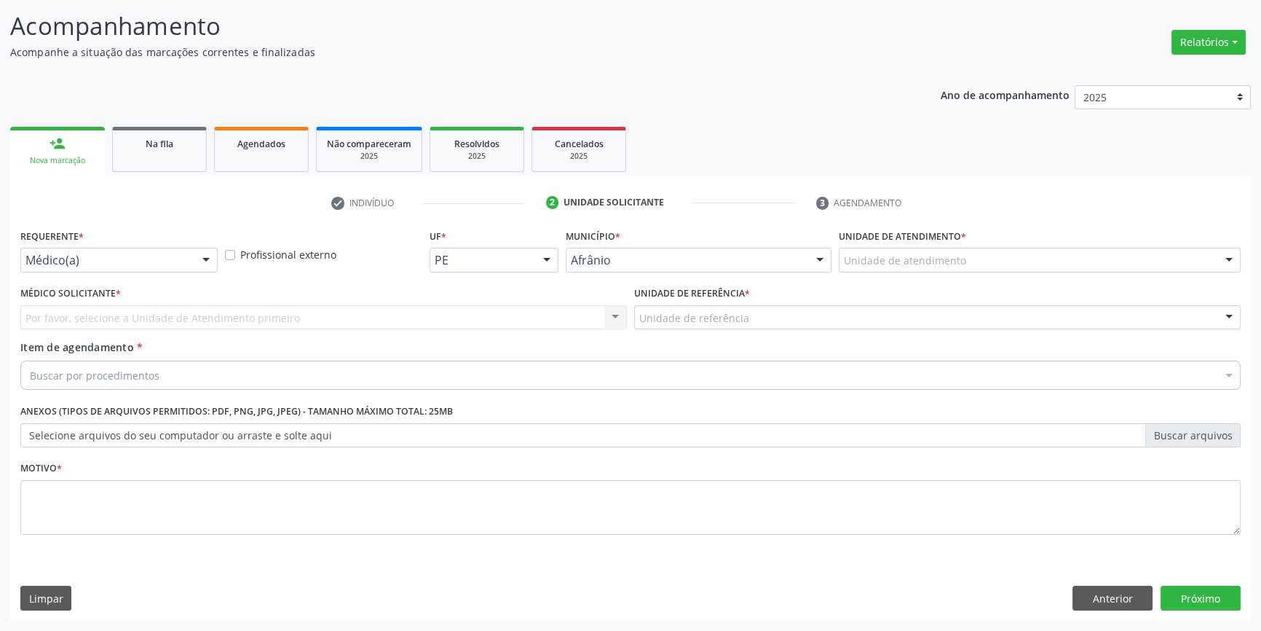
scroll to position [90, 0]
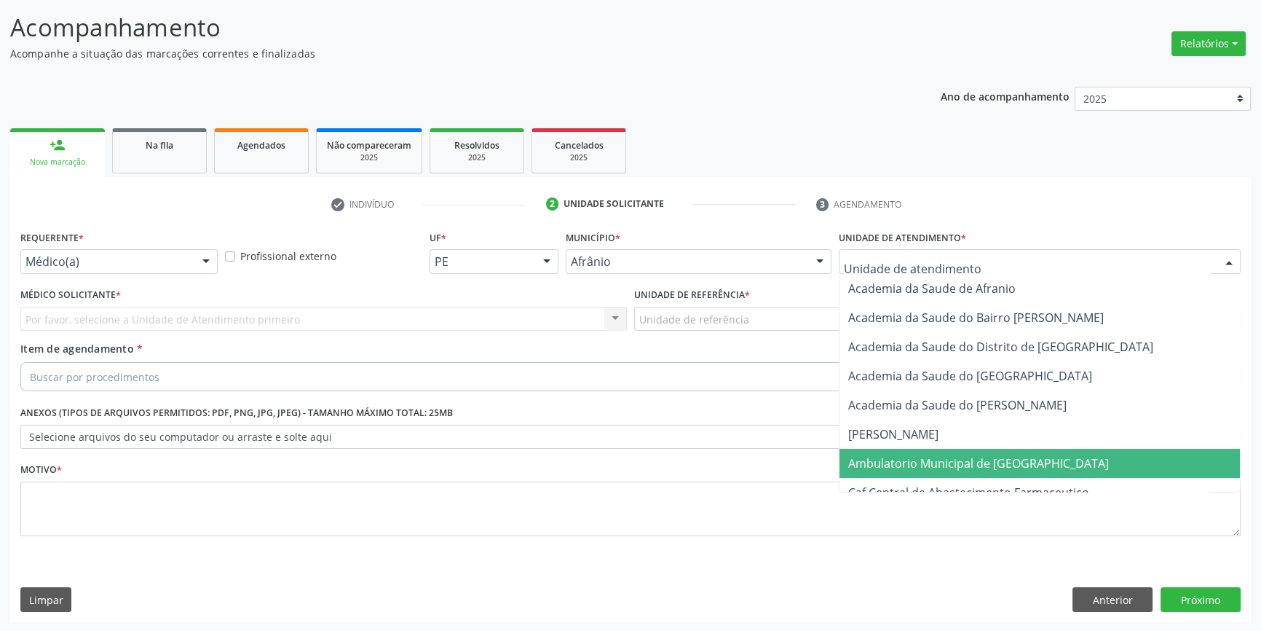
drag, startPoint x: 917, startPoint y: 461, endPoint x: 845, endPoint y: 380, distance: 108.8
click at [910, 456] on span "Ambulatorio Municipal de [GEOGRAPHIC_DATA]" at bounding box center [978, 463] width 261 height 16
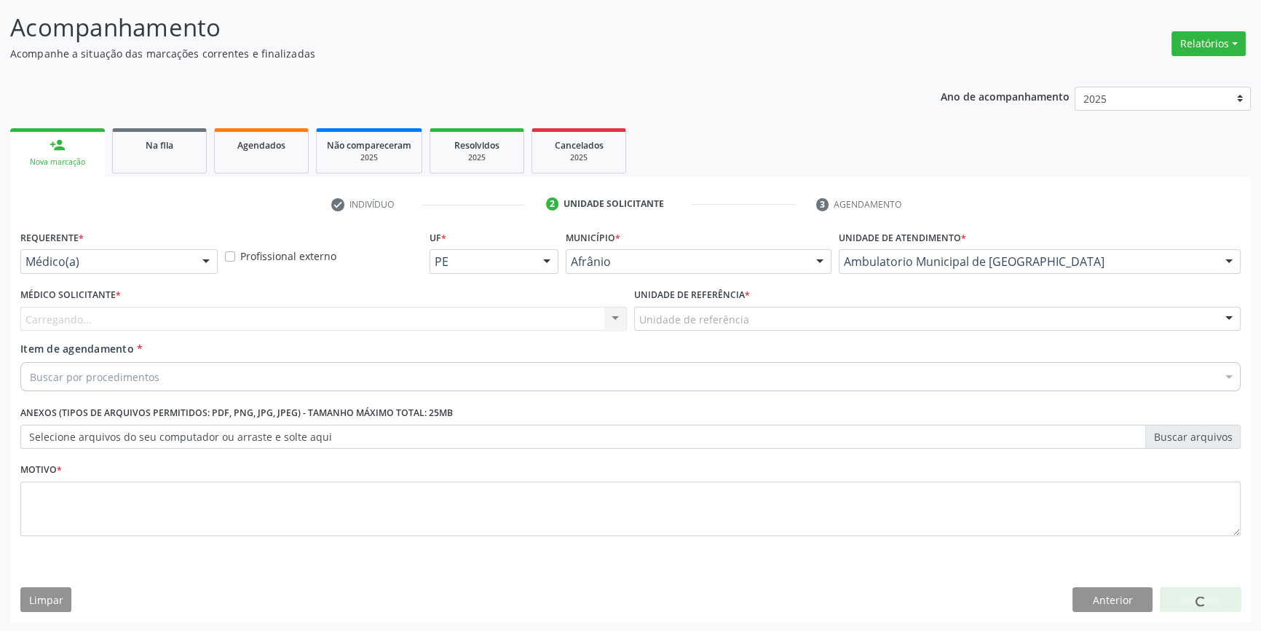
click at [770, 317] on div "Unidade de referência" at bounding box center [937, 319] width 606 height 25
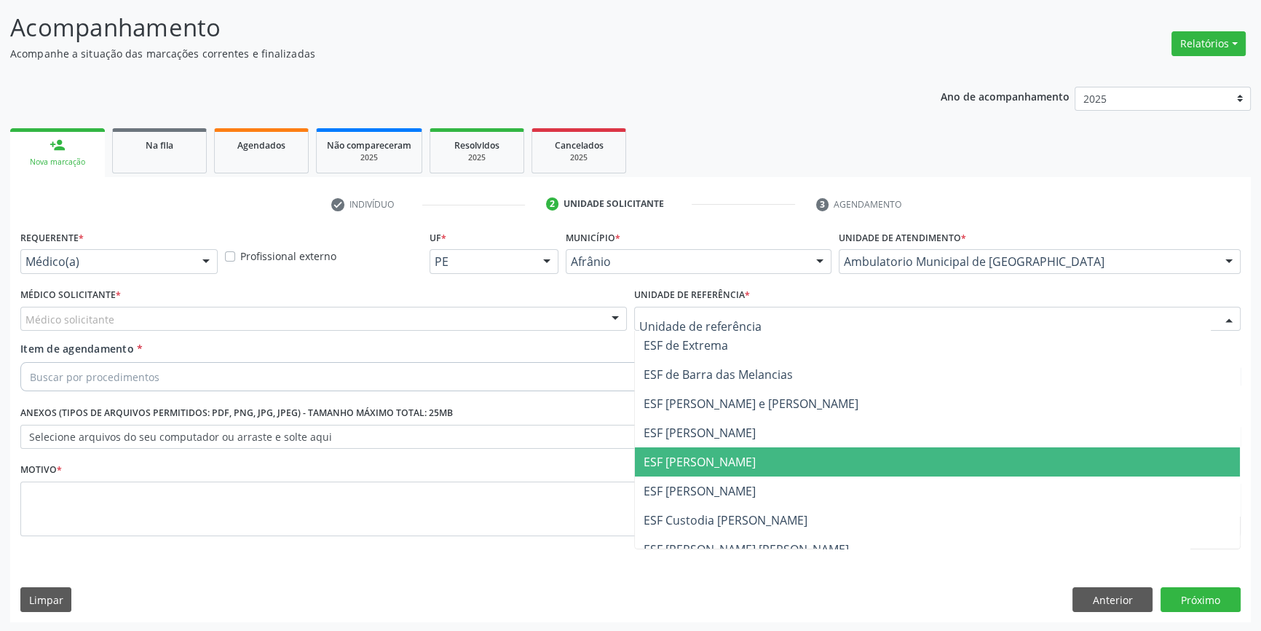
click at [717, 454] on span "ESF [PERSON_NAME]" at bounding box center [700, 462] width 112 height 16
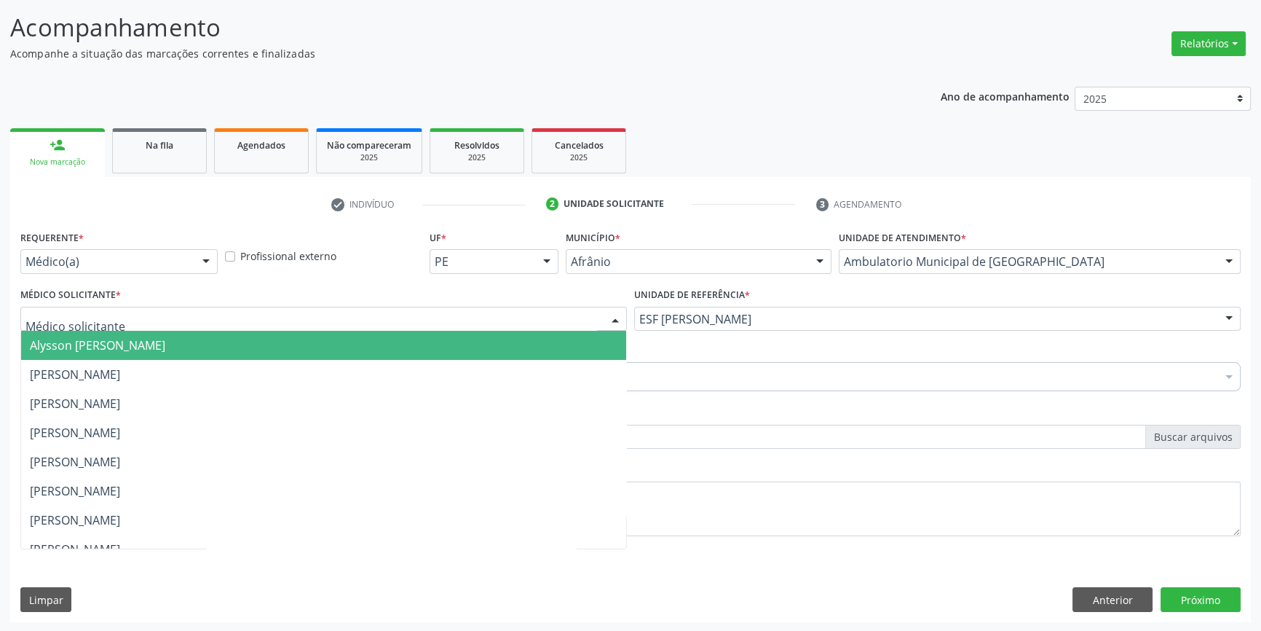
drag, startPoint x: 468, startPoint y: 307, endPoint x: 457, endPoint y: 310, distance: 12.2
click at [464, 307] on div at bounding box center [323, 319] width 606 height 25
click at [120, 371] on span "[PERSON_NAME]" at bounding box center [75, 374] width 90 height 16
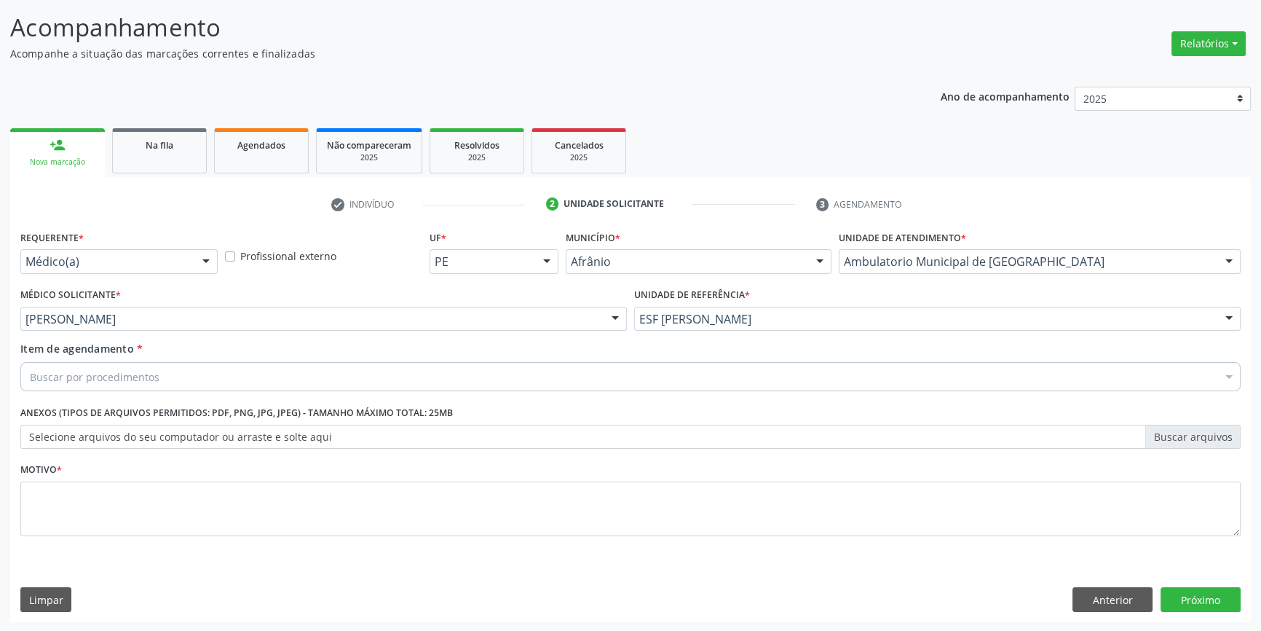
click at [178, 374] on div "Buscar por procedimentos" at bounding box center [630, 376] width 1220 height 29
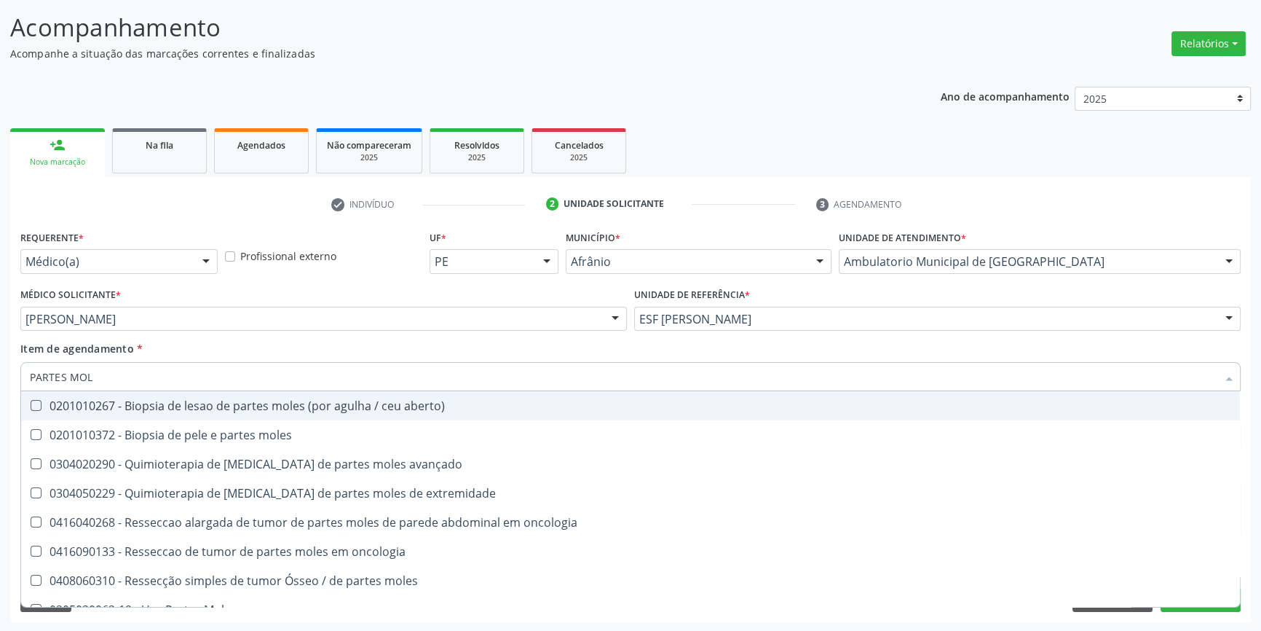
type input "PARTES MOLE"
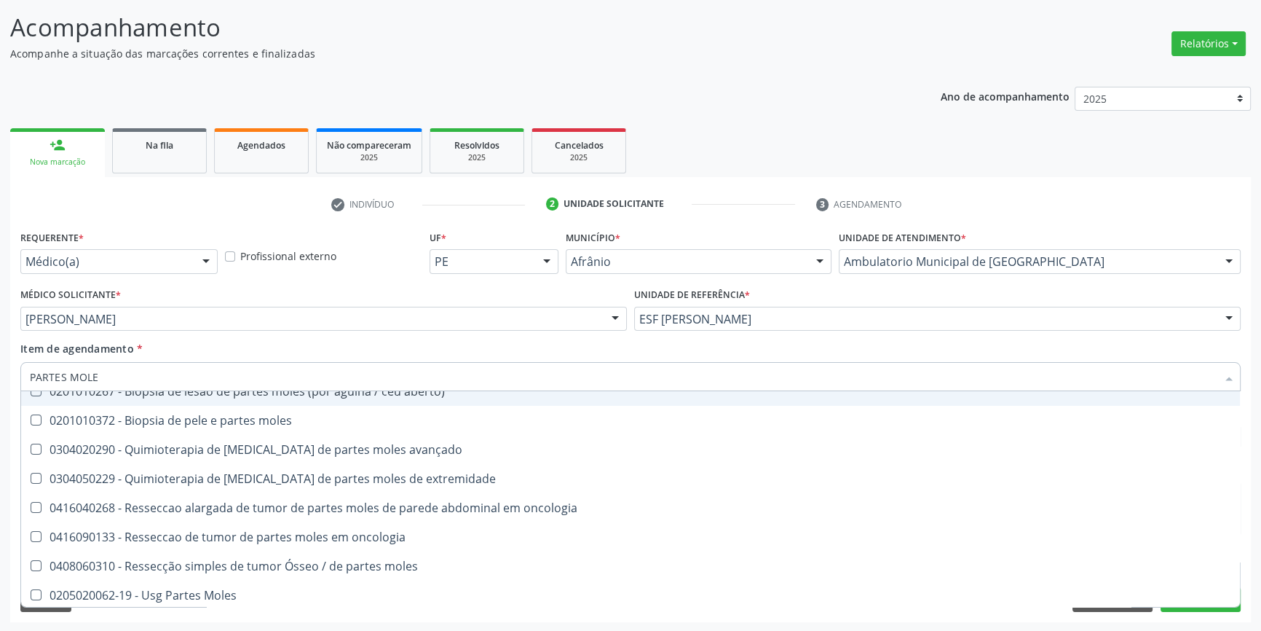
scroll to position [17, 0]
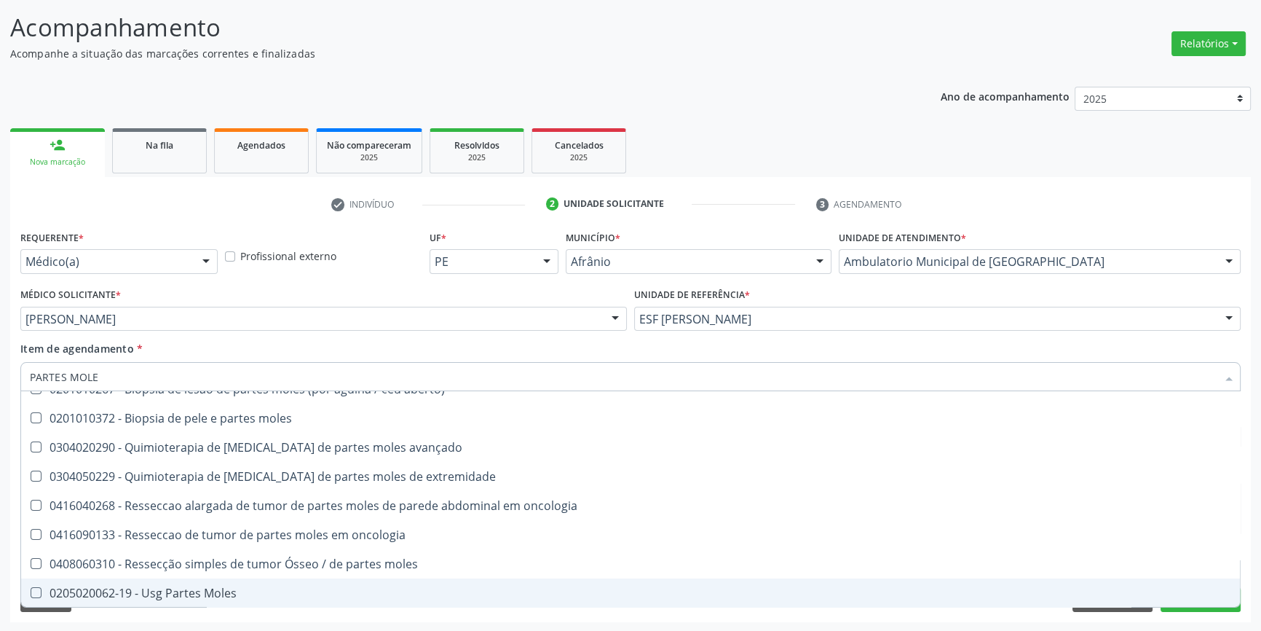
click at [220, 604] on span "0205020062-19 - Usg Partes Moles" at bounding box center [630, 592] width 1219 height 29
checkbox Moles "true"
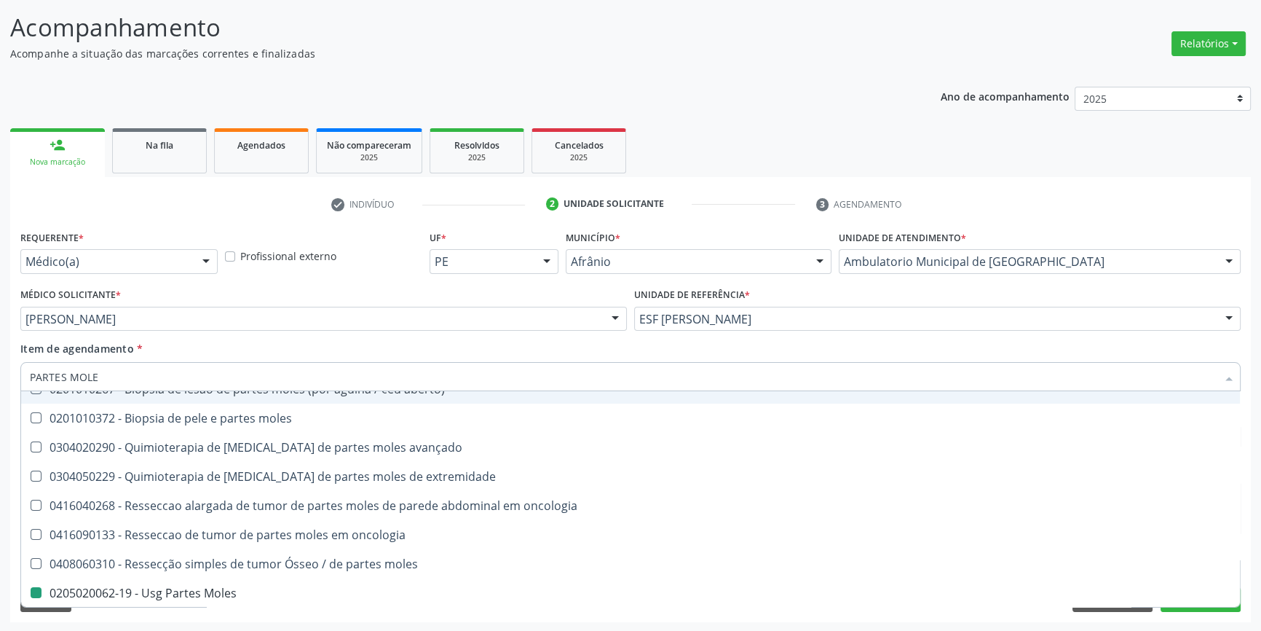
click at [248, 335] on div "Médico Solicitante * Bruno Saraiva Bezerra Medrado Alysson Rodrigo Ferreira Cav…" at bounding box center [324, 312] width 614 height 57
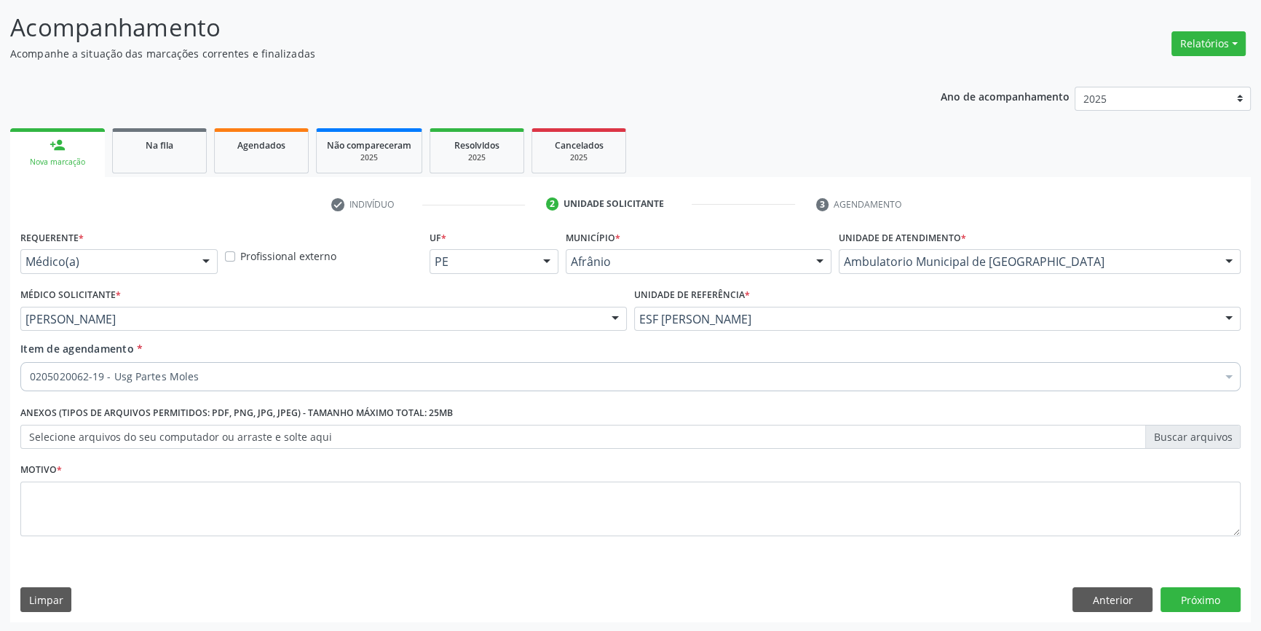
scroll to position [0, 0]
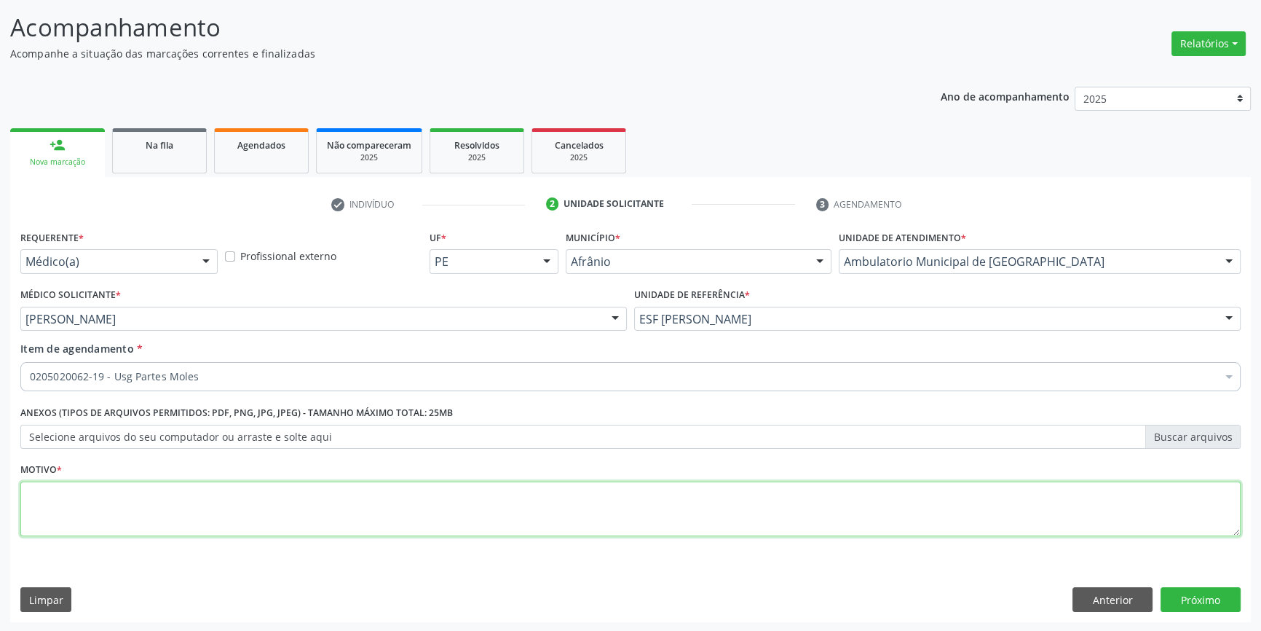
click at [253, 512] on textarea at bounding box center [630, 508] width 1220 height 55
type textarea "'"
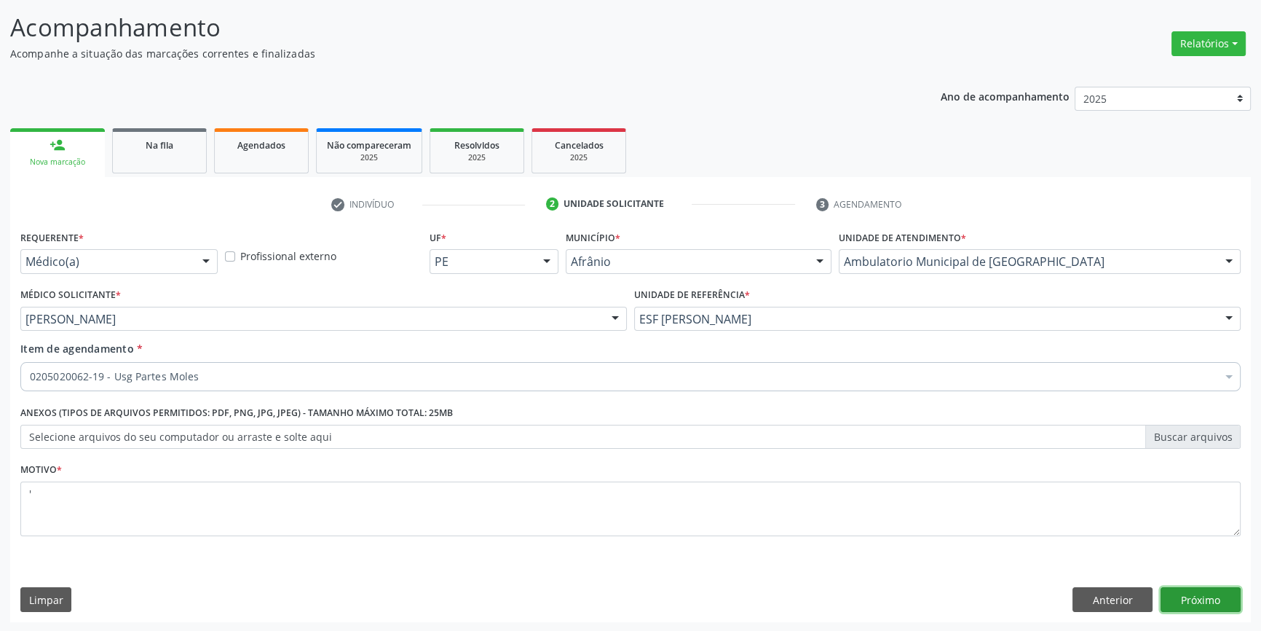
click at [1201, 587] on button "Próximo" at bounding box center [1201, 599] width 80 height 25
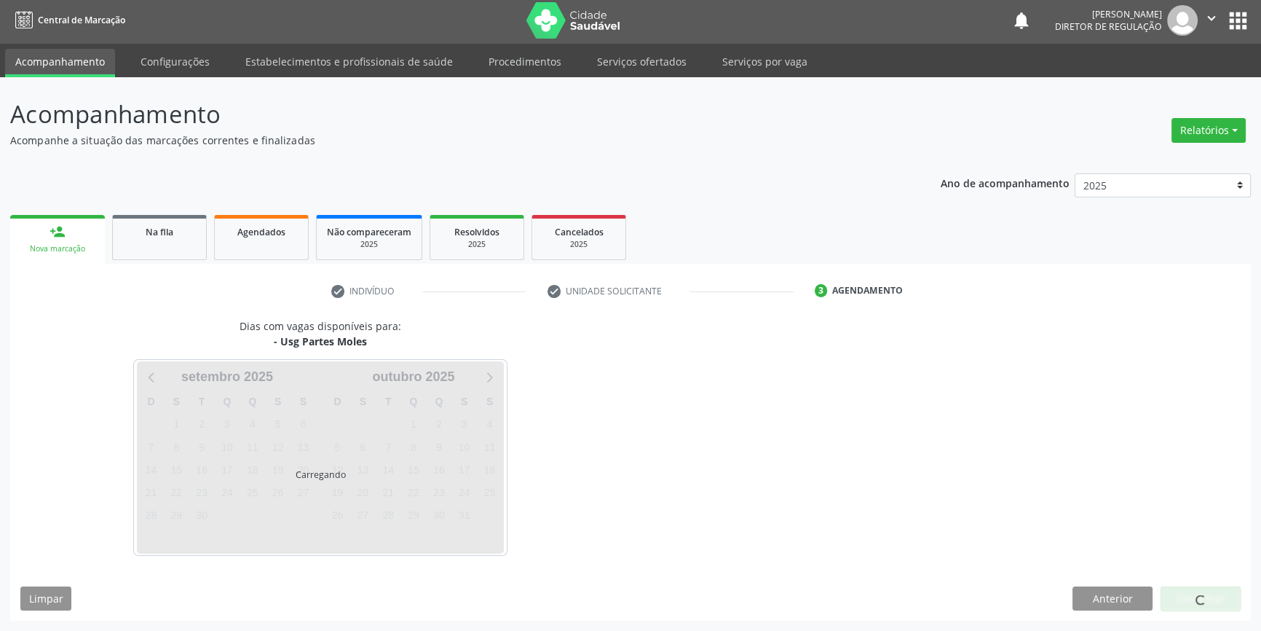
scroll to position [1, 0]
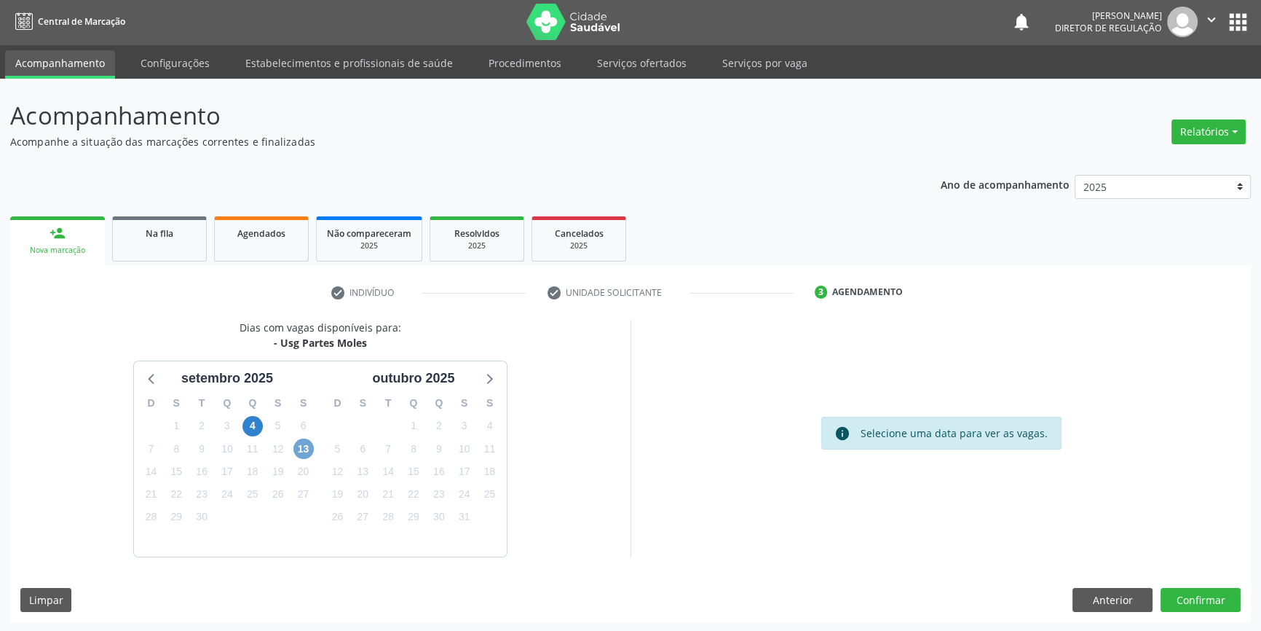
click at [301, 446] on span "13" at bounding box center [303, 448] width 20 height 20
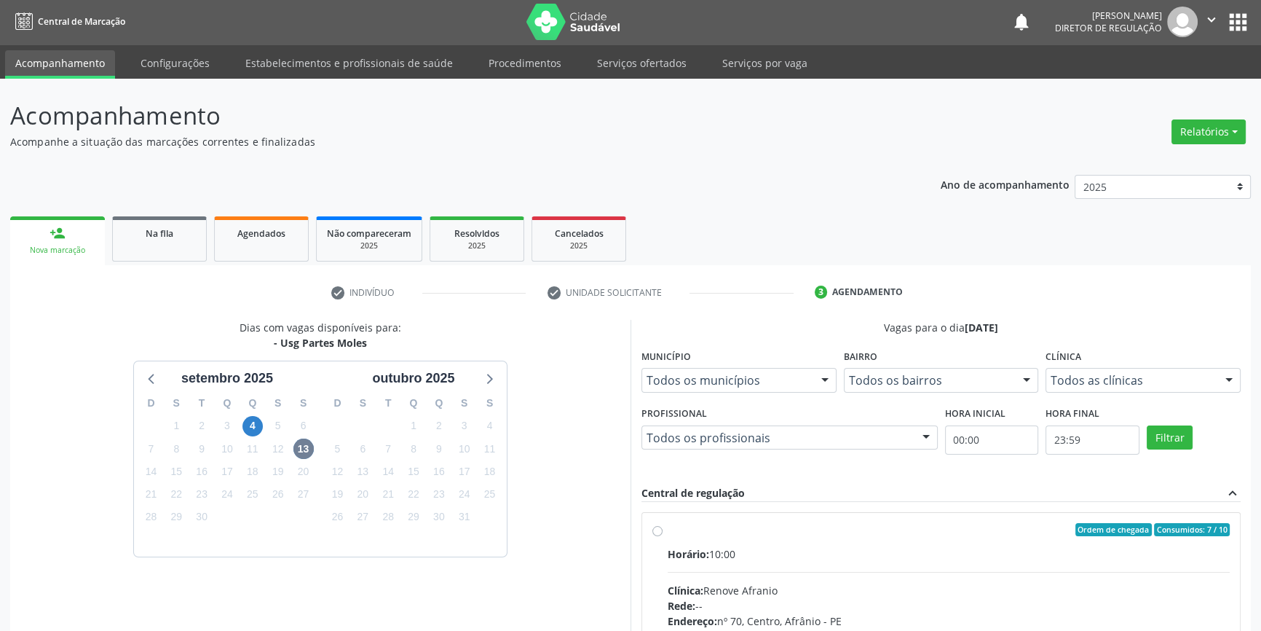
click at [673, 558] on span "Horário:" at bounding box center [689, 554] width 42 height 14
click at [663, 536] on input "Ordem de chegada Consumidos: 7 / 10 Horário: 10:00 Clínica: Renove Afranio Rede…" at bounding box center [657, 529] width 10 height 13
radio input "true"
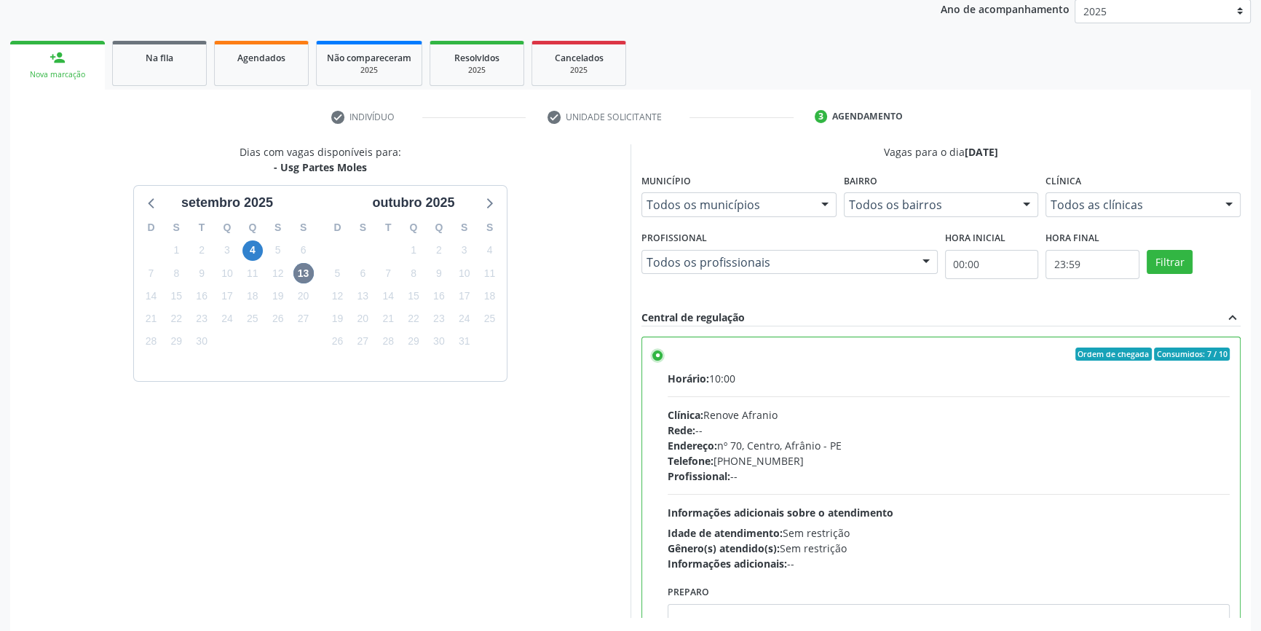
scroll to position [238, 0]
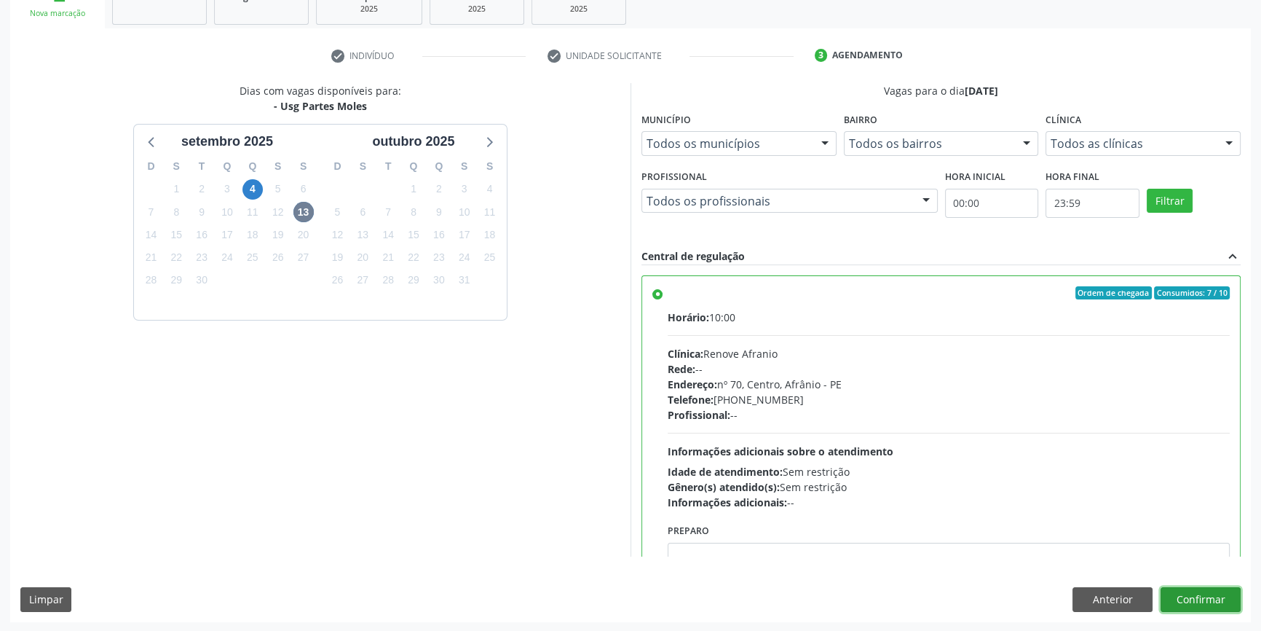
click at [1224, 594] on button "Confirmar" at bounding box center [1201, 599] width 80 height 25
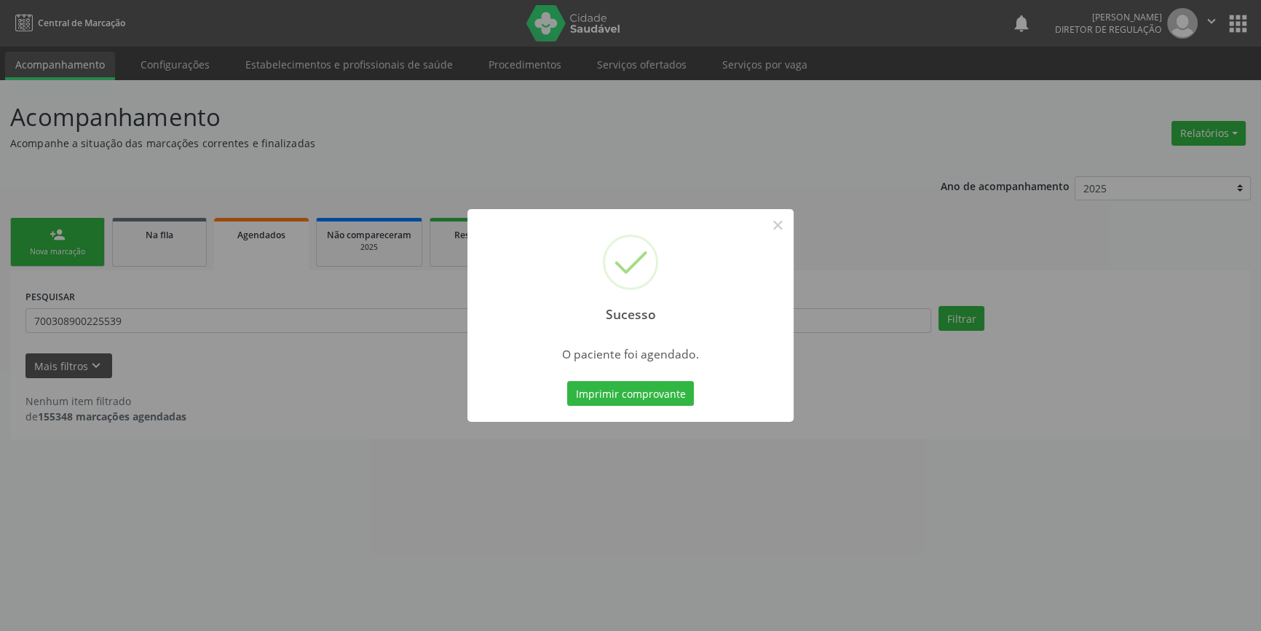
scroll to position [0, 0]
click at [662, 392] on button "Imprimir comprovante" at bounding box center [635, 393] width 127 height 25
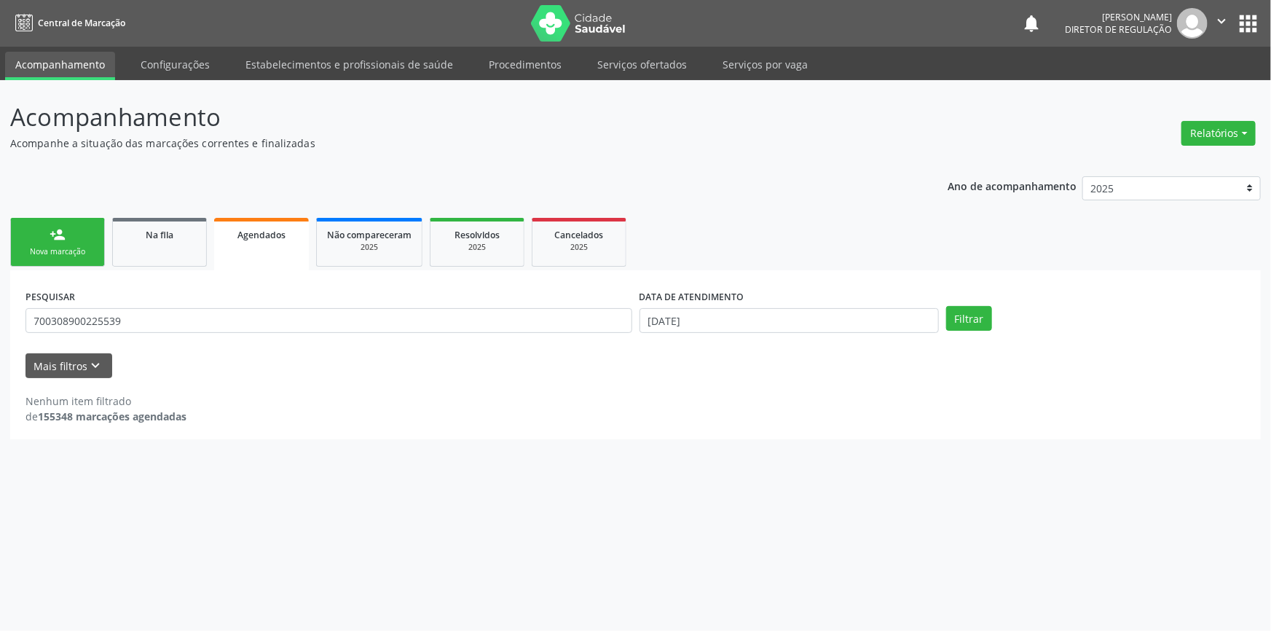
click at [74, 242] on link "person_add Nova marcação" at bounding box center [57, 242] width 95 height 49
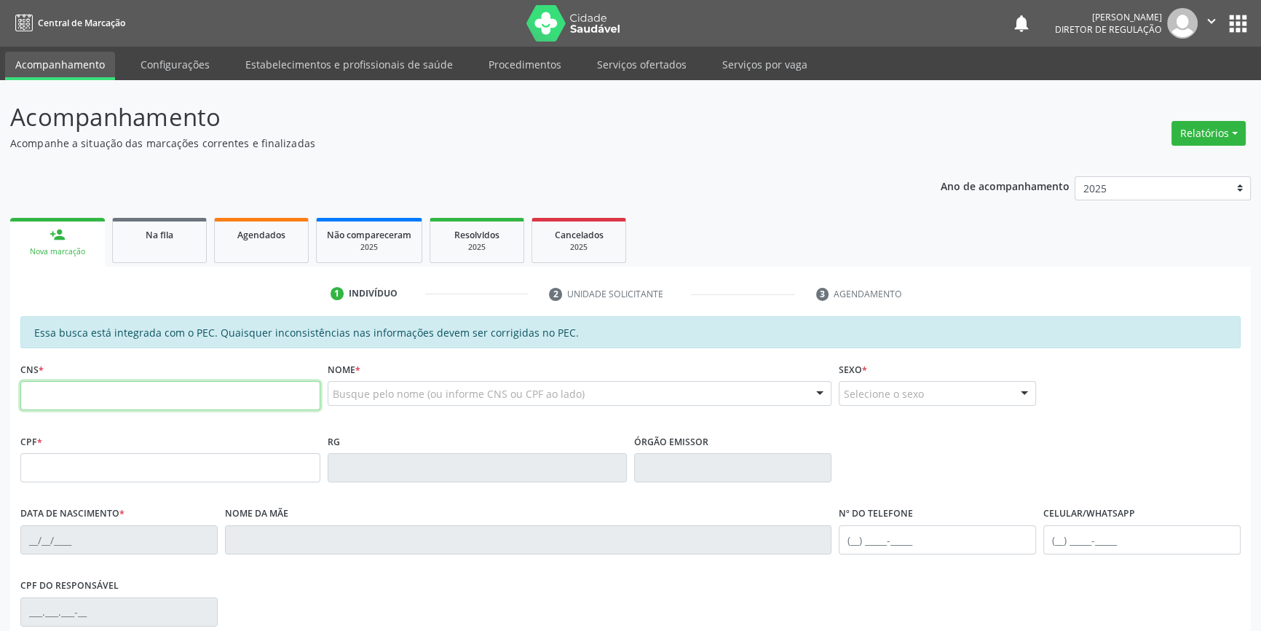
click at [242, 408] on input "text" at bounding box center [170, 395] width 300 height 29
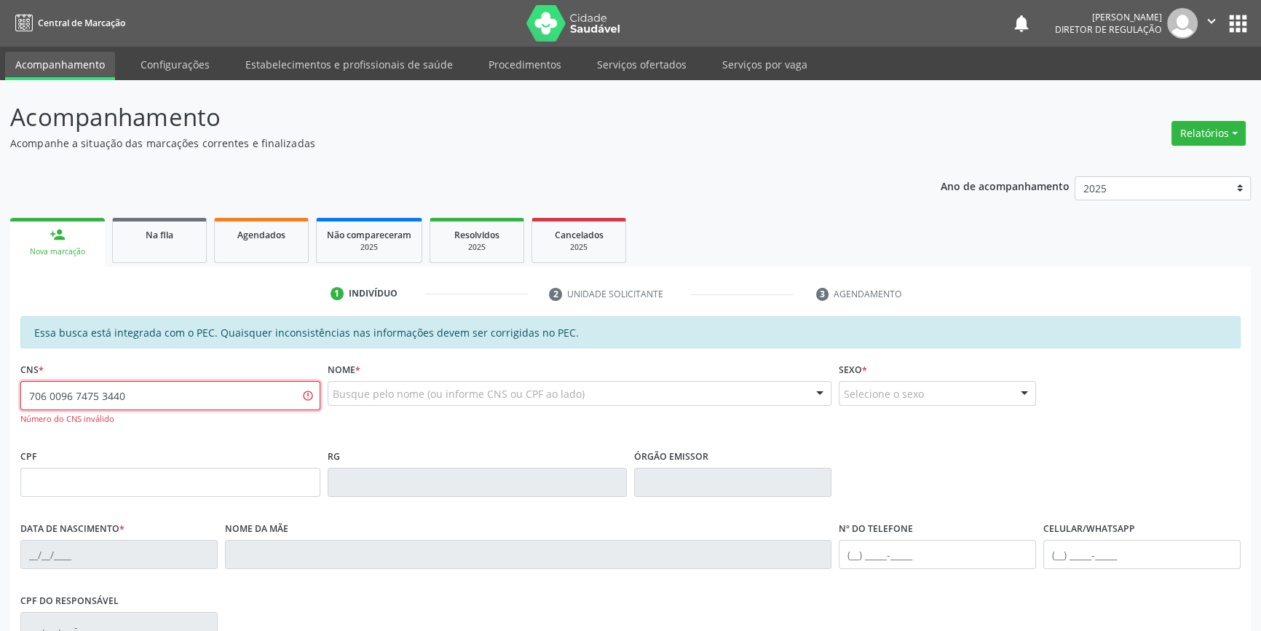
drag, startPoint x: 206, startPoint y: 392, endPoint x: 0, endPoint y: 340, distance: 212.6
click at [0, 340] on div "Acompanhamento Acompanhe a situação das marcações correntes e finalizadas Relat…" at bounding box center [630, 463] width 1261 height 766
type input "706 0095 7475 3440"
drag, startPoint x: 153, startPoint y: 396, endPoint x: 0, endPoint y: 360, distance: 157.0
click at [0, 363] on div "Acompanhamento Acompanhe a situação das marcações correntes e finalizadas Relat…" at bounding box center [630, 463] width 1261 height 766
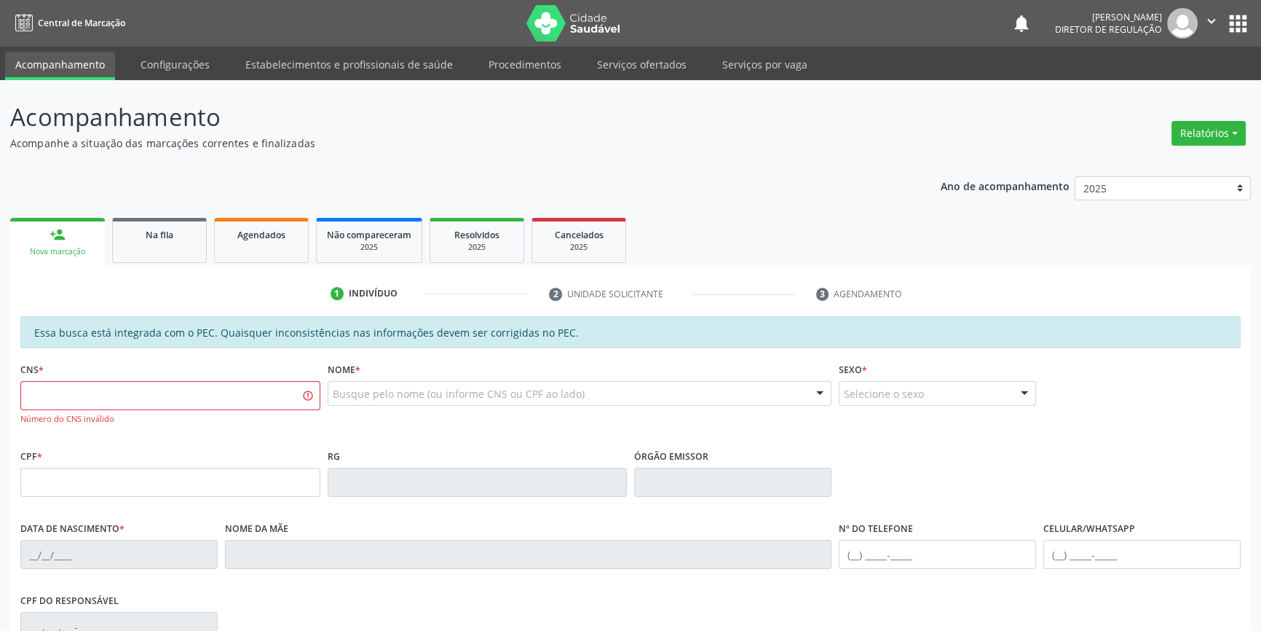
click at [141, 368] on div "CNS * Número do CNS inválido" at bounding box center [170, 391] width 300 height 66
click at [134, 379] on div "CNS * Número do CNS inválido" at bounding box center [170, 391] width 300 height 66
click at [132, 395] on input "text" at bounding box center [170, 395] width 300 height 29
paste input "706 0098 7475 3440"
type input "706 0098 7475 3440"
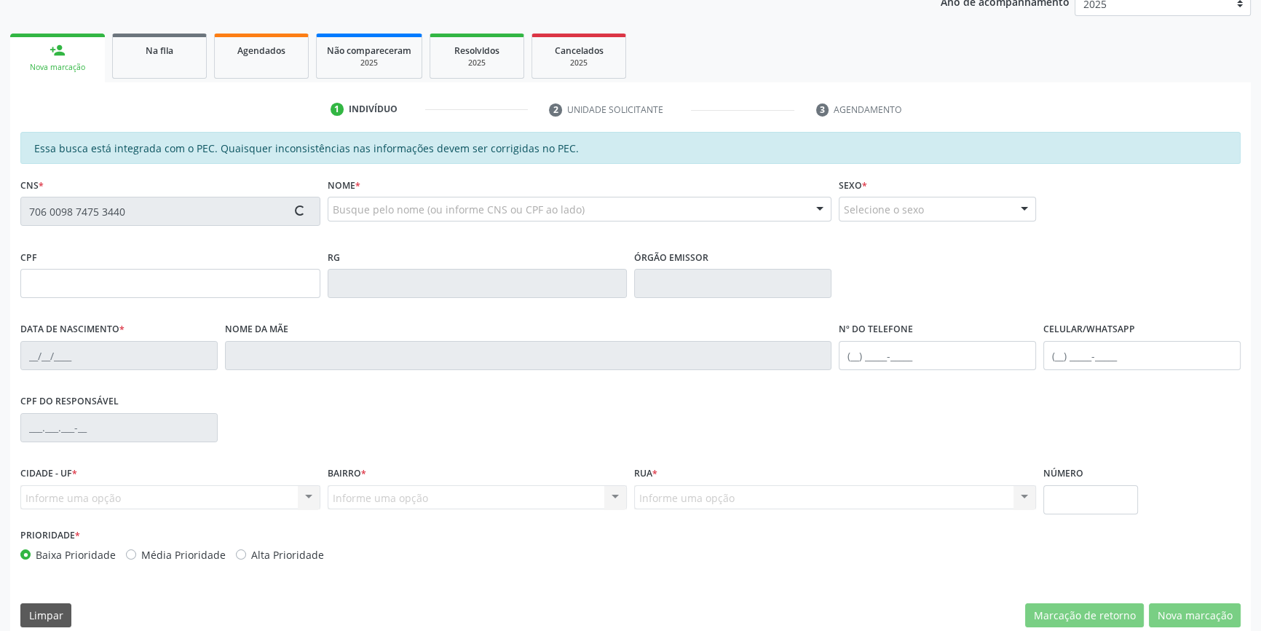
scroll to position [199, 0]
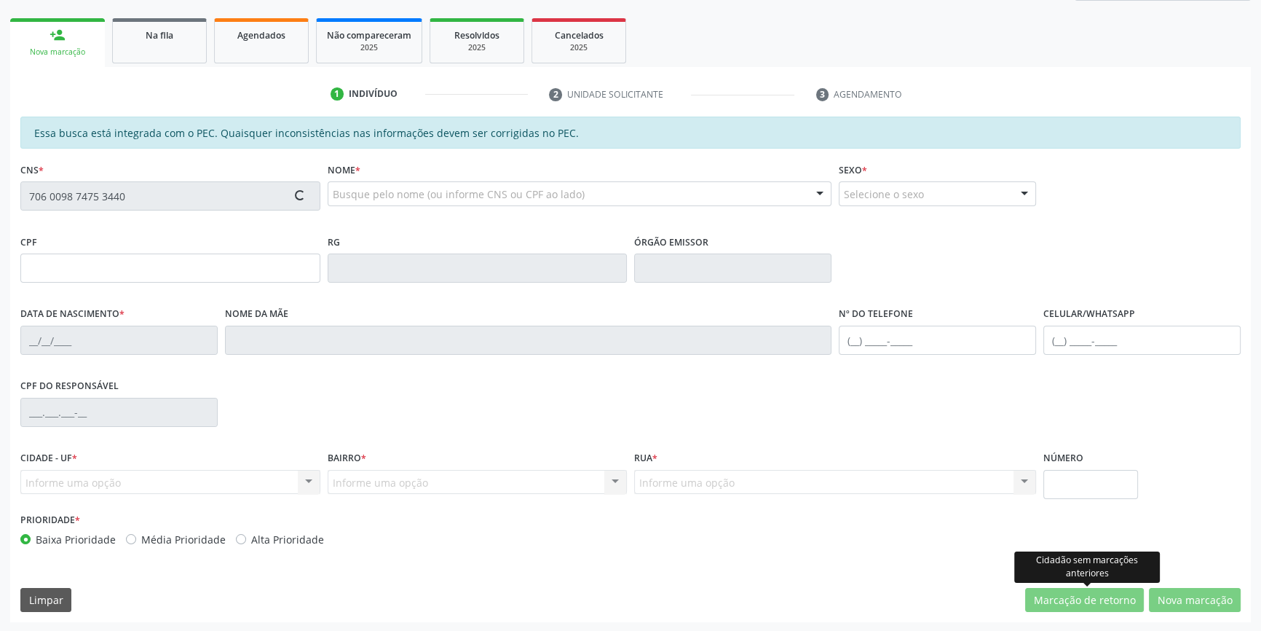
type input "27/03/1976"
type input "Cristina Pereira Rocha"
type input "(87) 98818-9362"
type input "S/N"
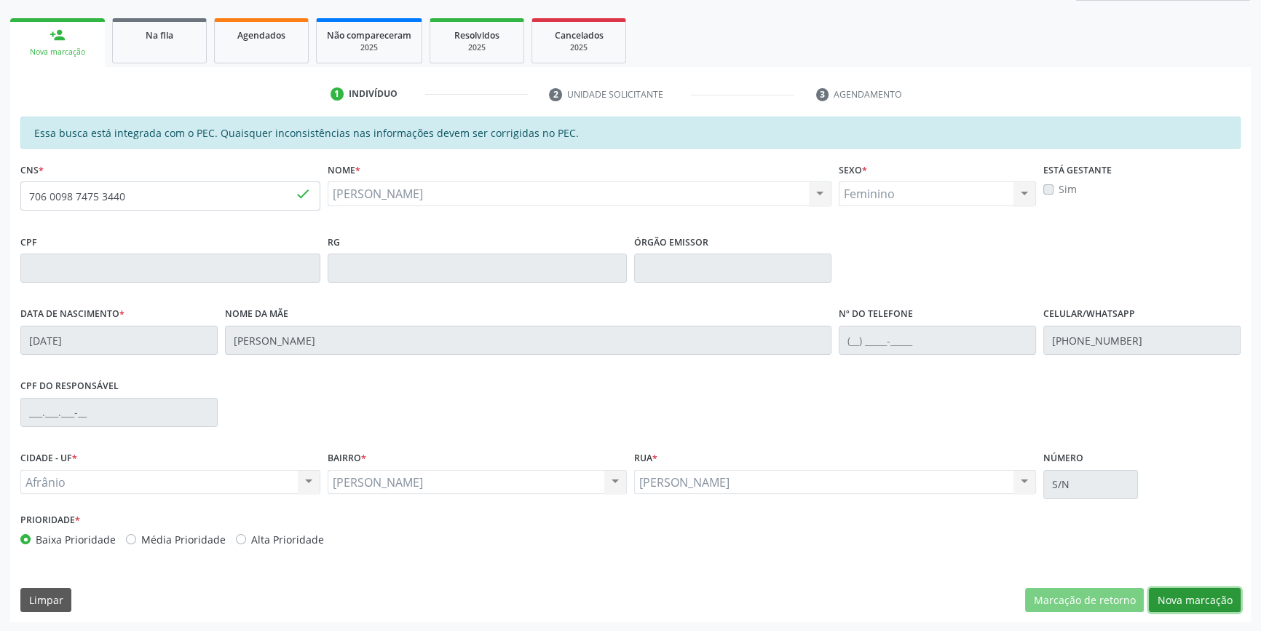
click at [1178, 606] on button "Nova marcação" at bounding box center [1195, 600] width 92 height 25
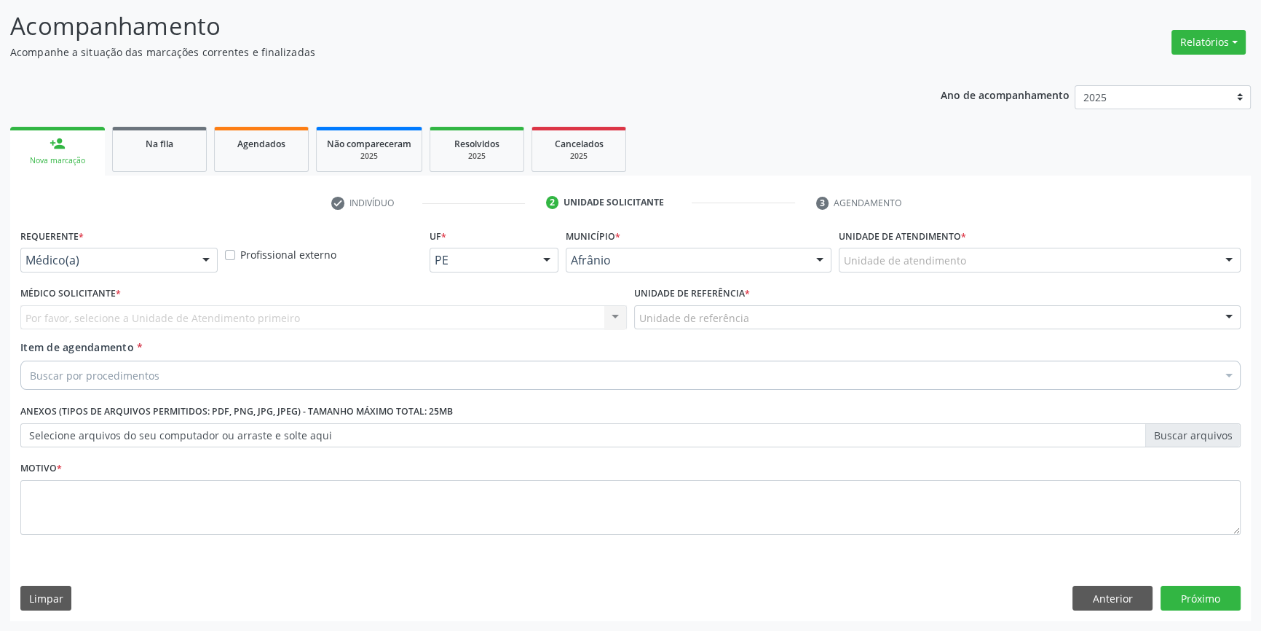
scroll to position [90, 0]
click at [966, 269] on div "Unidade de atendimento" at bounding box center [1040, 261] width 402 height 25
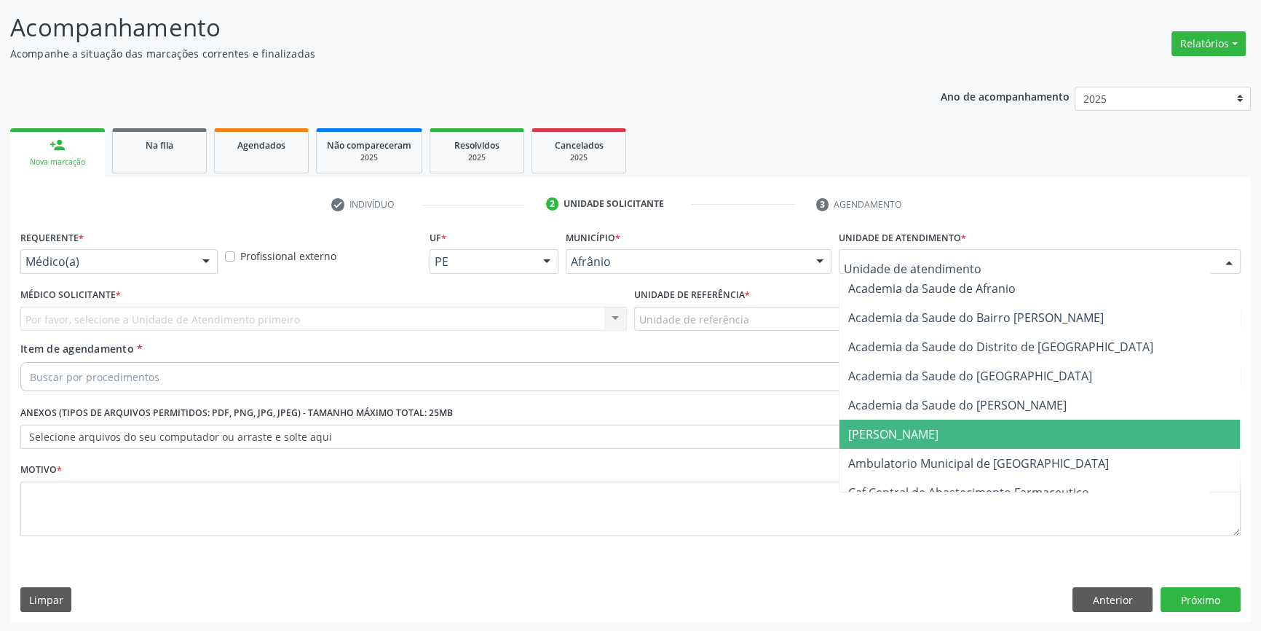
click at [976, 443] on span "[PERSON_NAME]" at bounding box center [1039, 433] width 400 height 29
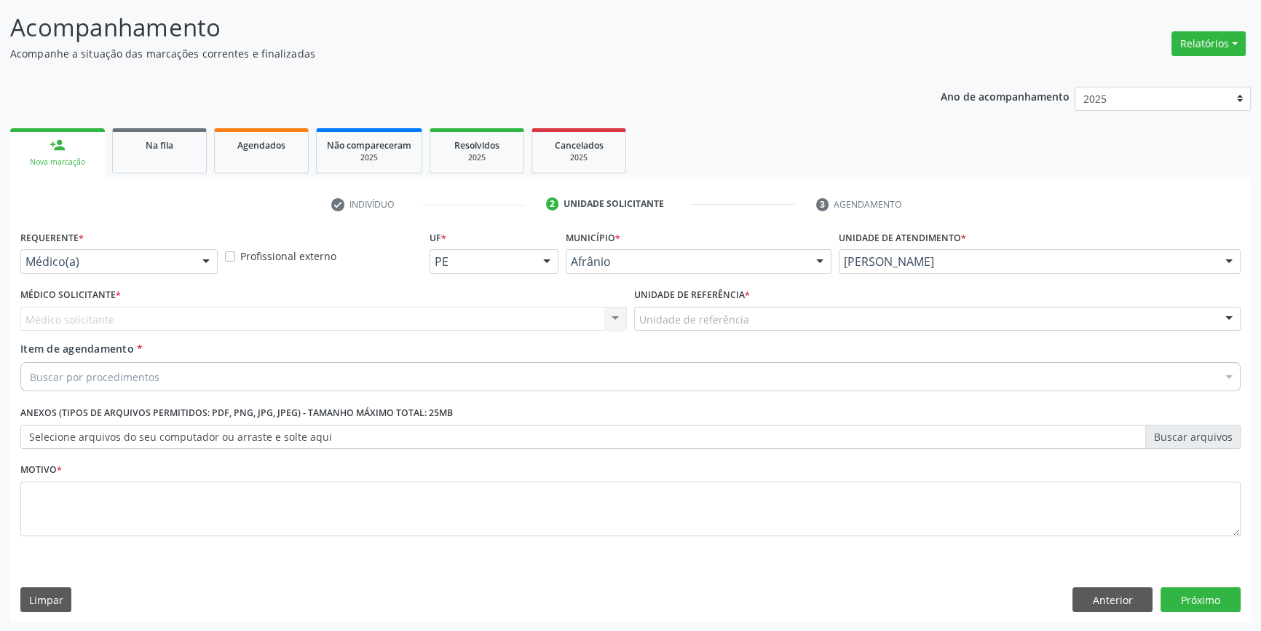
click at [951, 246] on label "Unidade de atendimento *" at bounding box center [902, 237] width 127 height 23
click at [952, 271] on div "[PERSON_NAME]" at bounding box center [1040, 261] width 402 height 25
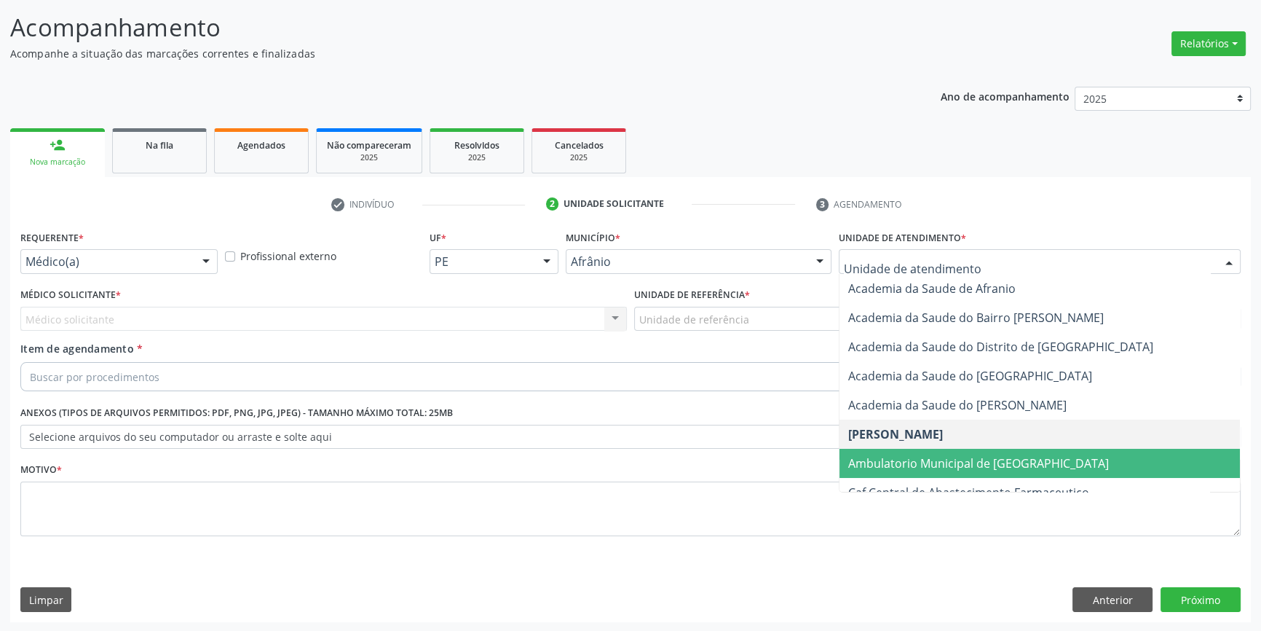
click at [954, 457] on span "Ambulatorio Municipal de [GEOGRAPHIC_DATA]" at bounding box center [978, 463] width 261 height 16
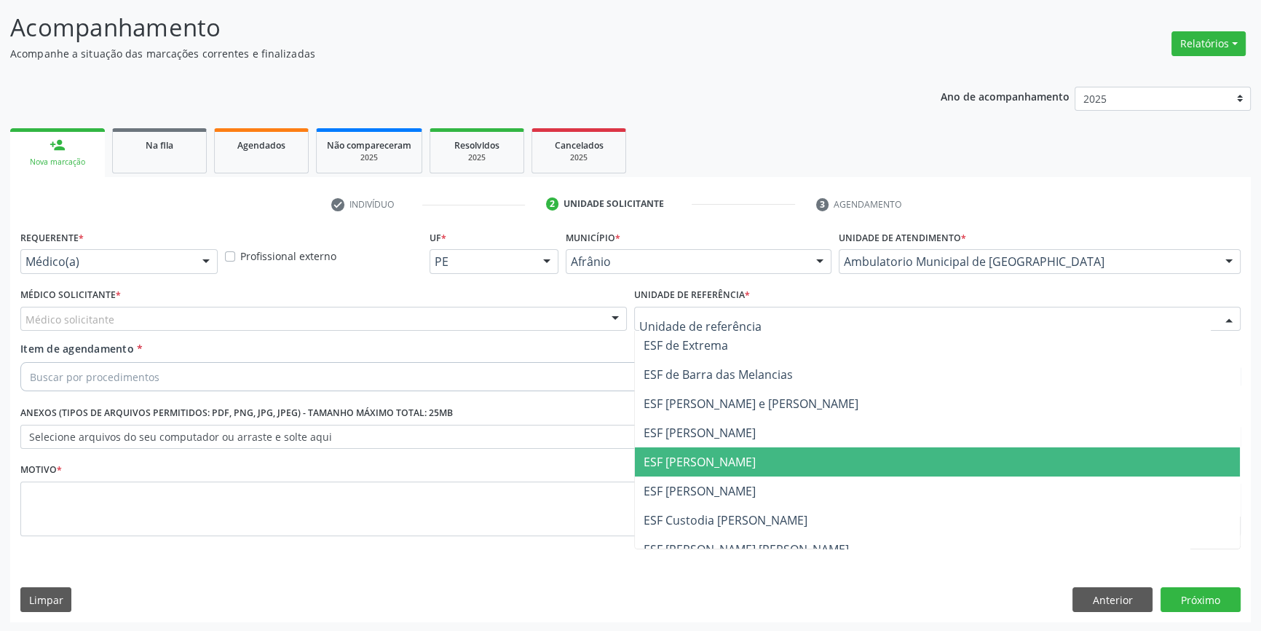
drag, startPoint x: 768, startPoint y: 464, endPoint x: 477, endPoint y: 385, distance: 301.7
click at [764, 457] on span "ESF [PERSON_NAME]" at bounding box center [937, 461] width 605 height 29
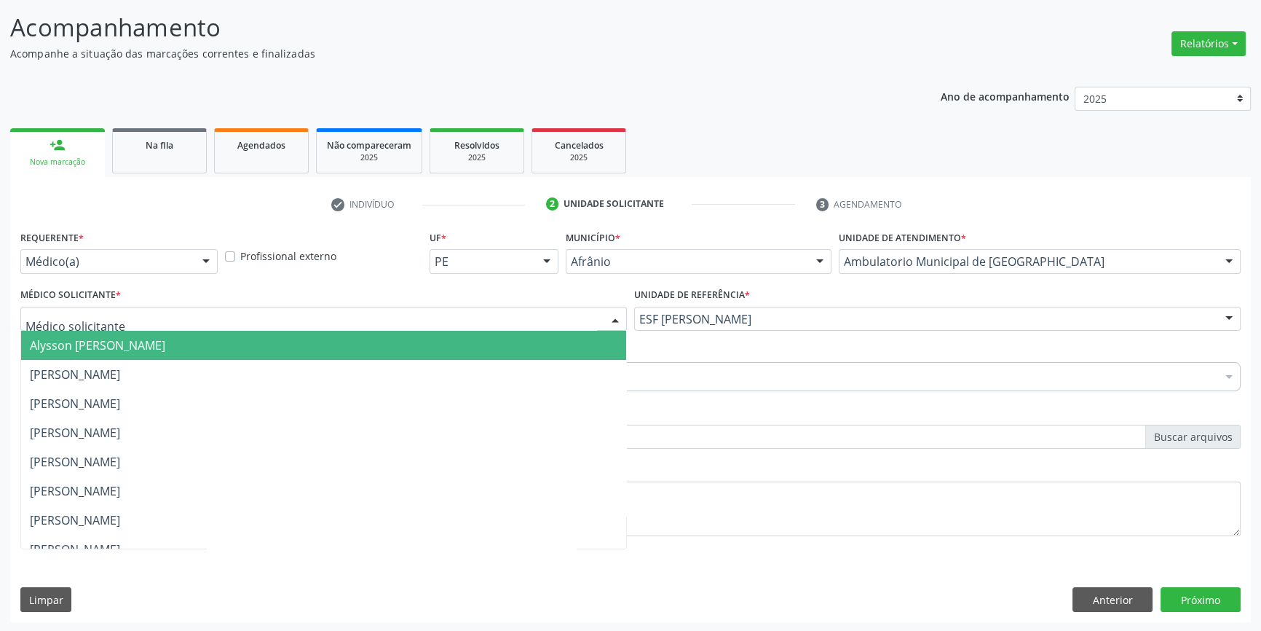
click at [378, 307] on div at bounding box center [323, 319] width 606 height 25
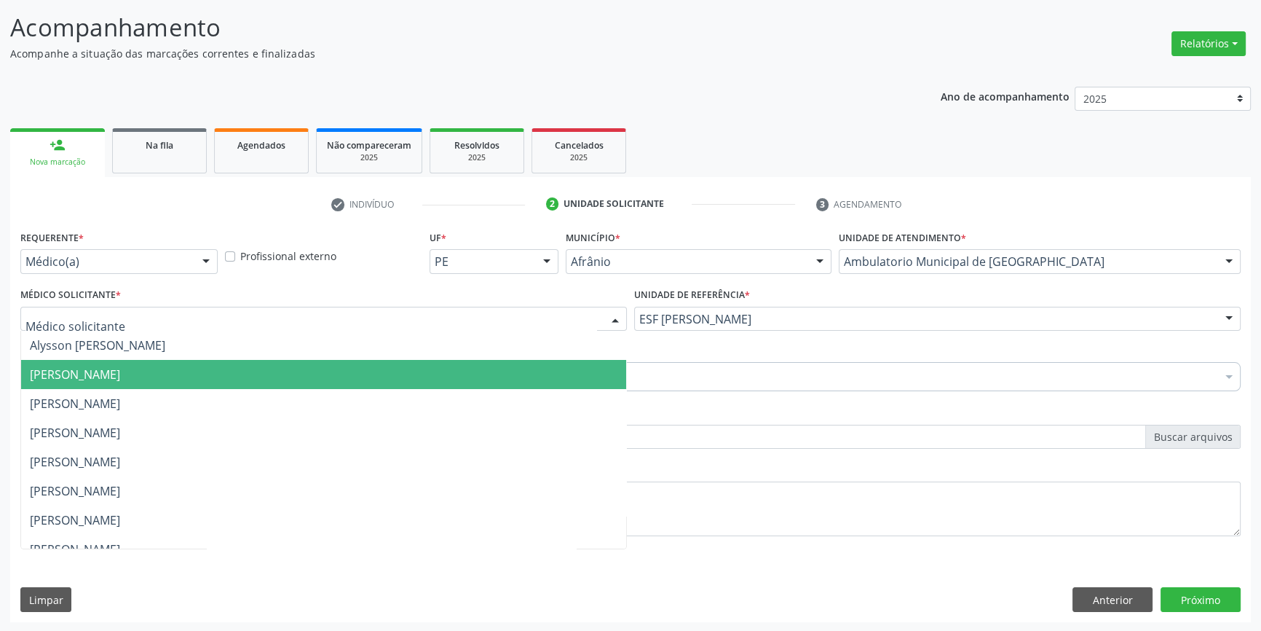
click at [120, 368] on span "[PERSON_NAME]" at bounding box center [75, 374] width 90 height 16
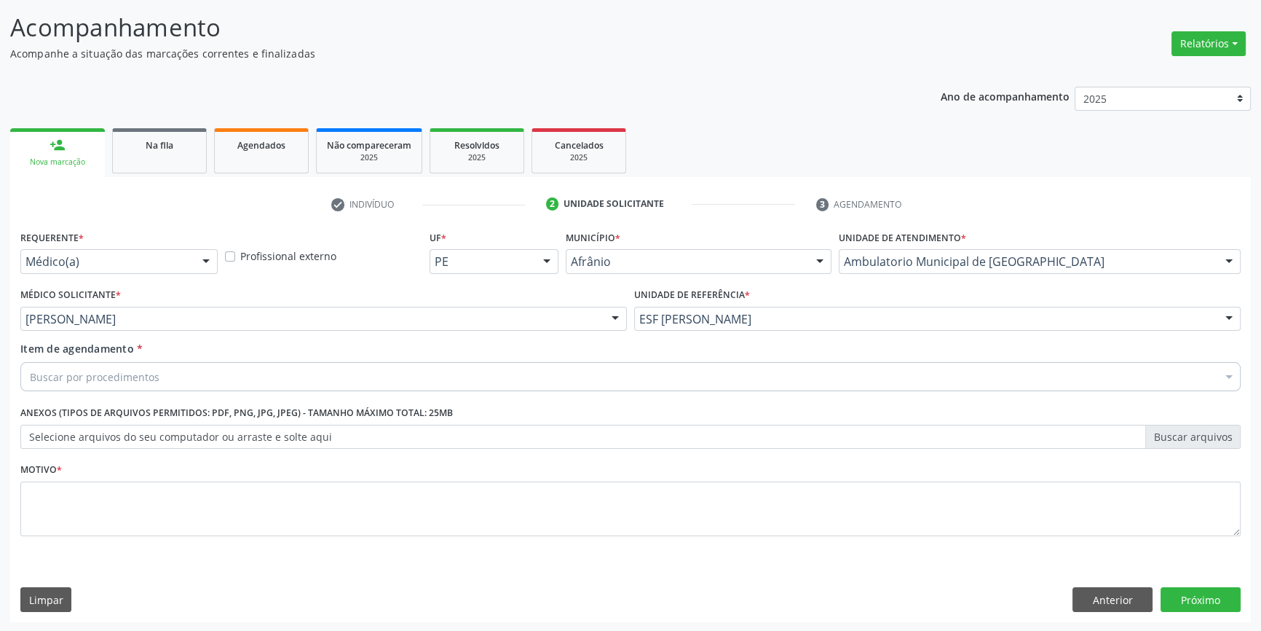
click at [166, 392] on div "Item de agendamento * Buscar por procedimentos Selecionar todos 0604320140 - Ab…" at bounding box center [631, 369] width 1228 height 56
click at [164, 384] on div "Buscar por procedimentos" at bounding box center [630, 376] width 1220 height 29
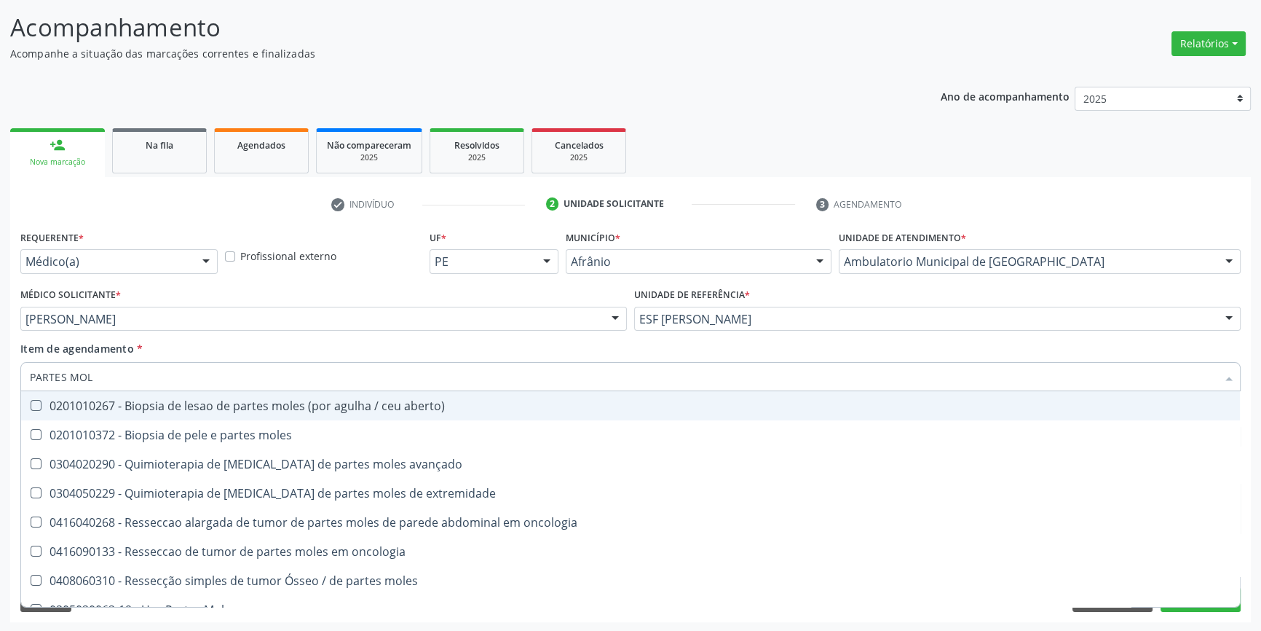
type input "PARTES MOLE"
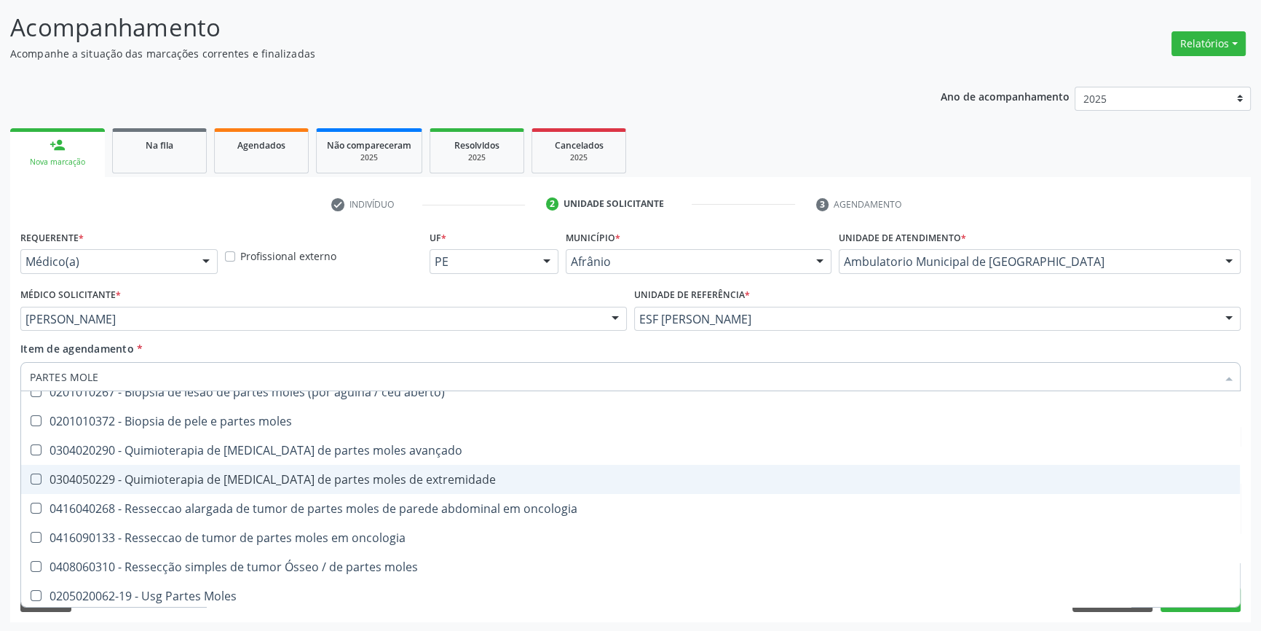
scroll to position [17, 0]
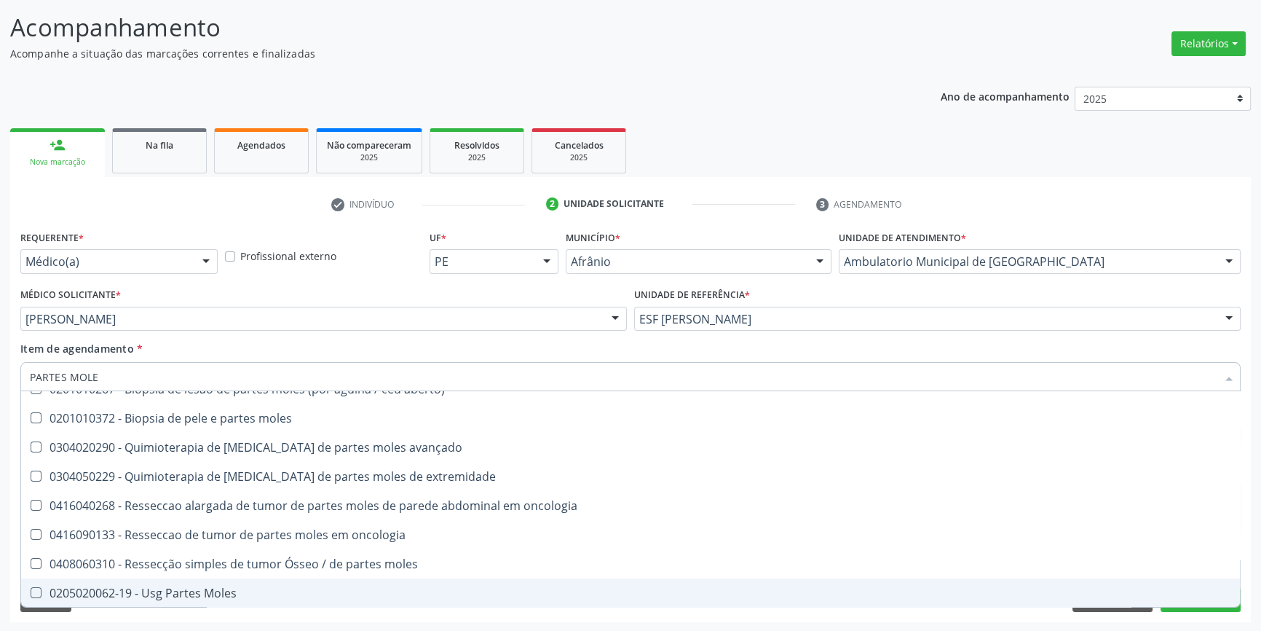
click at [199, 601] on span "0205020062-19 - Usg Partes Moles" at bounding box center [630, 592] width 1219 height 29
checkbox Moles "true"
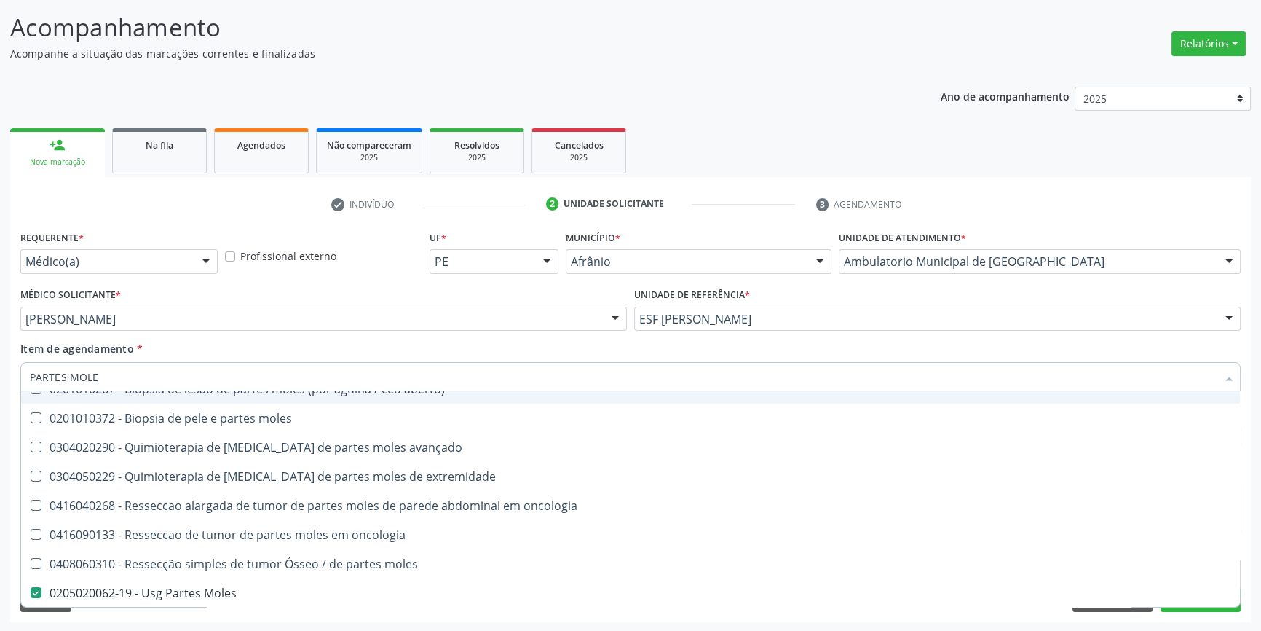
click at [338, 355] on div "Item de agendamento * PARTES MOLE Desfazer seleção 0201010267 - Biopsia de lesa…" at bounding box center [630, 364] width 1220 height 46
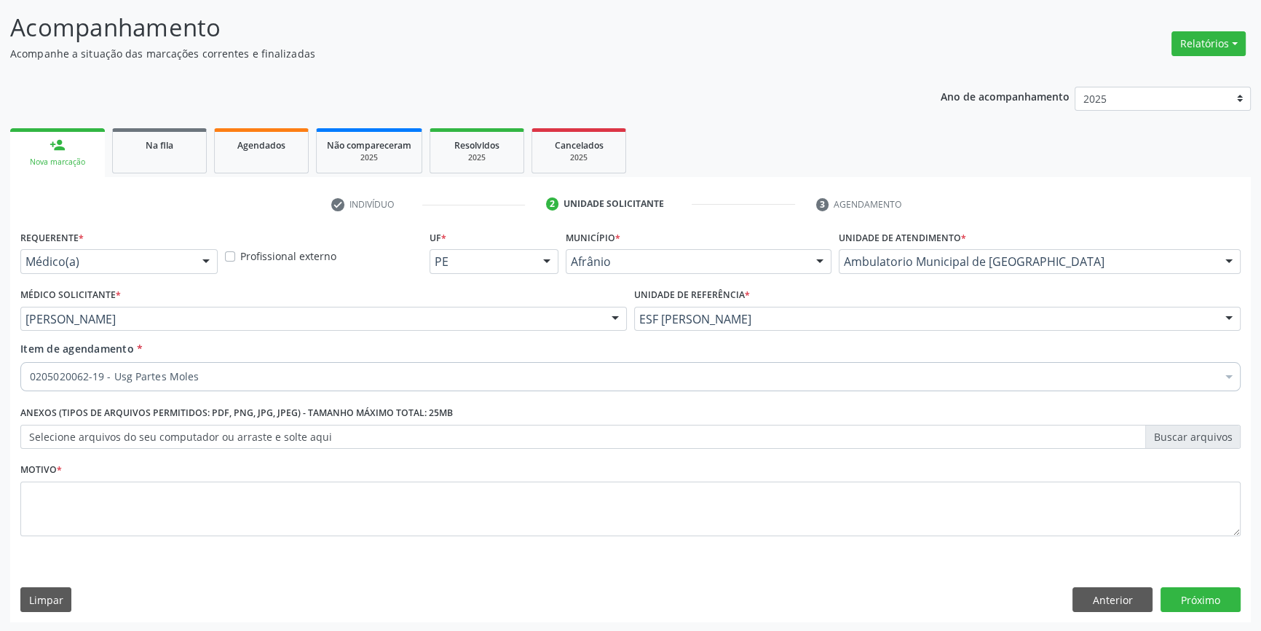
scroll to position [0, 0]
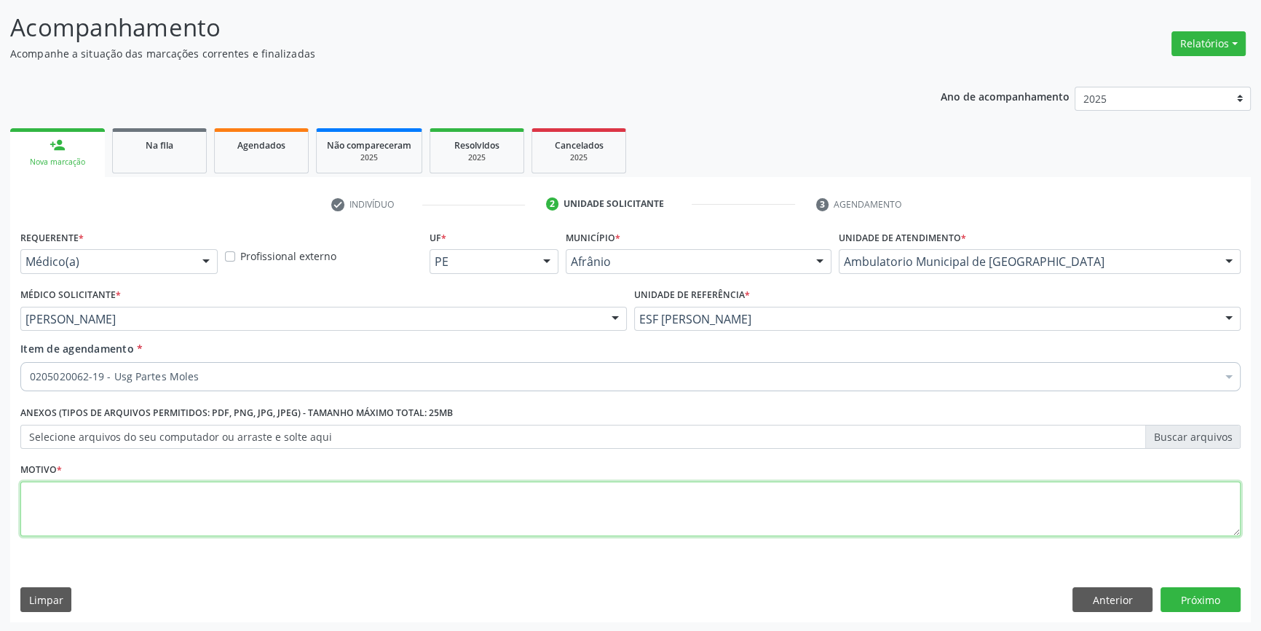
click at [296, 505] on textarea at bounding box center [630, 508] width 1220 height 55
type textarea "'"
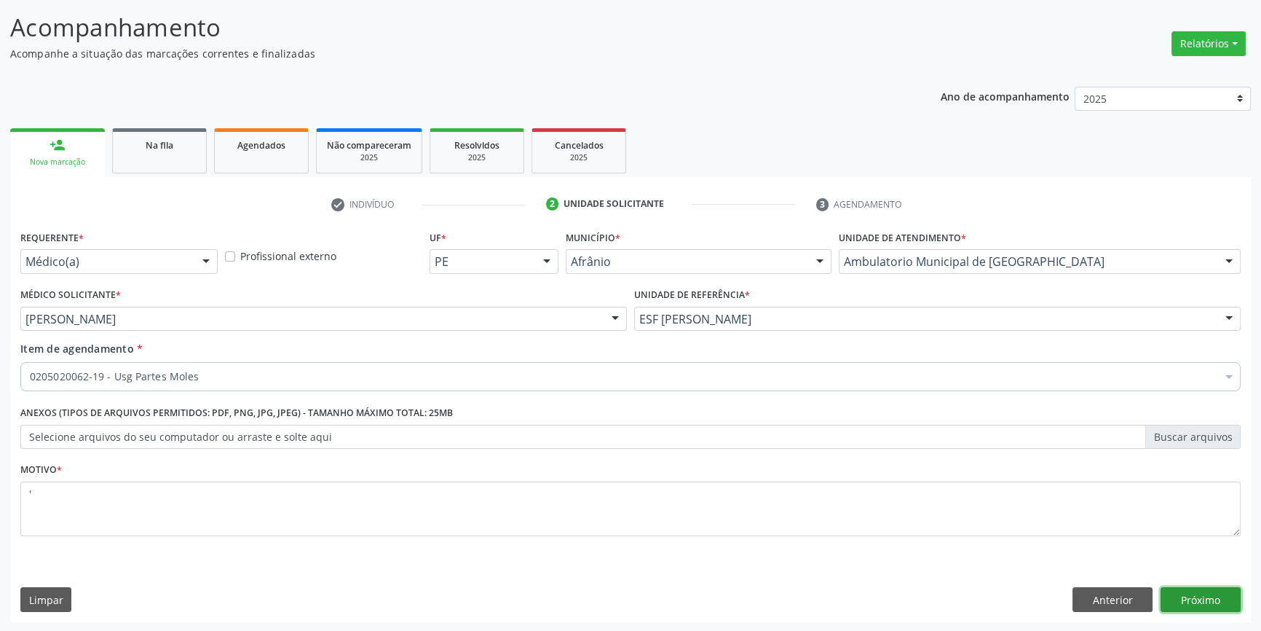
click at [1187, 594] on button "Próximo" at bounding box center [1201, 599] width 80 height 25
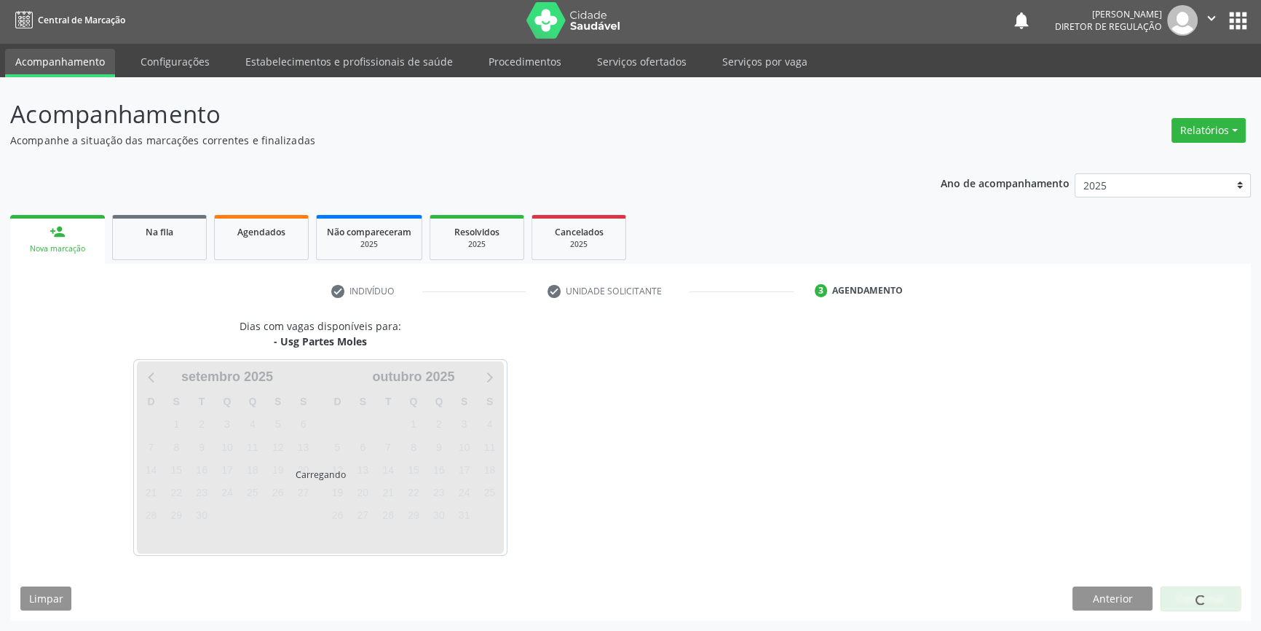
scroll to position [1, 0]
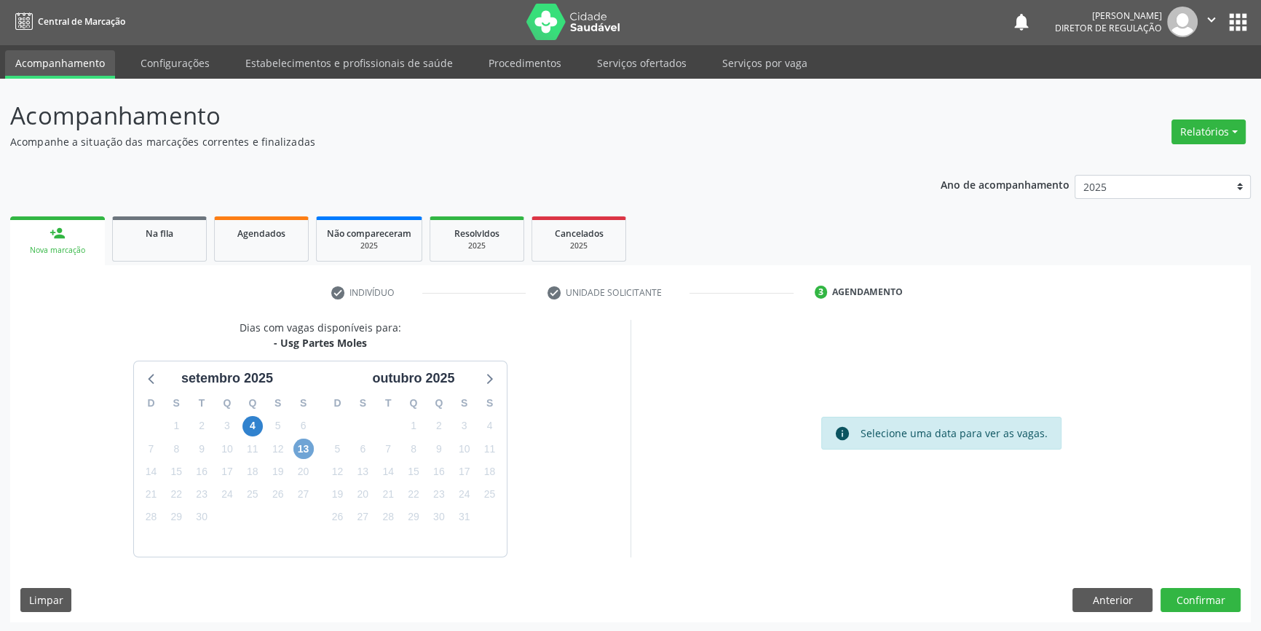
click at [299, 451] on span "13" at bounding box center [303, 448] width 20 height 20
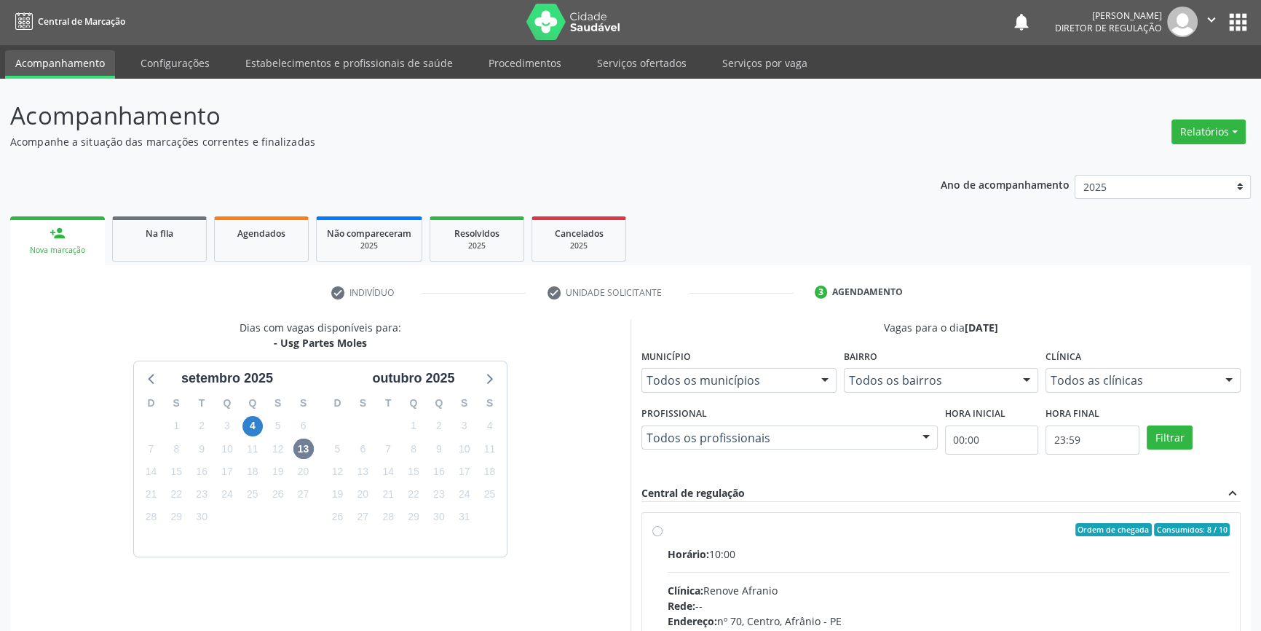
click at [699, 540] on label "Ordem de chegada Consumidos: 8 / 10 Horário: 10:00 Clínica: Renove Afranio Rede…" at bounding box center [949, 635] width 562 height 224
click at [663, 536] on input "Ordem de chegada Consumidos: 8 / 10 Horário: 10:00 Clínica: Renove Afranio Rede…" at bounding box center [657, 529] width 10 height 13
radio input "true"
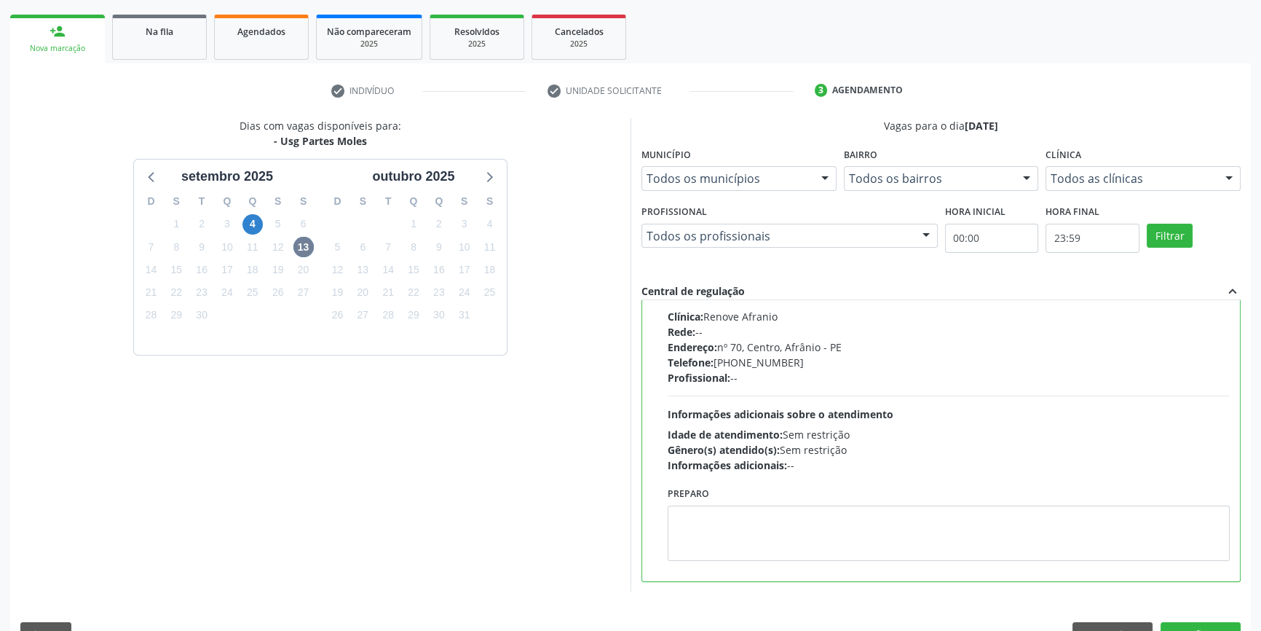
scroll to position [238, 0]
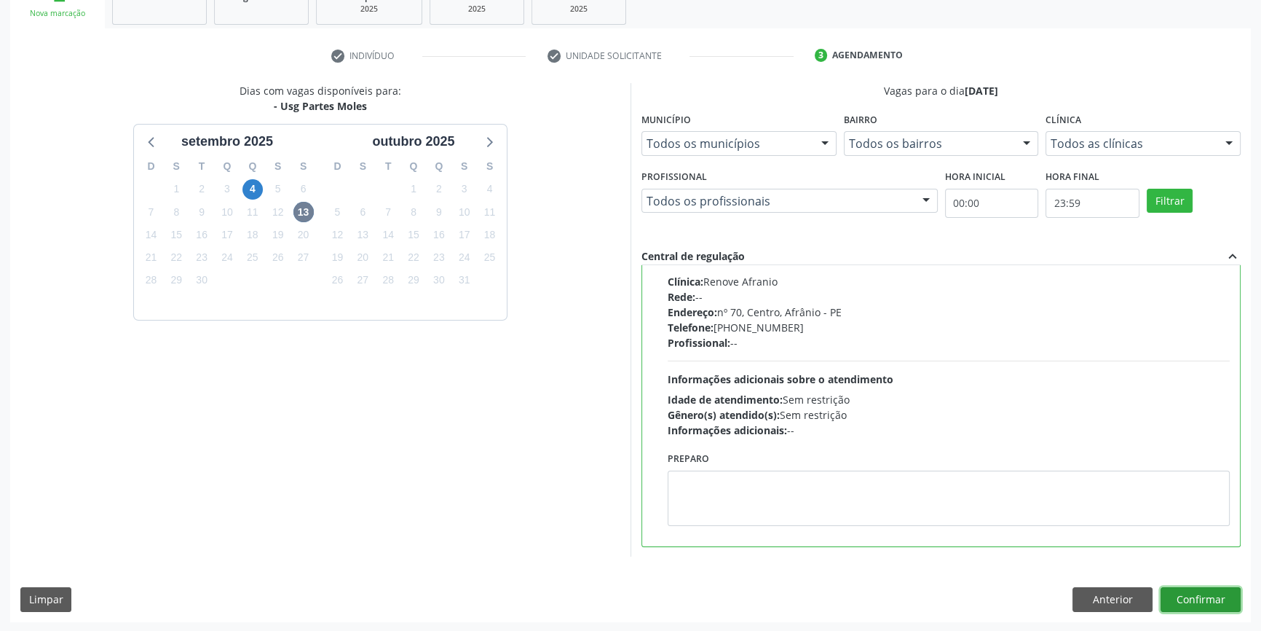
click at [1220, 598] on button "Confirmar" at bounding box center [1201, 599] width 80 height 25
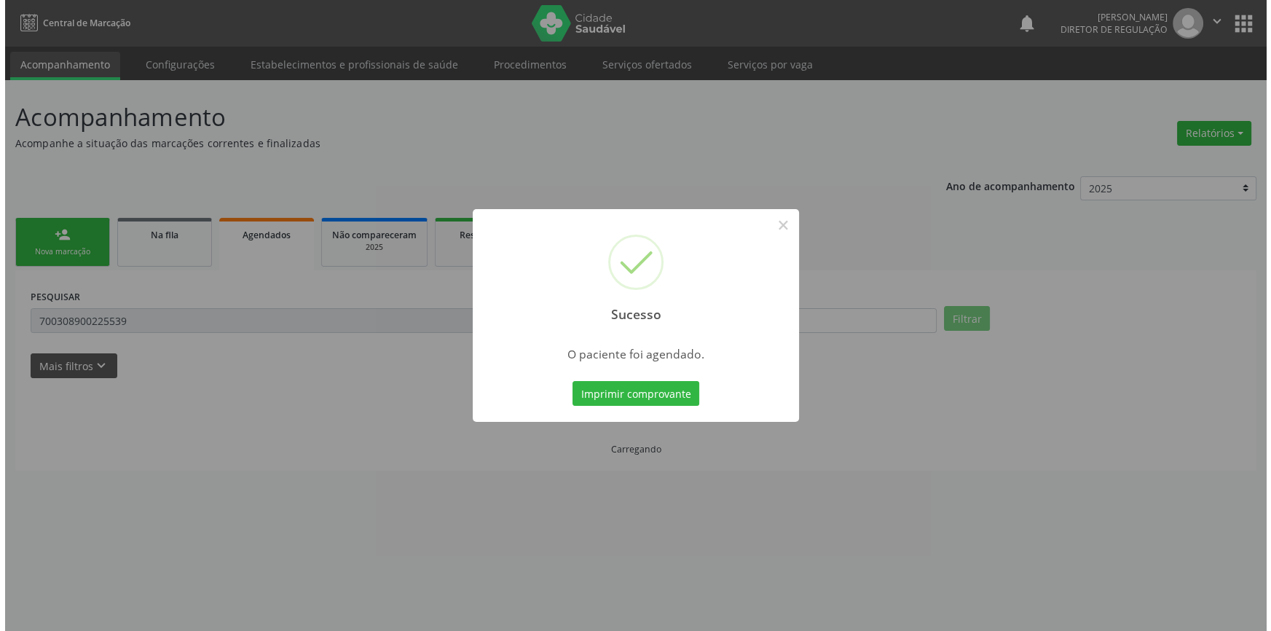
scroll to position [0, 0]
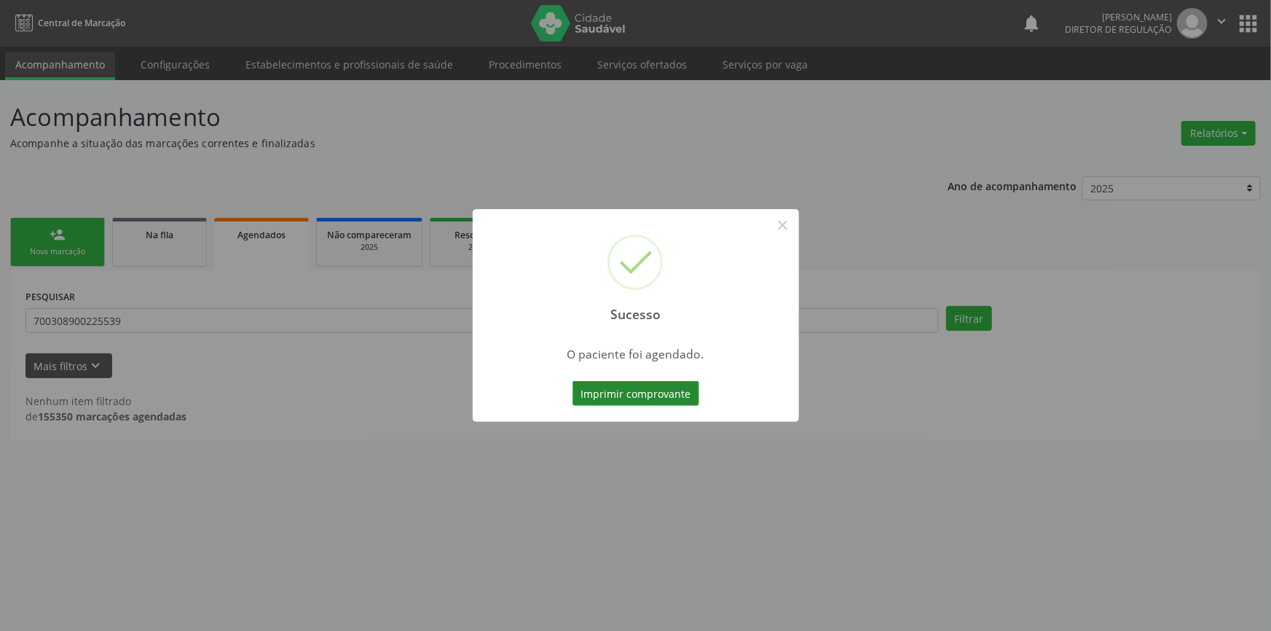
click at [677, 387] on button "Imprimir comprovante" at bounding box center [635, 393] width 127 height 25
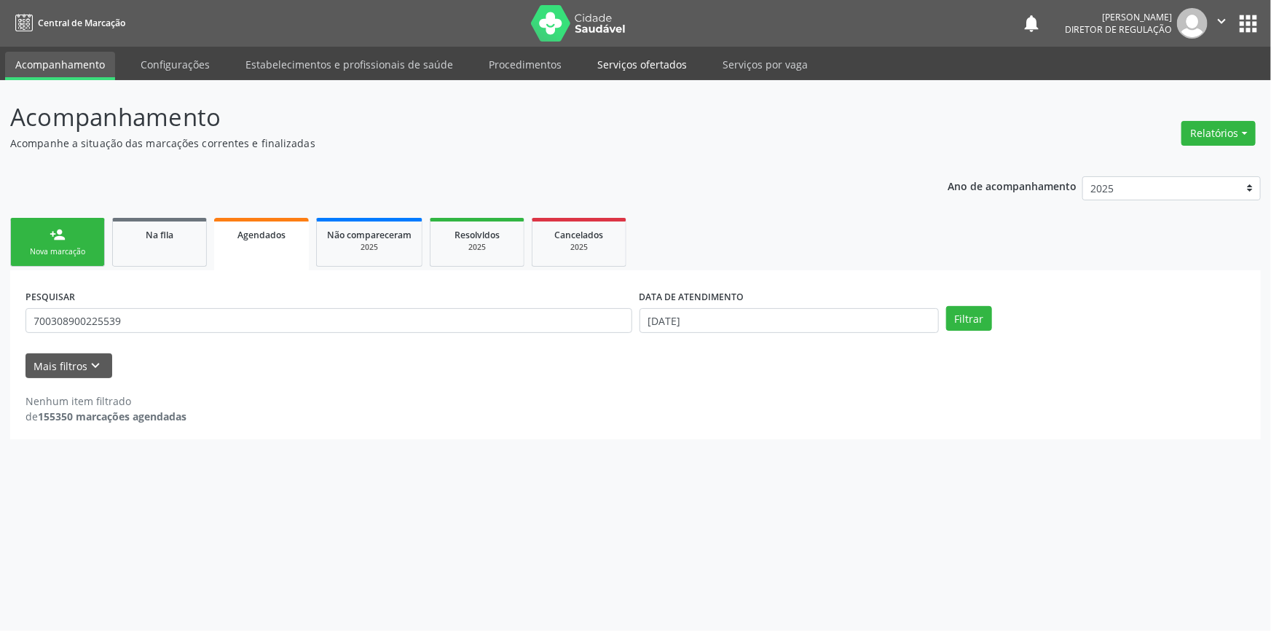
click at [606, 57] on link "Serviços ofertados" at bounding box center [642, 64] width 110 height 25
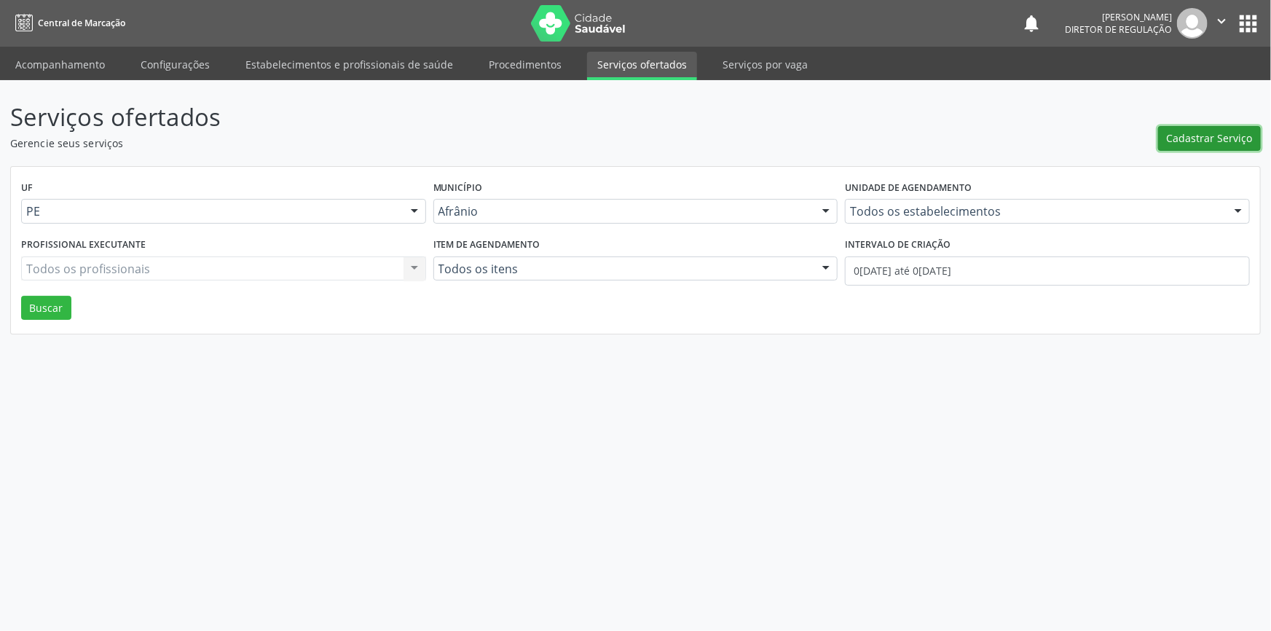
click at [1189, 139] on span "Cadastrar Serviço" at bounding box center [1209, 137] width 86 height 15
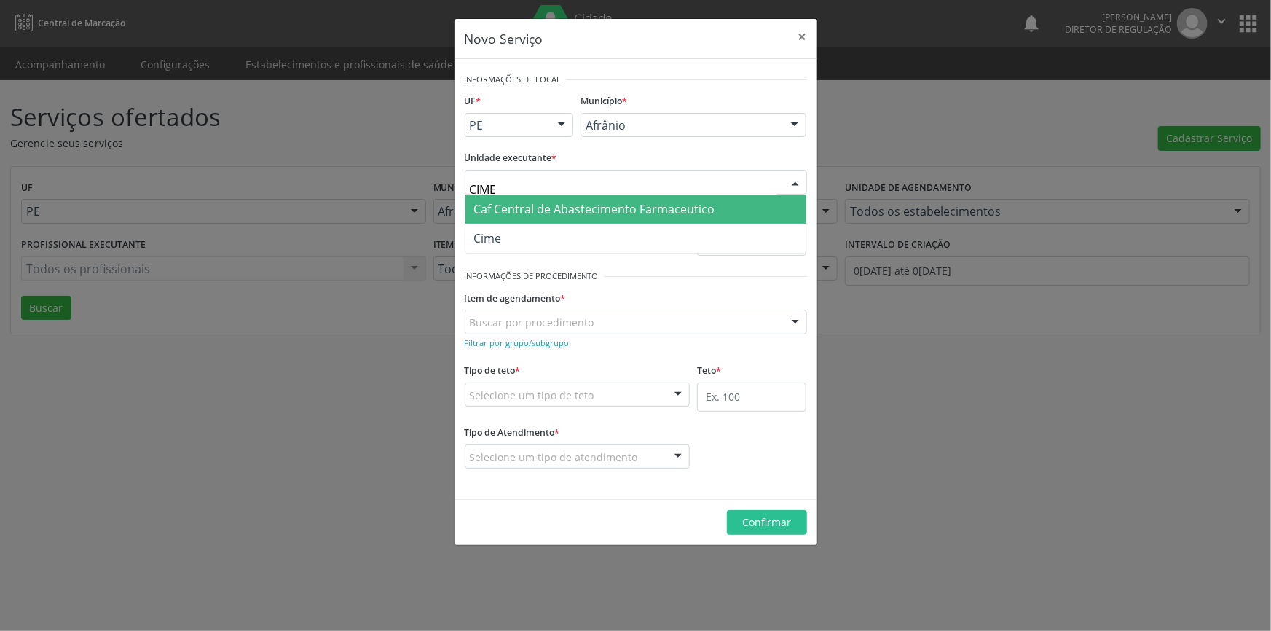
click at [513, 220] on span "Caf Central de Abastecimento Farmaceutico" at bounding box center [635, 208] width 341 height 29
type input "CIME"
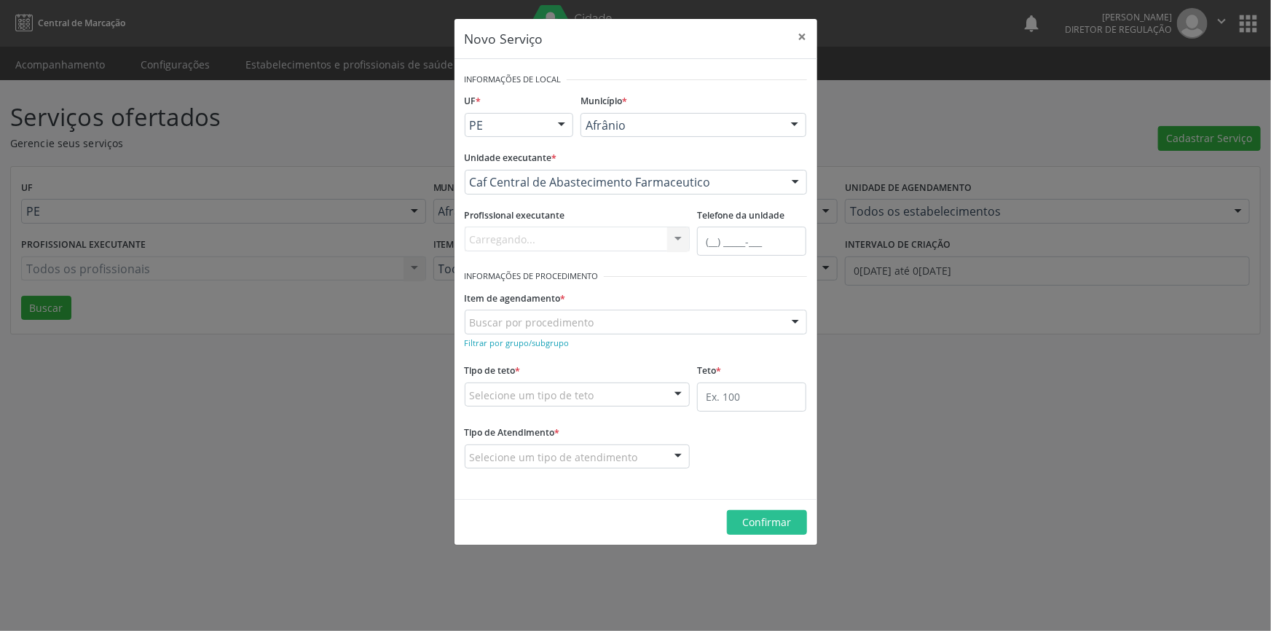
click at [540, 197] on div "Unidade executante * Caf Central de Abastecimento Farmaceutico Academia da Saud…" at bounding box center [635, 175] width 349 height 57
click at [549, 190] on div "Caf Central de Abastecimento Farmaceutico" at bounding box center [636, 182] width 342 height 25
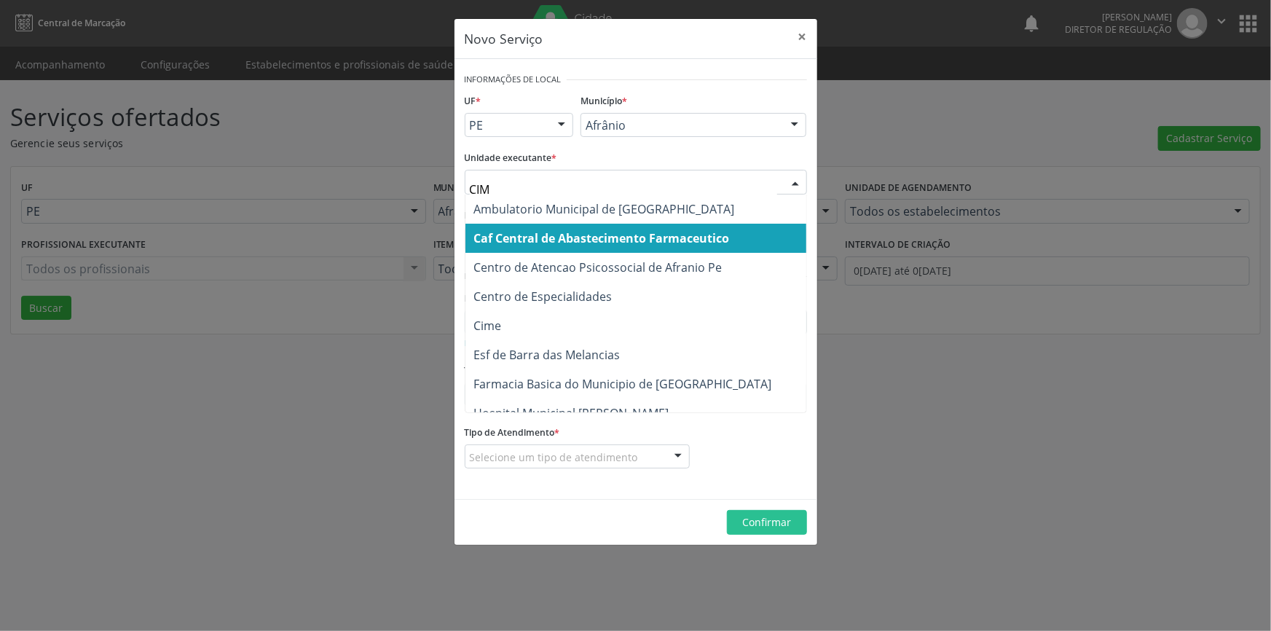
type input "CIME"
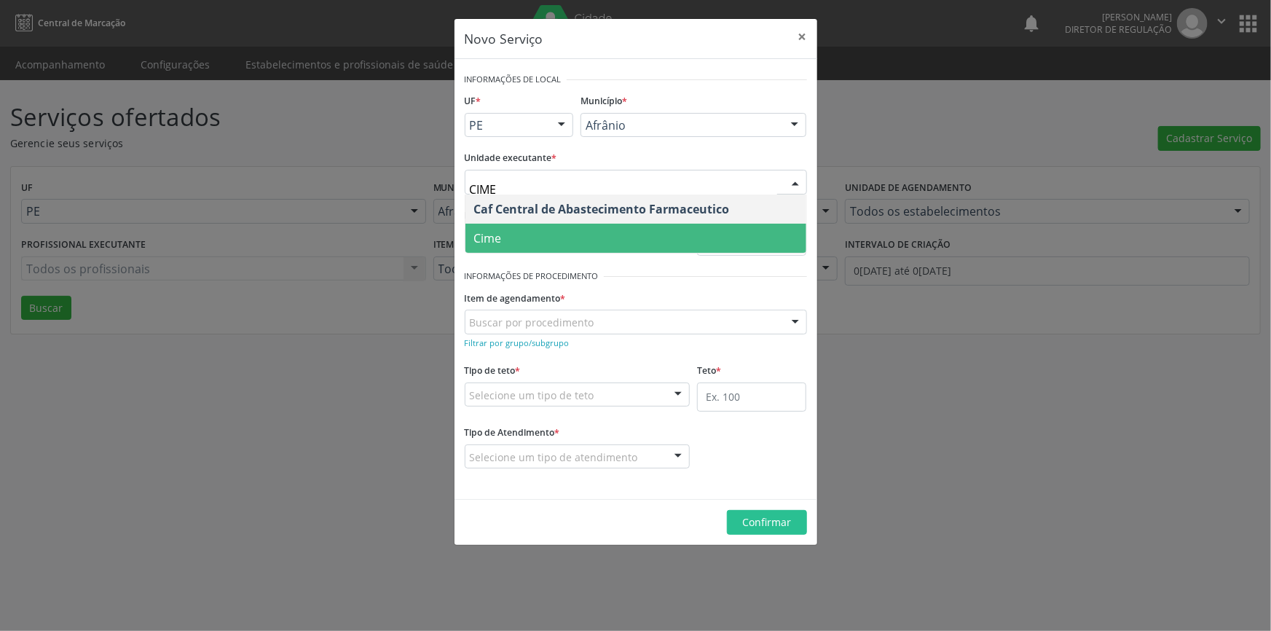
click at [536, 226] on span "Cime" at bounding box center [635, 238] width 341 height 29
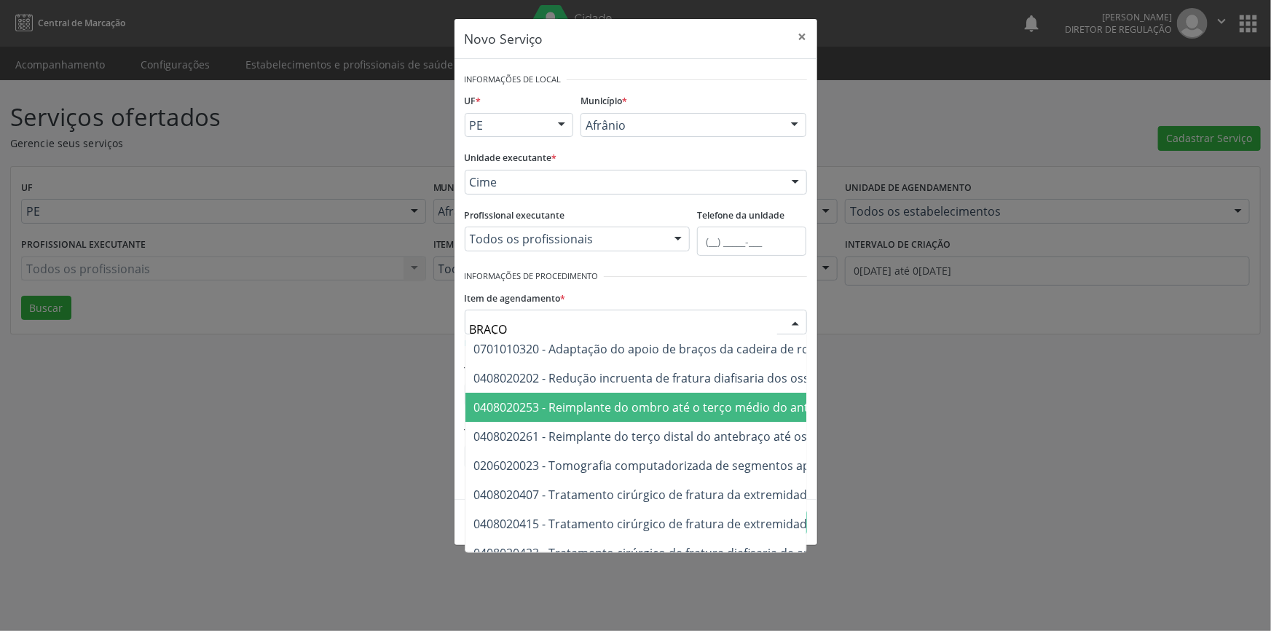
scroll to position [112, 0]
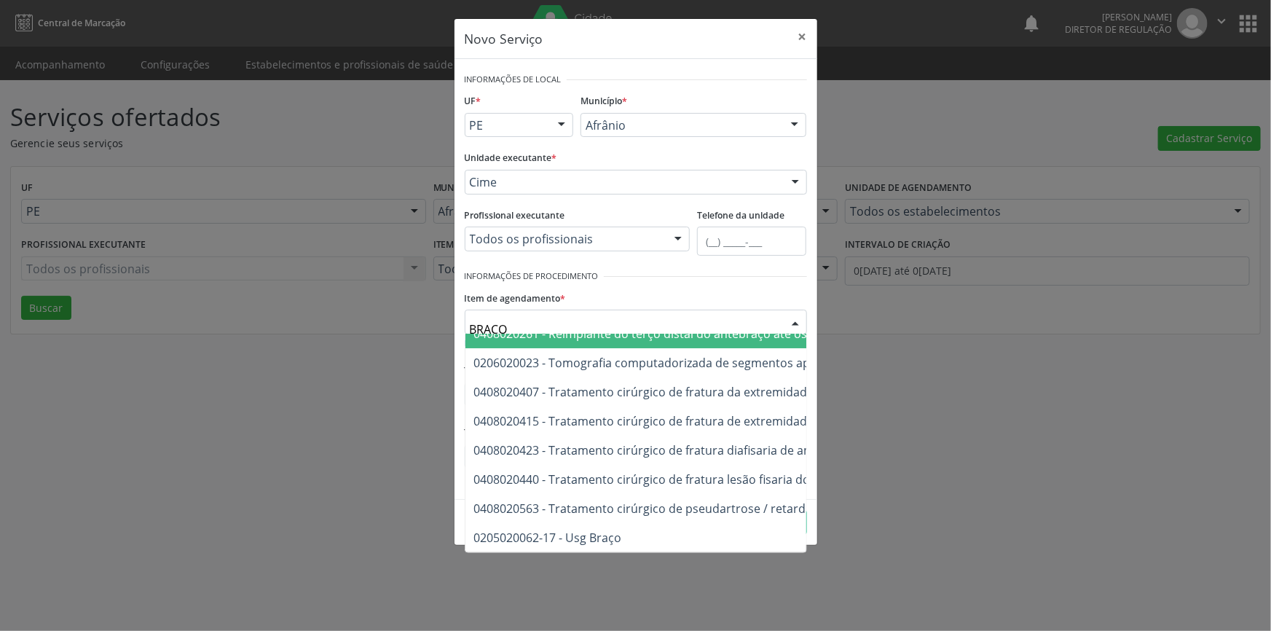
drag, startPoint x: 543, startPoint y: 320, endPoint x: 406, endPoint y: 333, distance: 137.5
click at [406, 333] on div "Novo Serviço × Informações de Local UF * PE BA PE Nenhum resultado encontrado p…" at bounding box center [635, 315] width 1271 height 631
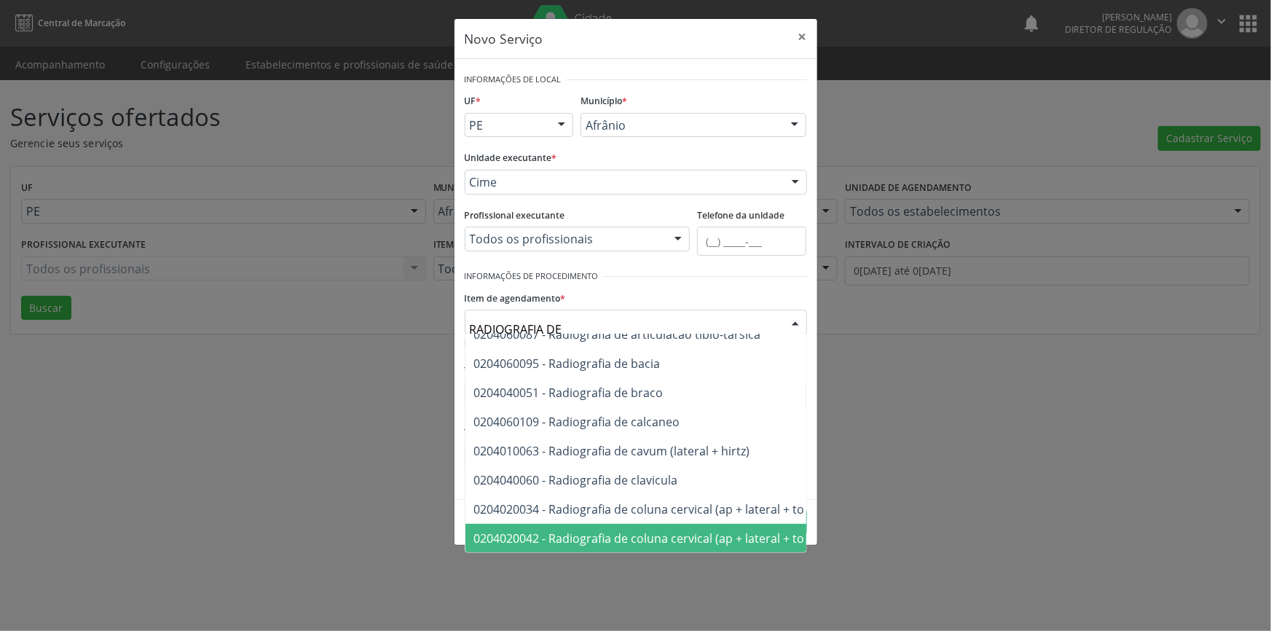
scroll to position [364, 0]
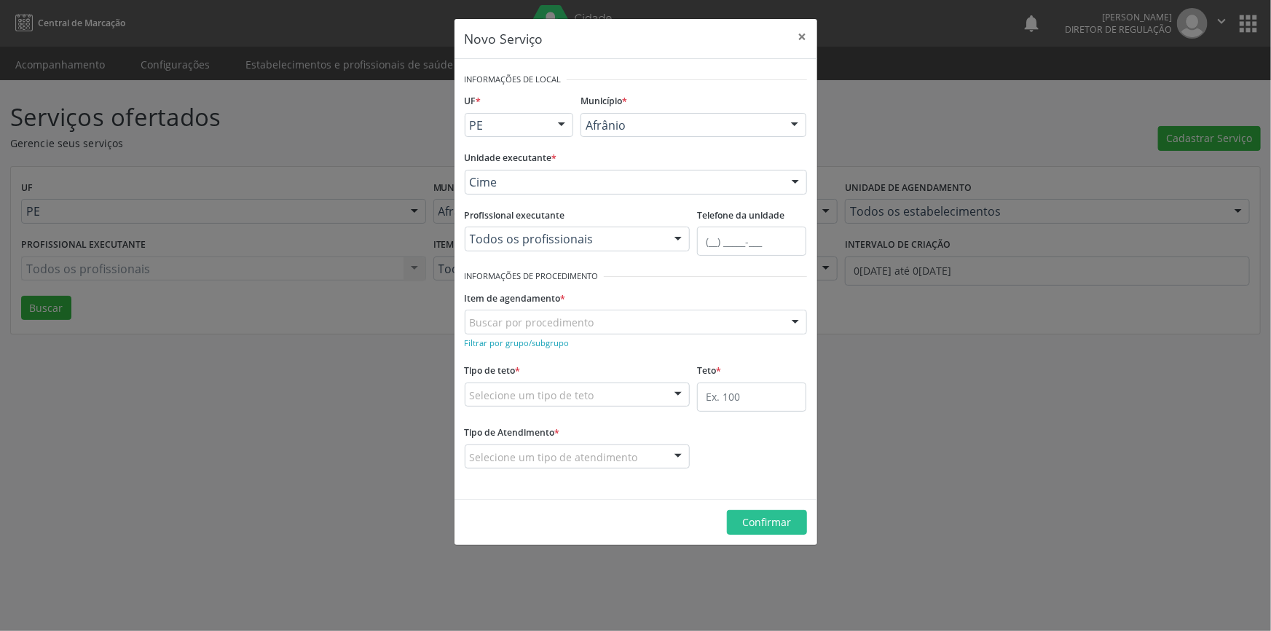
click at [591, 324] on div "Buscar por procedimento" at bounding box center [636, 321] width 342 height 25
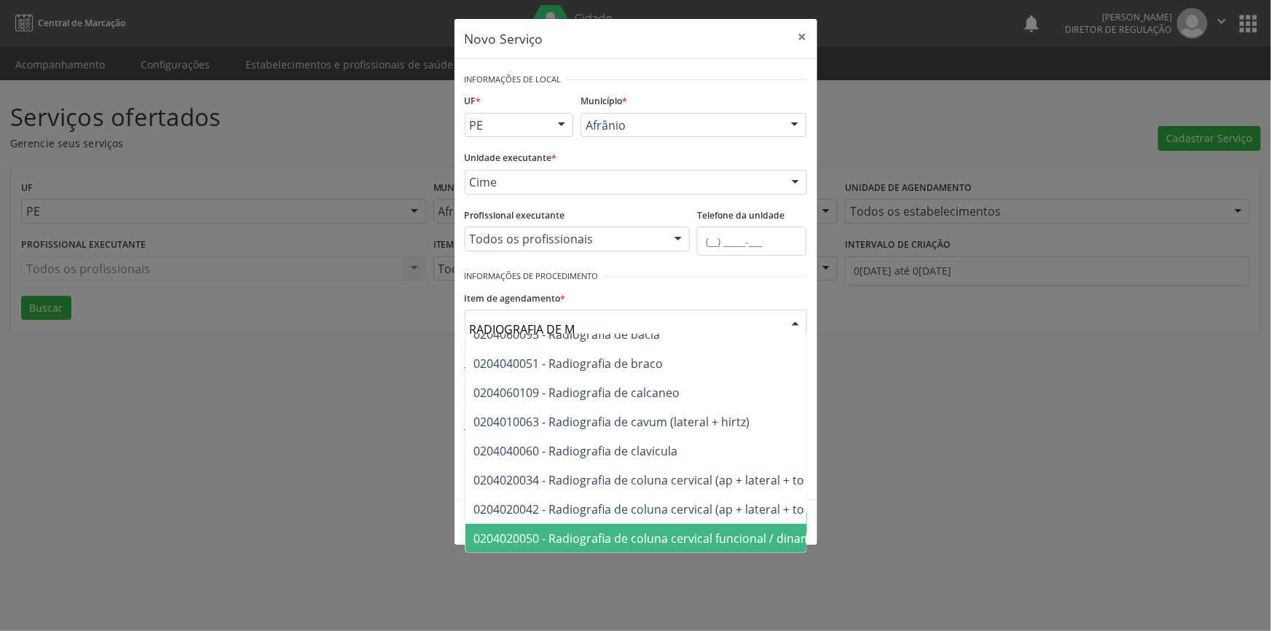
scroll to position [0, 0]
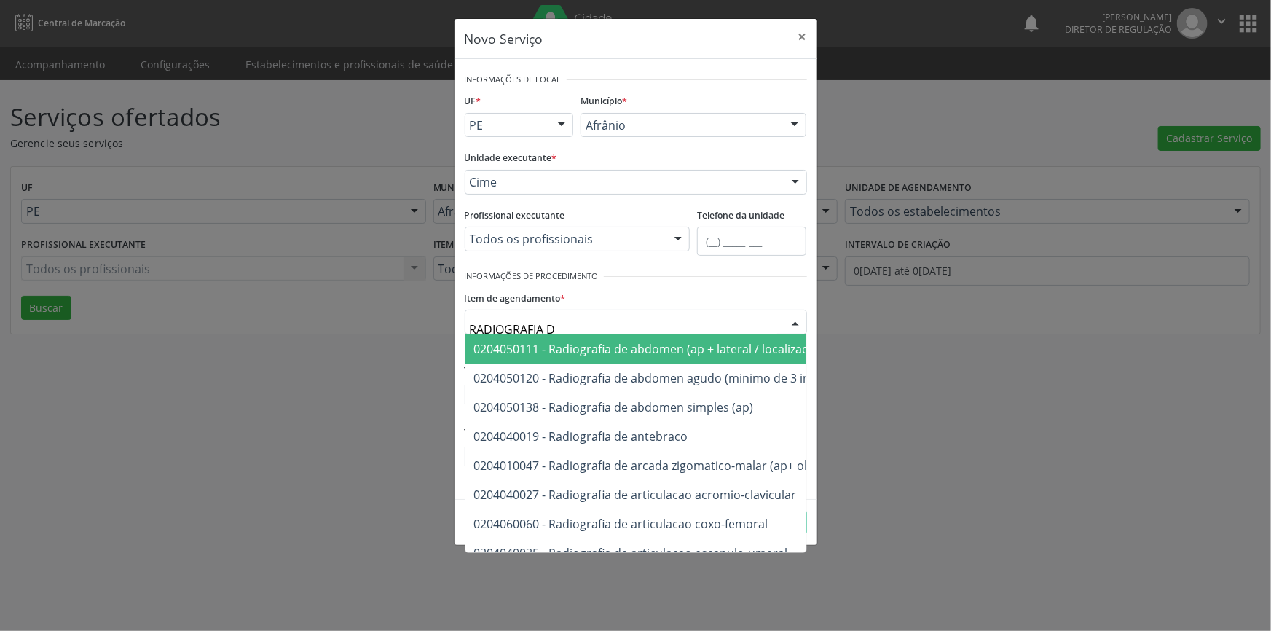
type input "RADIOGRAFIA"
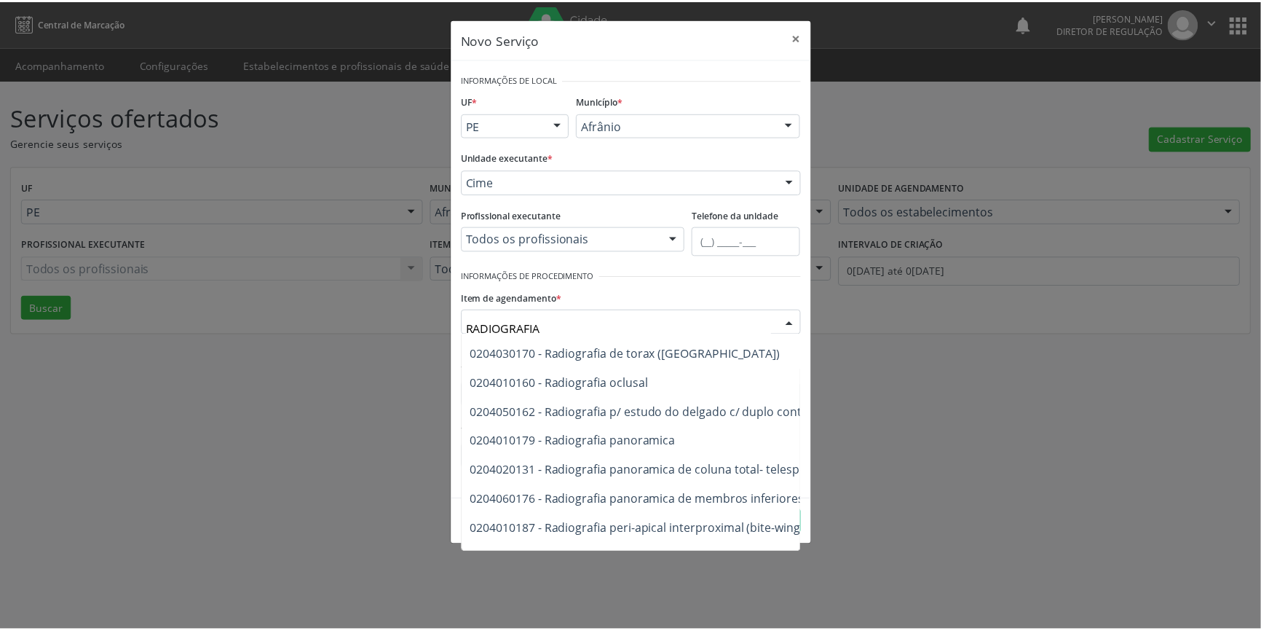
scroll to position [1860, 0]
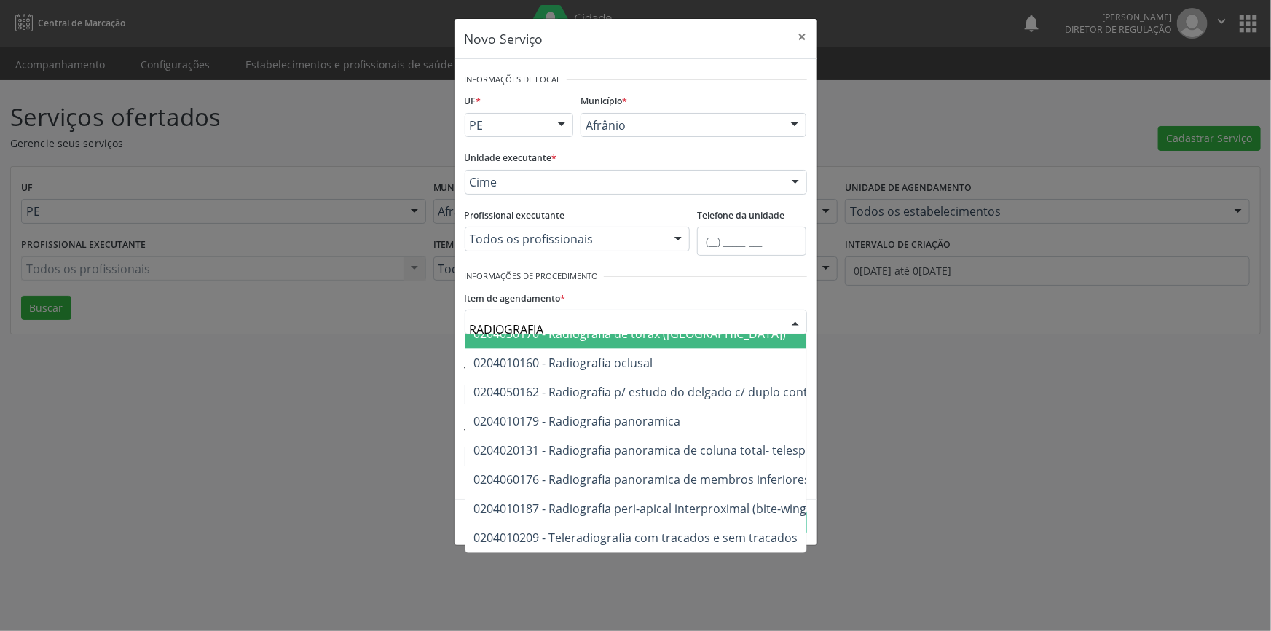
click at [871, 395] on div "Novo Serviço × Informações de Local UF * PE BA PE Nenhum resultado encontrado p…" at bounding box center [635, 315] width 1271 height 631
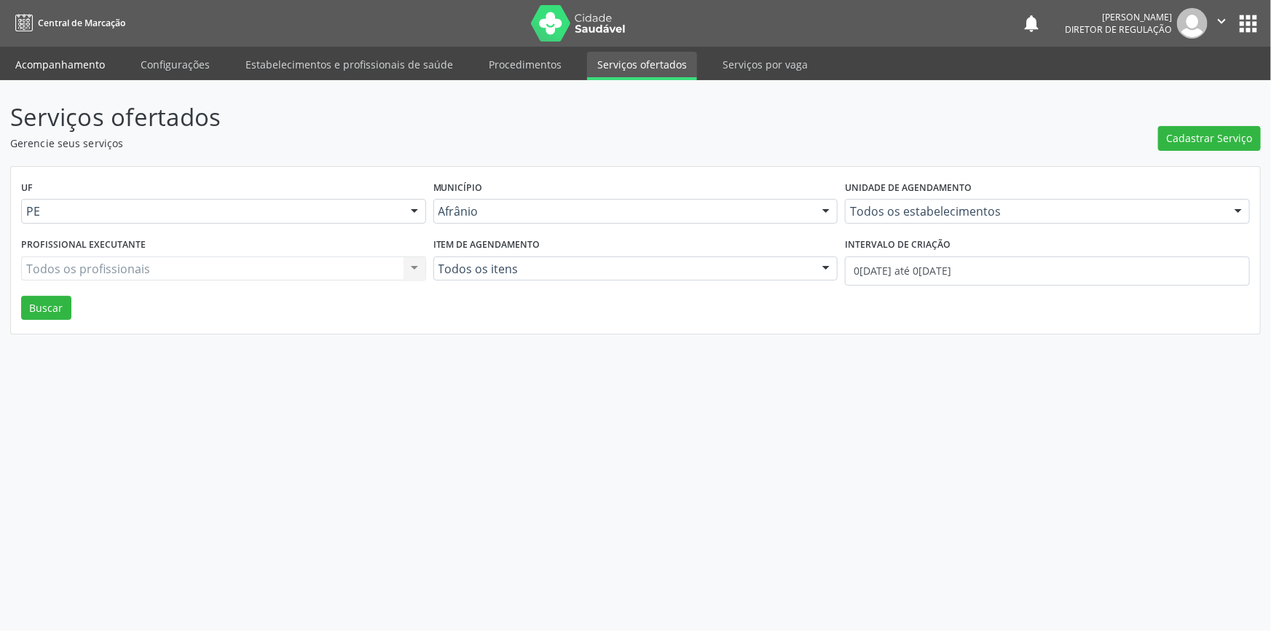
click at [30, 64] on link "Acompanhamento" at bounding box center [60, 64] width 110 height 25
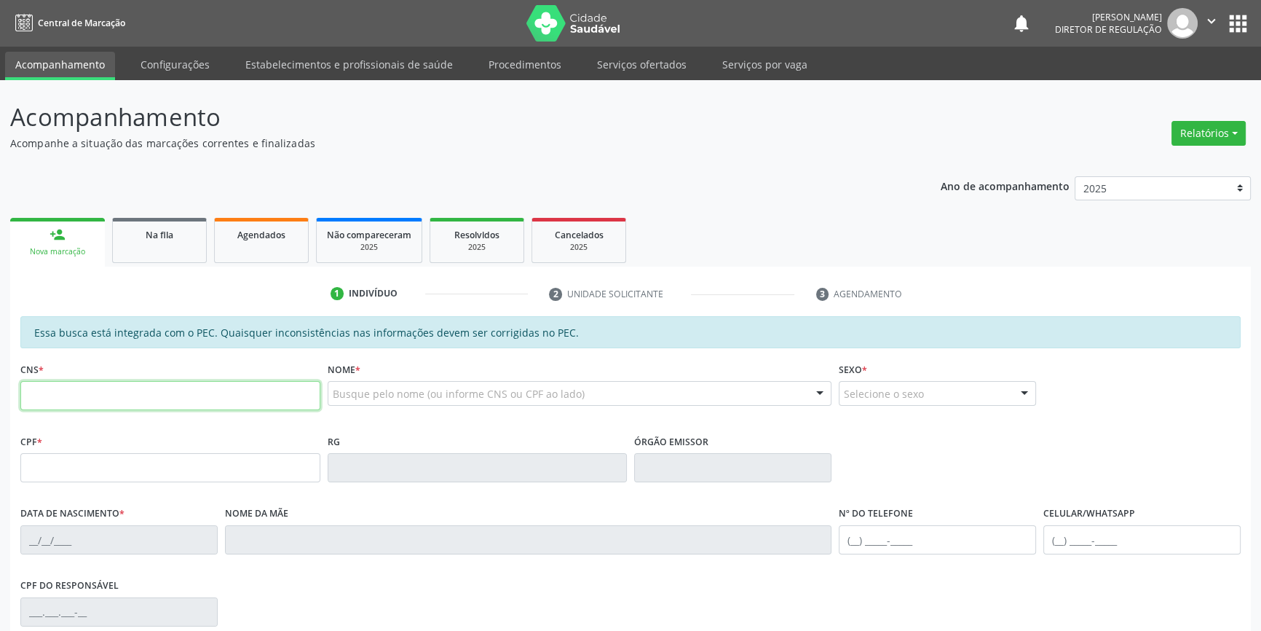
click at [171, 393] on input "text" at bounding box center [170, 395] width 300 height 29
type input "702 6082 1738 2943"
type input "120.599.044-55"
type input "[DATE]"
type input "[PERSON_NAME]"
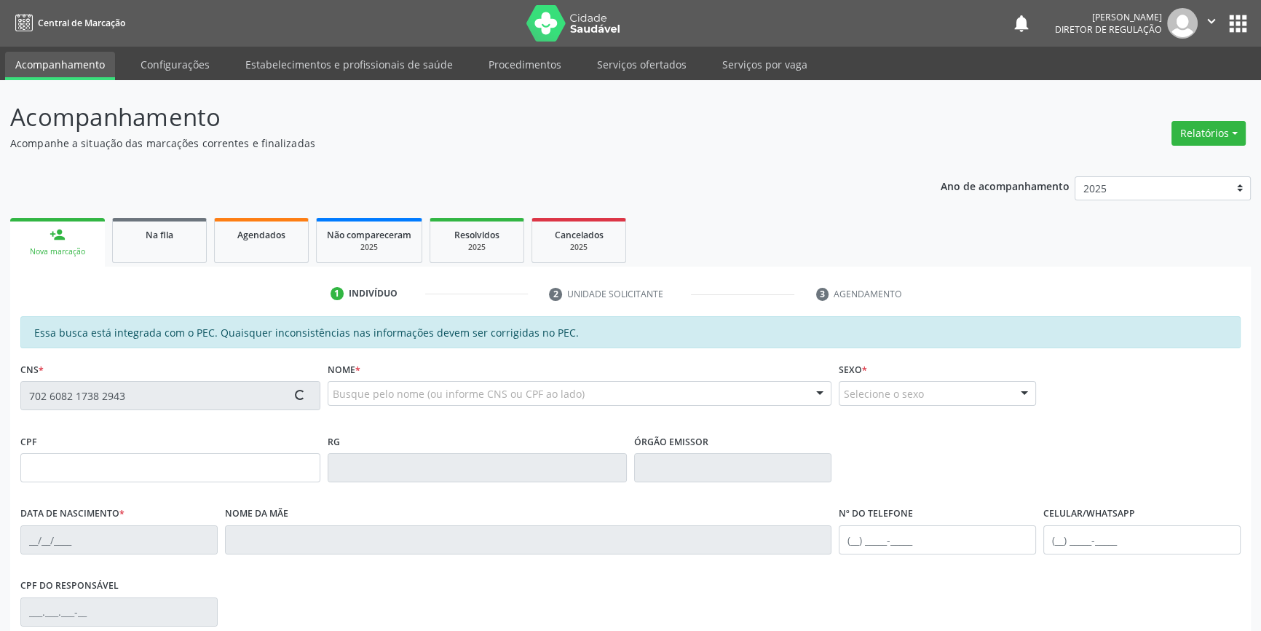
type input "[PHONE_NUMBER]"
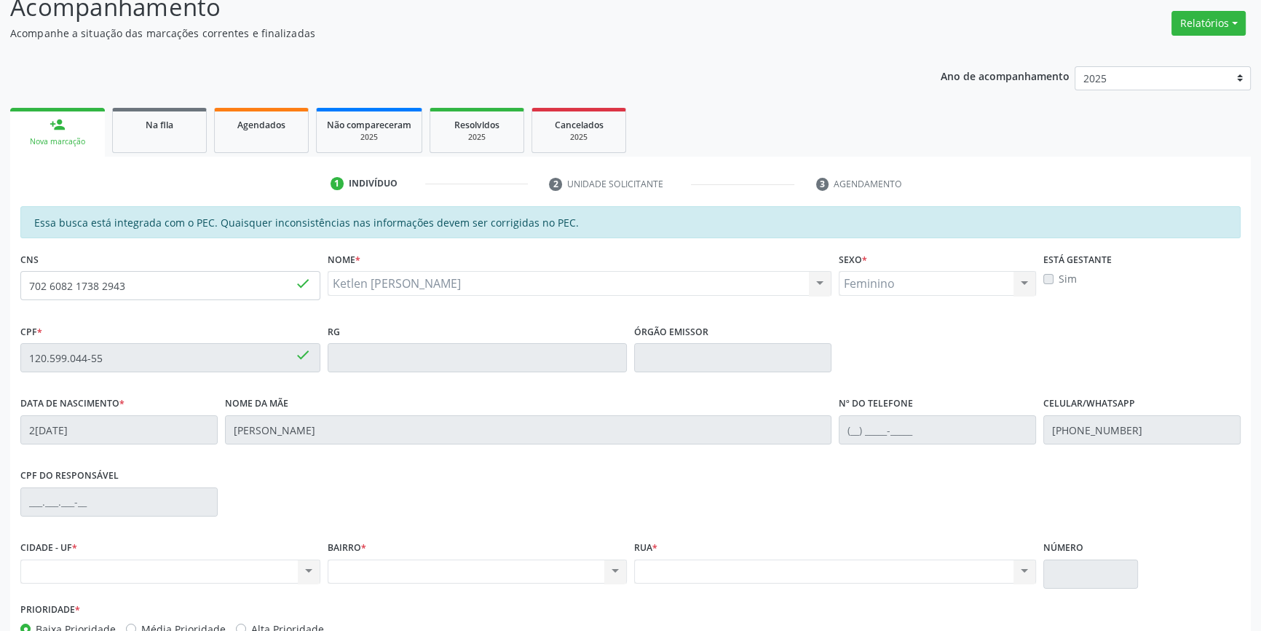
scroll to position [199, 0]
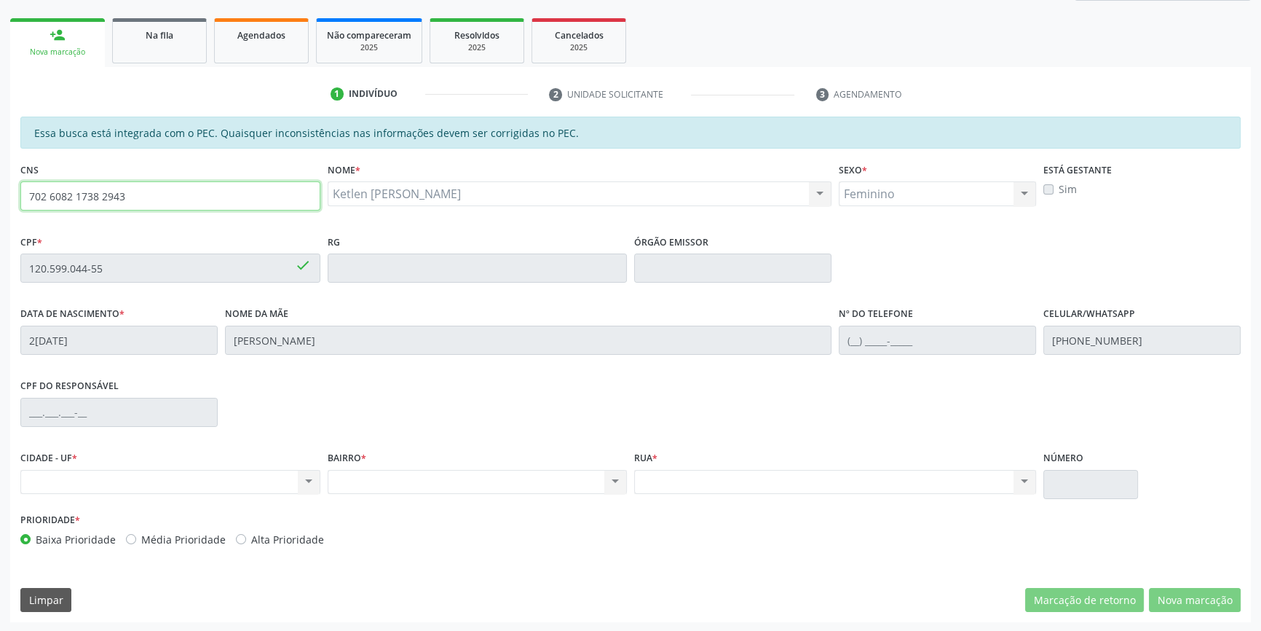
drag, startPoint x: 159, startPoint y: 193, endPoint x: 0, endPoint y: 195, distance: 159.5
click at [0, 195] on div "Acompanhamento Acompanhe a situação das marcações correntes e finalizadas Relat…" at bounding box center [630, 256] width 1261 height 751
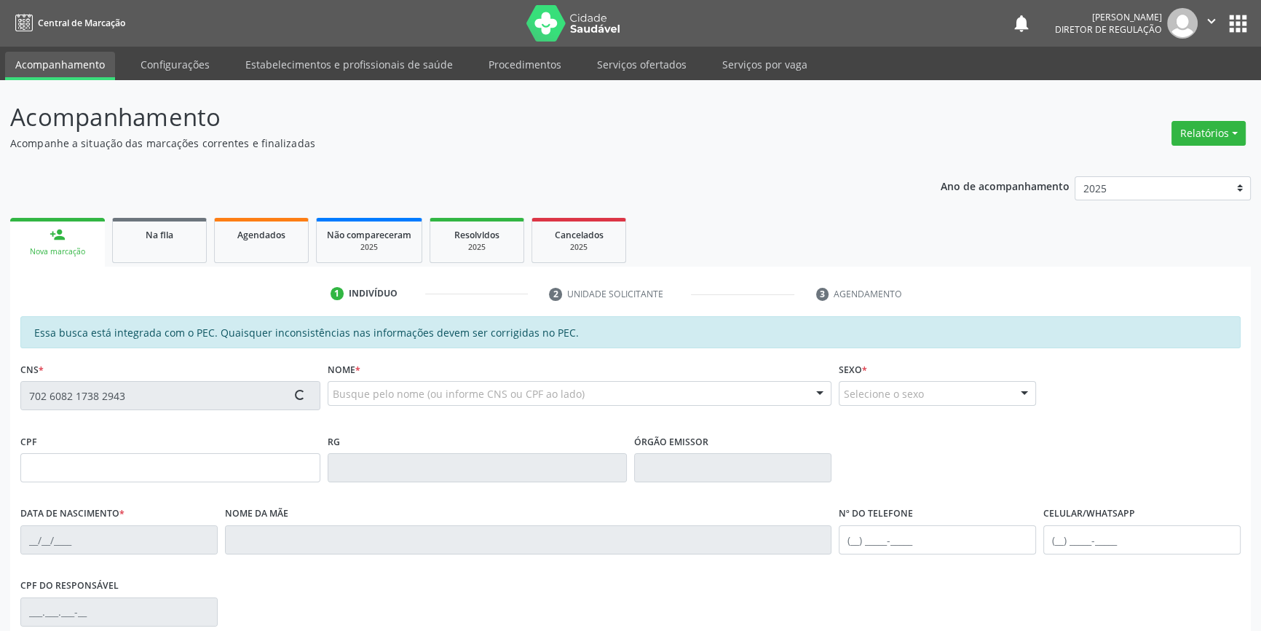
scroll to position [199, 0]
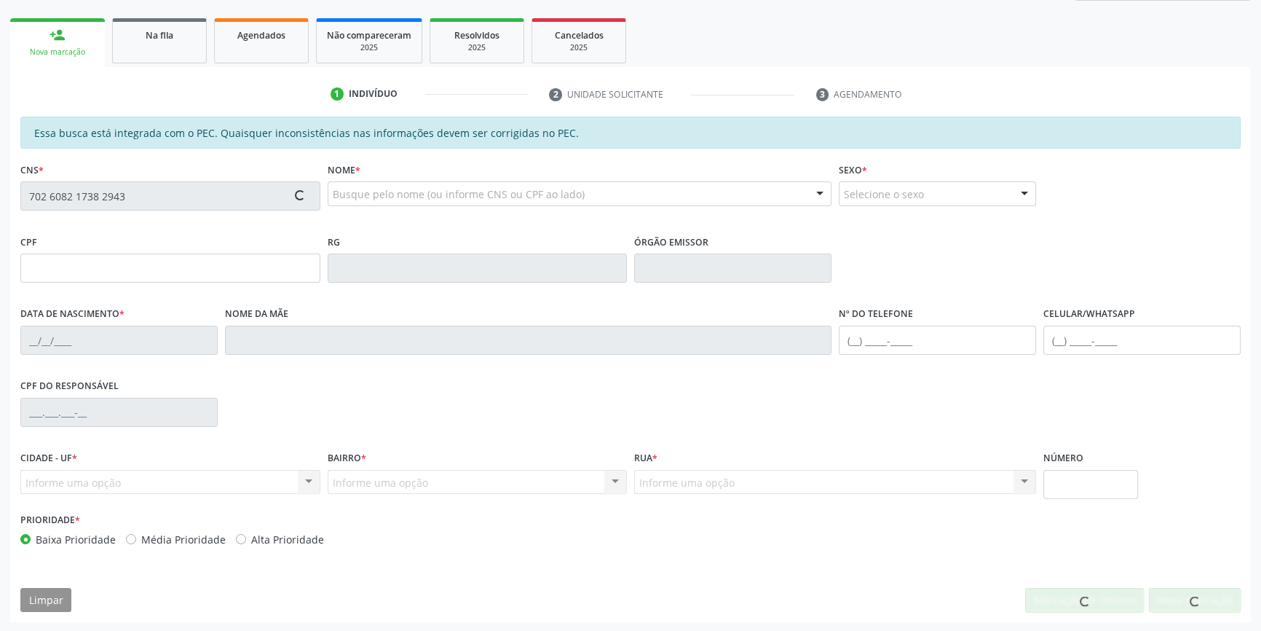
type input "120.599.044-55"
type input "[DATE]"
type input "[PERSON_NAME]"
type input "[PHONE_NUMBER]"
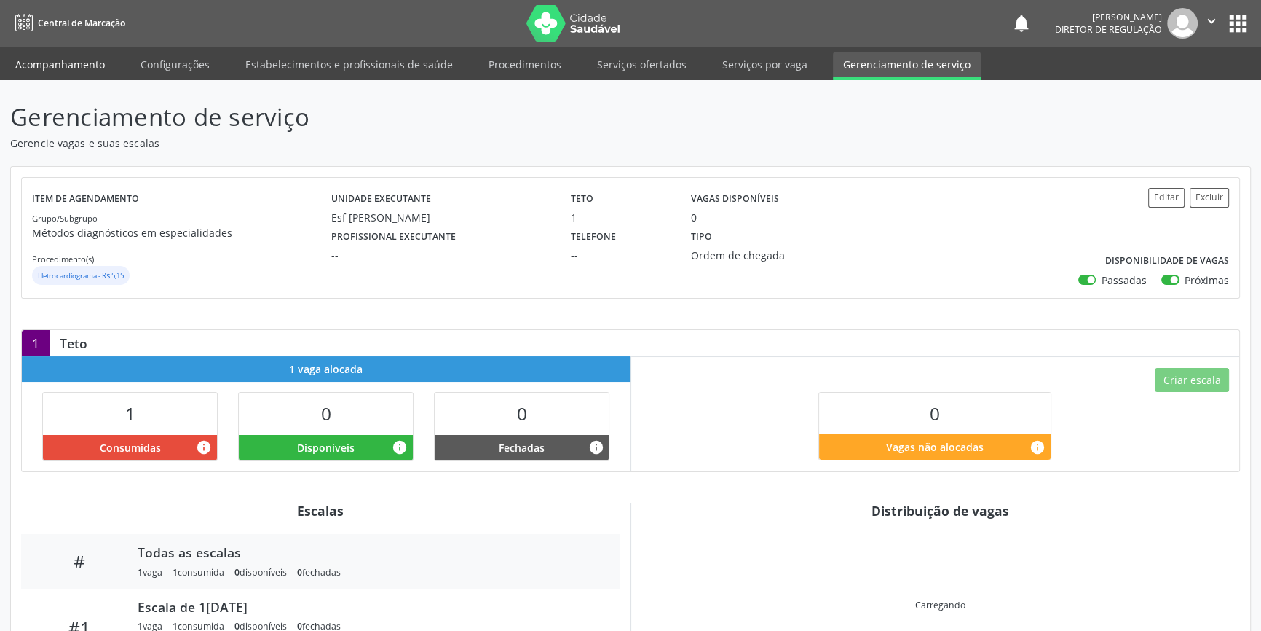
click at [57, 55] on link "Acompanhamento" at bounding box center [60, 64] width 110 height 25
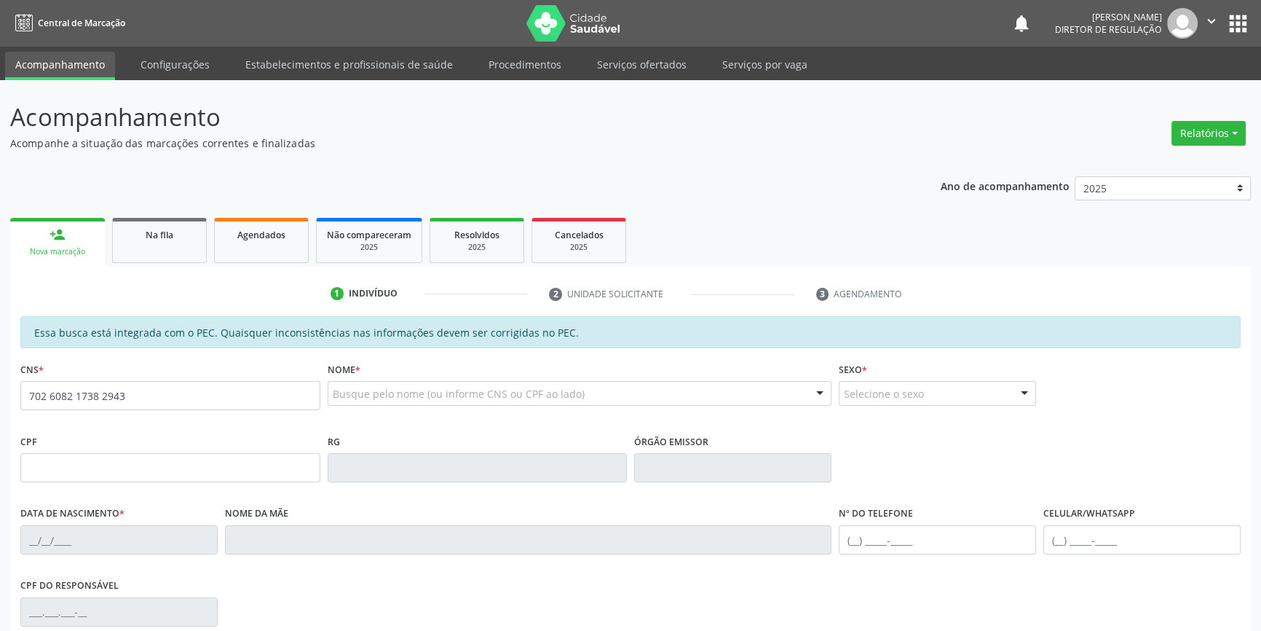
type input "702 6082 1738 2943"
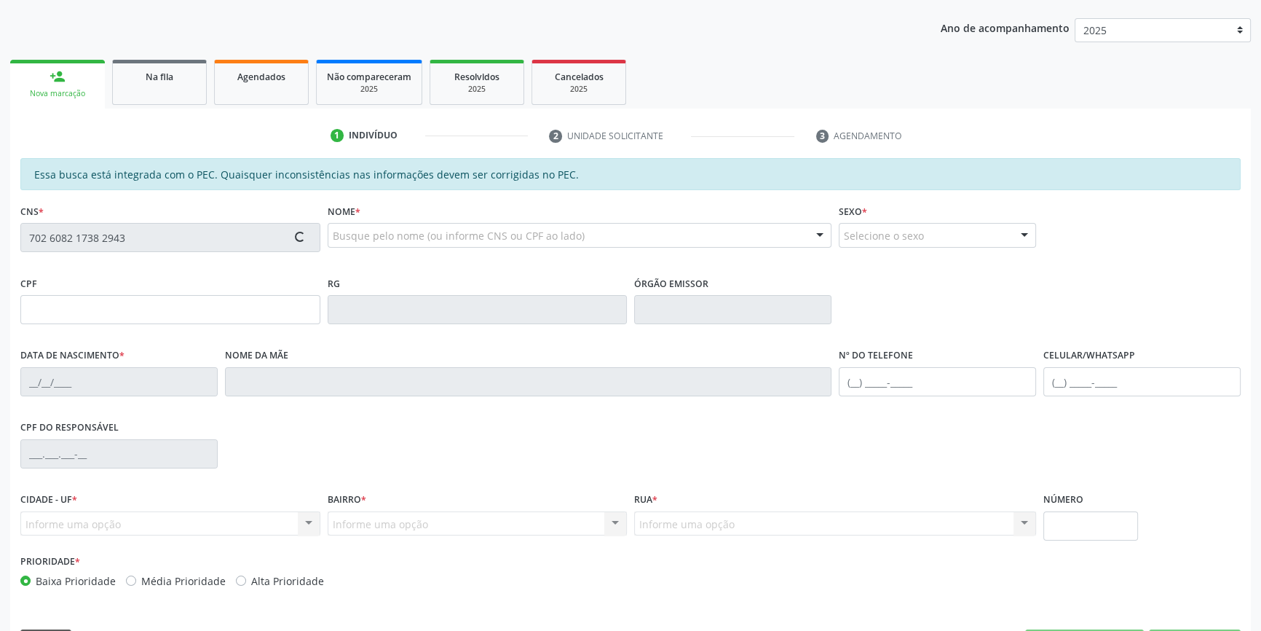
scroll to position [199, 0]
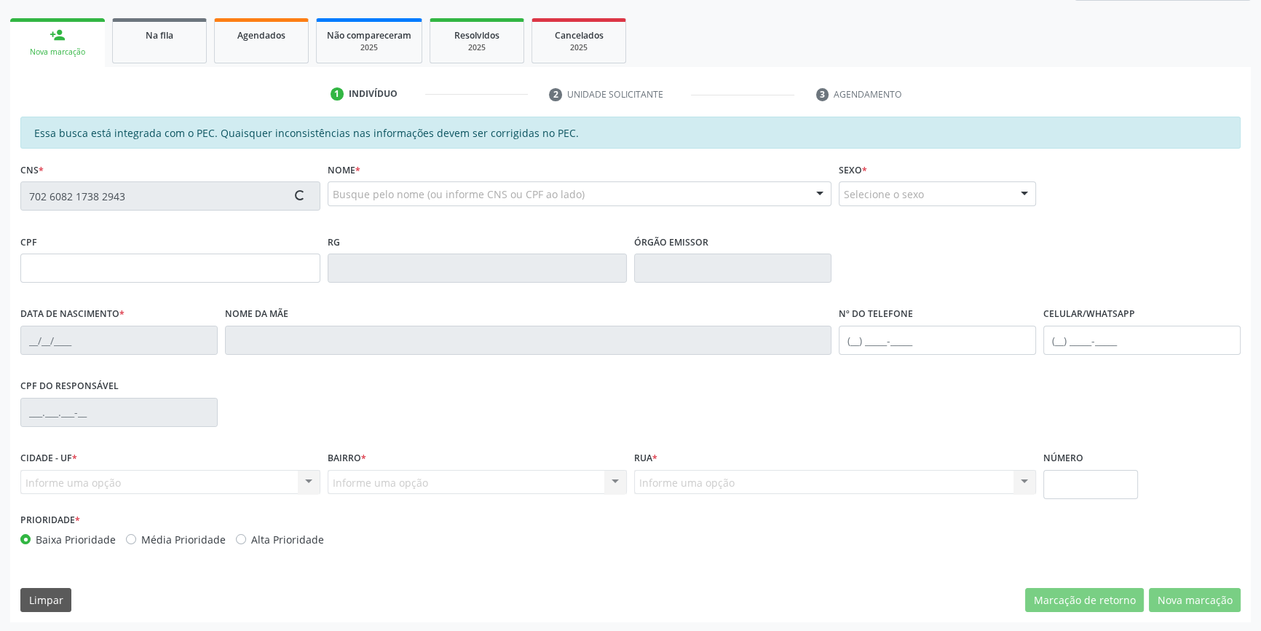
type input "[DATE]"
type input "[PERSON_NAME]"
type input "[PHONE_NUMBER]"
type input "100"
type input "120.599.044-55"
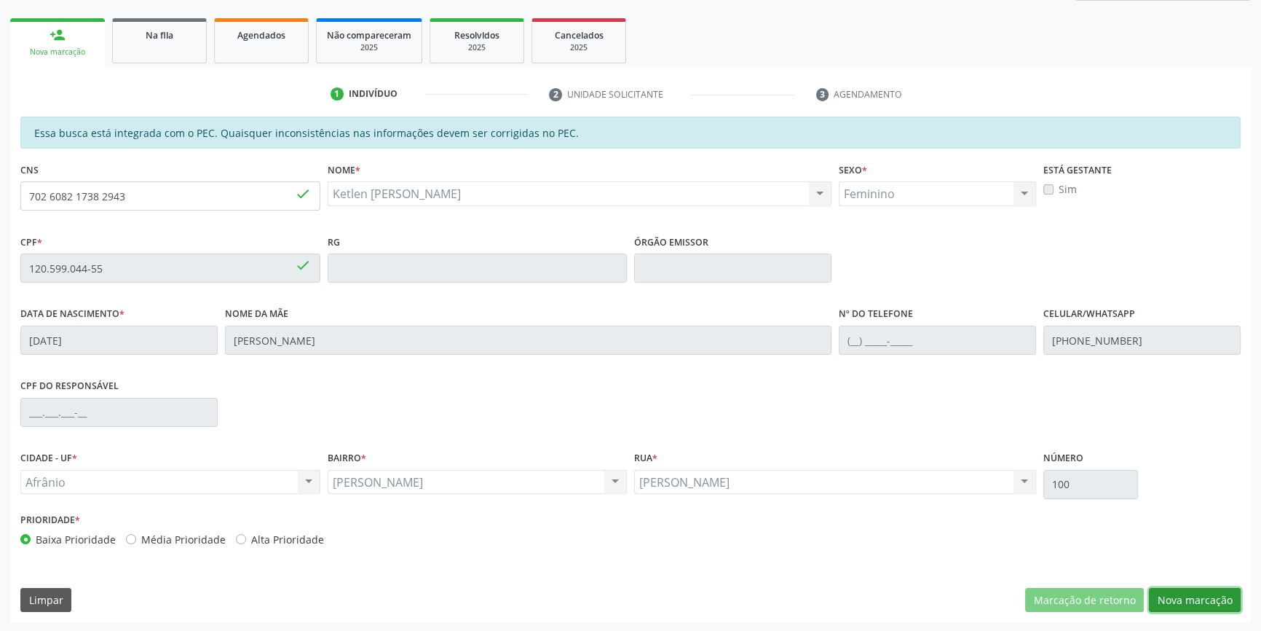
click at [1166, 590] on button "Nova marcação" at bounding box center [1195, 600] width 92 height 25
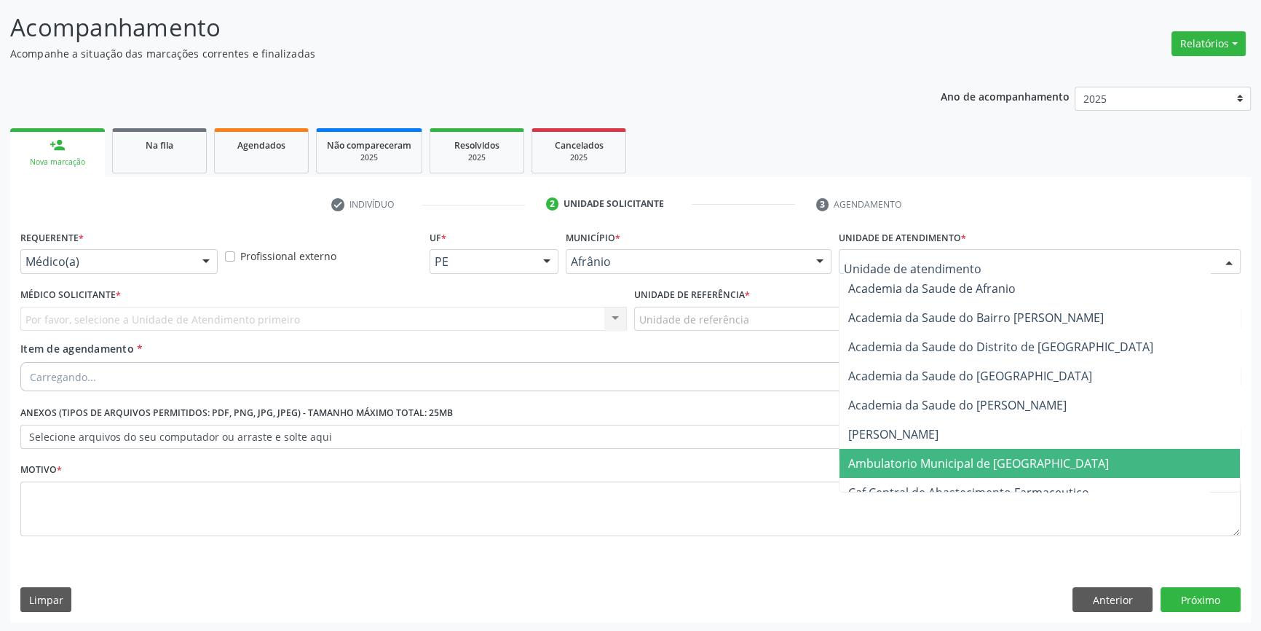
click at [932, 451] on span "Ambulatorio Municipal de [GEOGRAPHIC_DATA]" at bounding box center [1039, 462] width 400 height 29
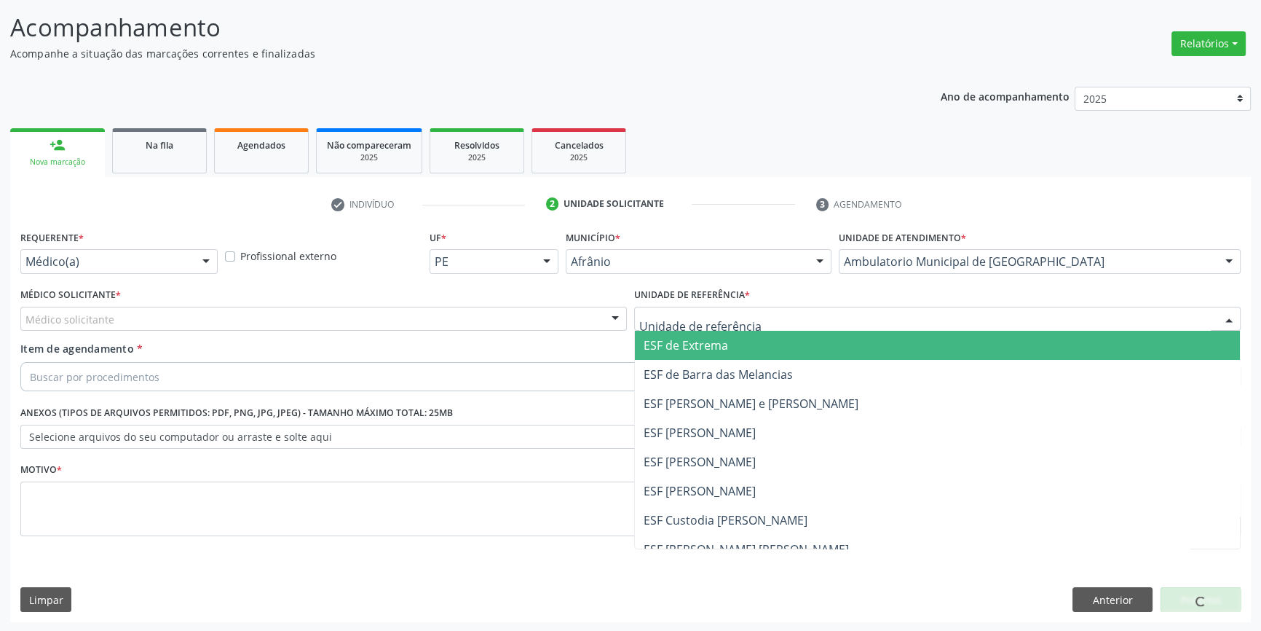
click at [687, 316] on input "text" at bounding box center [925, 326] width 572 height 29
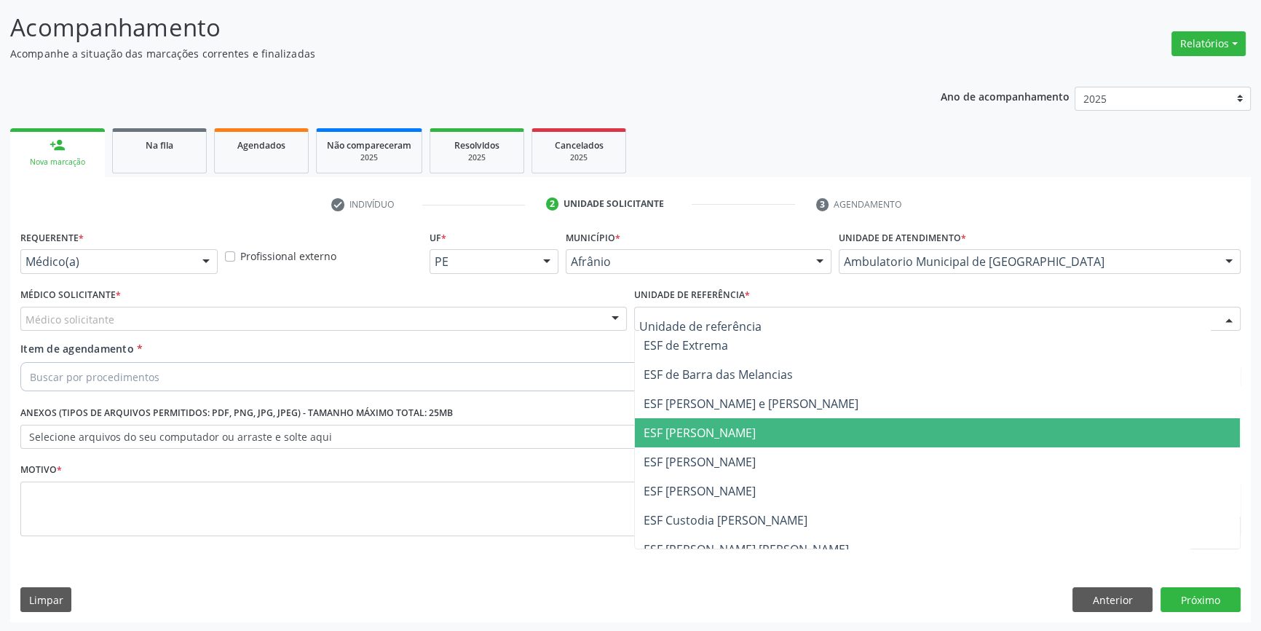
click at [700, 454] on span "ESF [PERSON_NAME]" at bounding box center [700, 462] width 112 height 16
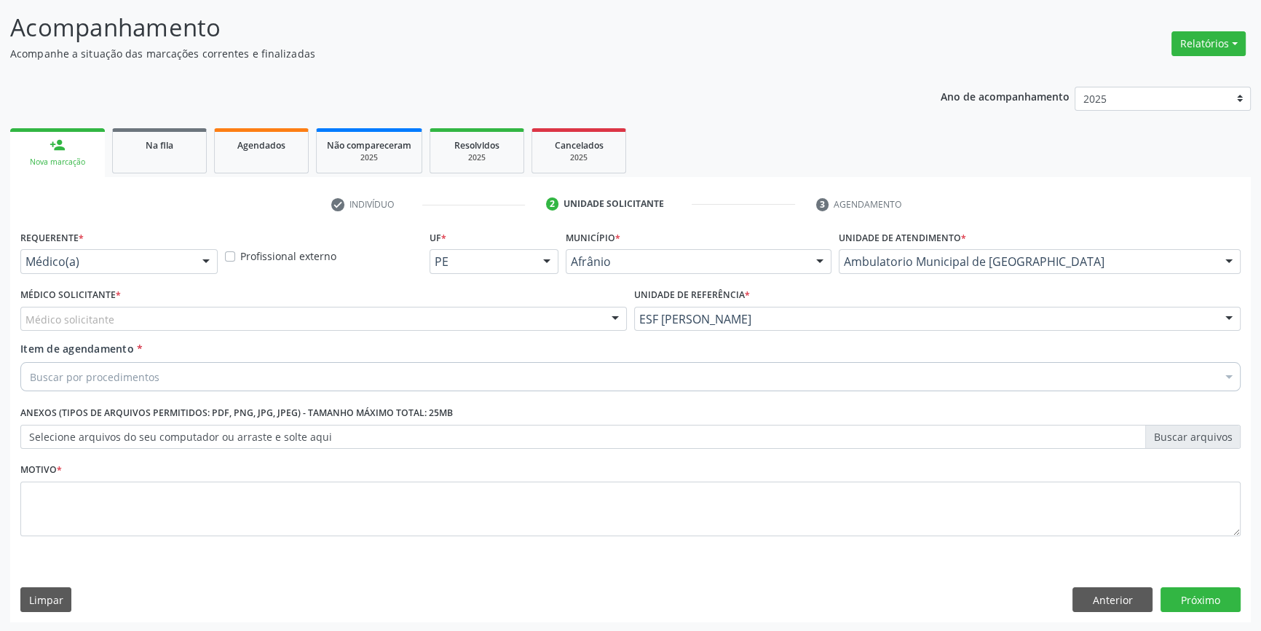
click at [522, 319] on div "Médico solicitante" at bounding box center [323, 319] width 606 height 25
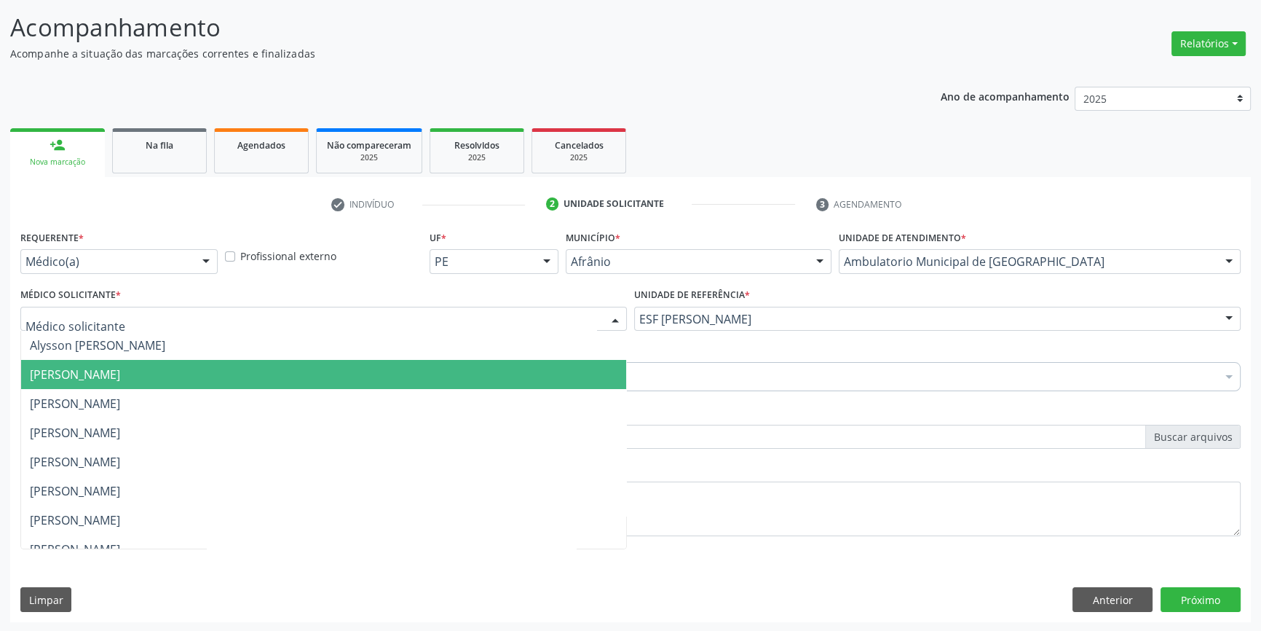
click at [293, 383] on span "[PERSON_NAME]" at bounding box center [323, 374] width 605 height 29
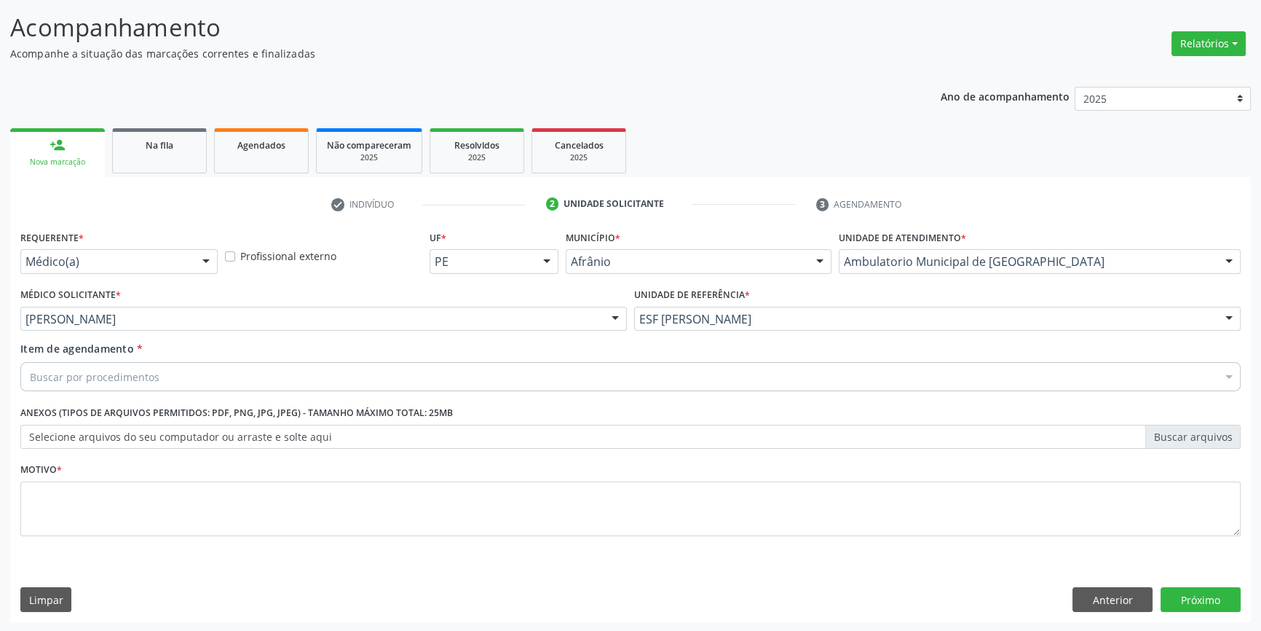
click at [288, 380] on div "Buscar por procedimentos" at bounding box center [630, 376] width 1220 height 29
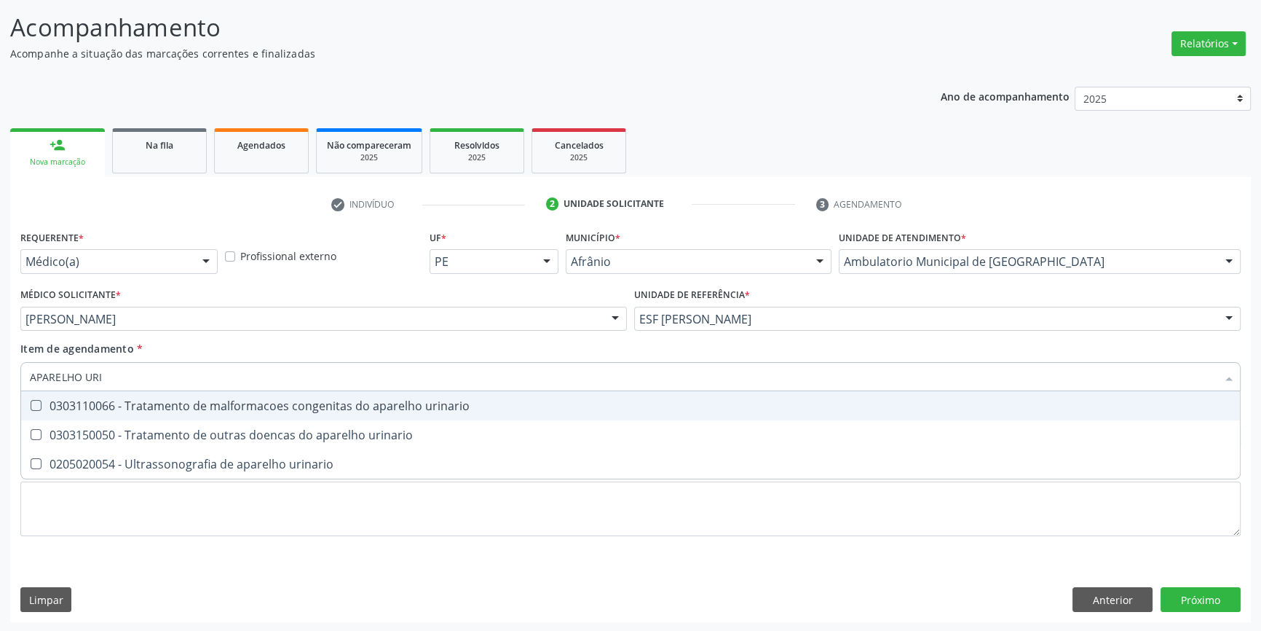
type input "APARELHO URIN"
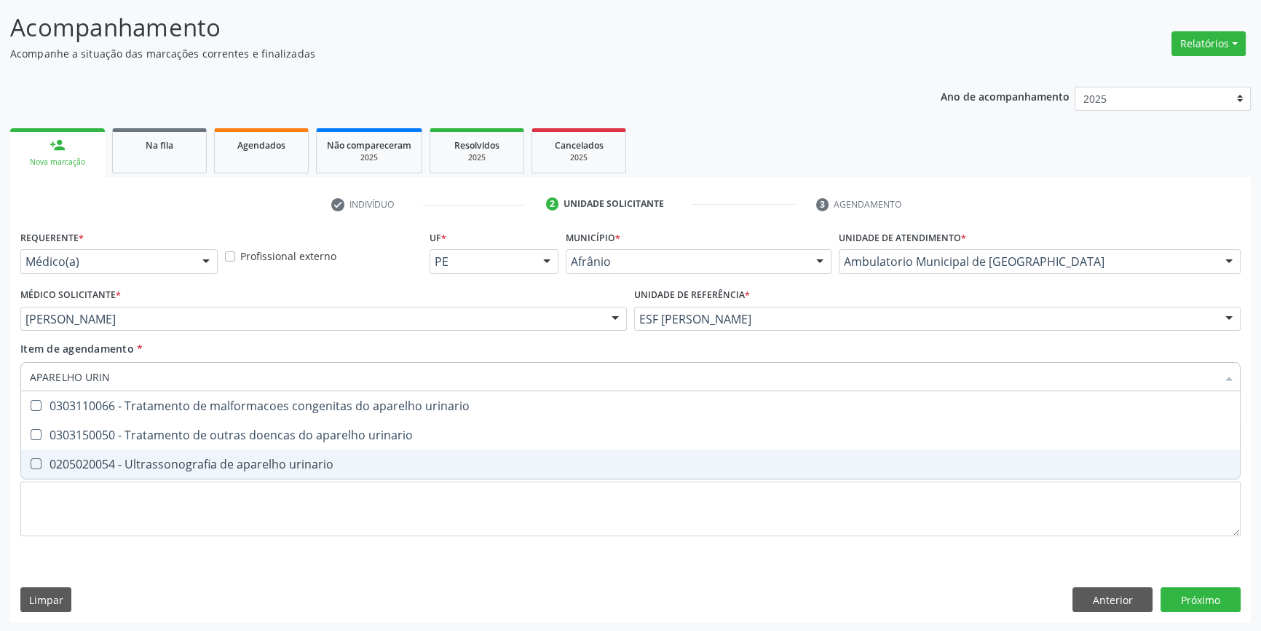
click at [301, 454] on span "0205020054 - Ultrassonografia de aparelho urinario" at bounding box center [630, 463] width 1219 height 29
checkbox urinario "true"
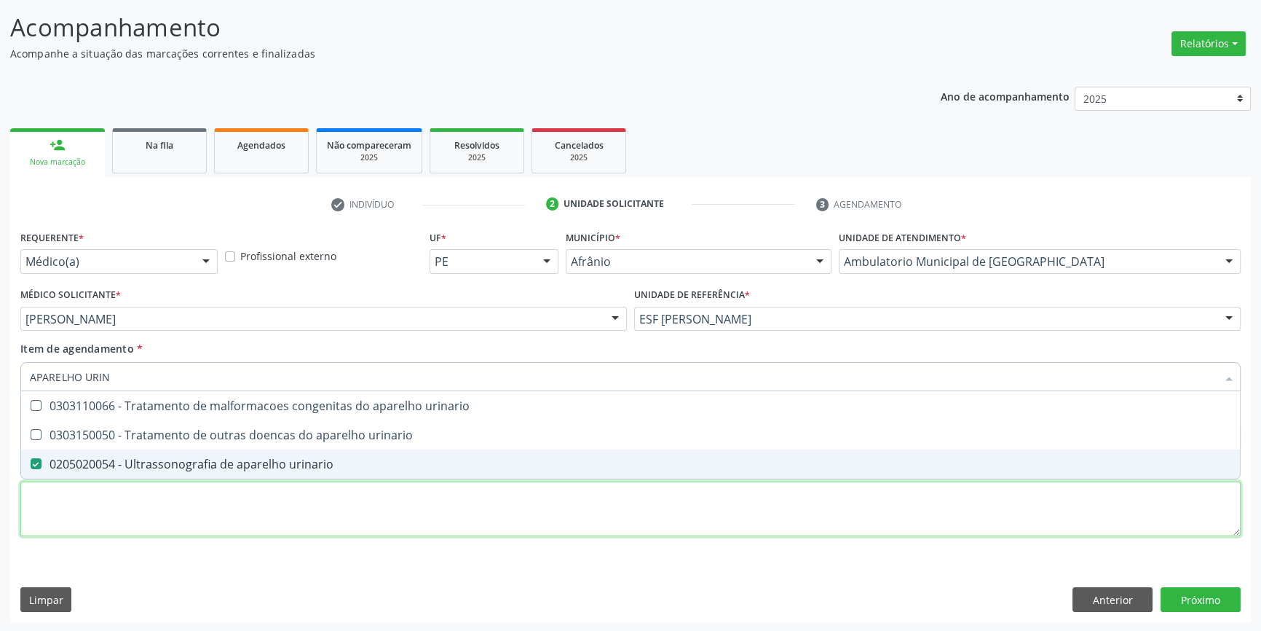
click at [245, 529] on div "Requerente * Médico(a) Médico(a) Enfermeiro(a) Paciente Nenhum resultado encont…" at bounding box center [630, 391] width 1220 height 330
type textarea "'"
checkbox urinario "true"
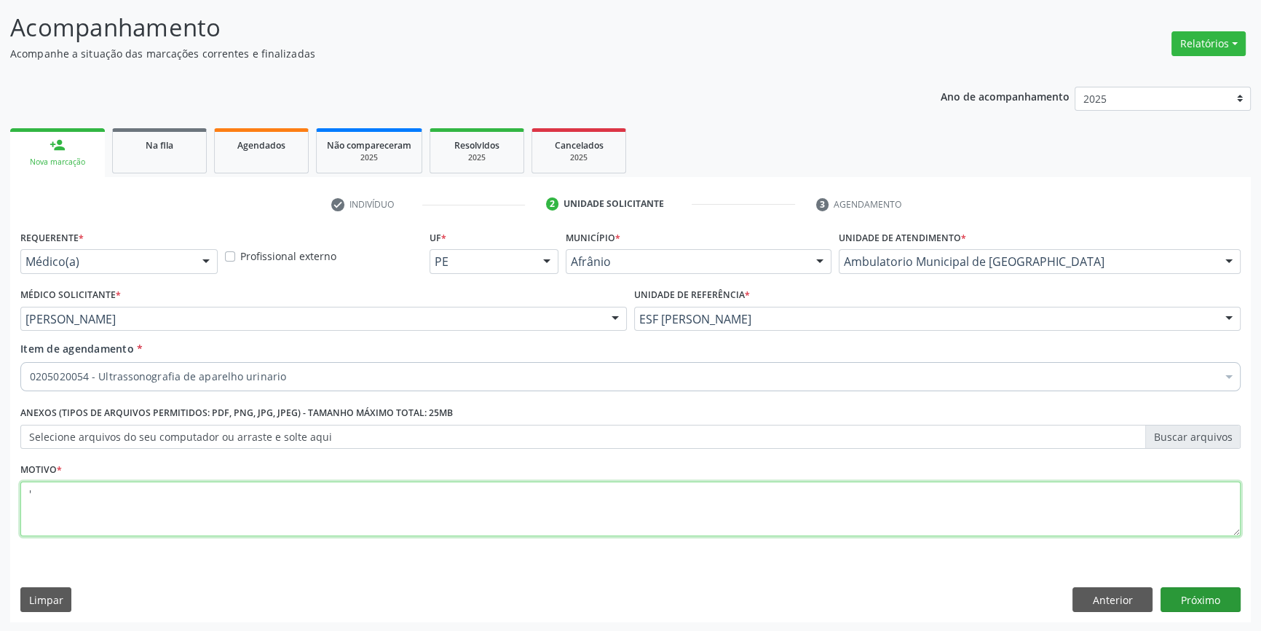
type textarea "'"
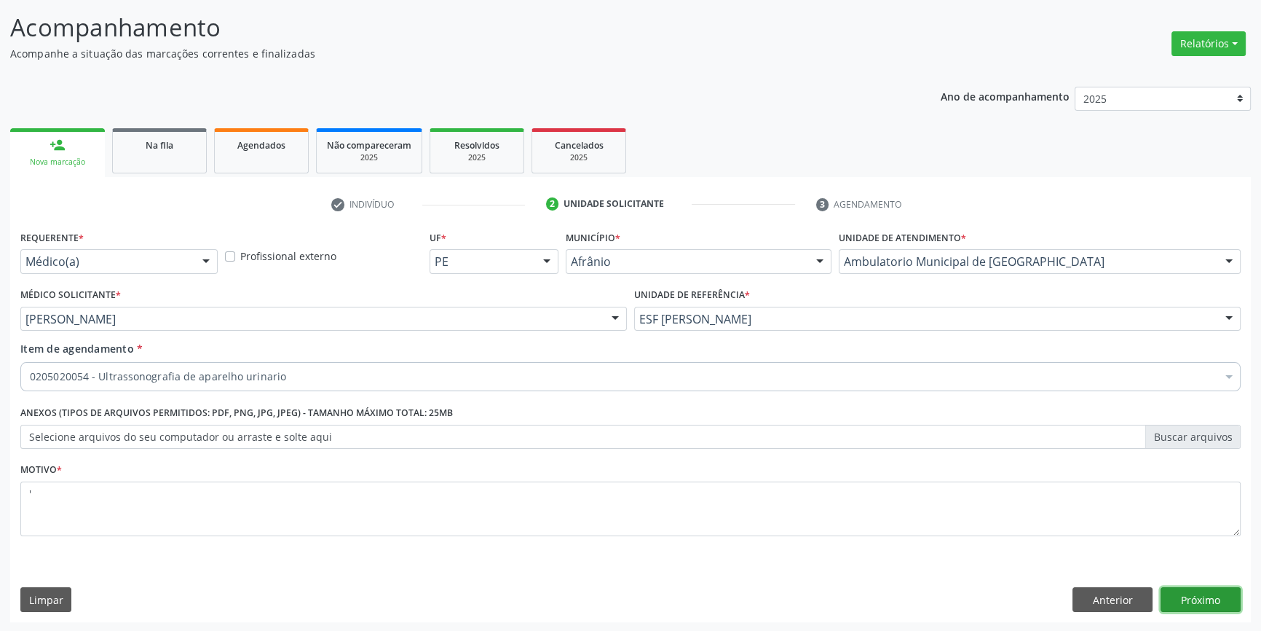
click at [1190, 592] on button "Próximo" at bounding box center [1201, 599] width 80 height 25
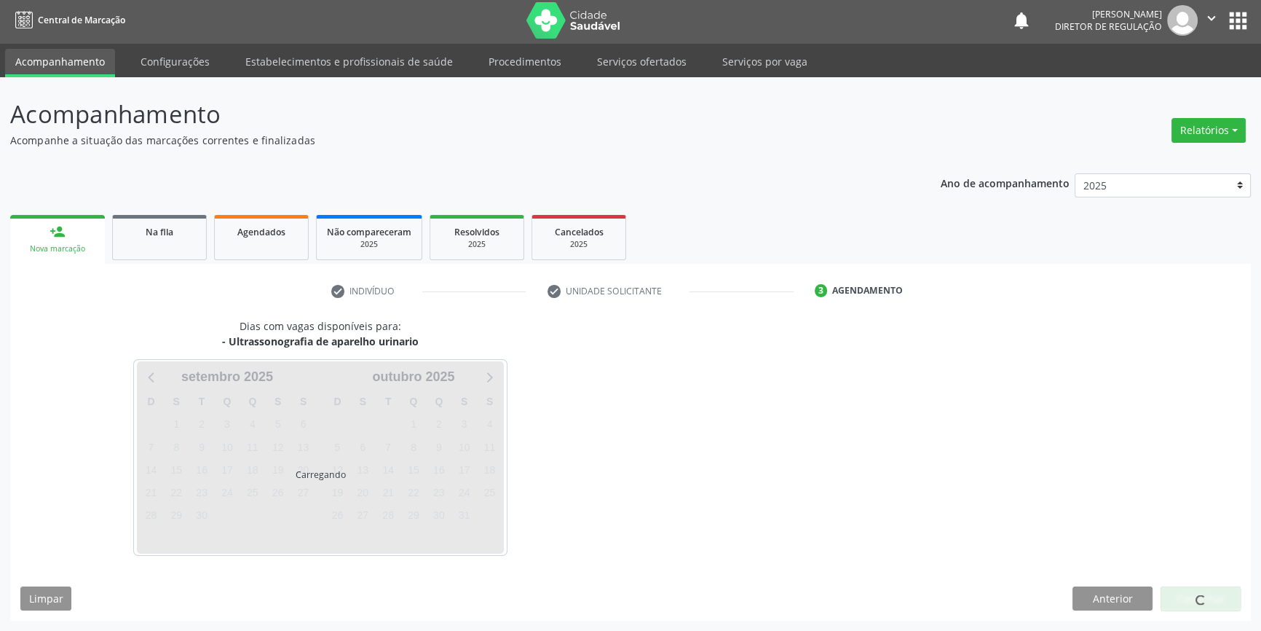
scroll to position [1, 0]
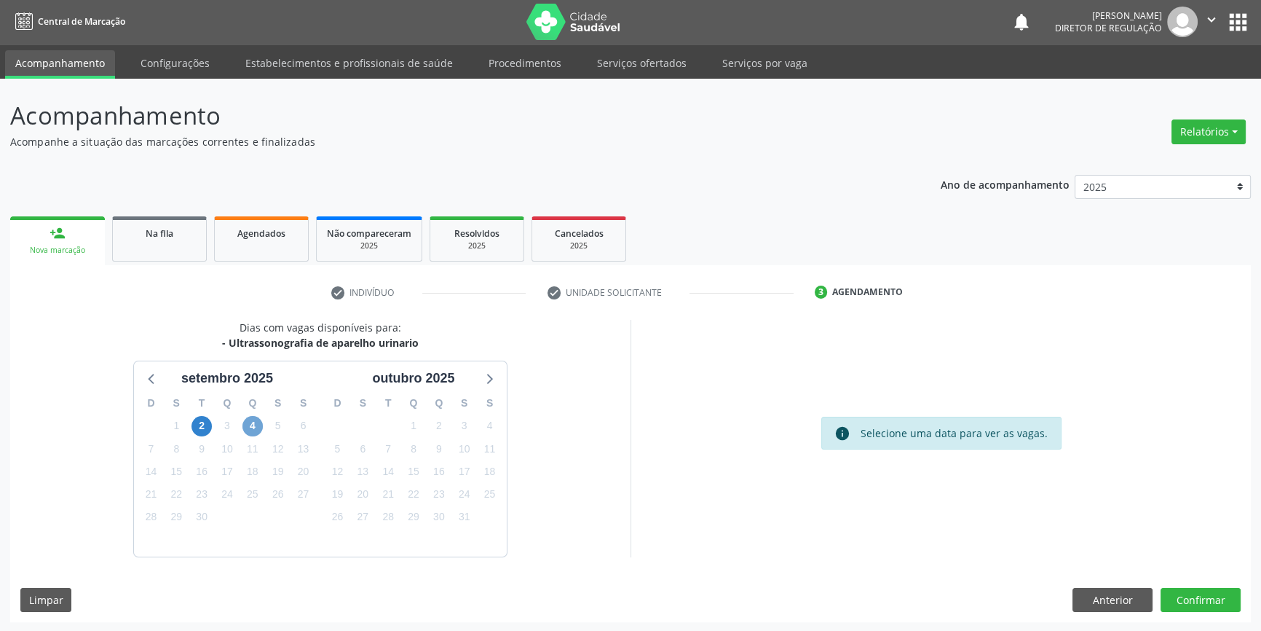
click at [261, 424] on span "4" at bounding box center [252, 426] width 20 height 20
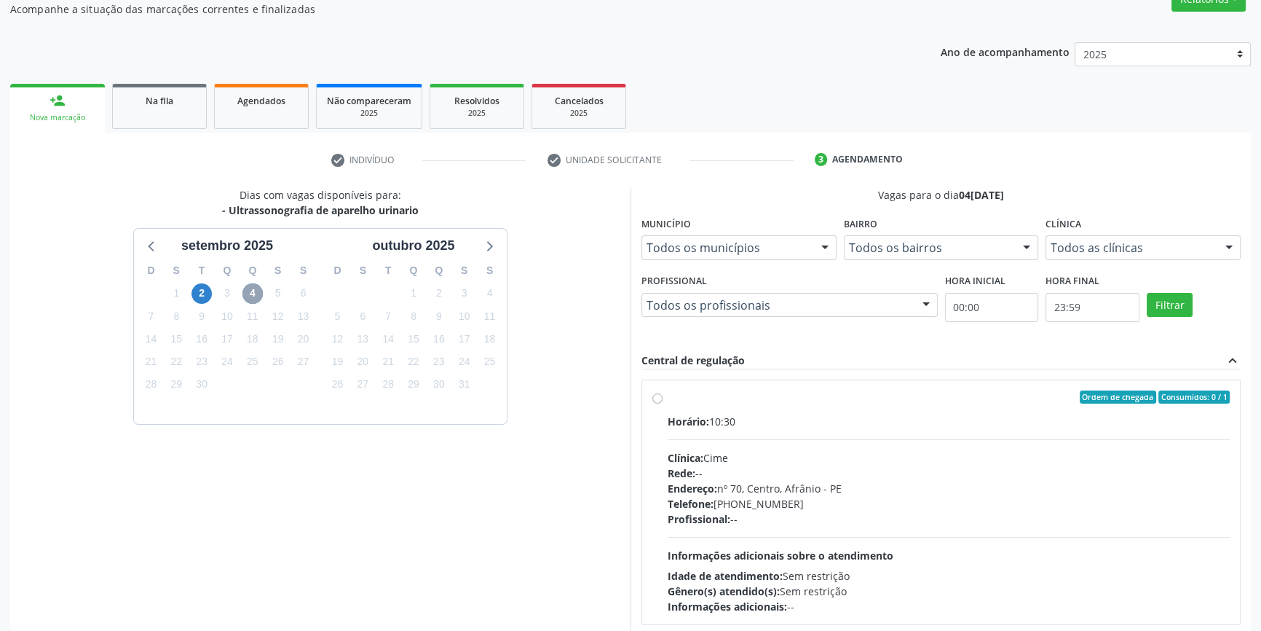
scroll to position [200, 0]
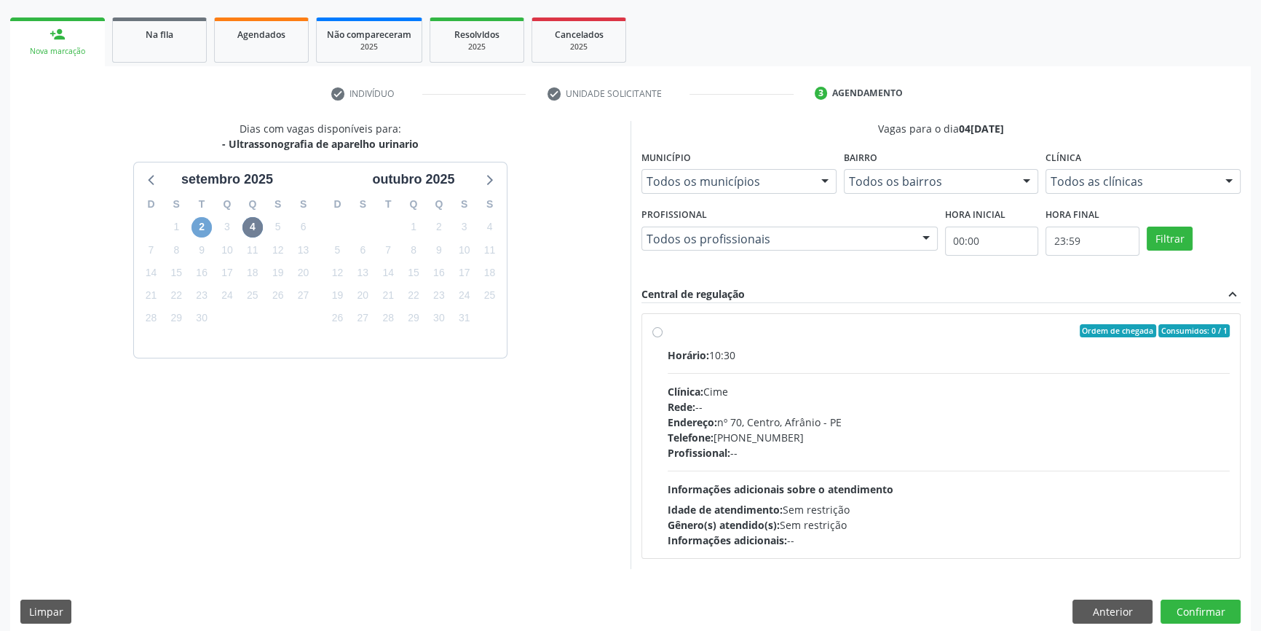
click at [199, 229] on span "2" at bounding box center [201, 227] width 20 height 20
click at [253, 229] on span "4" at bounding box center [252, 227] width 20 height 20
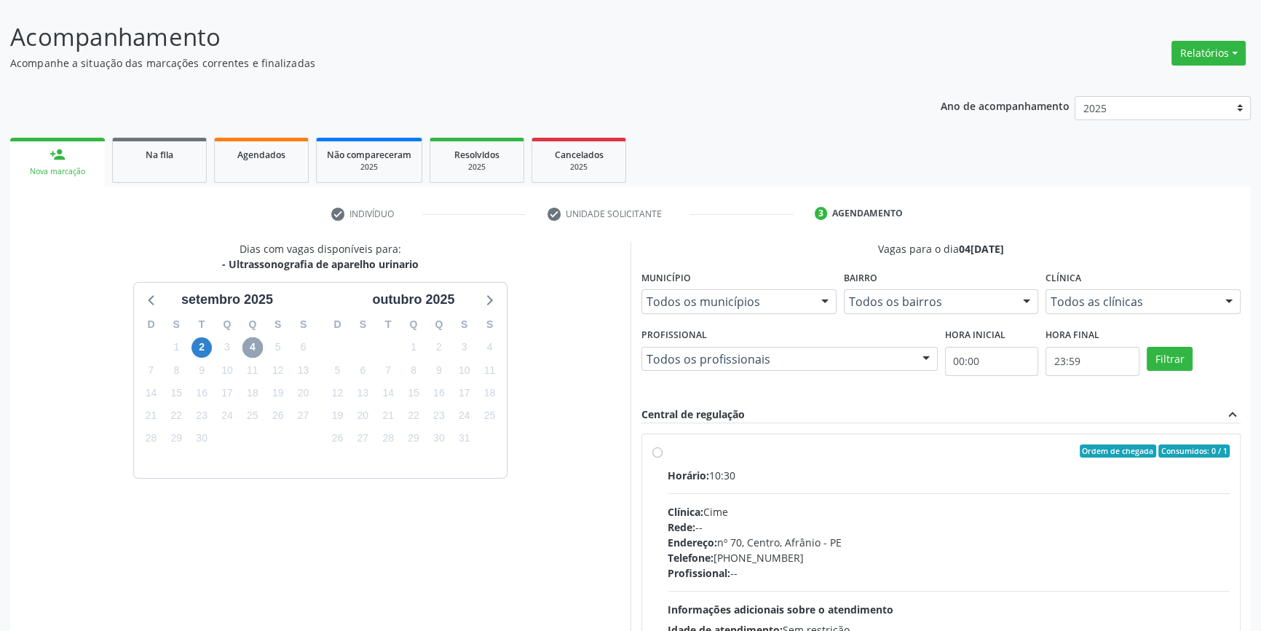
scroll to position [212, 0]
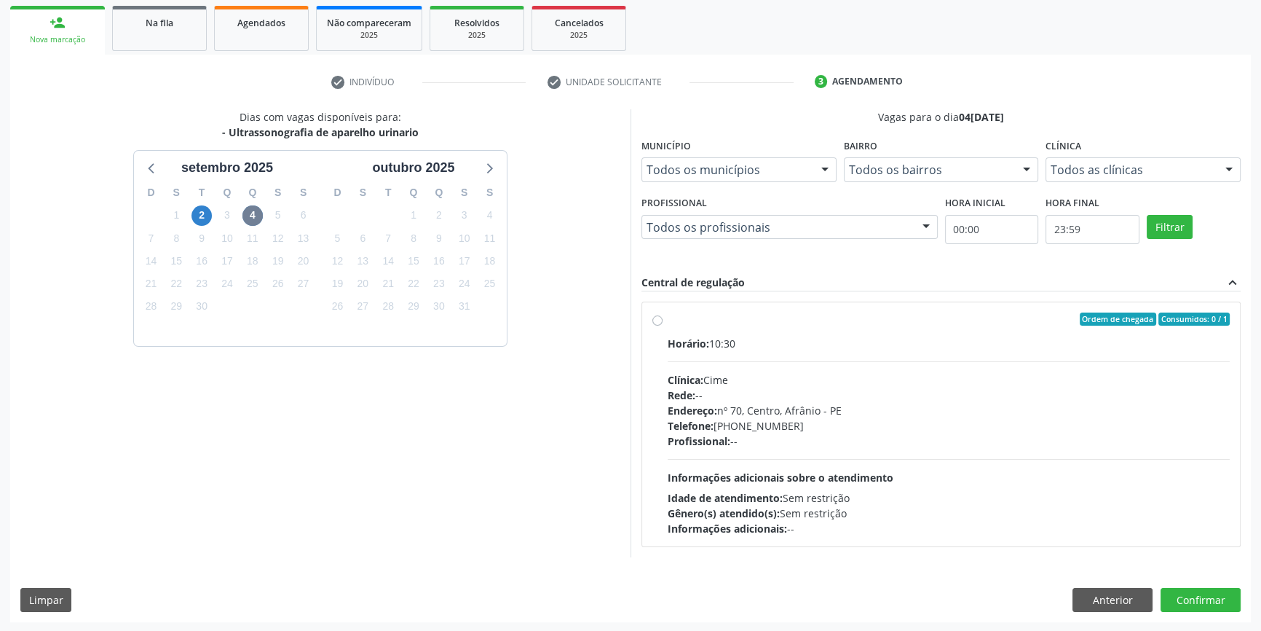
click at [668, 317] on label "Ordem de chegada Consumidos: 0 / 1 Horário: 10:30 Clínica: Cime Rede: -- Endere…" at bounding box center [949, 424] width 562 height 224
click at [652, 317] on input "Ordem de chegada Consumidos: 0 / 1 Horário: 10:30 Clínica: Cime Rede: -- Endere…" at bounding box center [657, 318] width 10 height 13
radio input "true"
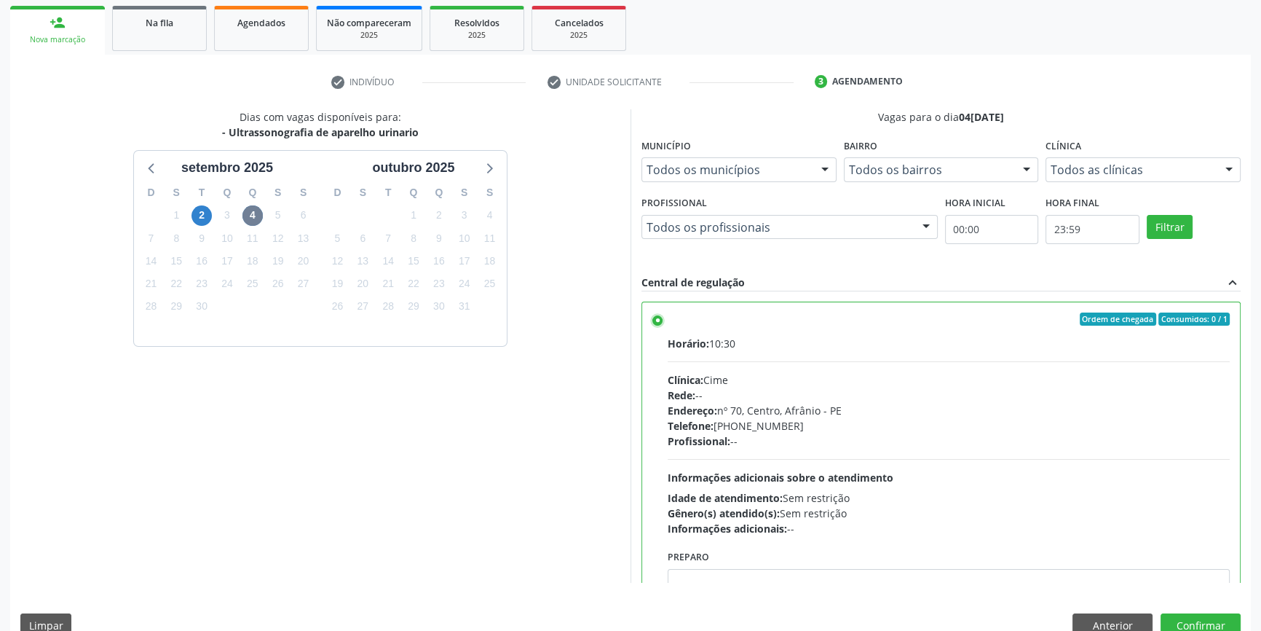
scroll to position [72, 0]
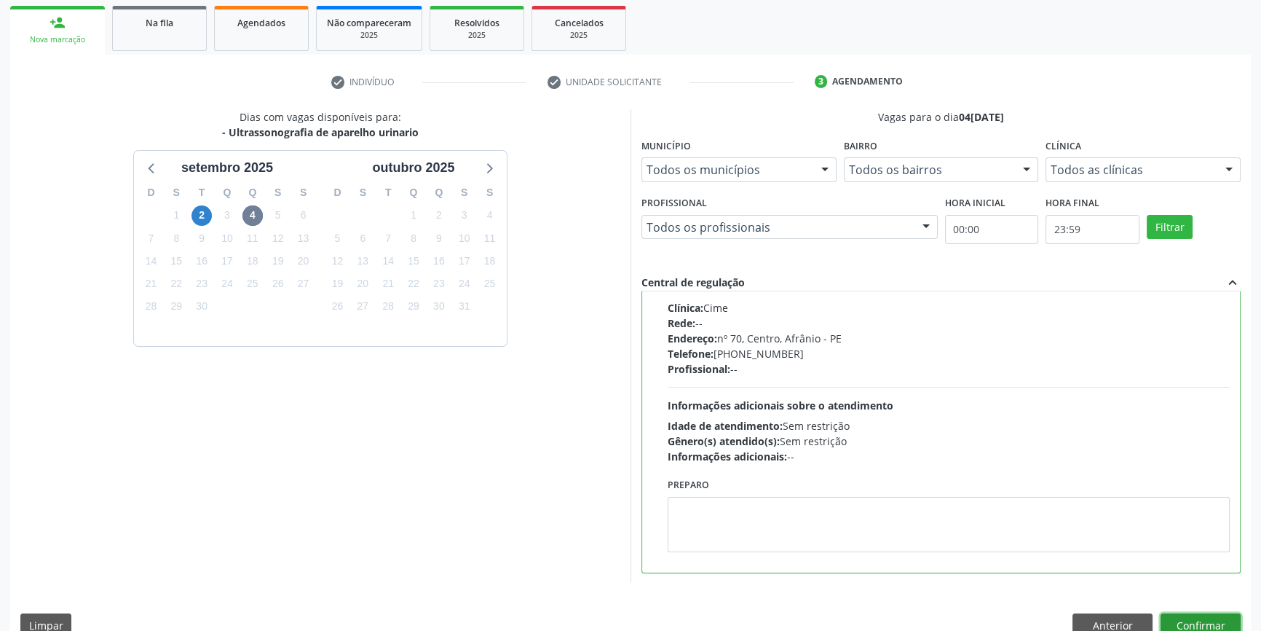
click at [1223, 616] on button "Confirmar" at bounding box center [1201, 625] width 80 height 25
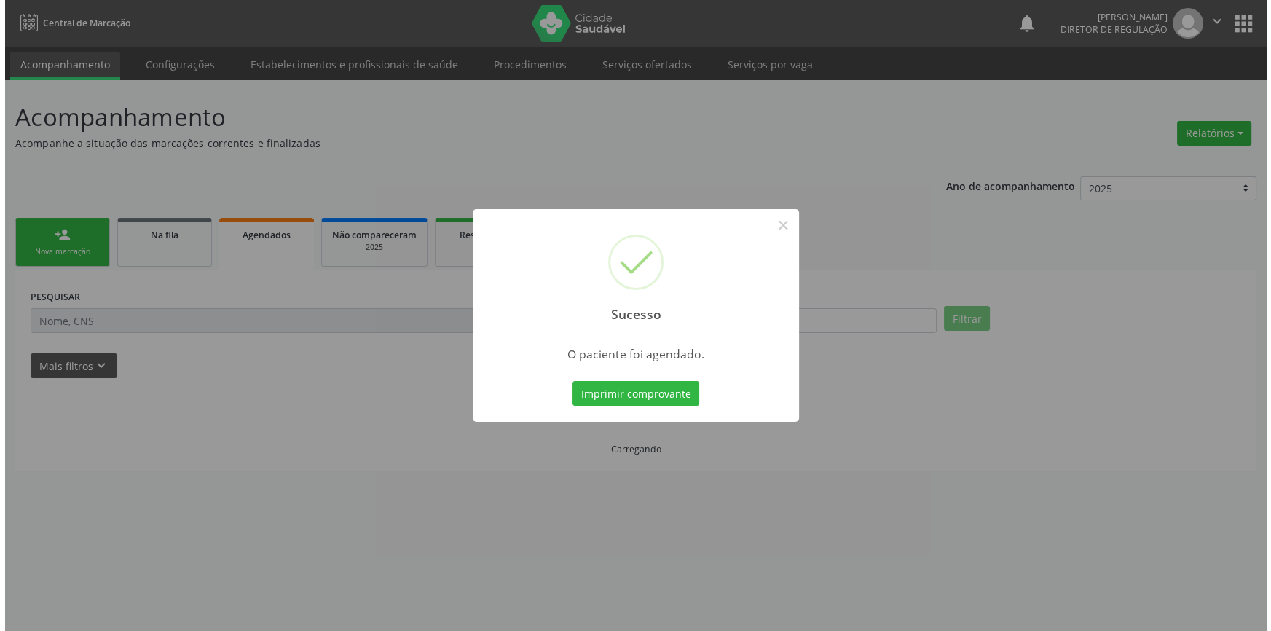
scroll to position [0, 0]
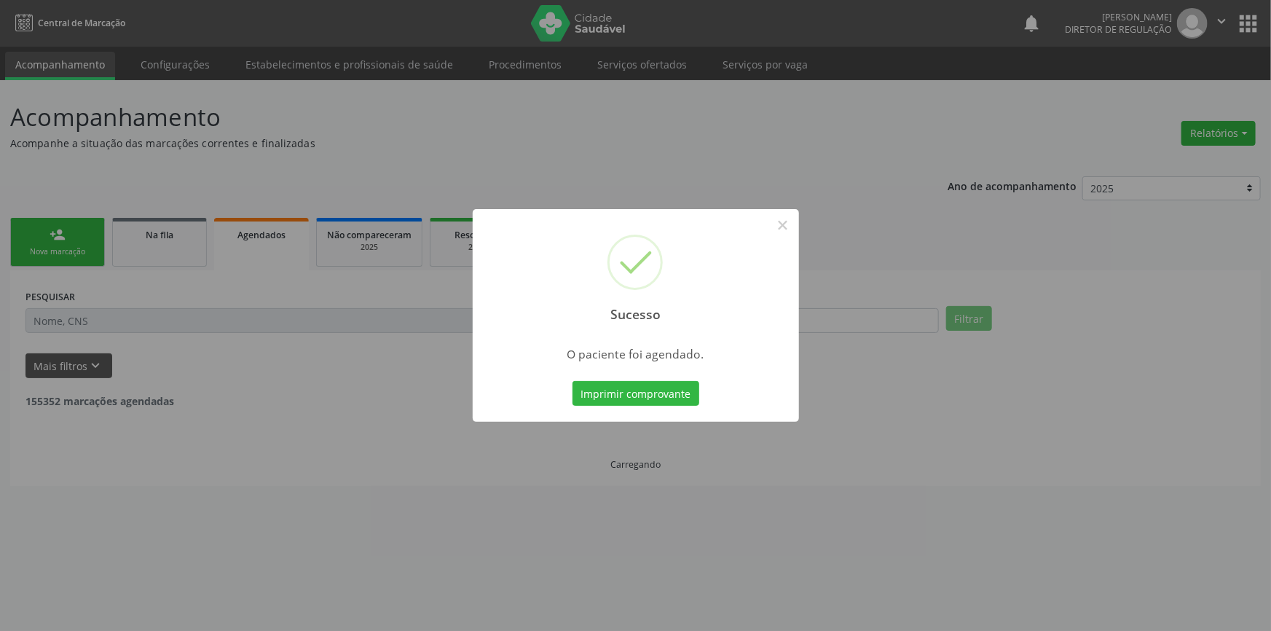
click at [683, 407] on div "Imprimir comprovante Cancel" at bounding box center [635, 393] width 133 height 31
click at [687, 403] on button "Imprimir comprovante" at bounding box center [635, 393] width 127 height 25
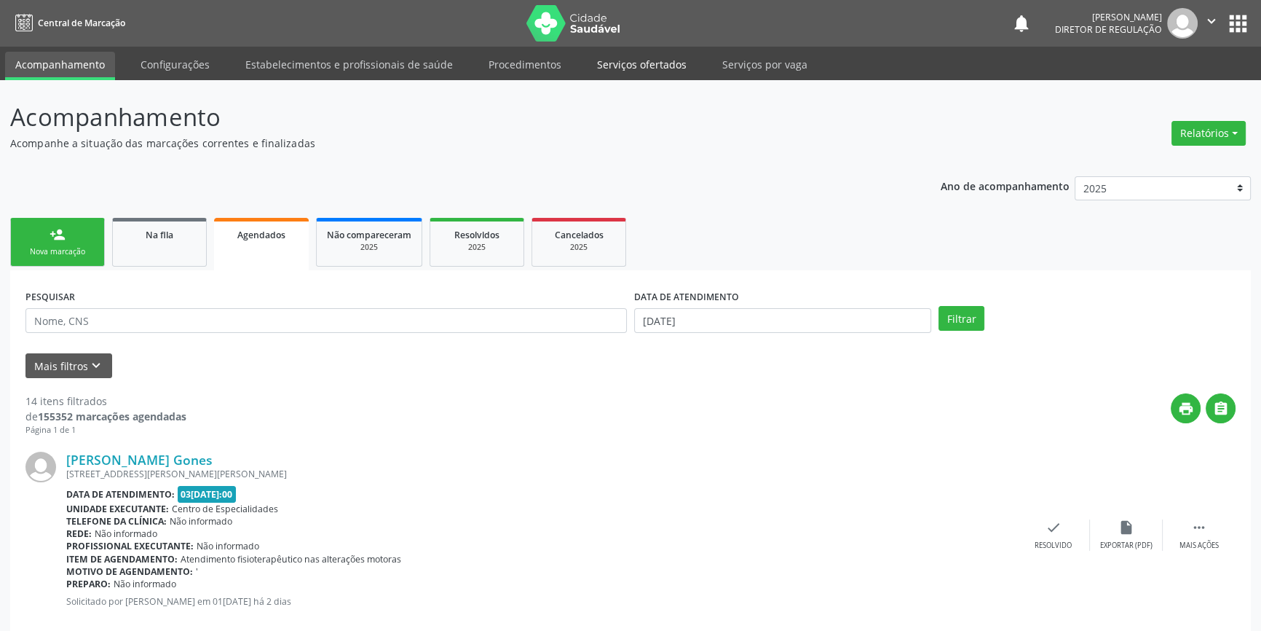
click at [628, 63] on link "Serviços ofertados" at bounding box center [642, 64] width 110 height 25
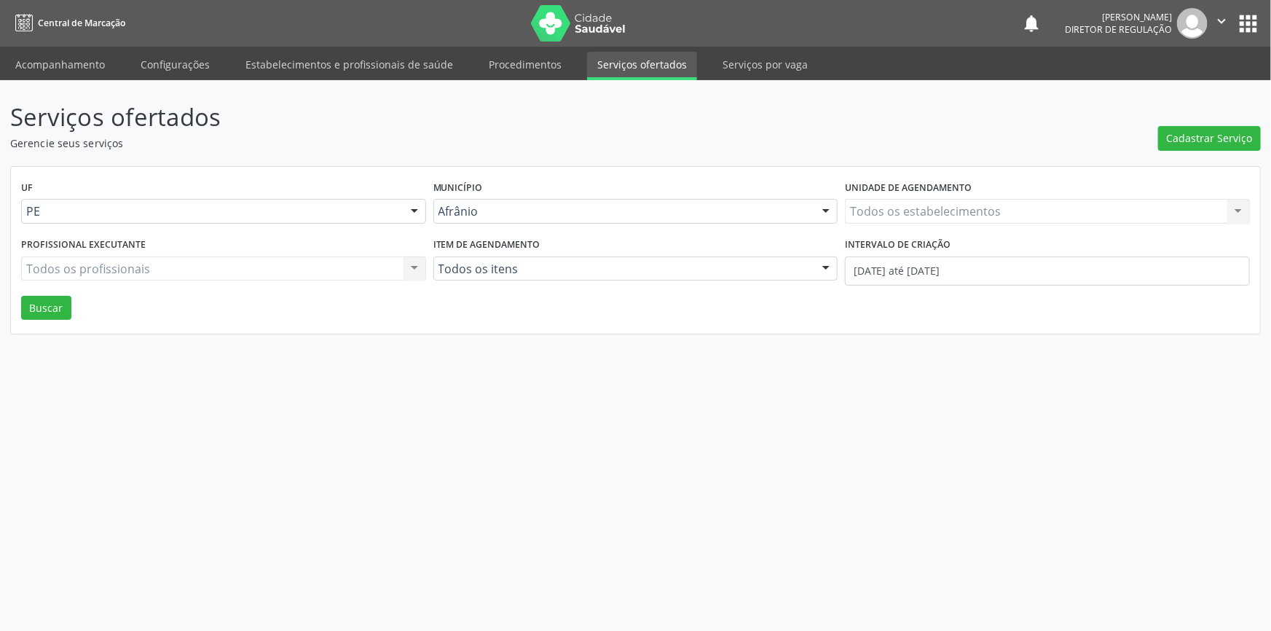
click at [1205, 152] on div "Serviços ofertados Gerencie seus serviços Cadastrar Serviço UF PE Todas as UFs …" at bounding box center [635, 216] width 1250 height 235
click at [1205, 142] on span "Cadastrar Serviço" at bounding box center [1209, 137] width 86 height 15
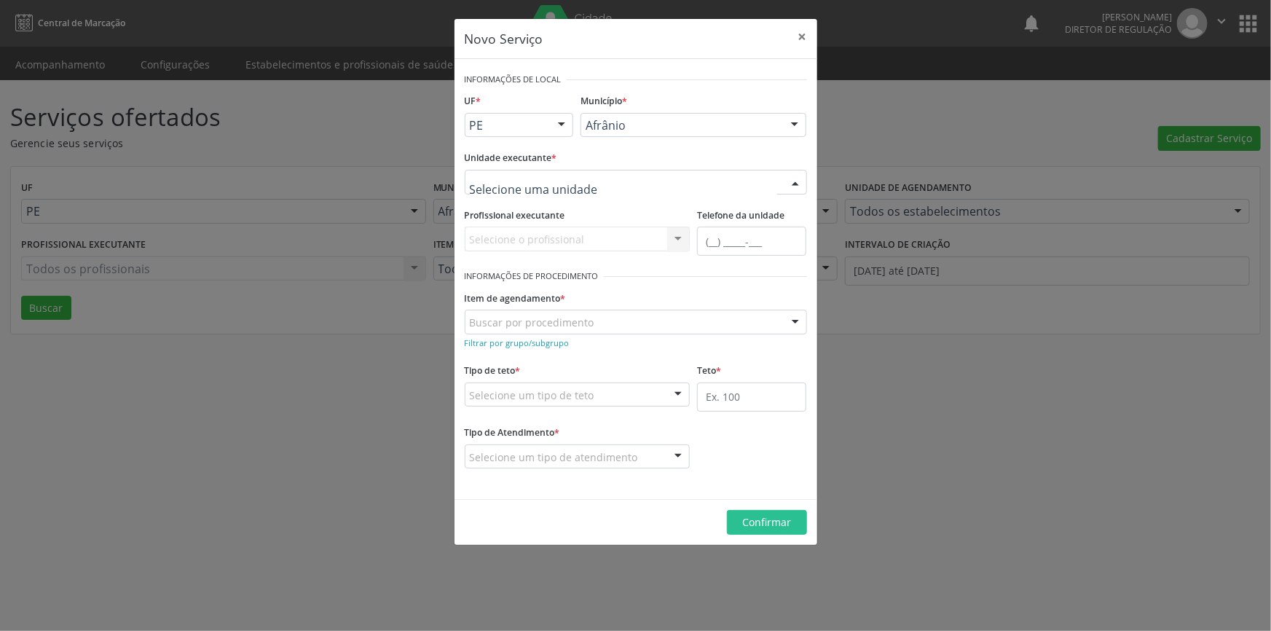
click at [672, 181] on div at bounding box center [636, 182] width 342 height 25
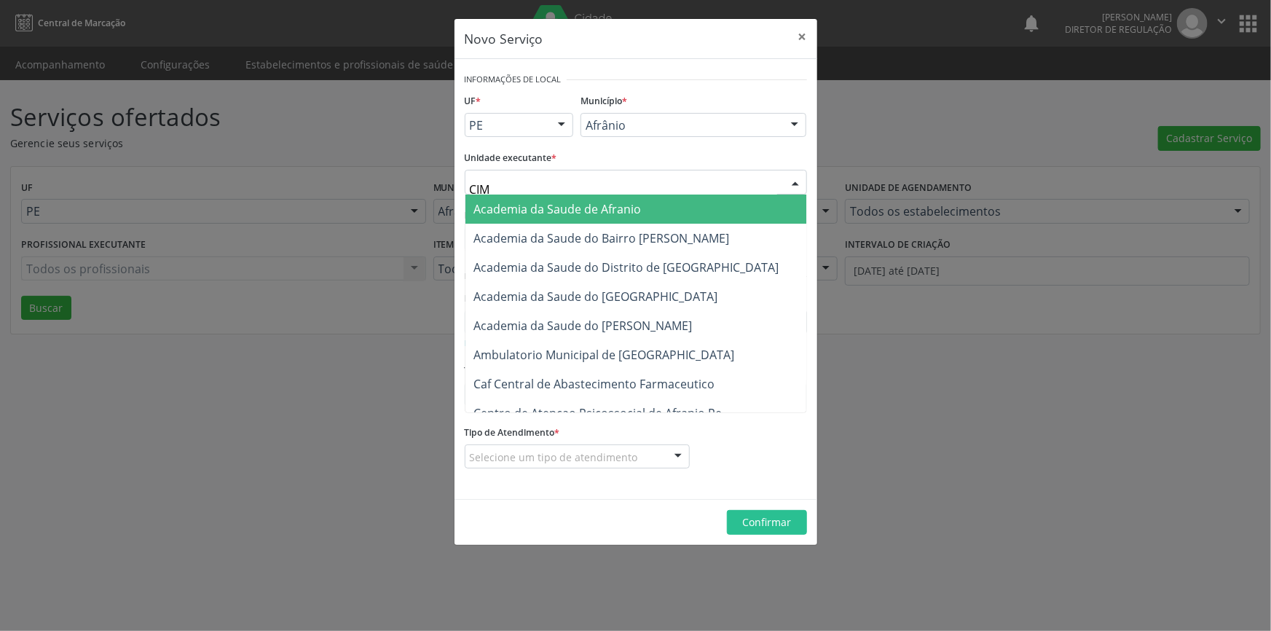
type input "CIME"
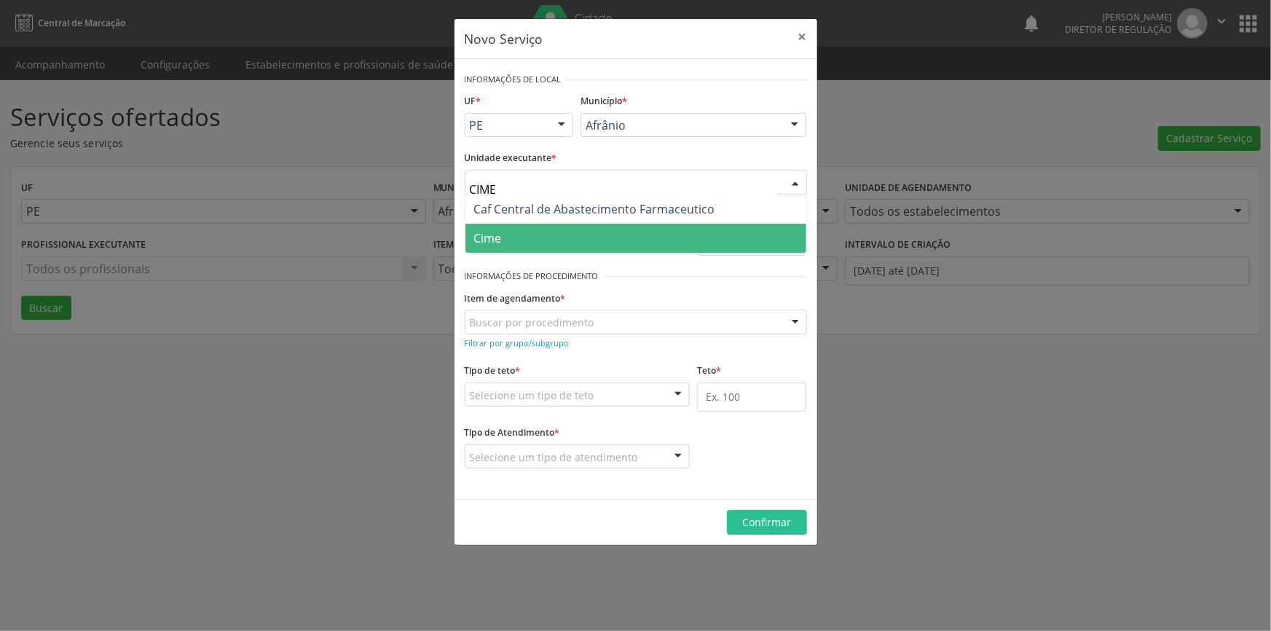
click at [576, 246] on span "Cime" at bounding box center [635, 238] width 341 height 29
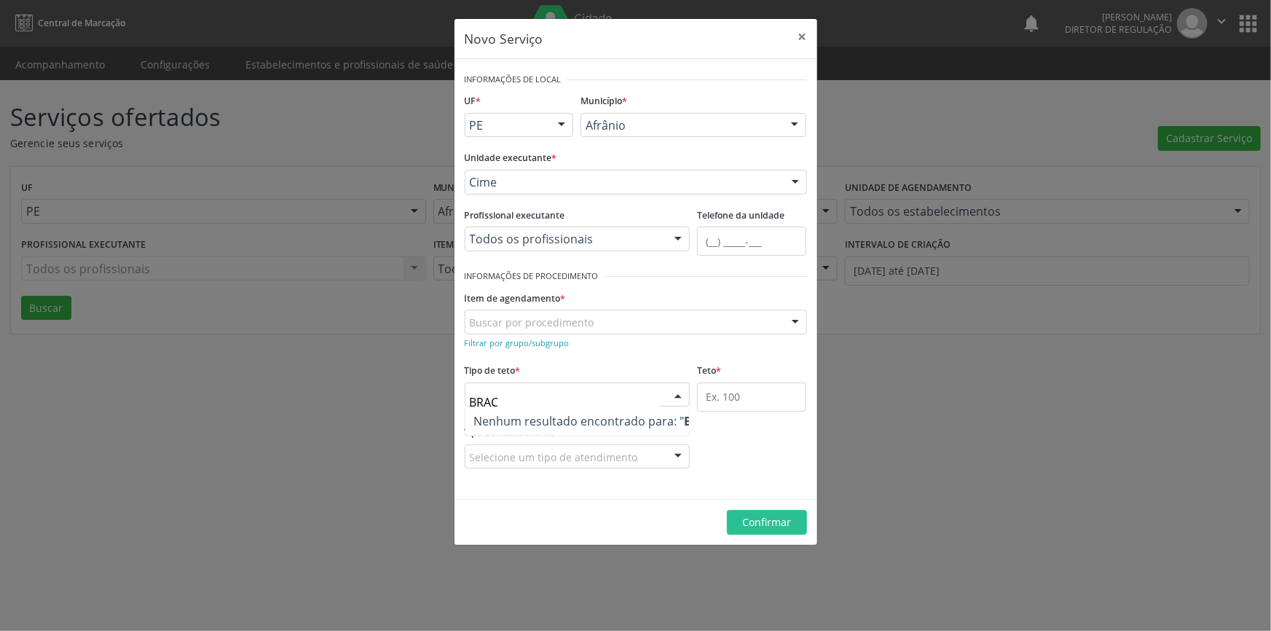
type input "BRAÇO"
drag, startPoint x: 603, startPoint y: 338, endPoint x: 612, endPoint y: 328, distance: 13.4
click at [610, 331] on div "Item de agendamento * Buscar por procedimento 0604320140 - Abatacepte 125 mg in…" at bounding box center [635, 318] width 349 height 62
click at [612, 327] on div "Buscar por procedimento" at bounding box center [636, 321] width 342 height 25
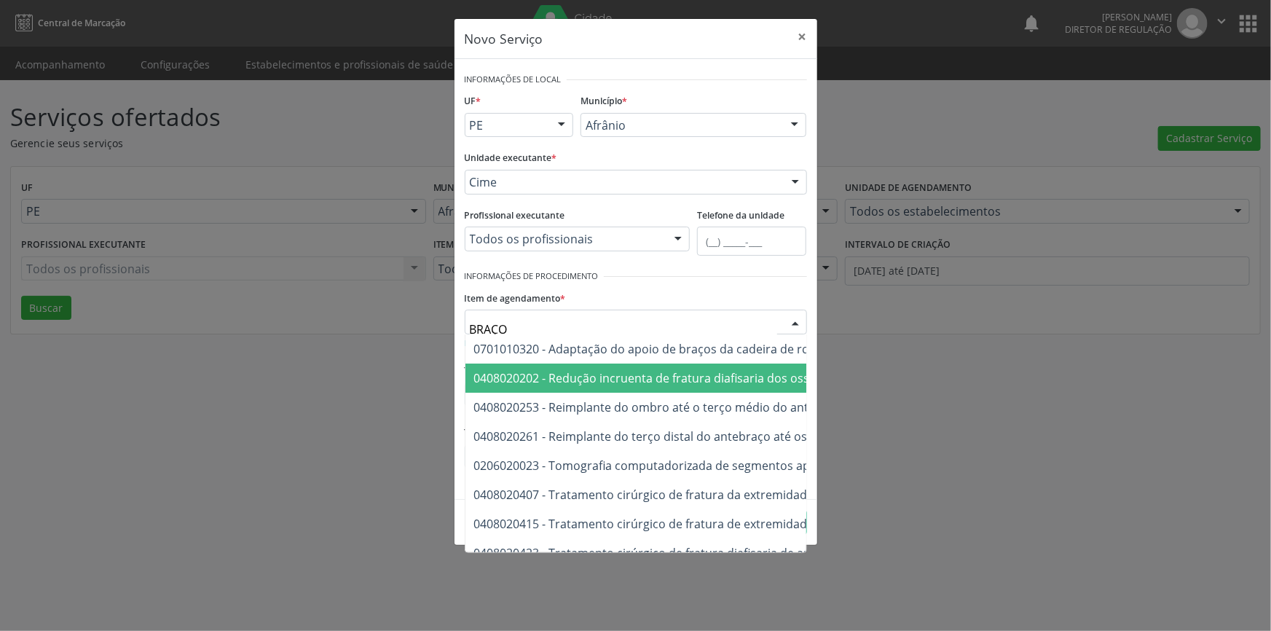
drag, startPoint x: 532, startPoint y: 323, endPoint x: 363, endPoint y: 306, distance: 169.7
click at [363, 306] on div "Novo Serviço × Informações de Local UF * PE BA PE Nenhum resultado encontrado p…" at bounding box center [635, 315] width 1271 height 631
type input "RADIOGRAFIA"
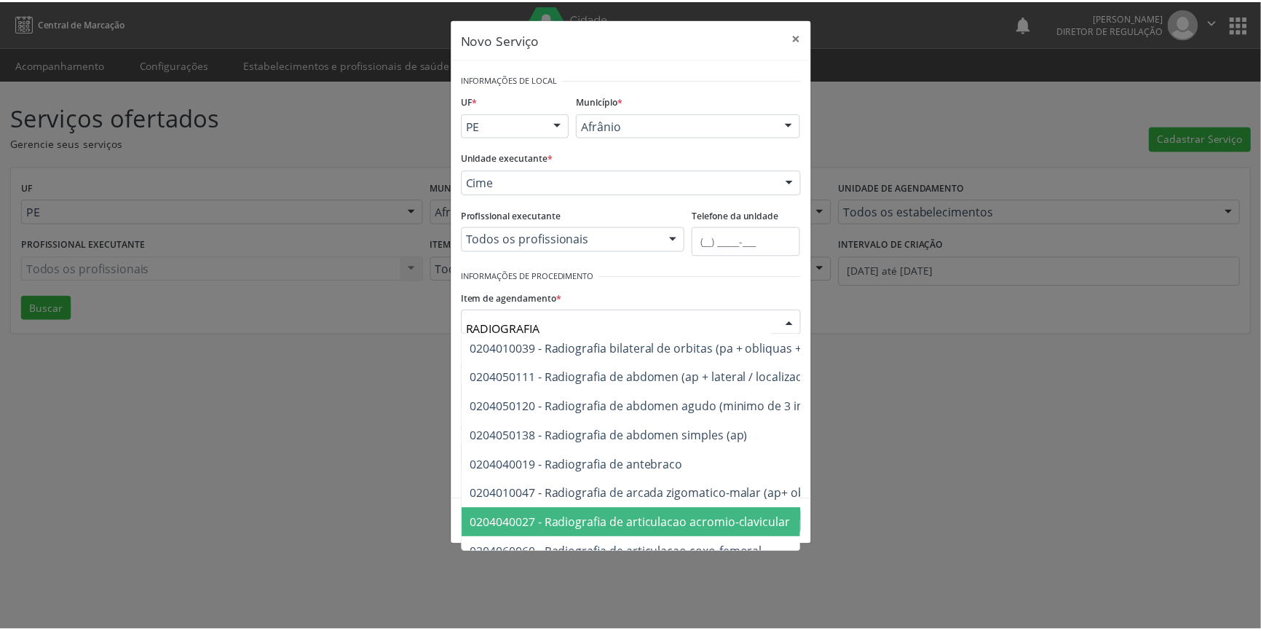
scroll to position [0, 23]
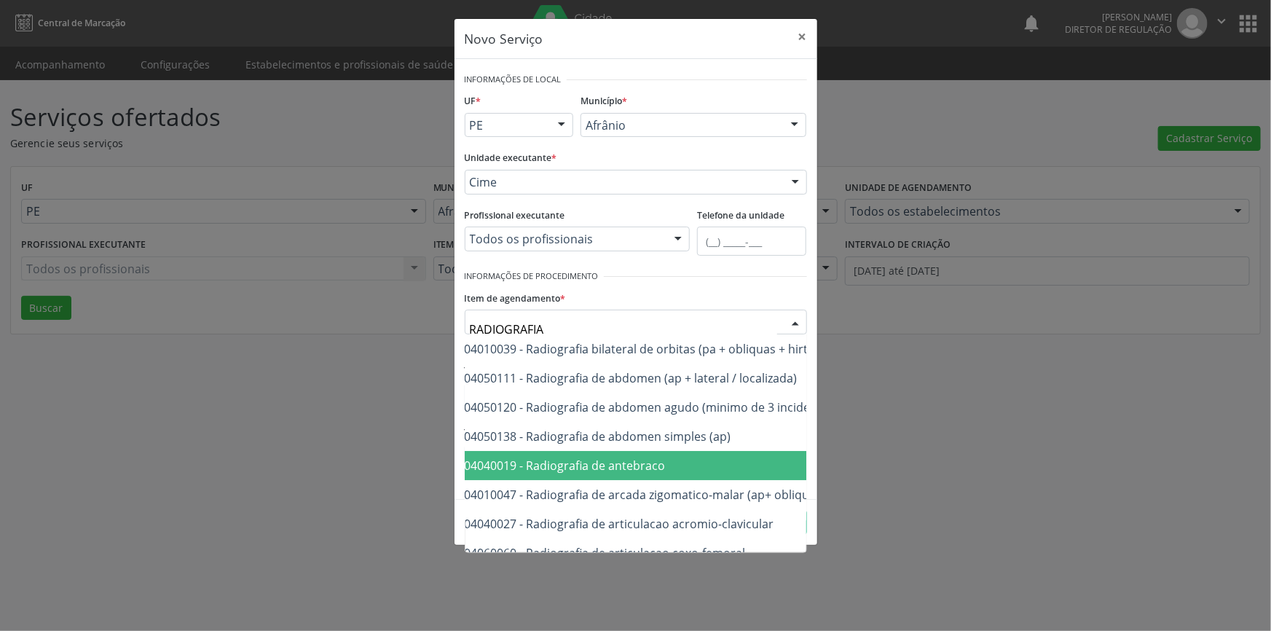
click at [643, 477] on span "0204040019 - Radiografia de antebraco" at bounding box center [693, 465] width 501 height 29
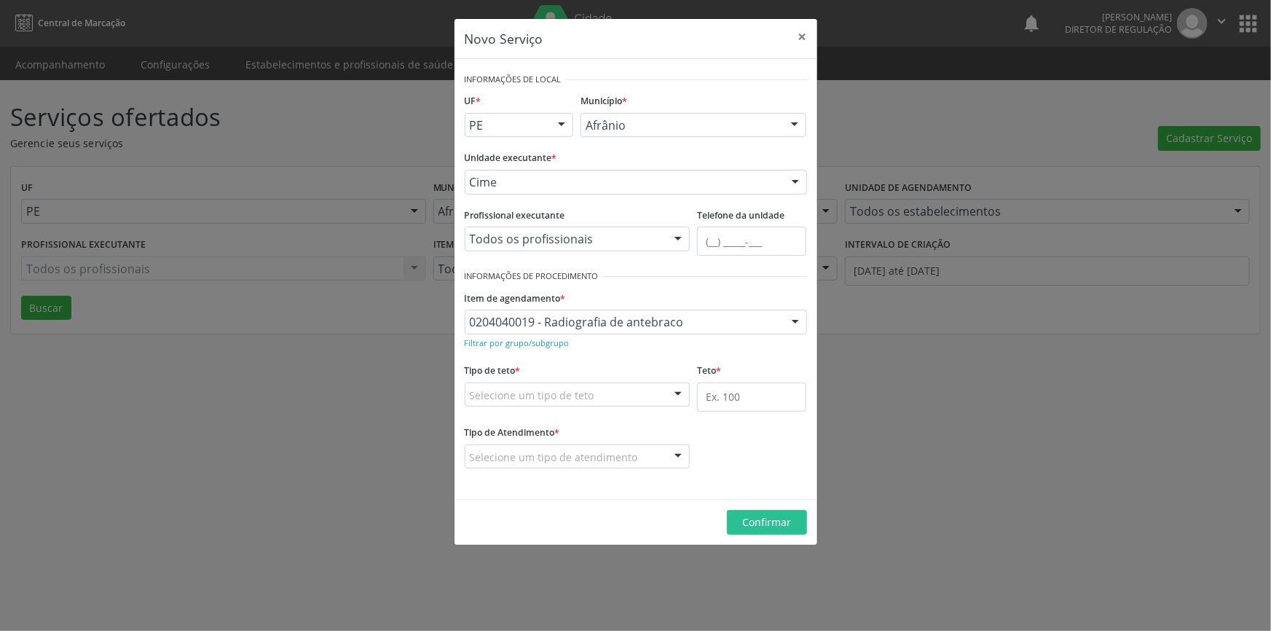
click at [623, 398] on div "Selecione um tipo de teto" at bounding box center [578, 394] width 226 height 25
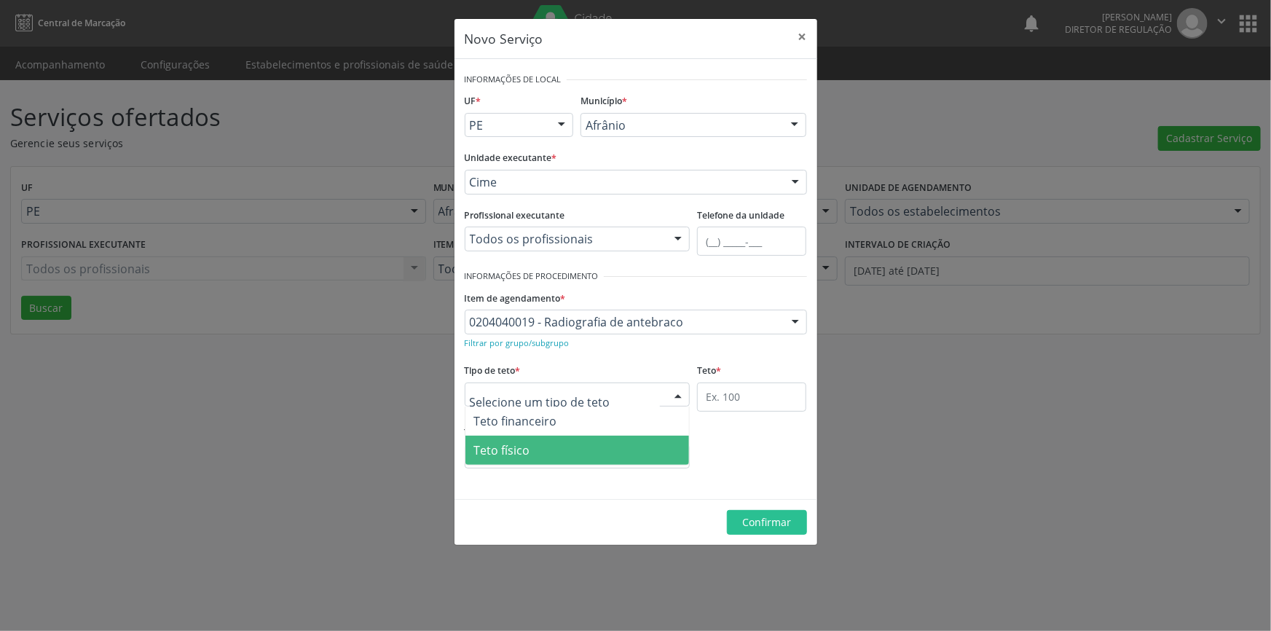
click at [553, 451] on span "Teto físico" at bounding box center [577, 449] width 224 height 29
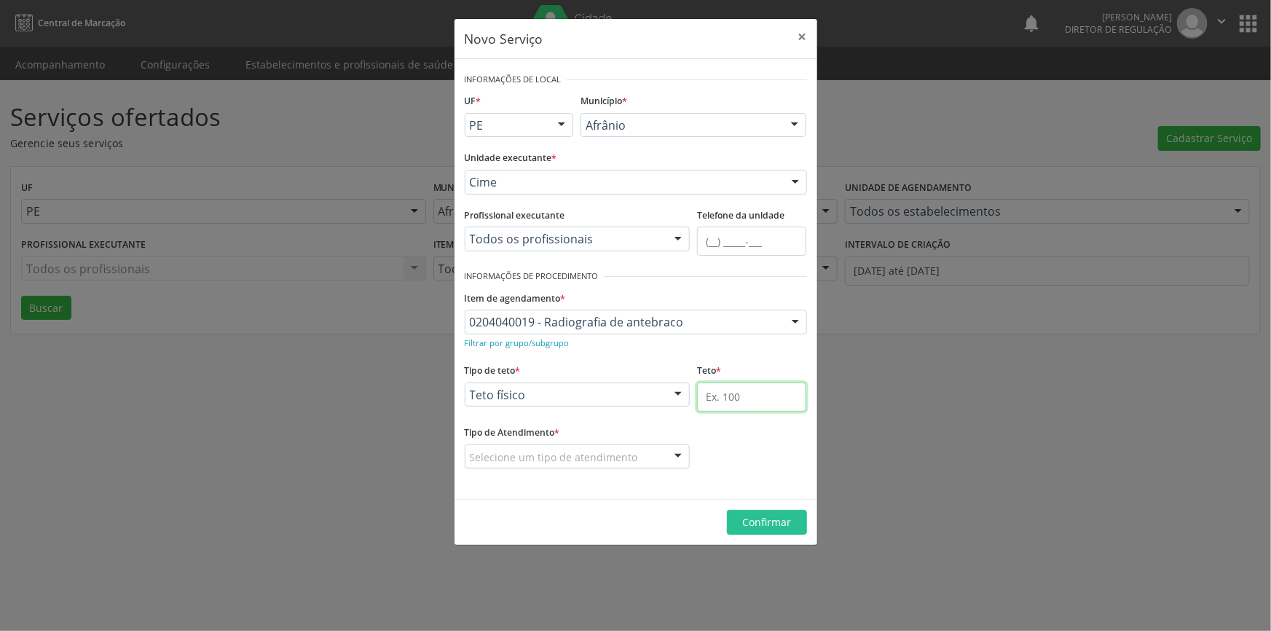
click at [740, 396] on input "text" at bounding box center [751, 396] width 109 height 29
type input "10"
click at [620, 446] on div "Selecione um tipo de atendimento" at bounding box center [578, 456] width 226 height 25
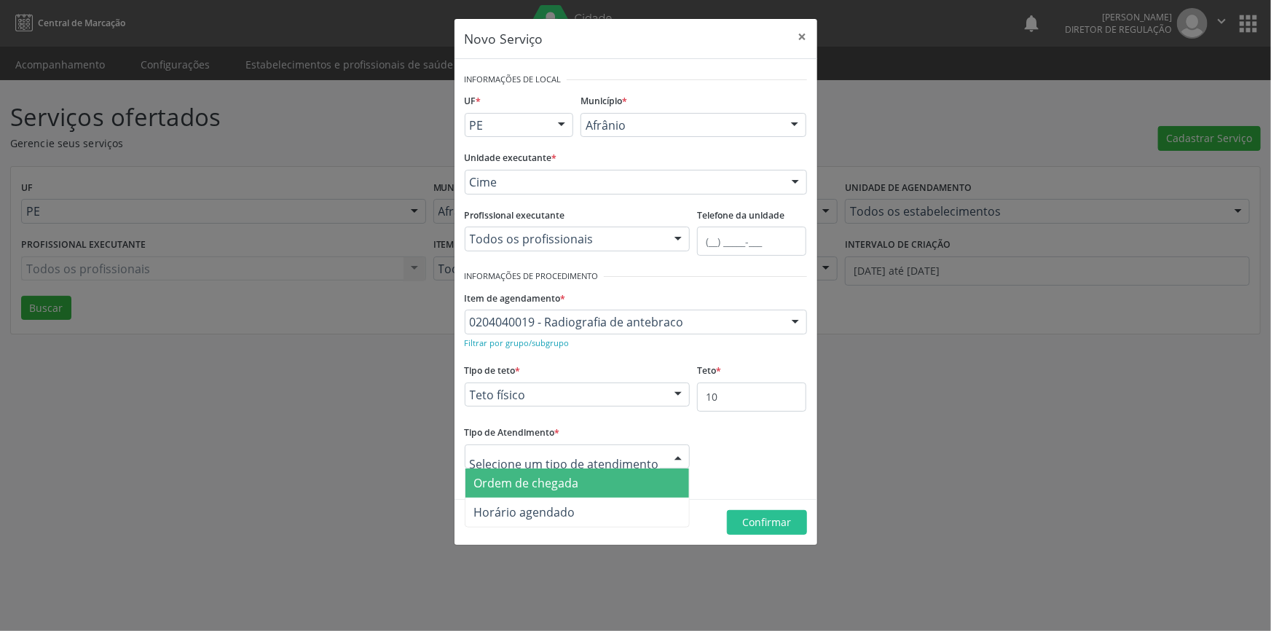
click at [568, 482] on span "Ordem de chegada" at bounding box center [526, 483] width 105 height 16
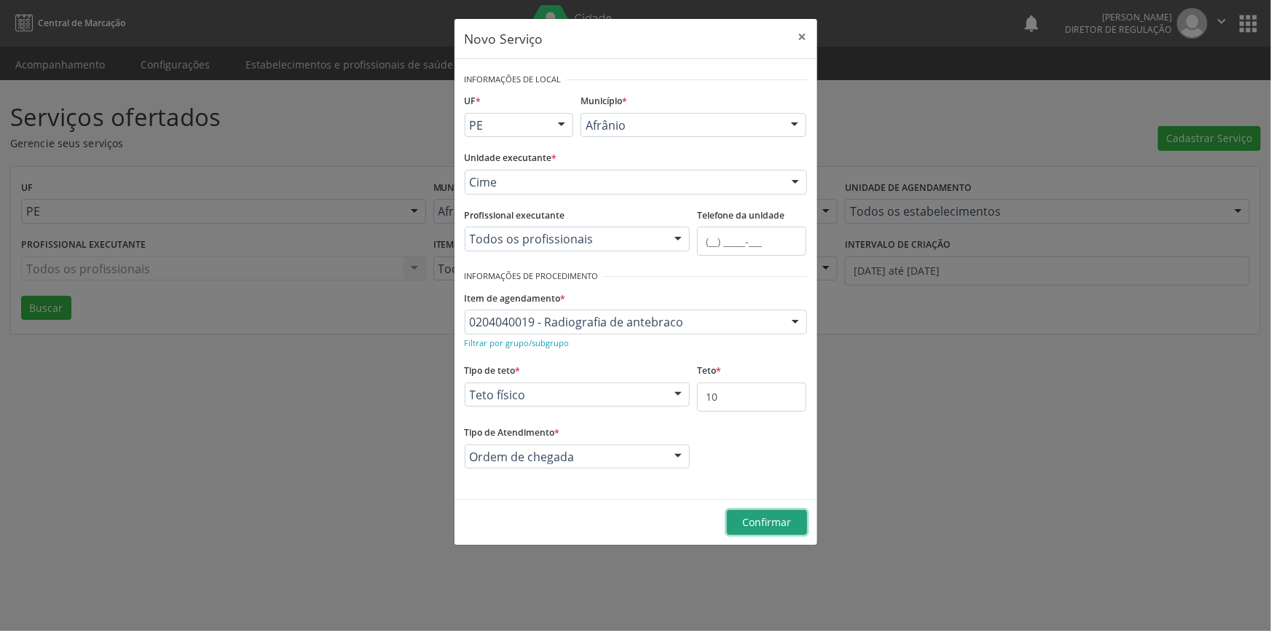
click at [780, 518] on span "Confirmar" at bounding box center [766, 522] width 49 height 14
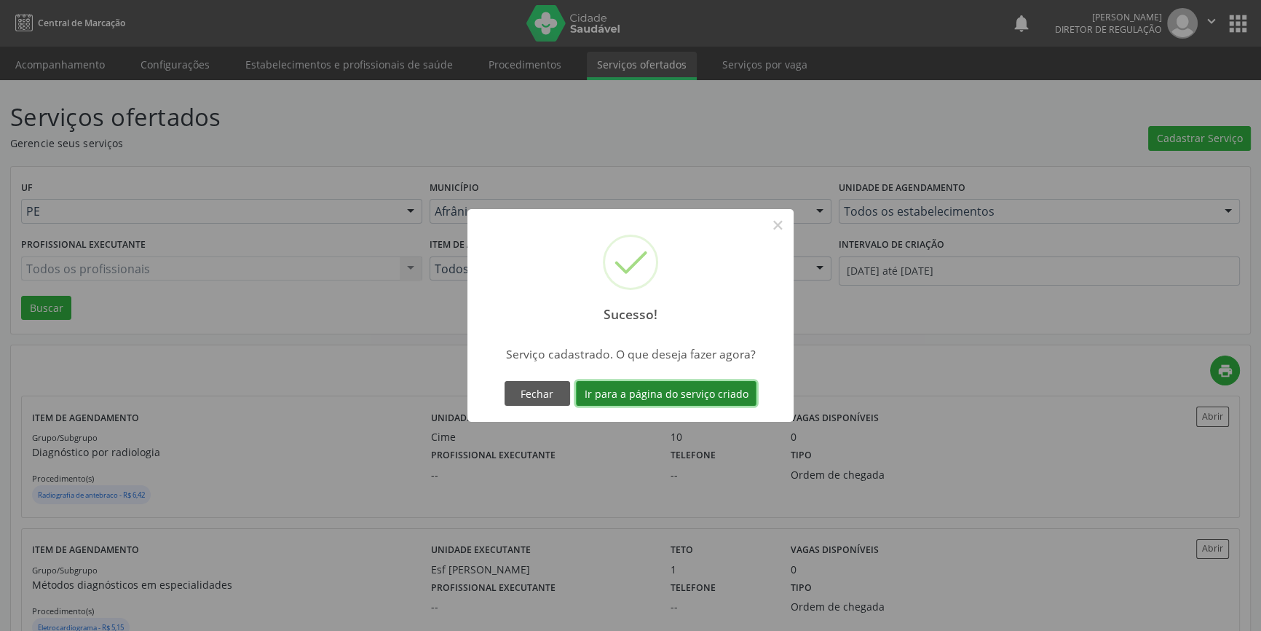
click at [719, 397] on button "Ir para a página do serviço criado" at bounding box center [666, 393] width 181 height 25
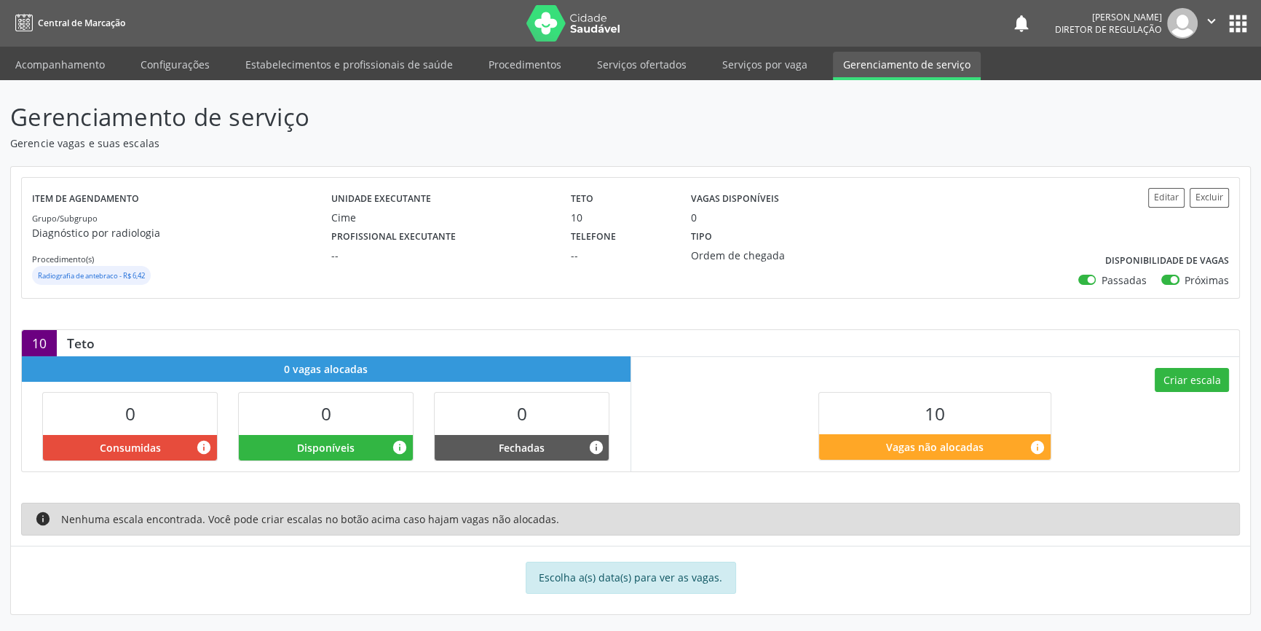
click at [1191, 362] on div "Criar escala 10 Vagas não alocadas info" at bounding box center [935, 413] width 609 height 114
click at [1190, 368] on button "Criar escala" at bounding box center [1192, 380] width 74 height 25
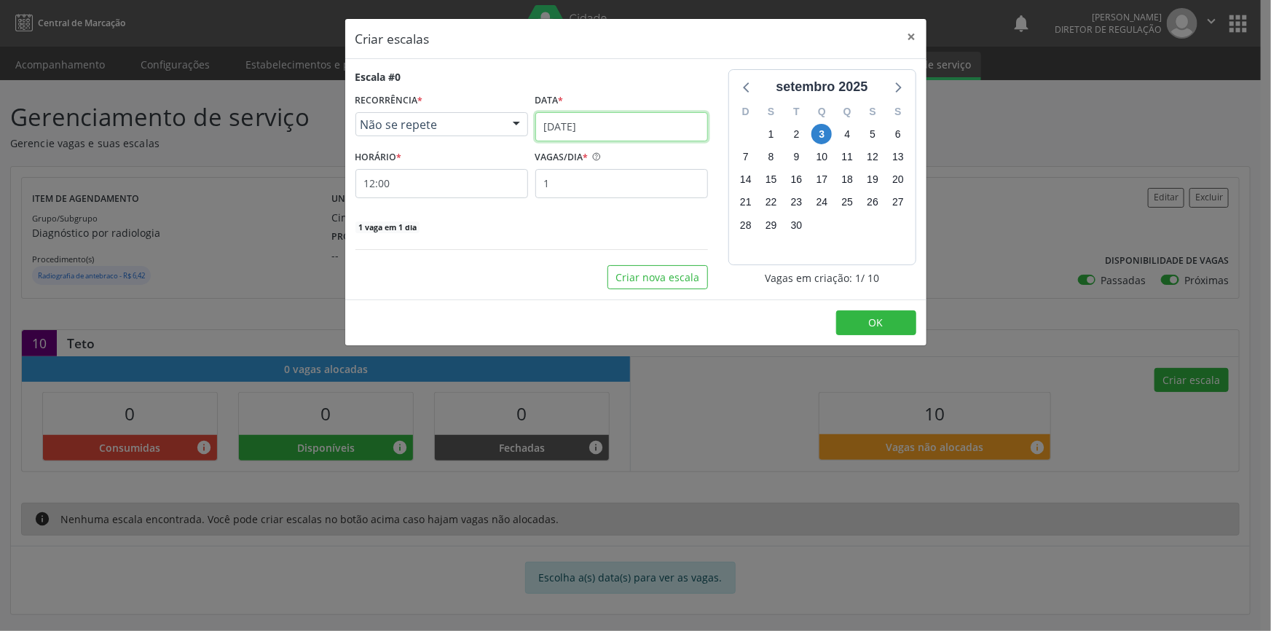
click at [618, 137] on body "Central de Marcação notifications Maria Aparecida Rodrigues da Silva Diretor de…" at bounding box center [635, 315] width 1271 height 631
click at [510, 209] on div "Escala #0 RECORRÊNCIA * Não se repete Não se repete Diário/Semanal Mensal Nenhu…" at bounding box center [531, 151] width 352 height 165
drag, startPoint x: 580, startPoint y: 179, endPoint x: 486, endPoint y: 159, distance: 96.1
click at [494, 174] on div "HORÁRIO * 12:00 VAGAS/DIA * 1" at bounding box center [532, 172] width 360 height 52
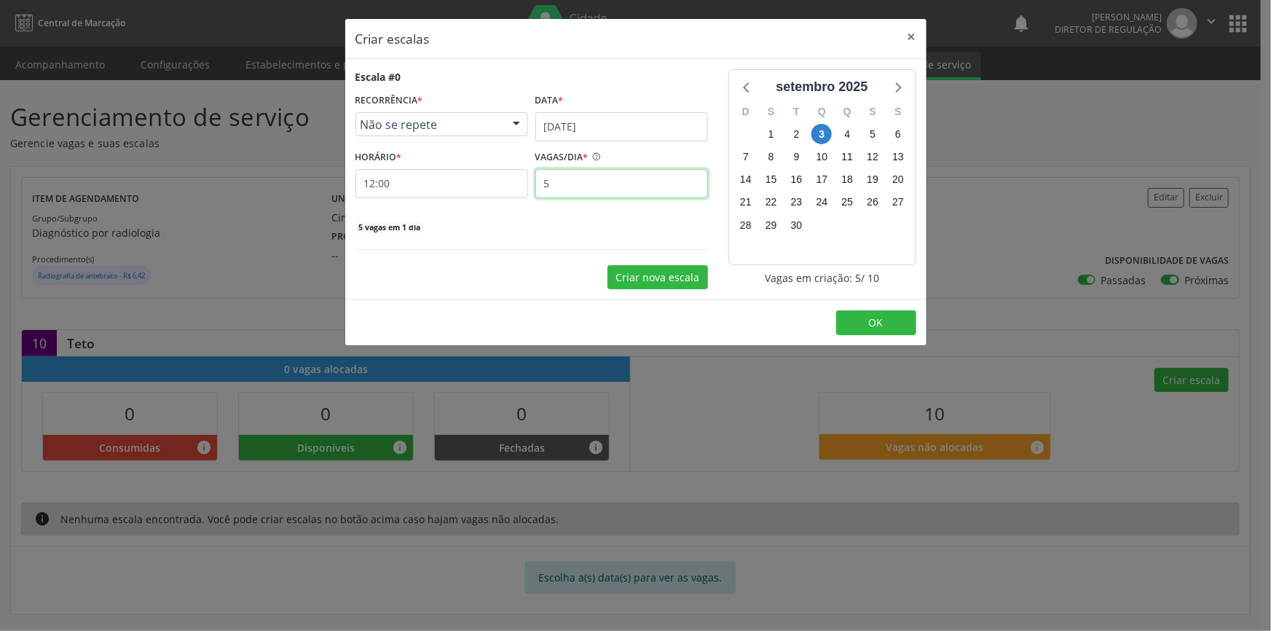
type input "5"
click at [673, 274] on button "Criar nova escala" at bounding box center [657, 277] width 100 height 25
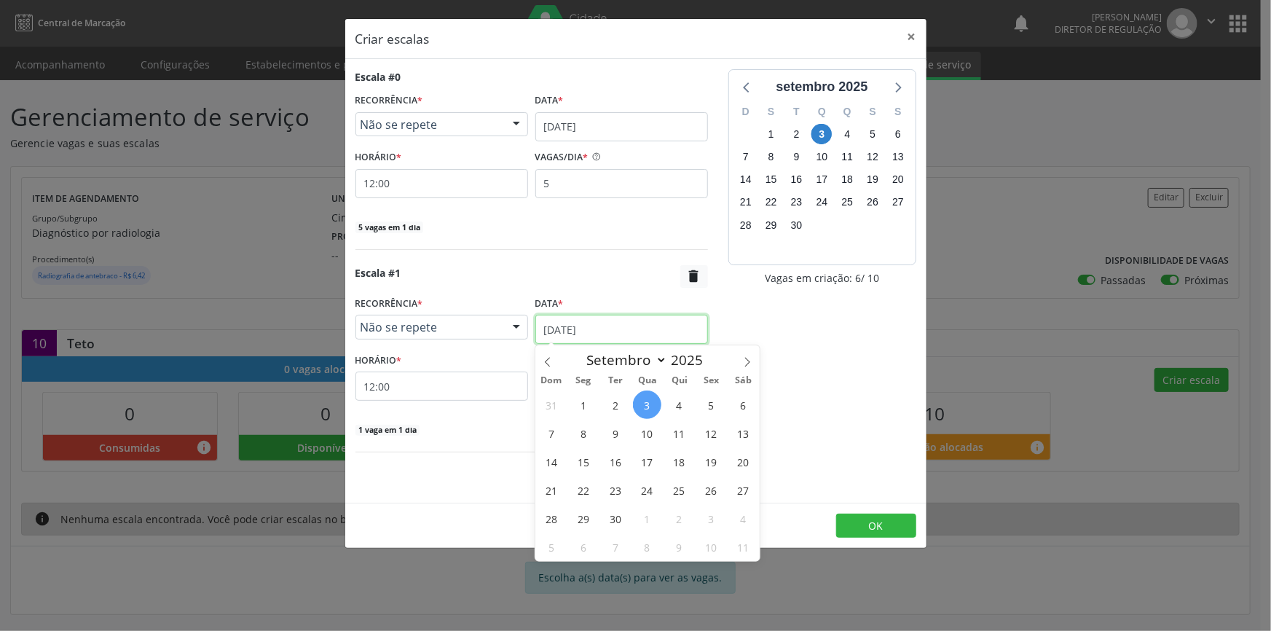
click at [603, 339] on body "Central de Marcação notifications Maria Aparecida Rodrigues da Silva Diretor de…" at bounding box center [635, 315] width 1271 height 631
click at [620, 408] on span "2" at bounding box center [615, 404] width 28 height 28
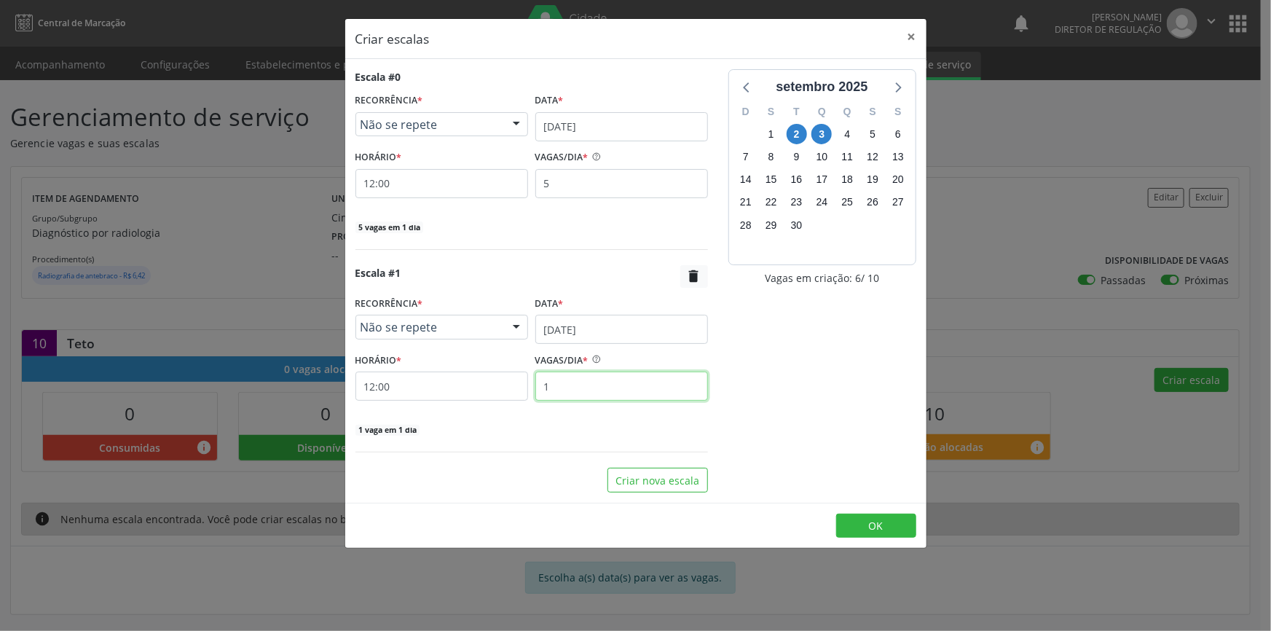
drag, startPoint x: 618, startPoint y: 374, endPoint x: 356, endPoint y: 375, distance: 262.1
click at [357, 375] on div "HORÁRIO * 12:00 VAGAS/DIA * 1" at bounding box center [532, 375] width 360 height 52
type input "5"
click at [850, 522] on button "OK" at bounding box center [876, 525] width 80 height 25
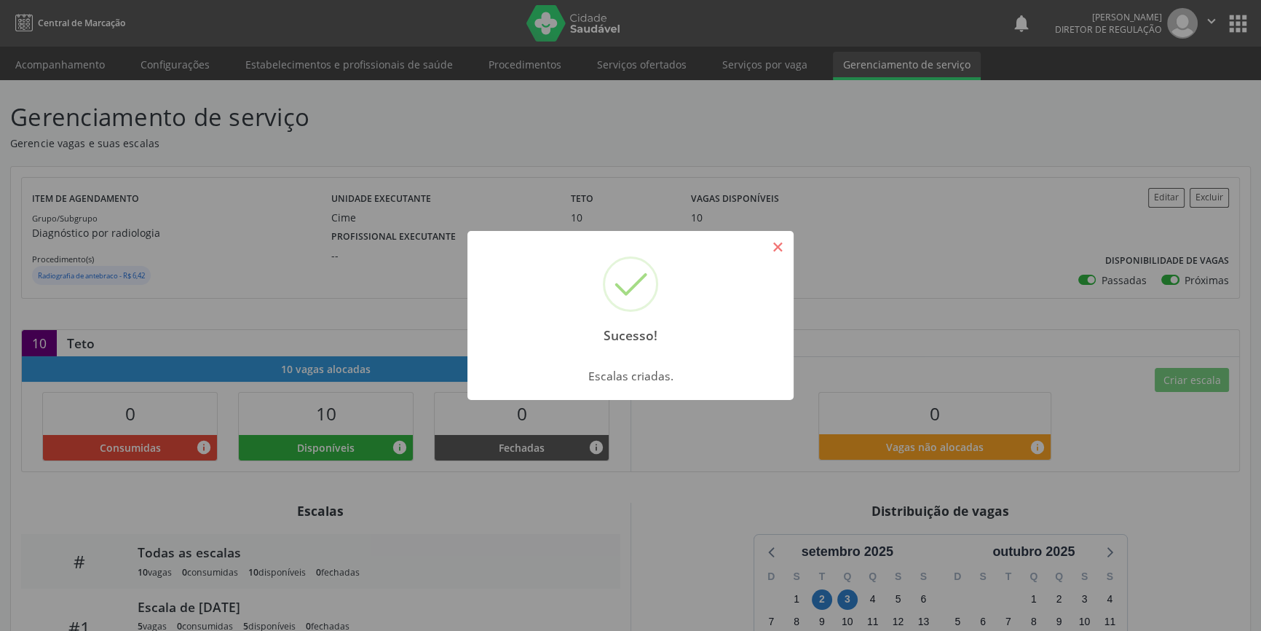
click at [774, 251] on button "×" at bounding box center [777, 246] width 25 height 25
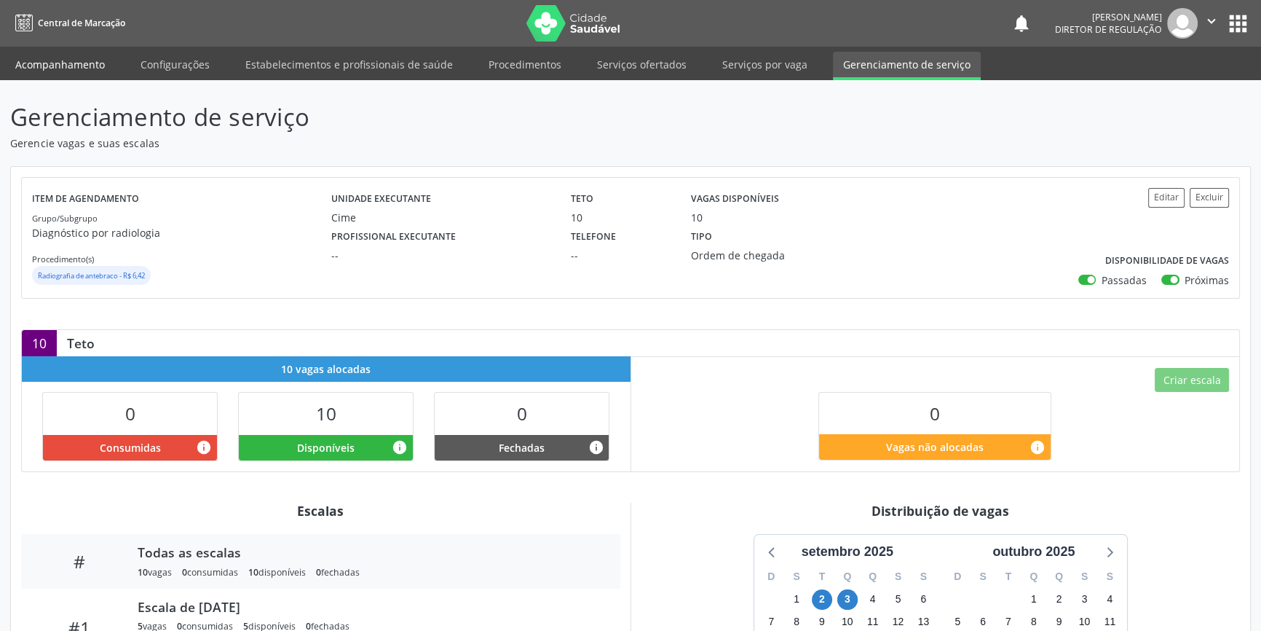
click at [70, 65] on link "Acompanhamento" at bounding box center [60, 64] width 110 height 25
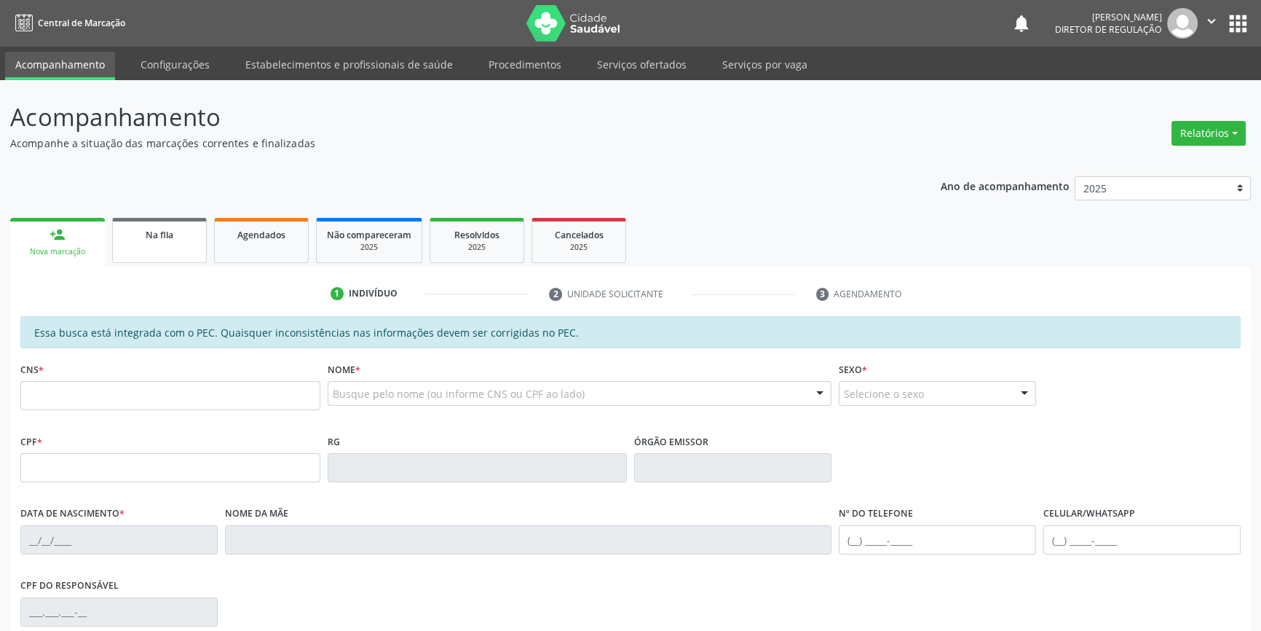
click at [163, 233] on span "Na fila" at bounding box center [160, 235] width 28 height 12
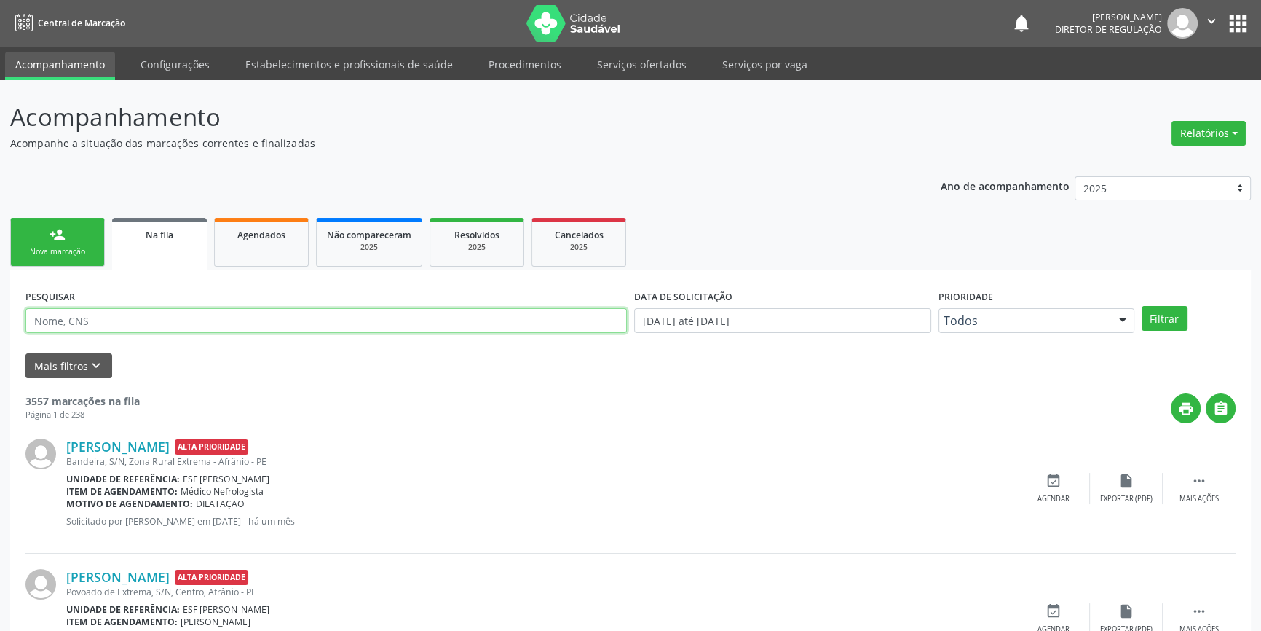
click at [163, 320] on input "text" at bounding box center [325, 320] width 601 height 25
type input "704808540713144"
click at [1176, 310] on button "Filtrar" at bounding box center [1165, 318] width 46 height 25
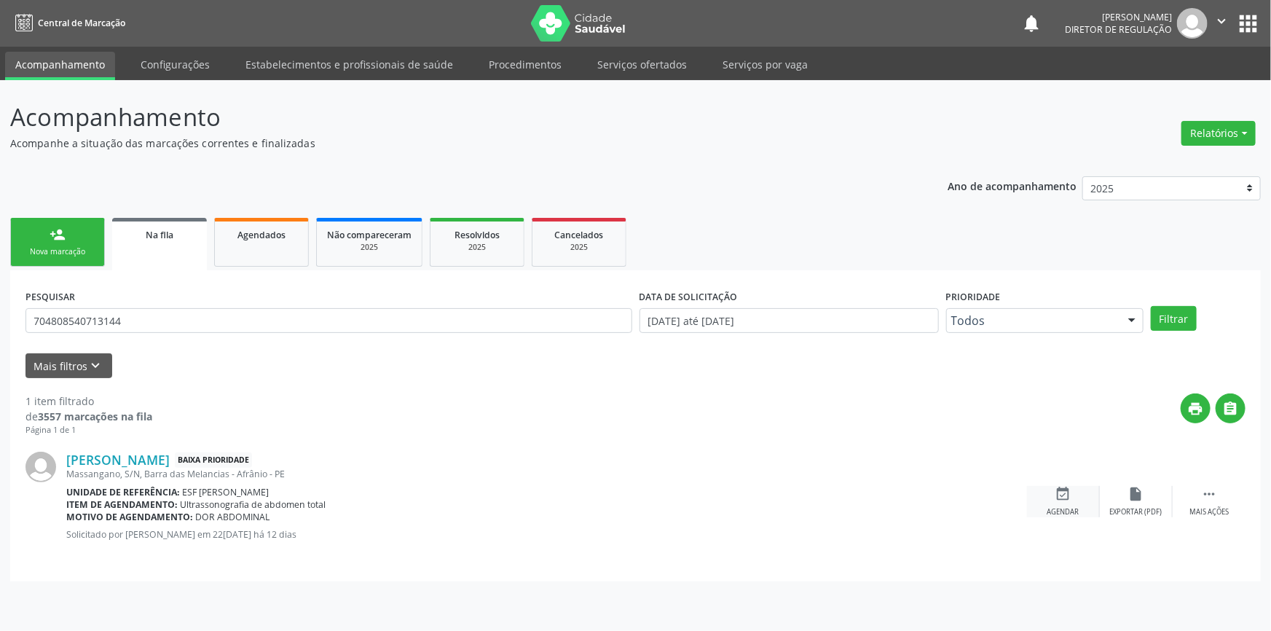
click at [1064, 507] on div "Agendar" at bounding box center [1063, 512] width 32 height 10
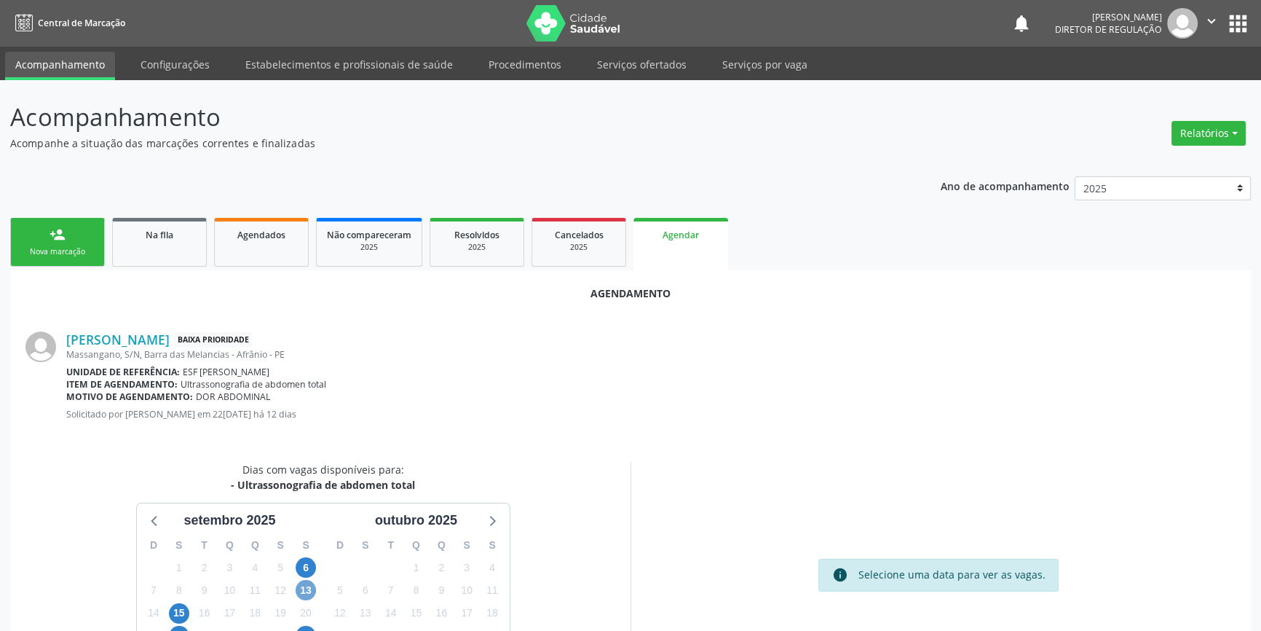
click at [311, 581] on span "13" at bounding box center [306, 590] width 20 height 20
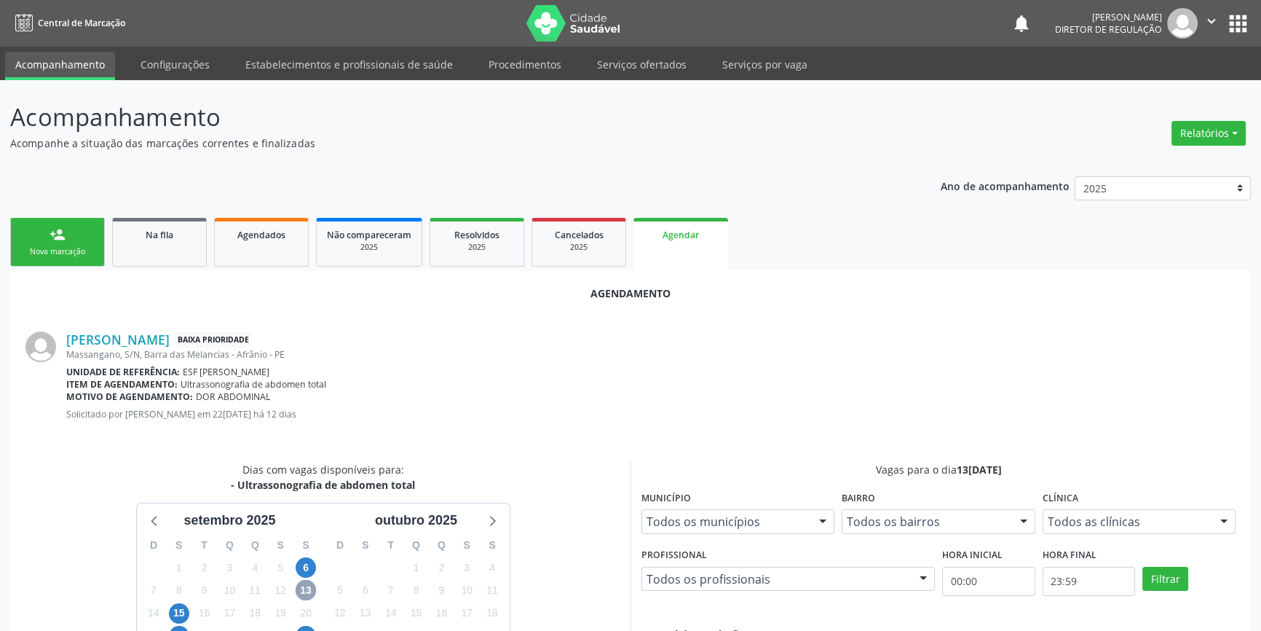
scroll to position [126, 0]
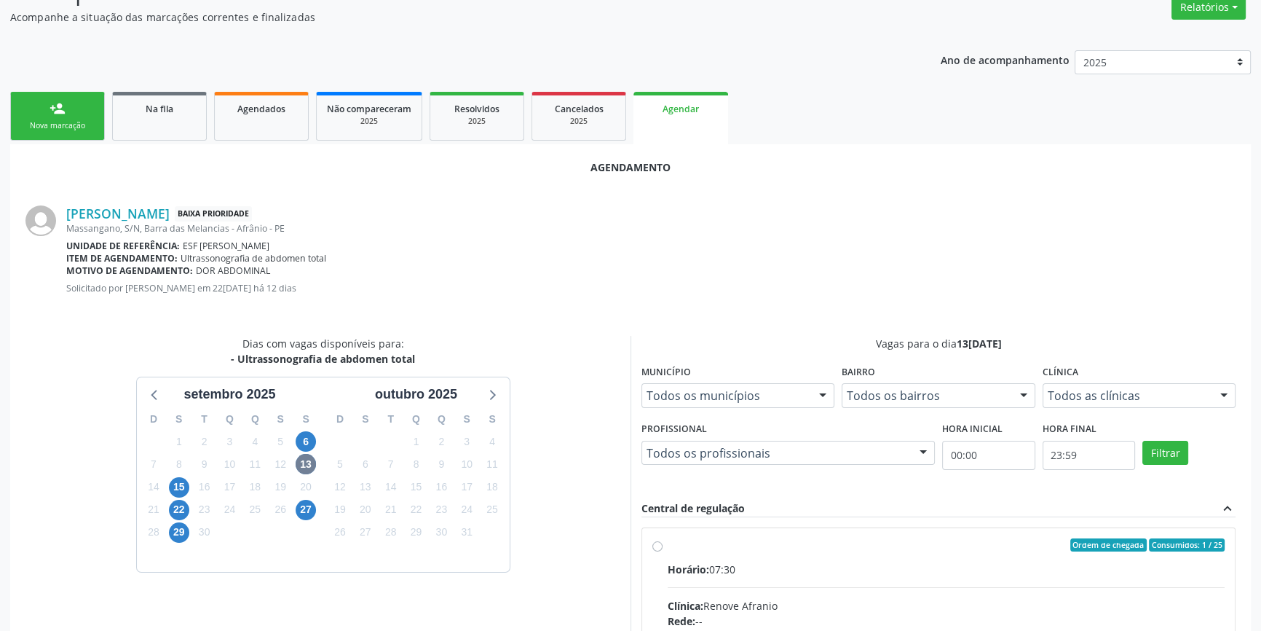
click at [673, 542] on div "Ordem de chegada Consumidos: 1 / 25" at bounding box center [946, 544] width 557 height 13
click at [663, 542] on input "Ordem de chegada Consumidos: 1 / 25 Horário: 07:30 Clínica: Renove Afranio Rede…" at bounding box center [657, 544] width 10 height 13
radio input "true"
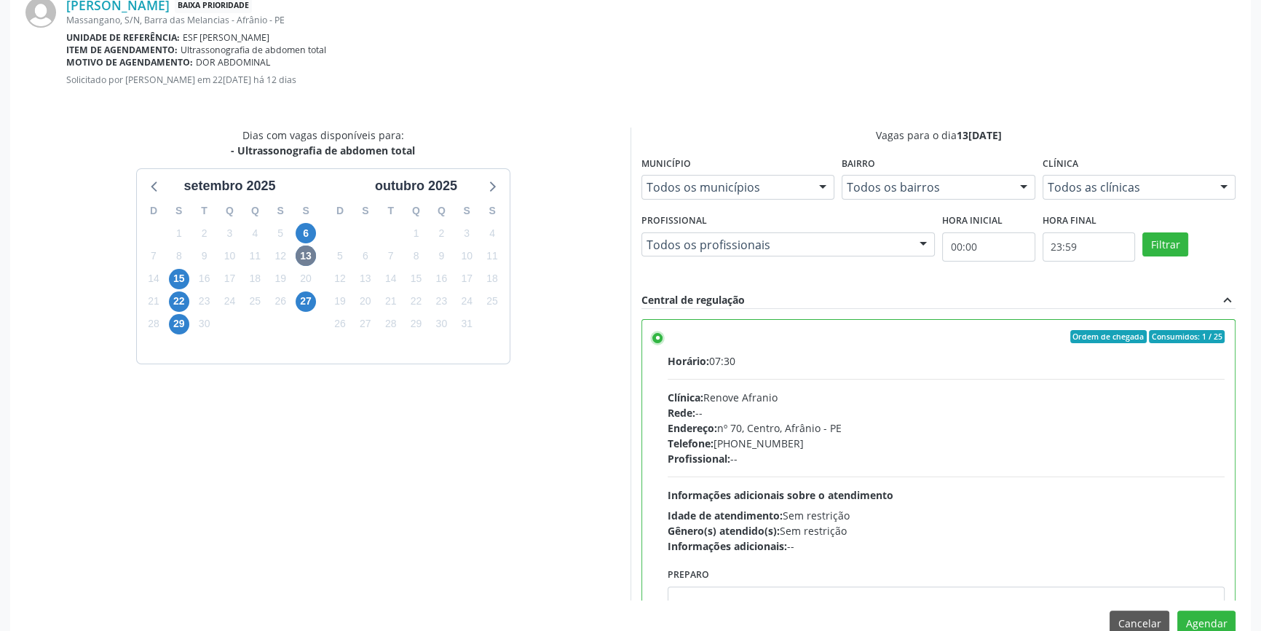
scroll to position [363, 0]
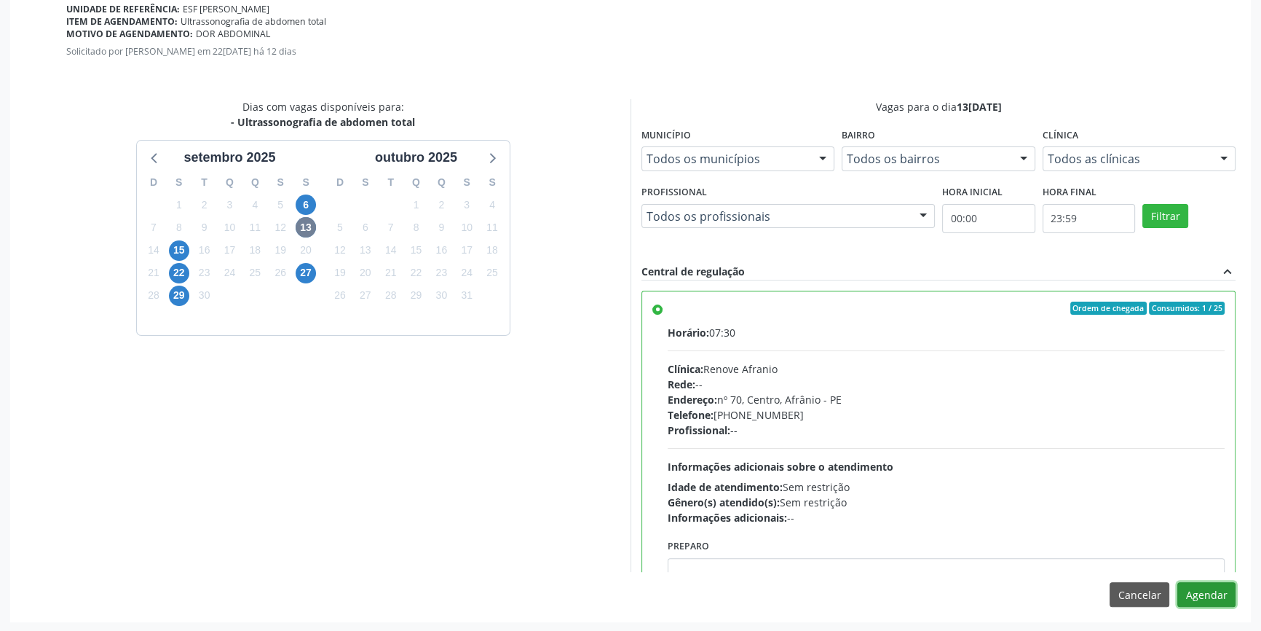
click at [1192, 588] on button "Agendar" at bounding box center [1206, 594] width 58 height 25
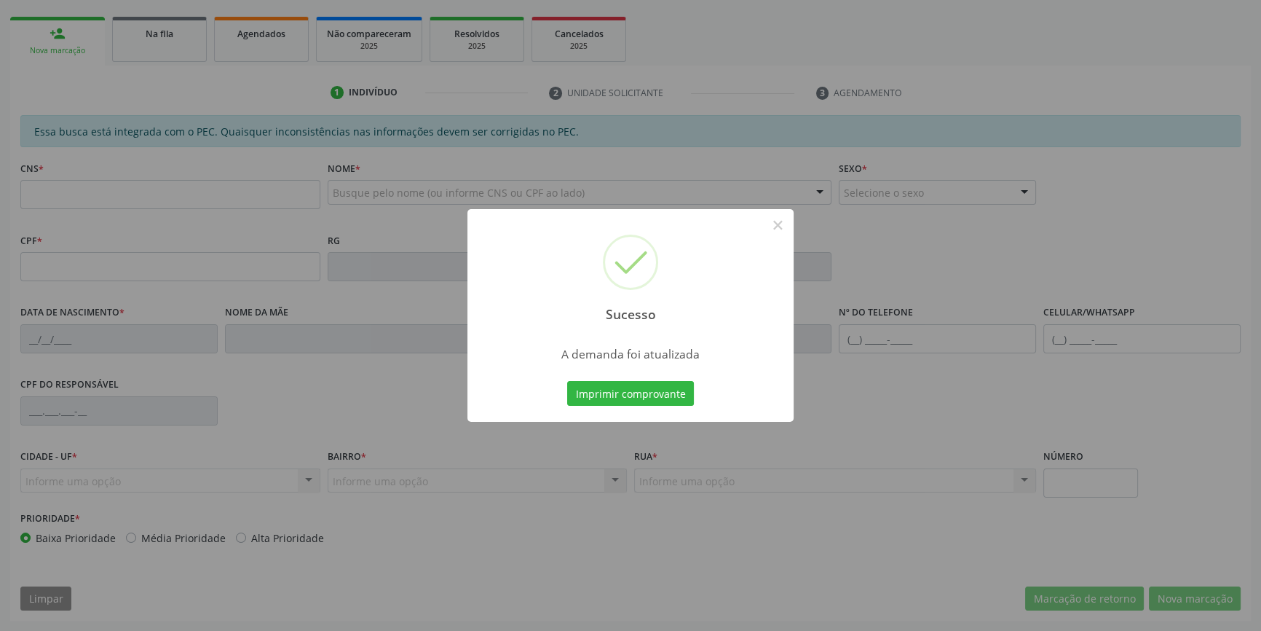
scroll to position [199, 0]
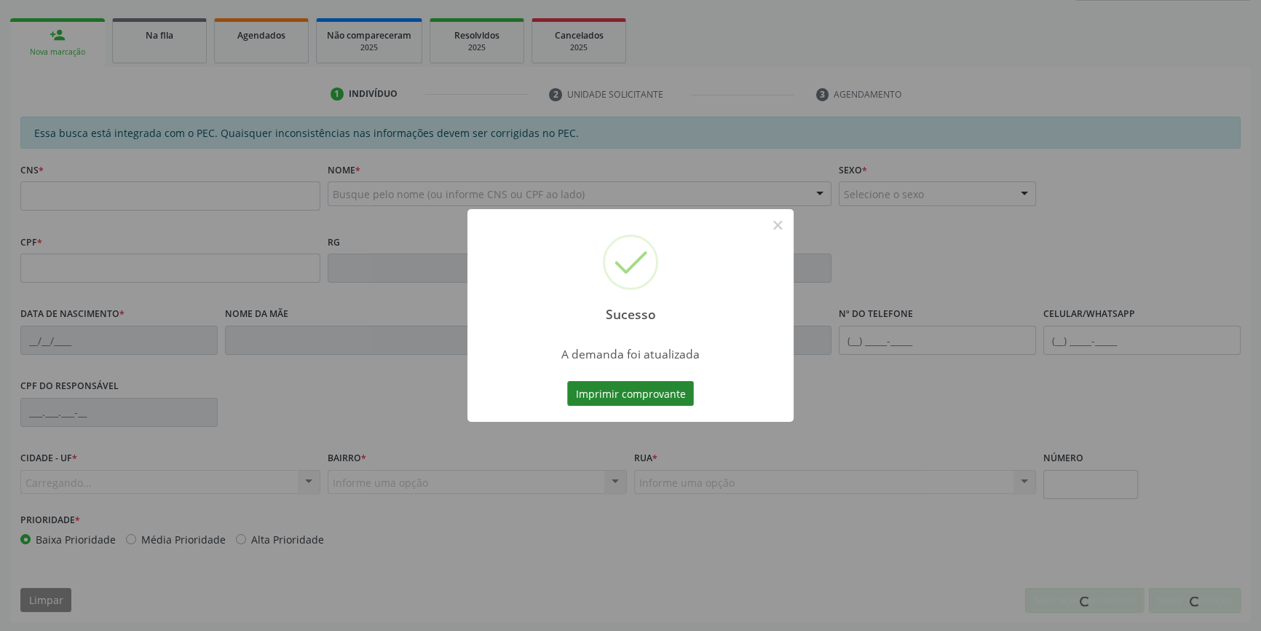
click at [636, 386] on button "Imprimir comprovante" at bounding box center [630, 393] width 127 height 25
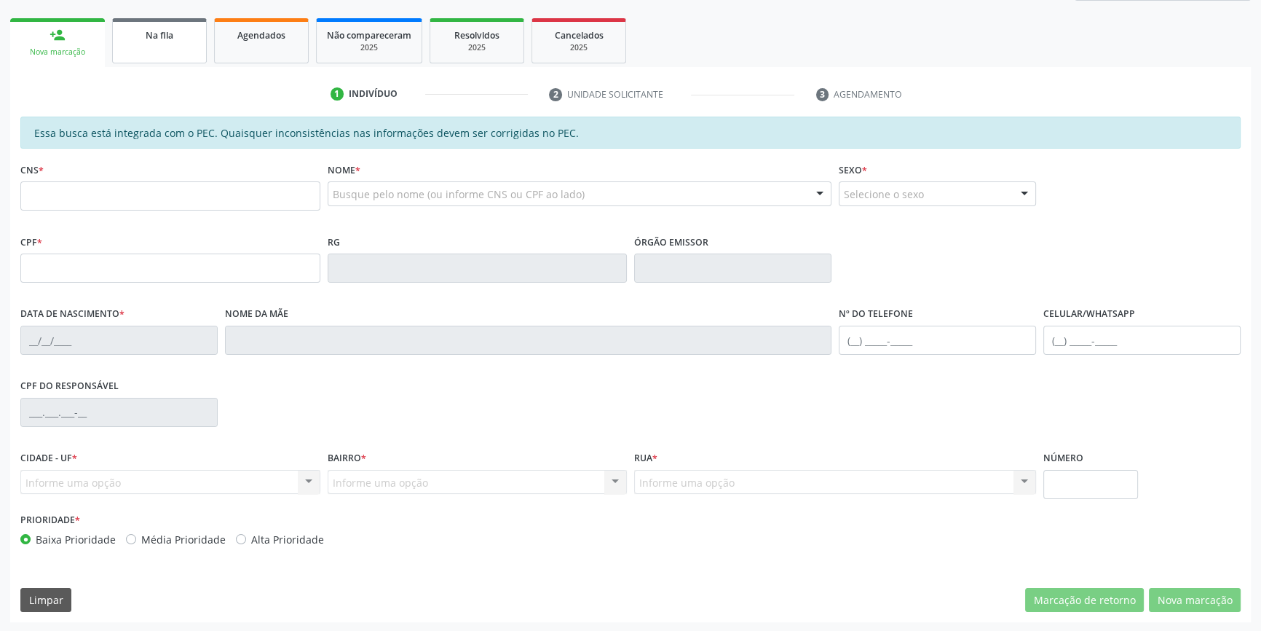
click at [188, 27] on div "Na fila" at bounding box center [159, 34] width 73 height 15
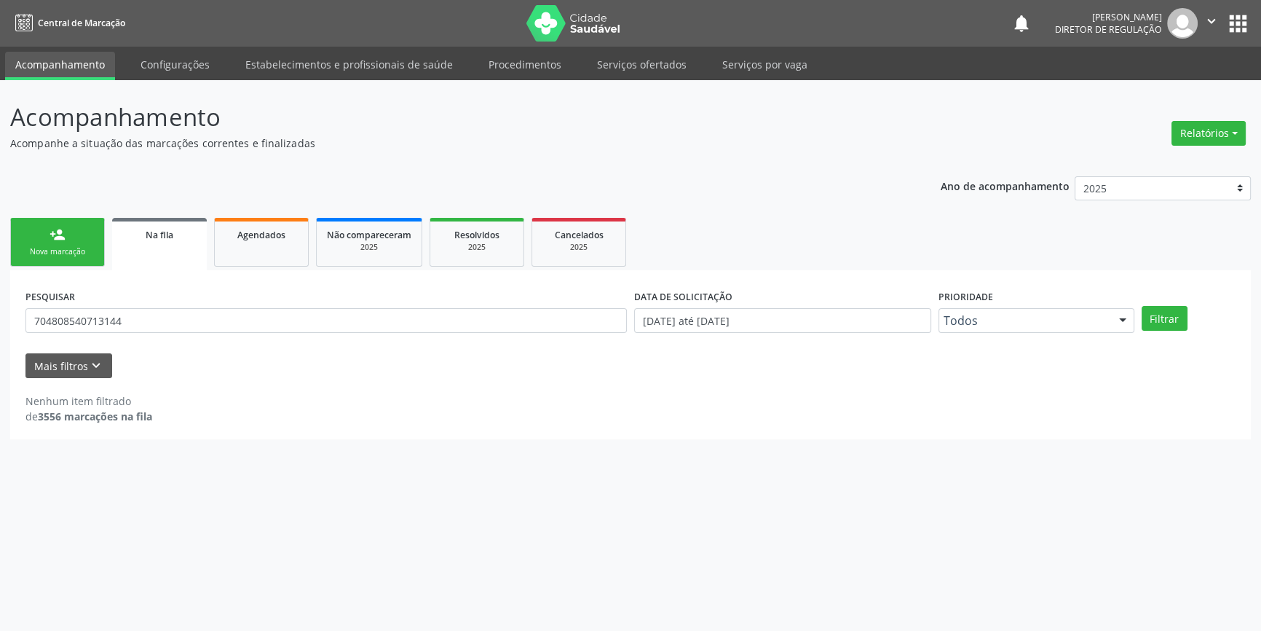
scroll to position [0, 0]
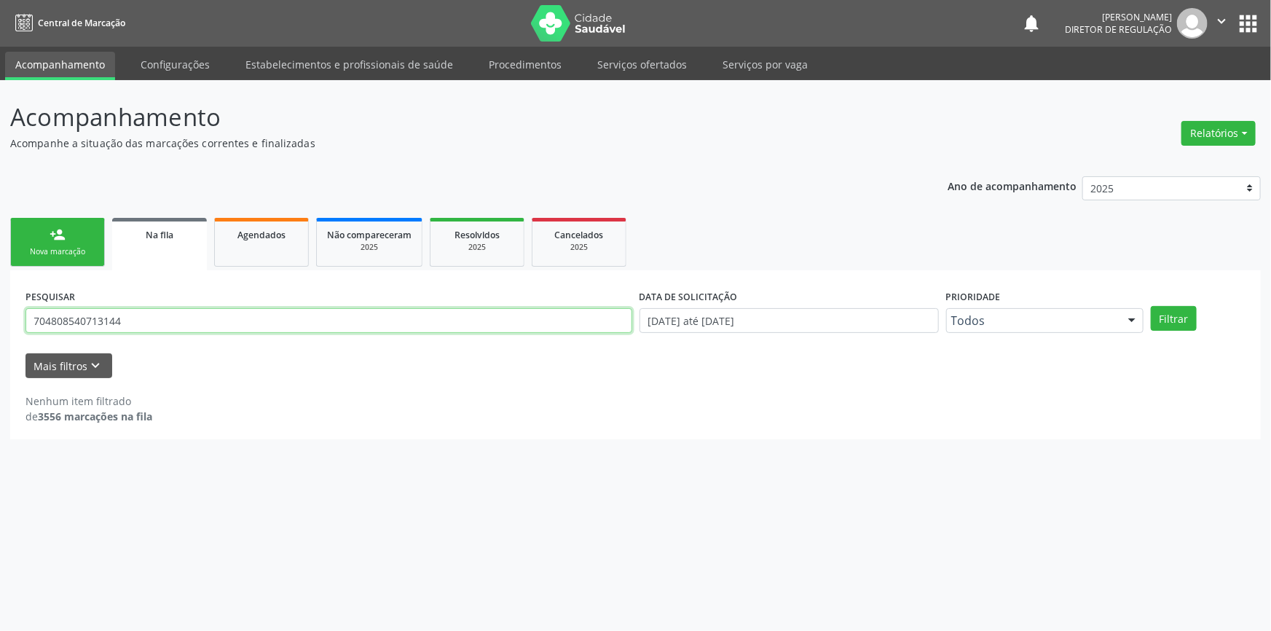
drag, startPoint x: 153, startPoint y: 312, endPoint x: 0, endPoint y: 291, distance: 154.4
click at [0, 291] on div "Acompanhamento Acompanhe a situação das marcações correntes e finalizadas Relat…" at bounding box center [635, 355] width 1271 height 550
type input "705804485052433"
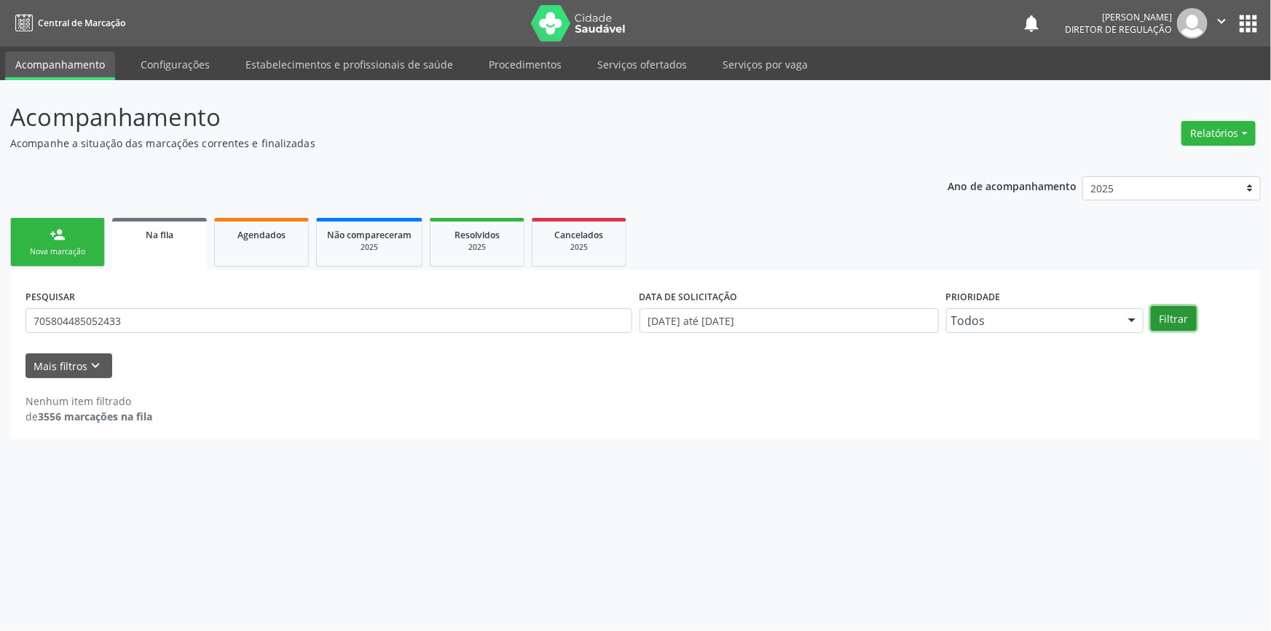
click at [1179, 328] on button "Filtrar" at bounding box center [1173, 318] width 46 height 25
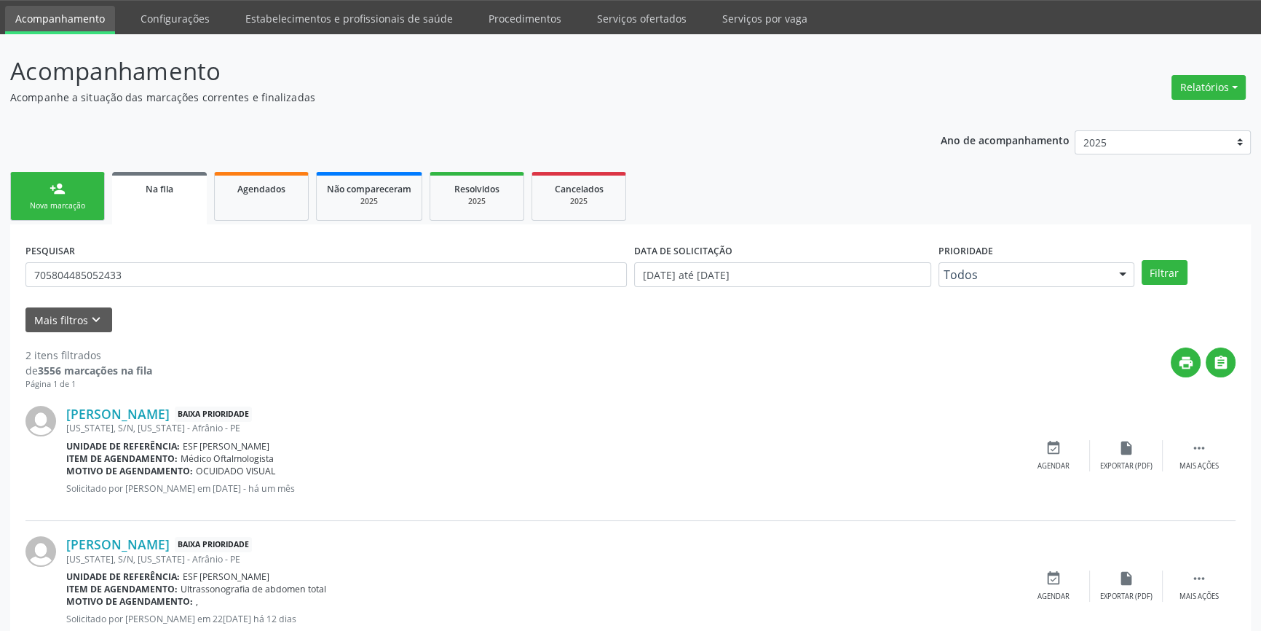
scroll to position [90, 0]
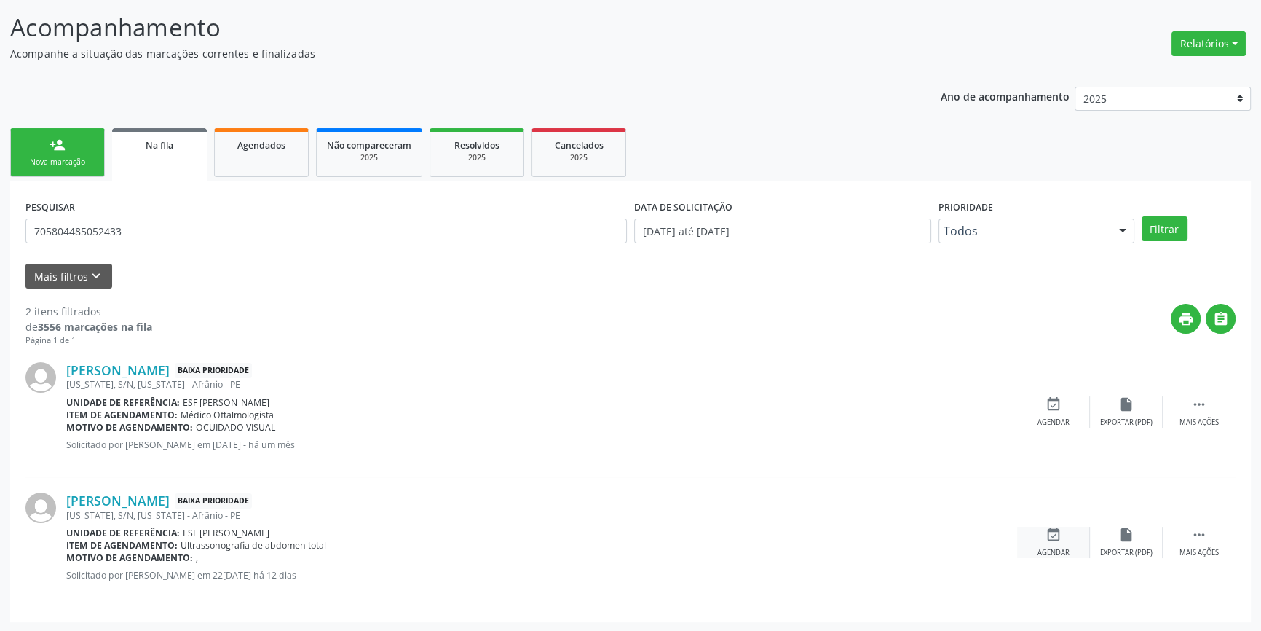
click at [1078, 526] on div "event_available Agendar" at bounding box center [1053, 541] width 73 height 31
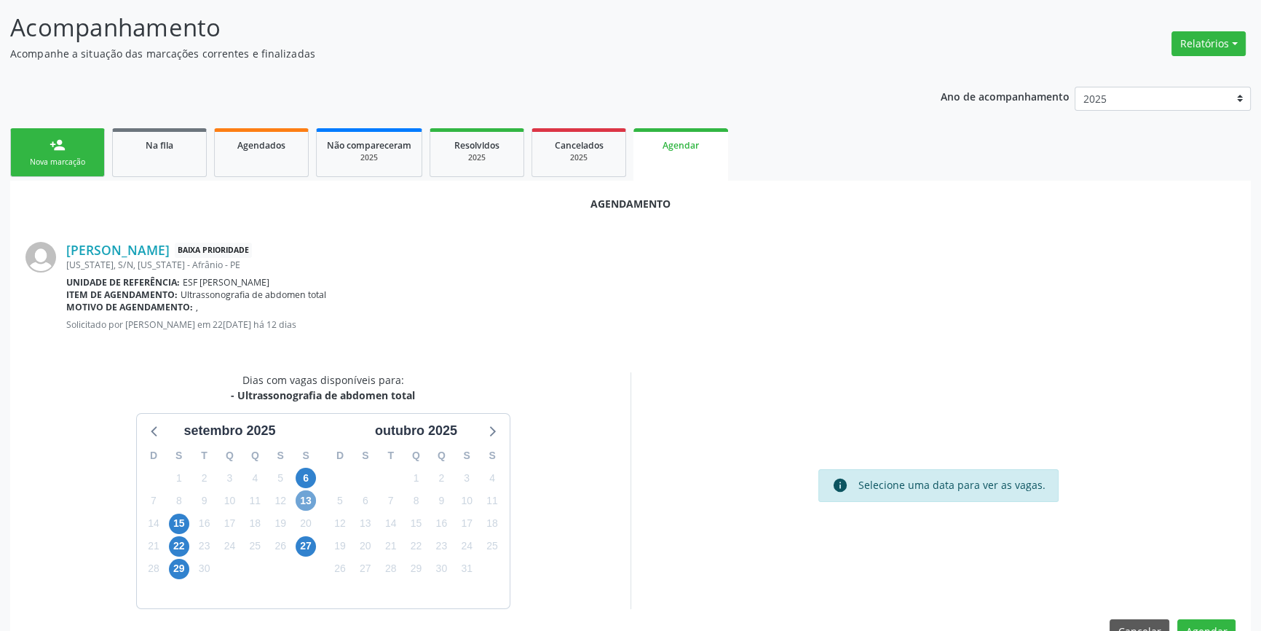
click at [307, 495] on span "13" at bounding box center [306, 500] width 20 height 20
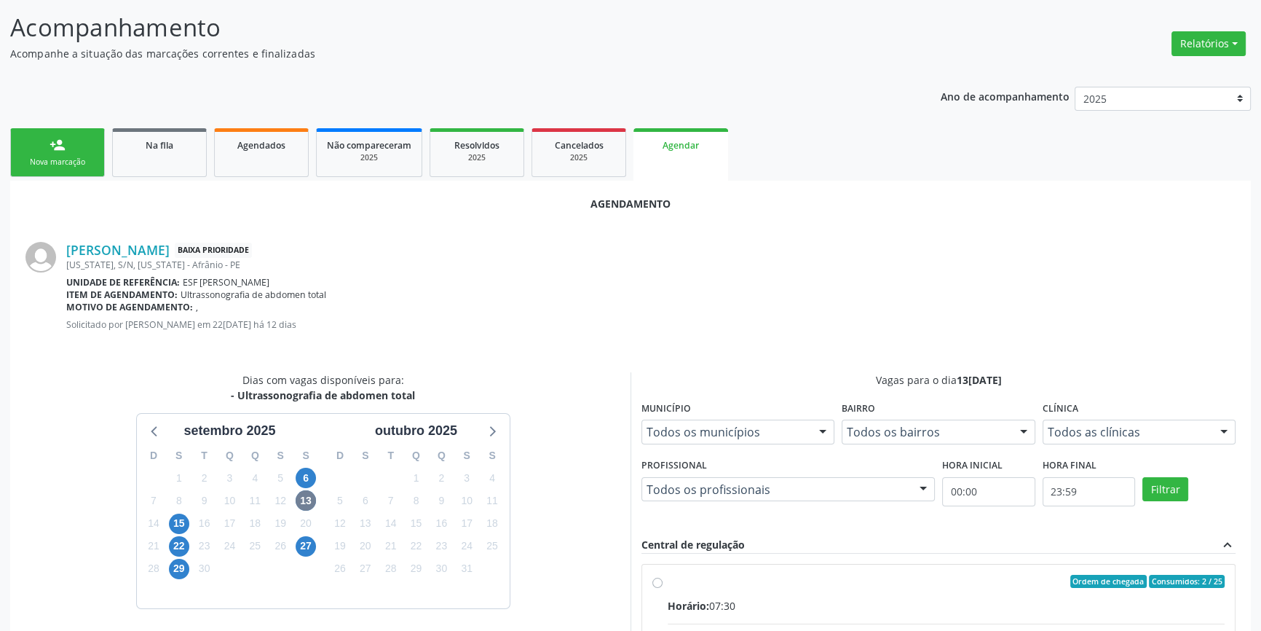
click at [721, 582] on div "Ordem de chegada Consumidos: 2 / 25" at bounding box center [946, 580] width 557 height 13
click at [663, 582] on input "Ordem de chegada Consumidos: 2 / 25 Horário: 07:30 Clínica: Renove Afranio Rede…" at bounding box center [657, 580] width 10 height 13
radio input "true"
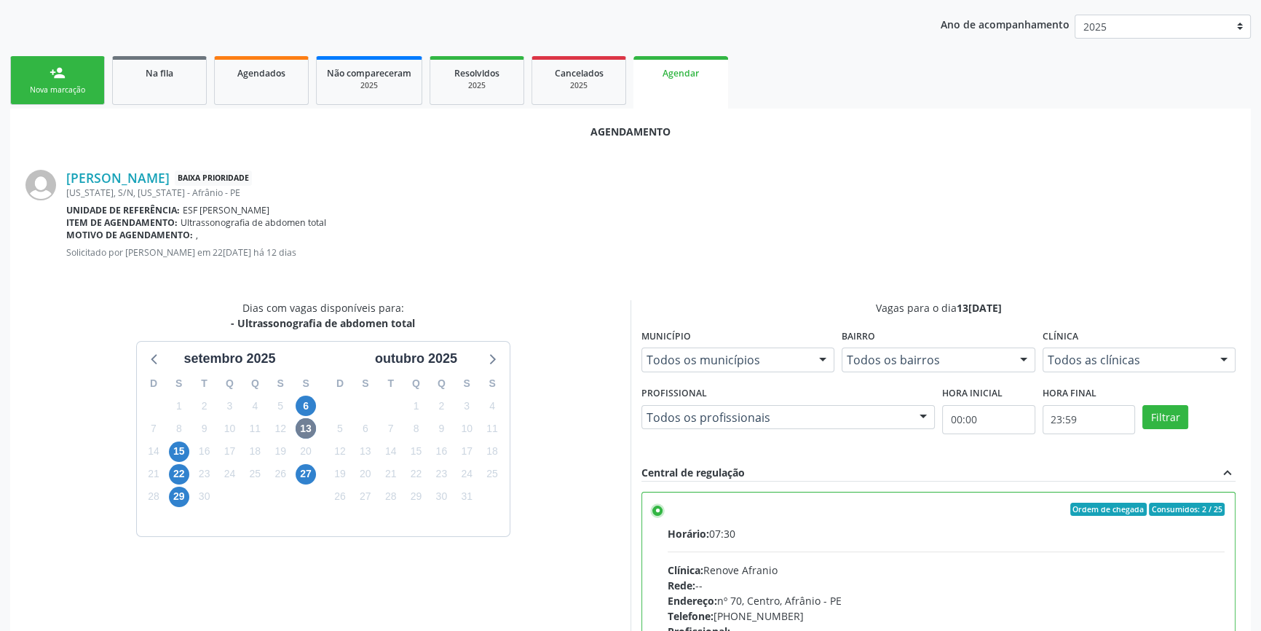
scroll to position [363, 0]
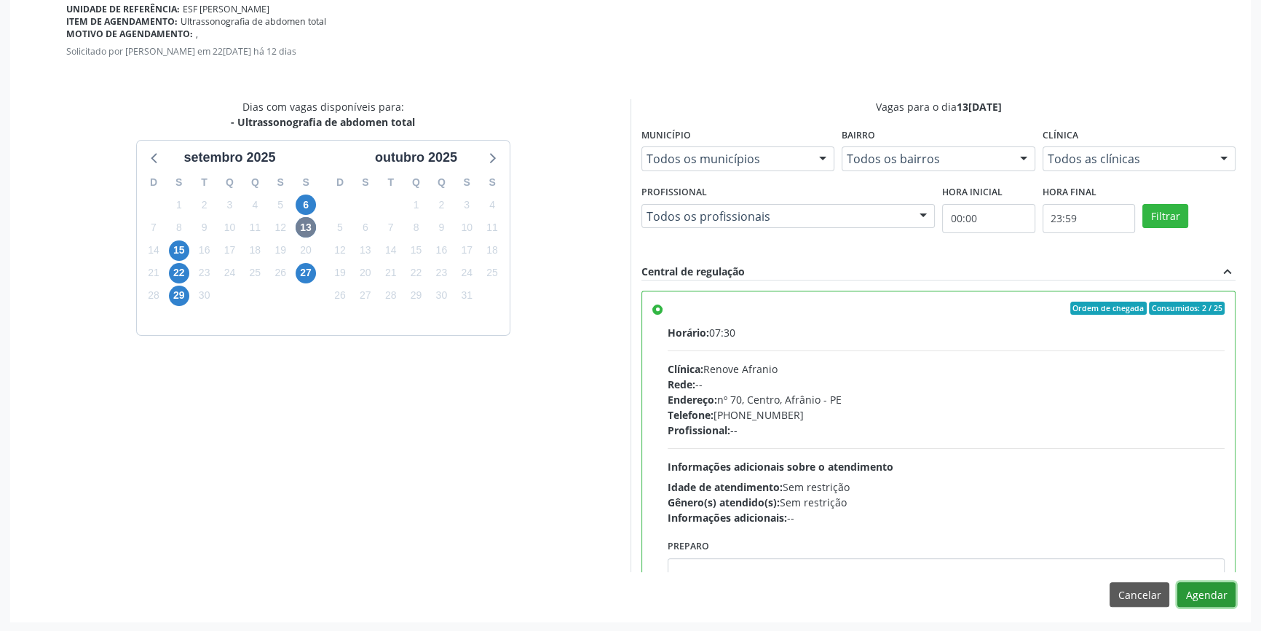
click at [1214, 585] on button "Agendar" at bounding box center [1206, 594] width 58 height 25
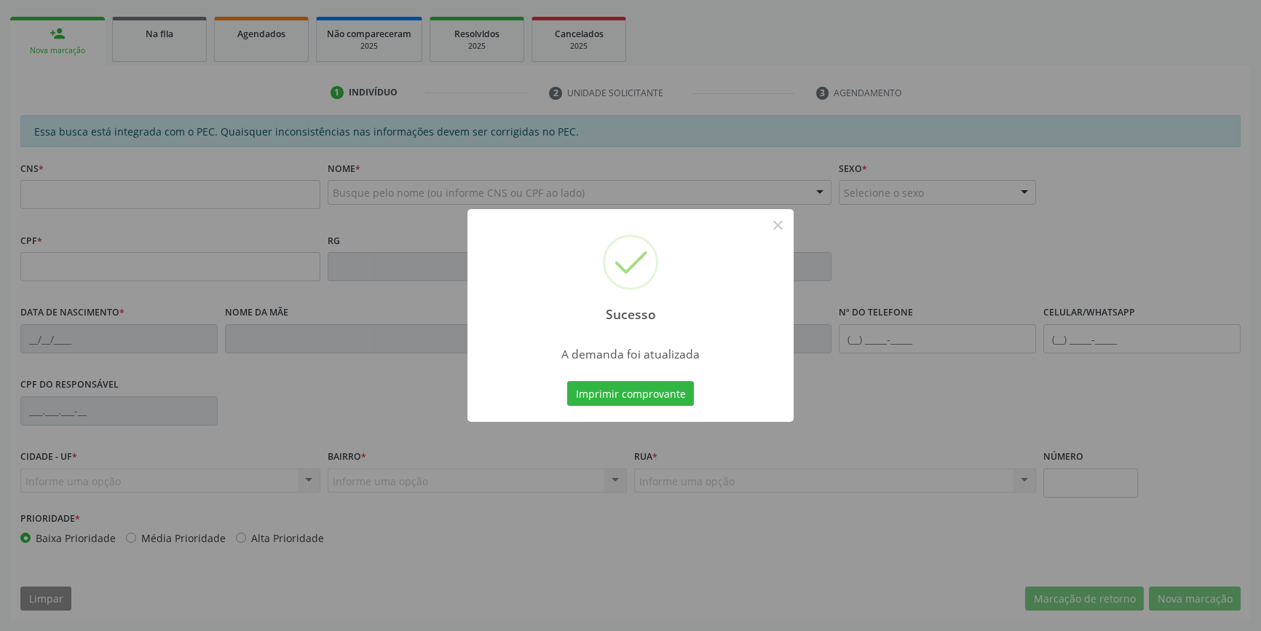
scroll to position [199, 0]
click at [625, 389] on button "Imprimir comprovante" at bounding box center [630, 393] width 127 height 25
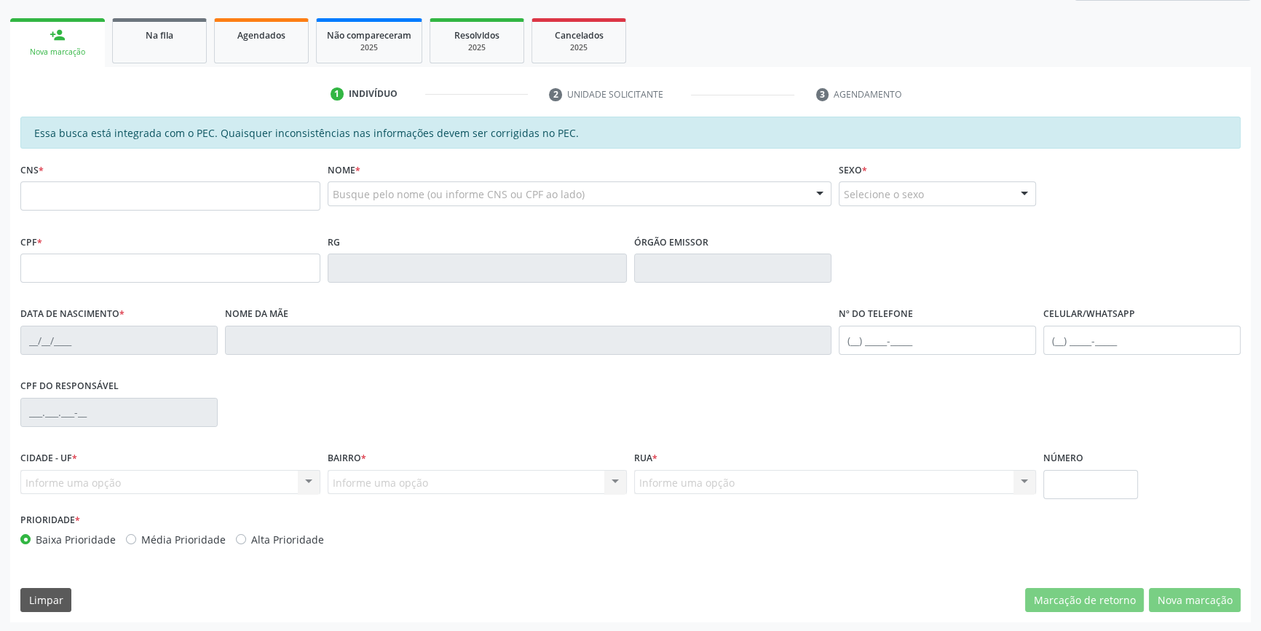
click at [175, 44] on link "Na fila" at bounding box center [159, 40] width 95 height 45
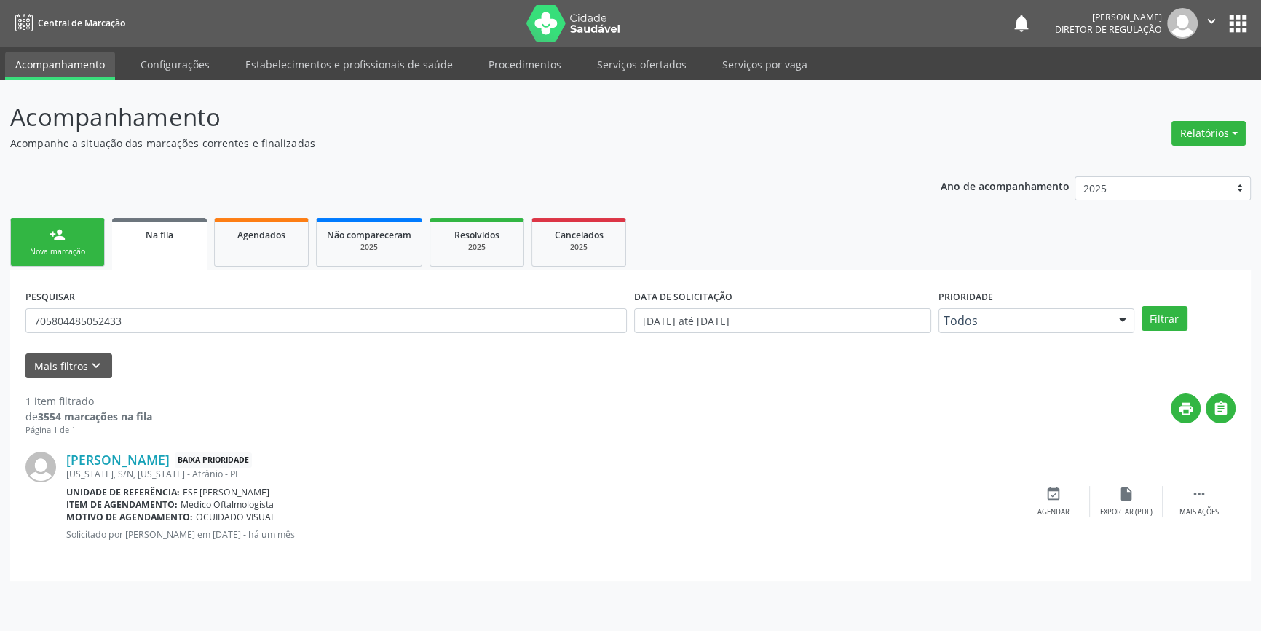
scroll to position [0, 0]
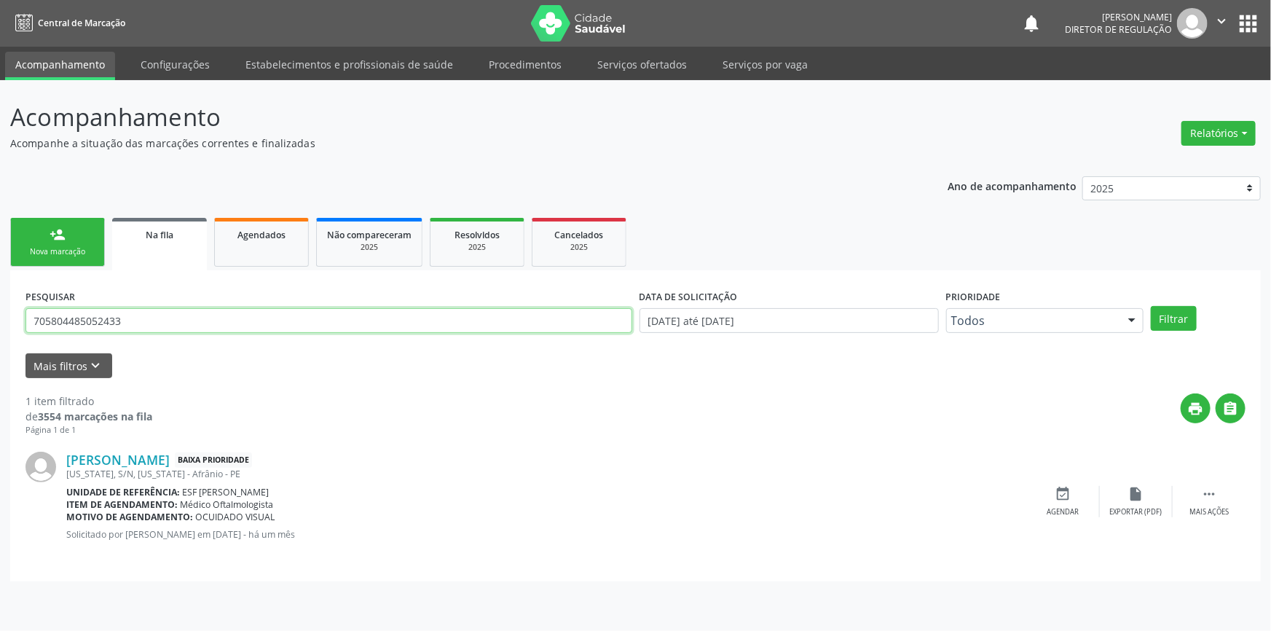
drag, startPoint x: 86, startPoint y: 310, endPoint x: 0, endPoint y: 265, distance: 97.1
click at [0, 269] on div "Acompanhamento Acompanhe a situação das marcações correntes e finalizadas Relat…" at bounding box center [635, 355] width 1271 height 550
type input "708106569725830"
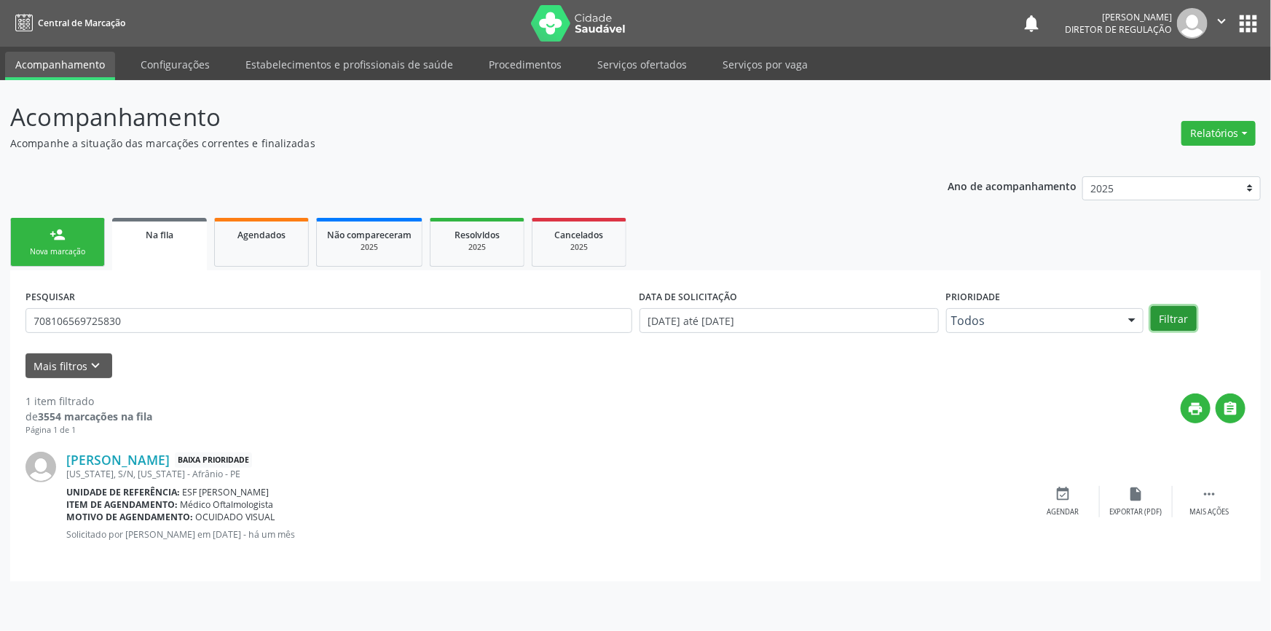
click at [1155, 320] on button "Filtrar" at bounding box center [1173, 318] width 46 height 25
click at [1063, 515] on div "Agendar" at bounding box center [1063, 512] width 32 height 10
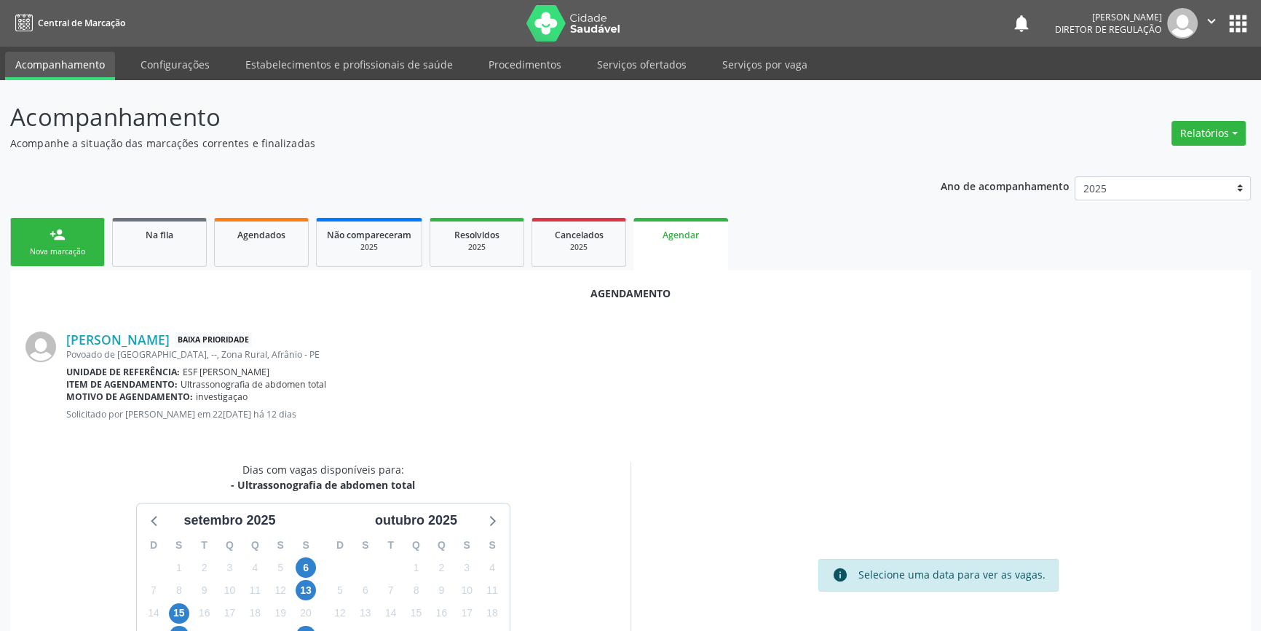
scroll to position [126, 0]
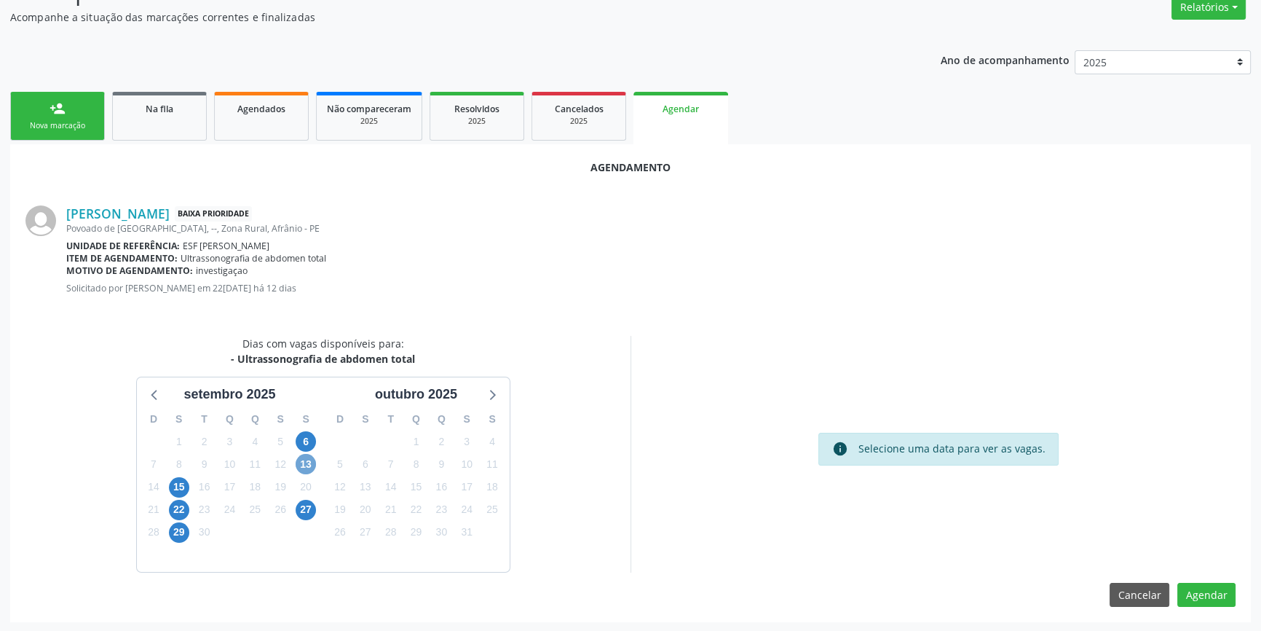
click at [309, 458] on span "13" at bounding box center [306, 464] width 20 height 20
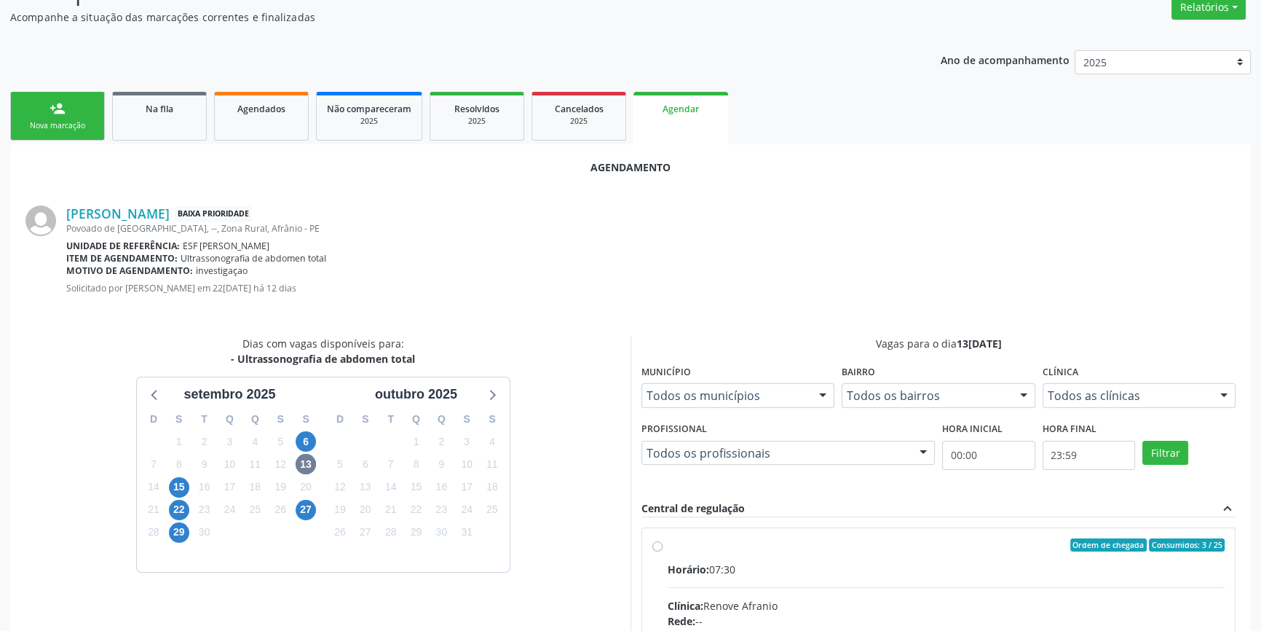
click at [663, 551] on input "Ordem de chegada Consumidos: 3 / 25 Horário: 07:30 Clínica: Renove Afranio Rede…" at bounding box center [657, 544] width 10 height 13
radio input "true"
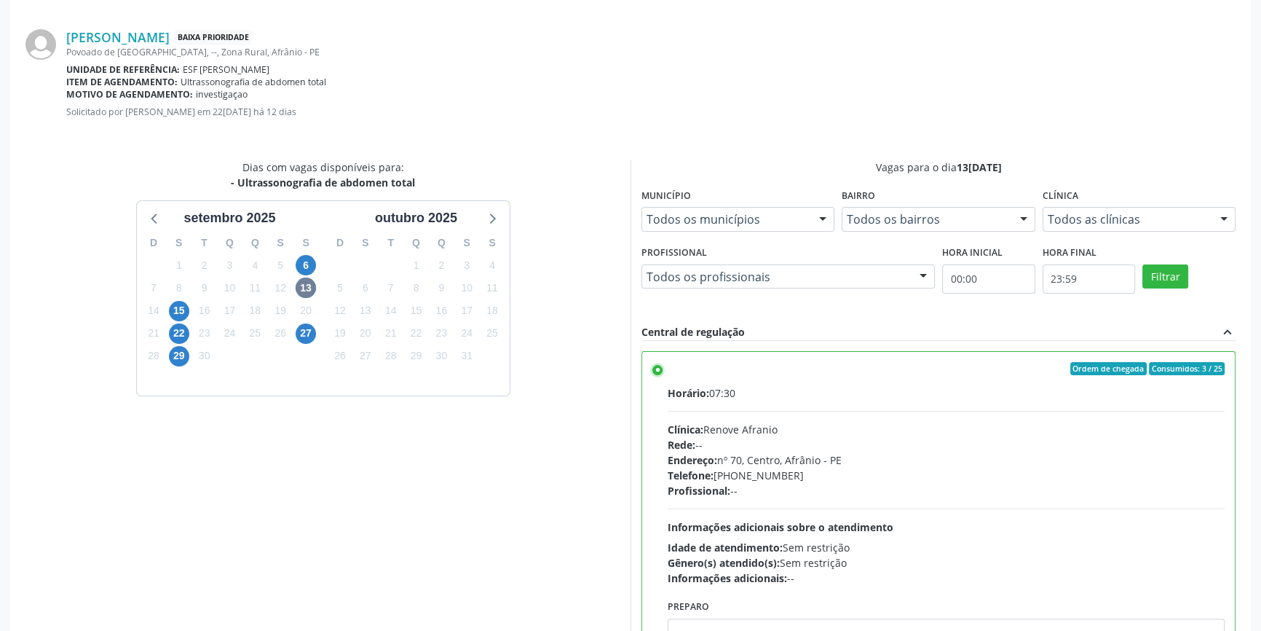
scroll to position [363, 0]
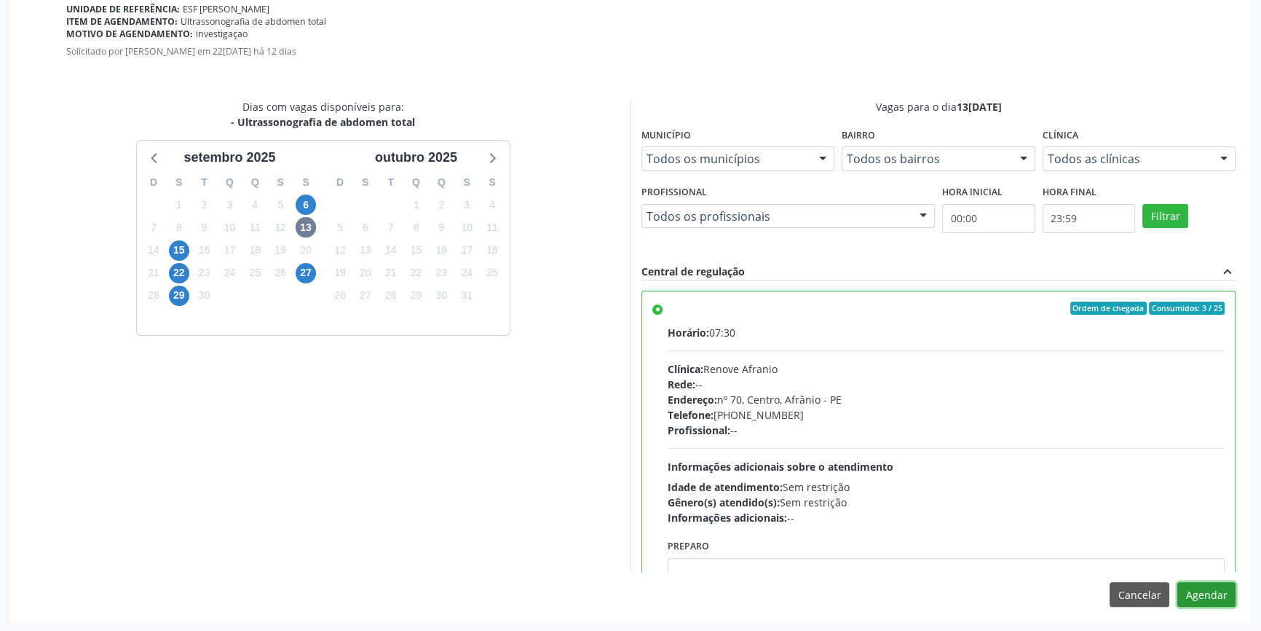
click at [1208, 588] on button "Agendar" at bounding box center [1206, 594] width 58 height 25
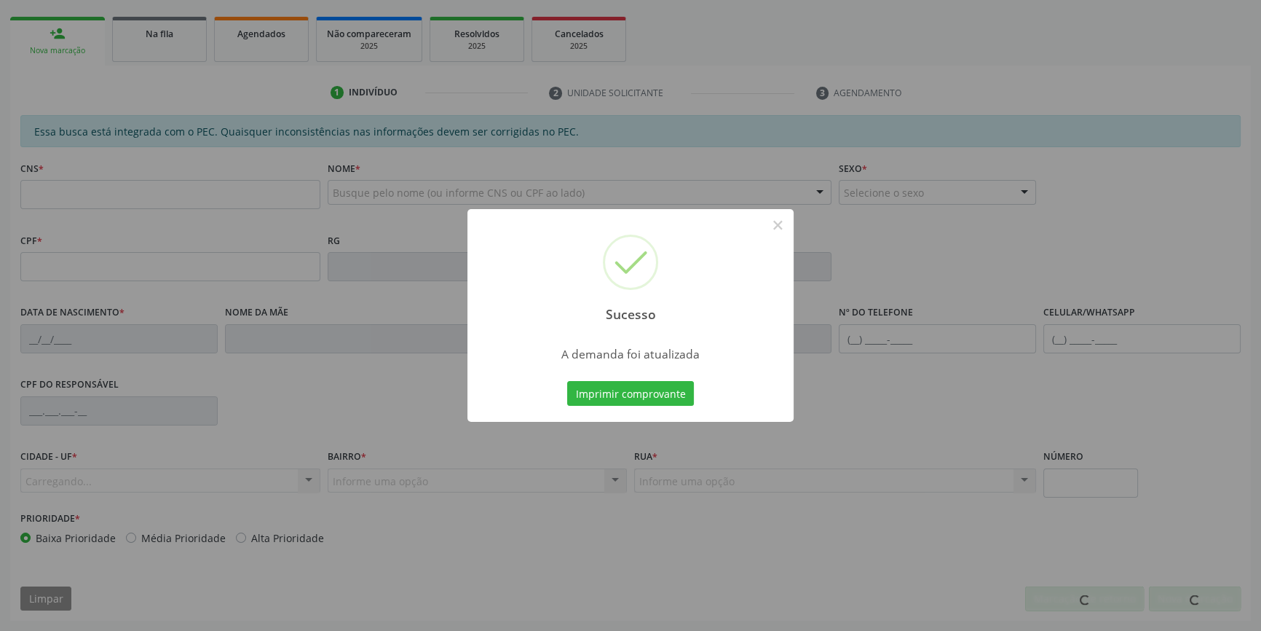
scroll to position [199, 0]
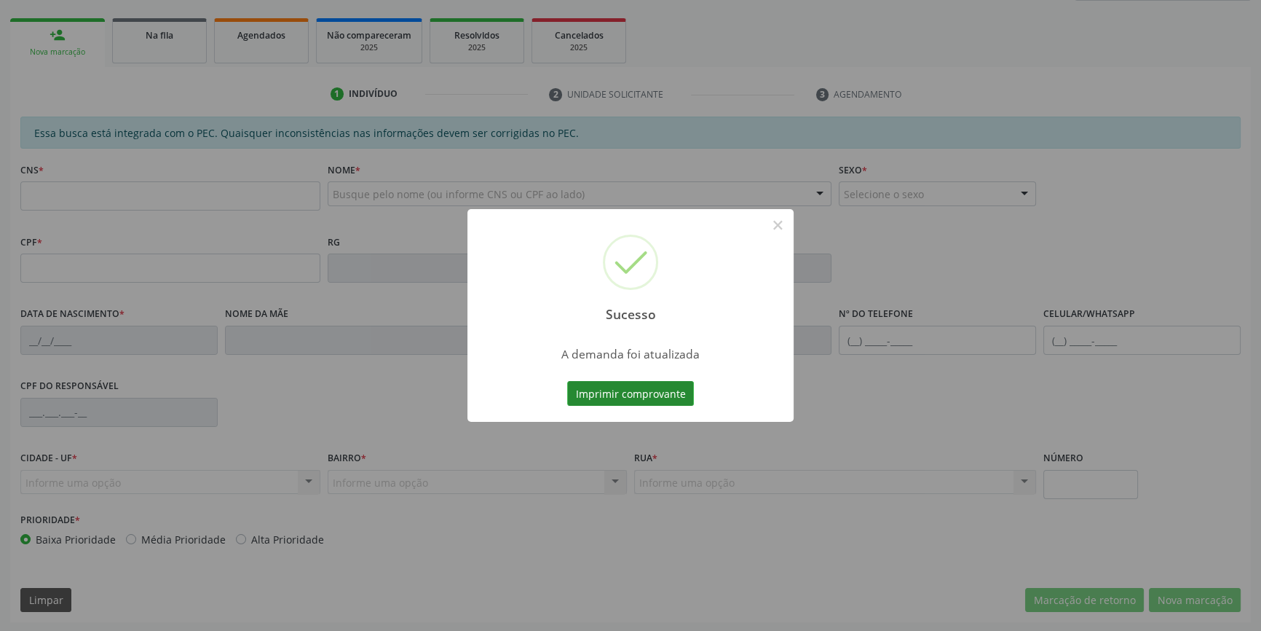
click at [656, 388] on button "Imprimir comprovante" at bounding box center [630, 393] width 127 height 25
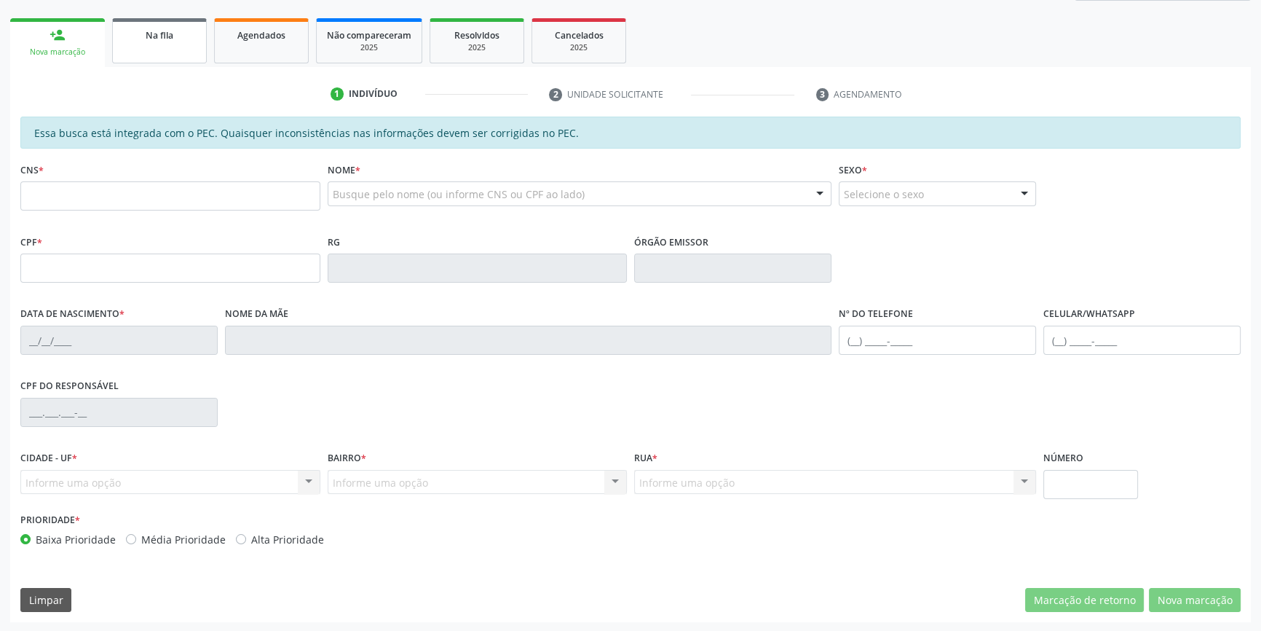
click at [167, 55] on link "Na fila" at bounding box center [159, 40] width 95 height 45
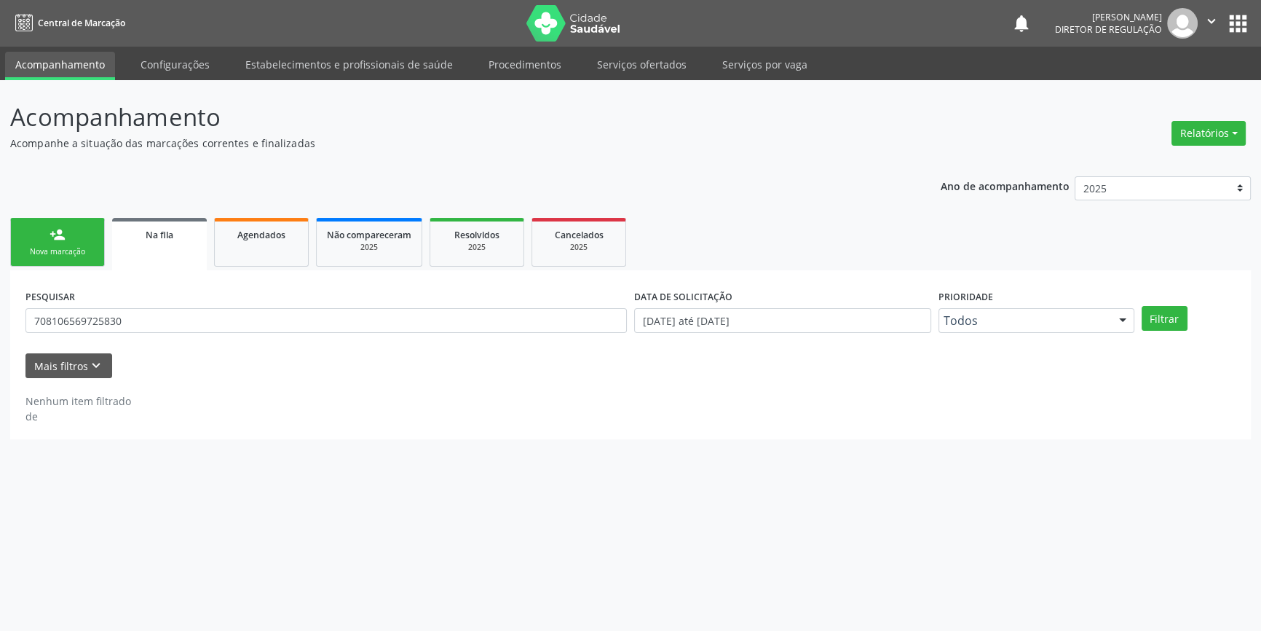
scroll to position [0, 0]
drag, startPoint x: 150, startPoint y: 333, endPoint x: 0, endPoint y: 306, distance: 152.4
click at [0, 306] on div "Acompanhamento Acompanhe a situação das marcações correntes e finalizadas Relat…" at bounding box center [635, 355] width 1271 height 550
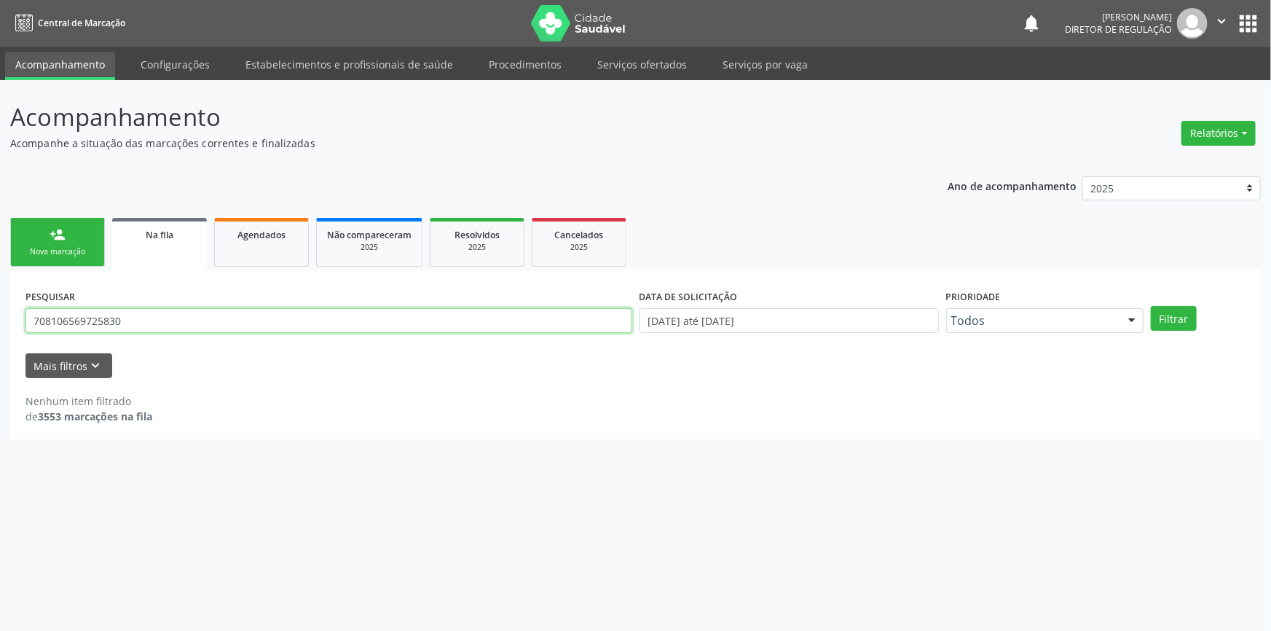
drag, startPoint x: 138, startPoint y: 319, endPoint x: 0, endPoint y: 315, distance: 137.7
click at [0, 319] on div "Acompanhamento Acompanhe a situação das marcações correntes e finalizadas Relat…" at bounding box center [635, 355] width 1271 height 550
type input "703002812658575"
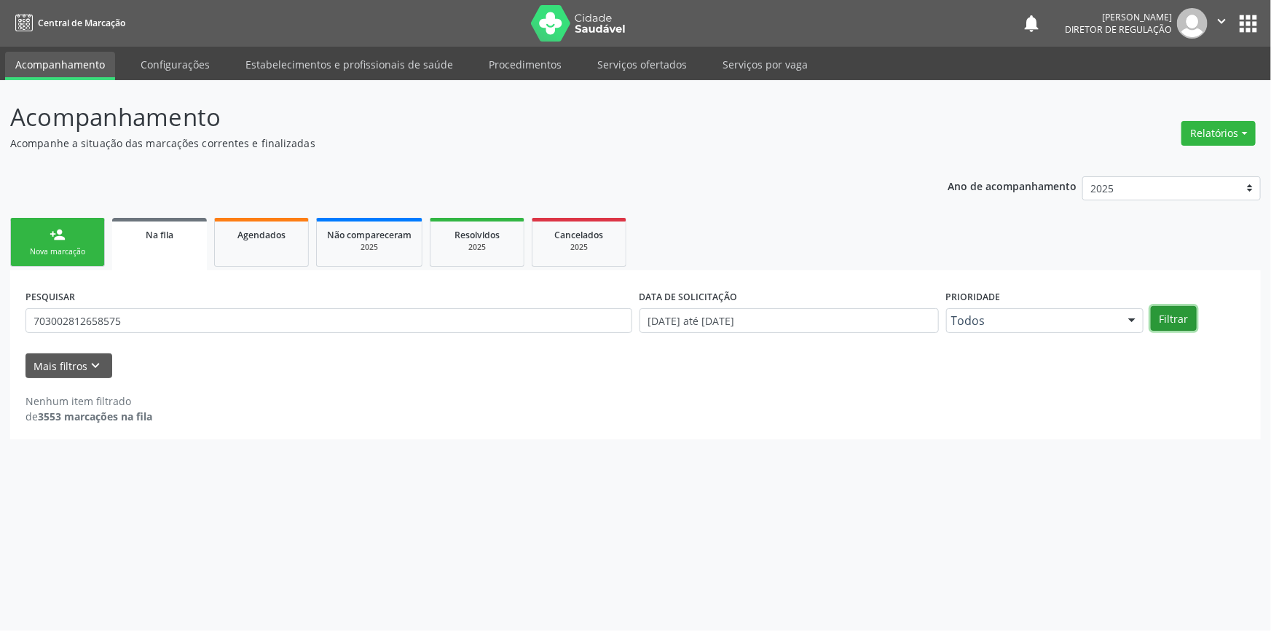
click at [1160, 313] on button "Filtrar" at bounding box center [1173, 318] width 46 height 25
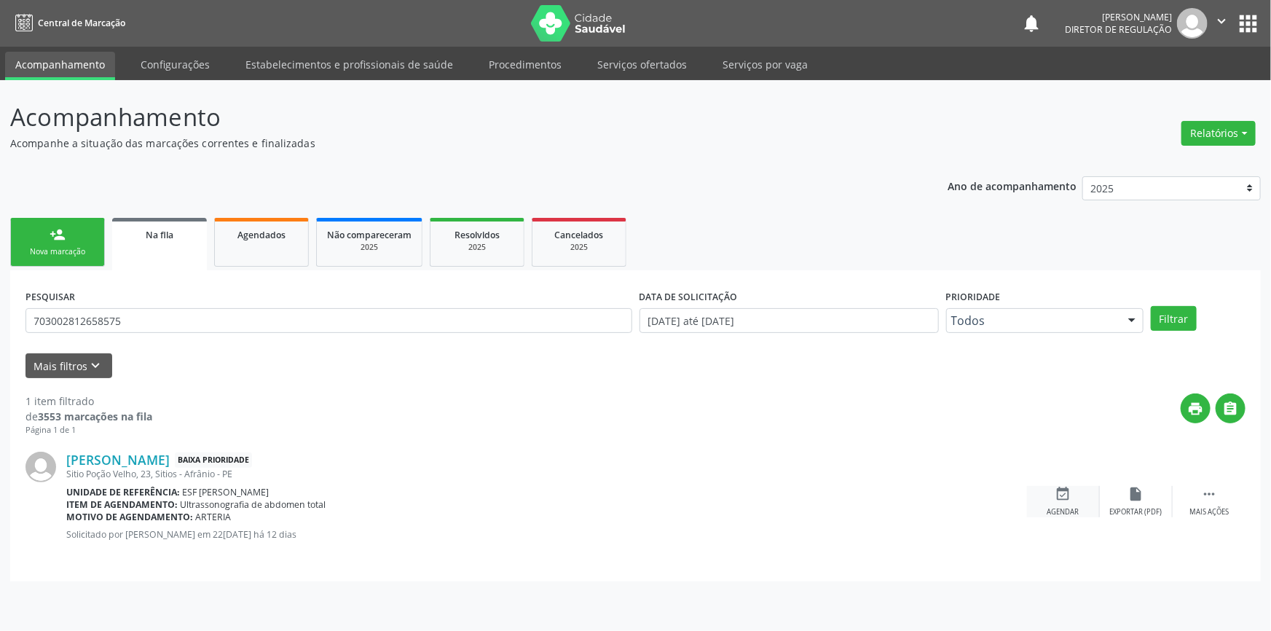
click at [1059, 502] on div "event_available Agendar" at bounding box center [1063, 501] width 73 height 31
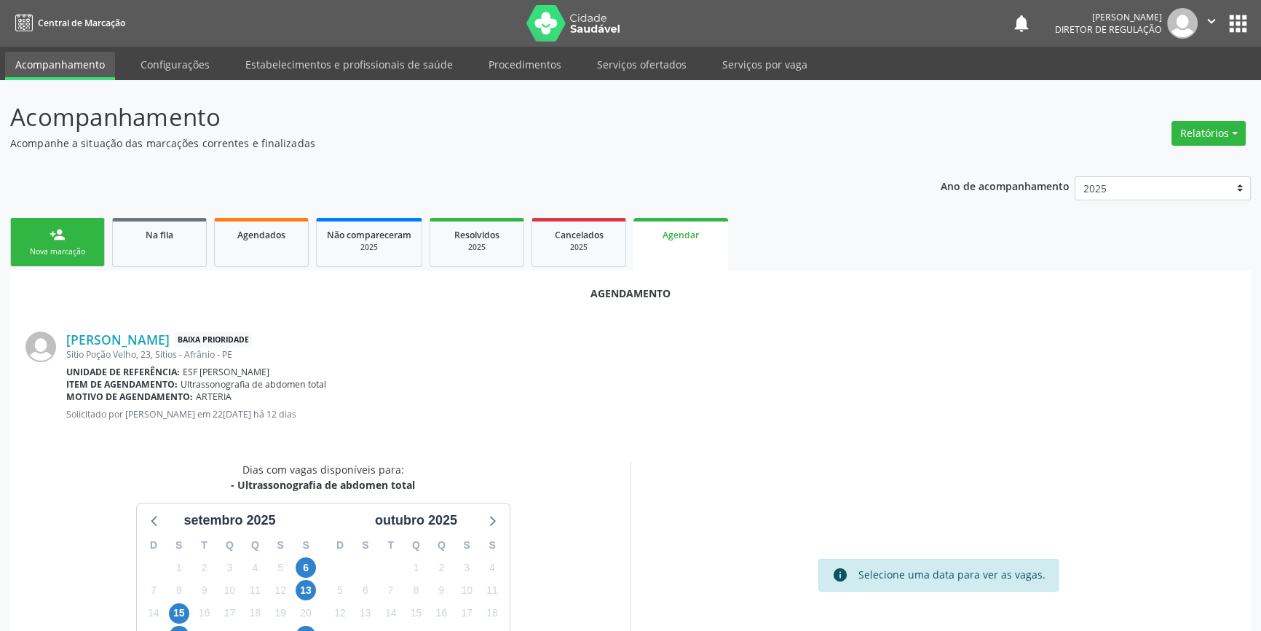
click at [310, 579] on div "13" at bounding box center [306, 590] width 20 height 23
click at [308, 581] on span "13" at bounding box center [306, 590] width 20 height 20
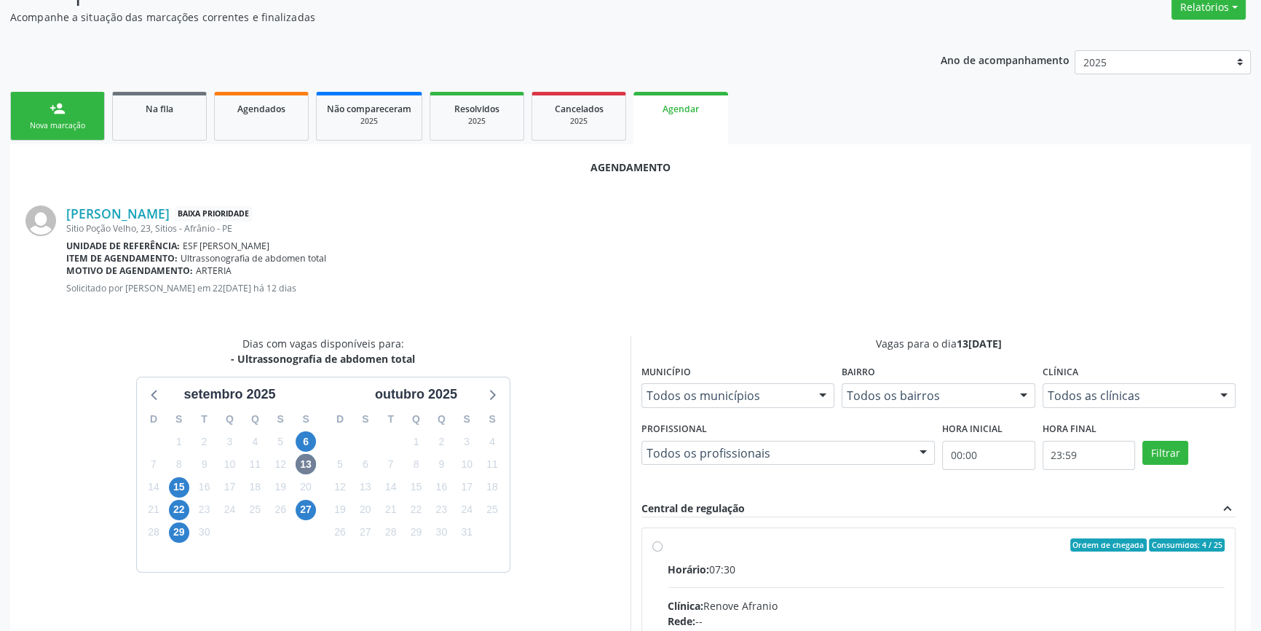
click at [714, 547] on div "Ordem de chegada Consumidos: 4 / 25" at bounding box center [946, 544] width 557 height 13
click at [663, 547] on input "Ordem de chegada Consumidos: 4 / 25 Horário: 07:30 Clínica: Renove Afranio Rede…" at bounding box center [657, 544] width 10 height 13
radio input "true"
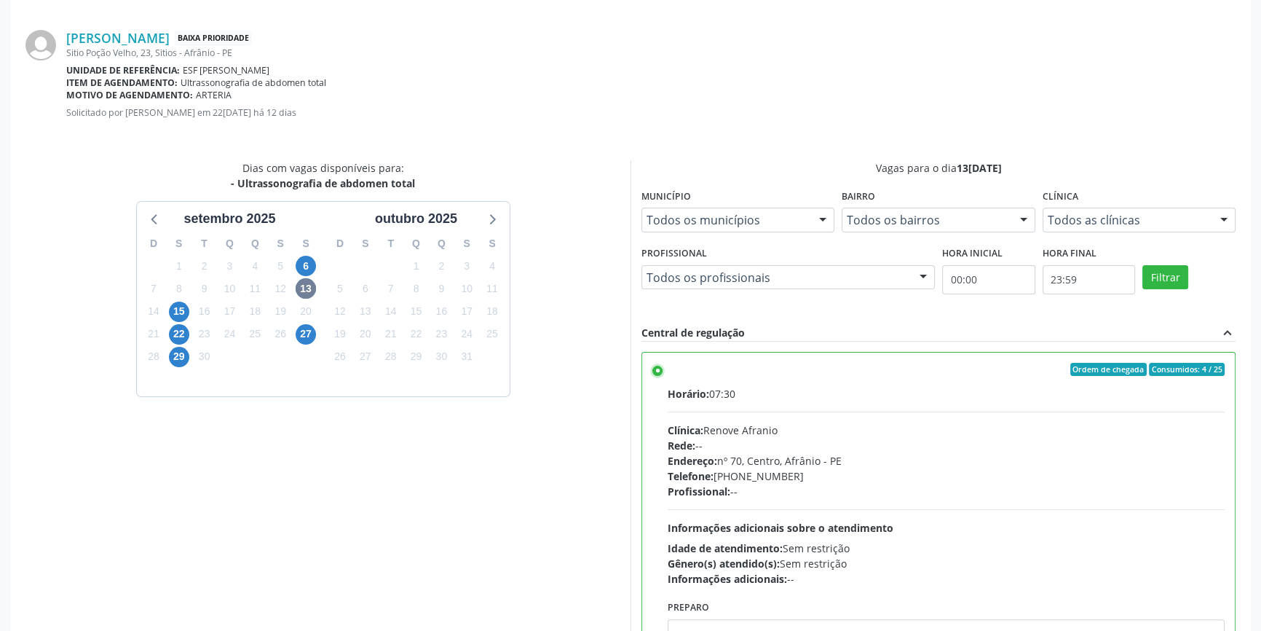
scroll to position [363, 0]
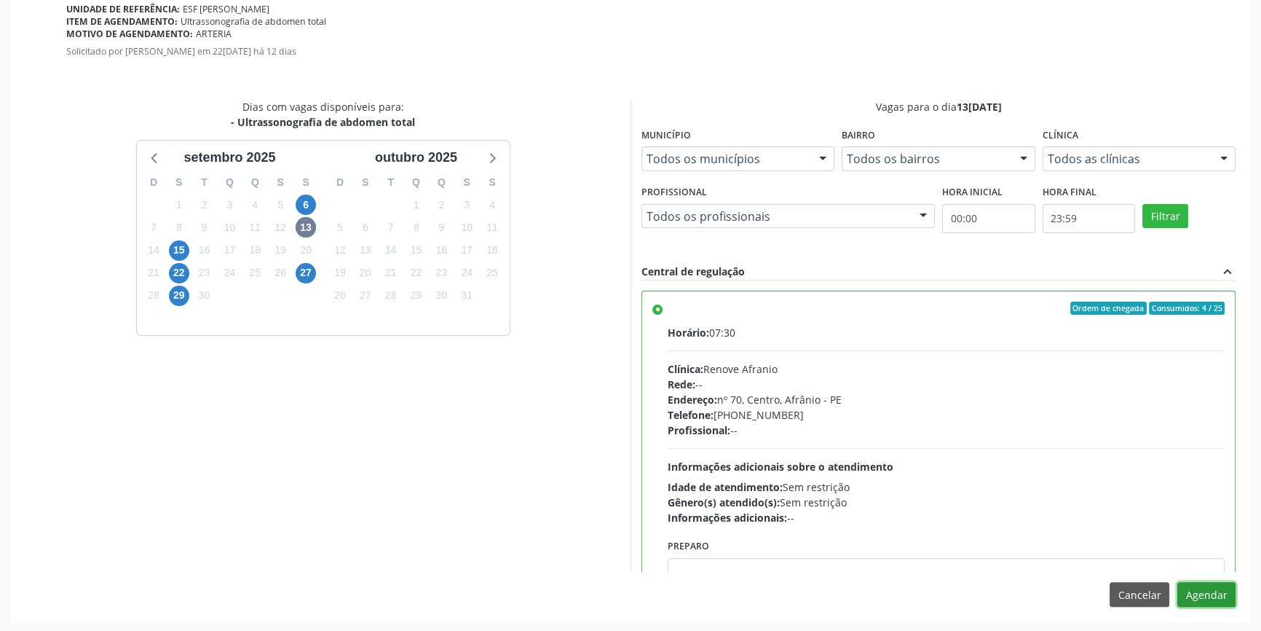
click at [1202, 590] on button "Agendar" at bounding box center [1206, 594] width 58 height 25
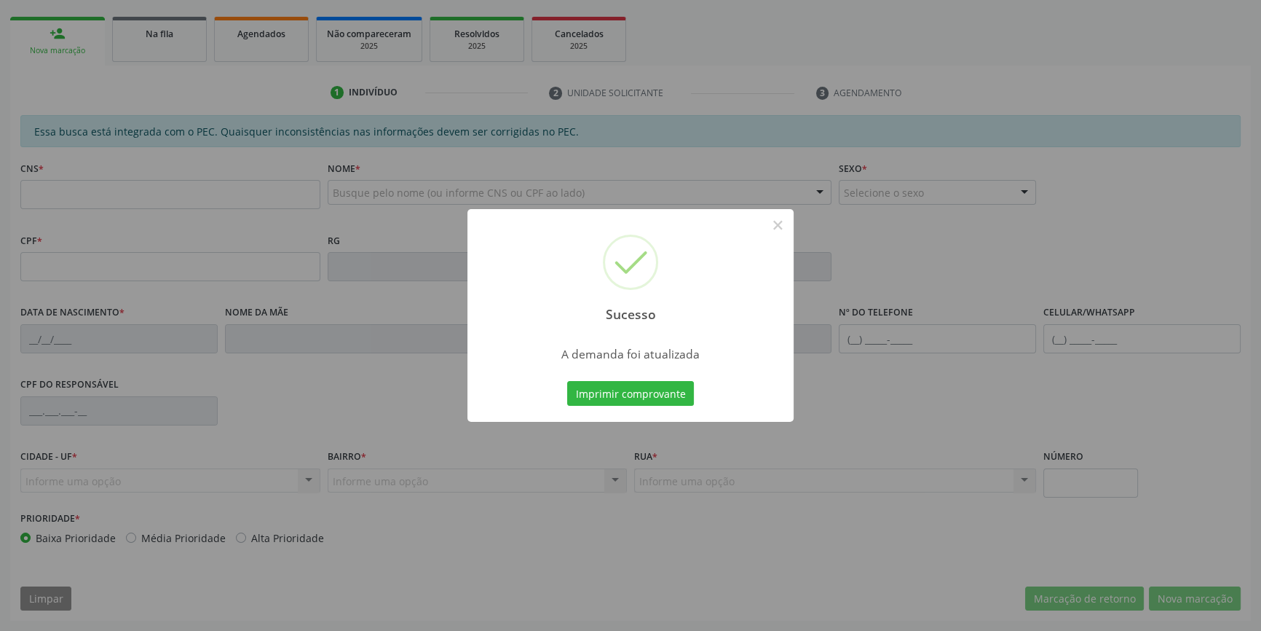
scroll to position [199, 0]
click at [655, 389] on button "Imprimir comprovante" at bounding box center [630, 393] width 127 height 25
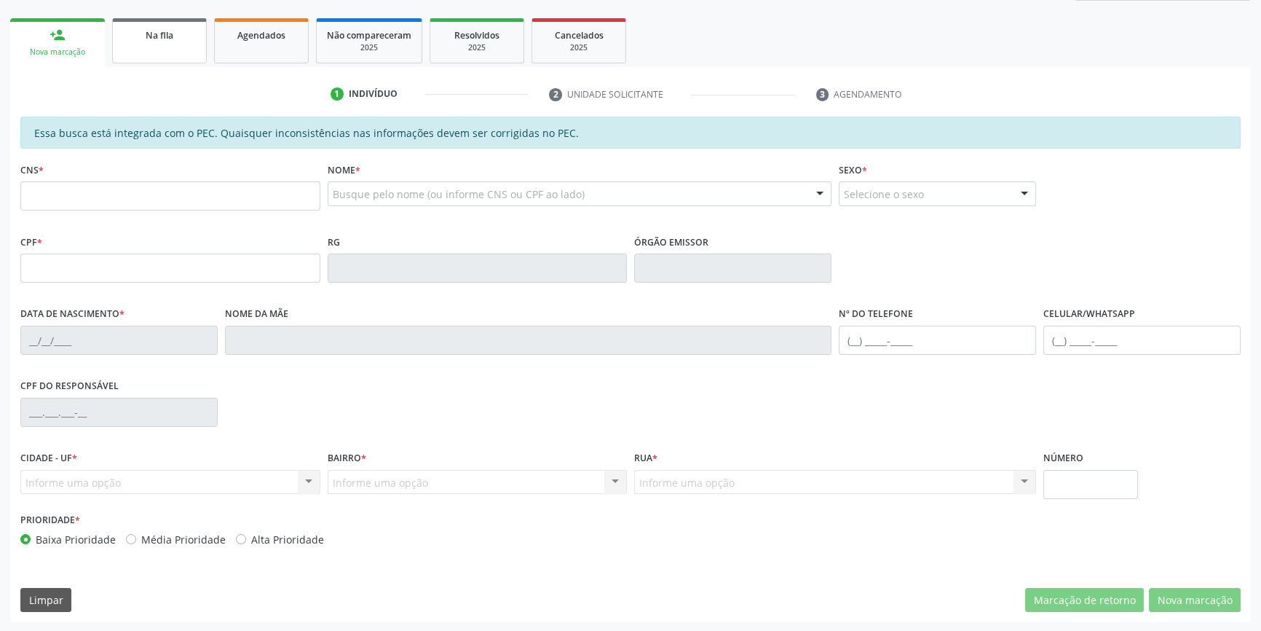
click at [174, 44] on link "Na fila" at bounding box center [159, 40] width 95 height 45
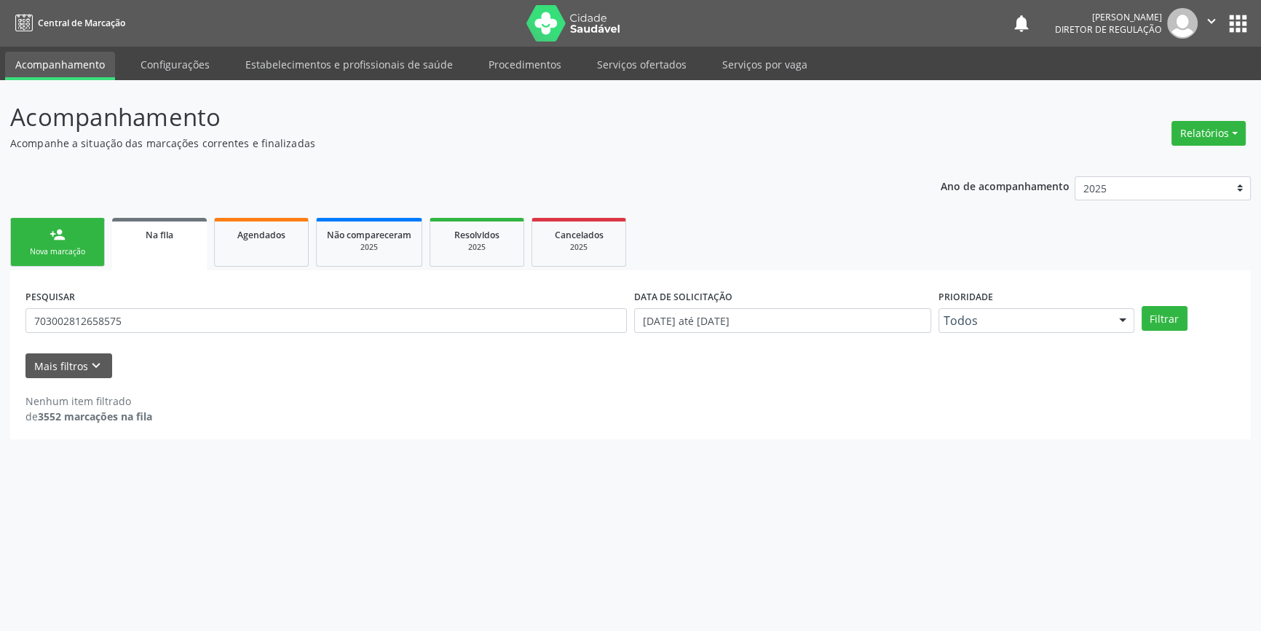
scroll to position [0, 0]
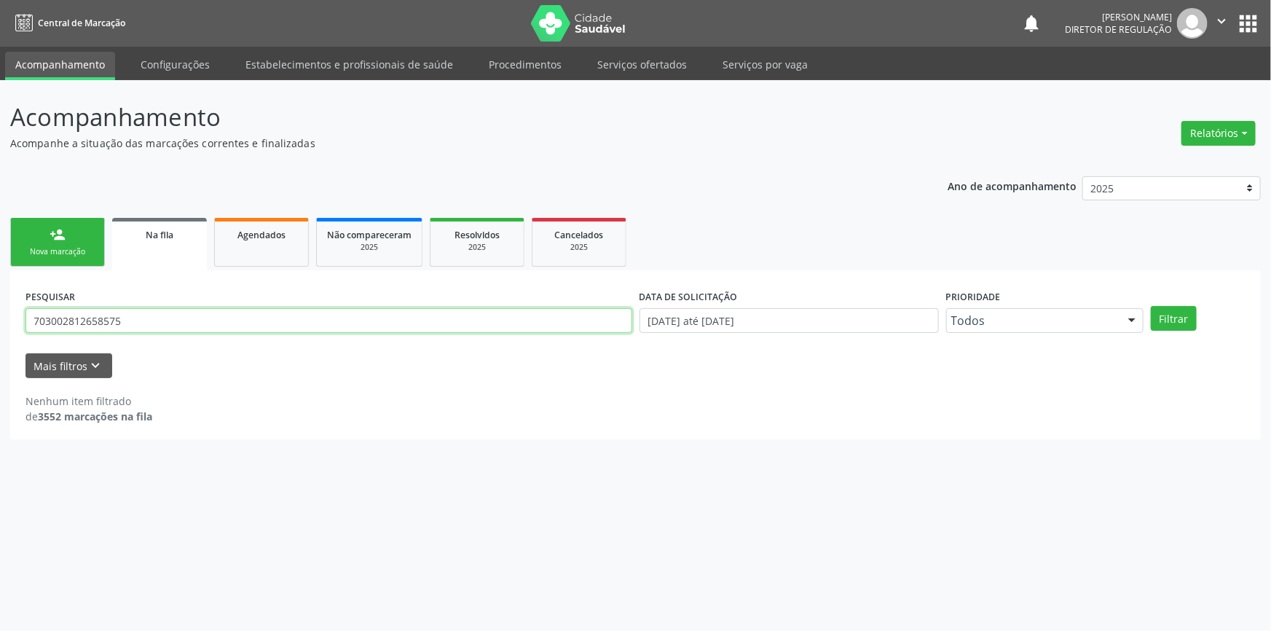
drag, startPoint x: 153, startPoint y: 317, endPoint x: 0, endPoint y: 275, distance: 158.6
click at [0, 275] on div "Acompanhamento Acompanhe a situação das marcações correntes e finalizadas Relat…" at bounding box center [635, 355] width 1271 height 550
type input "705008247231250"
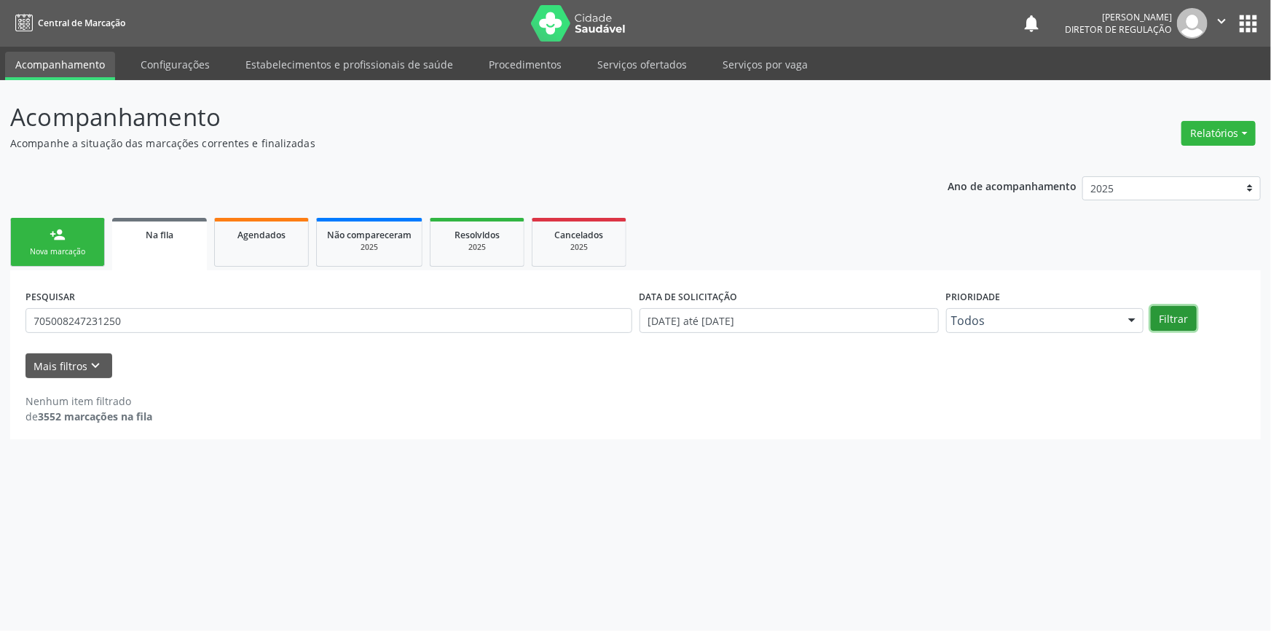
click at [1188, 313] on button "Filtrar" at bounding box center [1173, 318] width 46 height 25
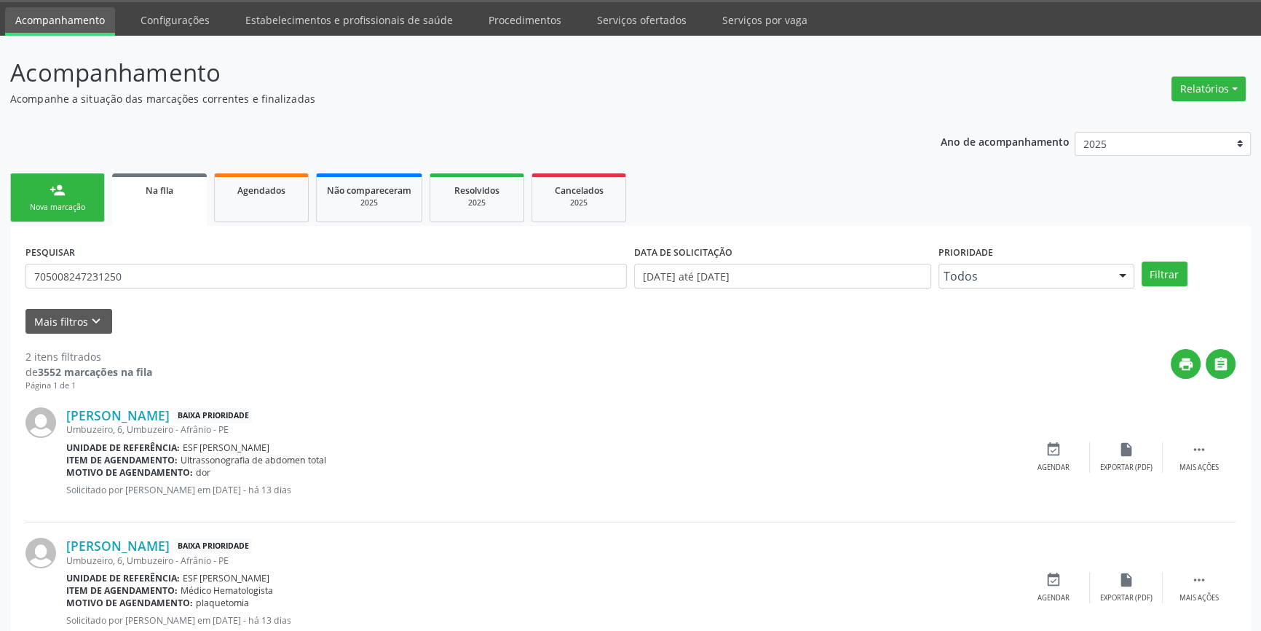
scroll to position [90, 0]
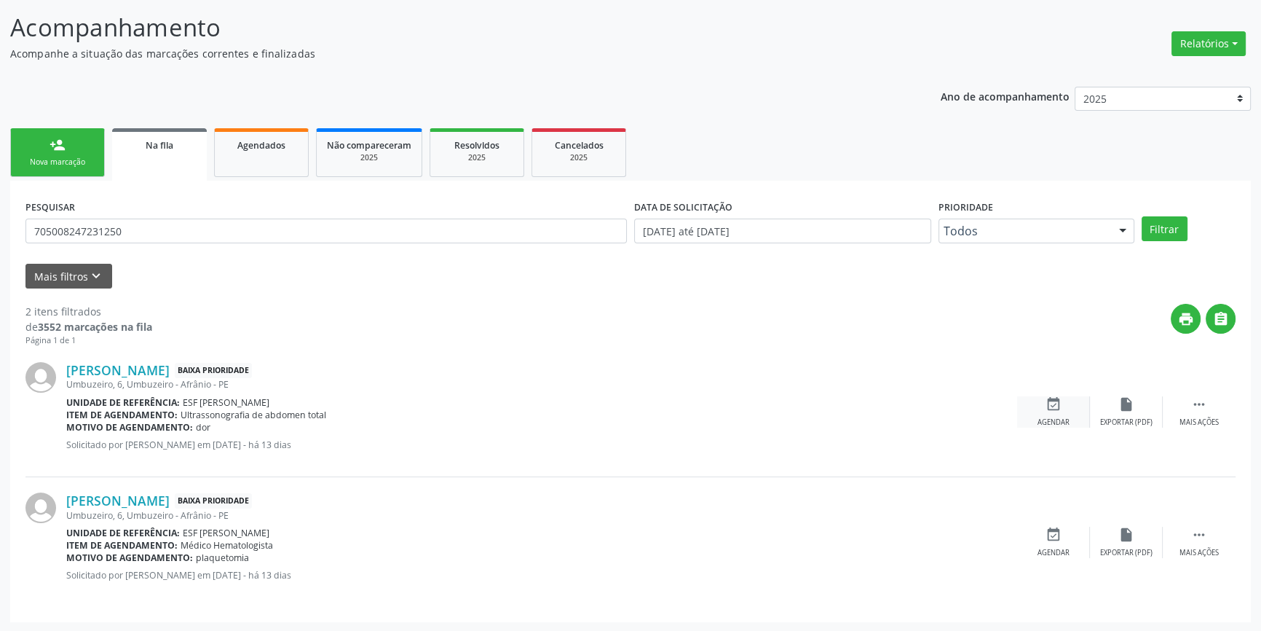
click at [1061, 409] on icon "event_available" at bounding box center [1054, 404] width 16 height 16
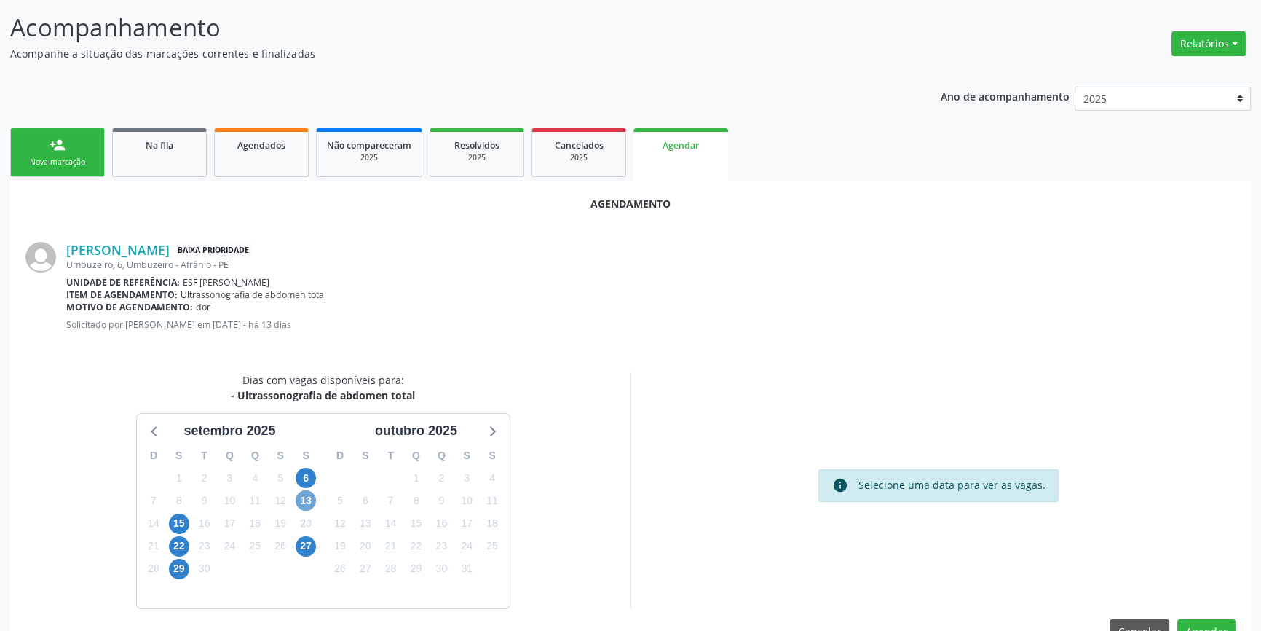
click at [312, 494] on span "13" at bounding box center [306, 500] width 20 height 20
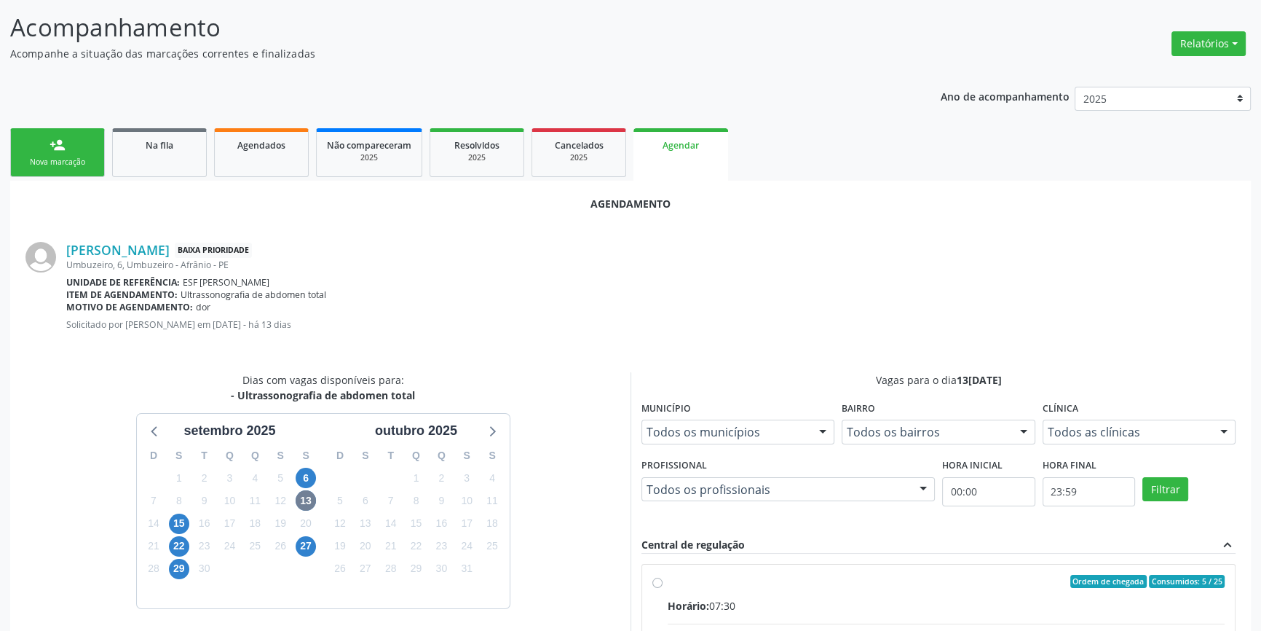
click at [674, 585] on div "Ordem de chegada Consumidos: 5 / 25" at bounding box center [946, 580] width 557 height 13
click at [663, 585] on input "Ordem de chegada Consumidos: 5 / 25 Horário: 07:30 Clínica: Renove Afranio Rede…" at bounding box center [657, 580] width 10 height 13
radio input "true"
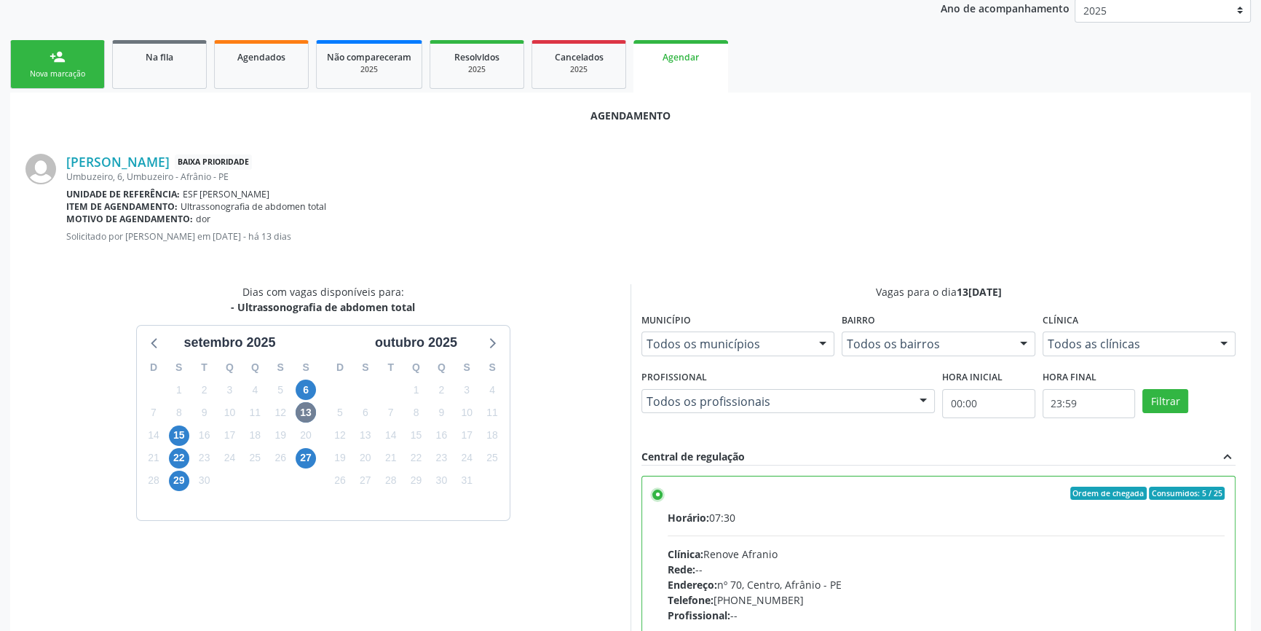
scroll to position [363, 0]
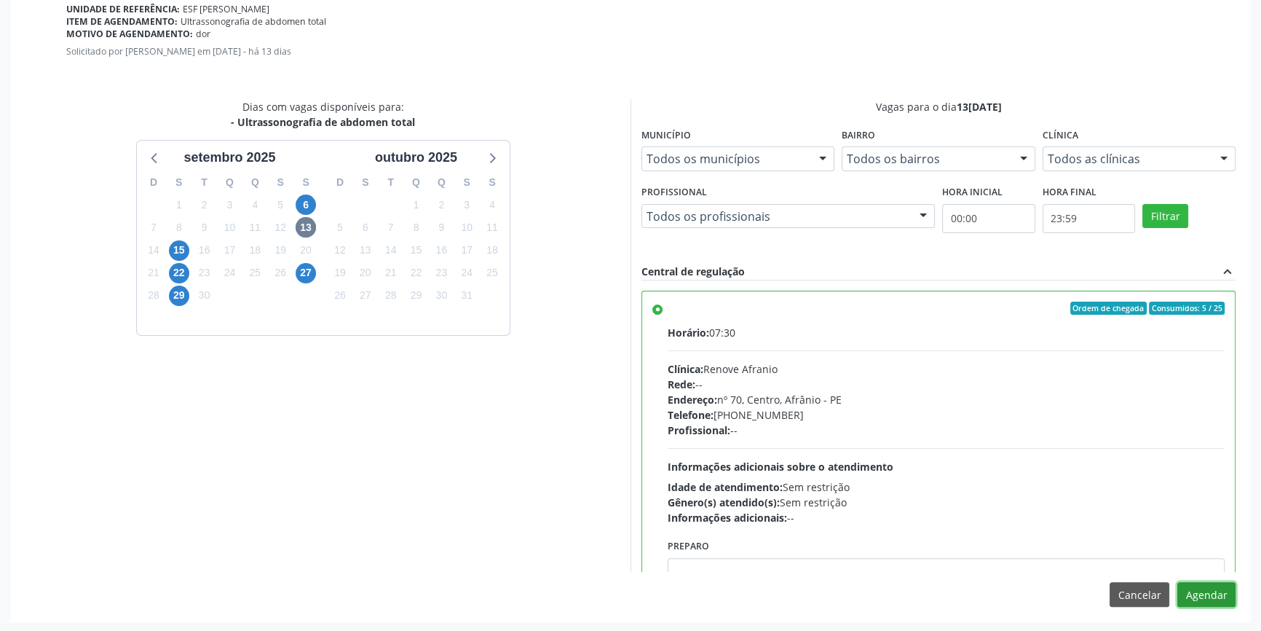
click at [1205, 593] on button "Agendar" at bounding box center [1206, 594] width 58 height 25
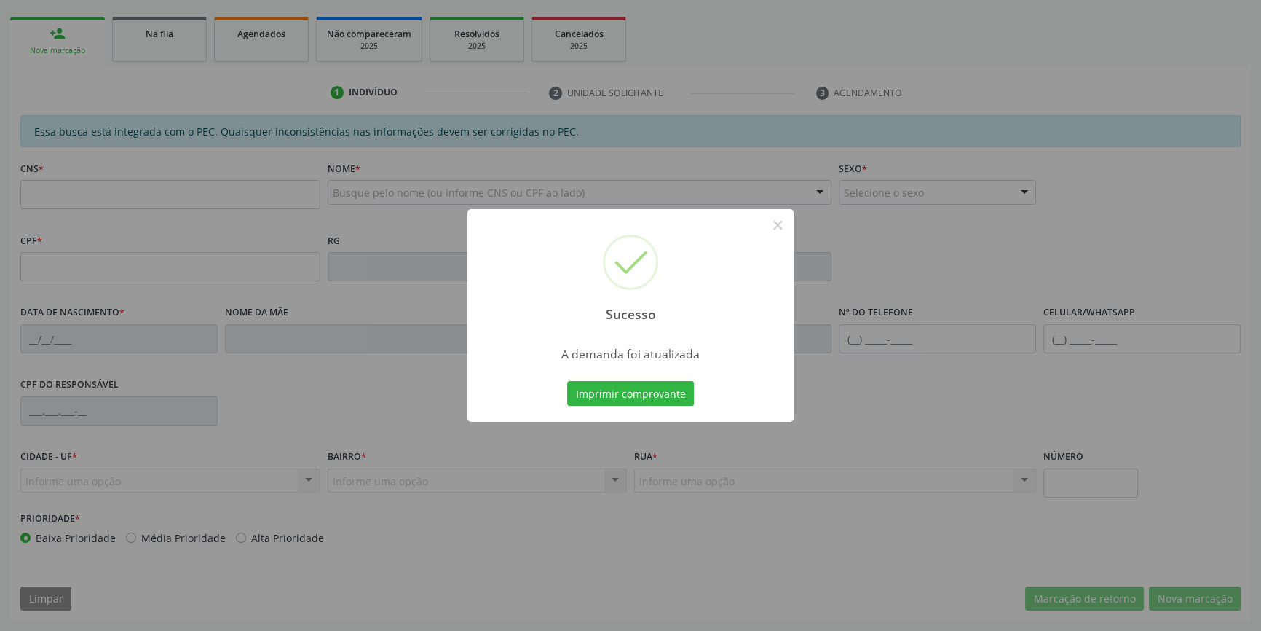
scroll to position [199, 0]
click at [625, 376] on div "Sucesso × A demanda foi atualizada Imprimir comprovante Cancel" at bounding box center [630, 315] width 326 height 213
click at [624, 381] on button "Imprimir comprovante" at bounding box center [630, 393] width 127 height 25
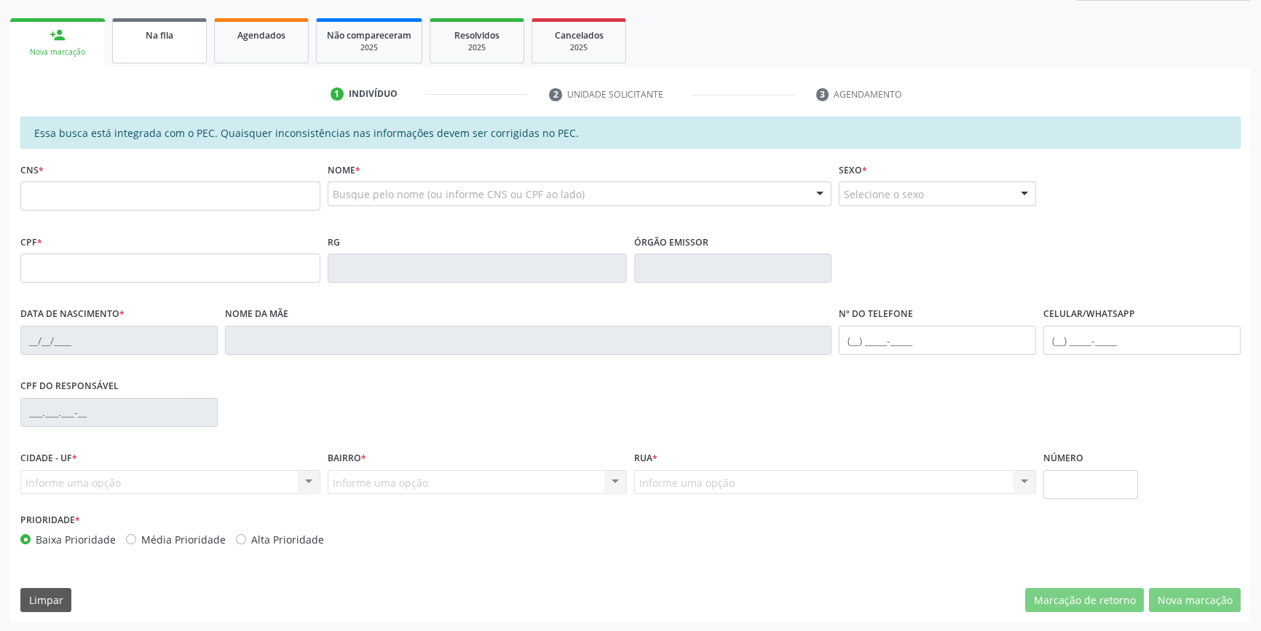
click at [170, 23] on link "Na fila" at bounding box center [159, 40] width 95 height 45
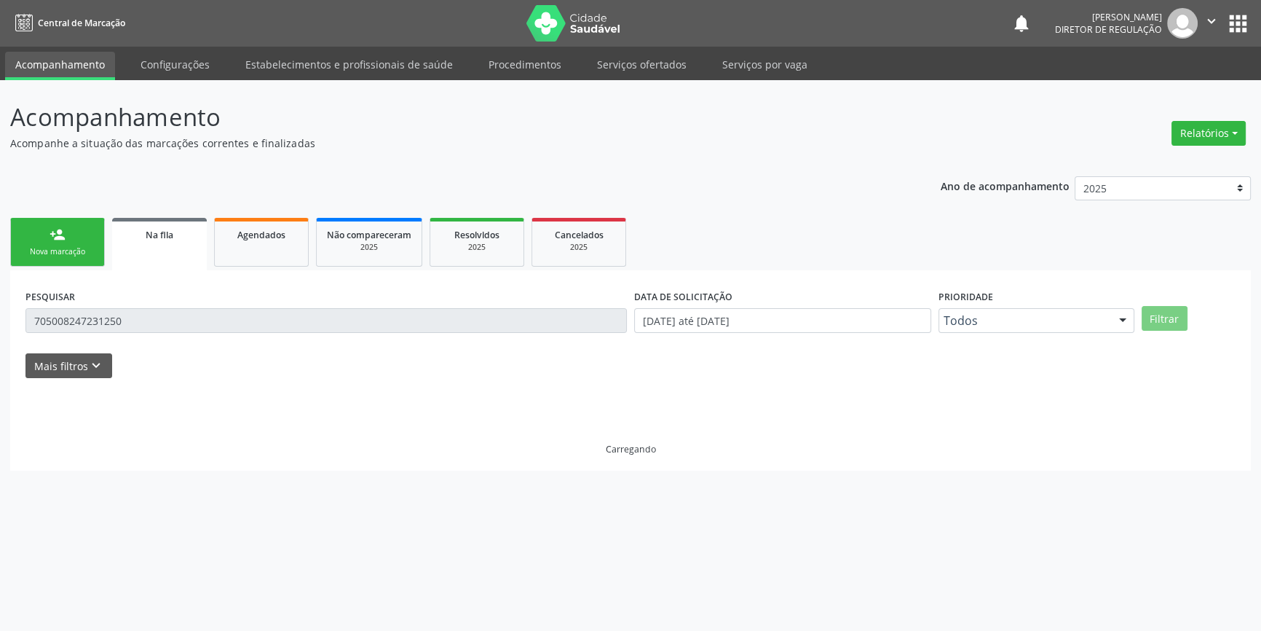
scroll to position [0, 0]
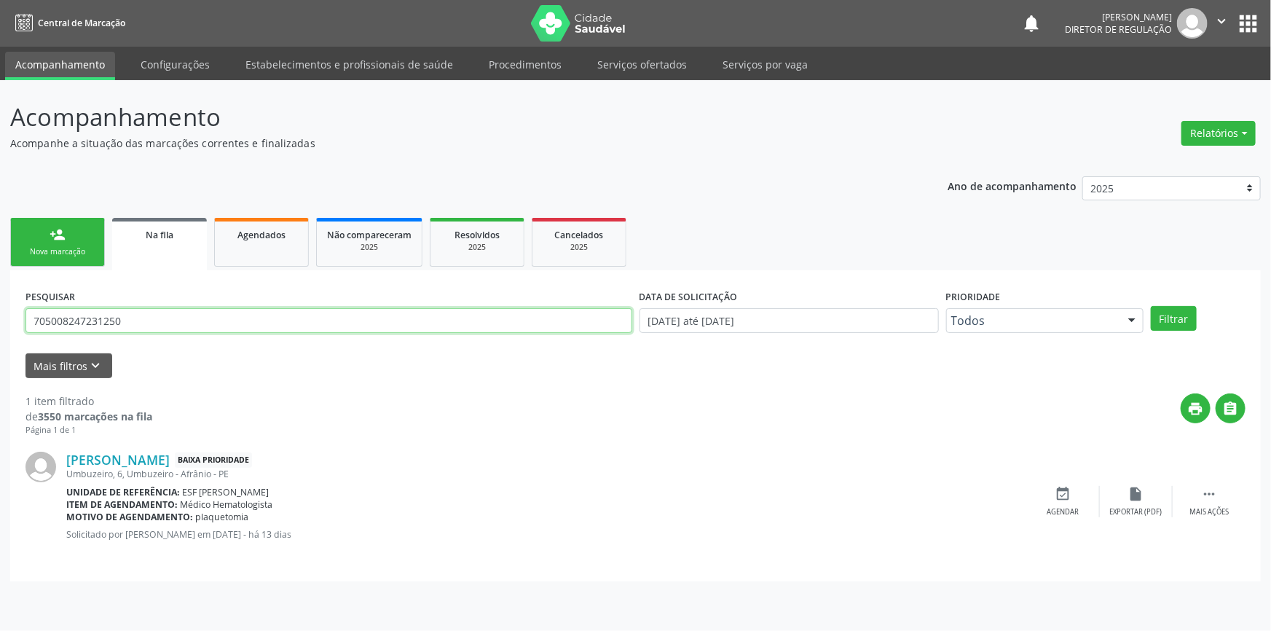
drag, startPoint x: 161, startPoint y: 330, endPoint x: 393, endPoint y: 266, distance: 240.9
click at [0, 316] on div "Acompanhamento Acompanhe a situação das marcações correntes e finalizadas Relat…" at bounding box center [635, 355] width 1271 height 550
drag, startPoint x: 153, startPoint y: 331, endPoint x: 159, endPoint y: 320, distance: 13.4
click at [155, 325] on input "700306469100440" at bounding box center [328, 320] width 606 height 25
drag, startPoint x: 159, startPoint y: 320, endPoint x: 0, endPoint y: 304, distance: 160.3
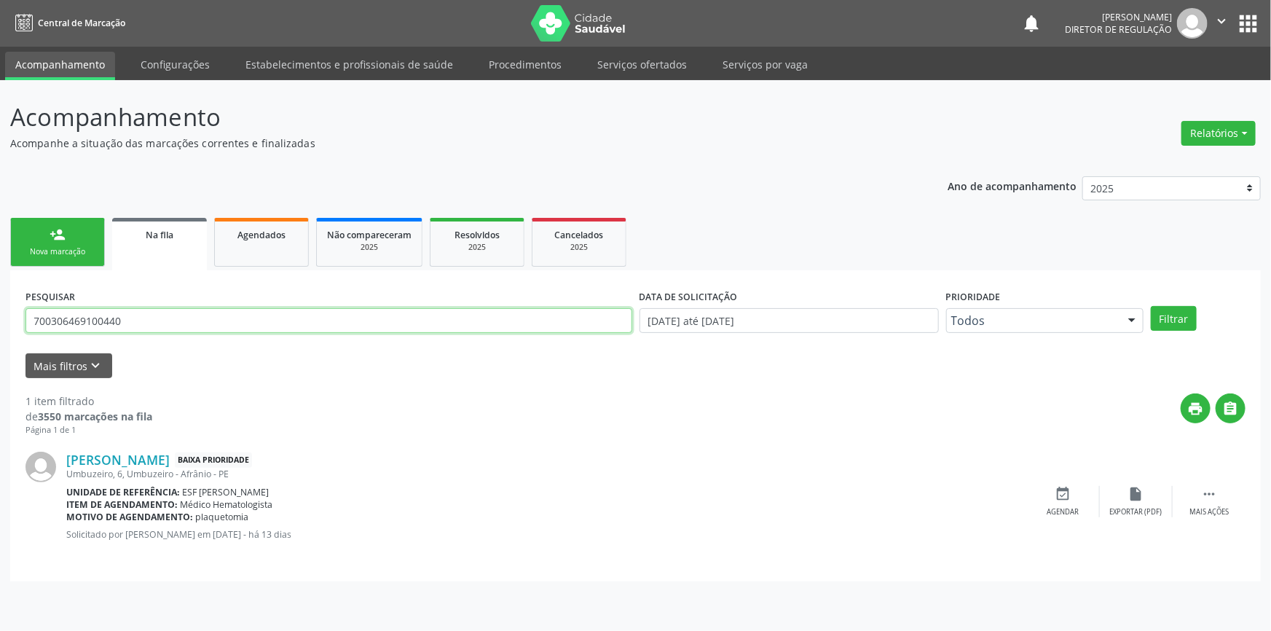
click at [0, 304] on div "Acompanhamento Acompanhe a situação das marcações correntes e finalizadas Relat…" at bounding box center [635, 355] width 1271 height 550
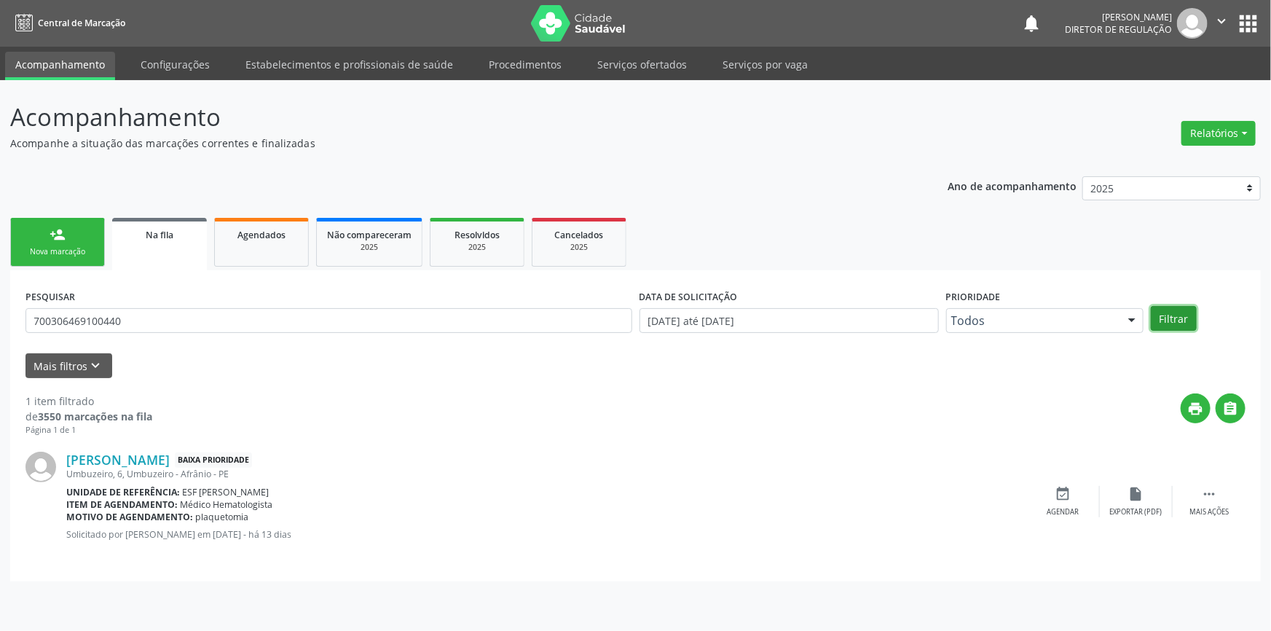
drag, startPoint x: 1169, startPoint y: 326, endPoint x: 1172, endPoint y: 320, distance: 7.5
click at [1172, 321] on button "Filtrar" at bounding box center [1173, 318] width 46 height 25
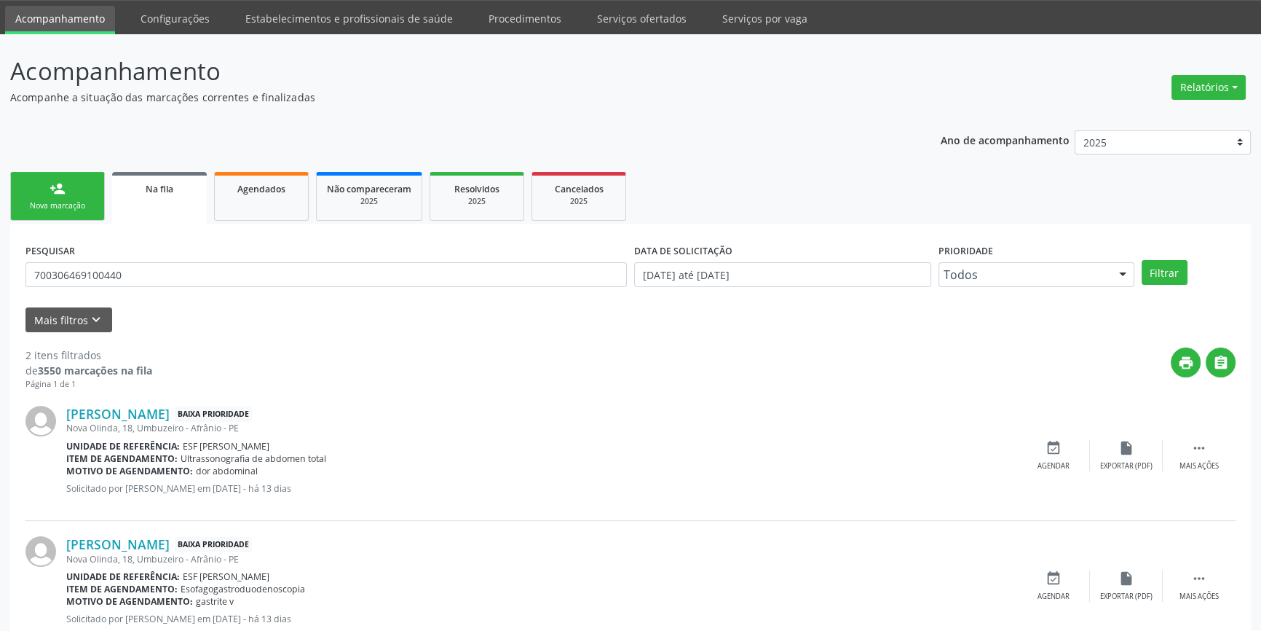
scroll to position [90, 0]
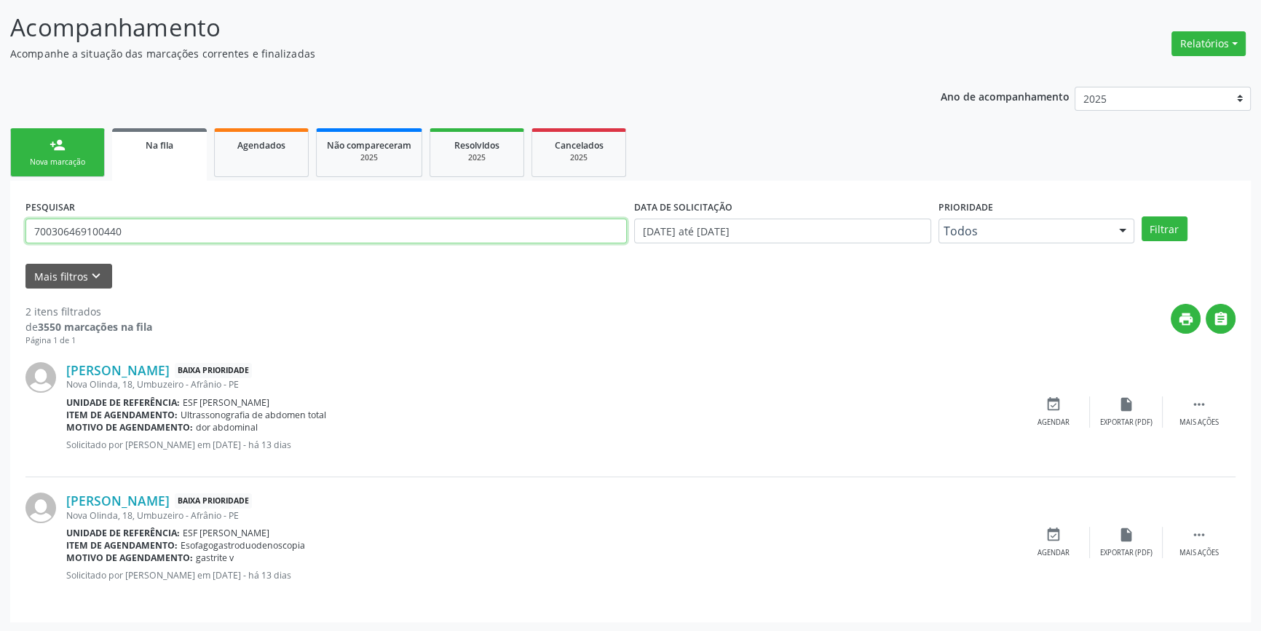
drag, startPoint x: 153, startPoint y: 231, endPoint x: 0, endPoint y: 231, distance: 152.9
click at [0, 231] on div "Acompanhamento Acompanhe a situação das marcações correntes e finalizadas Relat…" at bounding box center [630, 311] width 1261 height 641
type input "703408286457515"
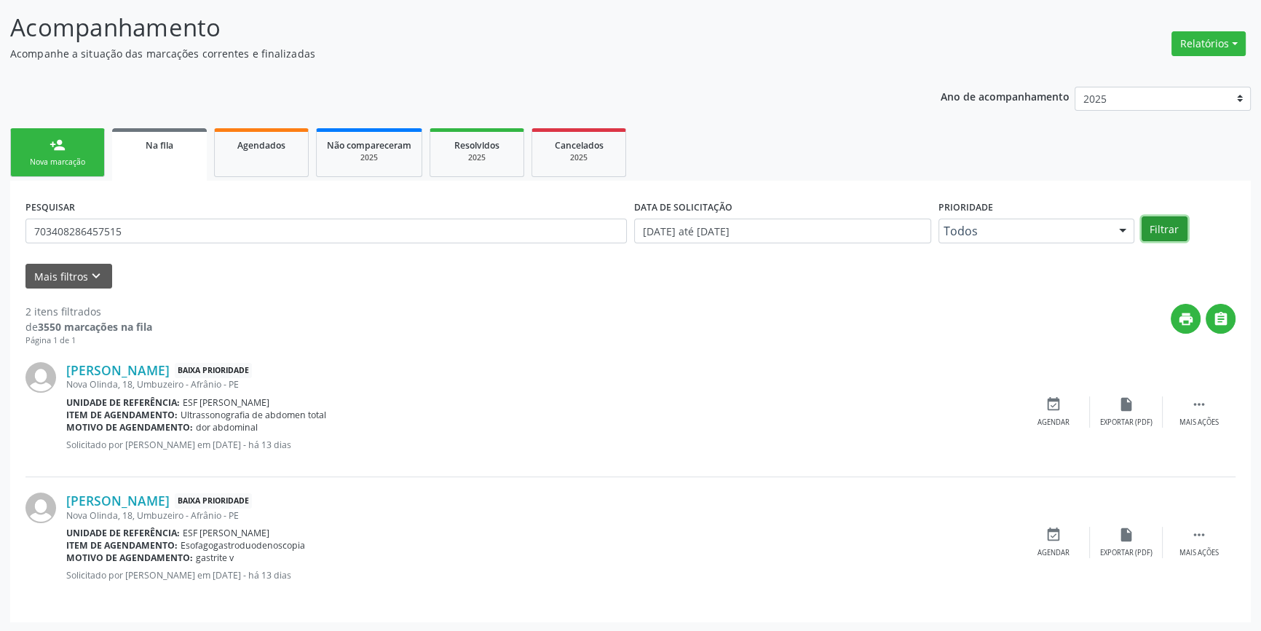
click at [1164, 216] on button "Filtrar" at bounding box center [1165, 228] width 46 height 25
click at [1057, 534] on icon "event_available" at bounding box center [1054, 534] width 16 height 16
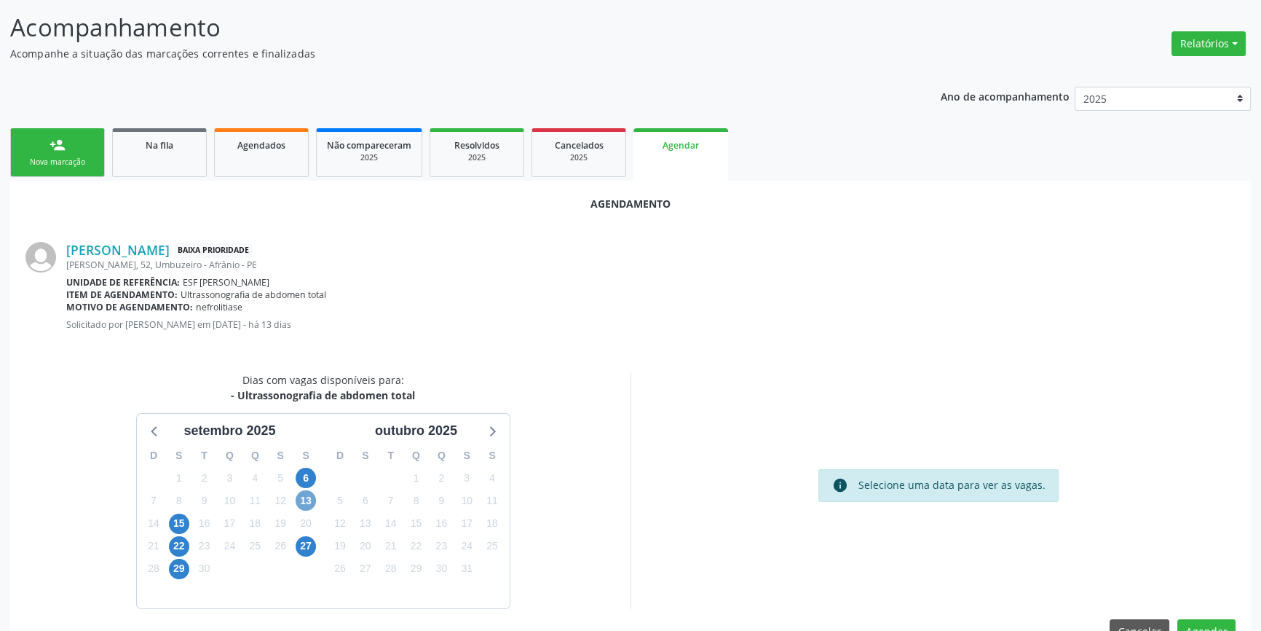
click at [307, 500] on span "13" at bounding box center [306, 500] width 20 height 20
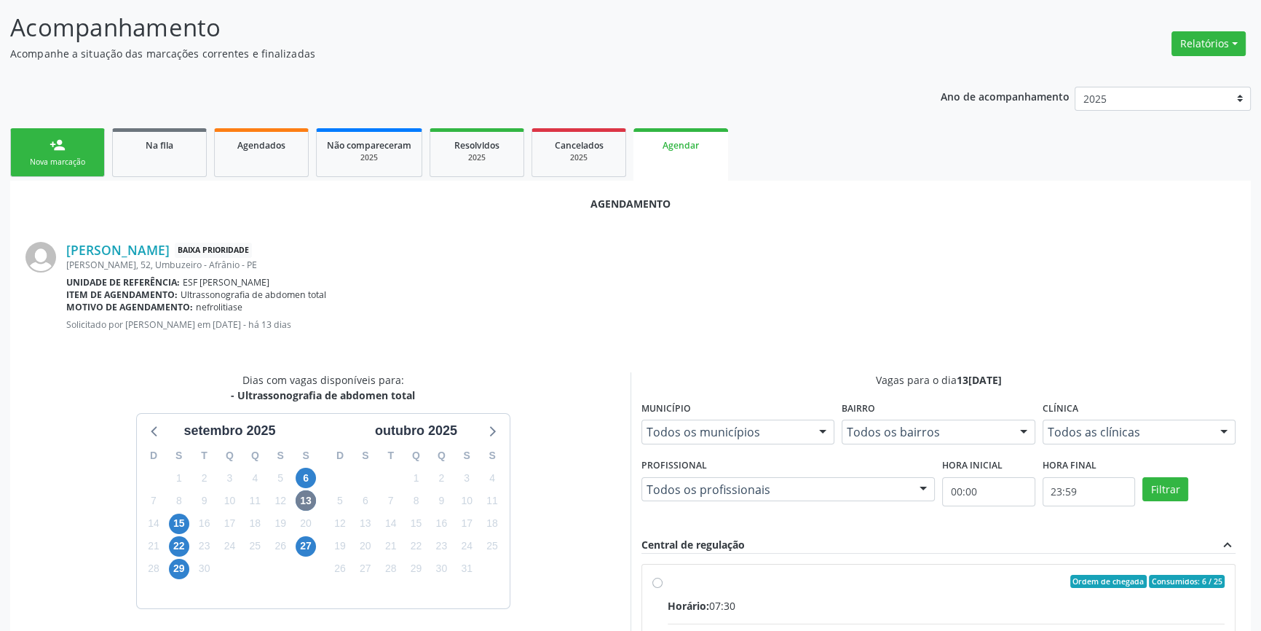
click at [663, 588] on input "Ordem de chegada Consumidos: 6 / 25 Horário: 07:30 Clínica: Renove Afranio Rede…" at bounding box center [657, 580] width 10 height 13
radio input "true"
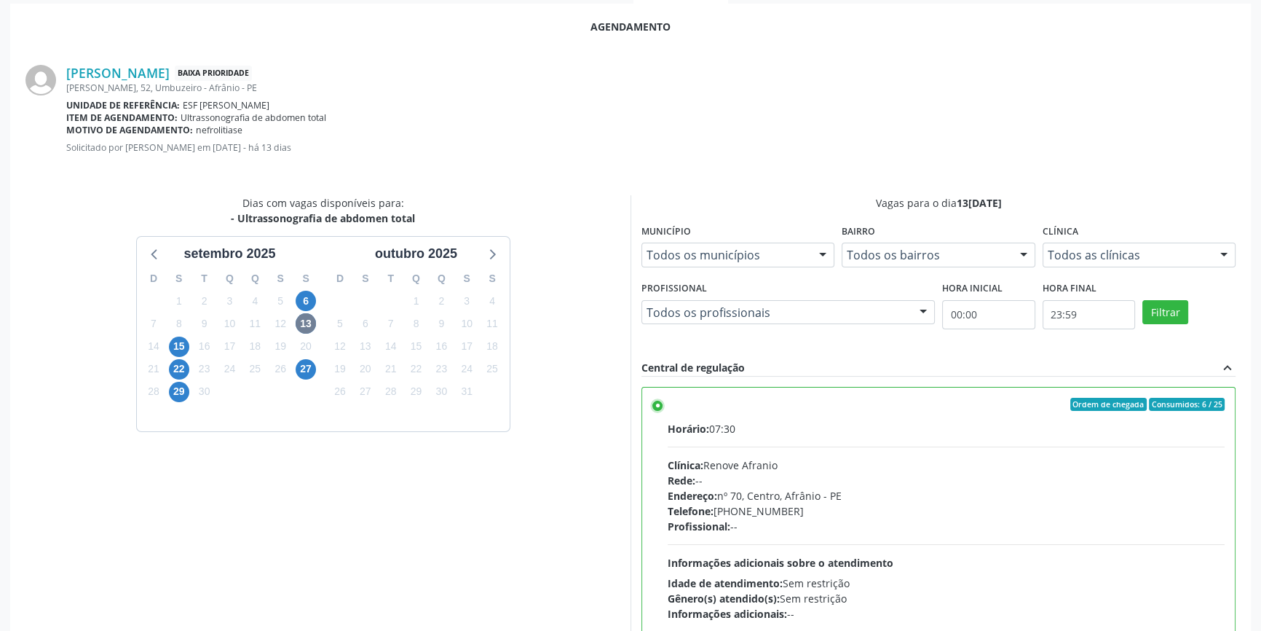
scroll to position [363, 0]
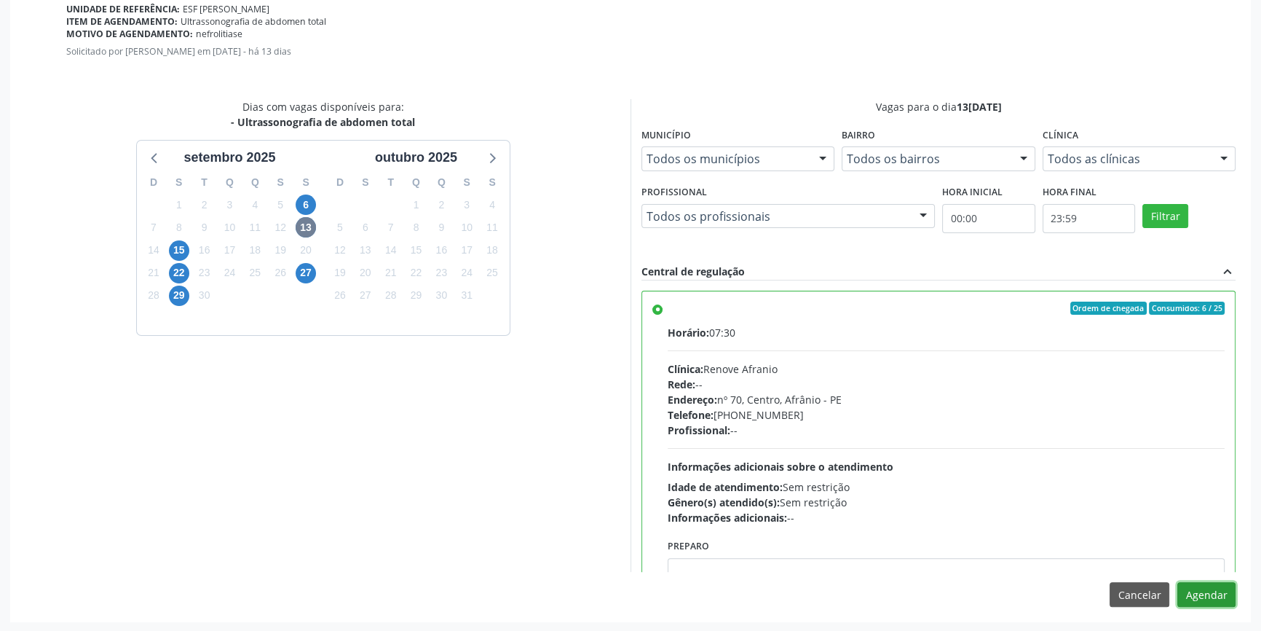
click at [1189, 584] on button "Agendar" at bounding box center [1206, 594] width 58 height 25
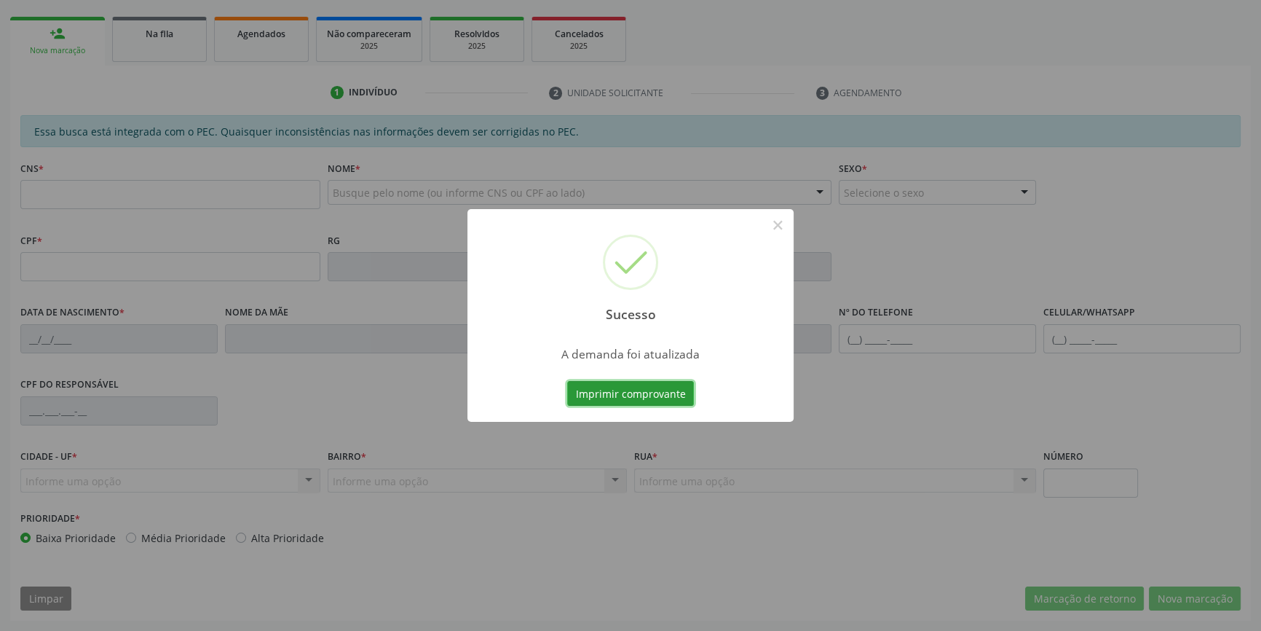
scroll to position [199, 0]
click at [643, 383] on button "Imprimir comprovante" at bounding box center [630, 393] width 127 height 25
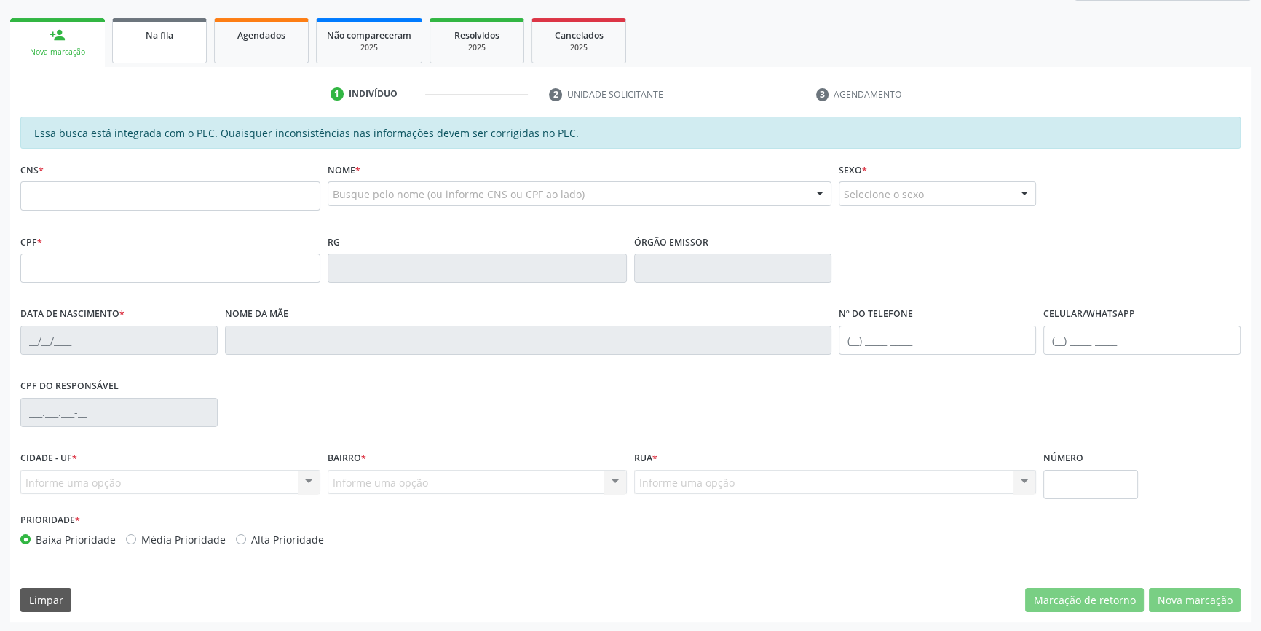
click at [165, 42] on link "Na fila" at bounding box center [159, 40] width 95 height 45
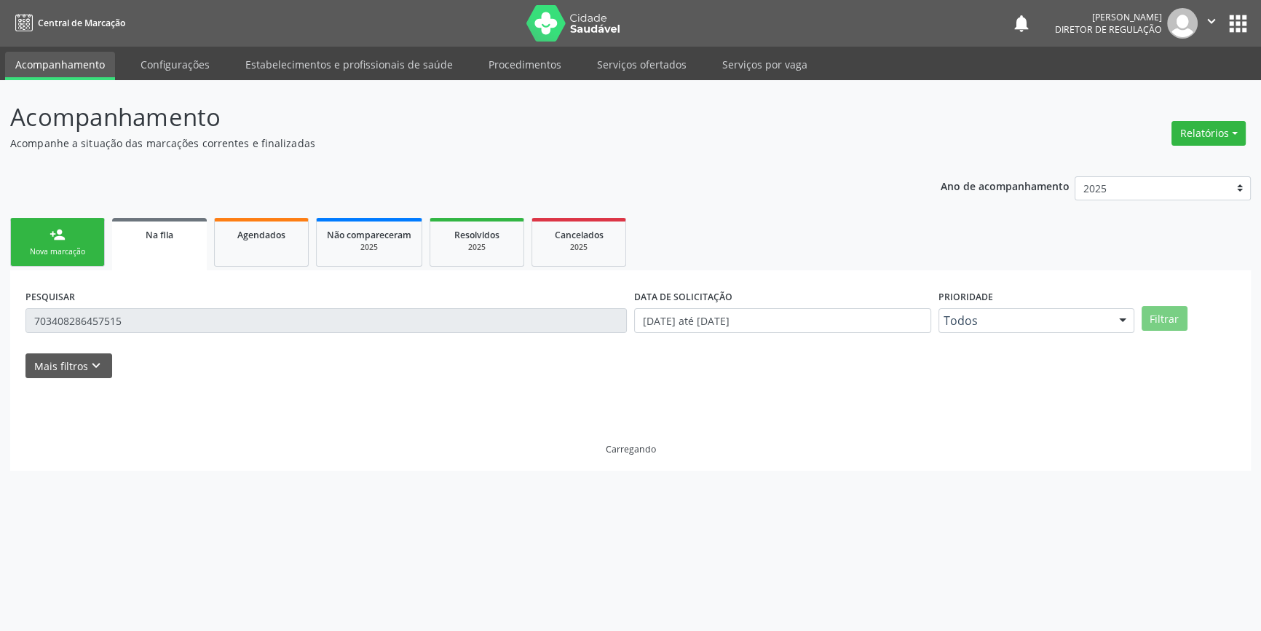
scroll to position [0, 0]
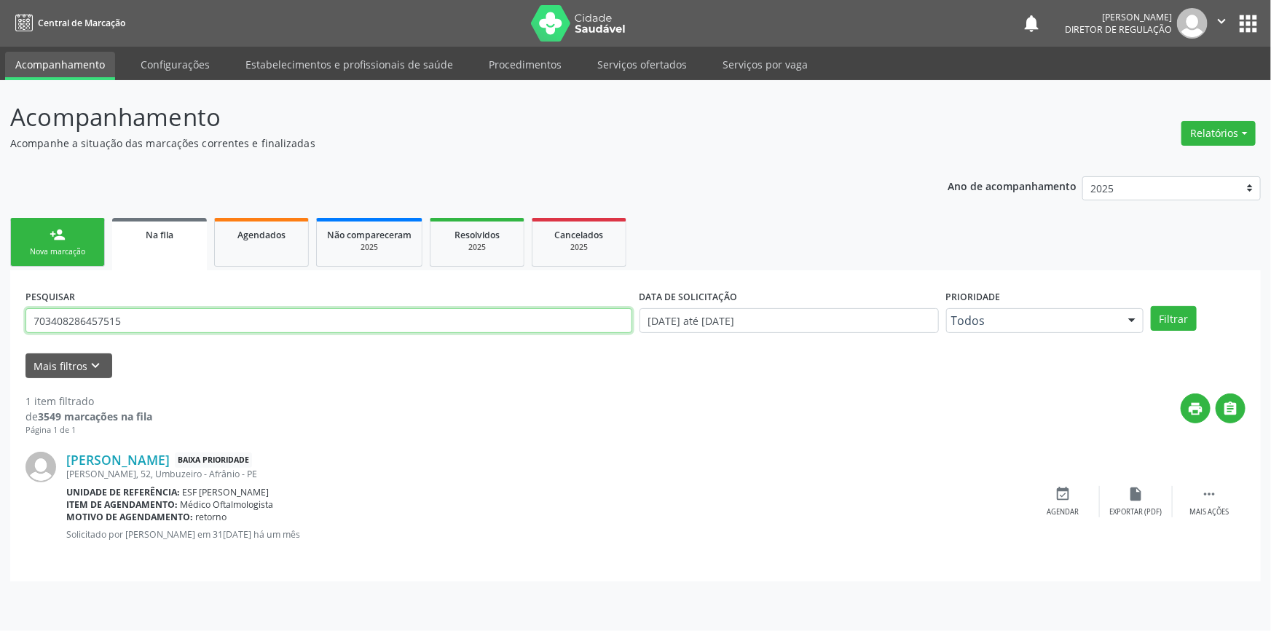
drag, startPoint x: 149, startPoint y: 330, endPoint x: 0, endPoint y: 340, distance: 148.9
click at [0, 340] on div "Acompanhamento Acompanhe a situação das marcações correntes e finalizadas Relat…" at bounding box center [635, 355] width 1271 height 550
type input "704005887607065"
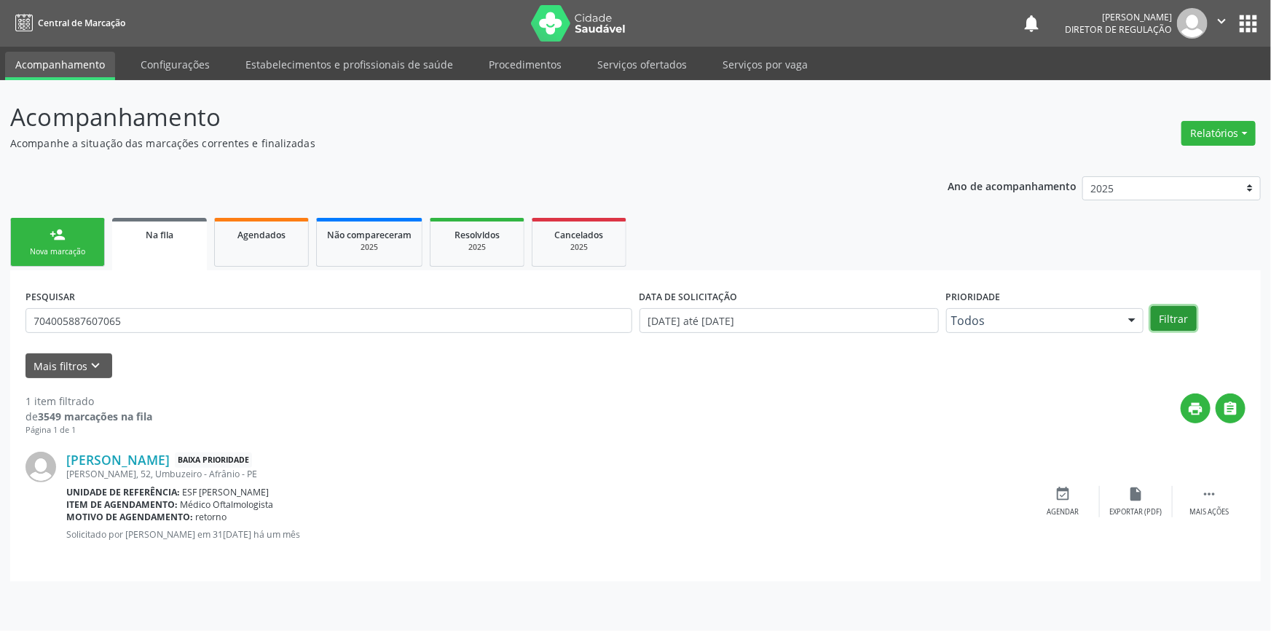
click at [1175, 317] on button "Filtrar" at bounding box center [1173, 318] width 46 height 25
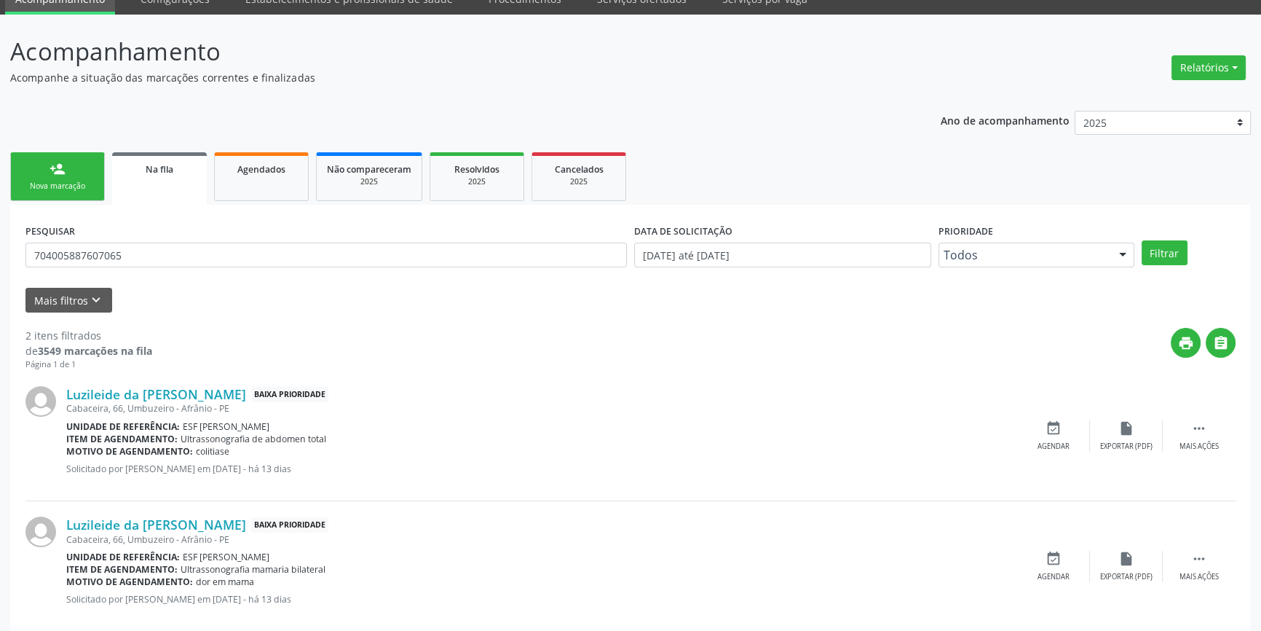
scroll to position [90, 0]
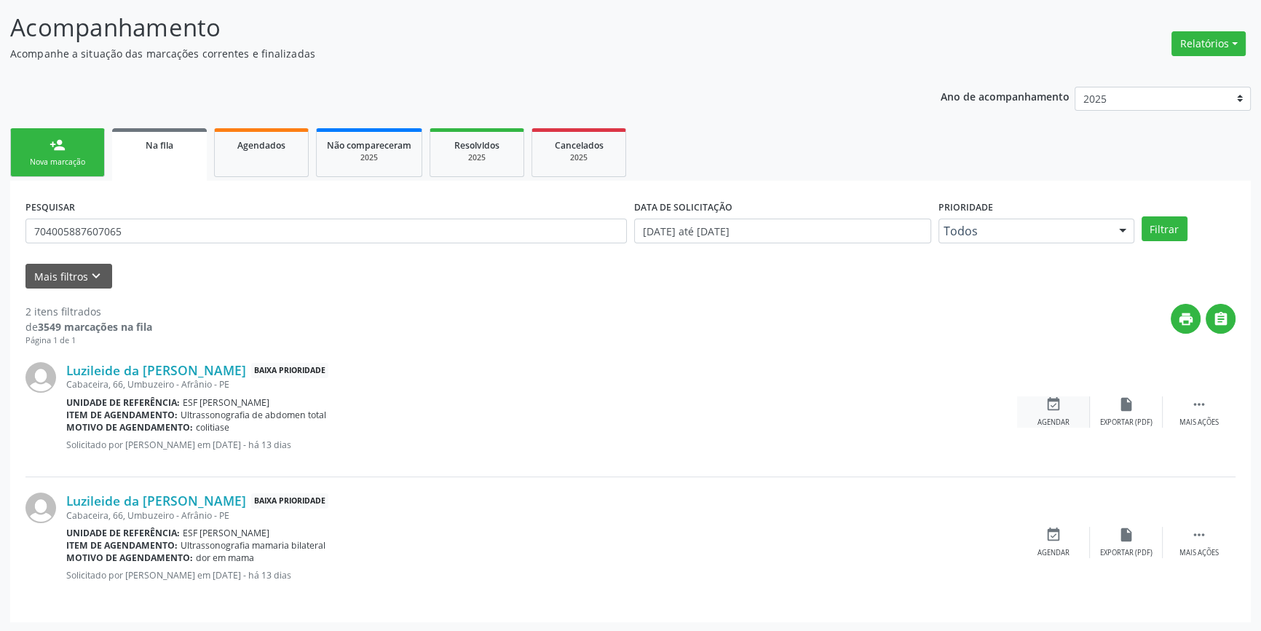
click at [1046, 399] on icon "event_available" at bounding box center [1054, 404] width 16 height 16
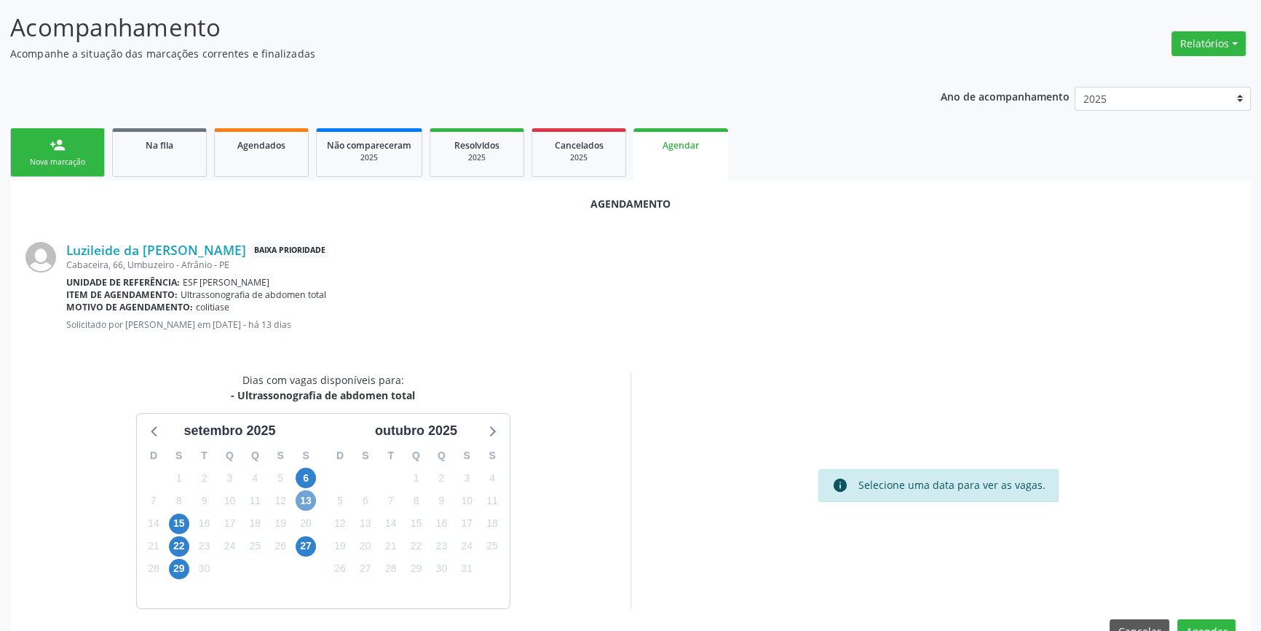
click at [309, 500] on span "13" at bounding box center [306, 500] width 20 height 20
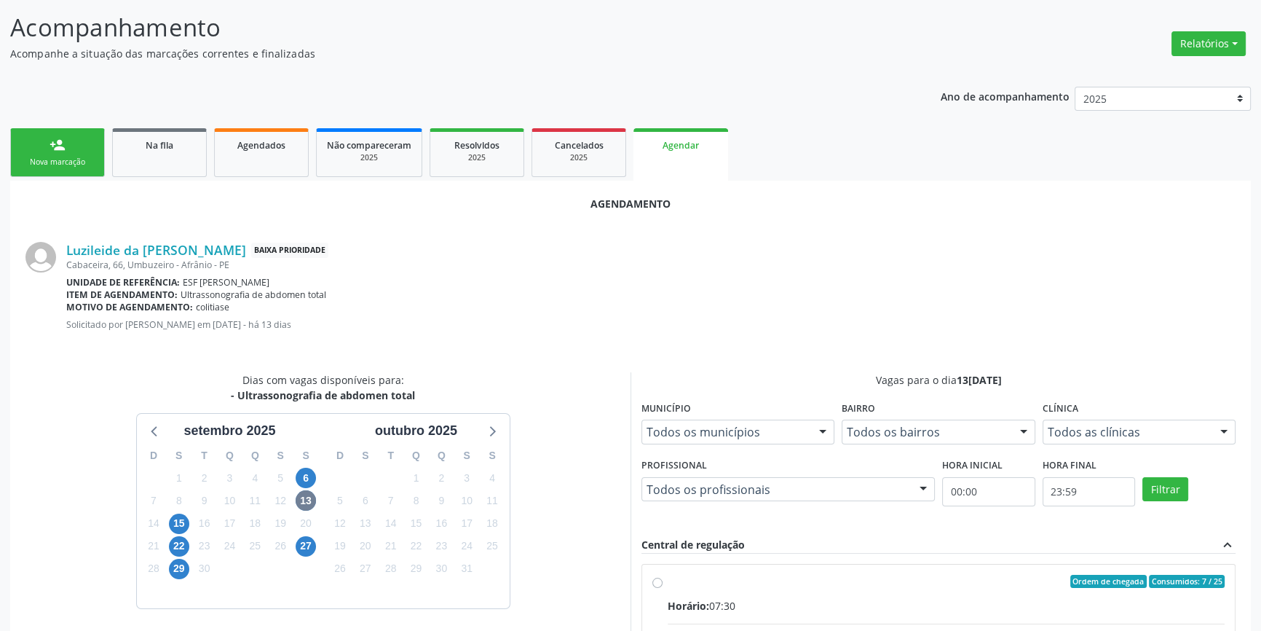
click at [663, 588] on input "Ordem de chegada Consumidos: 7 / 25 Horário: 07:30 Clínica: Renove Afranio Rede…" at bounding box center [657, 580] width 10 height 13
radio input "true"
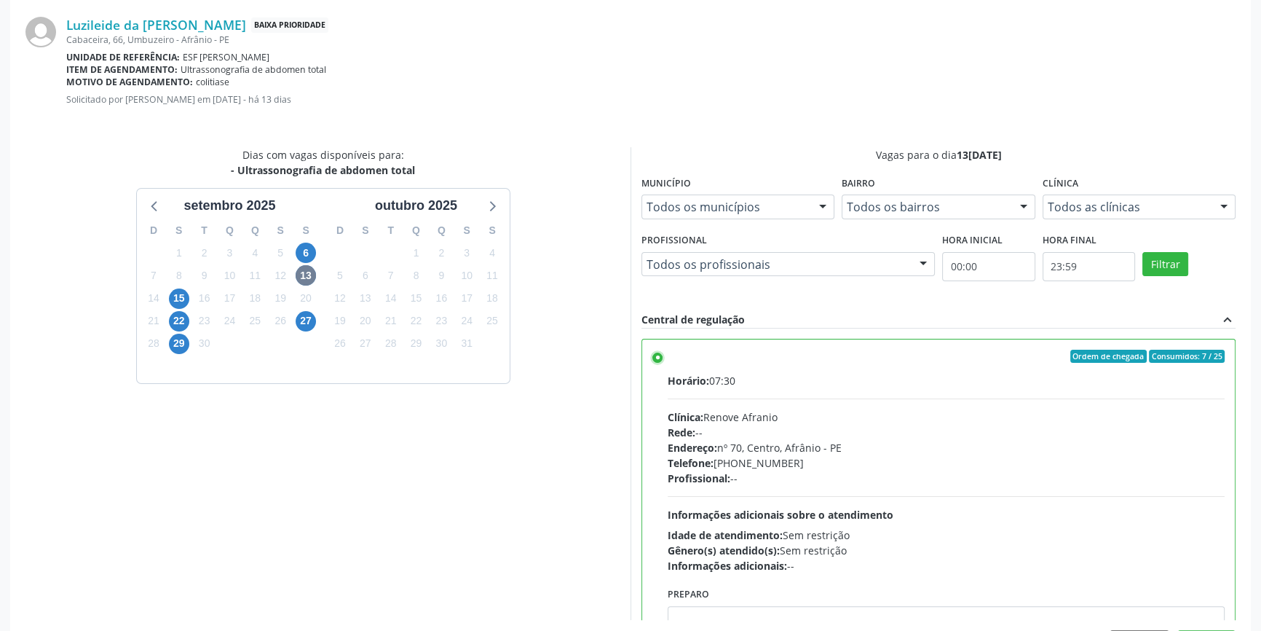
scroll to position [363, 0]
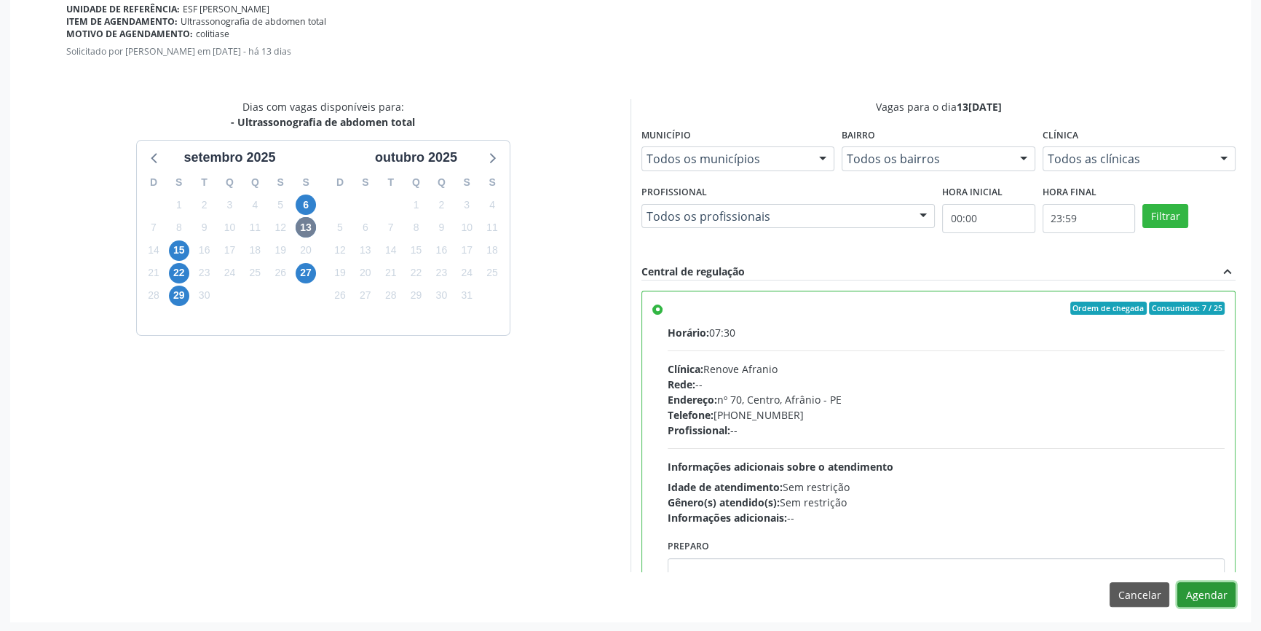
click at [1204, 593] on button "Agendar" at bounding box center [1206, 594] width 58 height 25
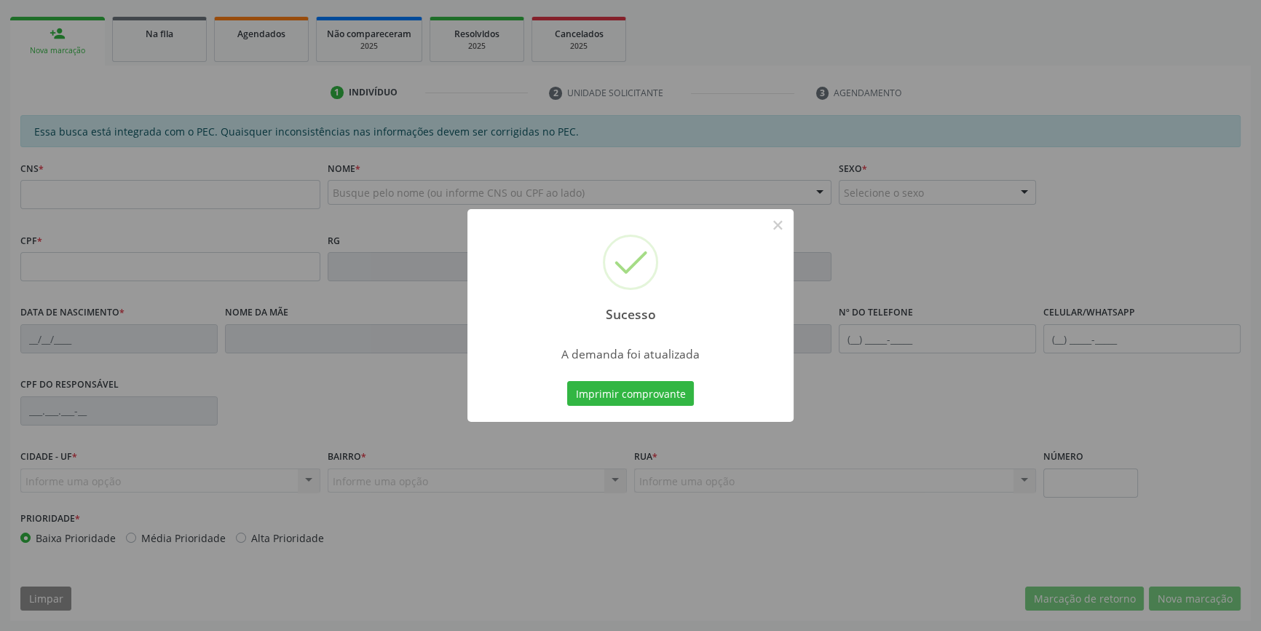
click at [617, 390] on div "Sucesso × A demanda foi atualizada Imprimir comprovante Cancel" at bounding box center [630, 315] width 1261 height 631
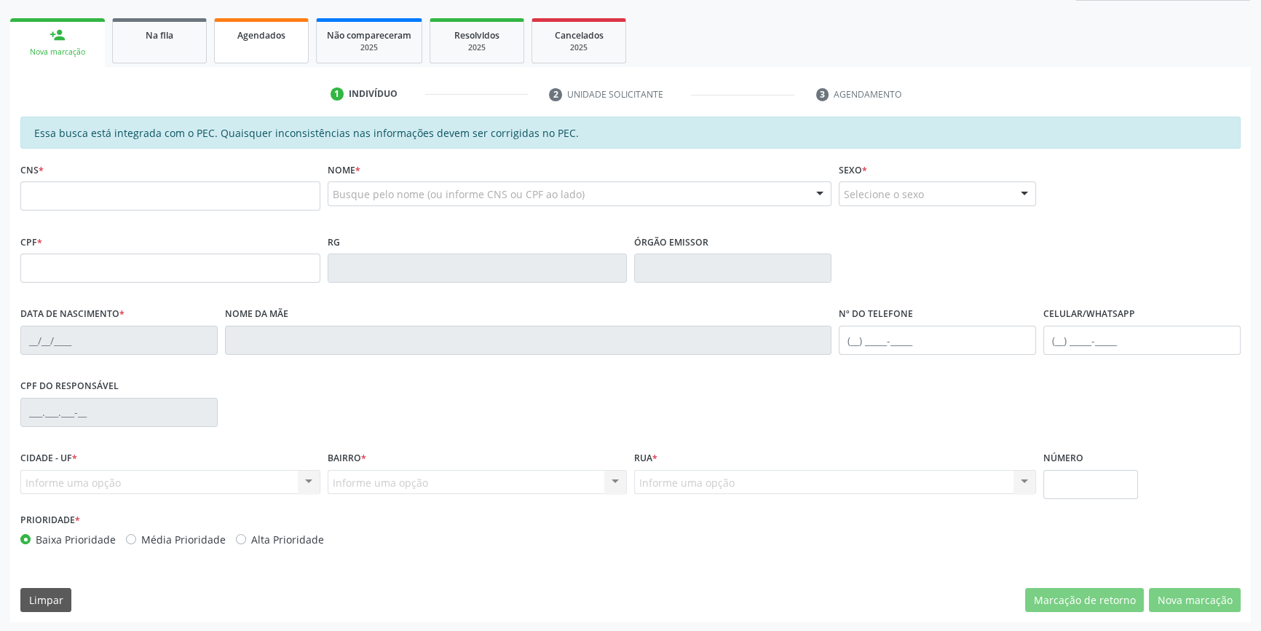
click at [232, 38] on div "Agendados" at bounding box center [261, 34] width 73 height 15
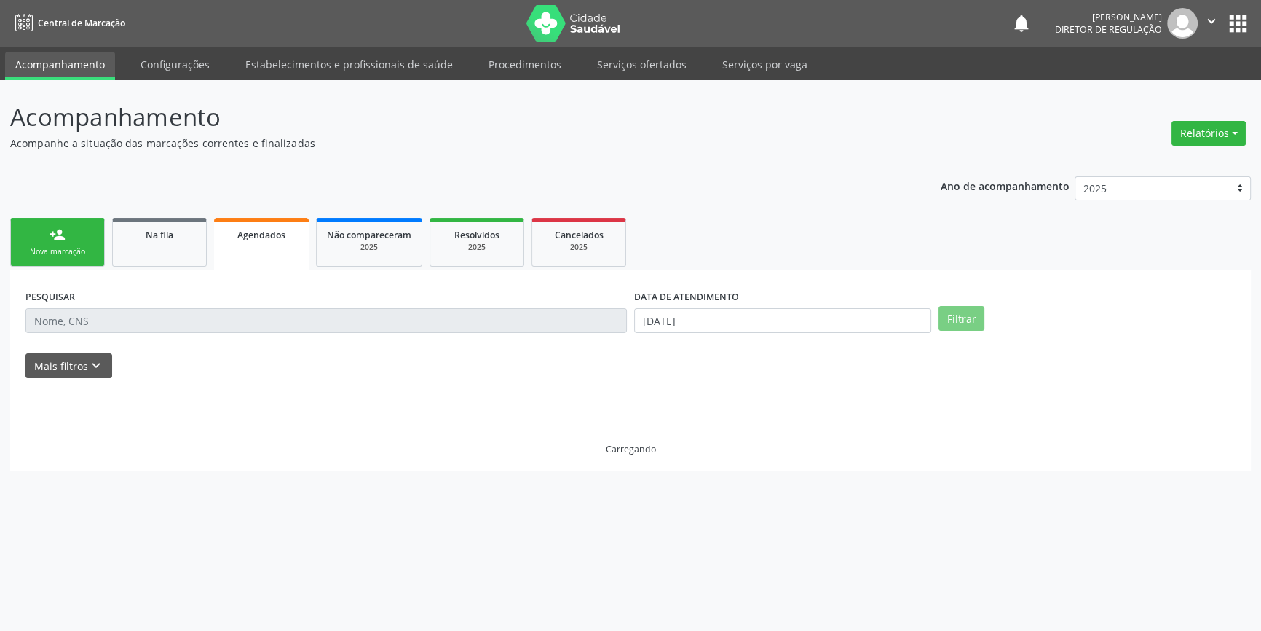
scroll to position [0, 0]
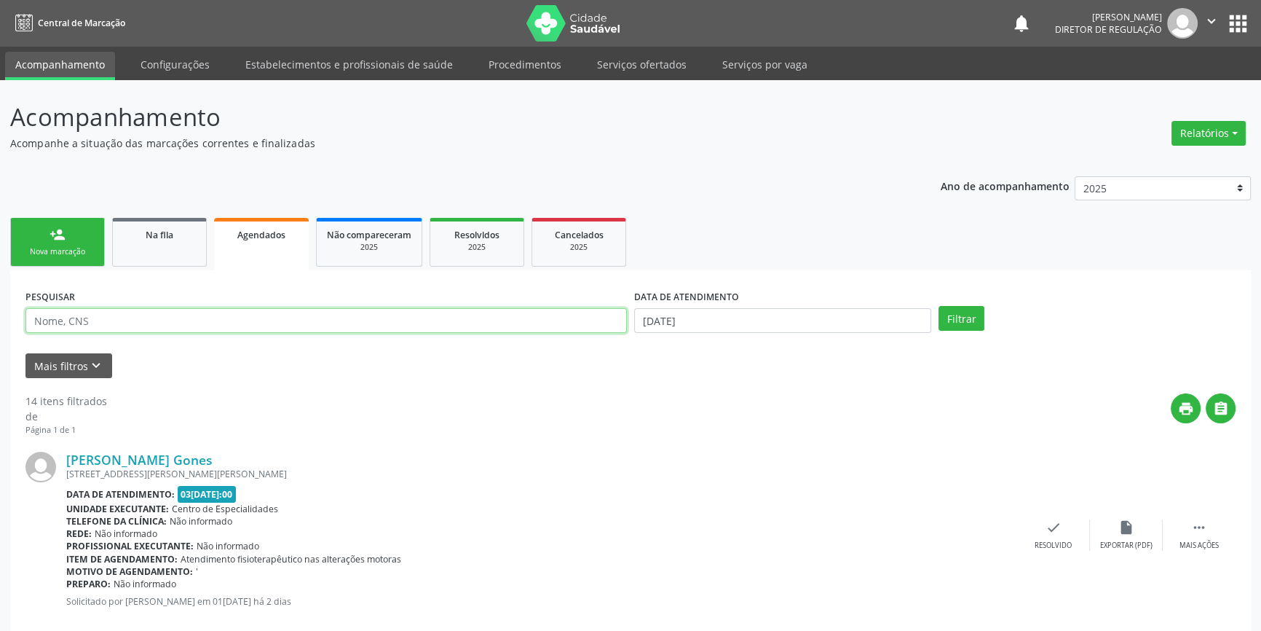
click at [142, 316] on input "text" at bounding box center [325, 320] width 601 height 25
type input "704005887607065"
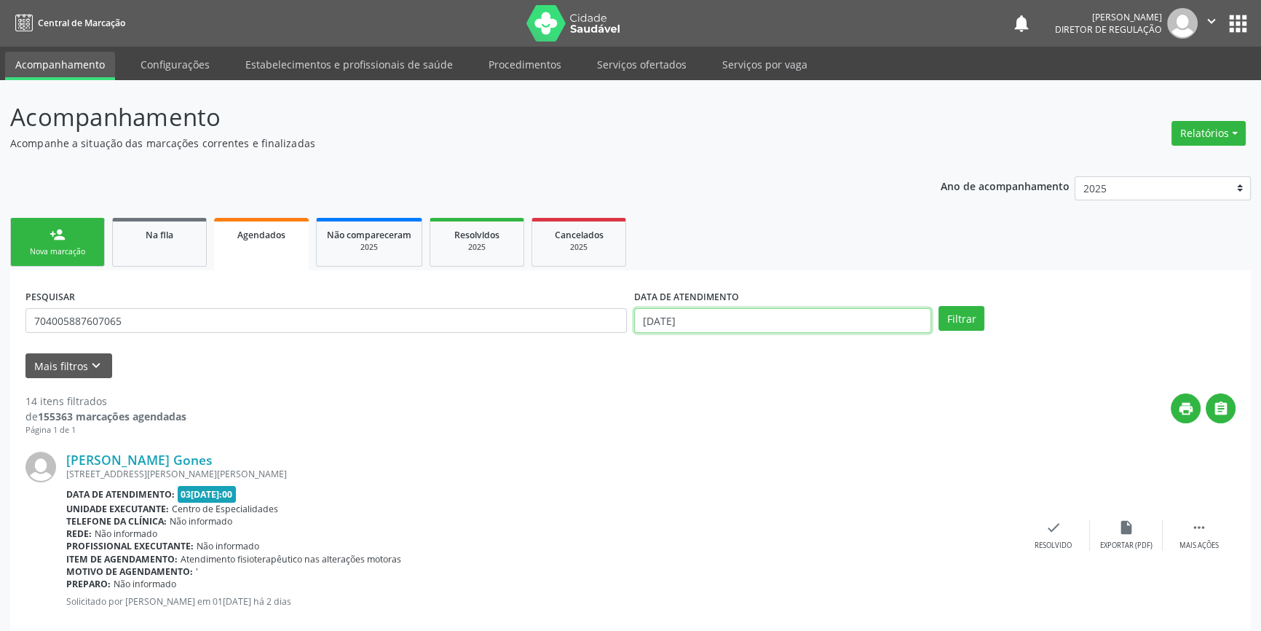
click at [839, 332] on body "Central de Marcação notifications Maria Aparecida Rodrigues da Silva Diretor de…" at bounding box center [630, 315] width 1261 height 631
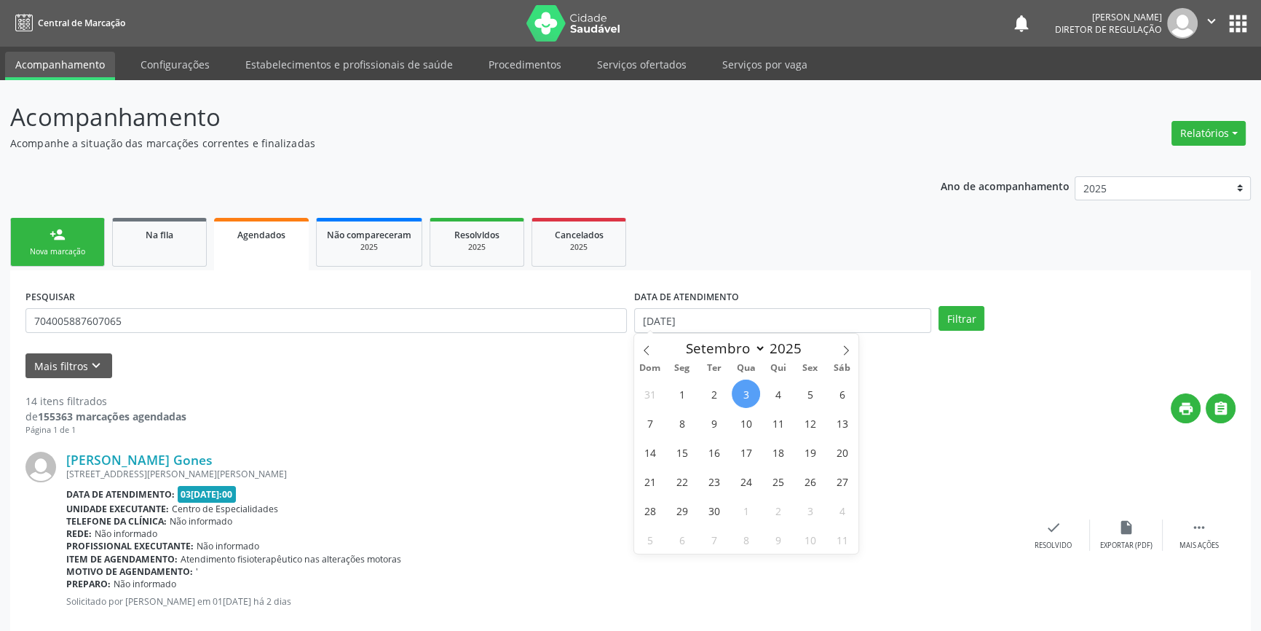
click at [748, 392] on span "3" at bounding box center [746, 393] width 28 height 28
type input "[DATE]"
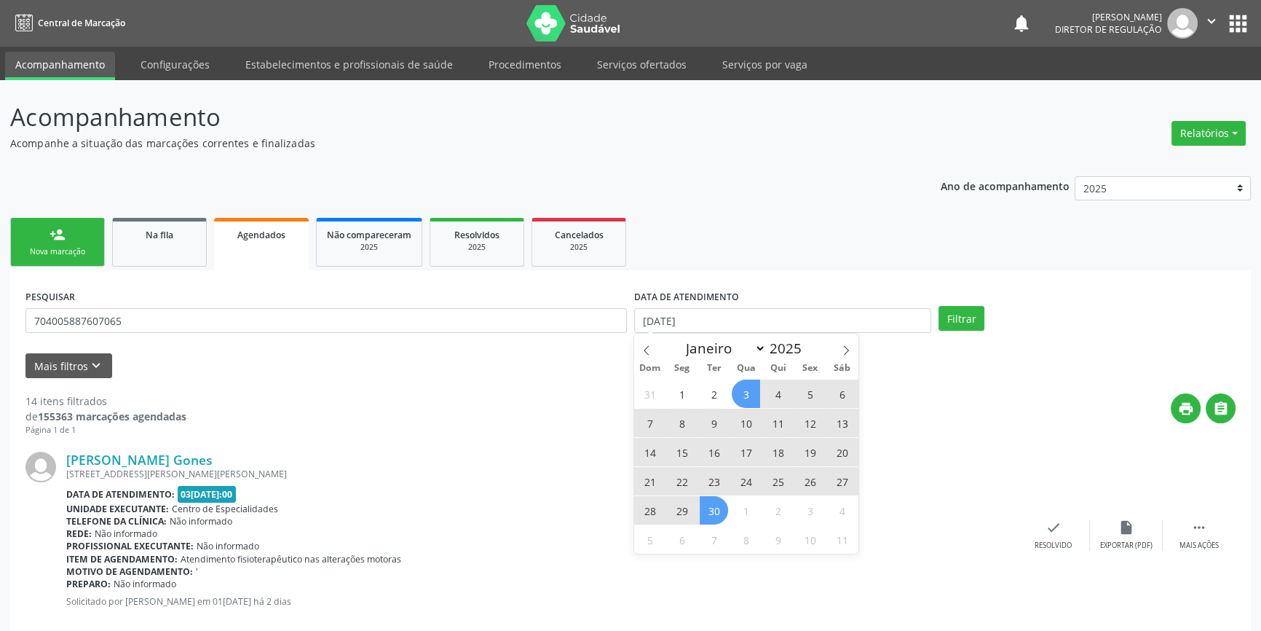
click at [711, 522] on span "30" at bounding box center [714, 510] width 28 height 28
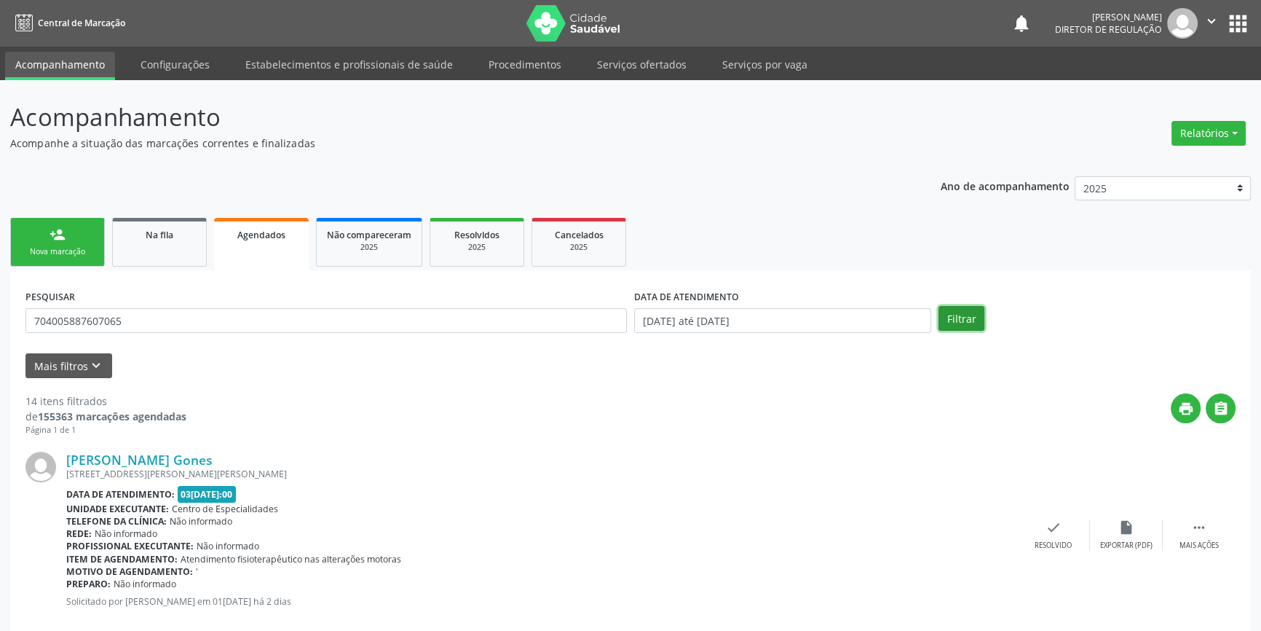
click at [963, 320] on button "Filtrar" at bounding box center [961, 318] width 46 height 25
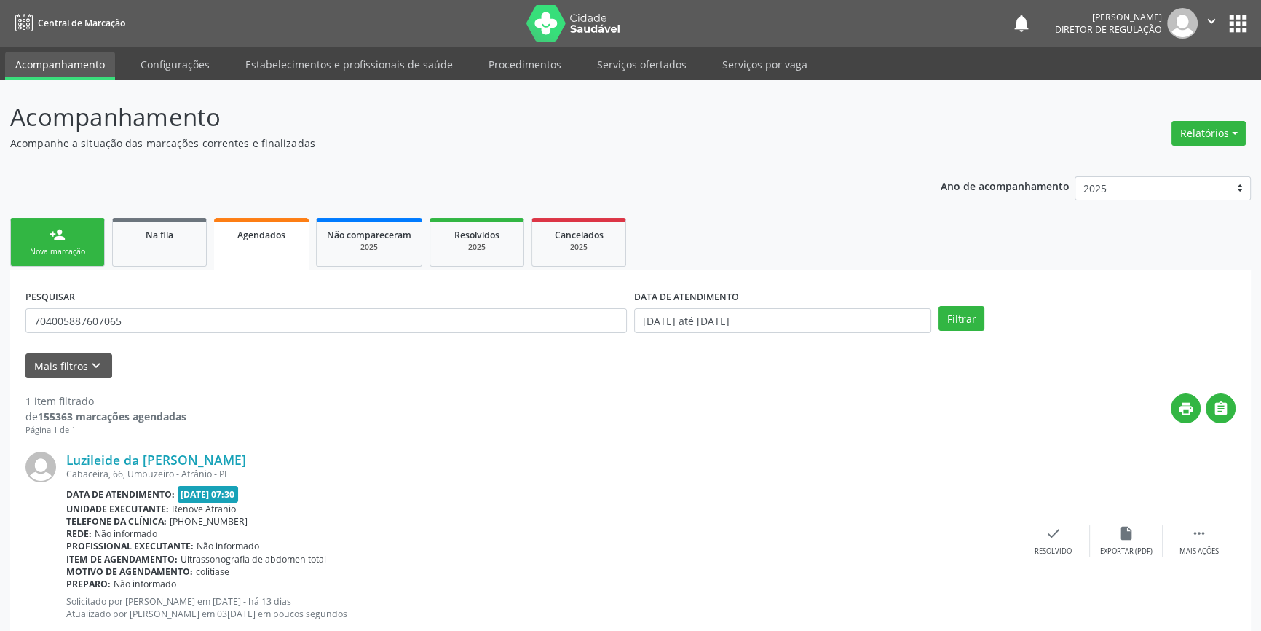
scroll to position [39, 0]
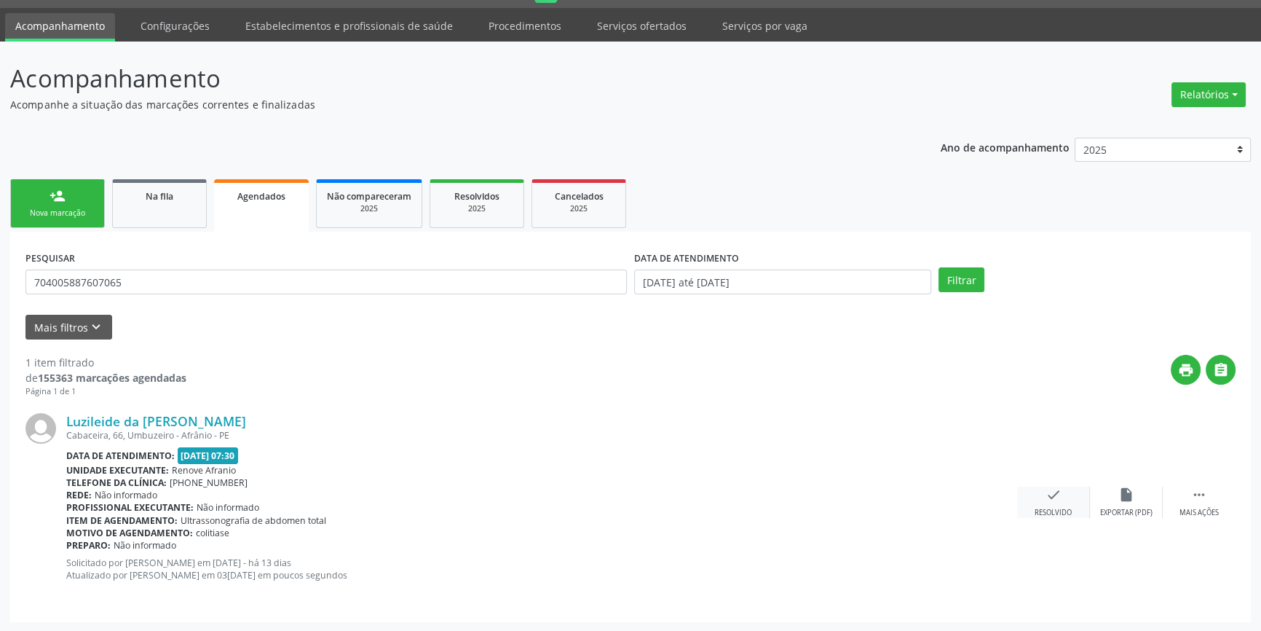
click at [1078, 500] on div "check Resolvido" at bounding box center [1053, 501] width 73 height 31
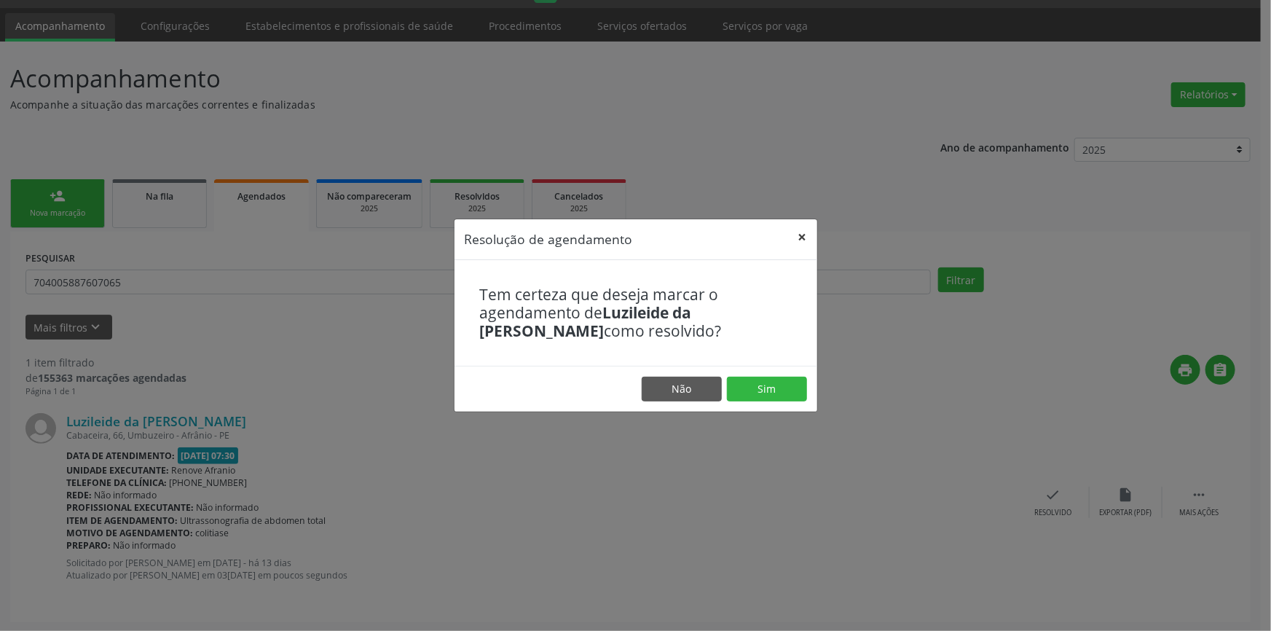
click at [797, 234] on button "×" at bounding box center [802, 237] width 29 height 36
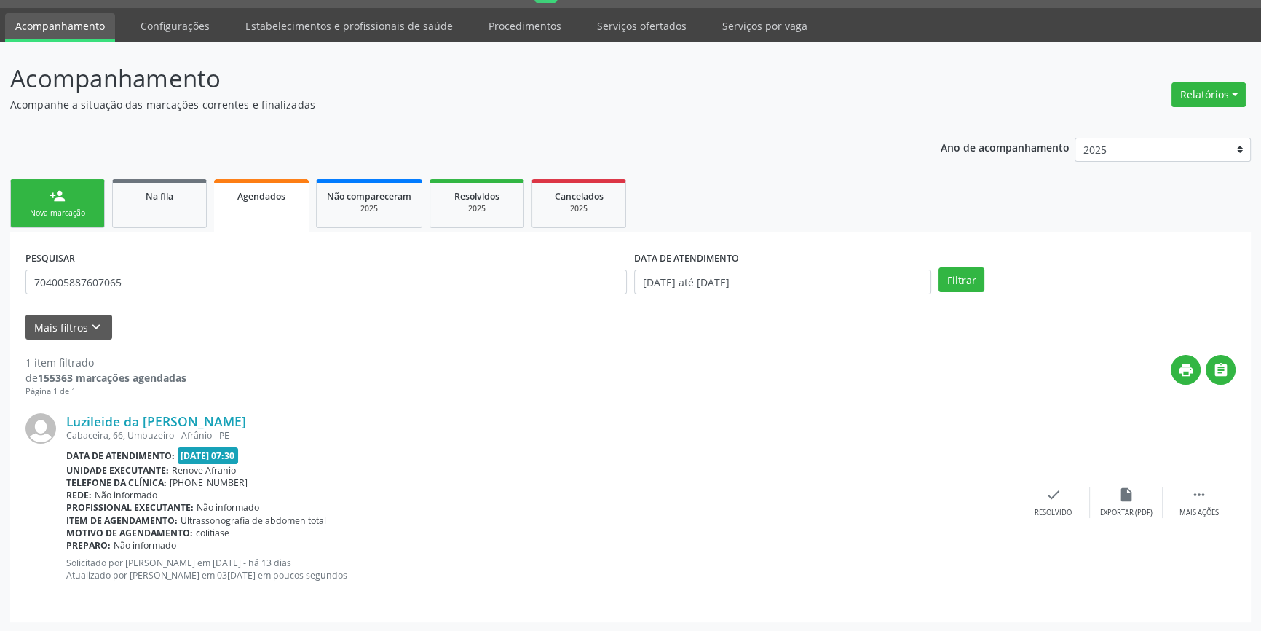
click at [1178, 481] on div "Luzileide da Silva Rodriguess Cabaceira, 66, Umbuzeiro - Afrânio - PE Data de a…" at bounding box center [630, 502] width 1210 height 209
click at [1196, 493] on icon "" at bounding box center [1199, 494] width 16 height 16
click at [917, 502] on div "print Imprimir" at bounding box center [908, 501] width 73 height 31
click at [82, 210] on div "Nova marcação" at bounding box center [57, 213] width 73 height 11
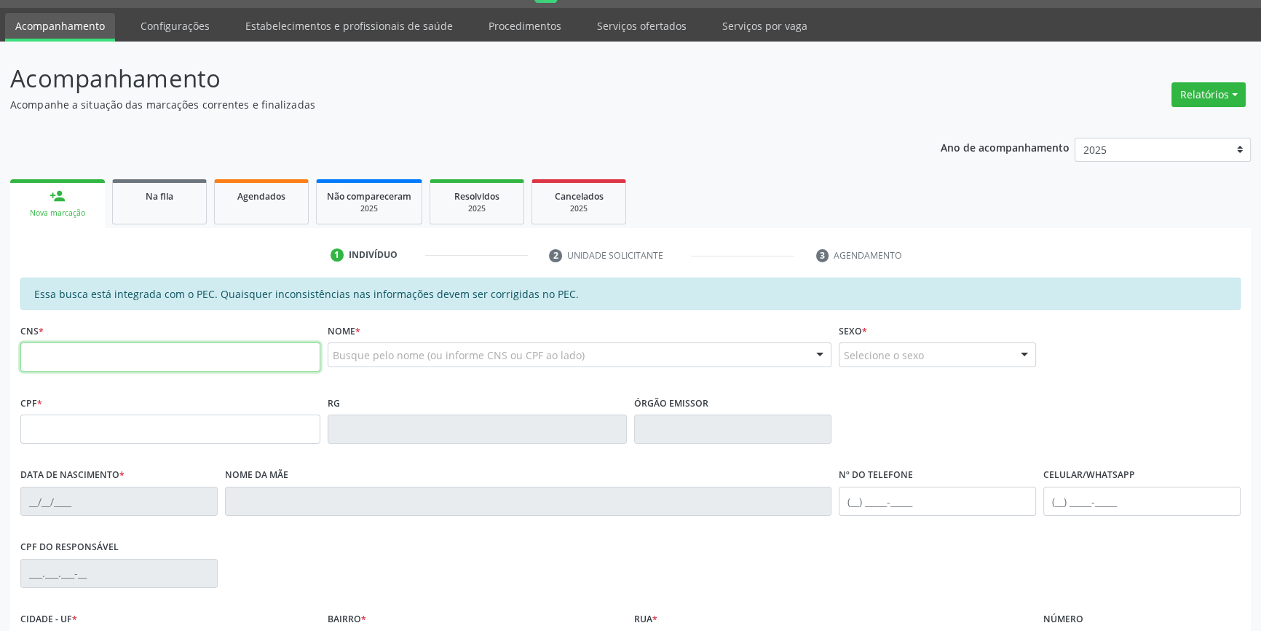
click at [144, 355] on input "text" at bounding box center [170, 356] width 300 height 29
type input "704 0058 8760 7065"
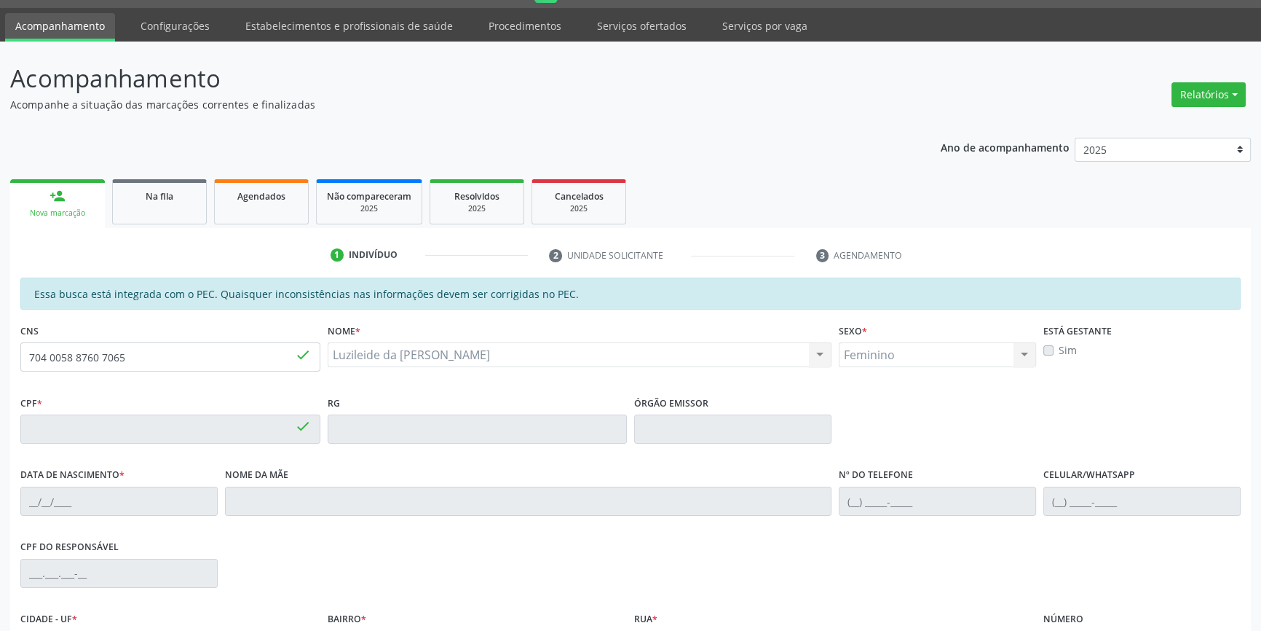
type input "946.105.764-49"
type input "19/08/1971"
type input "Espedeta Emidia da Silva"
type input "(87) 98866-1410"
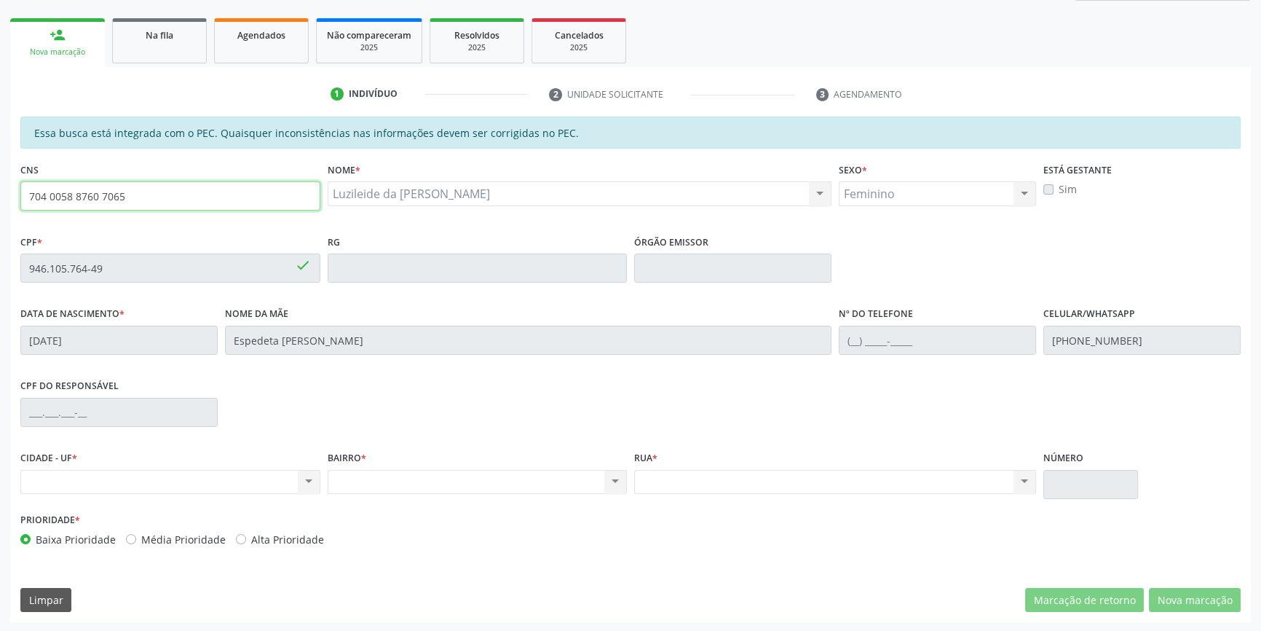
drag, startPoint x: 170, startPoint y: 194, endPoint x: 1137, endPoint y: 52, distance: 977.4
click at [0, 204] on div "Acompanhamento Acompanhe a situação das marcações correntes e finalizadas Relat…" at bounding box center [630, 256] width 1261 height 751
type input "704 005"
click at [185, 39] on div "Na fila" at bounding box center [159, 34] width 73 height 15
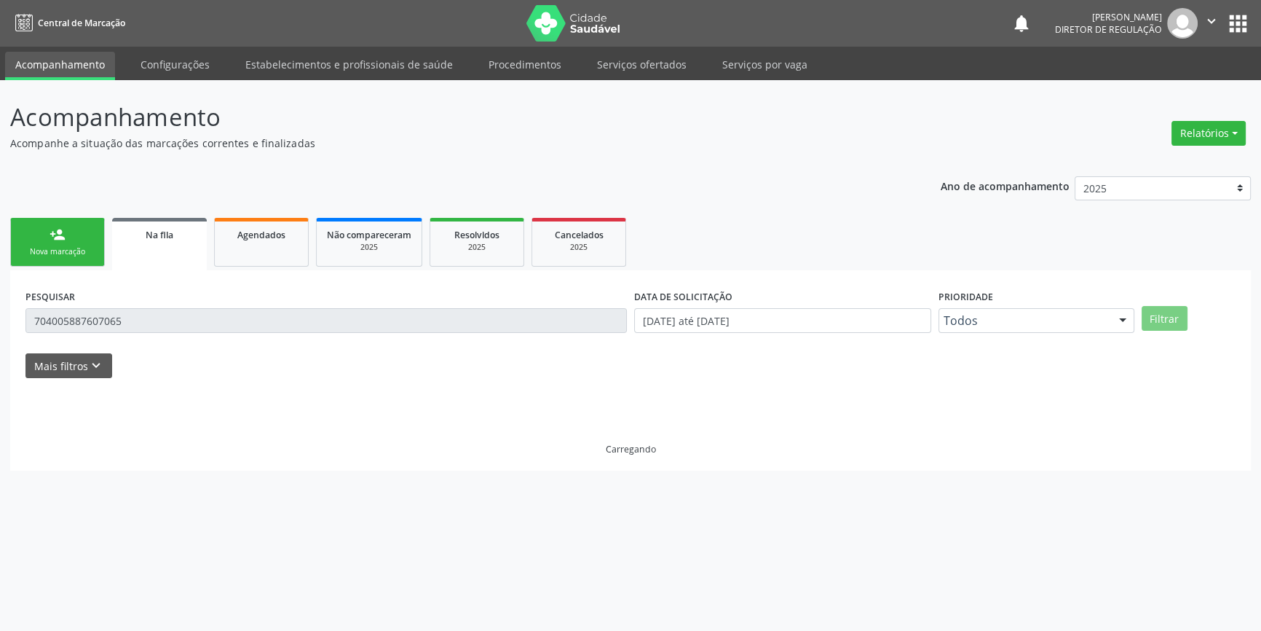
scroll to position [0, 0]
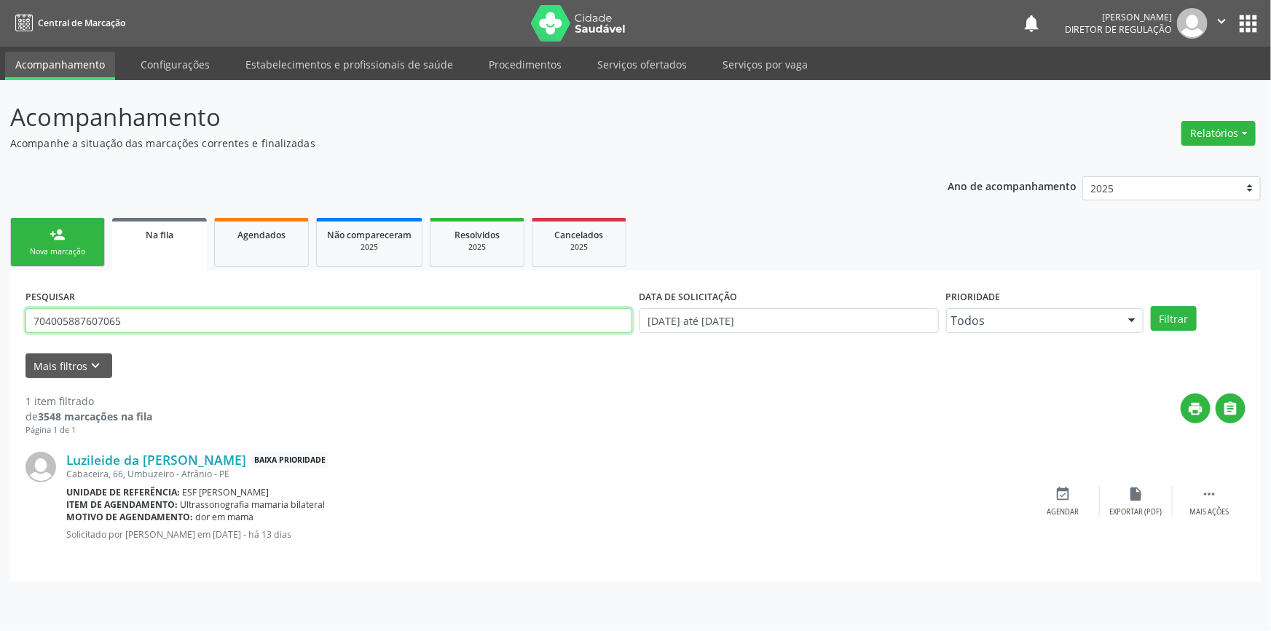
drag, startPoint x: 154, startPoint y: 327, endPoint x: 0, endPoint y: 291, distance: 157.7
click at [0, 293] on div "Acompanhamento Acompanhe a situação das marcações correntes e finalizadas Relat…" at bounding box center [635, 355] width 1271 height 550
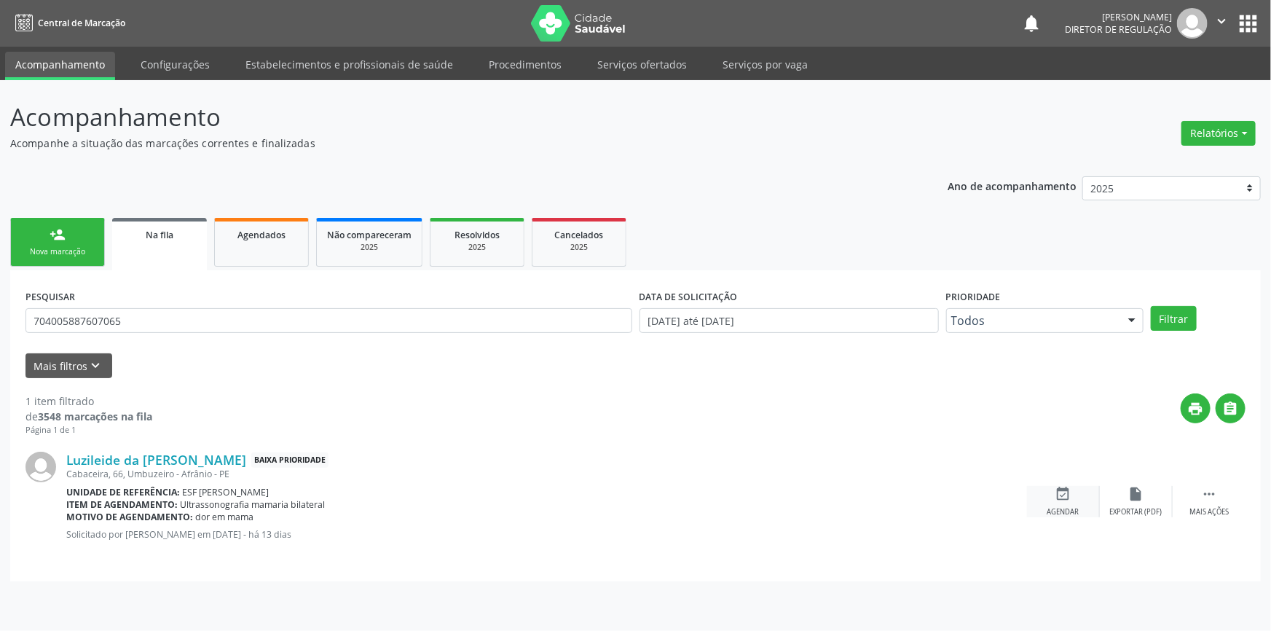
click at [1070, 497] on icon "event_available" at bounding box center [1063, 494] width 16 height 16
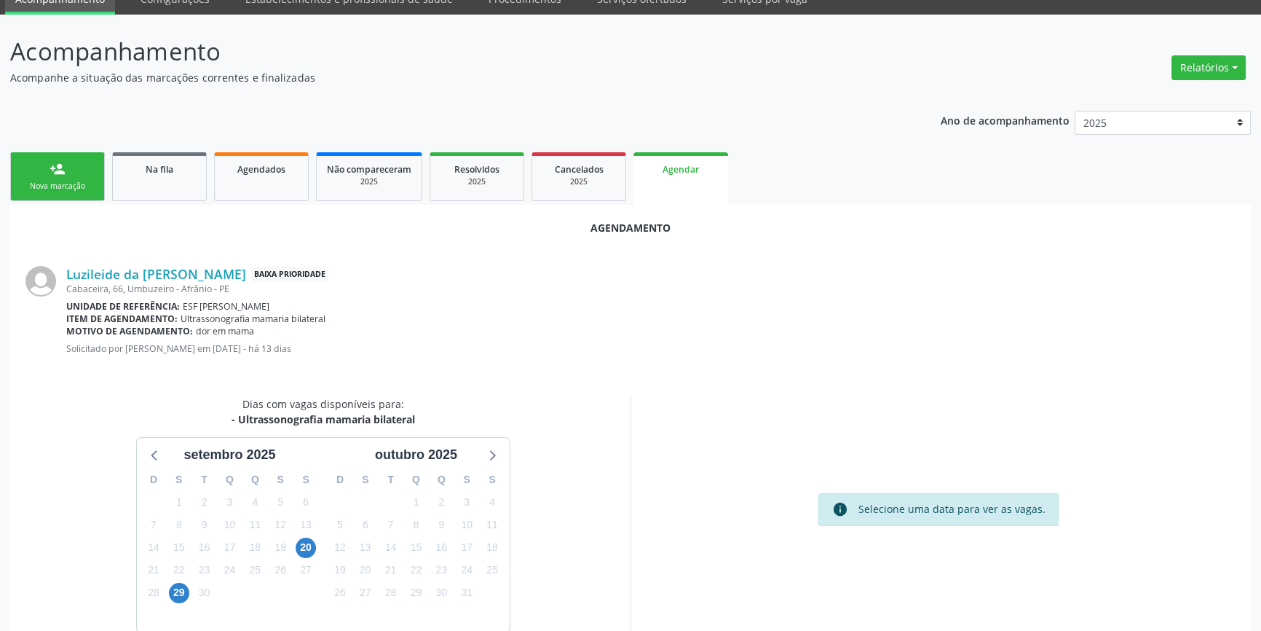
scroll to position [126, 0]
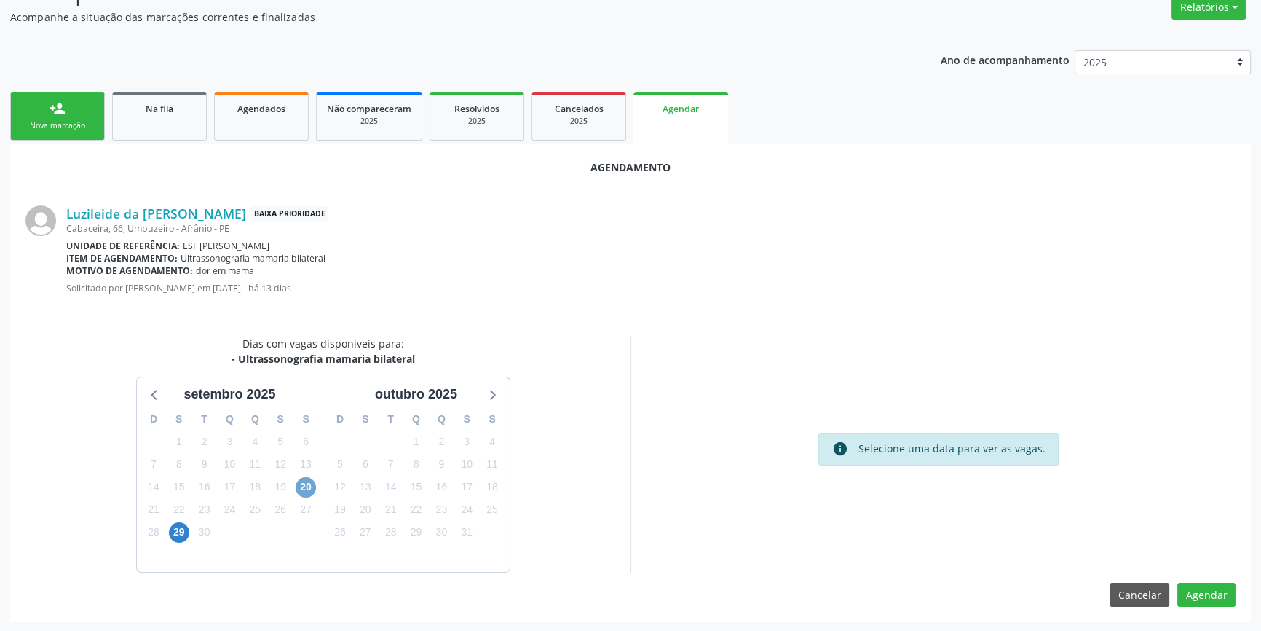
click at [311, 485] on span "20" at bounding box center [306, 487] width 20 height 20
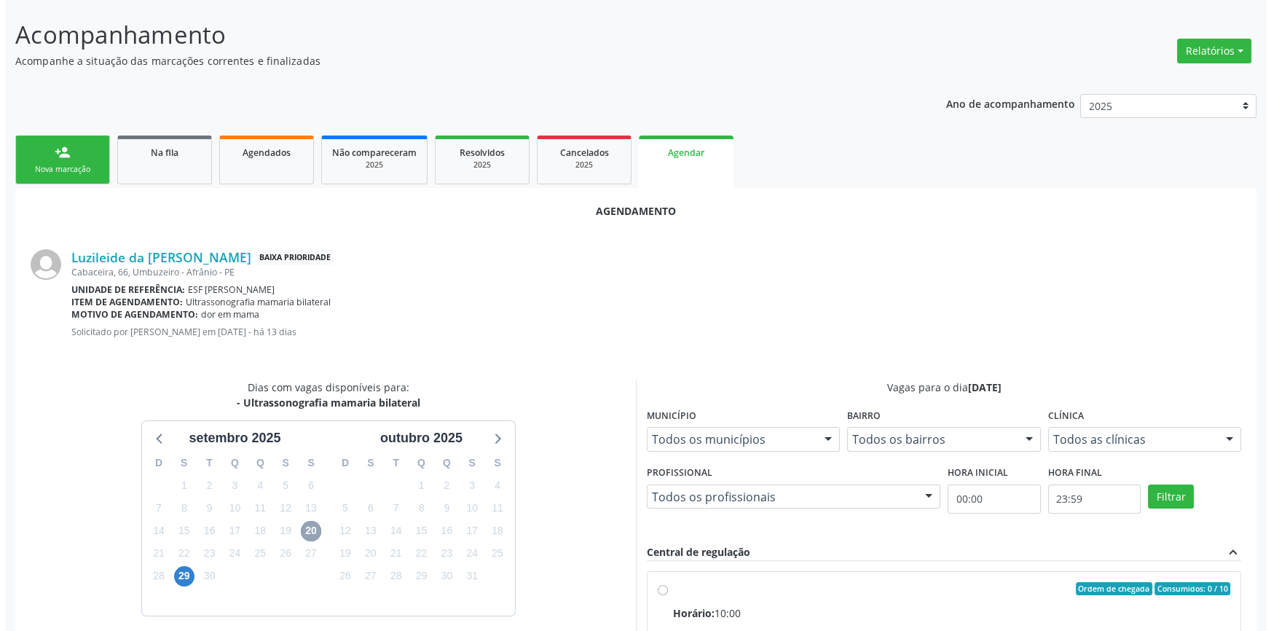
scroll to position [0, 0]
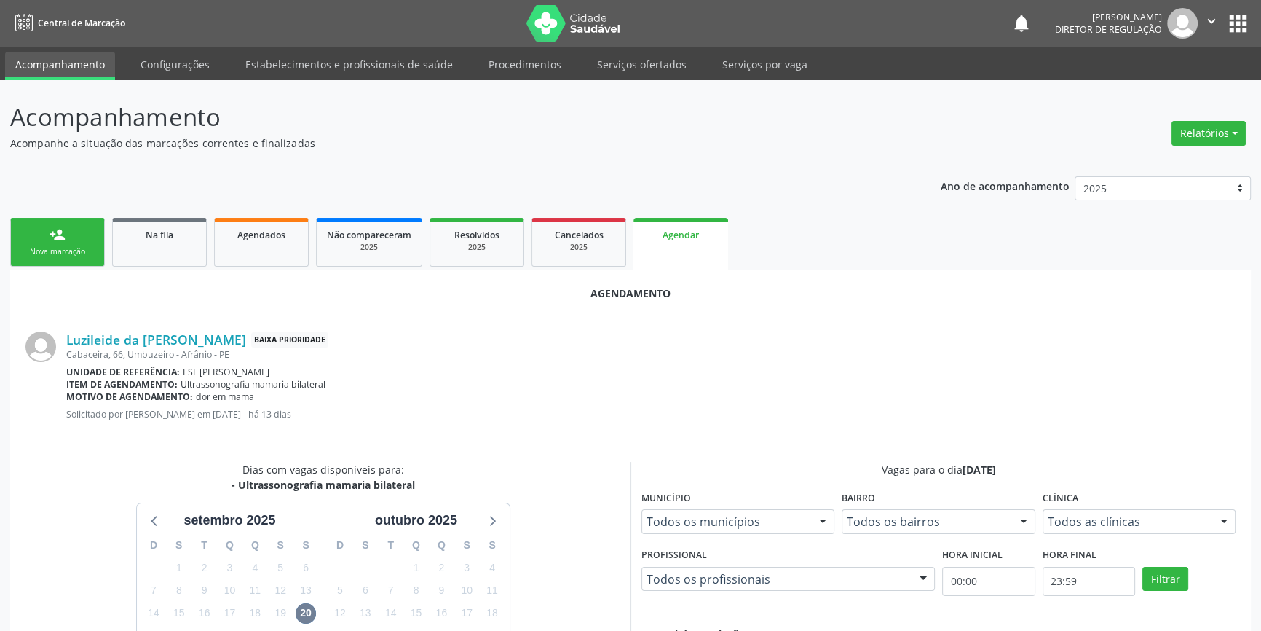
click at [647, 47] on ul "Acompanhamento Configurações Estabelecimentos e profissionais de saúde Procedim…" at bounding box center [630, 63] width 1261 height 33
click at [650, 55] on link "Serviços ofertados" at bounding box center [642, 64] width 110 height 25
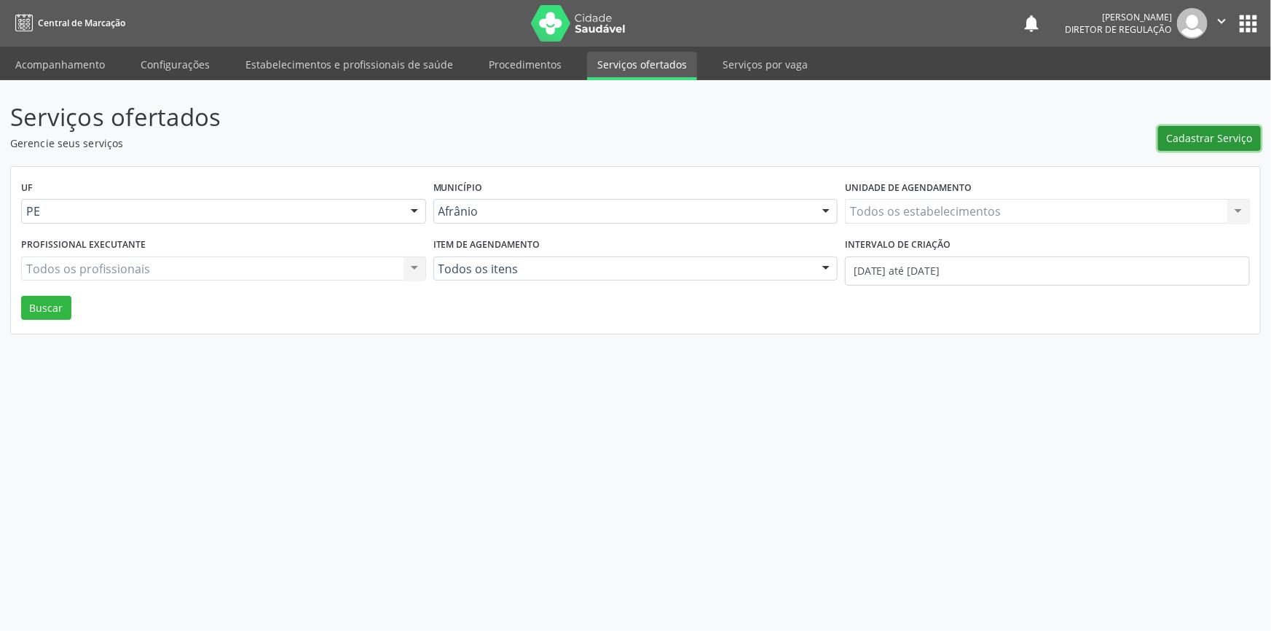
click at [1214, 126] on button "Cadastrar Serviço" at bounding box center [1209, 138] width 103 height 25
click at [1193, 143] on span "Cadastrar Serviço" at bounding box center [1209, 137] width 86 height 15
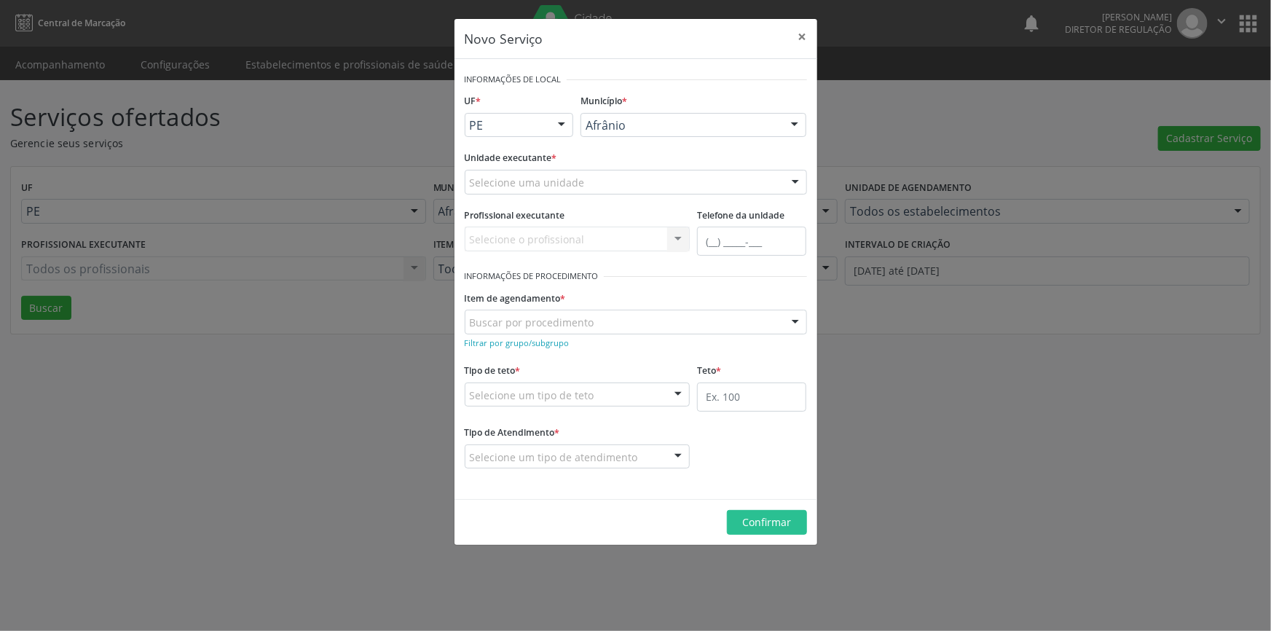
click at [596, 189] on div "Selecione uma unidade" at bounding box center [636, 182] width 342 height 25
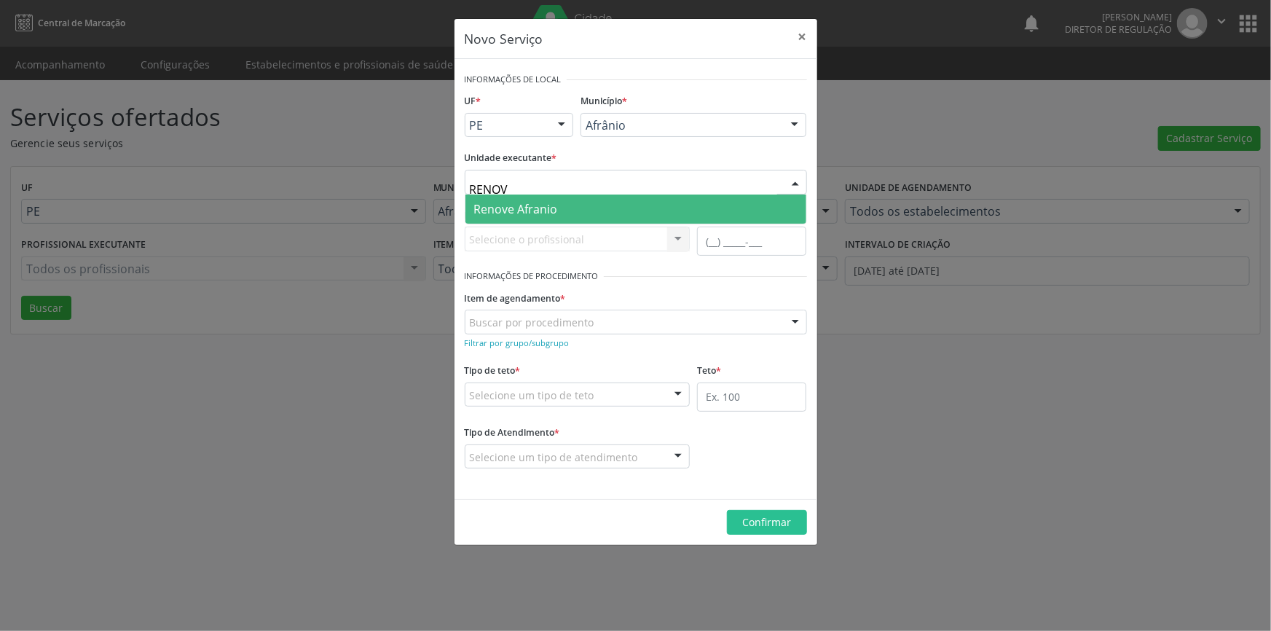
type input "RENOVE"
click at [572, 199] on span "Renove Afranio" at bounding box center [635, 208] width 341 height 29
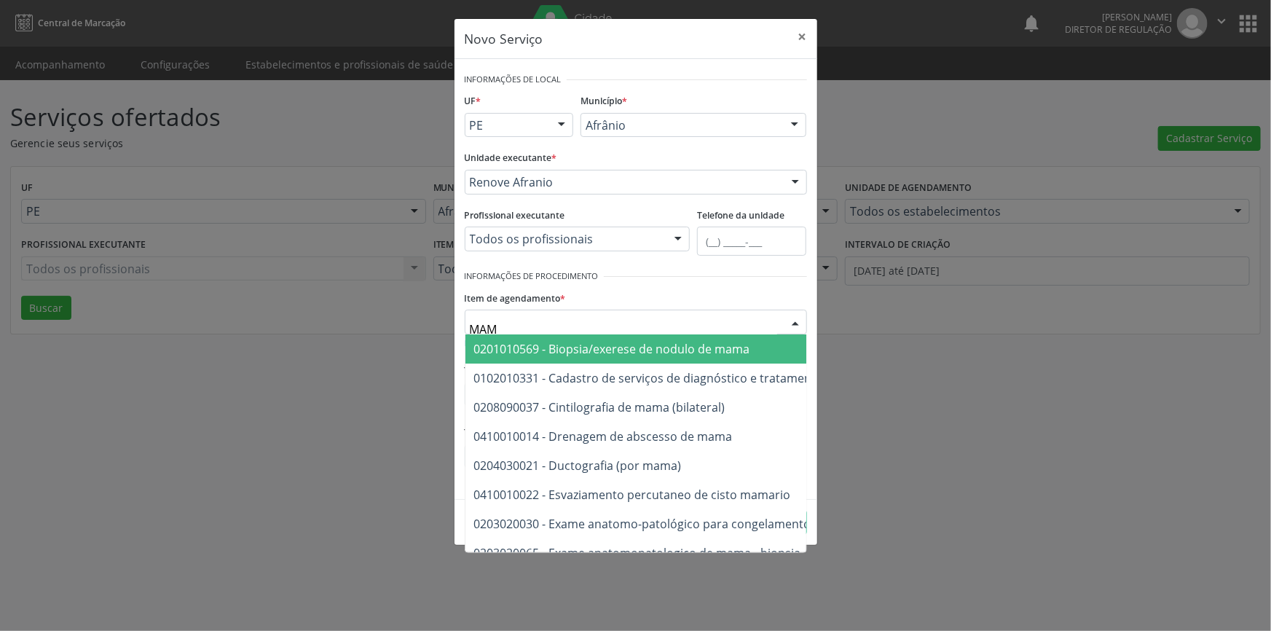
type input "MAMA"
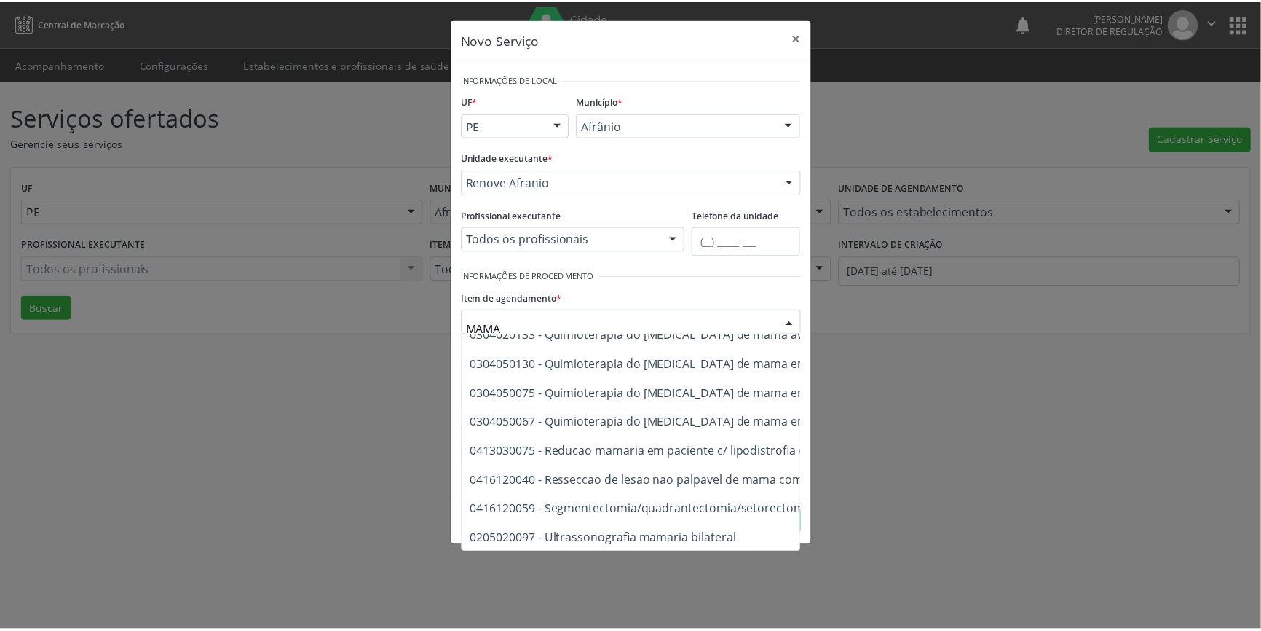
scroll to position [1219, 0]
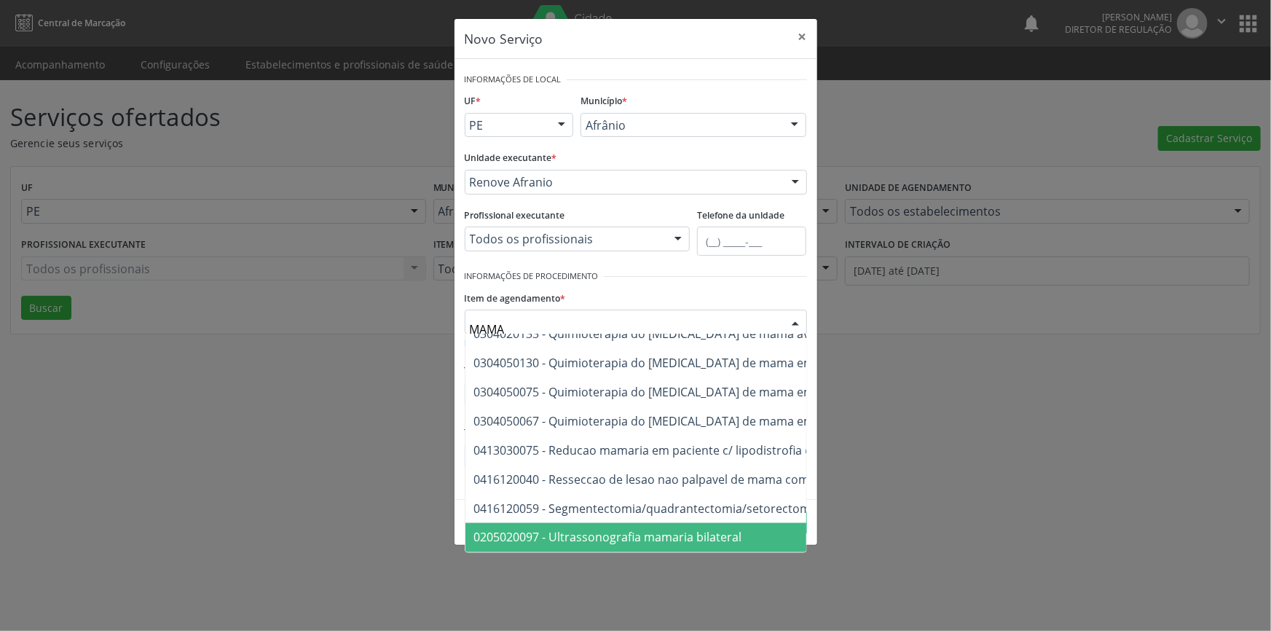
click at [650, 523] on span "0205020097 - Ultrassonografia mamaria bilateral" at bounding box center [845, 537] width 760 height 29
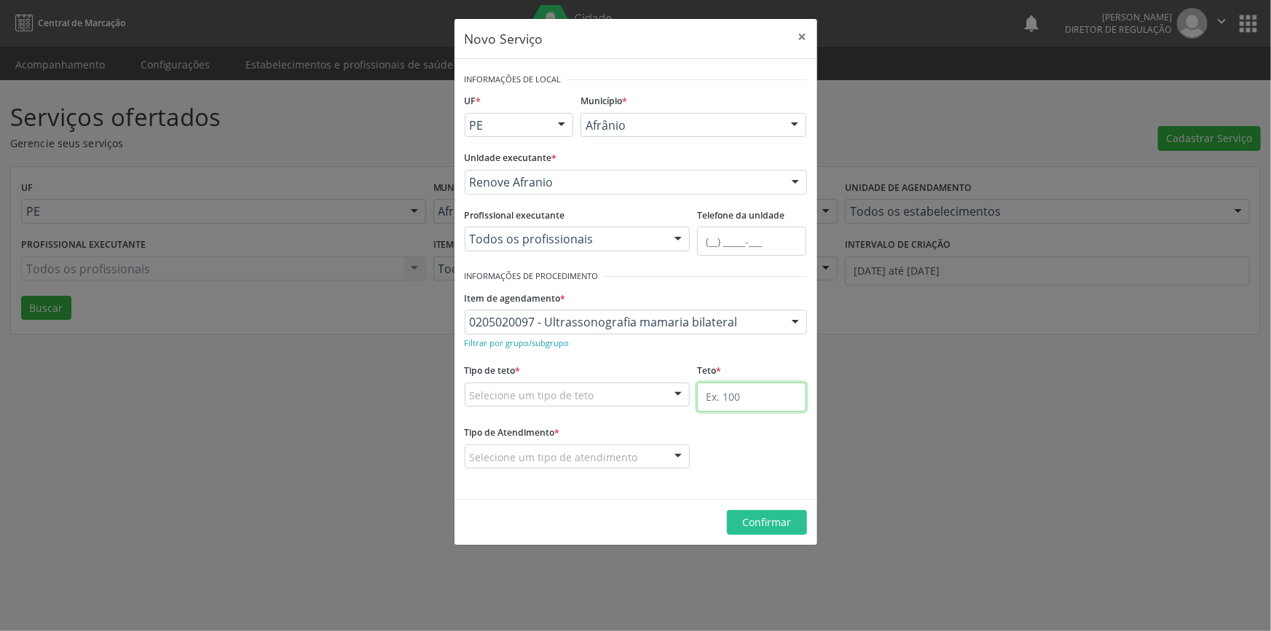
click at [727, 404] on input "text" at bounding box center [751, 396] width 109 height 29
type input "1"
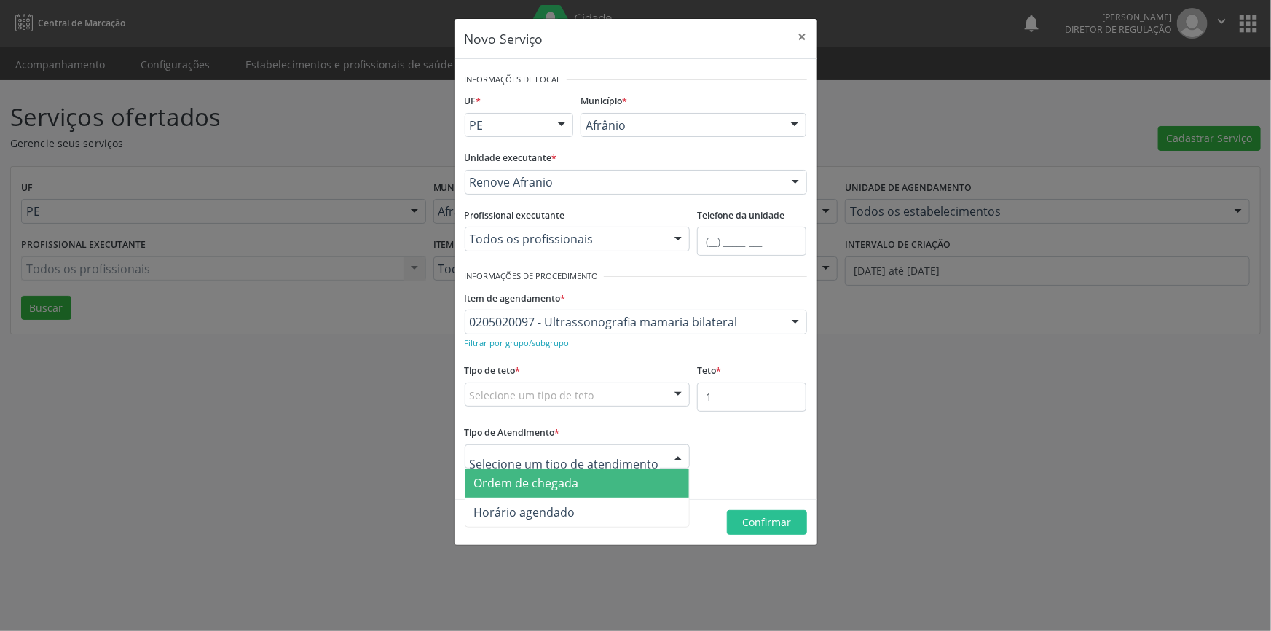
click at [588, 483] on span "Ordem de chegada" at bounding box center [577, 482] width 224 height 29
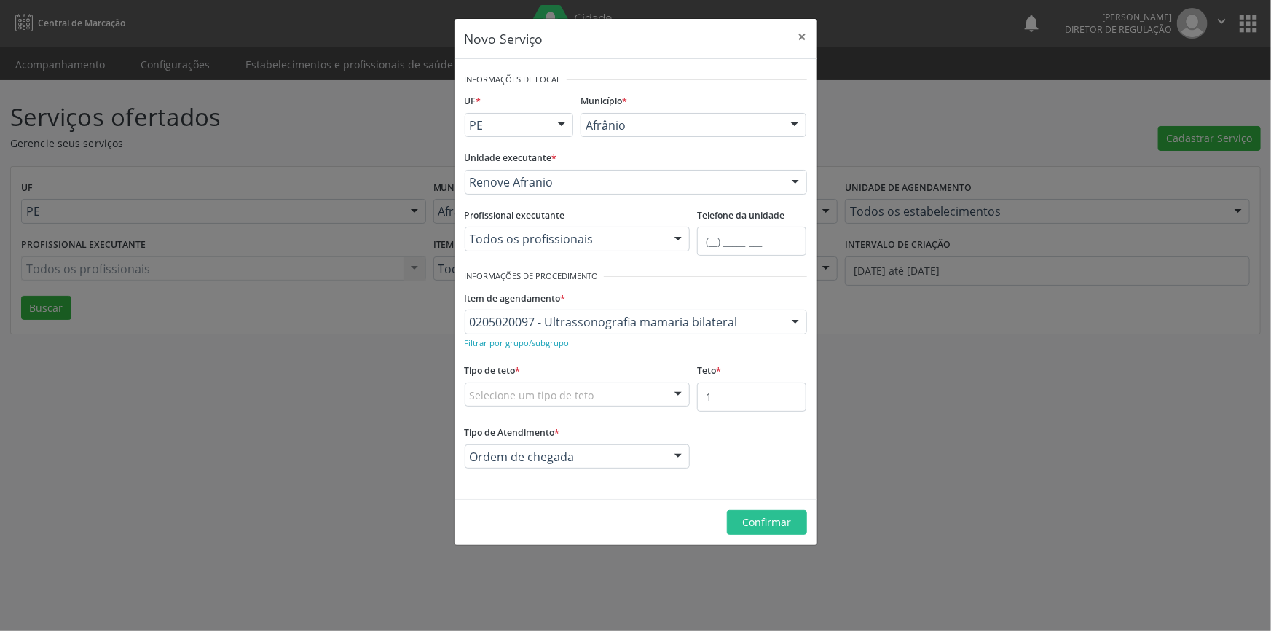
click at [635, 386] on div "Selecione um tipo de teto" at bounding box center [578, 394] width 226 height 25
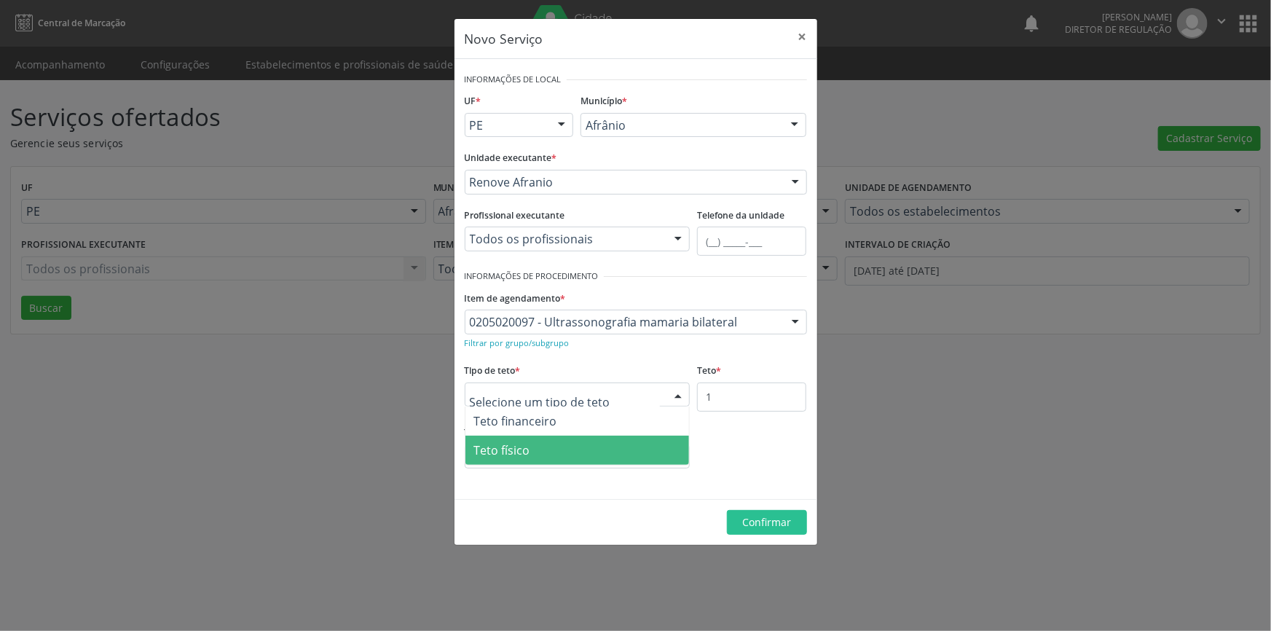
click at [553, 457] on span "Teto físico" at bounding box center [577, 449] width 224 height 29
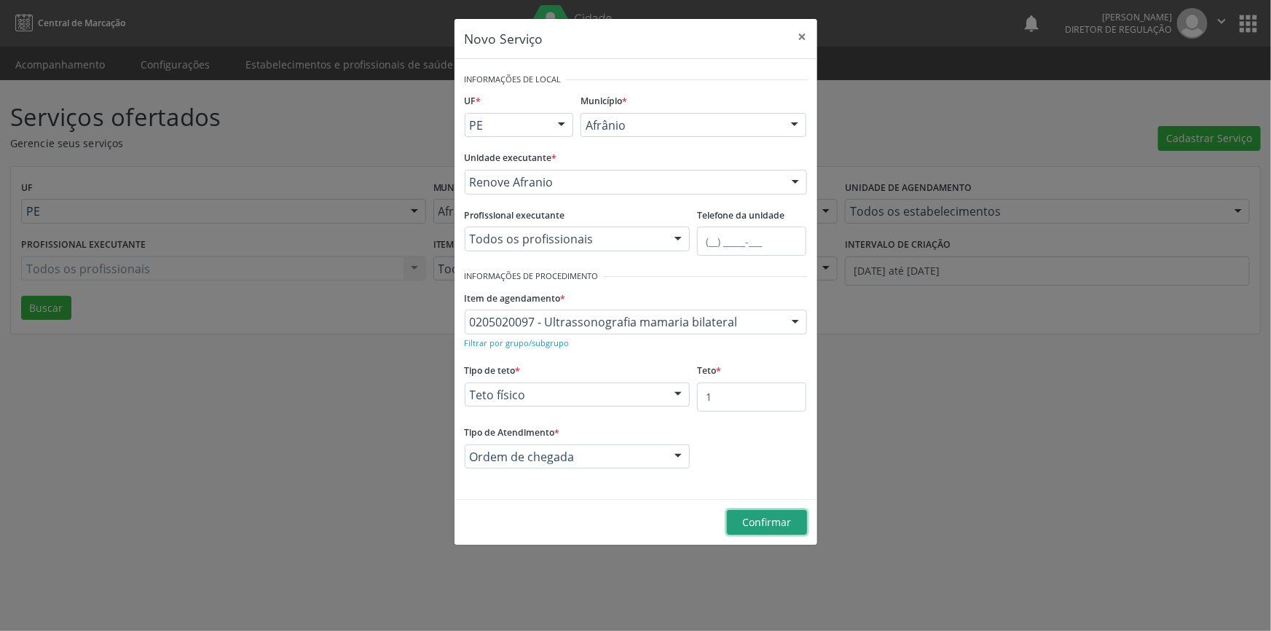
click at [757, 510] on button "Confirmar" at bounding box center [767, 522] width 80 height 25
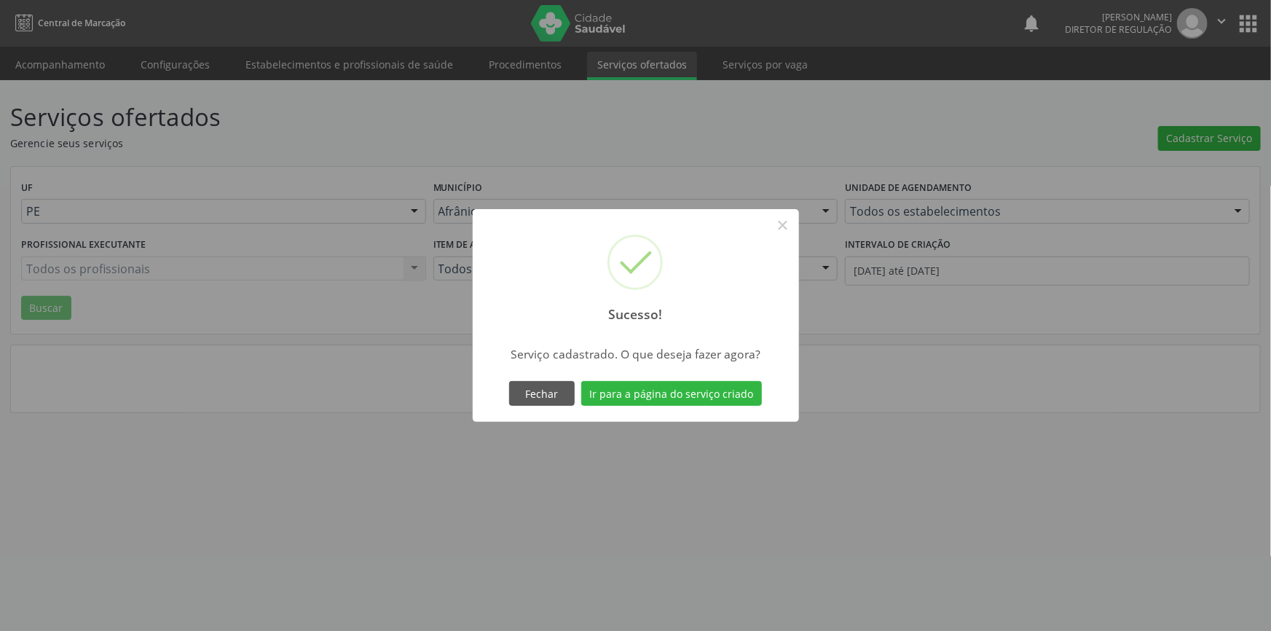
click at [724, 413] on div "Sucesso! × Serviço cadastrado. O que deseja fazer agora? Fechar Ir para a págin…" at bounding box center [636, 315] width 326 height 213
click at [720, 392] on button "Ir para a página do serviço criado" at bounding box center [671, 393] width 181 height 25
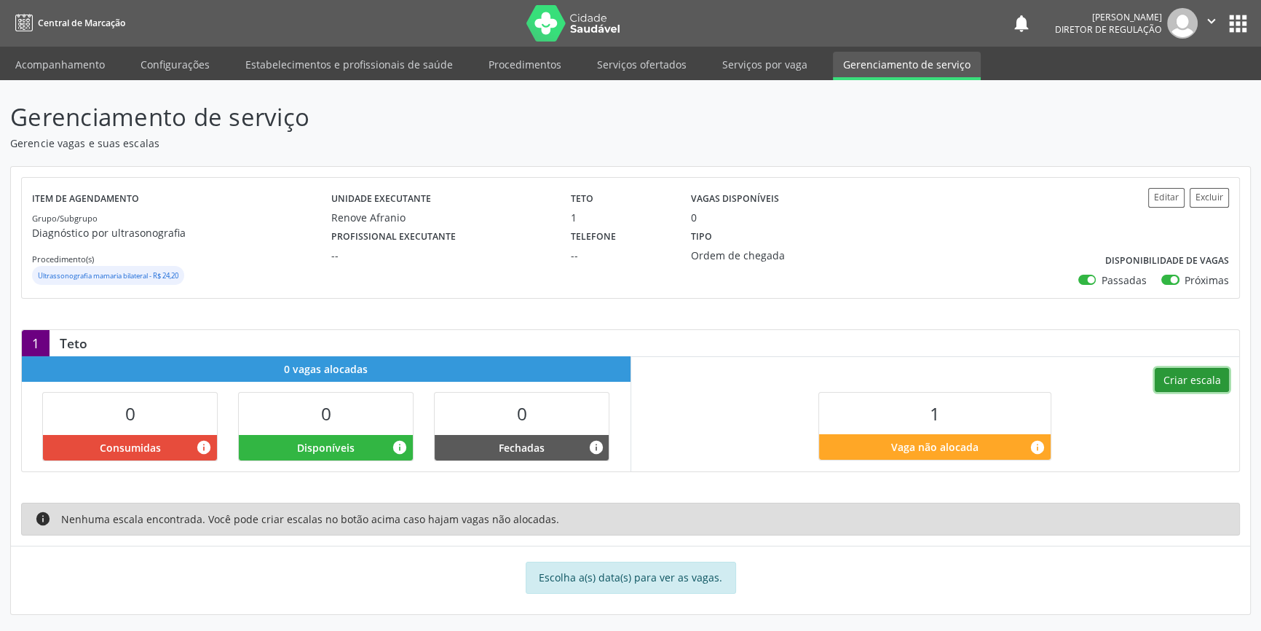
click at [1185, 379] on button "Criar escala" at bounding box center [1192, 380] width 74 height 25
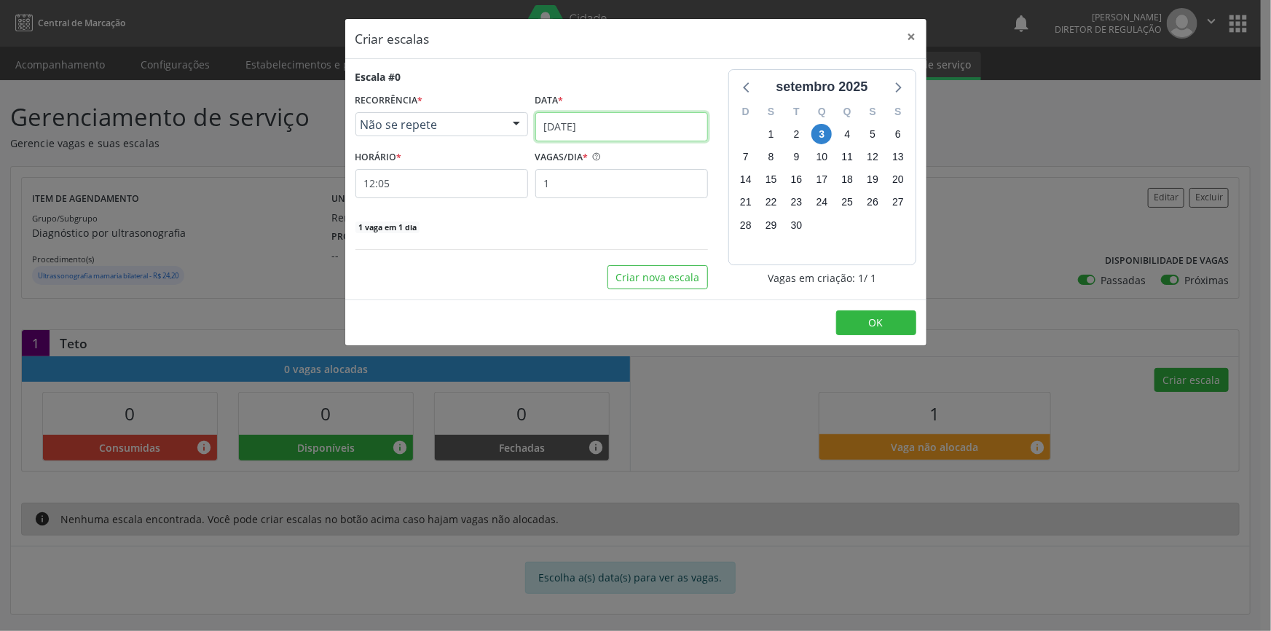
click at [600, 125] on input "[DATE]" at bounding box center [621, 126] width 173 height 29
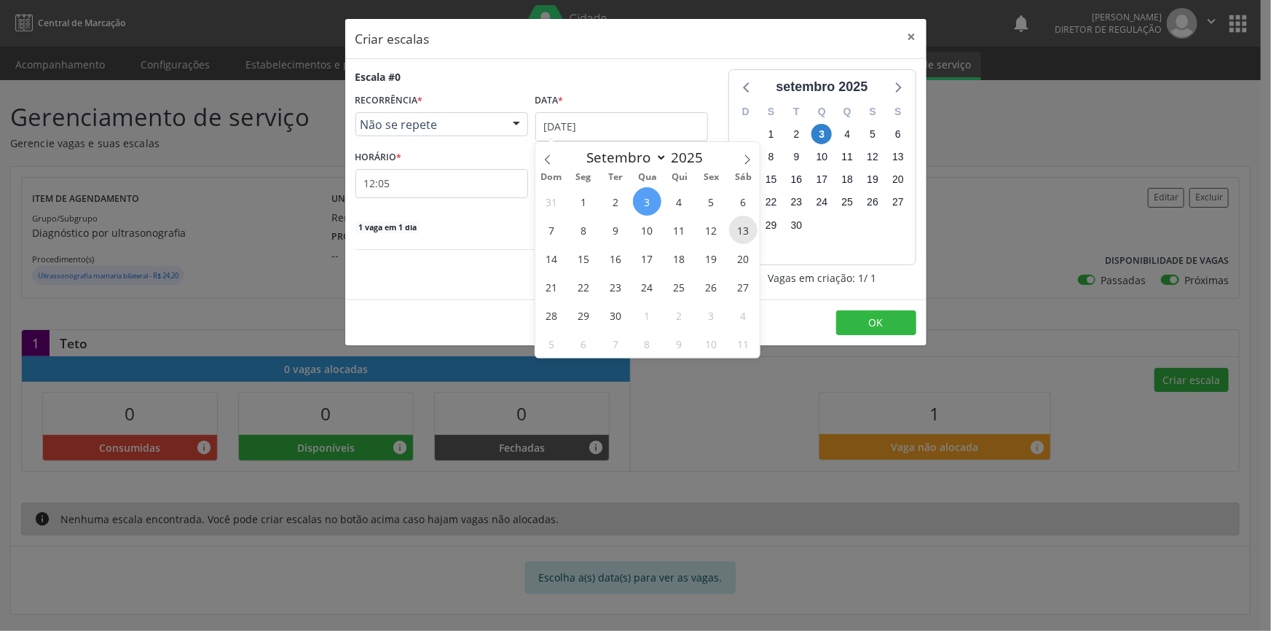
click at [736, 227] on span "13" at bounding box center [743, 230] width 28 height 28
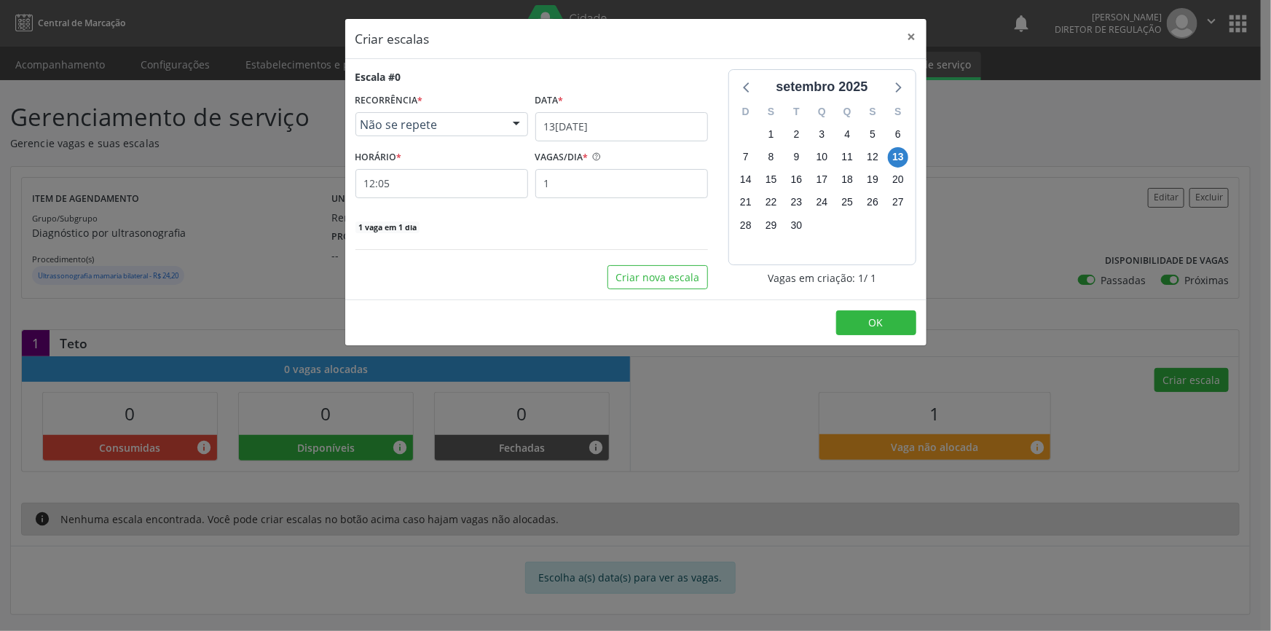
click at [441, 199] on div "Escala #0 RECORRÊNCIA * Não se repete Não se repete Diário/Semanal Mensal Nenhu…" at bounding box center [531, 151] width 352 height 165
click at [437, 195] on input "12:05" at bounding box center [441, 183] width 173 height 29
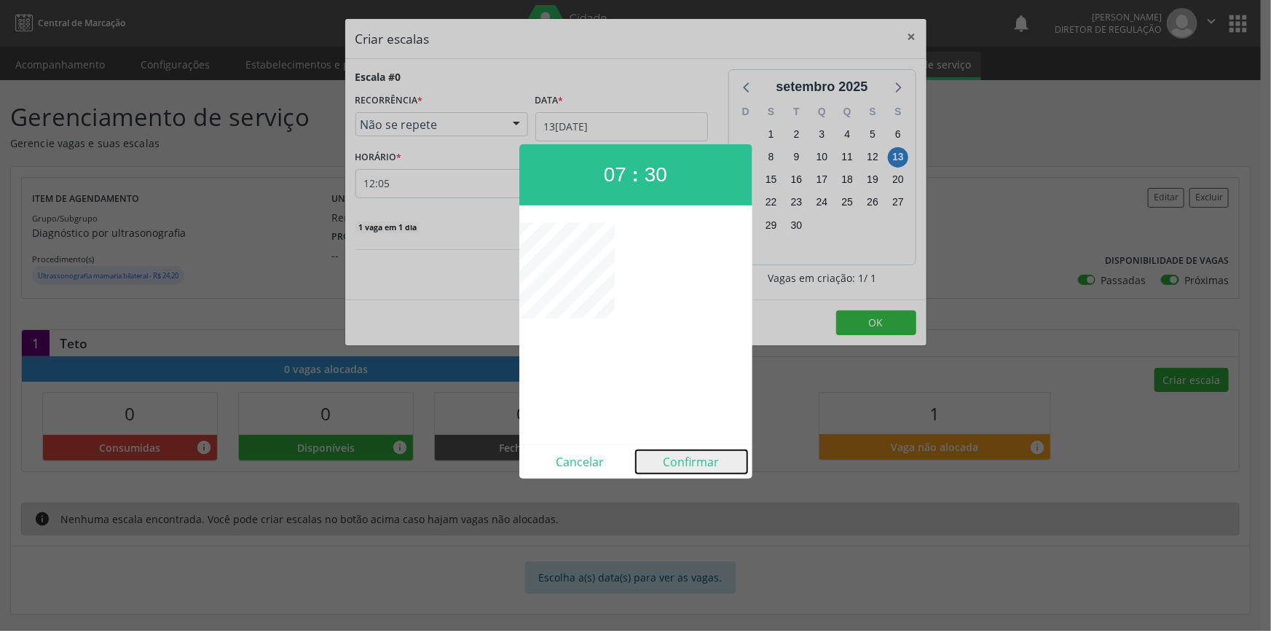
click at [686, 453] on button "Confirmar" at bounding box center [691, 461] width 111 height 23
type input "07:30"
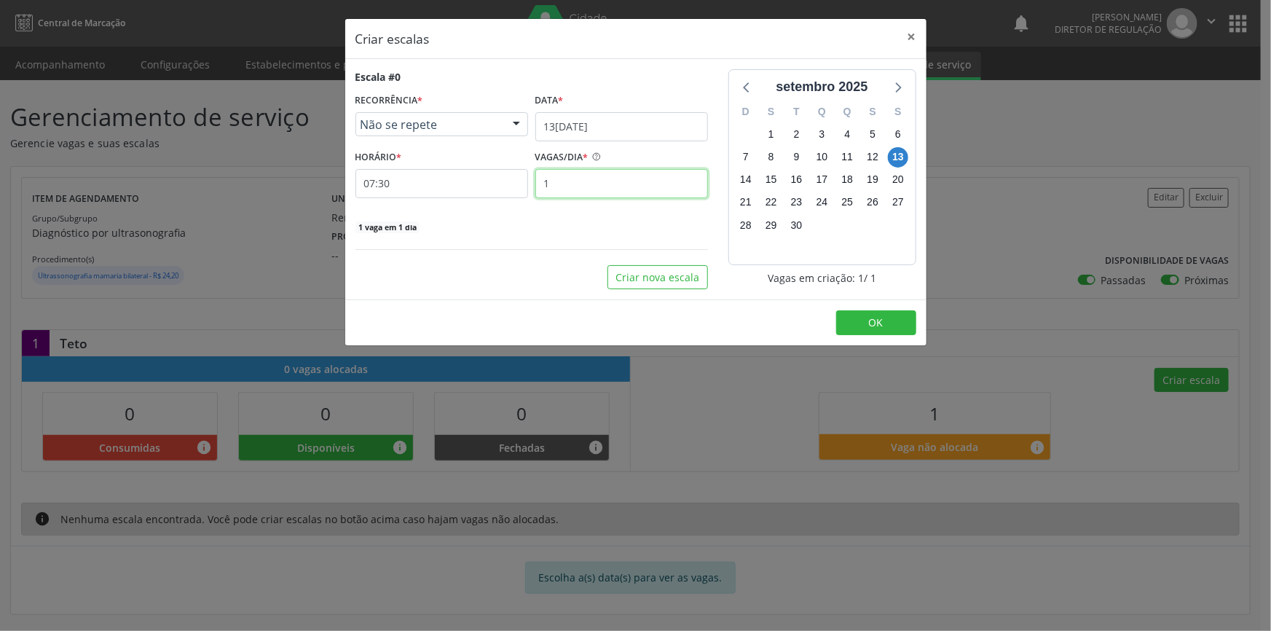
drag, startPoint x: 588, startPoint y: 196, endPoint x: 441, endPoint y: 175, distance: 147.9
click at [441, 175] on div "HORÁRIO * 07:30 VAGAS/DIA * 1" at bounding box center [532, 172] width 360 height 52
click at [883, 328] on button "OK" at bounding box center [876, 322] width 80 height 25
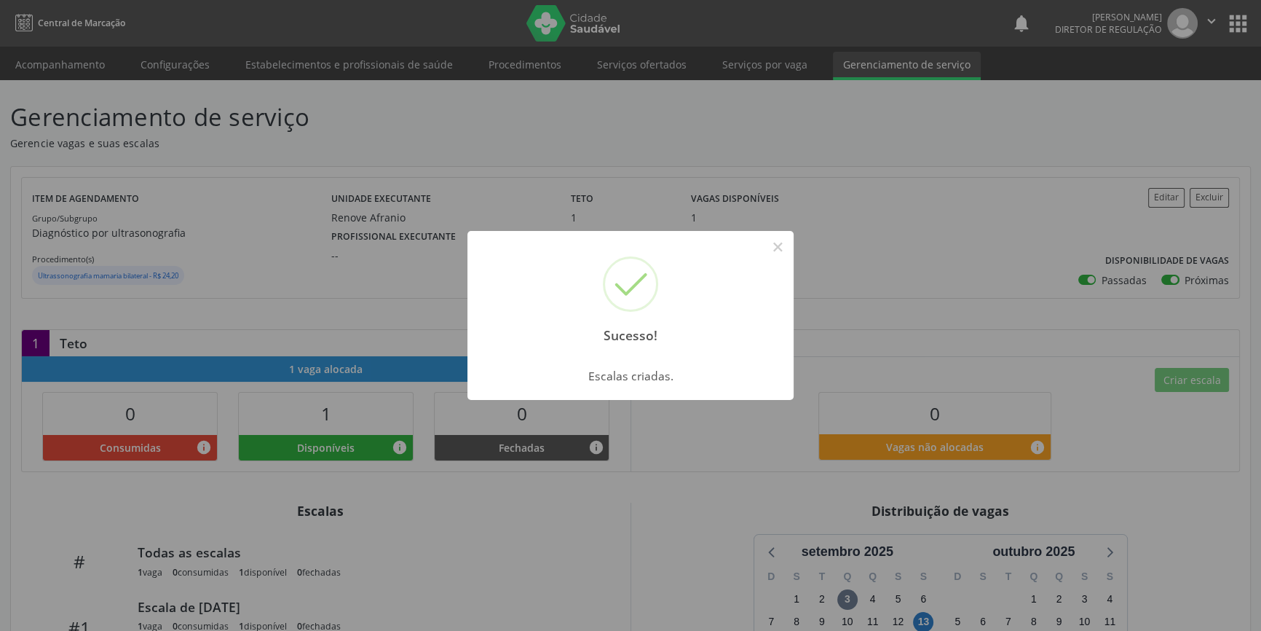
click at [221, 266] on div "Sucesso! × Escalas criadas. OK Cancel" at bounding box center [630, 315] width 1261 height 631
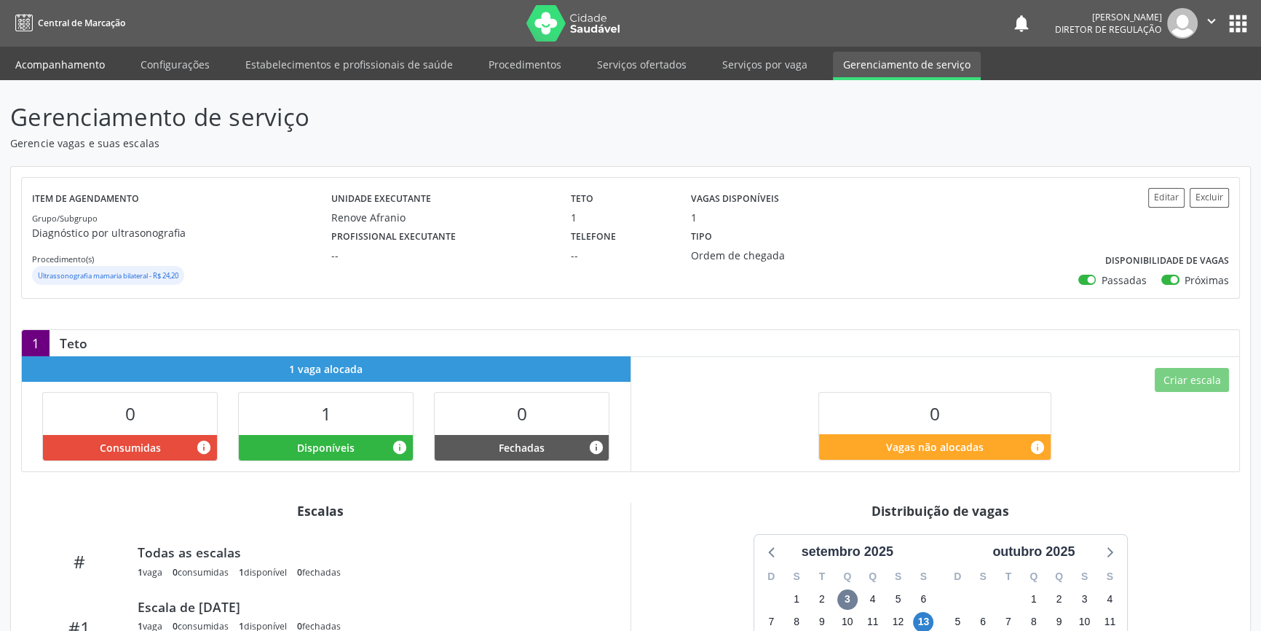
click at [68, 73] on link "Acompanhamento" at bounding box center [60, 64] width 110 height 25
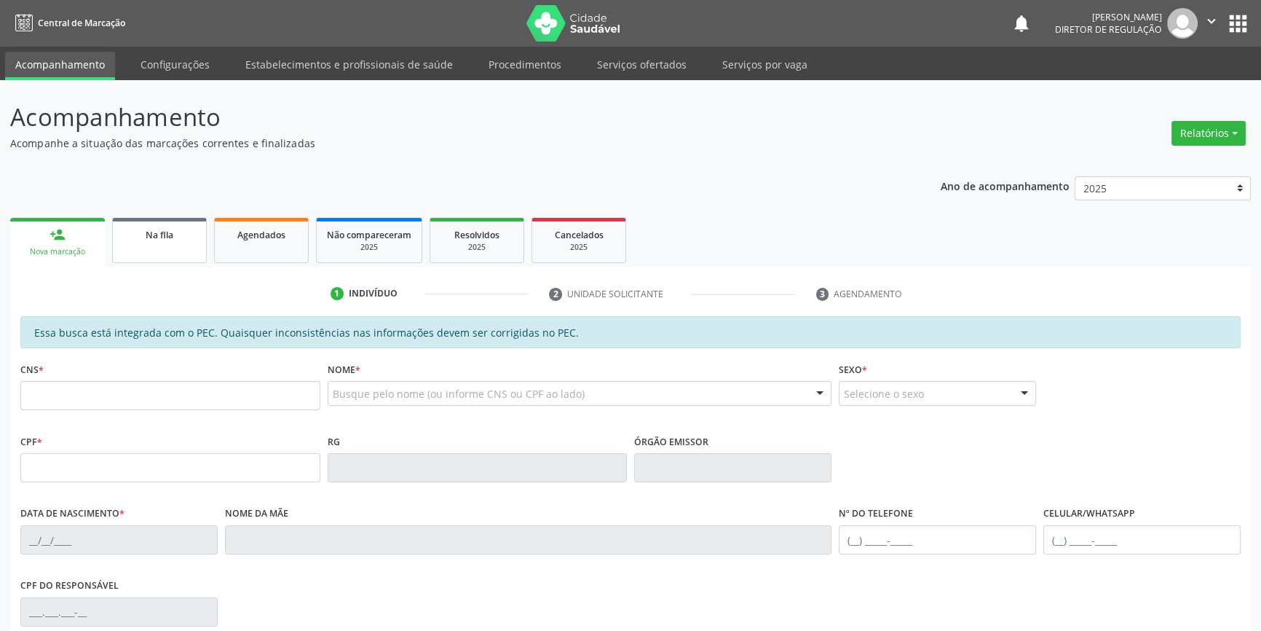
click at [162, 245] on link "Na fila" at bounding box center [159, 240] width 95 height 45
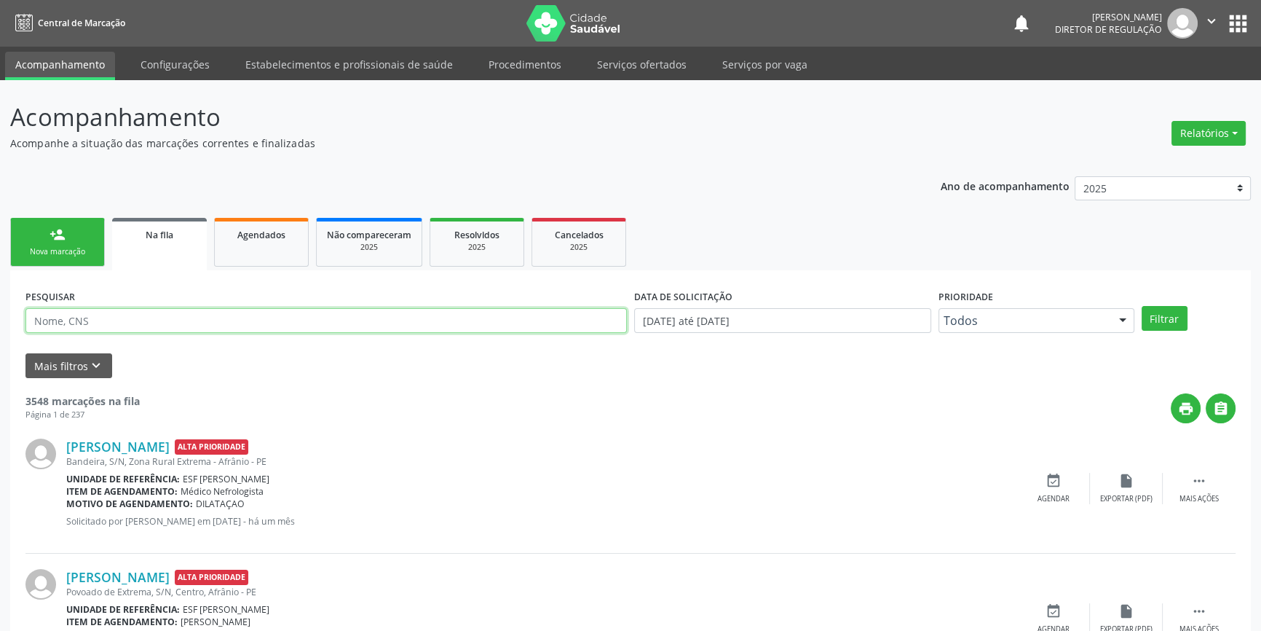
click at [144, 323] on input "text" at bounding box center [325, 320] width 601 height 25
type input "704005887607065"
click at [1185, 334] on div "PESQUISAR 704005887607065 DATA DE SOLICITAÇÃO 01/01/2018 até 03/09/2025 Priorid…" at bounding box center [630, 313] width 1217 height 57
click at [1178, 323] on button "Filtrar" at bounding box center [1165, 318] width 46 height 25
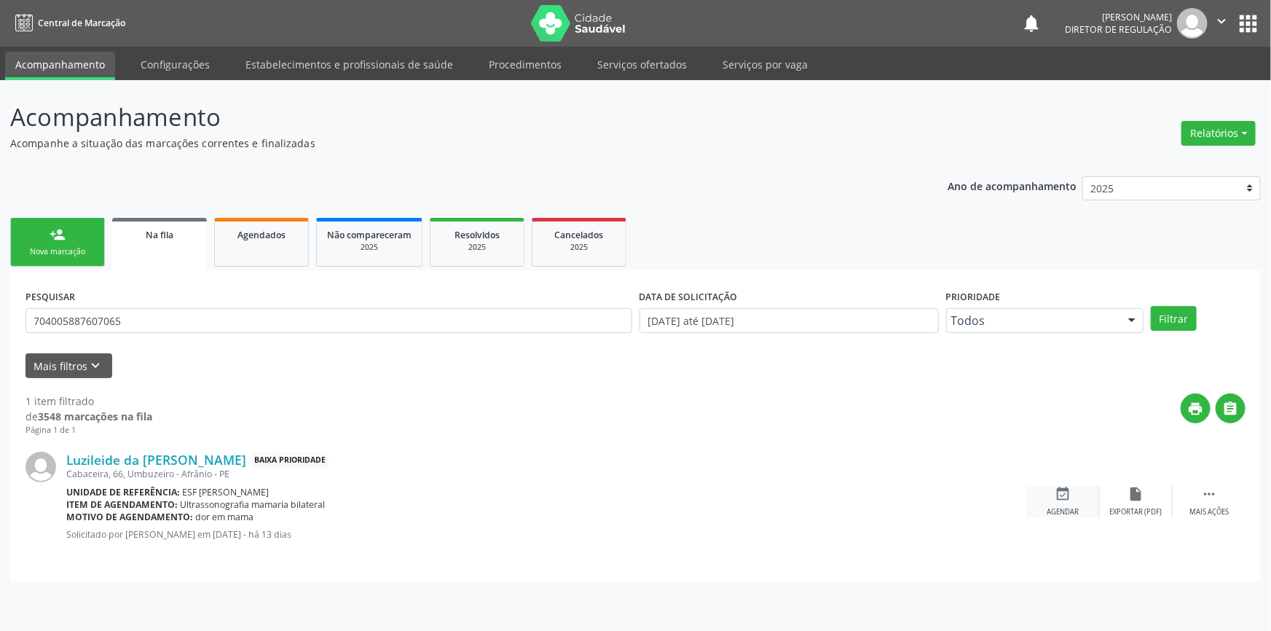
click at [1078, 499] on div "event_available Agendar" at bounding box center [1063, 501] width 73 height 31
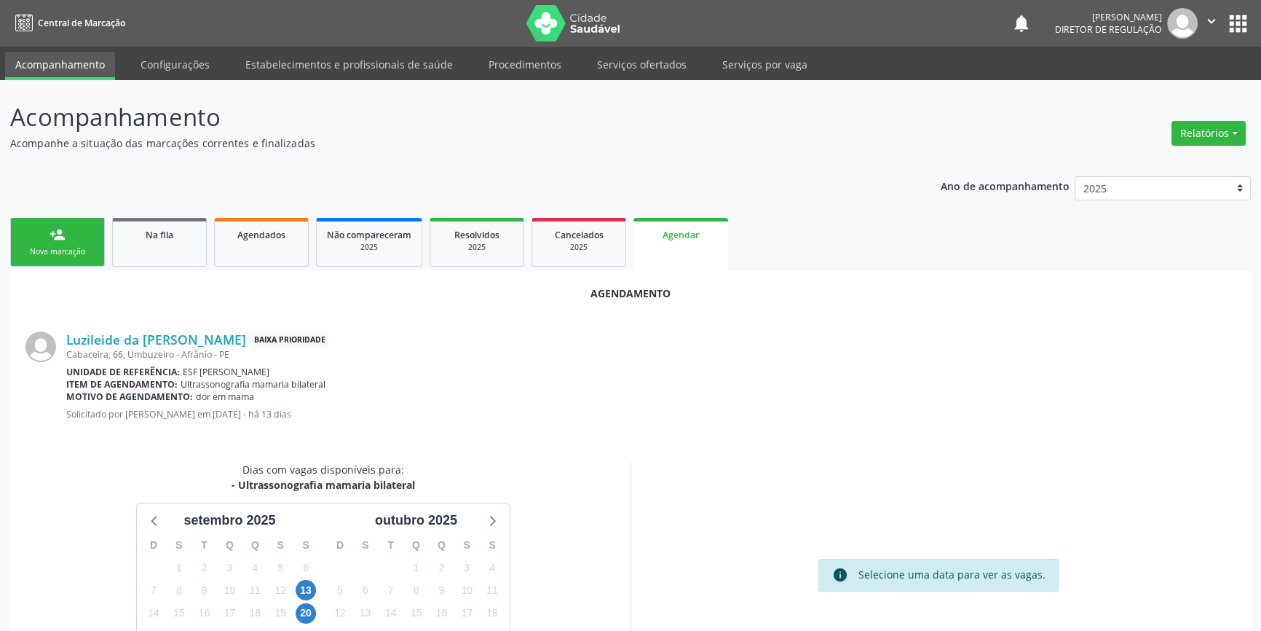
click at [315, 590] on div "13" at bounding box center [305, 590] width 25 height 23
click at [312, 590] on span "13" at bounding box center [306, 590] width 20 height 20
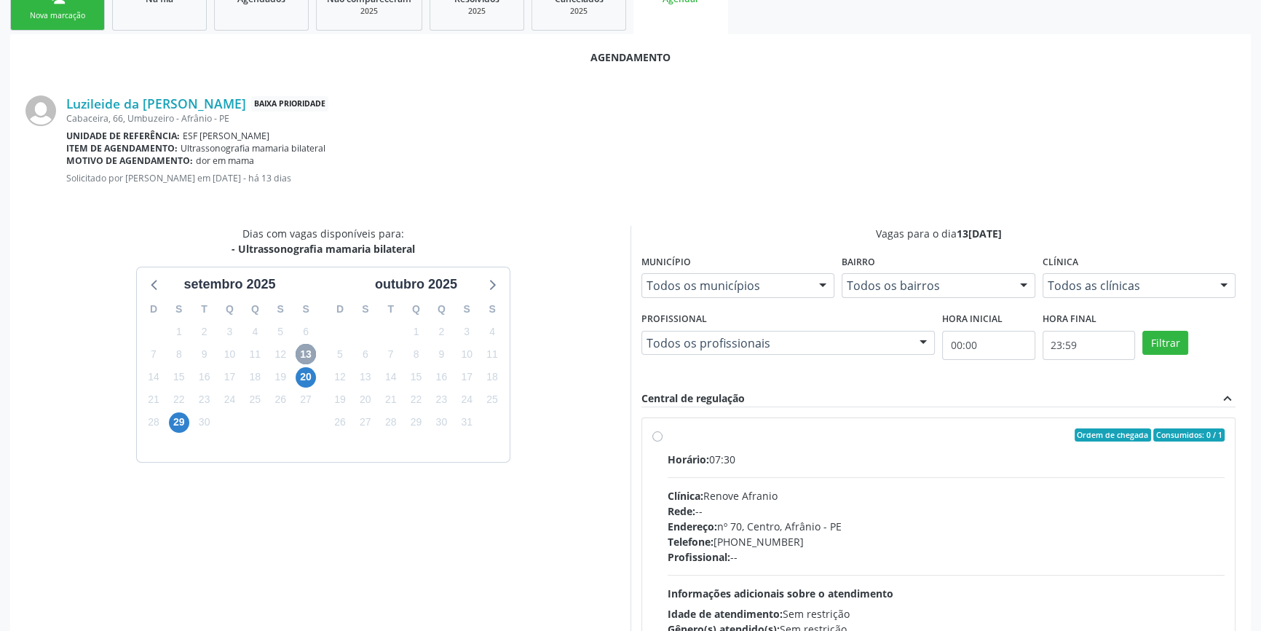
scroll to position [331, 0]
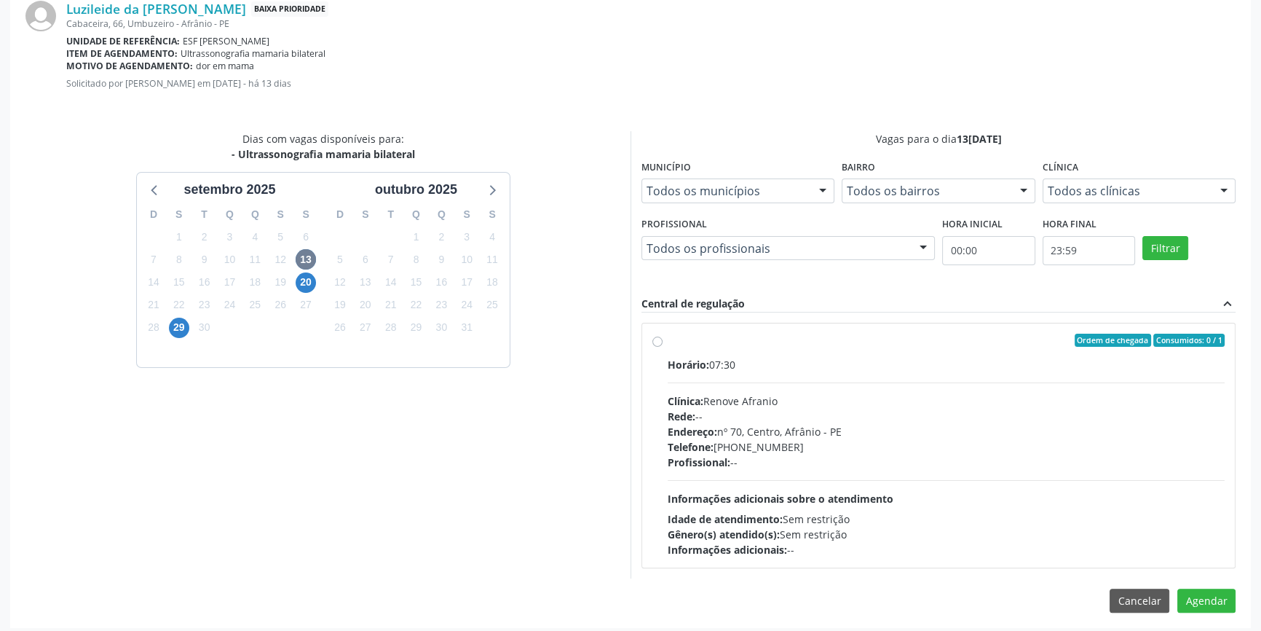
click at [681, 419] on span "Rede:" at bounding box center [682, 416] width 28 height 14
click at [663, 347] on input "Ordem de chegada Consumidos: 0 / 1 Horário: 07:30 Clínica: Renove Afranio Rede:…" at bounding box center [657, 339] width 10 height 13
radio input "true"
click at [1208, 618] on button "Agendar" at bounding box center [1206, 626] width 58 height 25
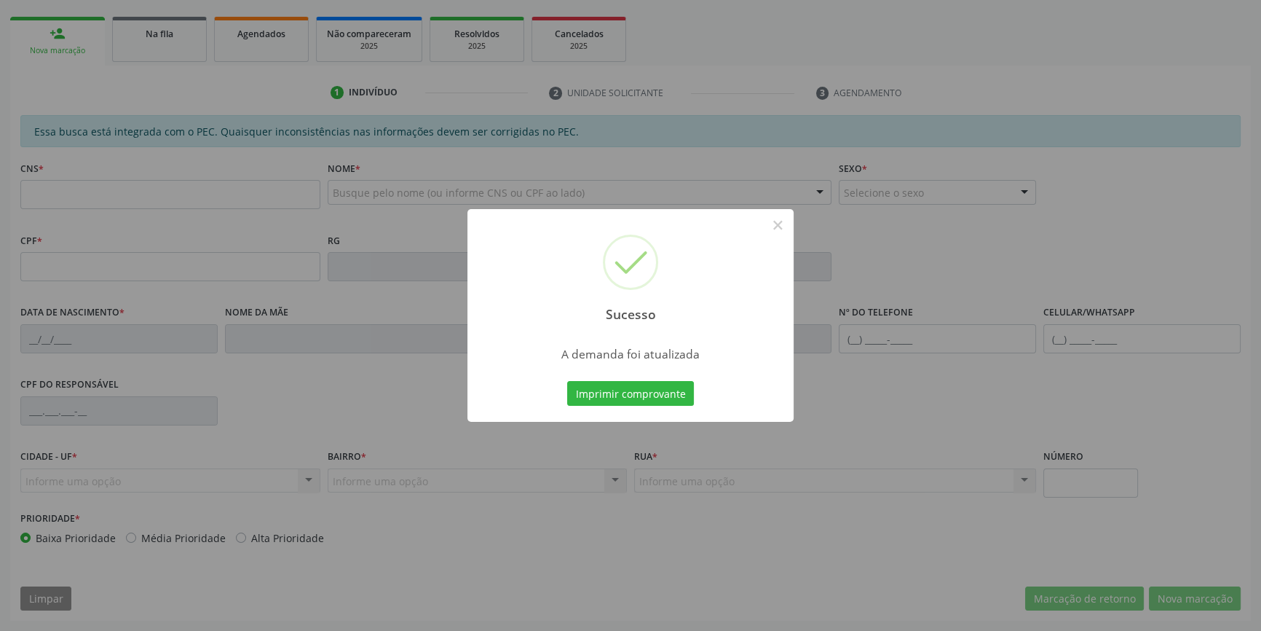
scroll to position [199, 0]
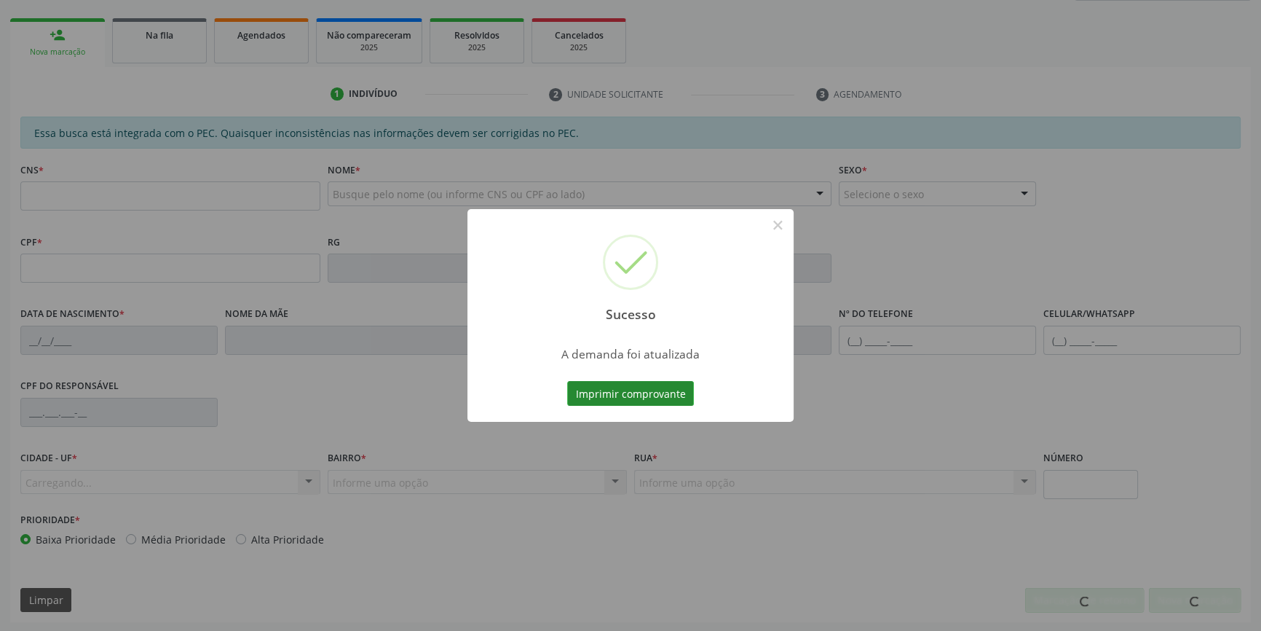
click at [676, 382] on button "Imprimir comprovante" at bounding box center [630, 393] width 127 height 25
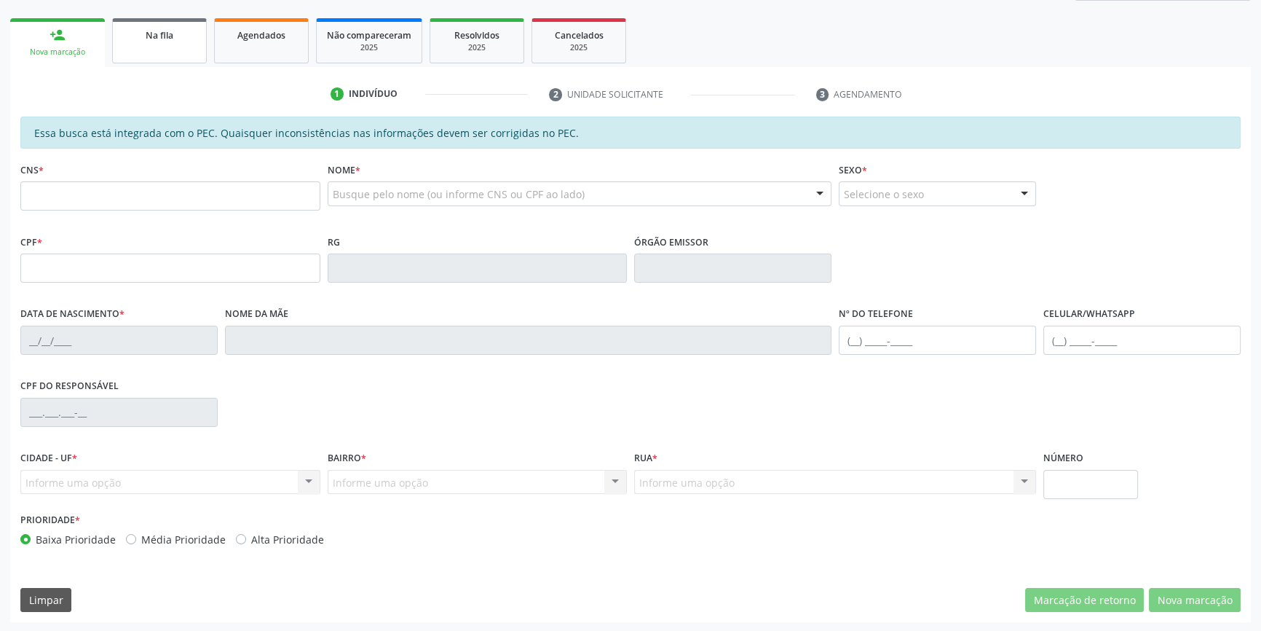
click at [179, 61] on link "Na fila" at bounding box center [159, 40] width 95 height 45
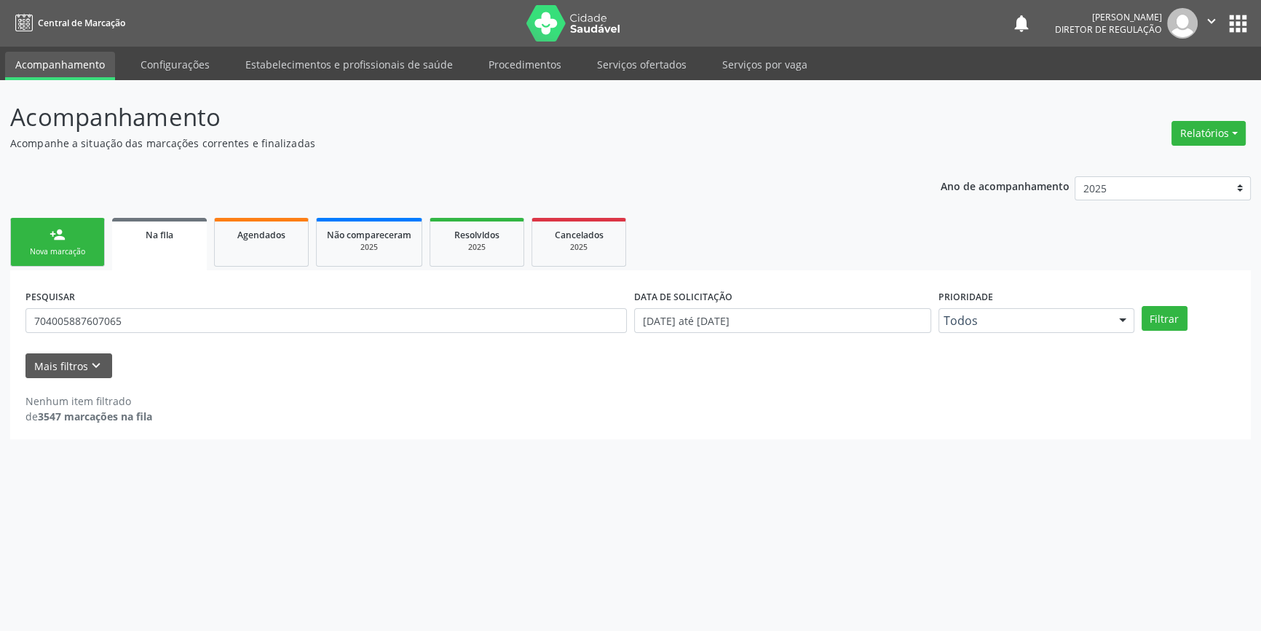
scroll to position [0, 0]
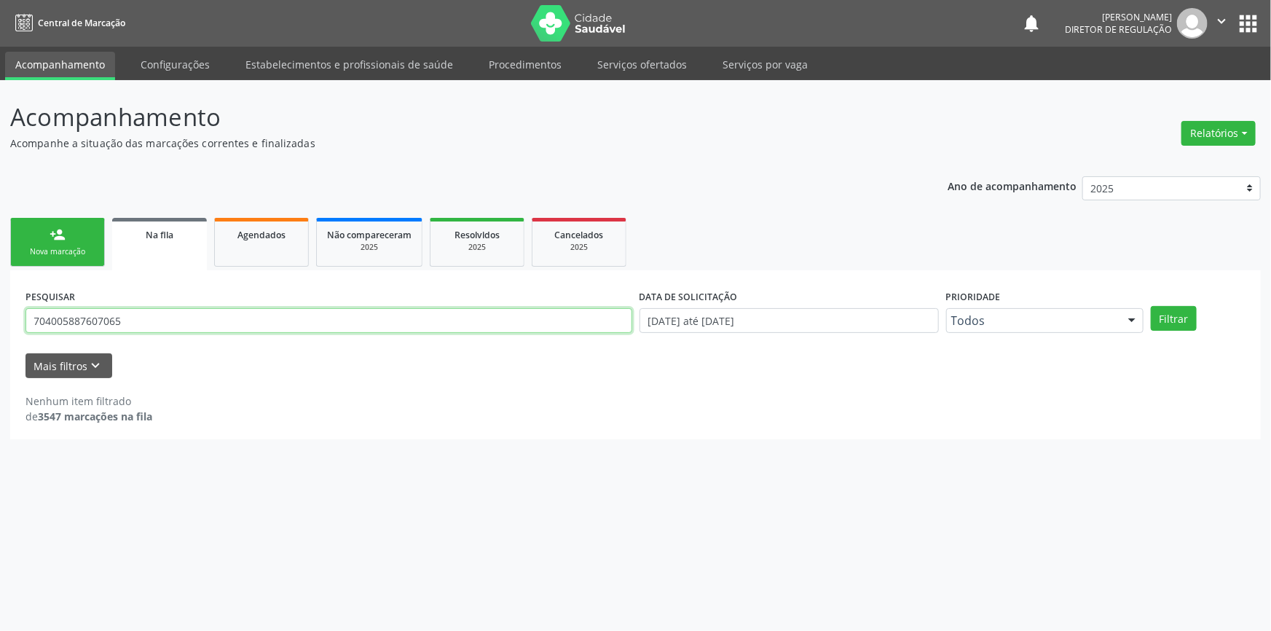
drag, startPoint x: 210, startPoint y: 322, endPoint x: 0, endPoint y: 321, distance: 210.4
click at [0, 321] on div "Acompanhamento Acompanhe a situação das marcações correntes e finalizadas Relat…" at bounding box center [635, 355] width 1271 height 550
type input "702800664688261"
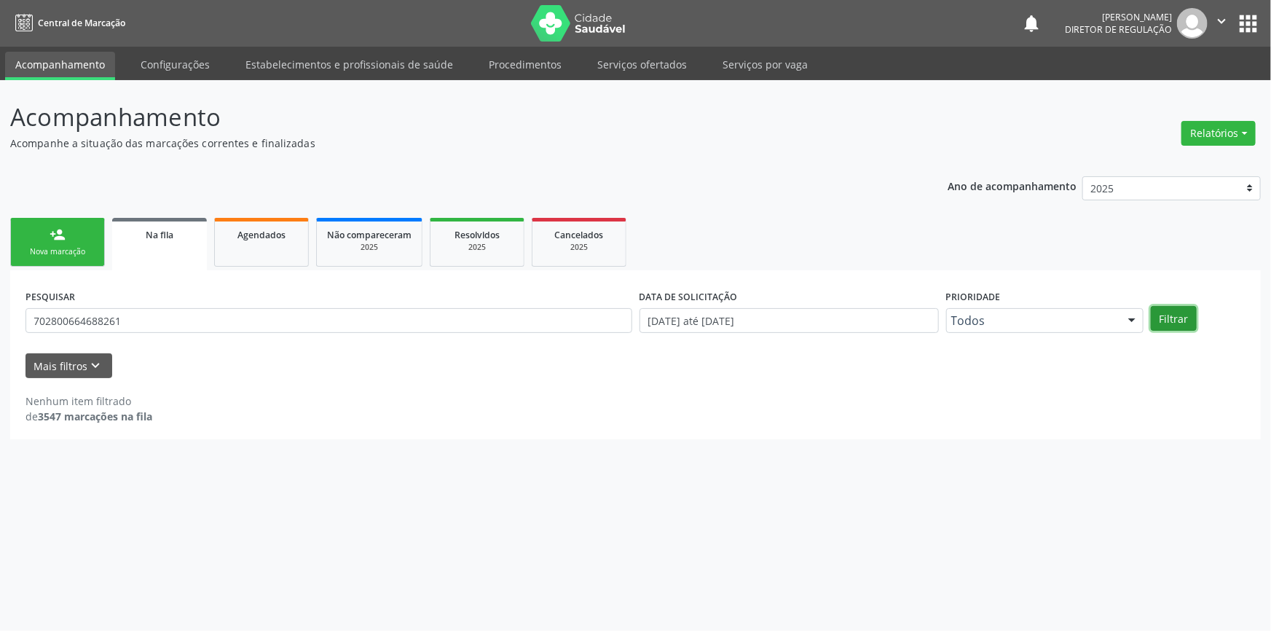
click at [1187, 319] on button "Filtrar" at bounding box center [1173, 318] width 46 height 25
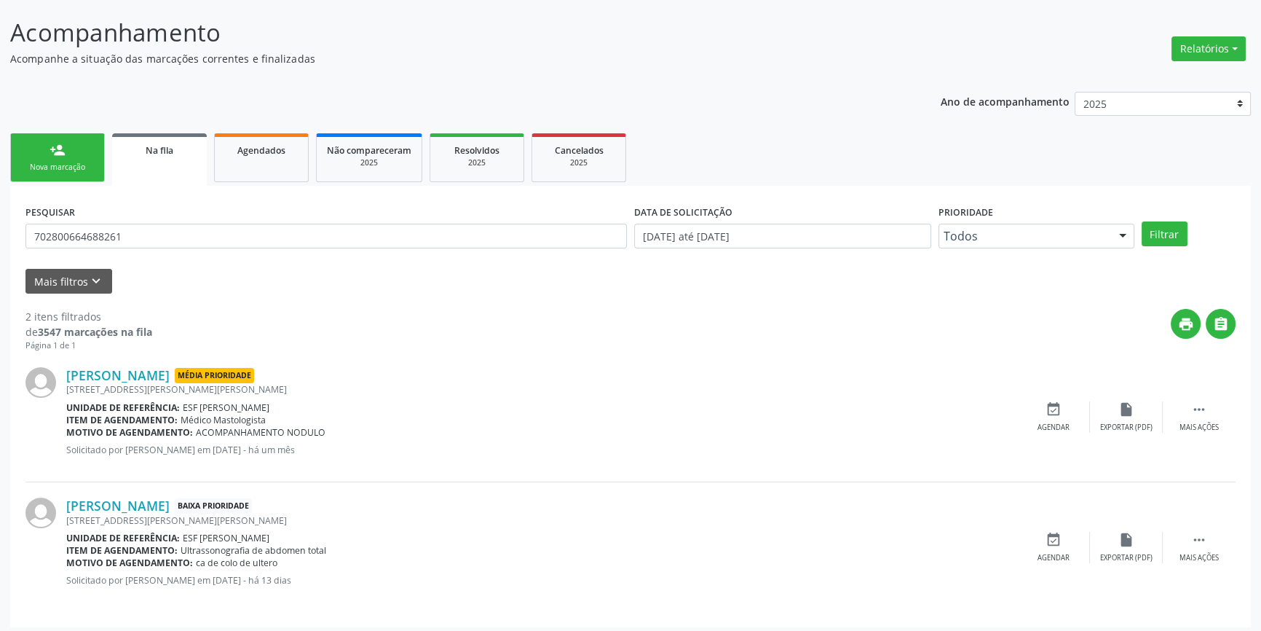
scroll to position [90, 0]
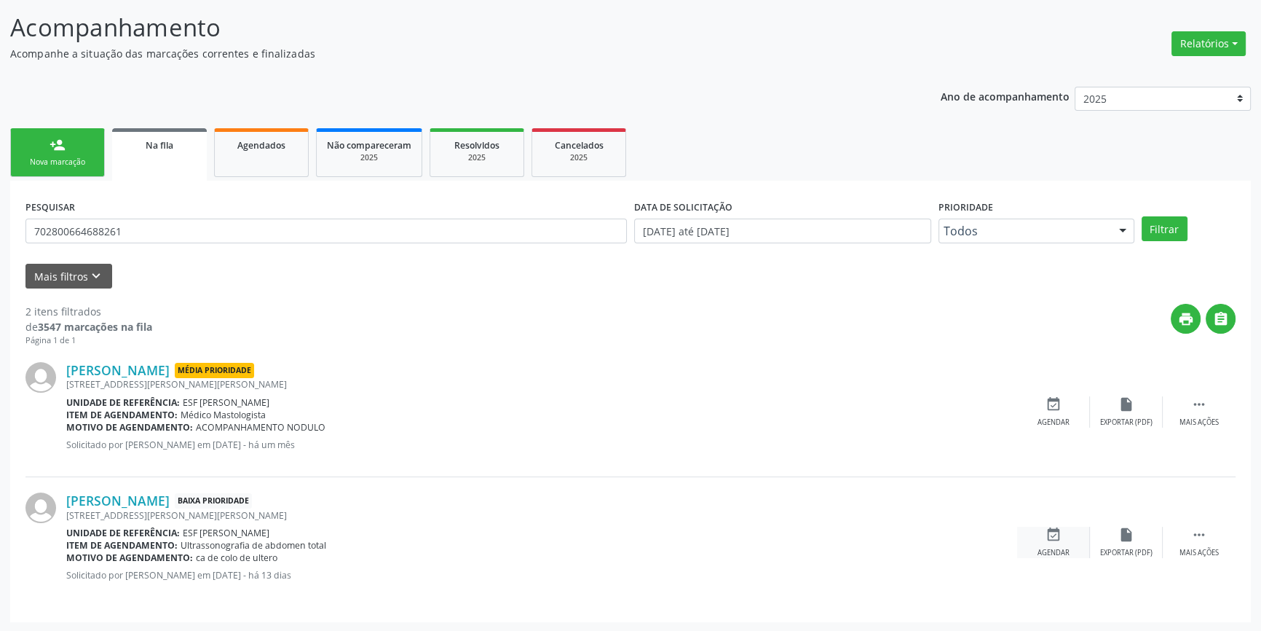
click at [1048, 550] on div "Agendar" at bounding box center [1054, 553] width 32 height 10
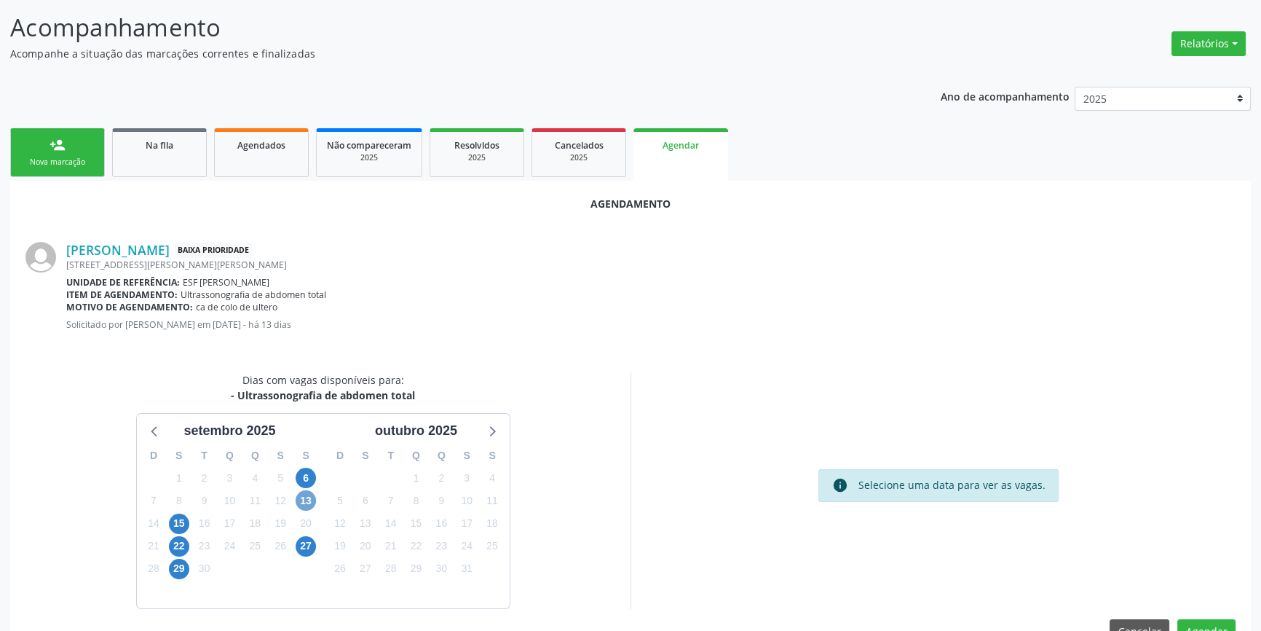
click at [306, 499] on span "13" at bounding box center [306, 500] width 20 height 20
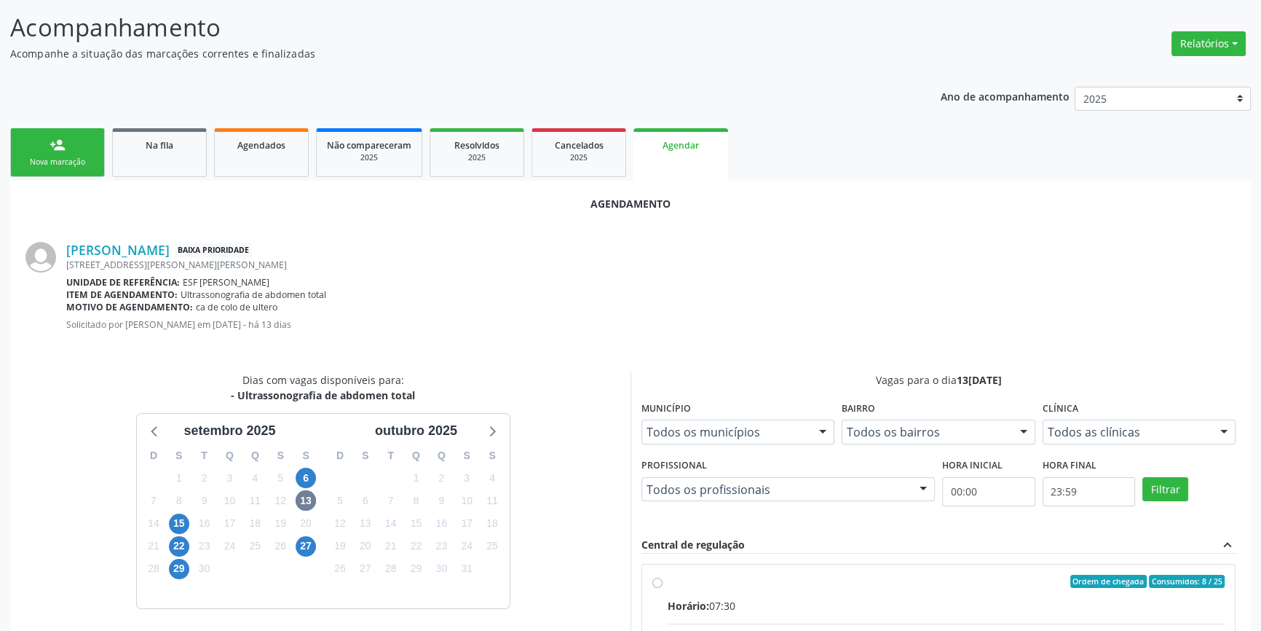
click at [716, 577] on div "Ordem de chegada Consumidos: 8 / 25" at bounding box center [946, 580] width 557 height 13
click at [663, 577] on input "Ordem de chegada Consumidos: 8 / 25 Horário: 07:30 Clínica: Renove Afranio Rede…" at bounding box center [657, 580] width 10 height 13
radio input "true"
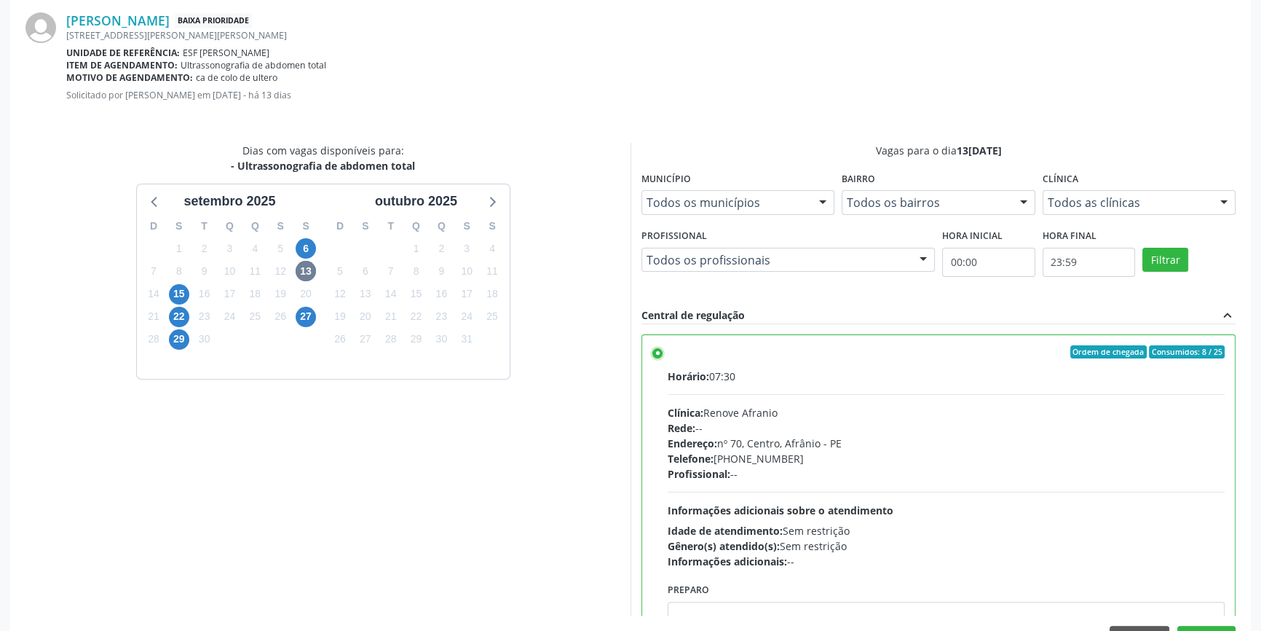
scroll to position [363, 0]
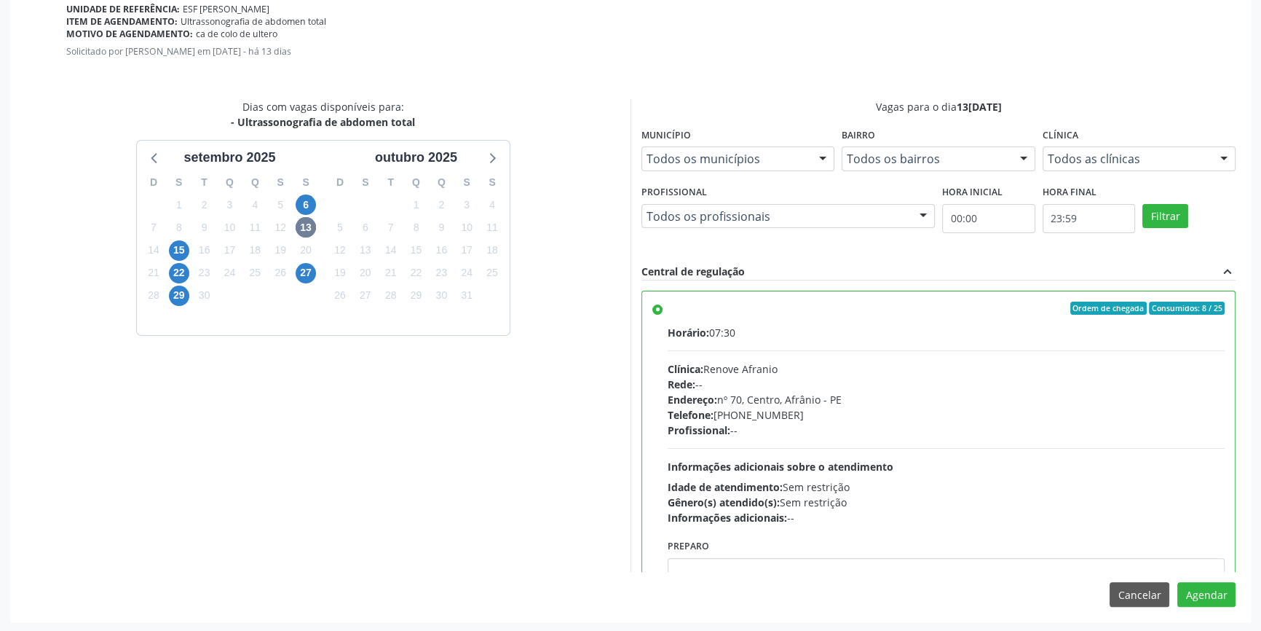
click at [1216, 610] on div "Agendamento Joelma Lima Barboza Baixa Prioridade Rua Djalma Siqueira, 61, Benvi…" at bounding box center [630, 265] width 1241 height 714
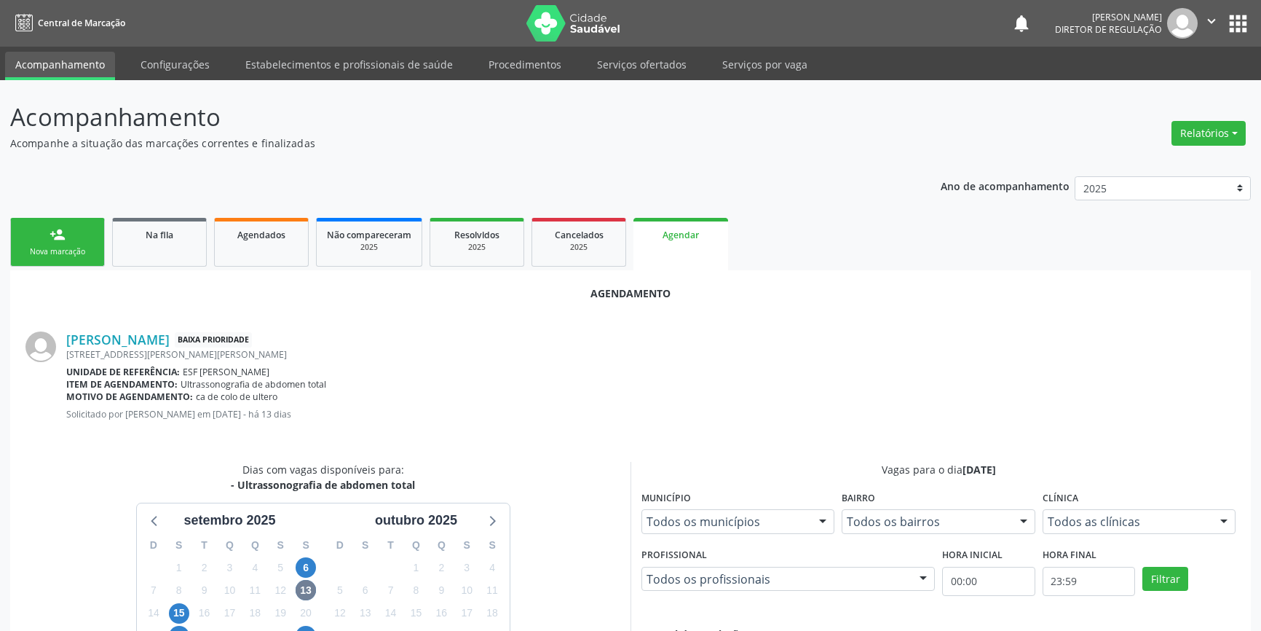
scroll to position [363, 0]
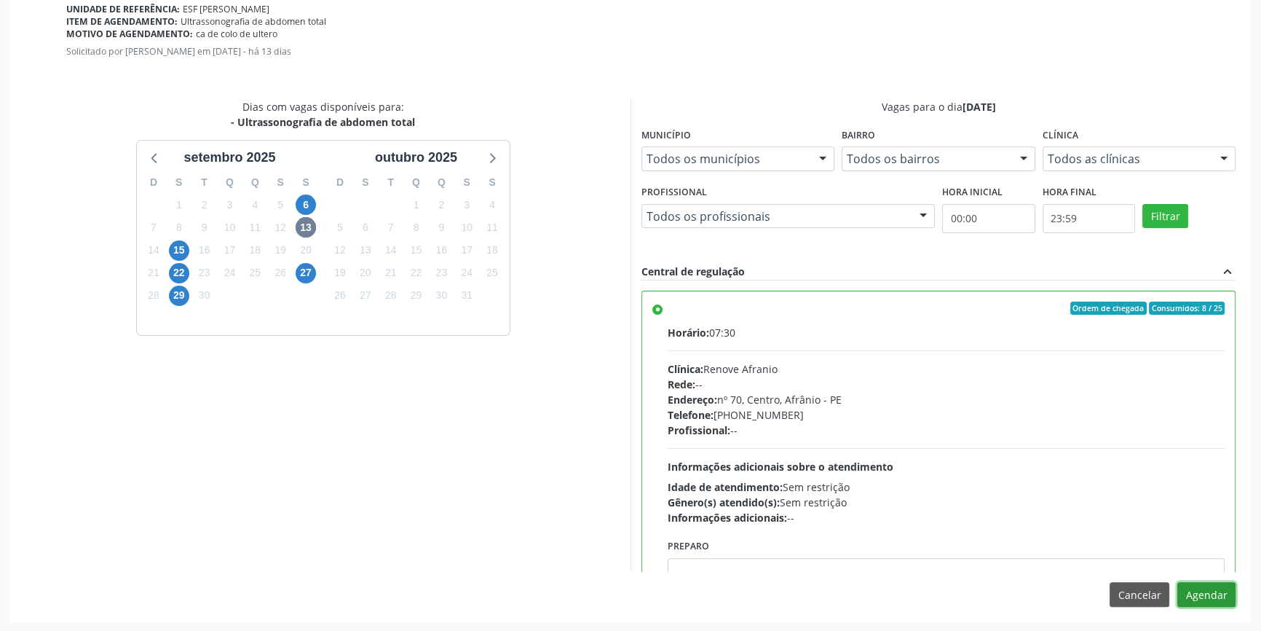
click at [1214, 587] on button "Agendar" at bounding box center [1206, 594] width 58 height 25
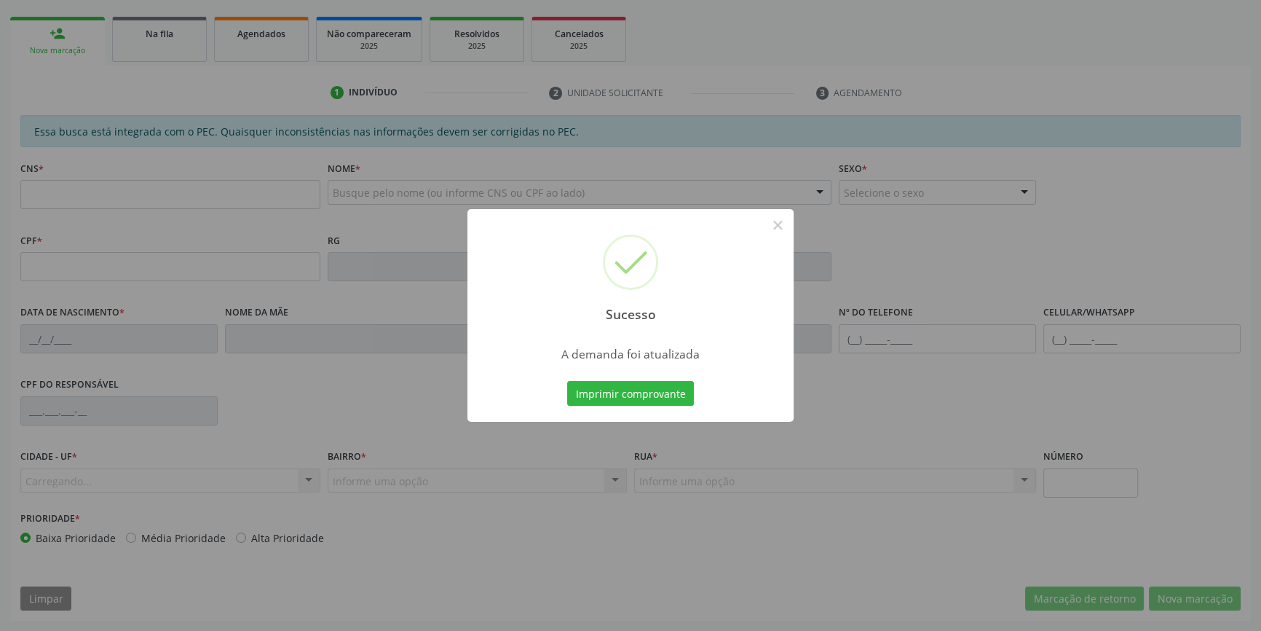
scroll to position [199, 0]
click at [631, 398] on button "Imprimir comprovante" at bounding box center [630, 393] width 127 height 25
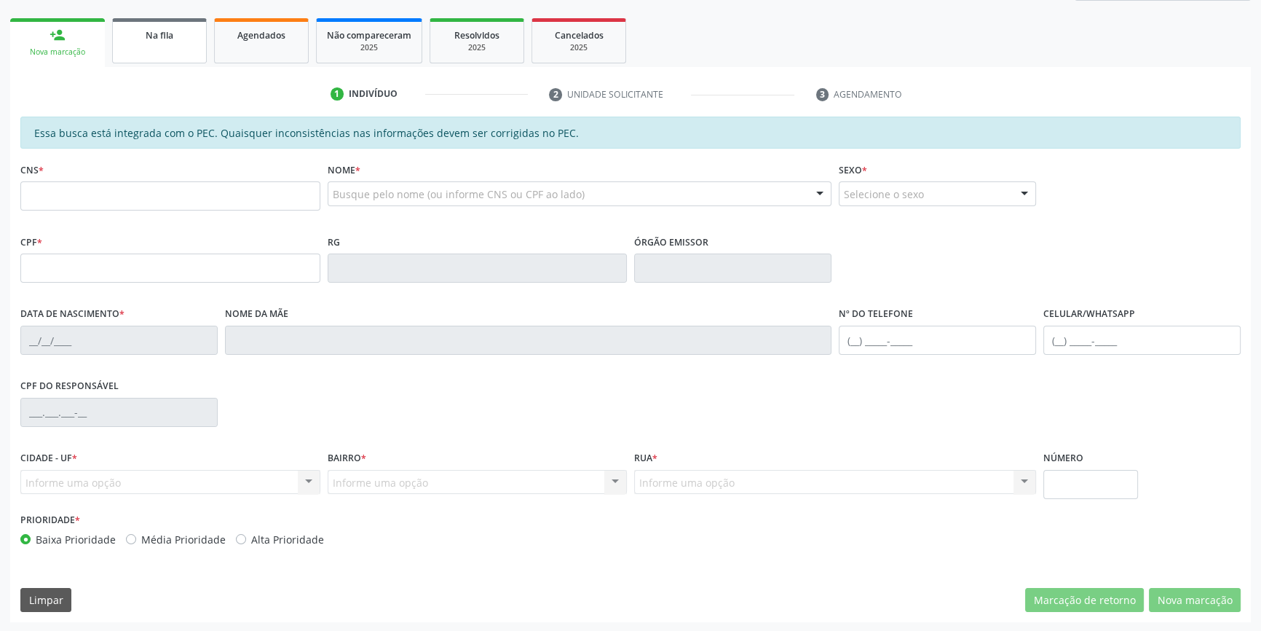
click at [197, 52] on link "Na fila" at bounding box center [159, 40] width 95 height 45
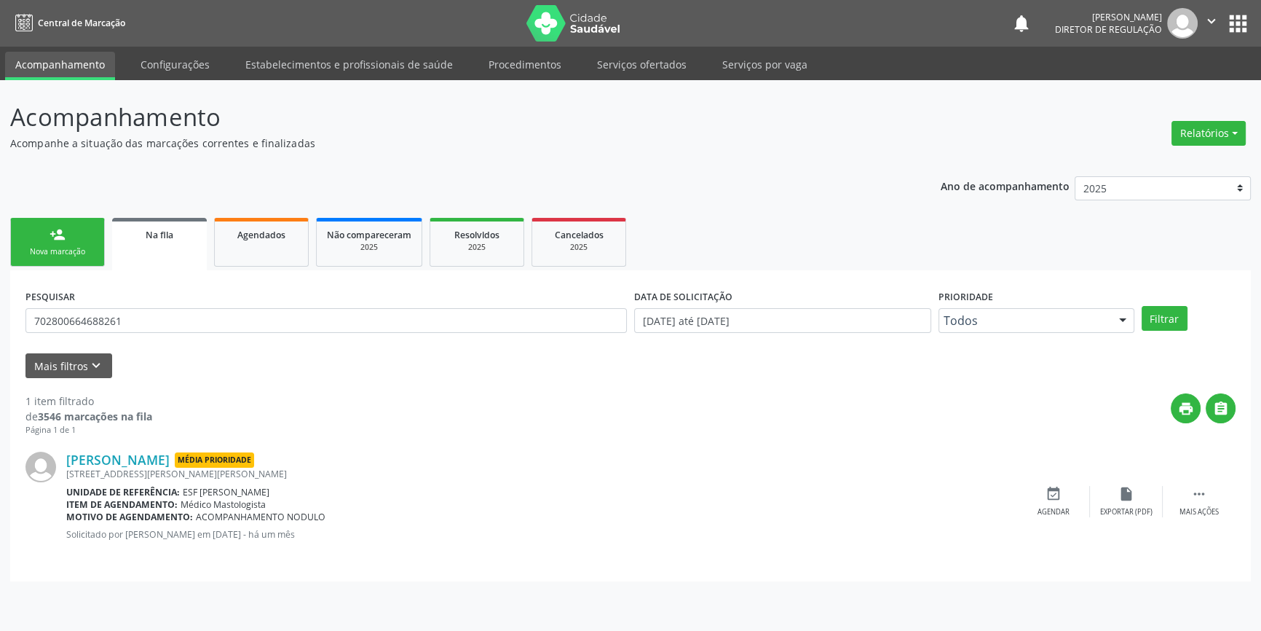
scroll to position [0, 0]
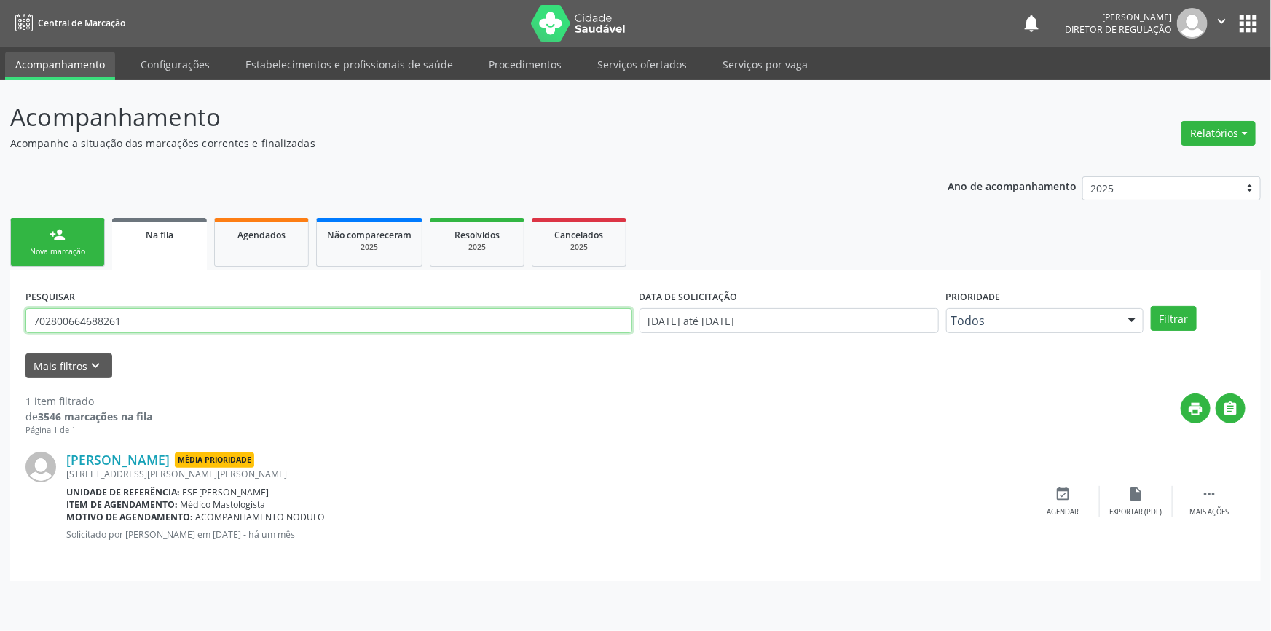
drag, startPoint x: 143, startPoint y: 325, endPoint x: 0, endPoint y: 312, distance: 144.0
click at [0, 312] on div "Acompanhamento Acompanhe a situação das marcações correntes e finalizadas Relat…" at bounding box center [635, 355] width 1271 height 550
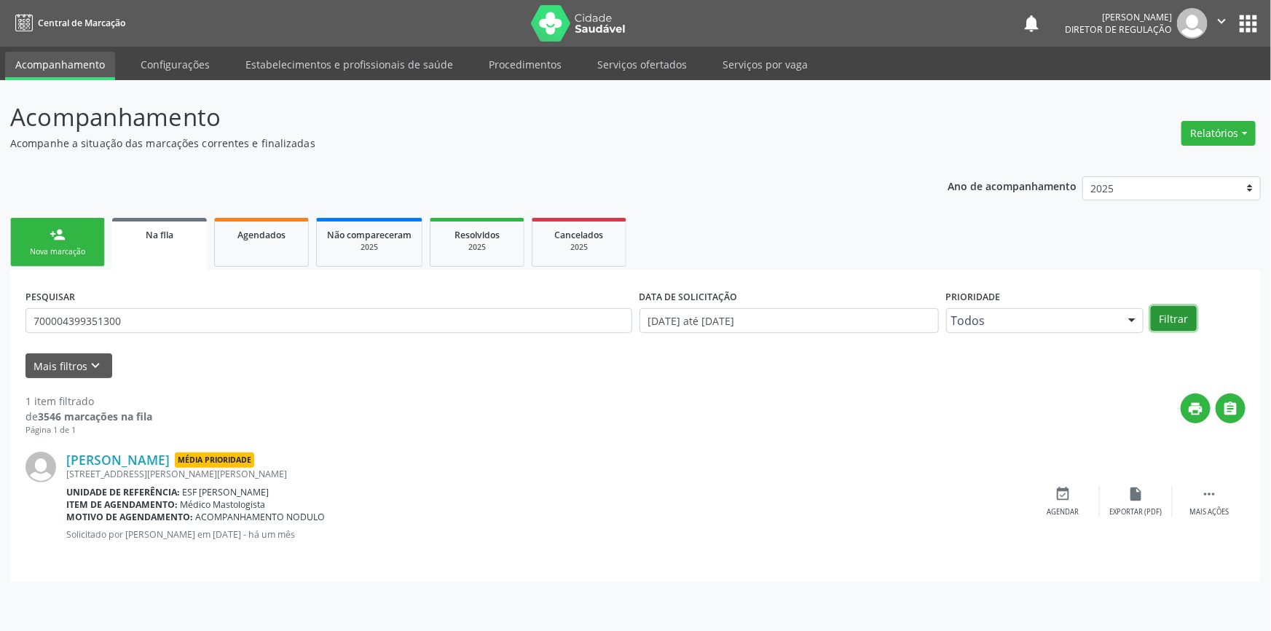
click at [1163, 320] on button "Filtrar" at bounding box center [1173, 318] width 46 height 25
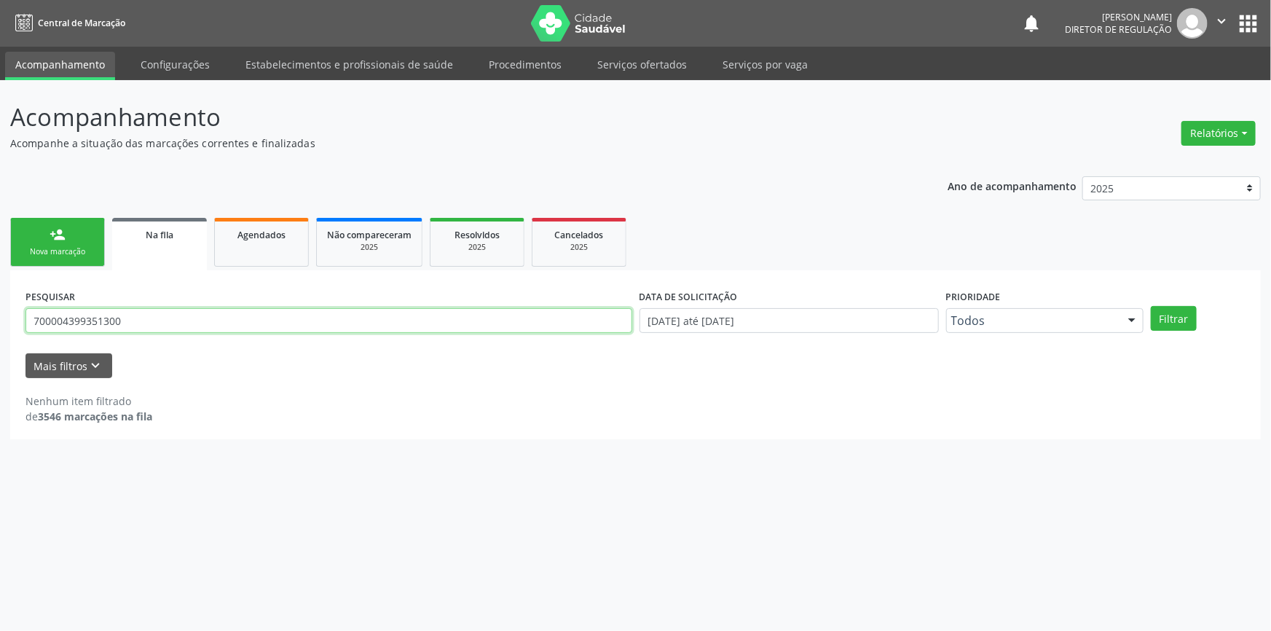
drag, startPoint x: 145, startPoint y: 322, endPoint x: 92, endPoint y: 277, distance: 68.7
click at [0, 309] on div "Acompanhamento Acompanhe a situação das marcações correntes e finalizadas Relat…" at bounding box center [635, 355] width 1271 height 550
type input "700004399351300"
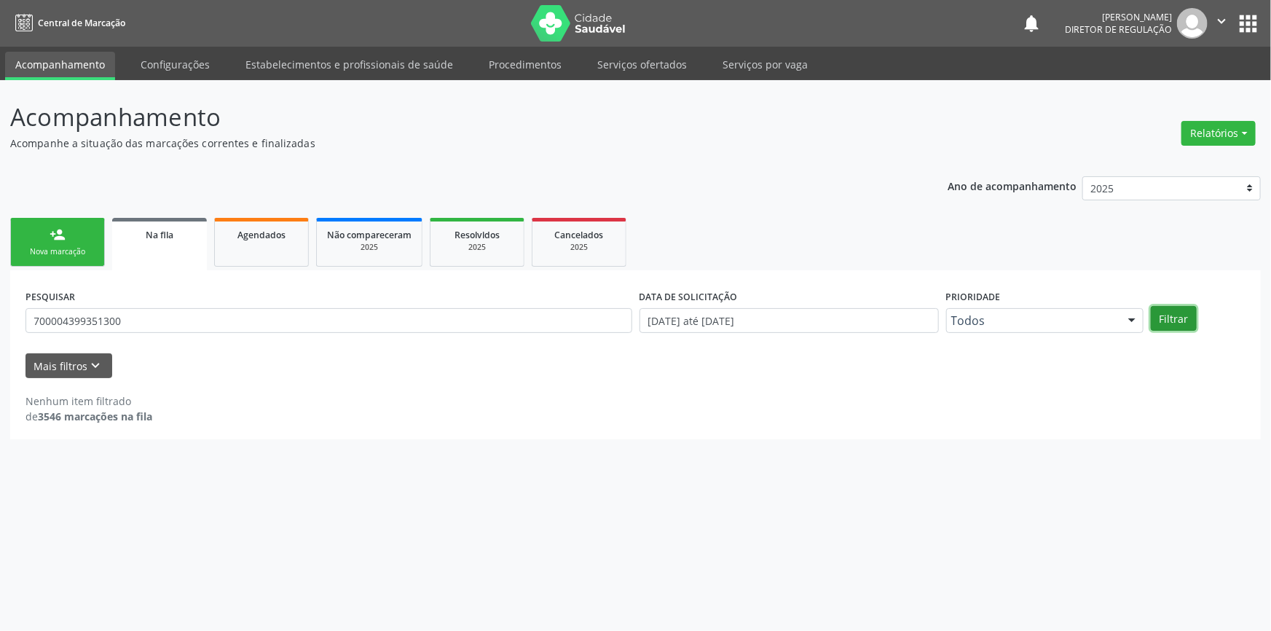
click at [1171, 316] on button "Filtrar" at bounding box center [1173, 318] width 46 height 25
click at [172, 262] on link "Na fila" at bounding box center [159, 244] width 95 height 52
click at [240, 251] on link "Agendados" at bounding box center [261, 242] width 95 height 49
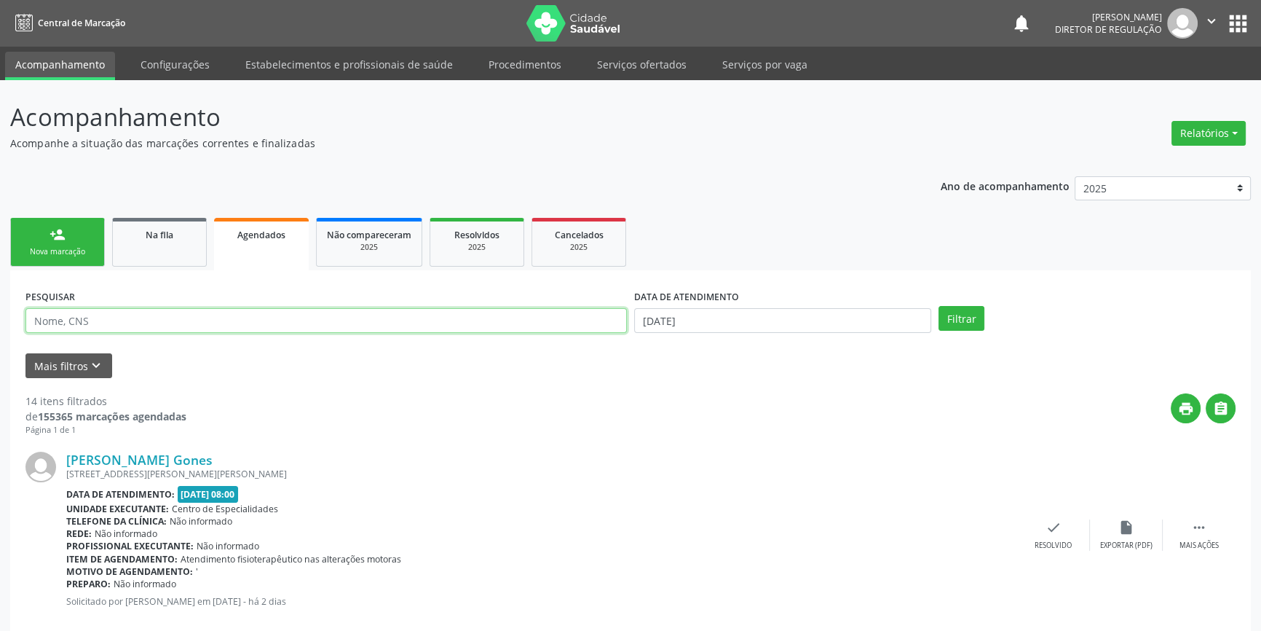
click at [181, 316] on input "text" at bounding box center [325, 320] width 601 height 25
type input "700004399351300"
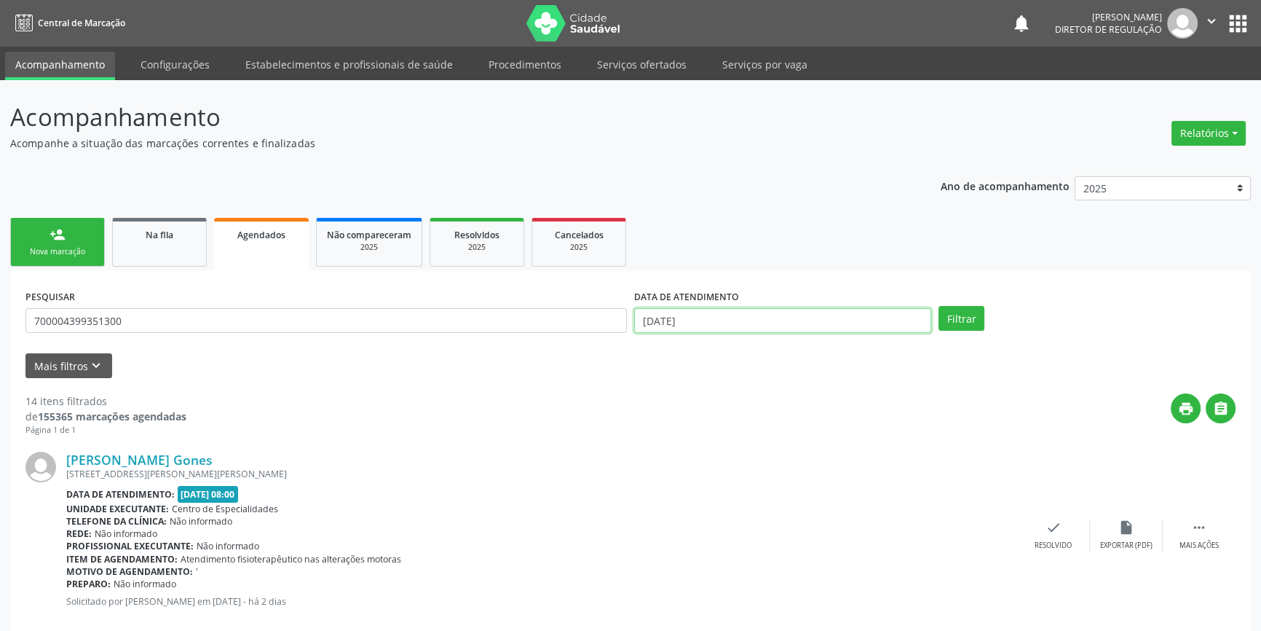
click at [747, 308] on input "[DATE]" at bounding box center [782, 320] width 297 height 25
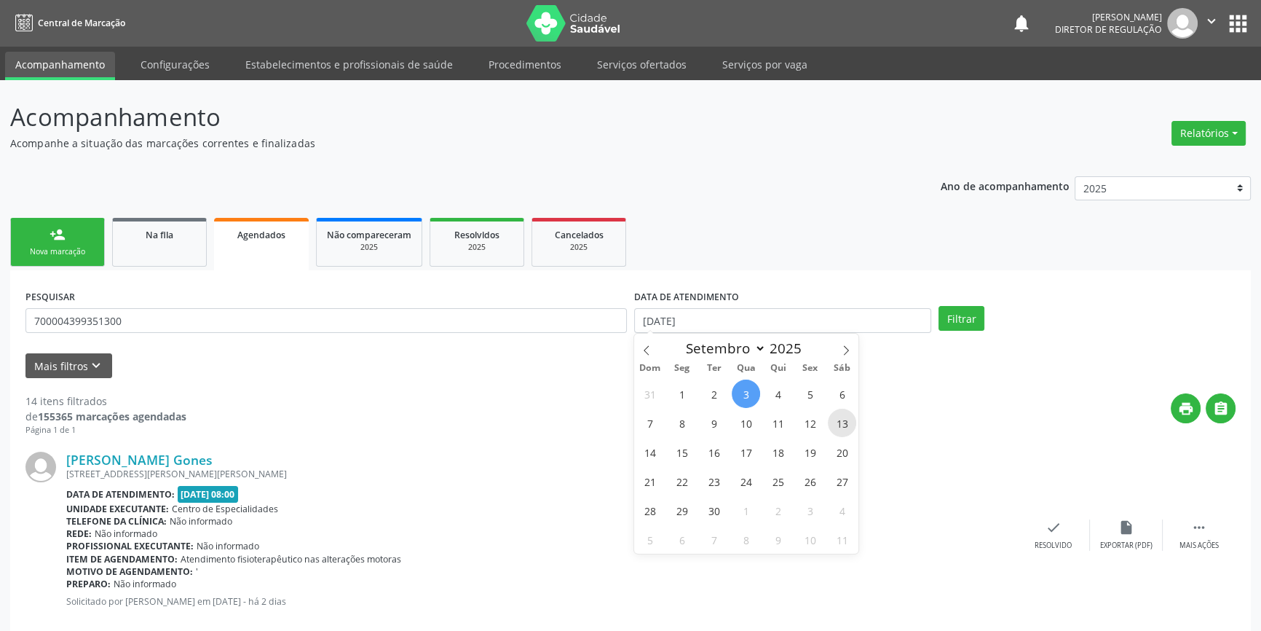
click at [831, 428] on span "13" at bounding box center [842, 422] width 28 height 28
type input "[DATE]"
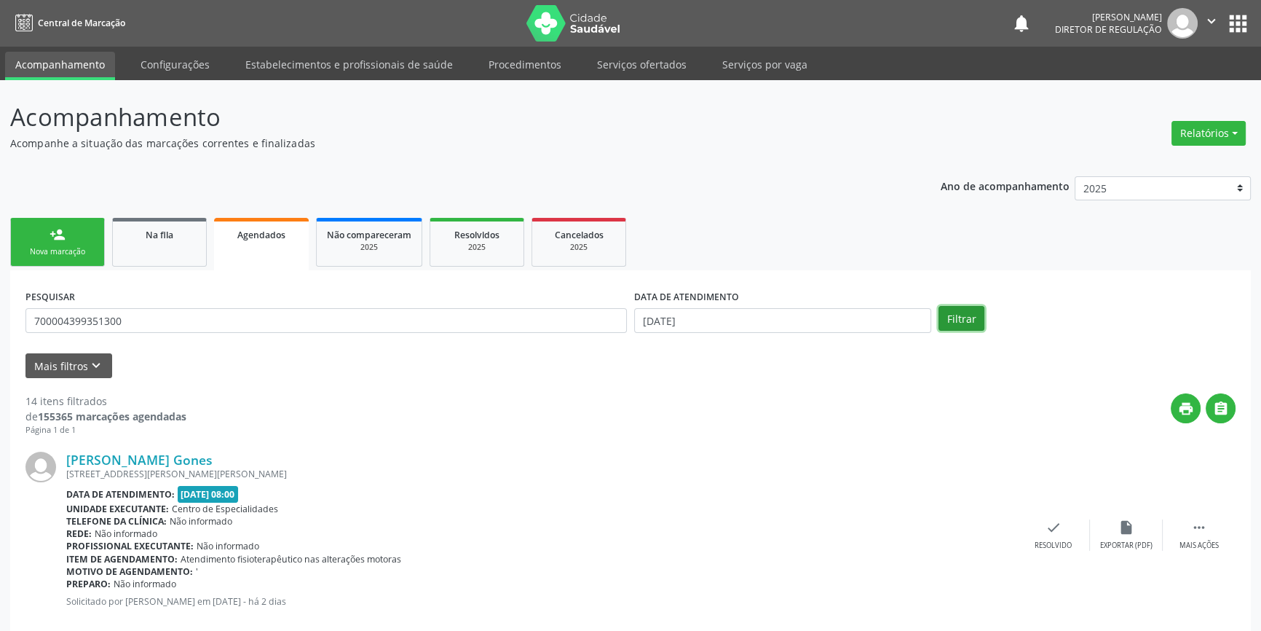
click at [952, 320] on button "Filtrar" at bounding box center [961, 318] width 46 height 25
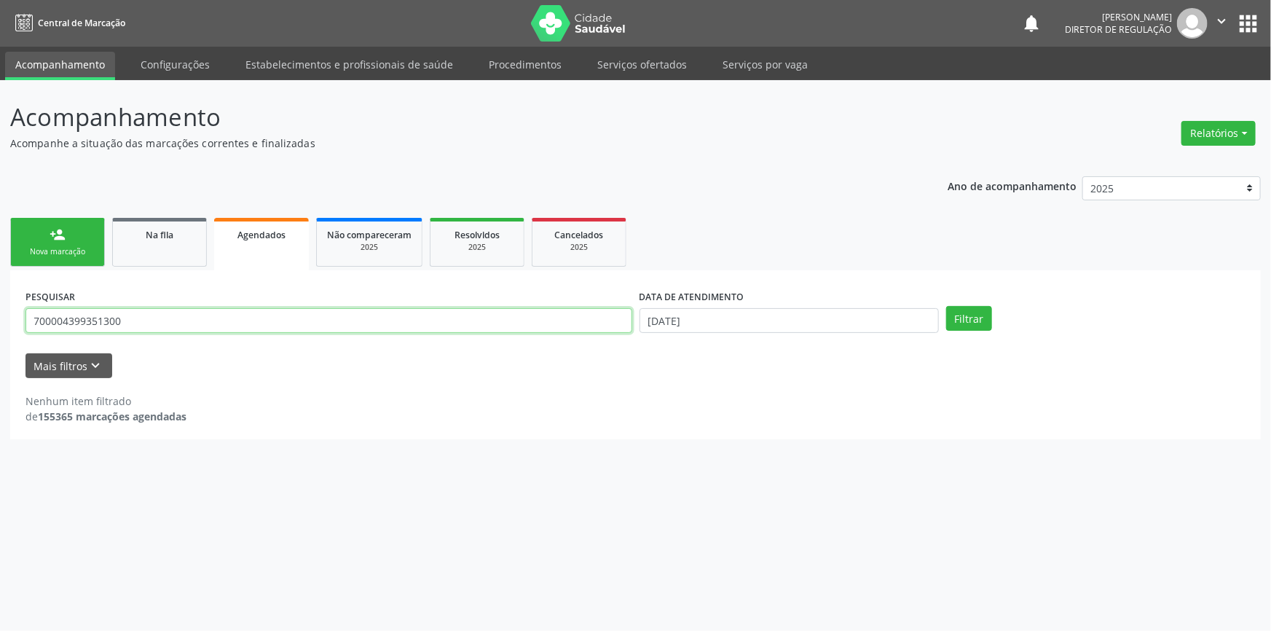
drag, startPoint x: 151, startPoint y: 320, endPoint x: 0, endPoint y: 289, distance: 153.8
click at [0, 289] on div "Acompanhamento Acompanhe a situação das marcações correntes e finalizadas Relat…" at bounding box center [635, 355] width 1271 height 550
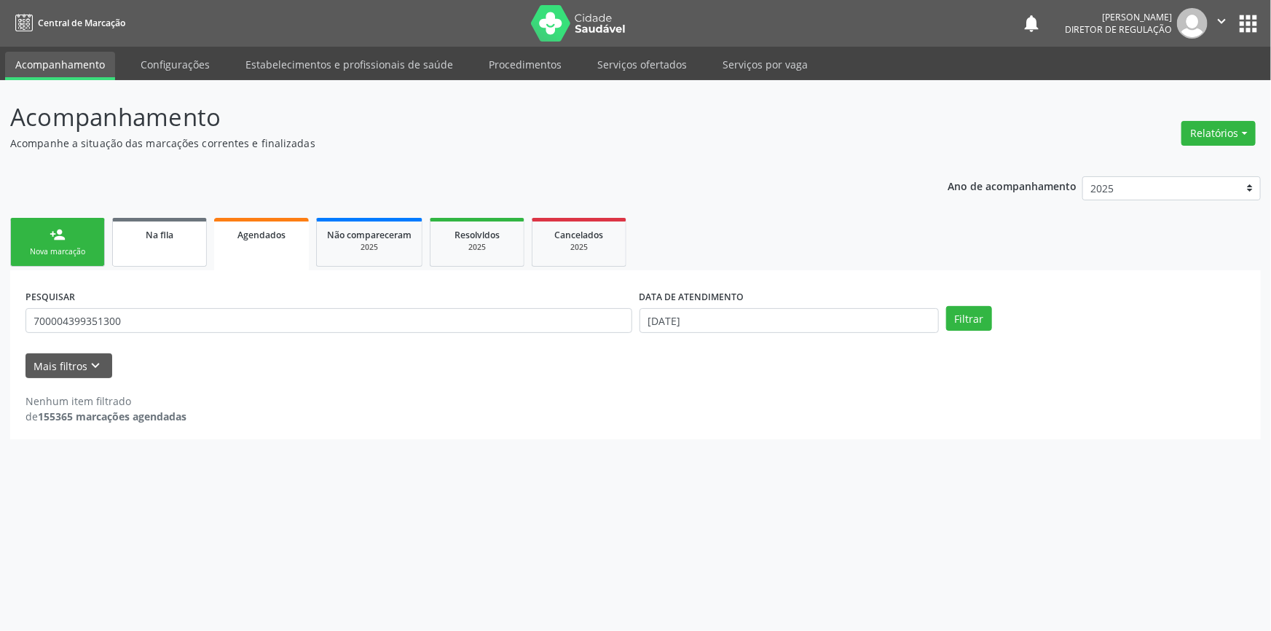
click at [153, 245] on link "Na fila" at bounding box center [159, 242] width 95 height 49
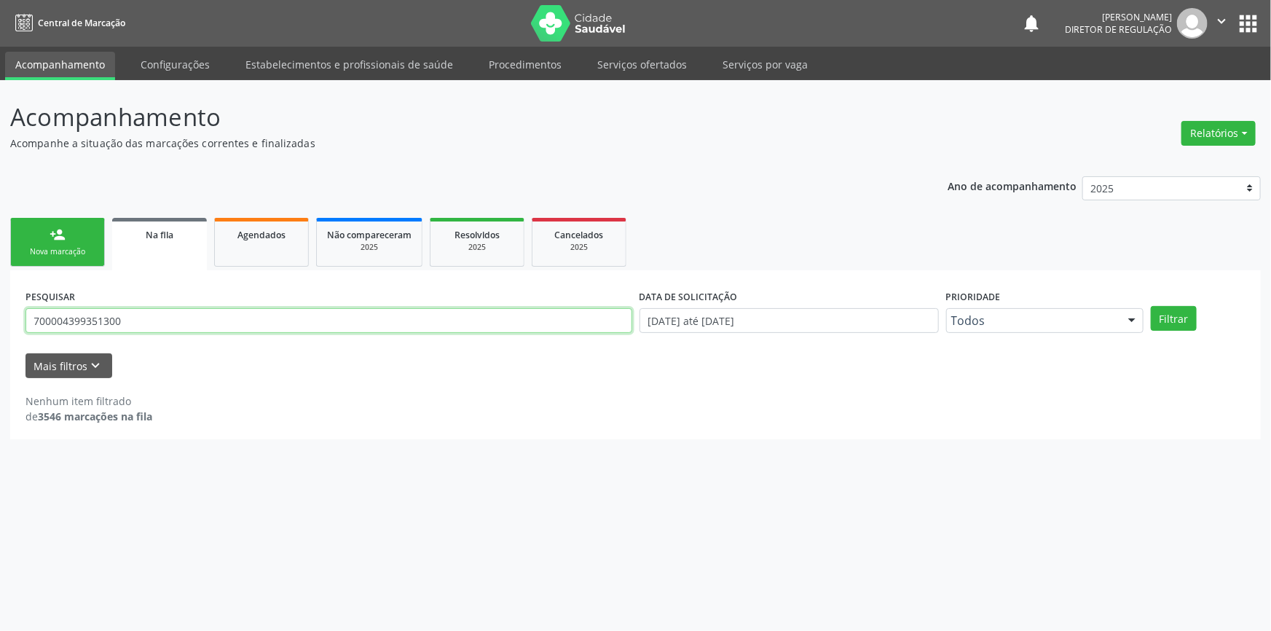
drag, startPoint x: 154, startPoint y: 322, endPoint x: 0, endPoint y: 298, distance: 155.5
click at [0, 298] on div "Acompanhamento Acompanhe a situação das marcações correntes e finalizadas Relat…" at bounding box center [635, 355] width 1271 height 550
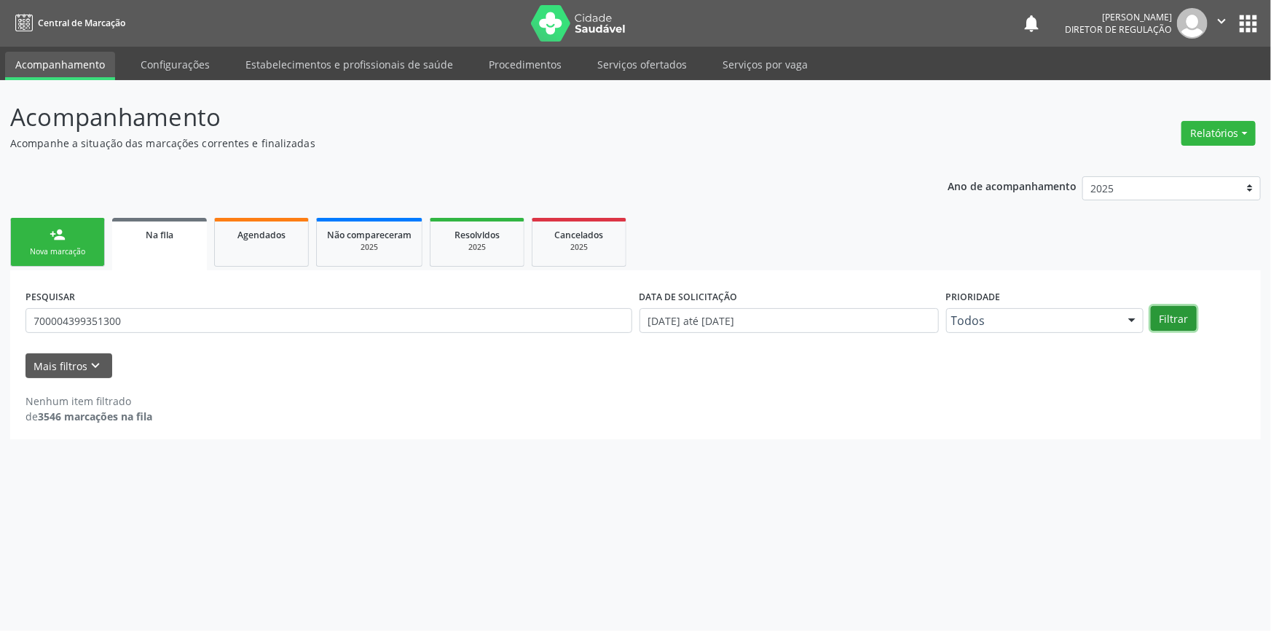
click at [1182, 315] on button "Filtrar" at bounding box center [1173, 318] width 46 height 25
click at [99, 263] on link "person_add Nova marcação" at bounding box center [57, 242] width 95 height 49
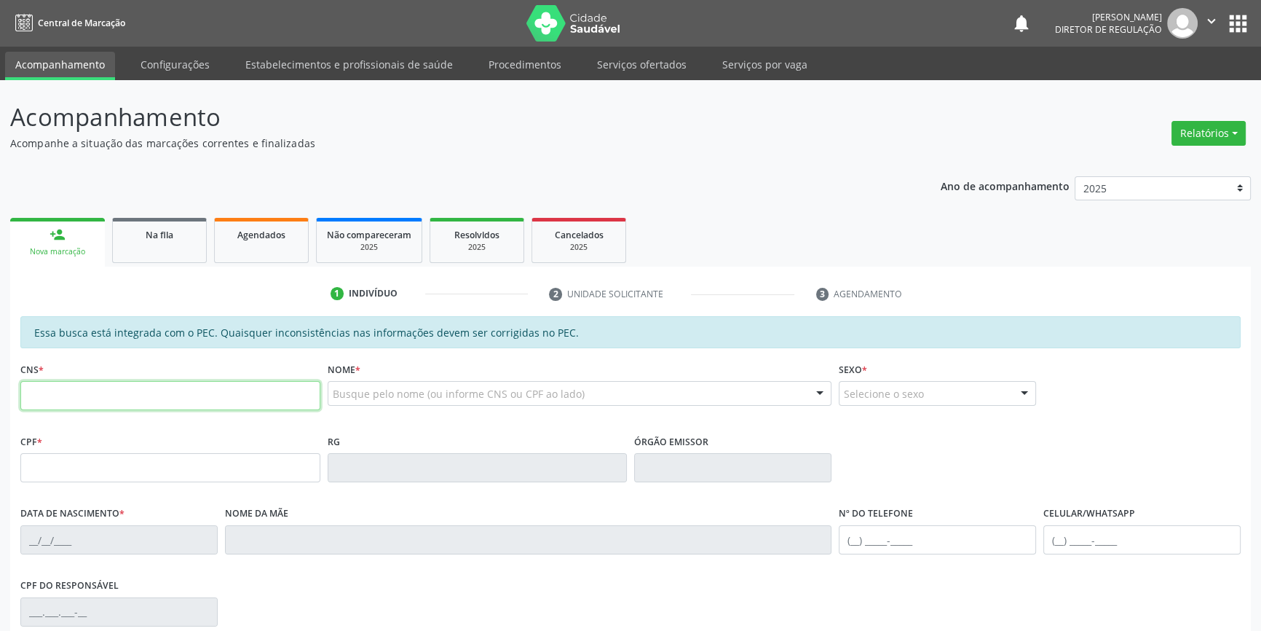
click at [138, 401] on input "text" at bounding box center [170, 395] width 300 height 29
paste input "700 0043 9935 1300"
type input "700 0043 9935 1300"
type input "[DATE]"
type input "[PHONE_NUMBER]"
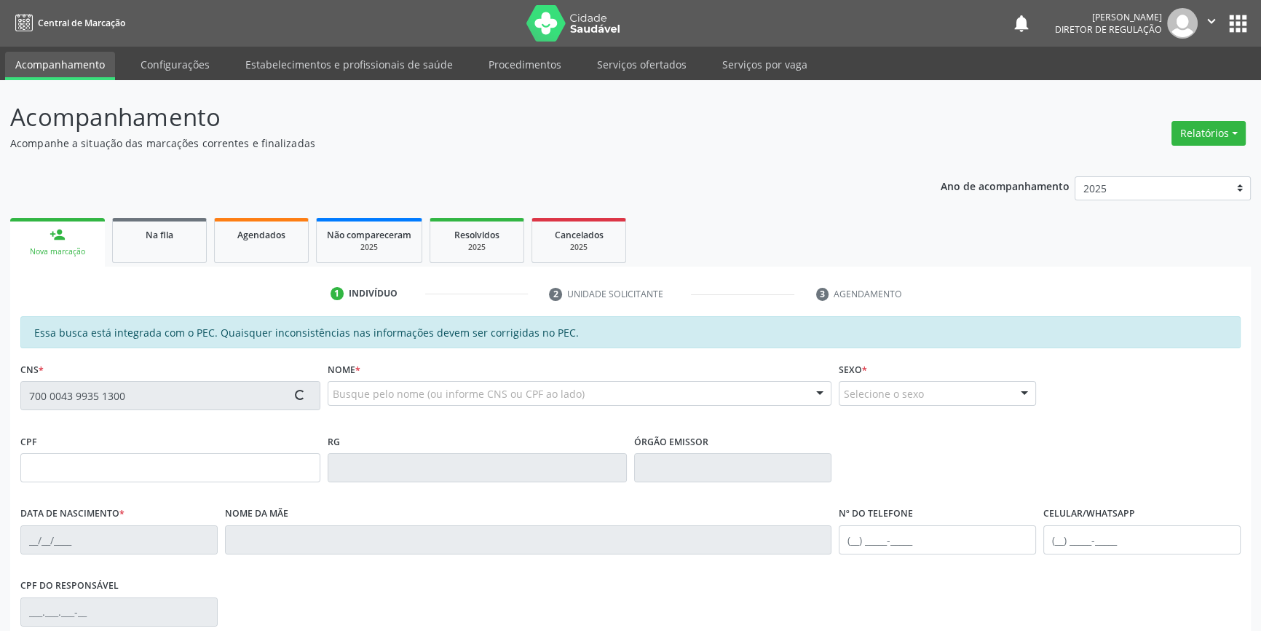
type input "S/N"
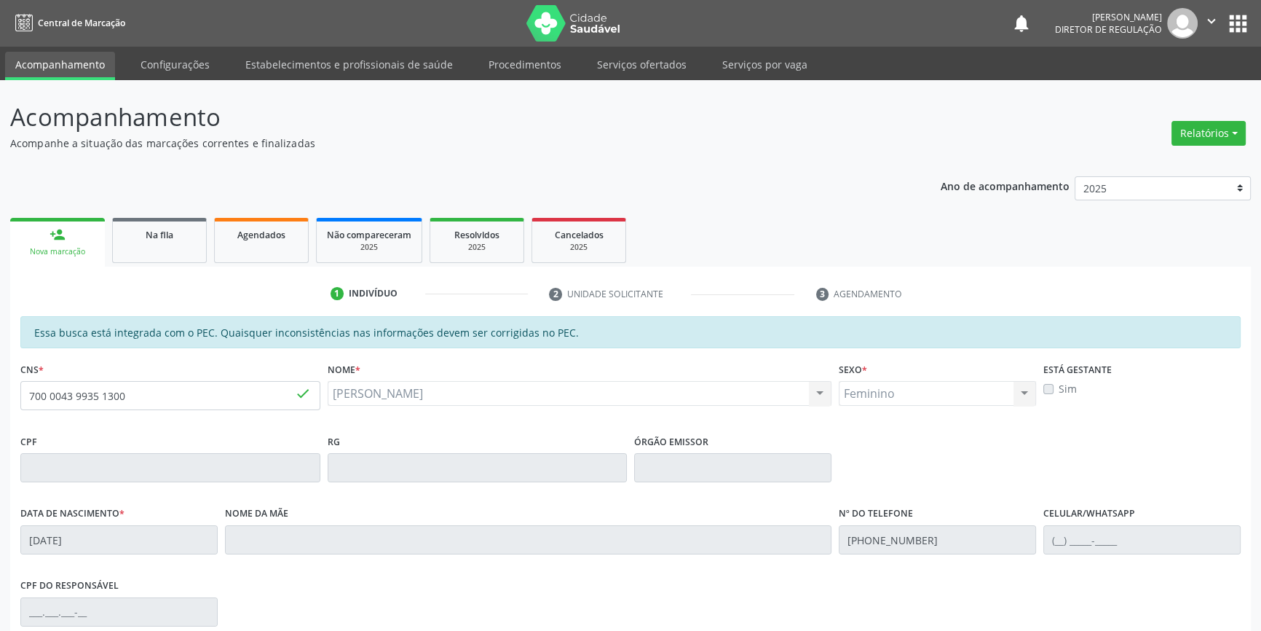
scroll to position [199, 0]
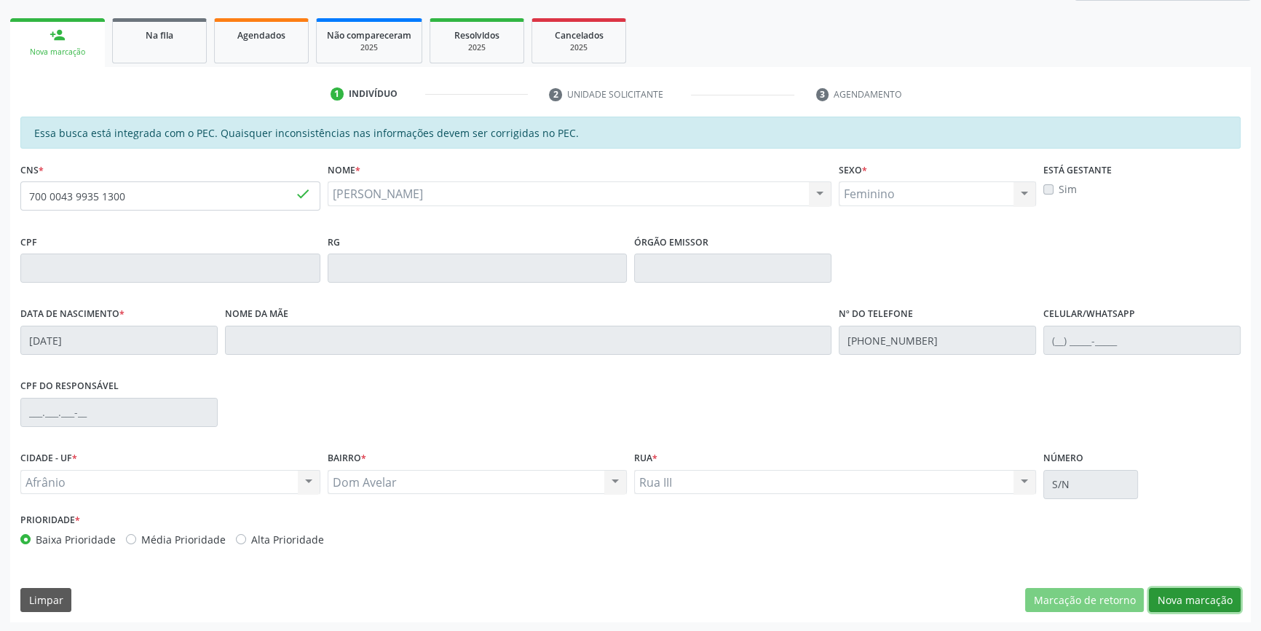
click at [1169, 593] on button "Nova marcação" at bounding box center [1195, 600] width 92 height 25
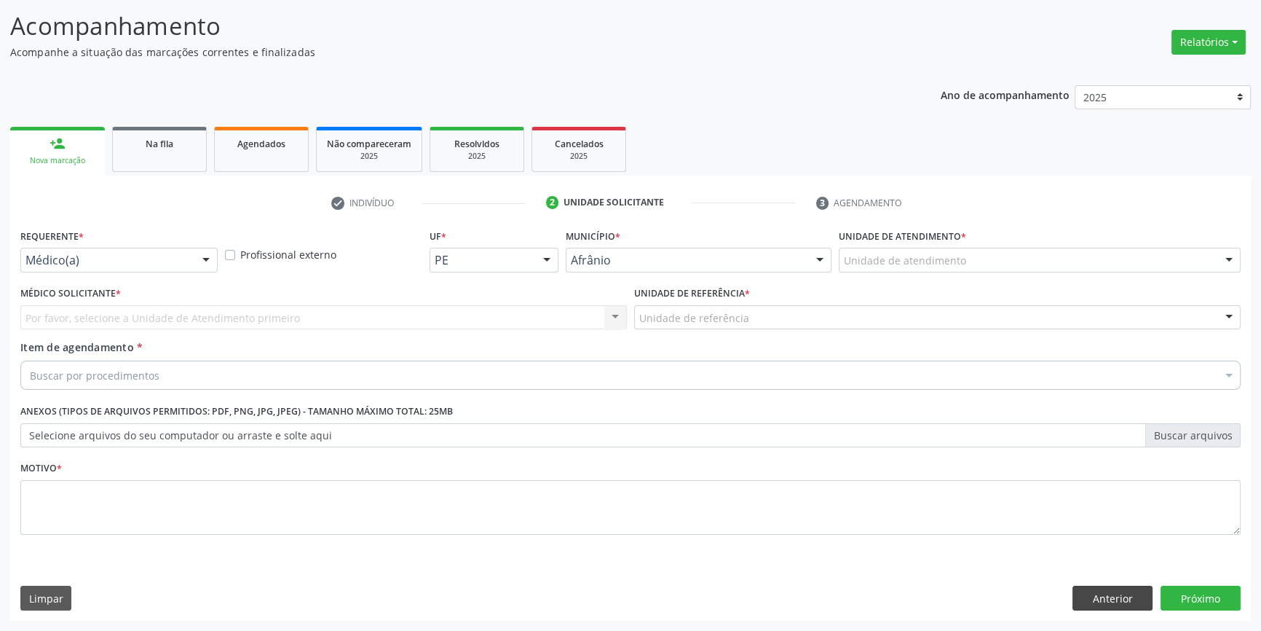
scroll to position [90, 0]
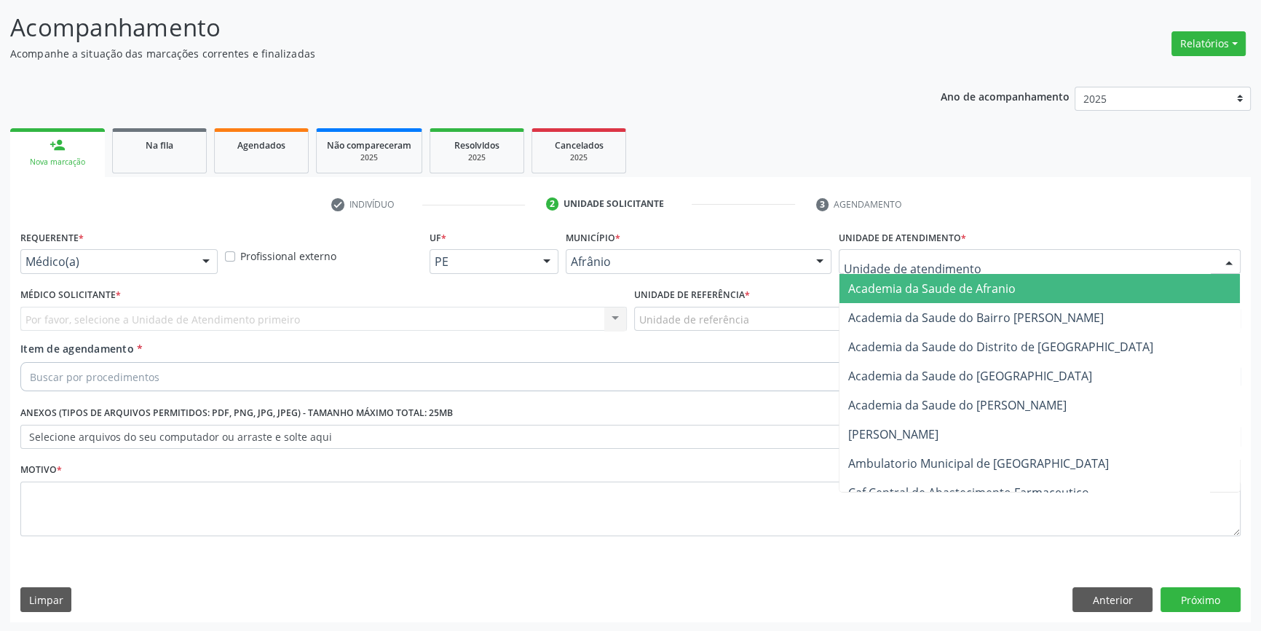
click at [951, 269] on div at bounding box center [1040, 261] width 402 height 25
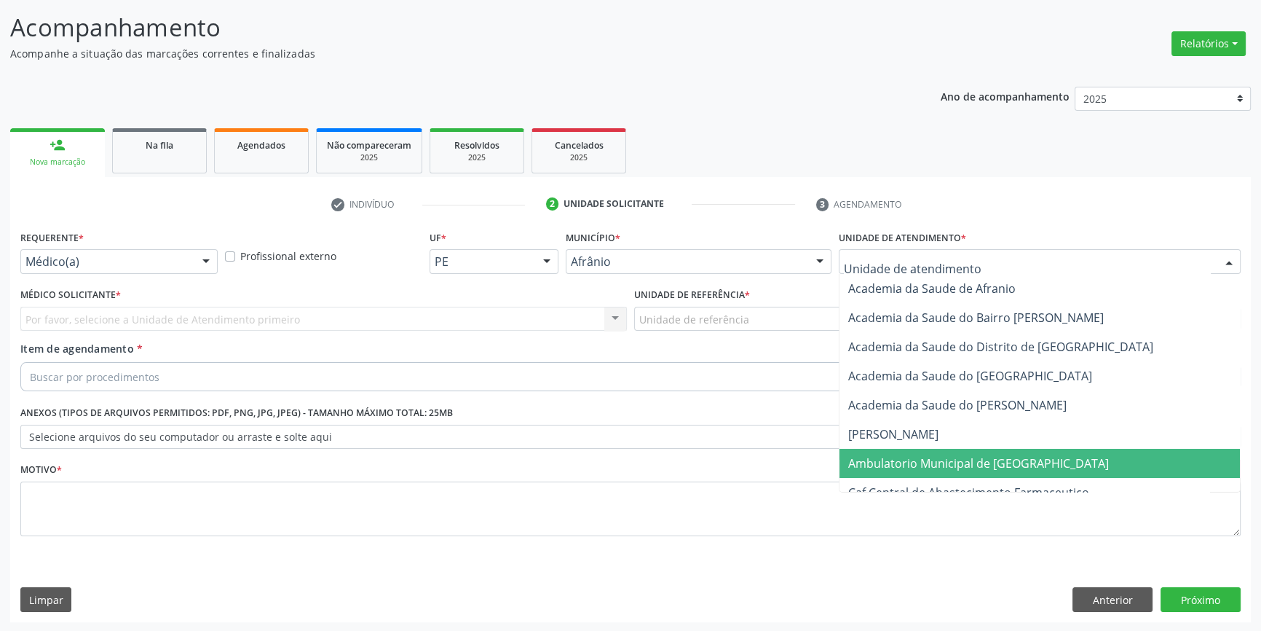
click at [939, 466] on span "Ambulatorio Municipal de [GEOGRAPHIC_DATA]" at bounding box center [978, 463] width 261 height 16
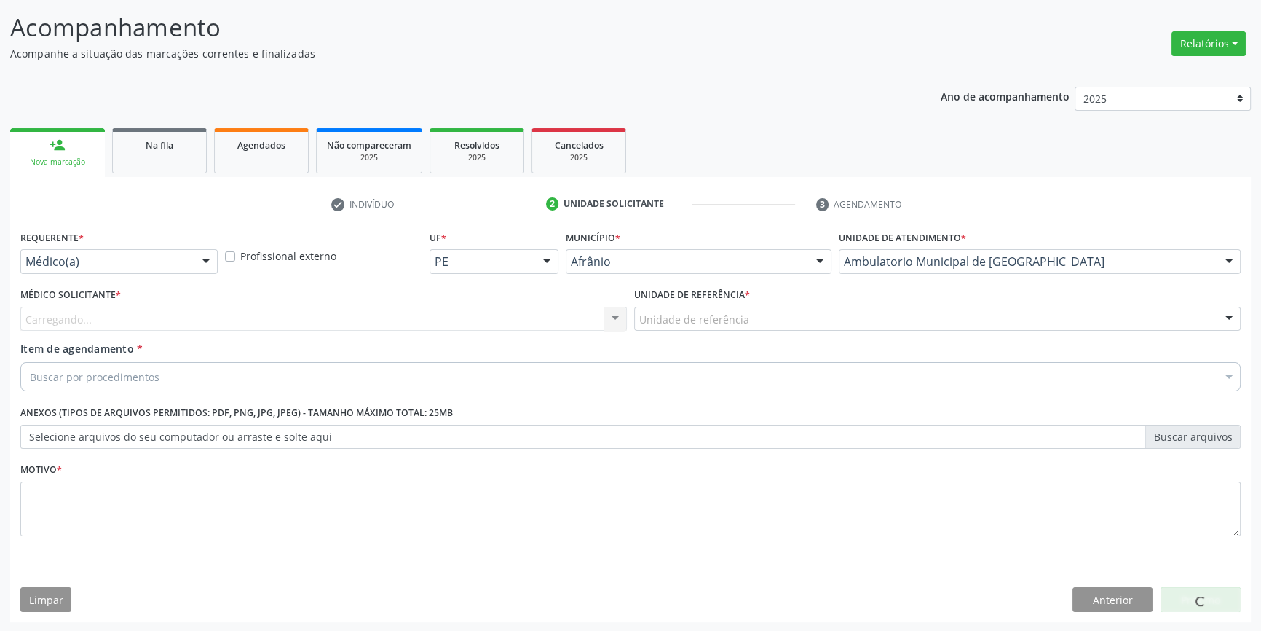
click at [706, 309] on div "Unidade de referência" at bounding box center [937, 319] width 606 height 25
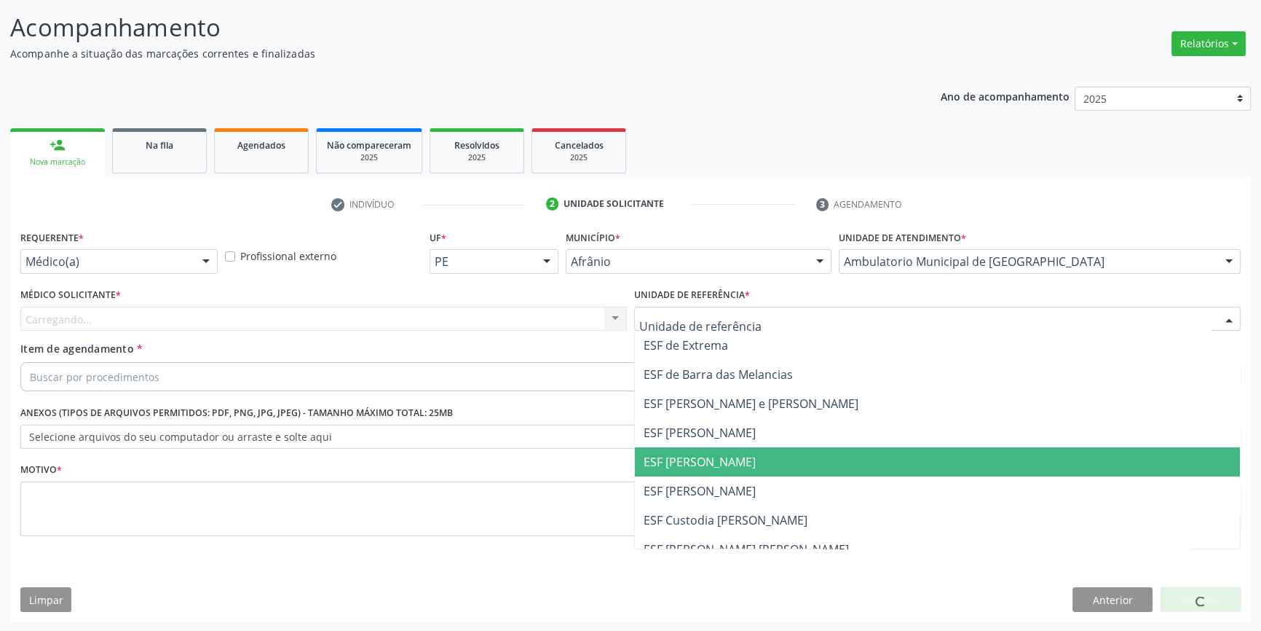
click at [698, 469] on span "ESF [PERSON_NAME]" at bounding box center [937, 461] width 605 height 29
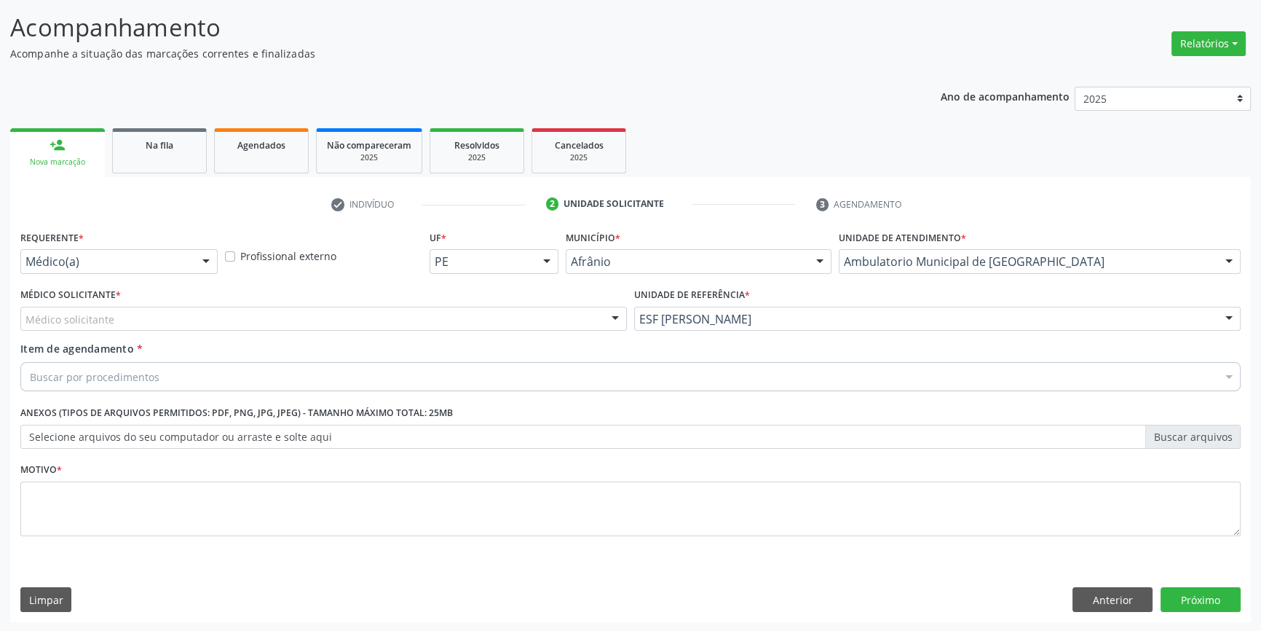
click at [443, 317] on div "Médico solicitante" at bounding box center [323, 319] width 606 height 25
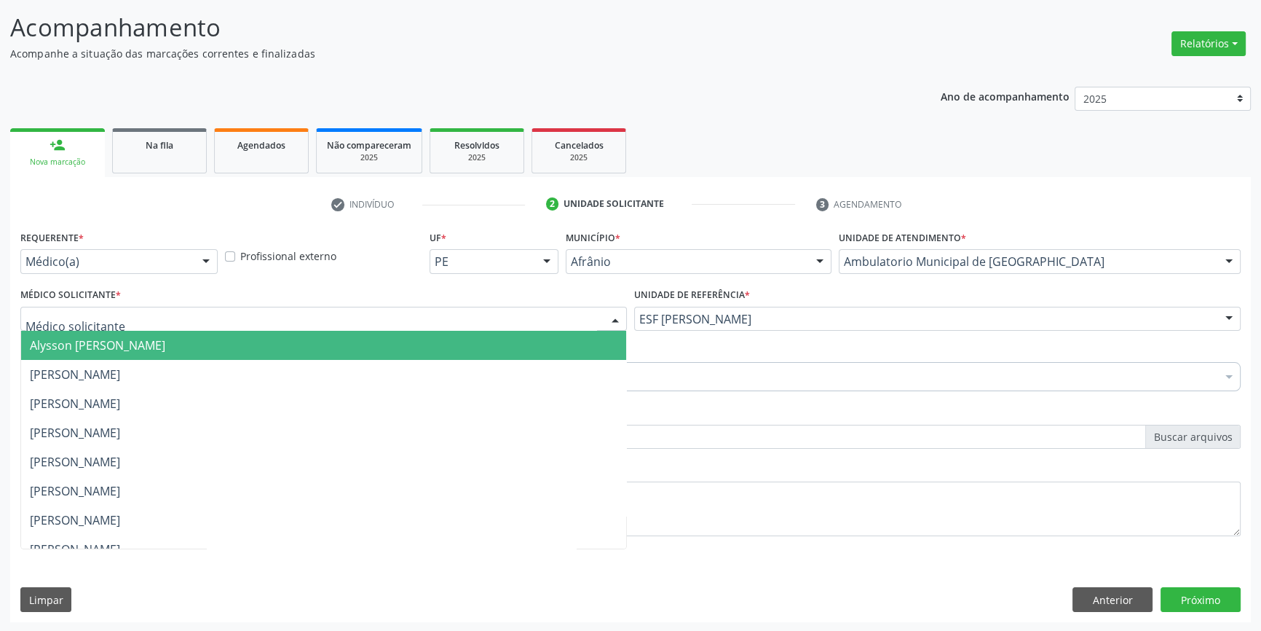
click at [165, 348] on span "Alysson [PERSON_NAME]" at bounding box center [97, 345] width 135 height 16
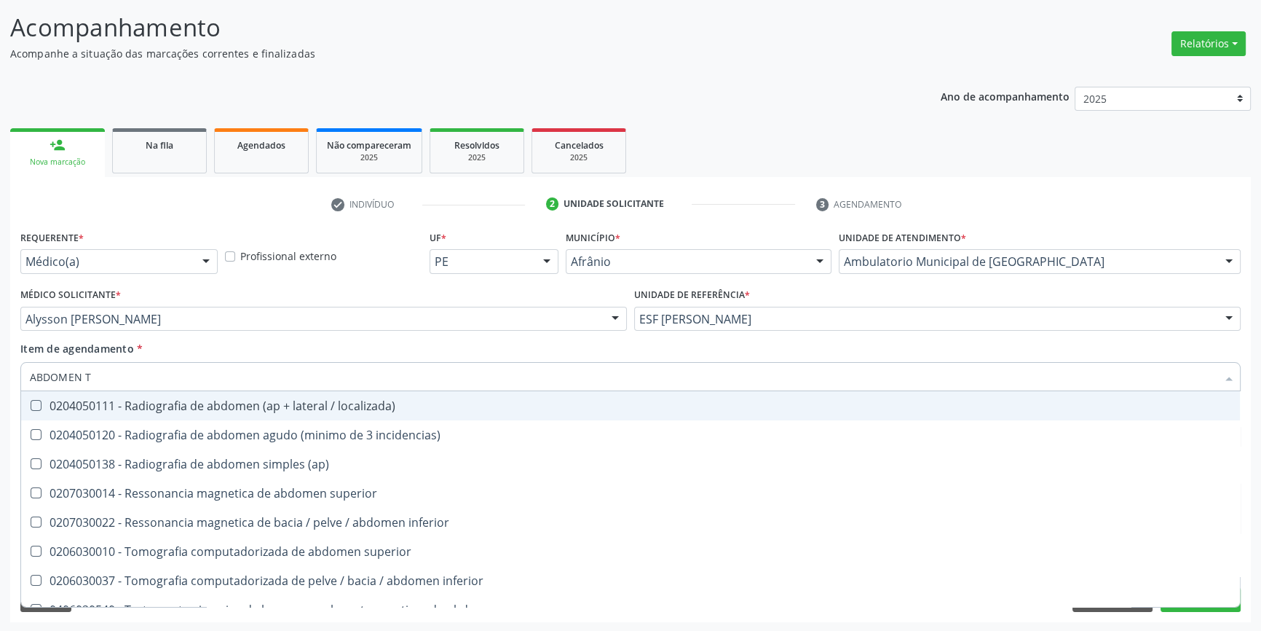
type input "ABDOMEN TO"
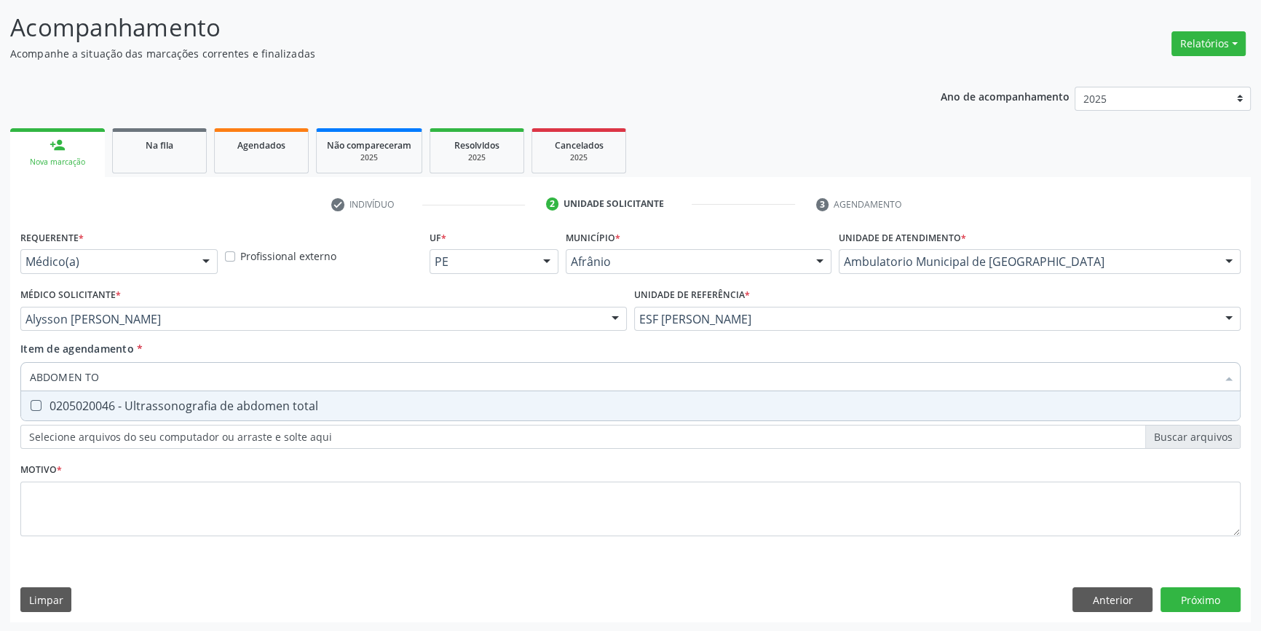
click at [121, 401] on div "0205020046 - Ultrassonografia de abdomen total" at bounding box center [630, 406] width 1201 height 12
checkbox total "true"
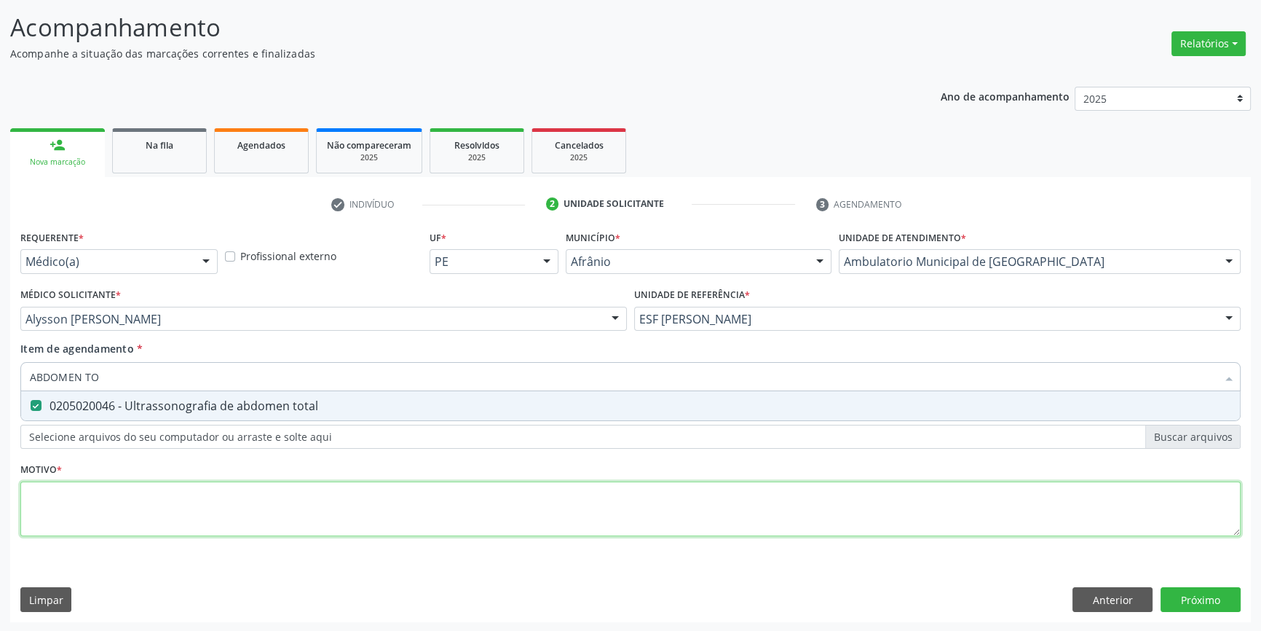
click at [149, 484] on div "Requerente * Médico(a) Médico(a) Enfermeiro(a) Paciente Nenhum resultado encont…" at bounding box center [630, 391] width 1220 height 330
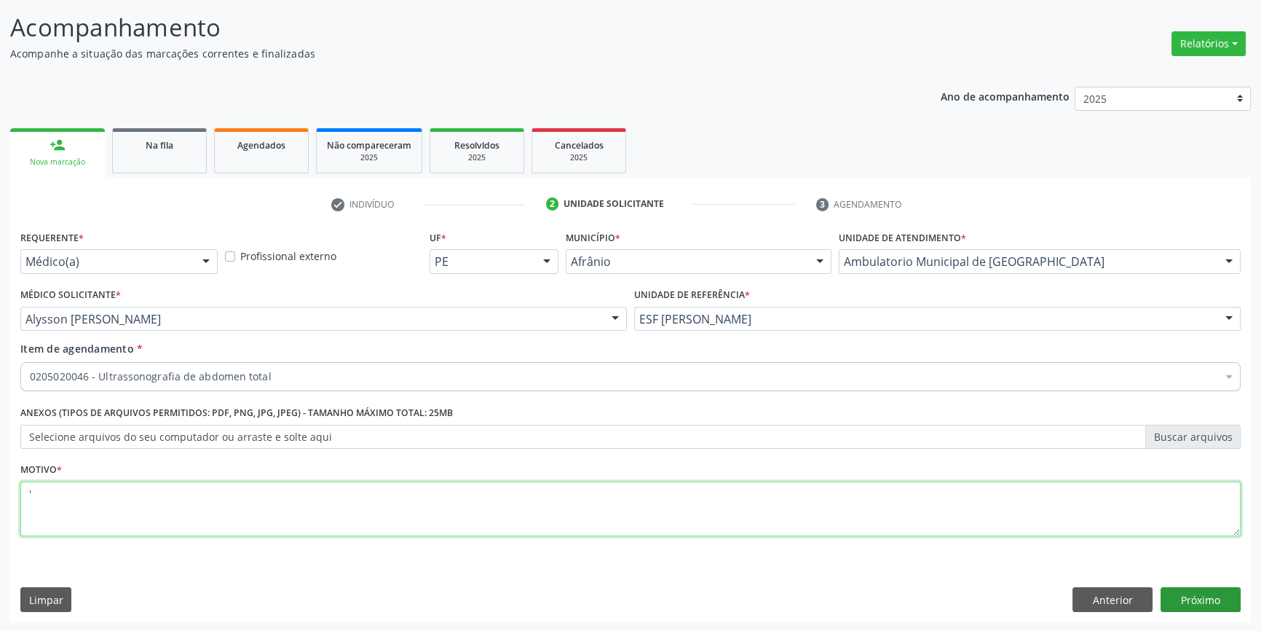
type textarea "'"
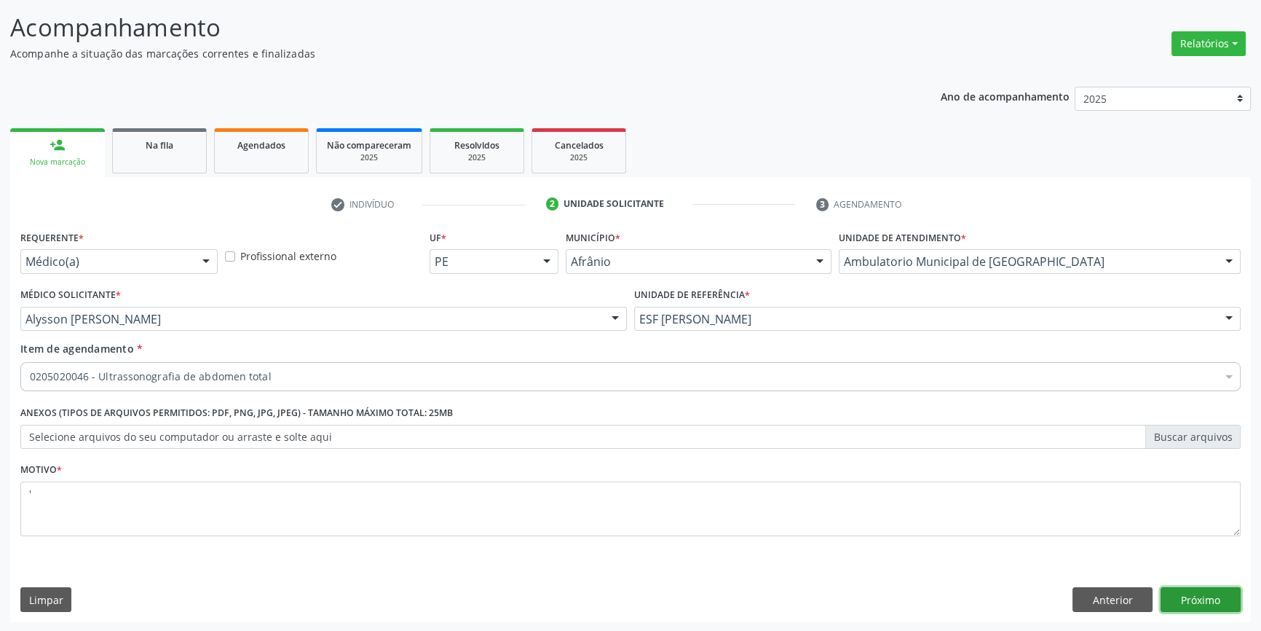
click at [1181, 598] on button "Próximo" at bounding box center [1201, 599] width 80 height 25
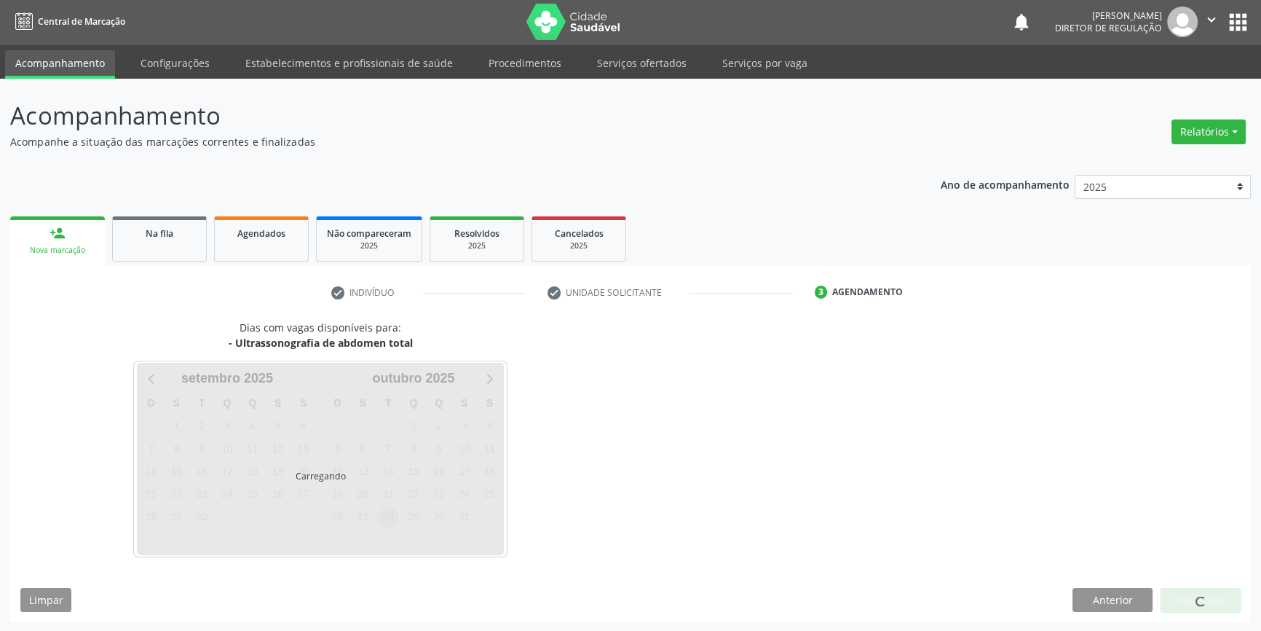
scroll to position [1, 0]
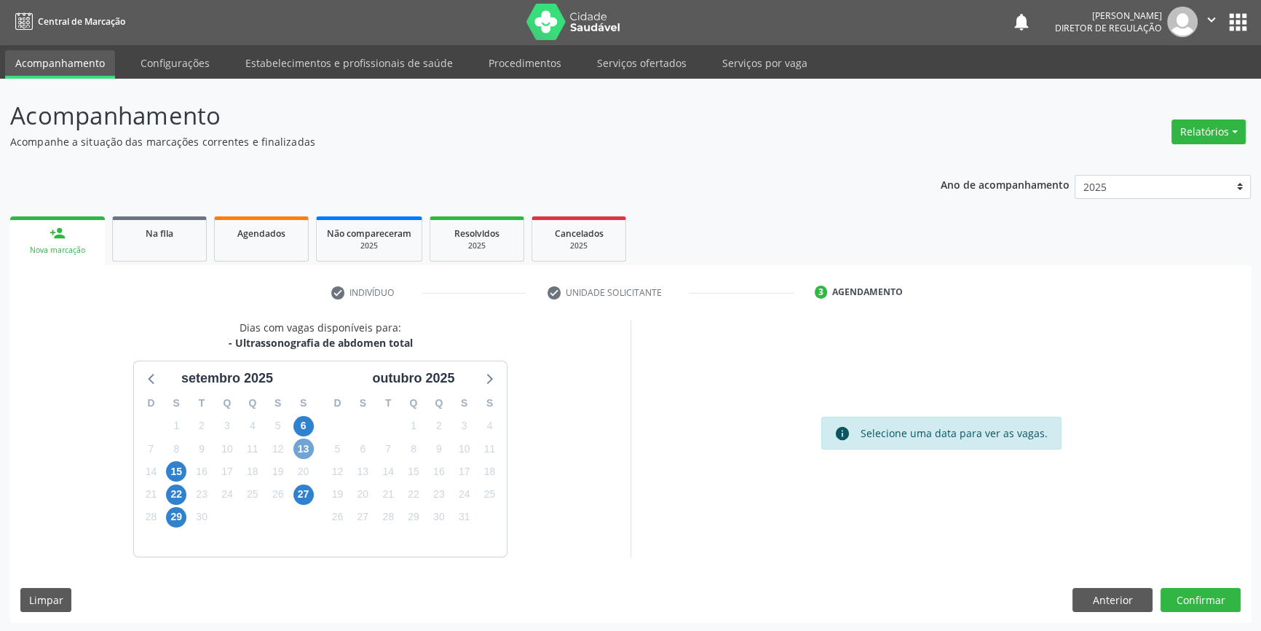
click at [306, 441] on span "13" at bounding box center [303, 448] width 20 height 20
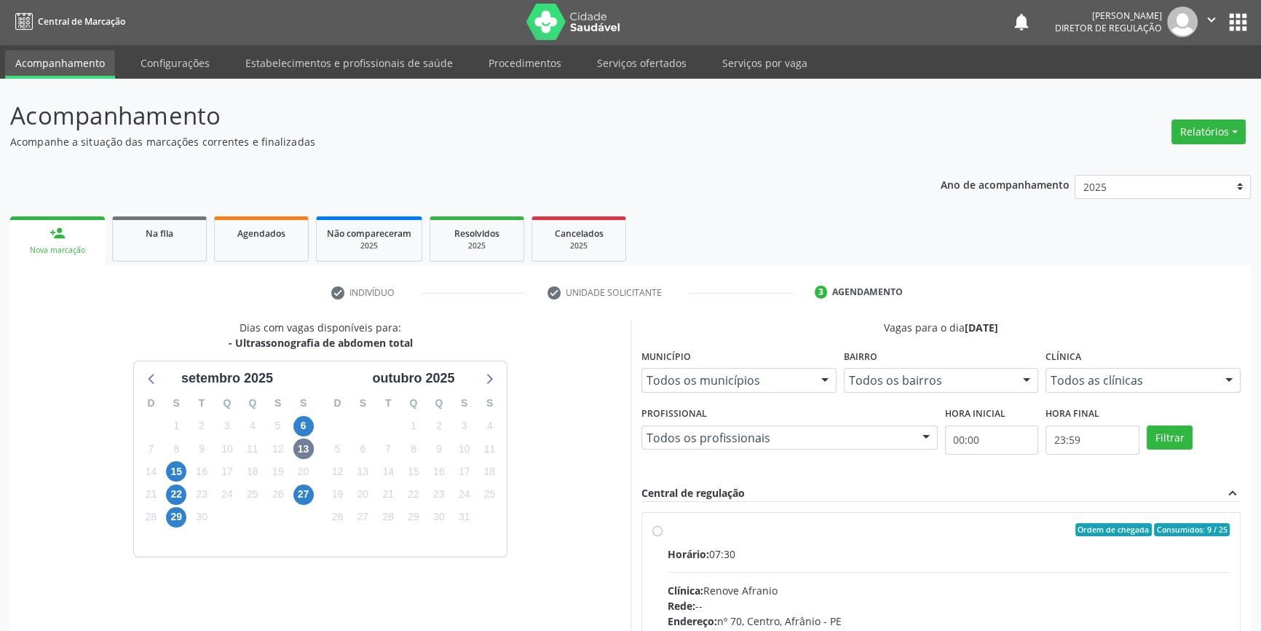
click at [684, 547] on span "Horário:" at bounding box center [689, 554] width 42 height 14
click at [663, 536] on input "Ordem de chegada Consumidos: 9 / 25 Horário: 07:30 Clínica: Renove Afranio Rede…" at bounding box center [657, 529] width 10 height 13
radio input "true"
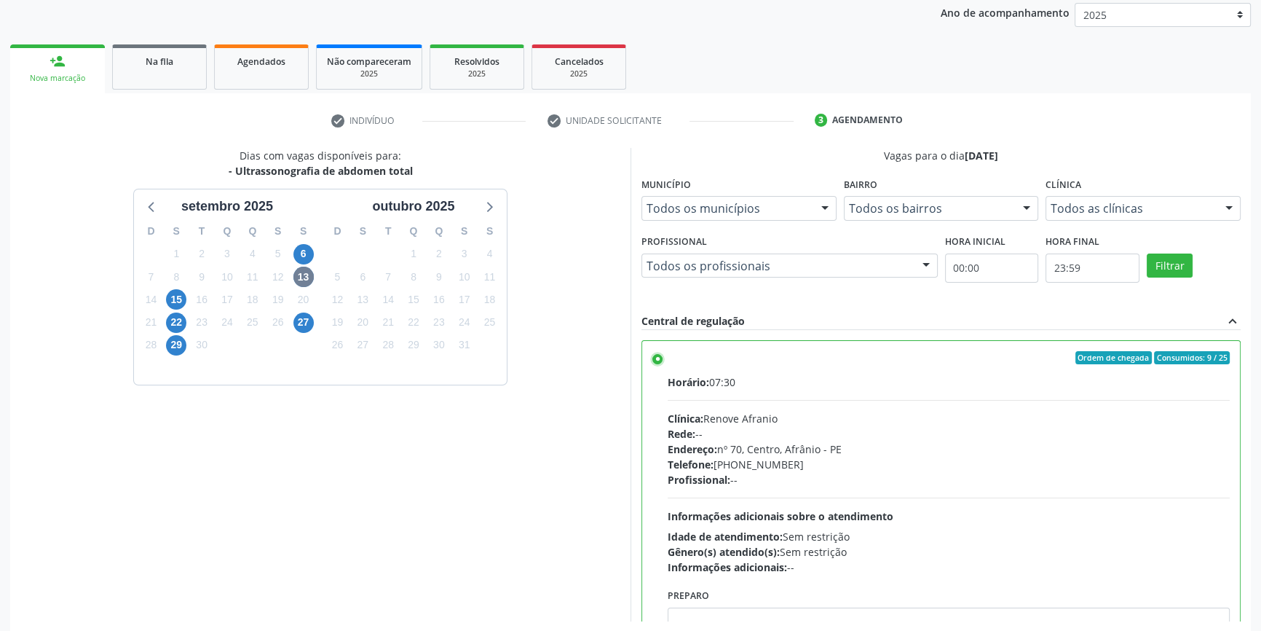
scroll to position [238, 0]
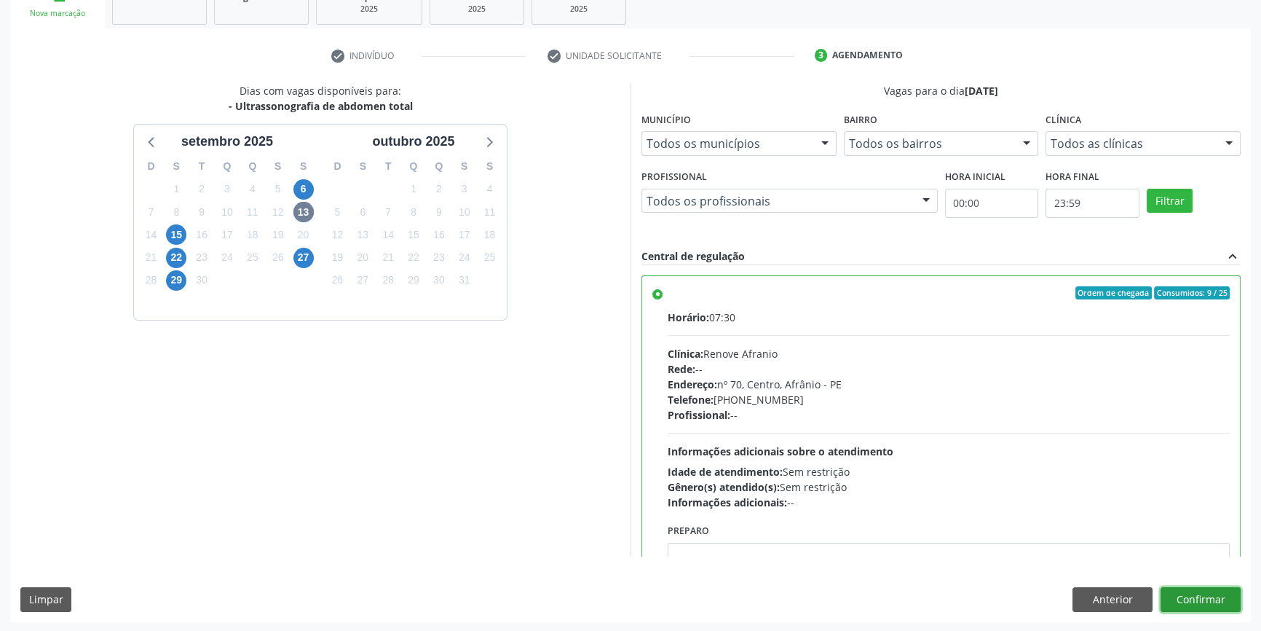
click at [1201, 596] on button "Confirmar" at bounding box center [1201, 599] width 80 height 25
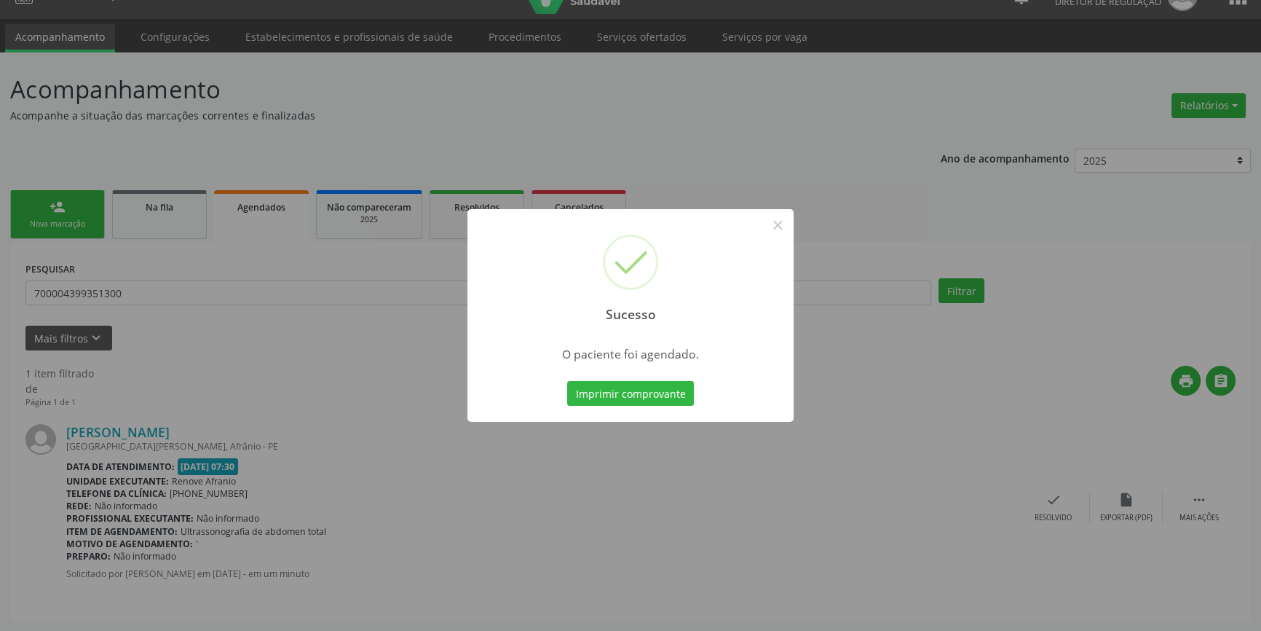
scroll to position [0, 0]
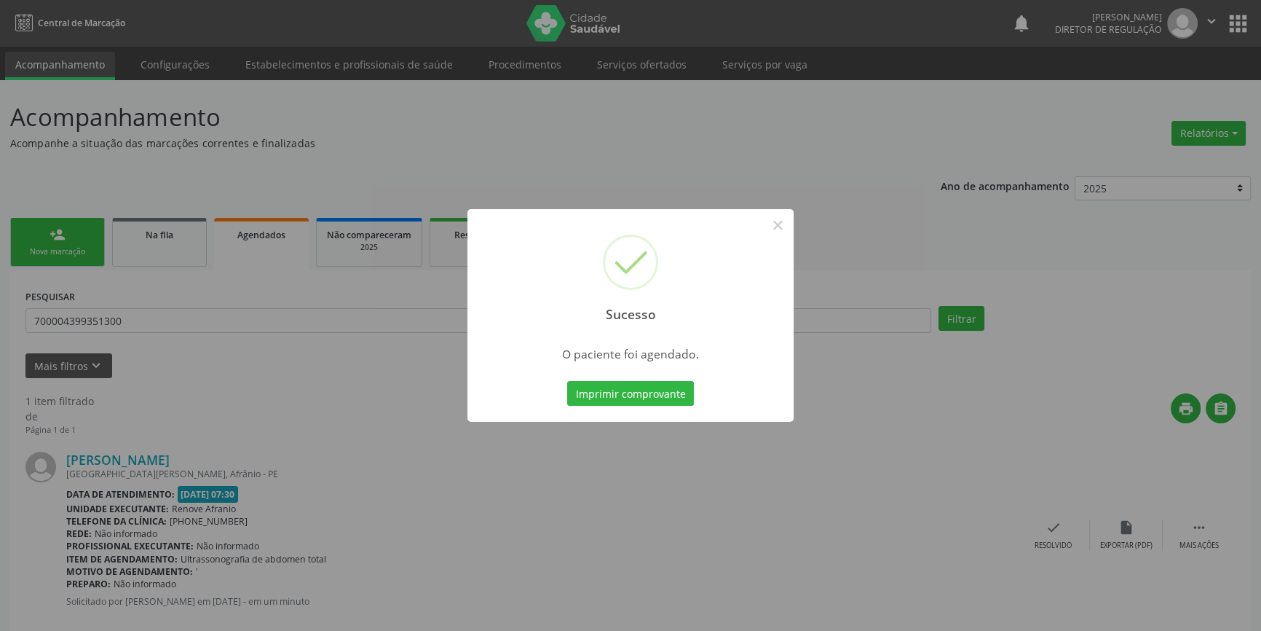
click at [672, 371] on div "Sucesso × O paciente foi agendado. Imprimir comprovante Cancel" at bounding box center [630, 315] width 326 height 213
click at [660, 388] on button "Imprimir comprovante" at bounding box center [630, 393] width 127 height 25
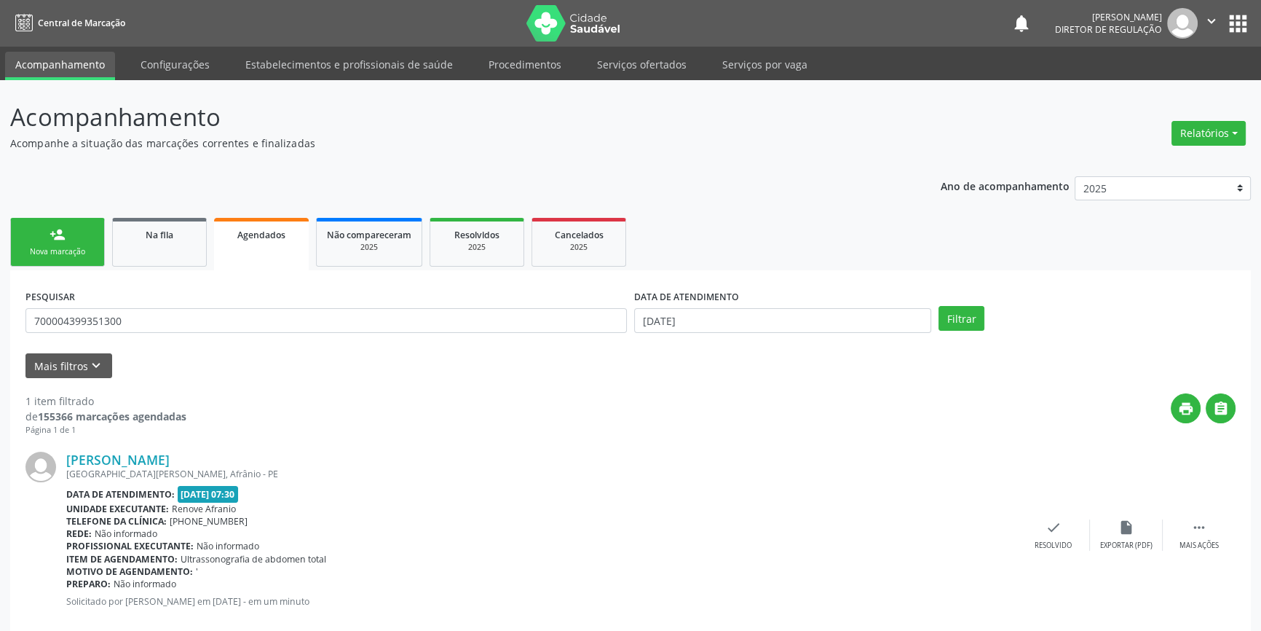
click at [85, 233] on link "person_add Nova marcação" at bounding box center [57, 242] width 95 height 49
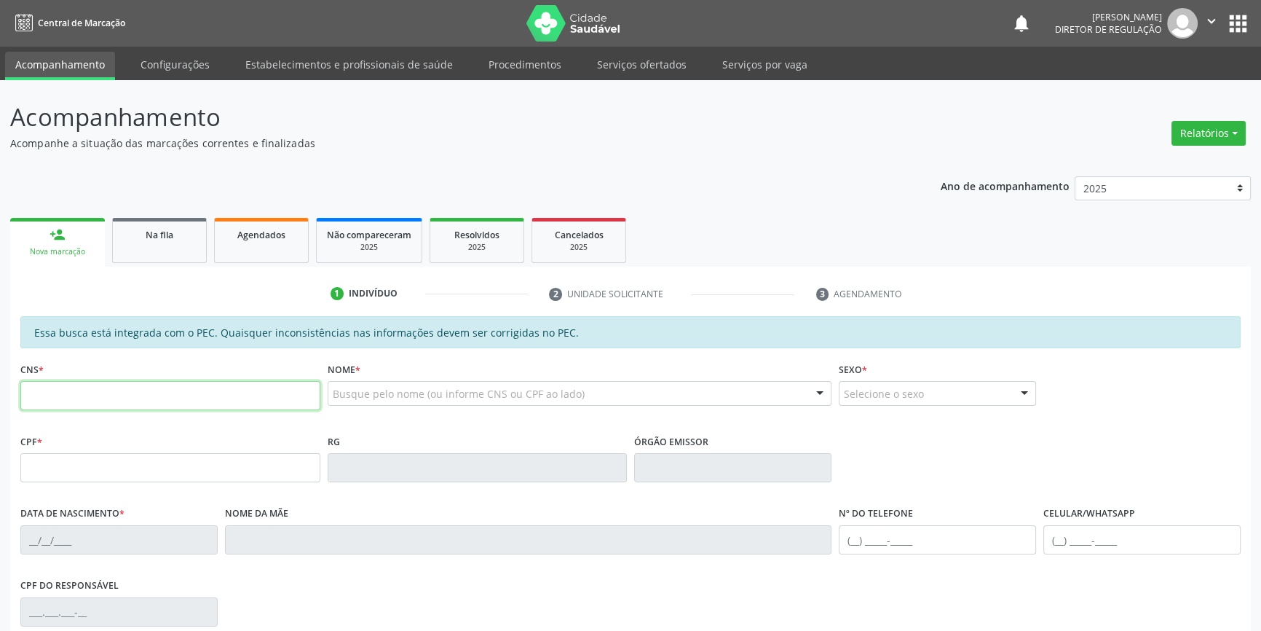
click at [62, 392] on input "text" at bounding box center [170, 395] width 300 height 29
click at [180, 250] on link "Na fila" at bounding box center [159, 240] width 95 height 45
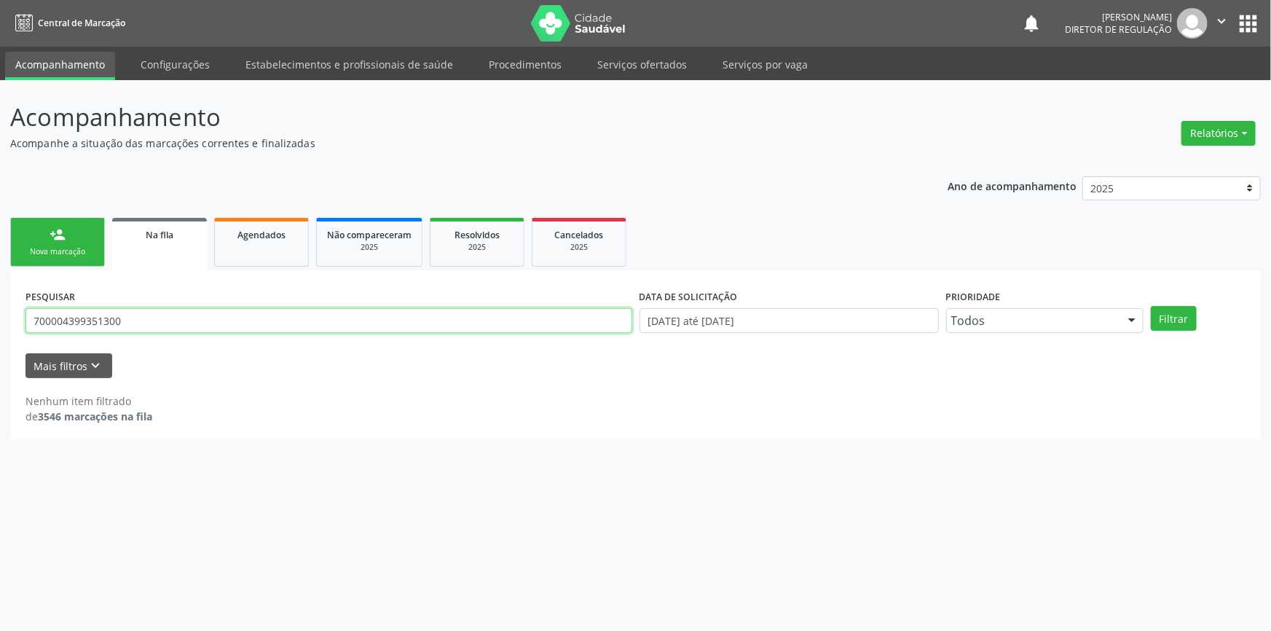
drag, startPoint x: 260, startPoint y: 315, endPoint x: 9, endPoint y: 304, distance: 251.4
click at [11, 304] on div "PESQUISAR 700004399351300 DATA DE SOLICITAÇÃO [DATE] até [DATE] Prioridade Todo…" at bounding box center [635, 354] width 1250 height 169
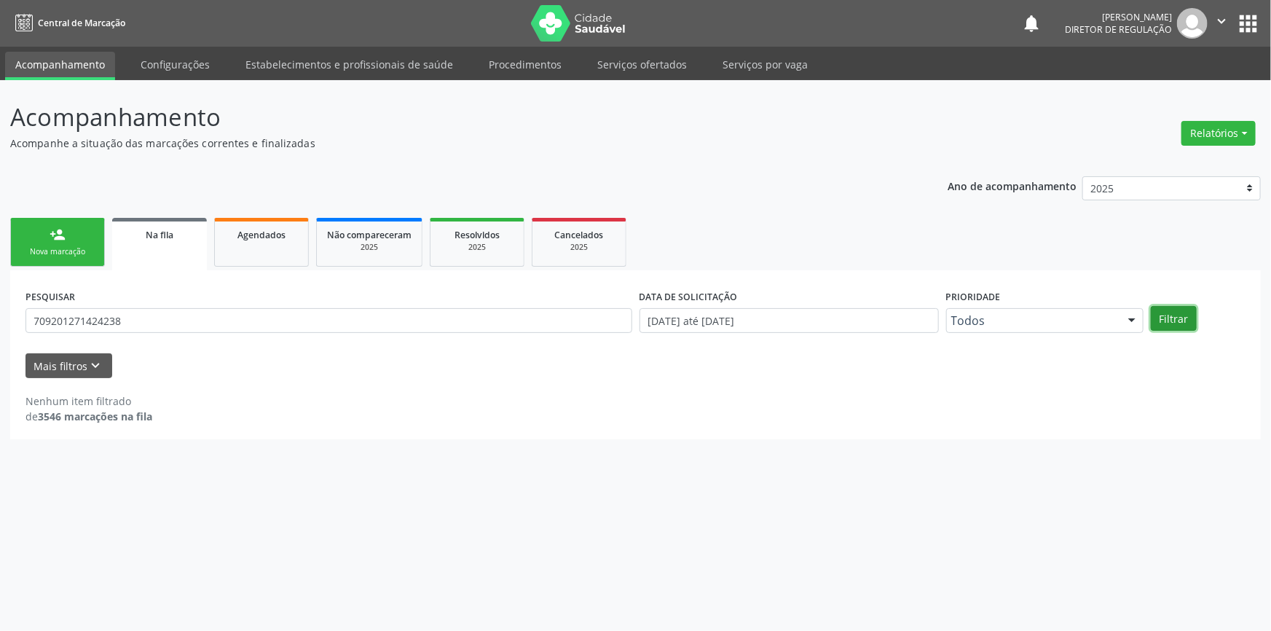
click at [1179, 327] on button "Filtrar" at bounding box center [1173, 318] width 46 height 25
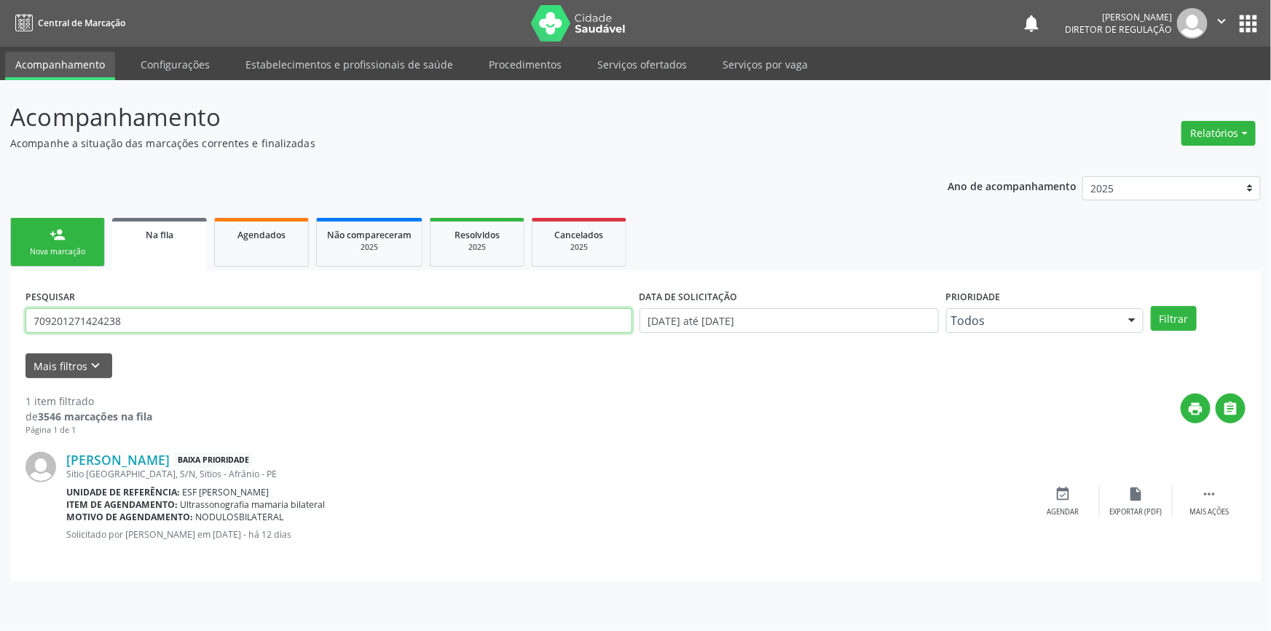
click at [0, 316] on div "Acompanhamento Acompanhe a situação das marcações correntes e finalizadas Relat…" at bounding box center [635, 355] width 1271 height 550
type input "702300196792817"
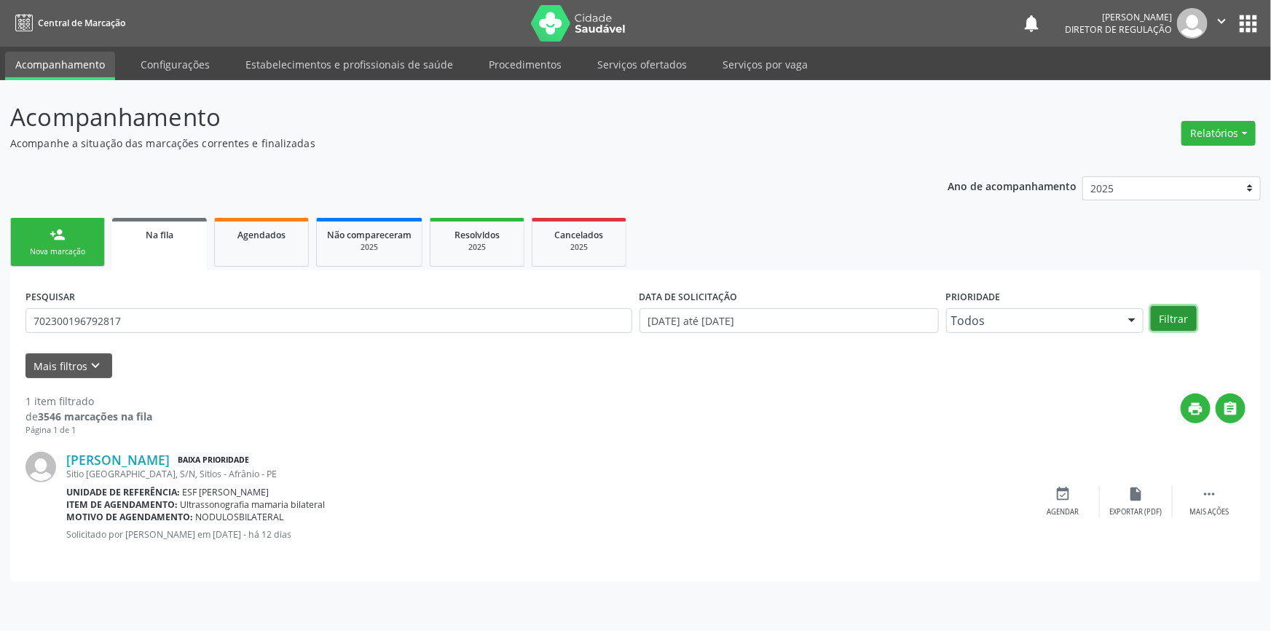
click at [1165, 310] on button "Filtrar" at bounding box center [1173, 318] width 46 height 25
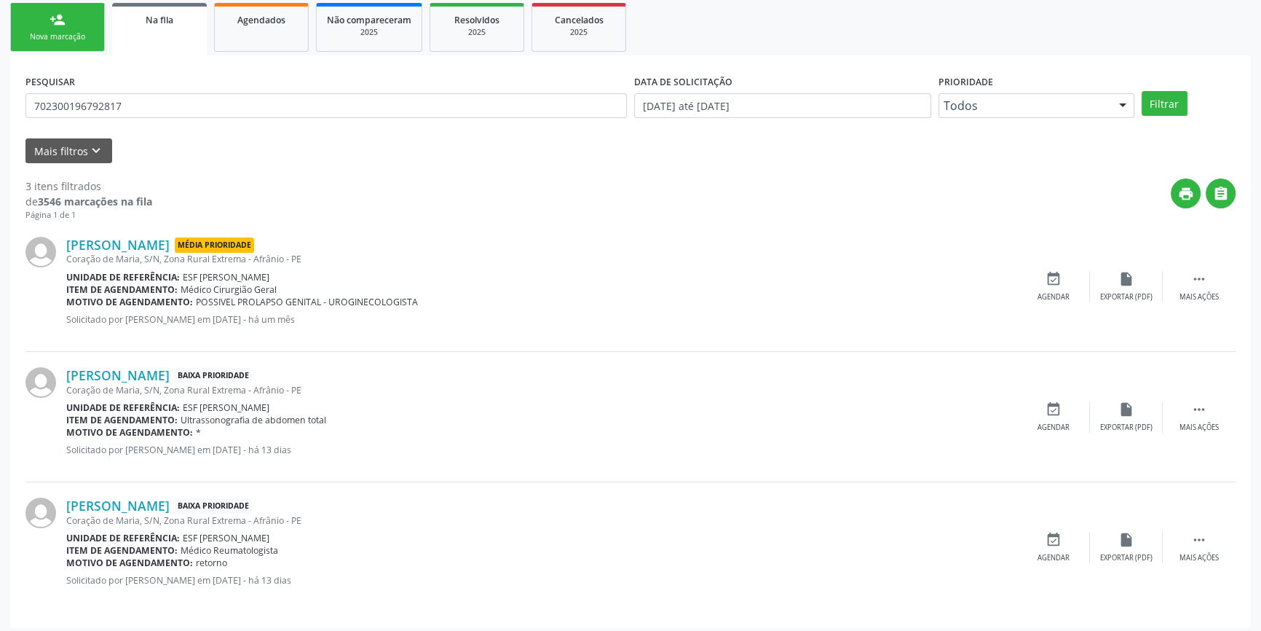
scroll to position [220, 0]
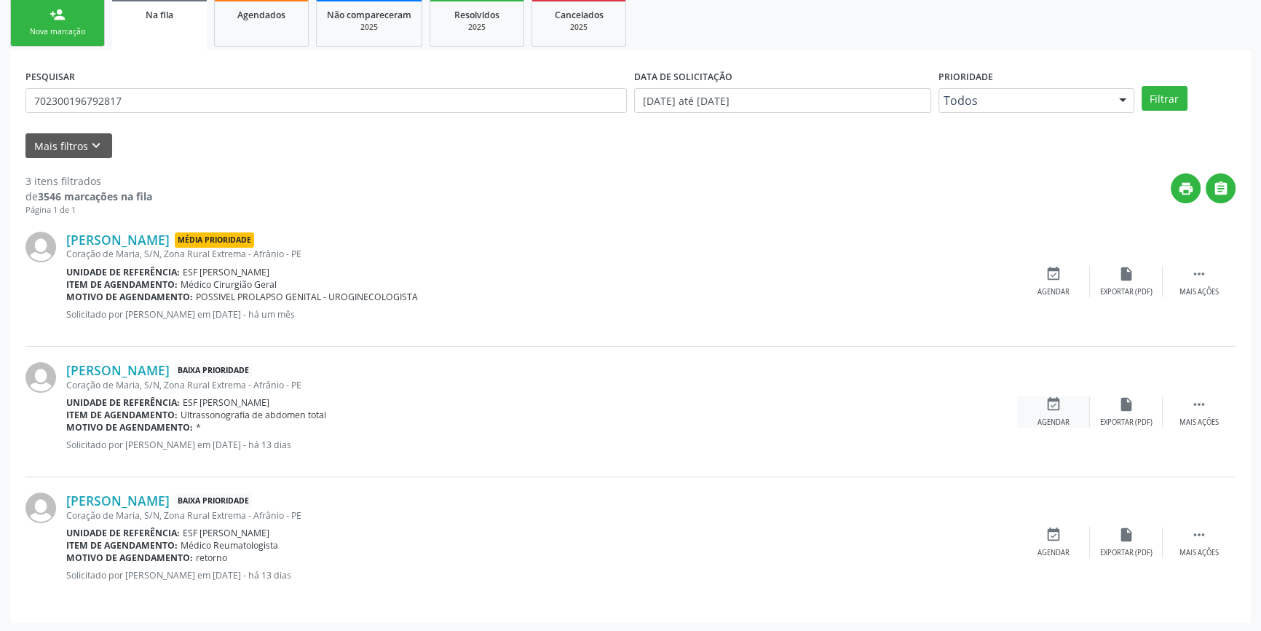
click at [1046, 414] on div "event_available Agendar" at bounding box center [1053, 411] width 73 height 31
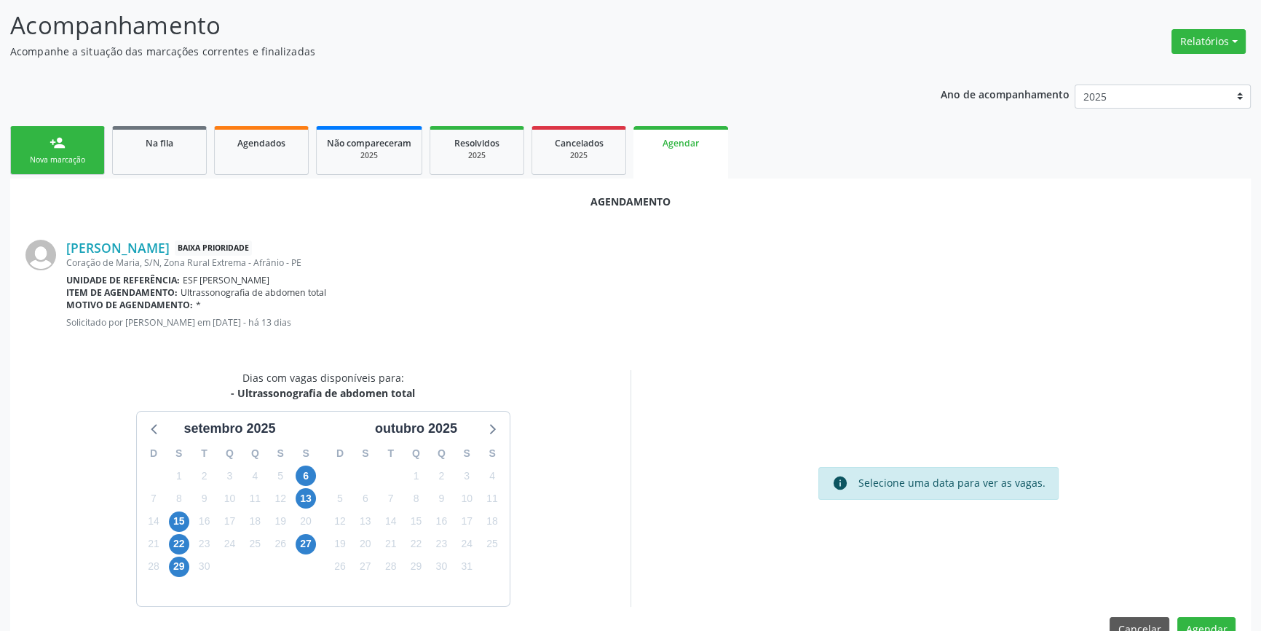
scroll to position [126, 0]
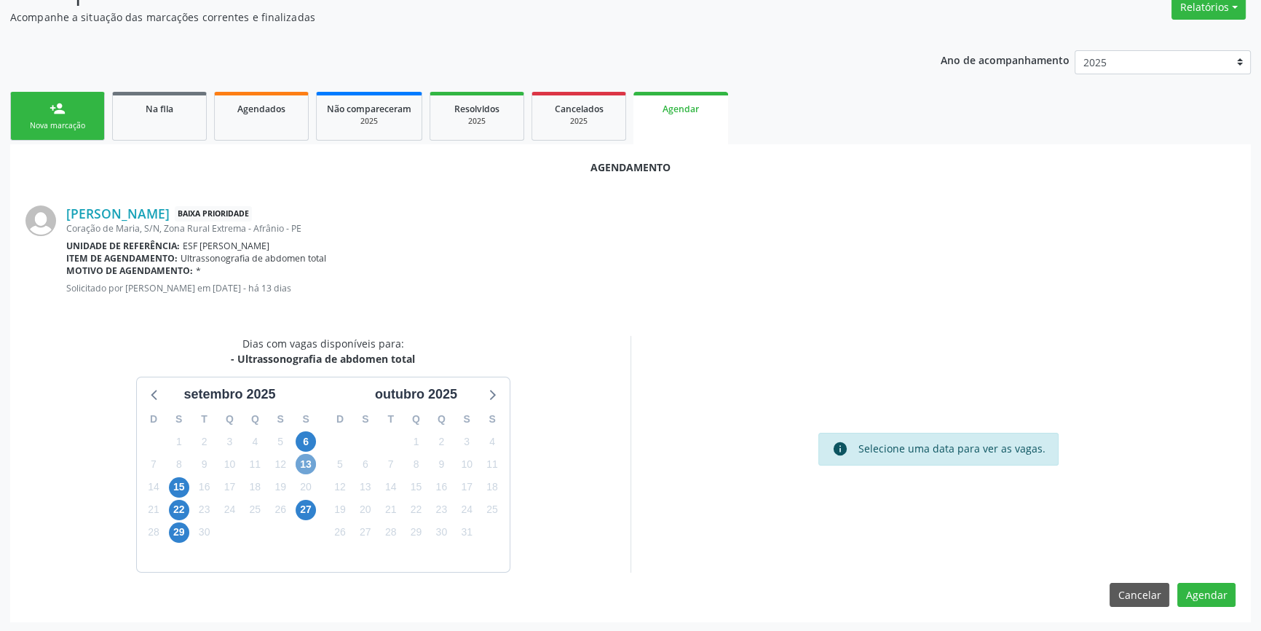
click at [313, 459] on span "13" at bounding box center [306, 464] width 20 height 20
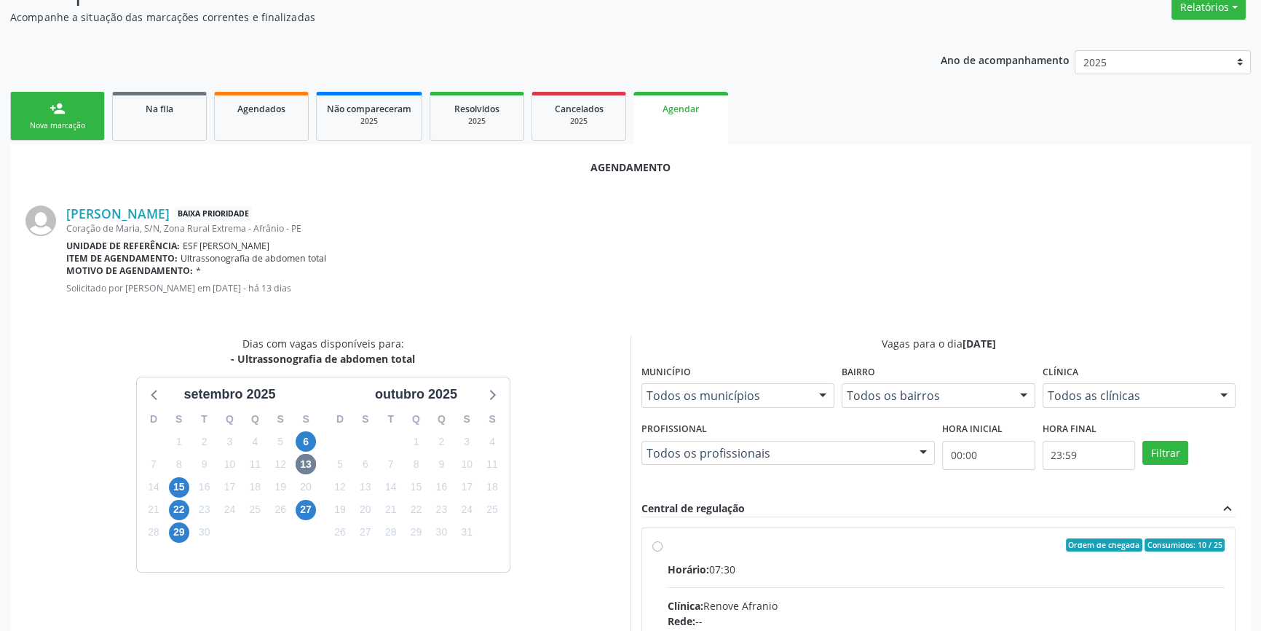
click at [663, 551] on input "Ordem de chegada Consumidos: 10 / 25 Horário: 07:30 Clínica: Renove Afranio Red…" at bounding box center [657, 544] width 10 height 13
radio input "true"
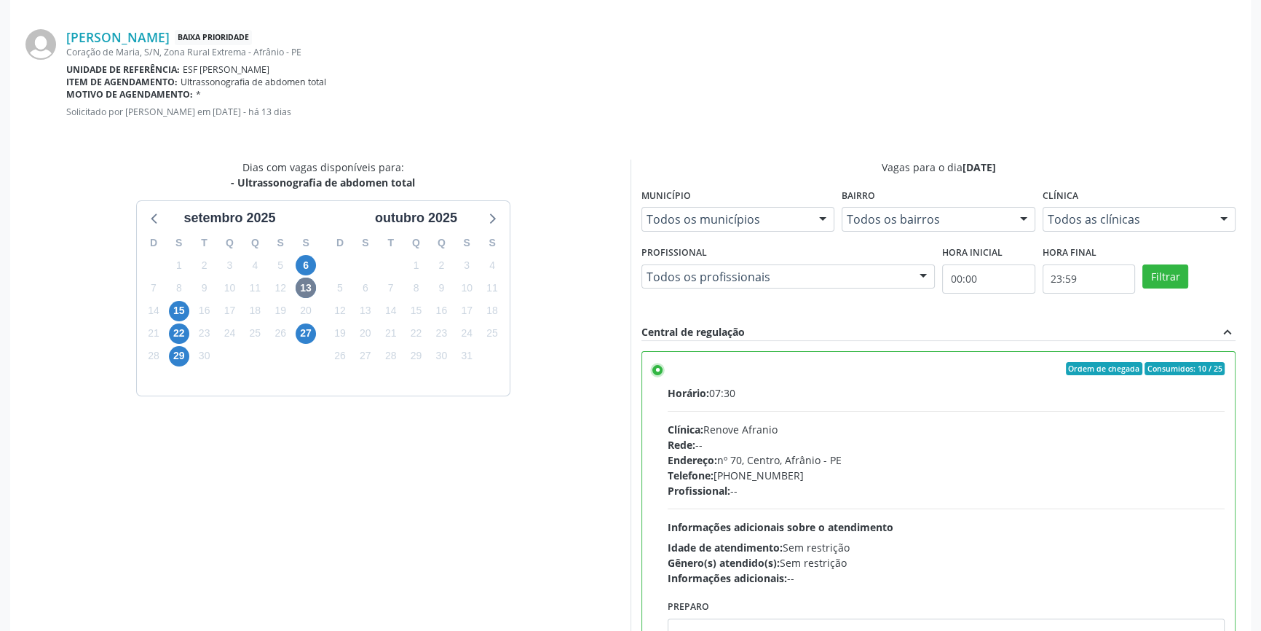
scroll to position [363, 0]
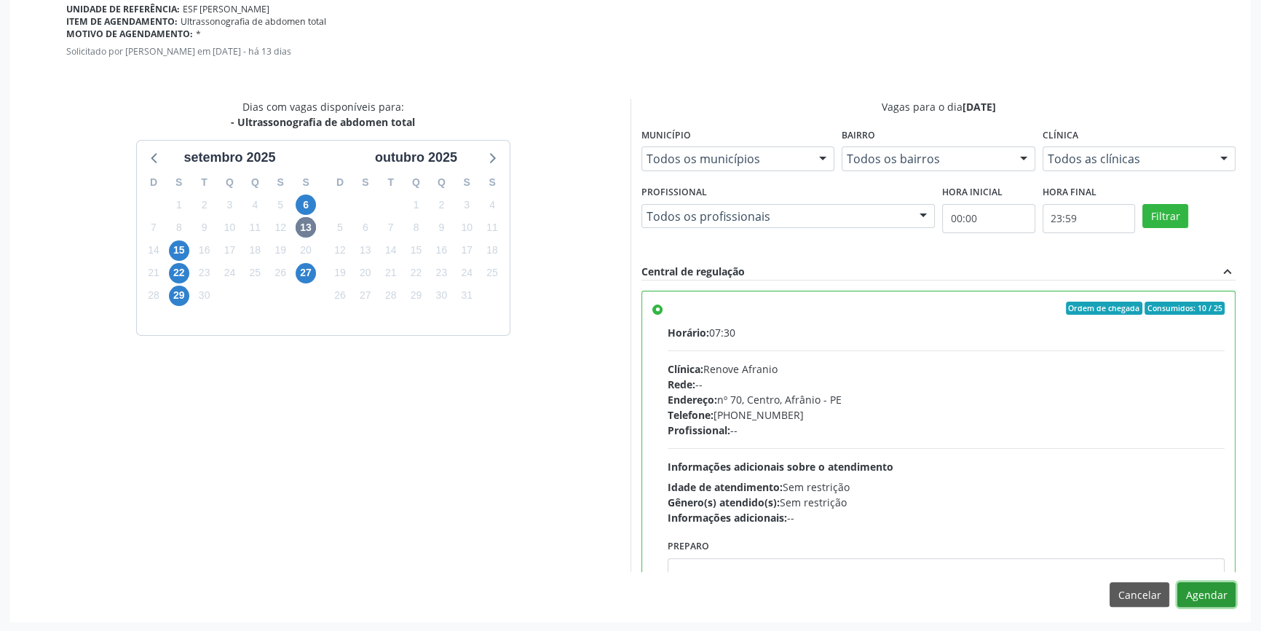
click at [1209, 596] on button "Agendar" at bounding box center [1206, 594] width 58 height 25
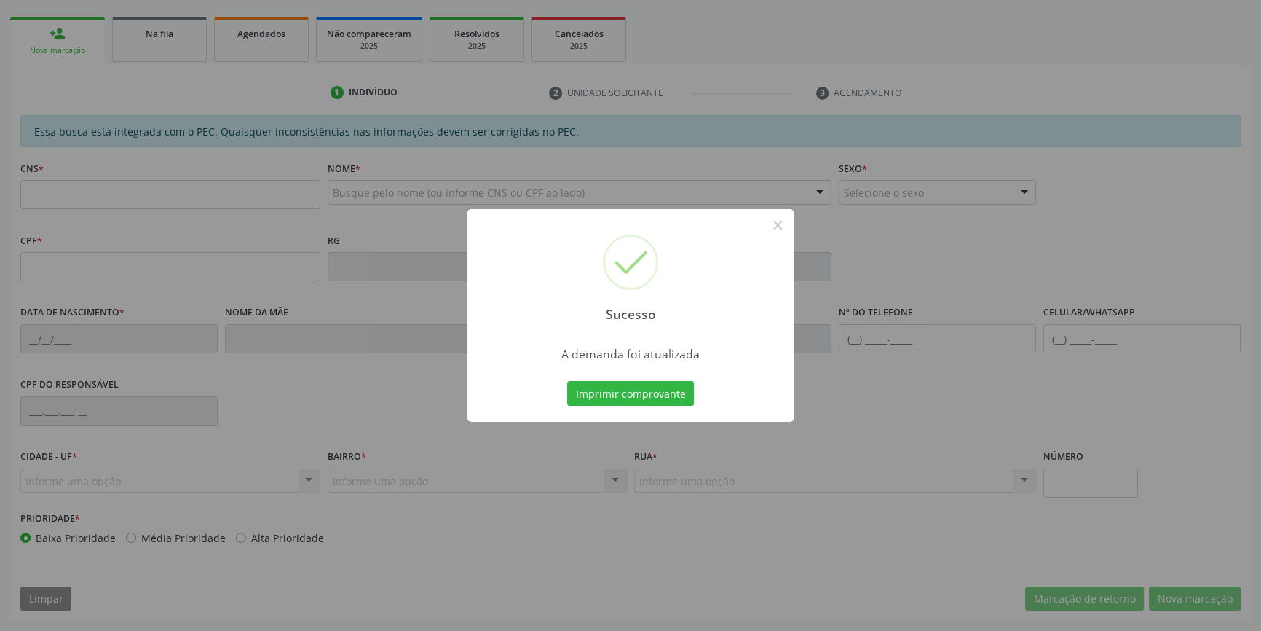
scroll to position [199, 0]
click at [614, 390] on button "Imprimir comprovante" at bounding box center [630, 393] width 127 height 25
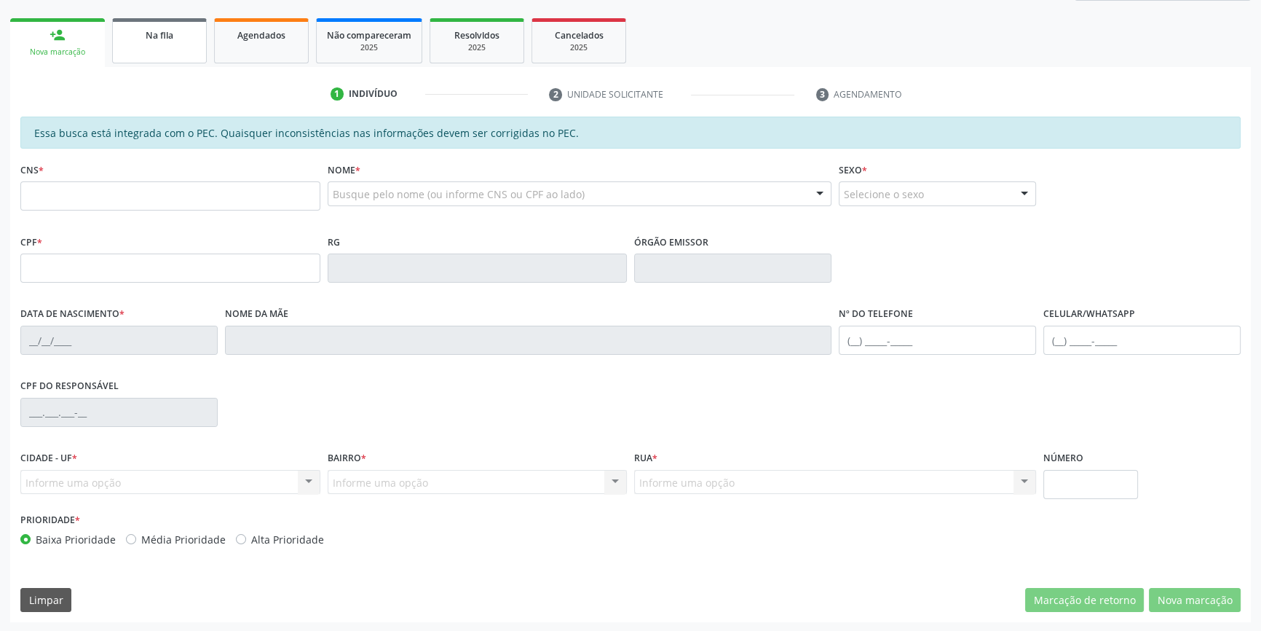
click at [181, 61] on link "Na fila" at bounding box center [159, 40] width 95 height 45
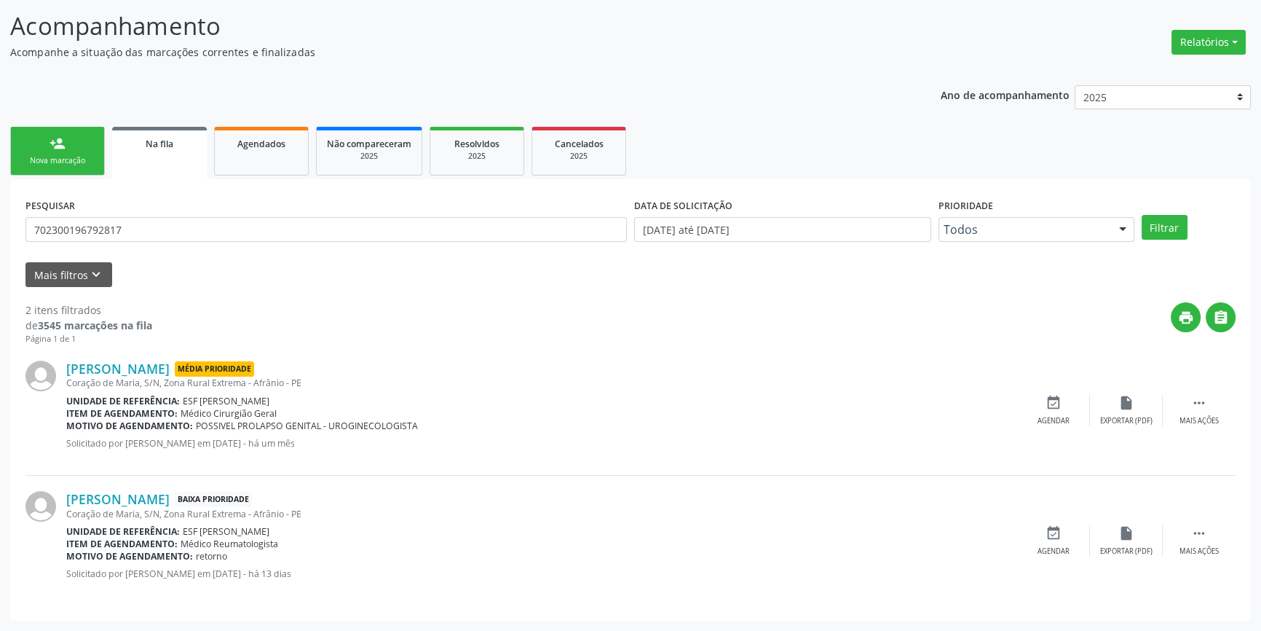
scroll to position [0, 0]
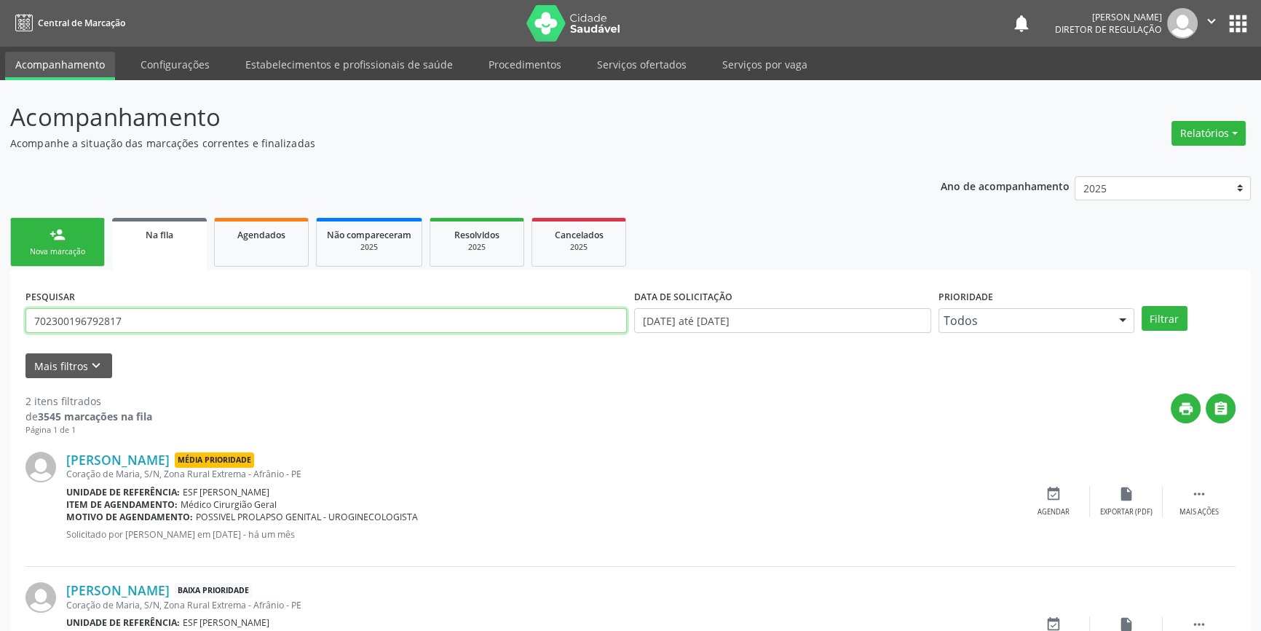
drag, startPoint x: 157, startPoint y: 314, endPoint x: 42, endPoint y: 314, distance: 115.0
click at [0, 315] on div "Acompanhamento Acompanhe a situação das marcações correntes e finalizadas Relat…" at bounding box center [630, 400] width 1261 height 641
type input "700306985187538"
click at [1153, 316] on button "Filtrar" at bounding box center [1165, 318] width 46 height 25
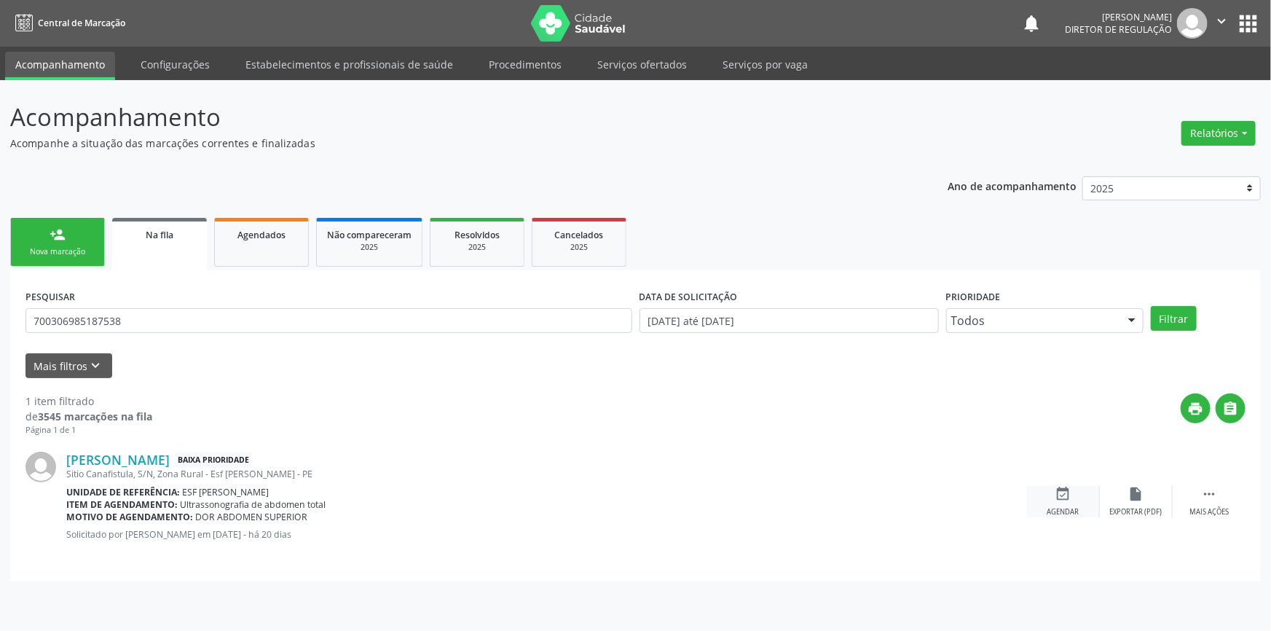
click at [1063, 510] on div "Agendar" at bounding box center [1063, 512] width 32 height 10
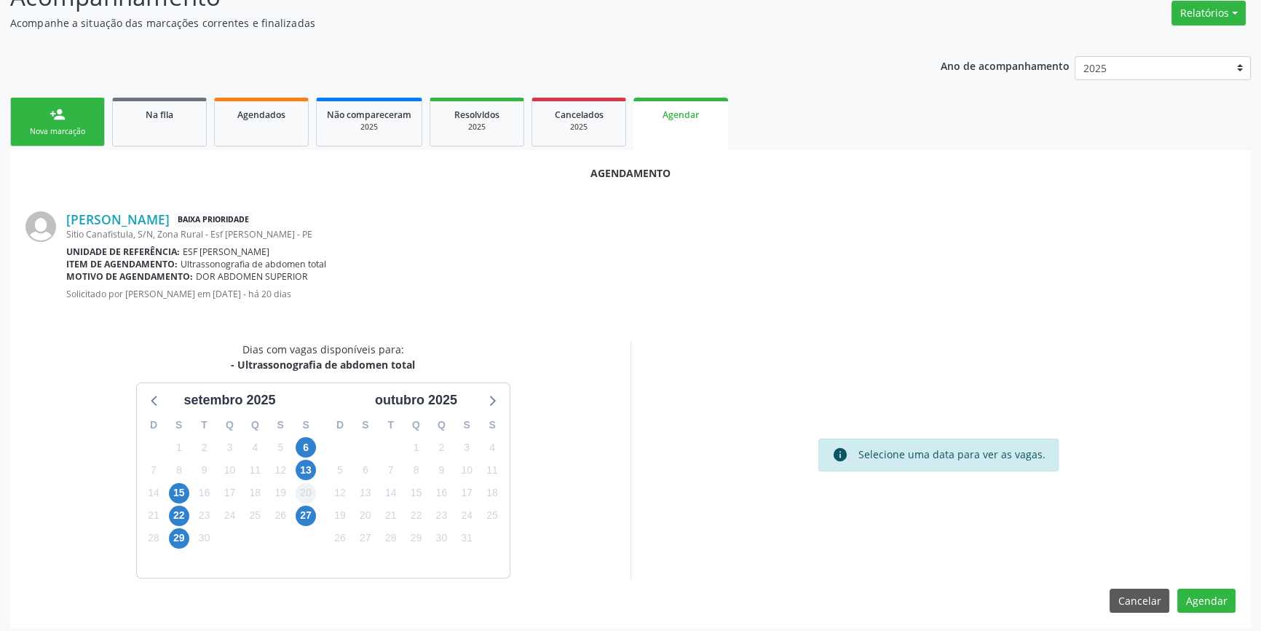
scroll to position [126, 0]
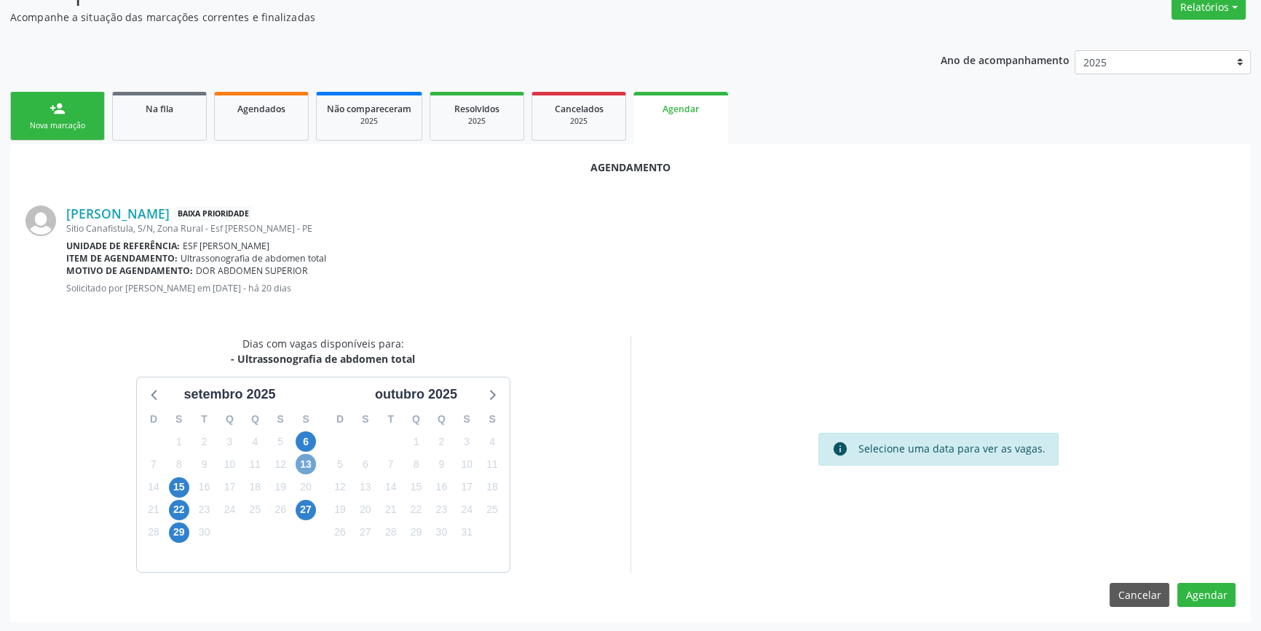
click at [309, 463] on span "13" at bounding box center [306, 464] width 20 height 20
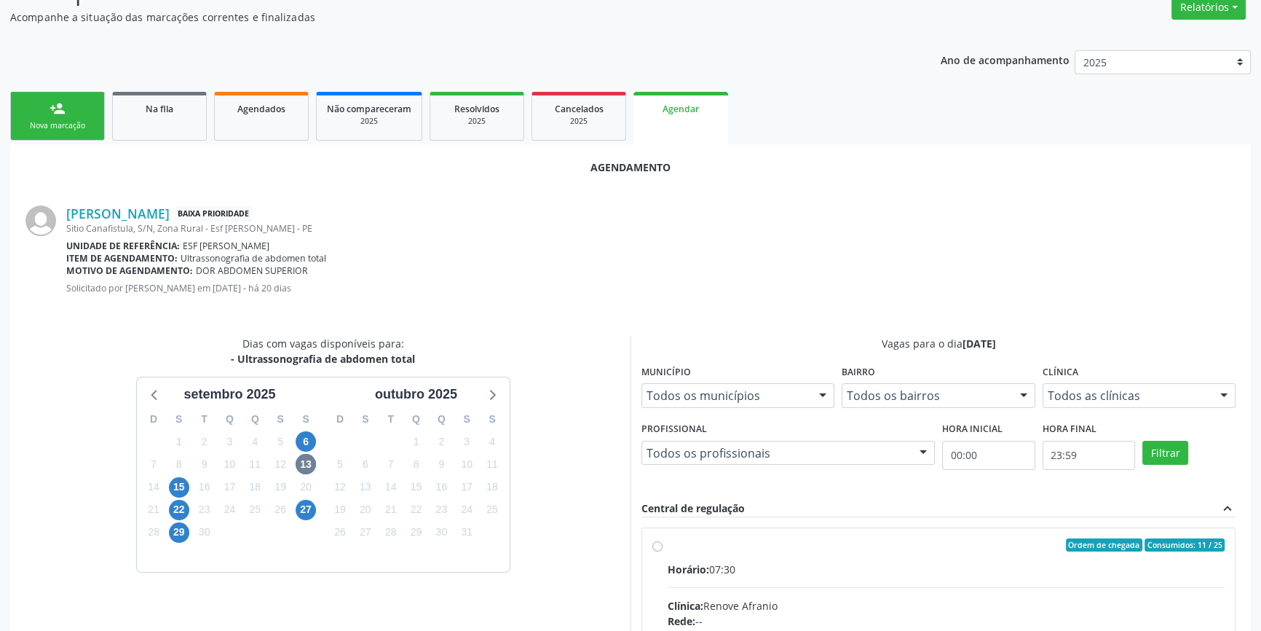
click at [662, 548] on input "Ordem de chegada Consumidos: 11 / 25 Horário: 07:30 Clínica: Renove Afranio Red…" at bounding box center [657, 544] width 10 height 13
radio input "true"
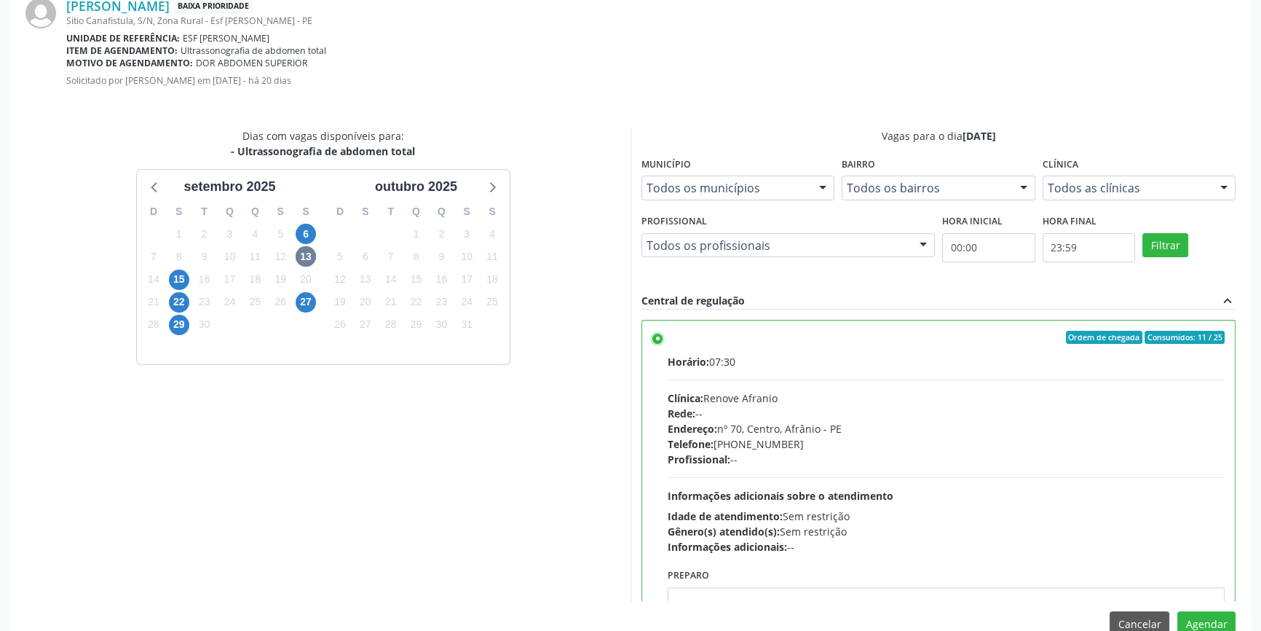
scroll to position [363, 0]
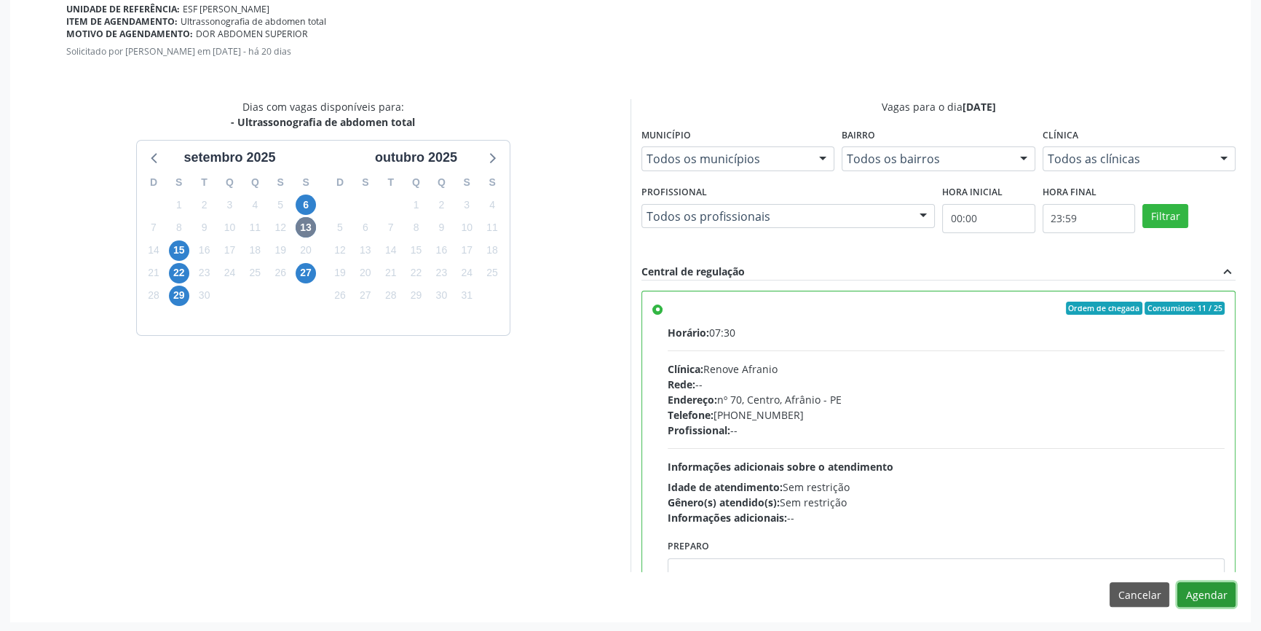
click at [1214, 585] on button "Agendar" at bounding box center [1206, 594] width 58 height 25
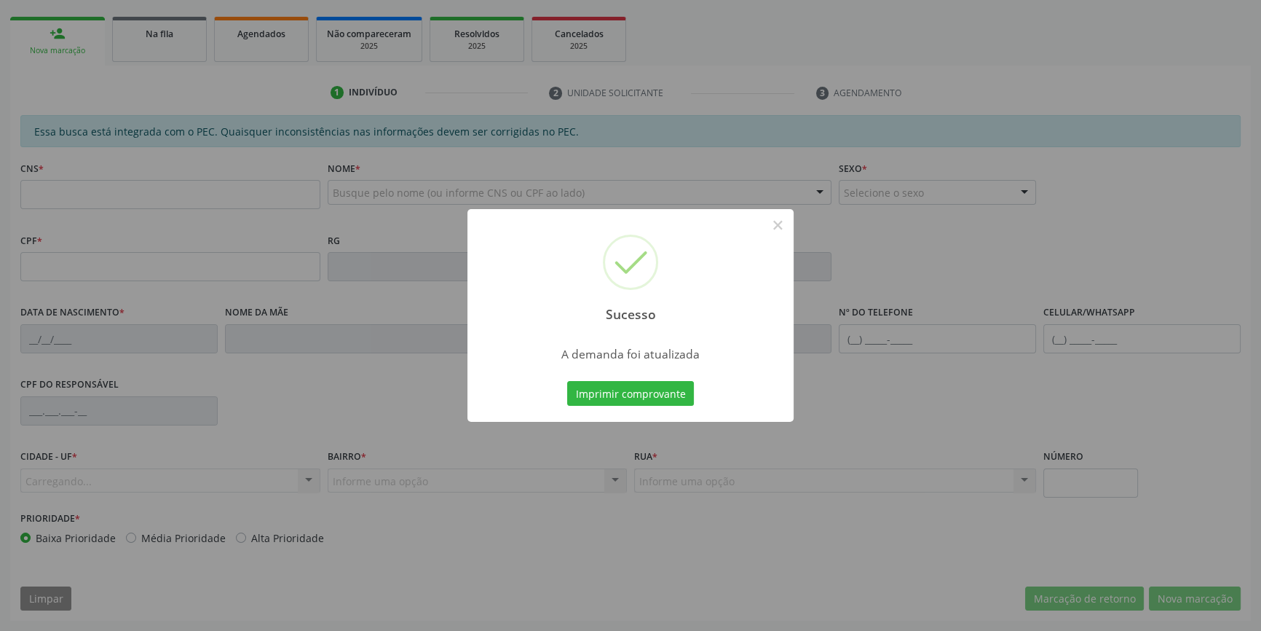
scroll to position [199, 0]
click at [657, 397] on button "Imprimir comprovante" at bounding box center [630, 393] width 127 height 25
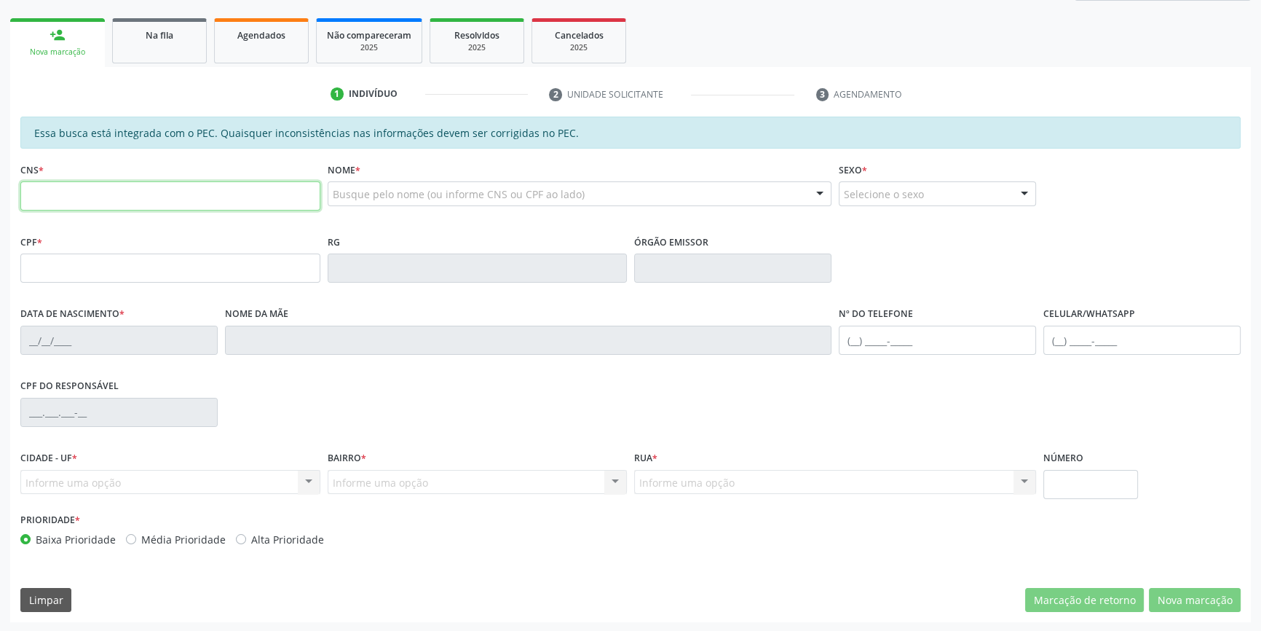
click at [136, 199] on input "text" at bounding box center [170, 195] width 300 height 29
click at [189, 57] on link "Na fila" at bounding box center [159, 40] width 95 height 45
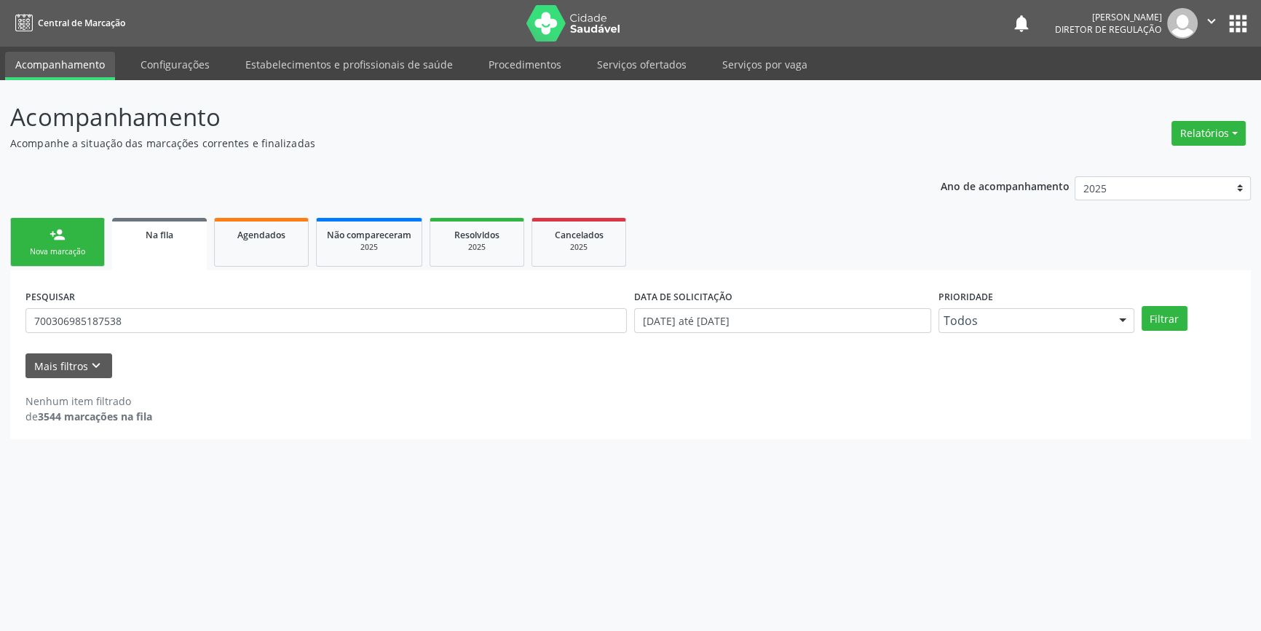
scroll to position [0, 0]
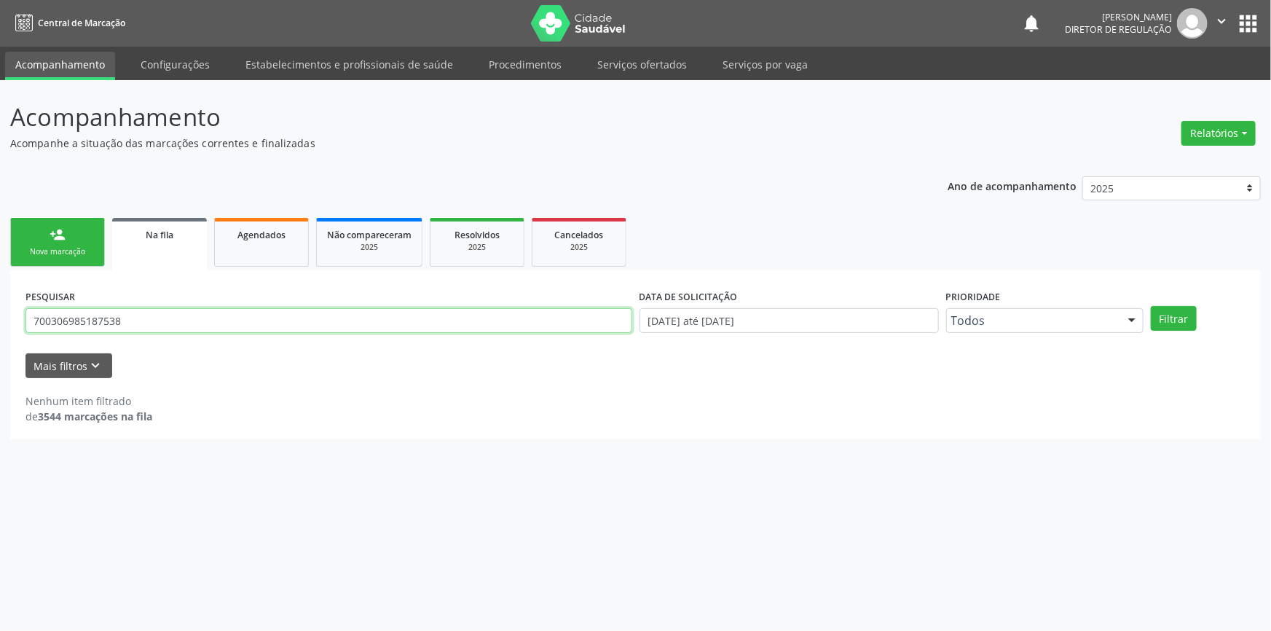
drag, startPoint x: 127, startPoint y: 323, endPoint x: 0, endPoint y: 321, distance: 127.4
click at [0, 321] on div "Acompanhamento Acompanhe a situação das marcações correntes e finalizadas Relat…" at bounding box center [635, 355] width 1271 height 550
type input "708901714844317"
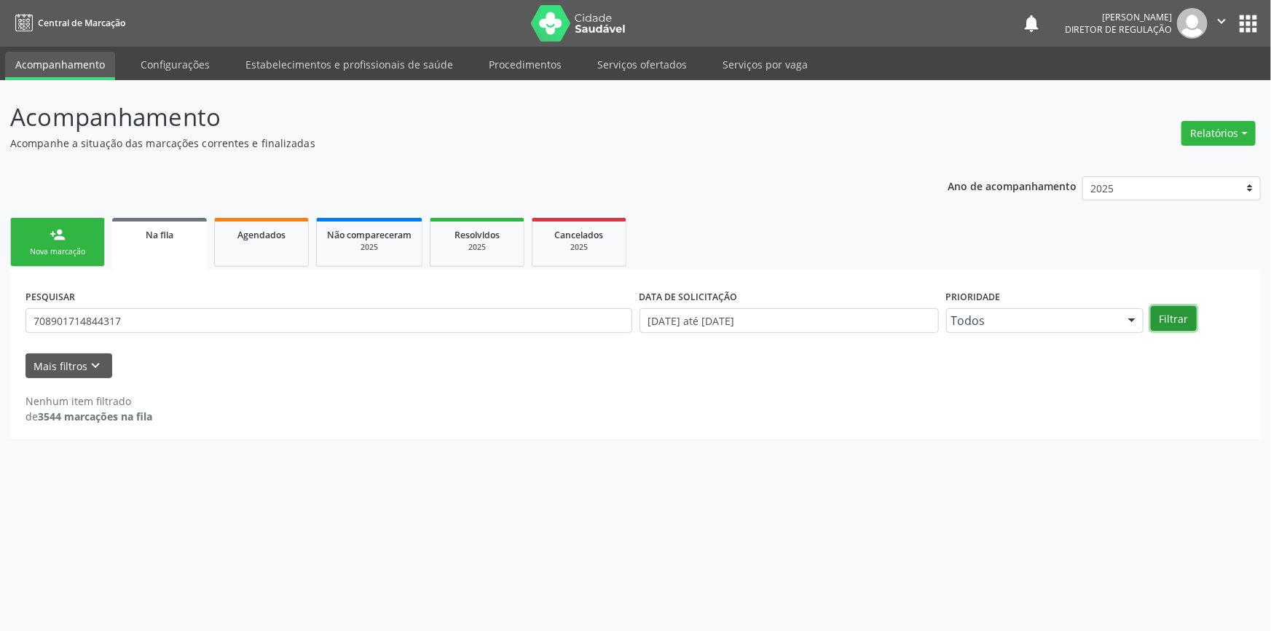
click at [1170, 323] on button "Filtrar" at bounding box center [1173, 318] width 46 height 25
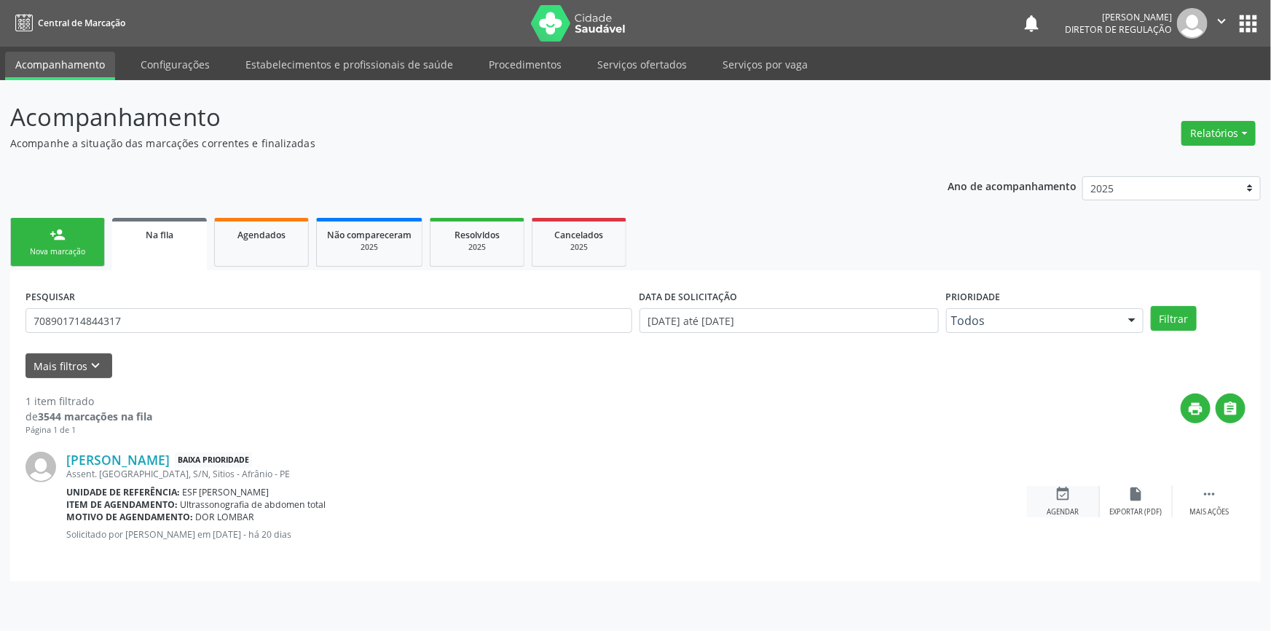
click at [1033, 495] on div "event_available Agendar" at bounding box center [1063, 501] width 73 height 31
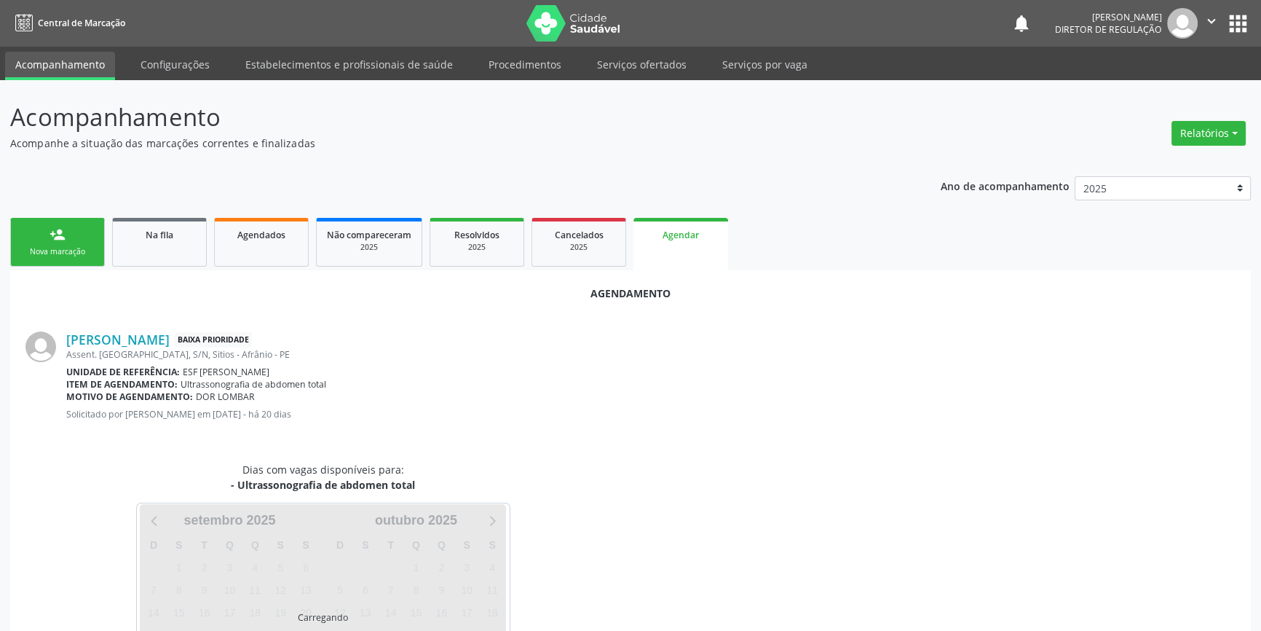
drag, startPoint x: 1060, startPoint y: 491, endPoint x: 1068, endPoint y: 491, distance: 8.0
click at [1068, 491] on div "Dias com vagas disponíveis para: - Ultrassonografia de abdomen total Carregando…" at bounding box center [630, 580] width 1230 height 237
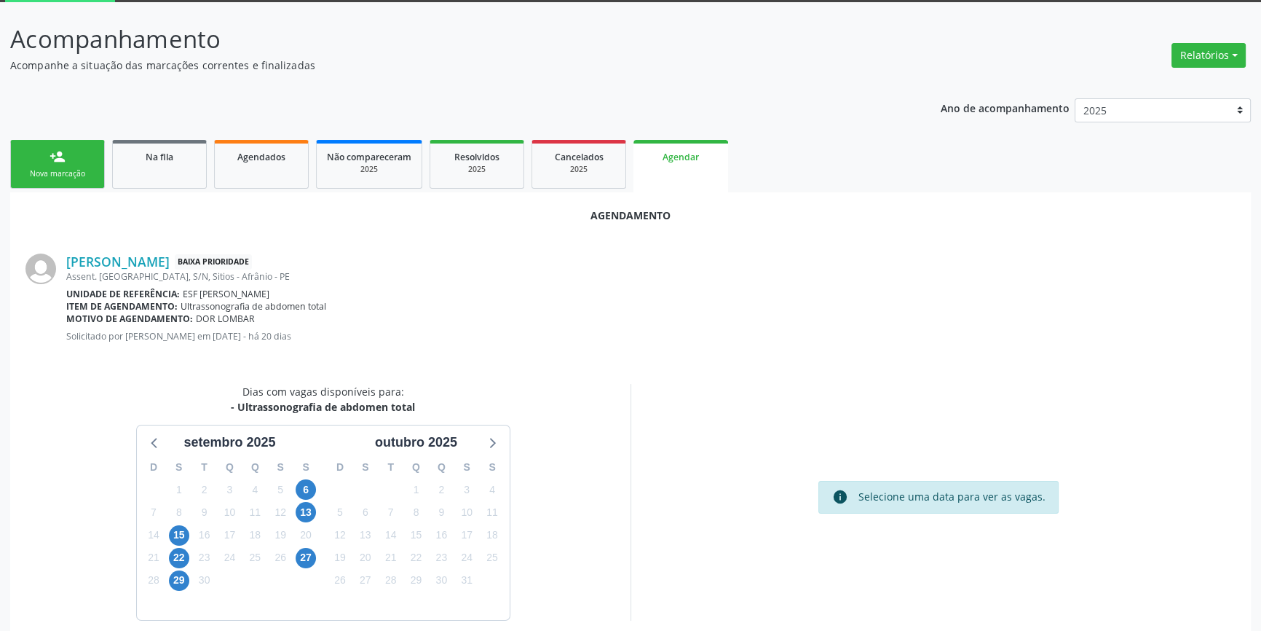
scroll to position [126, 0]
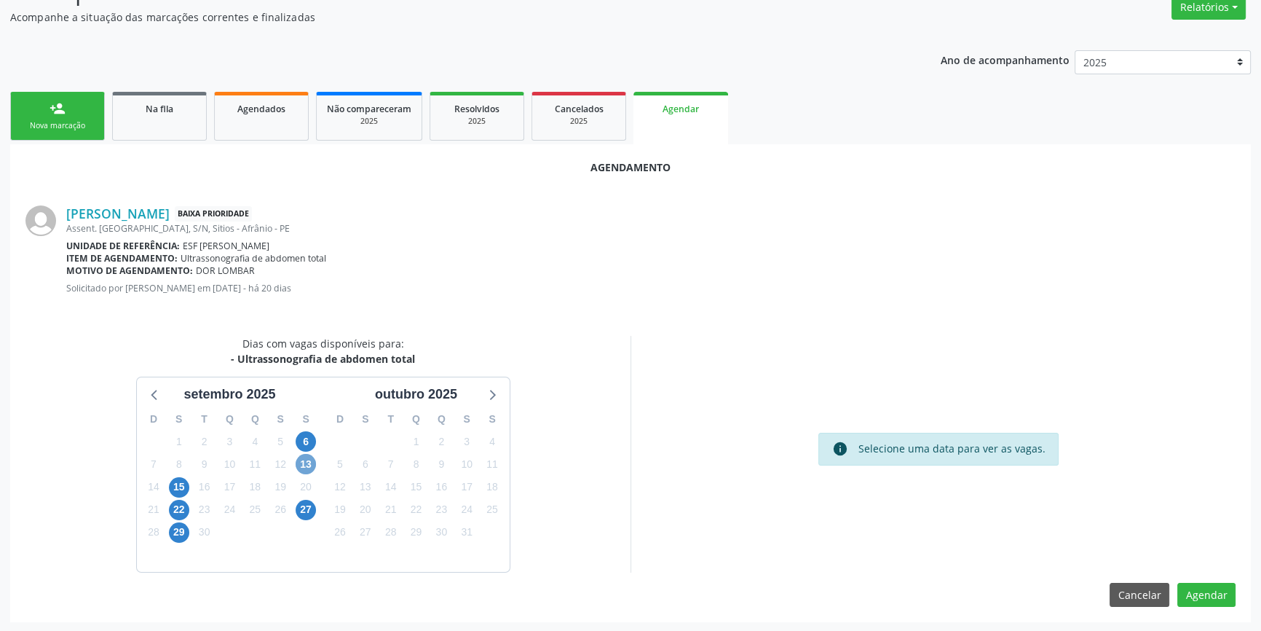
click at [309, 462] on span "13" at bounding box center [306, 464] width 20 height 20
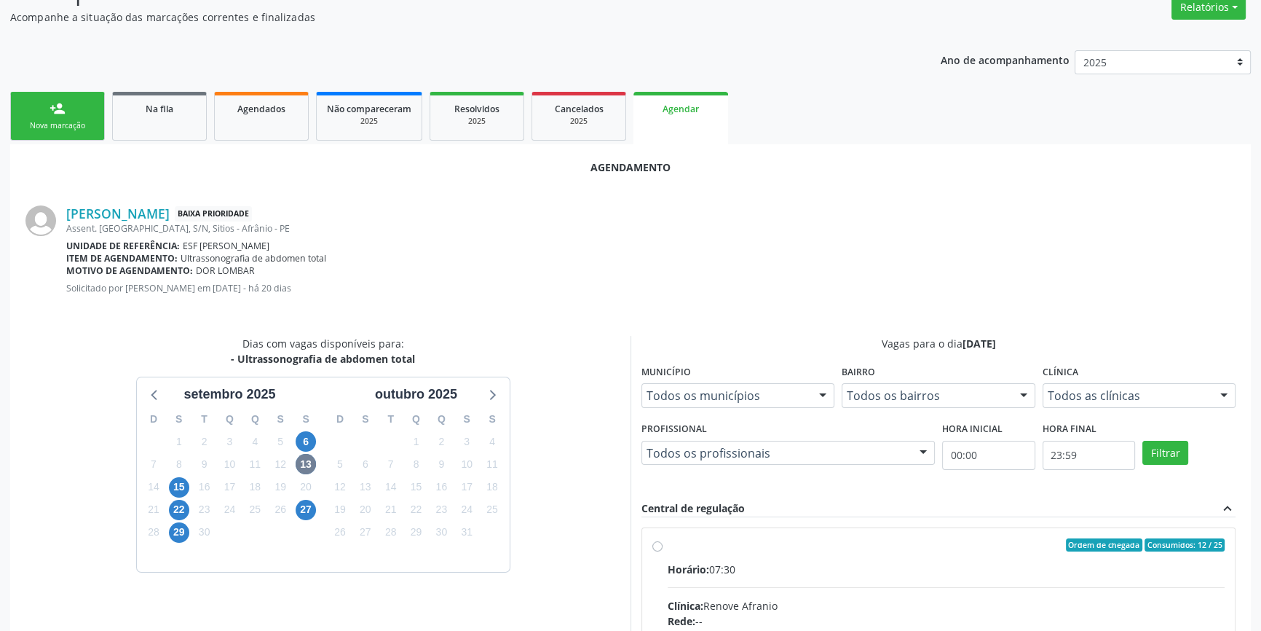
click at [687, 542] on div "Ordem de chegada Consumidos: 12 / 25" at bounding box center [946, 544] width 557 height 13
click at [663, 542] on input "Ordem de chegada Consumidos: 12 / 25 Horário: 07:30 Clínica: Renove Afranio Red…" at bounding box center [657, 544] width 10 height 13
radio input "true"
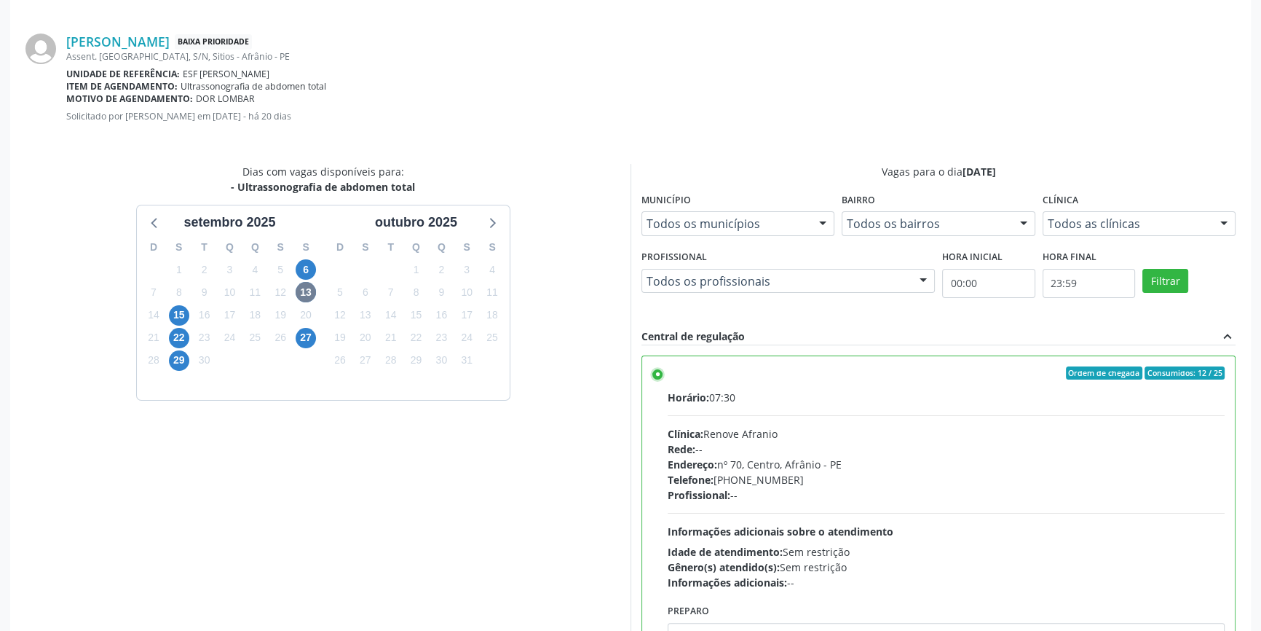
scroll to position [363, 0]
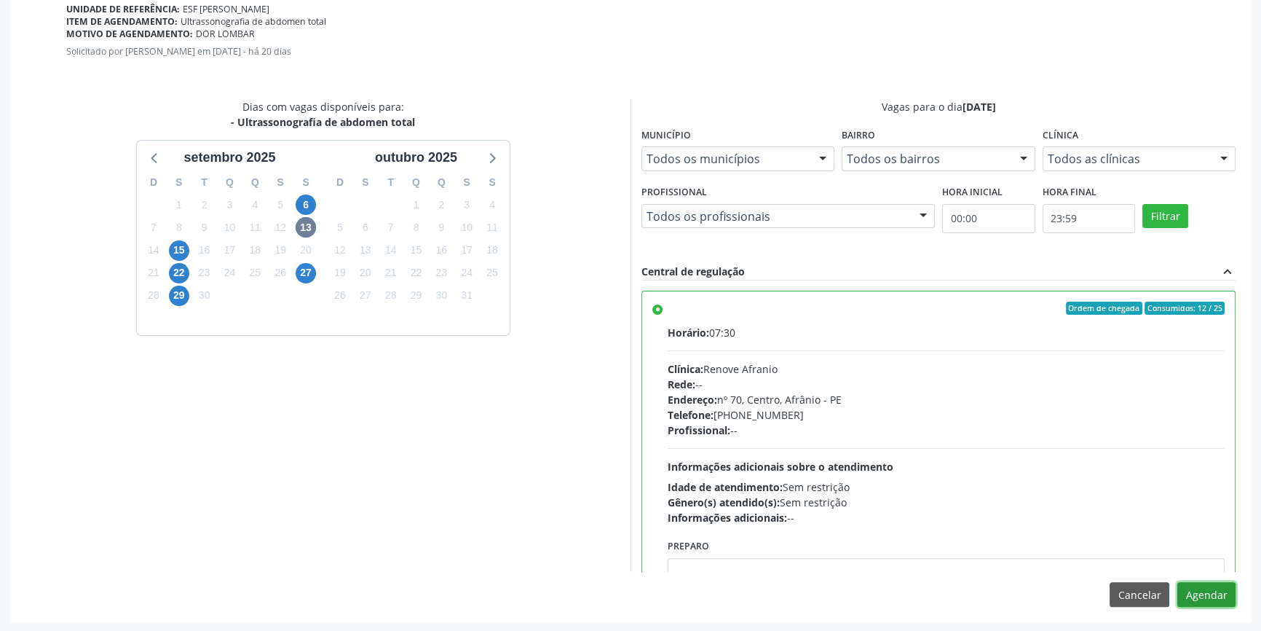
click at [1214, 594] on button "Agendar" at bounding box center [1206, 594] width 58 height 25
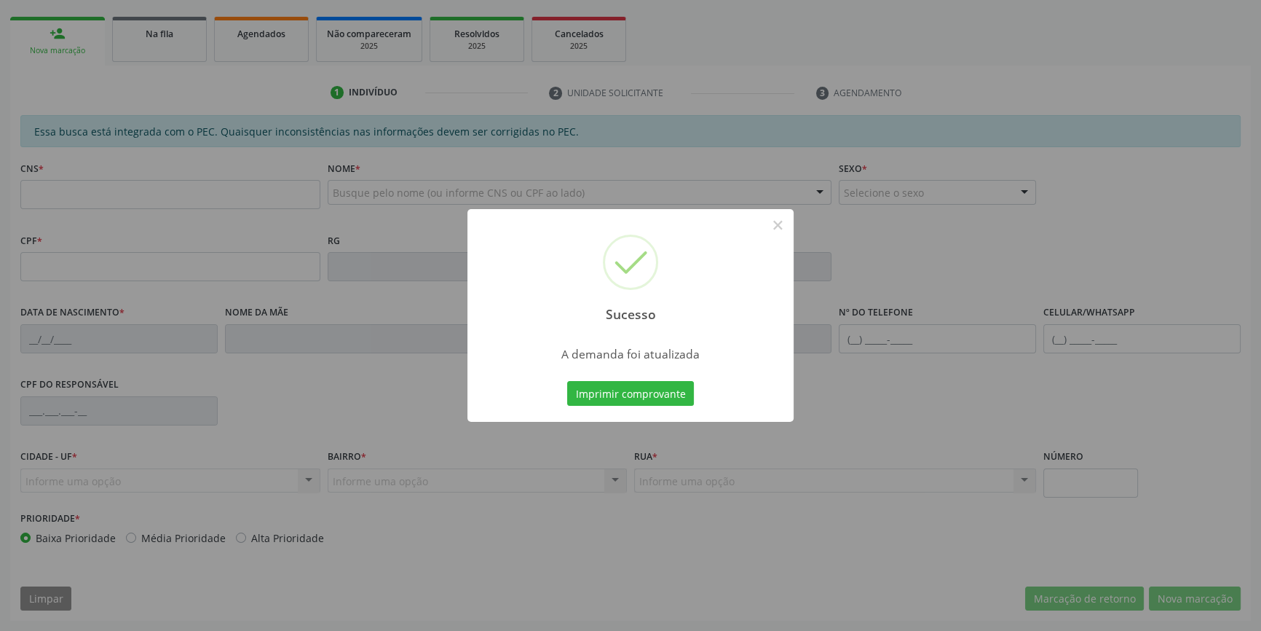
scroll to position [199, 0]
click at [588, 398] on button "Imprimir comprovante" at bounding box center [630, 393] width 127 height 25
